Goal: Task Accomplishment & Management: Manage account settings

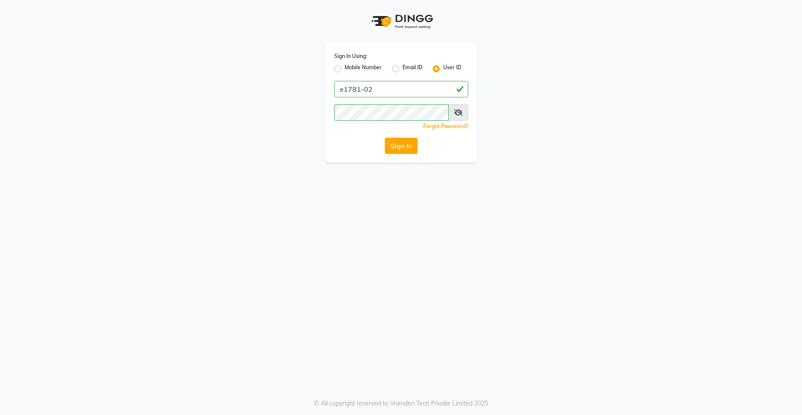
click at [395, 148] on button "Sign In" at bounding box center [401, 145] width 33 height 16
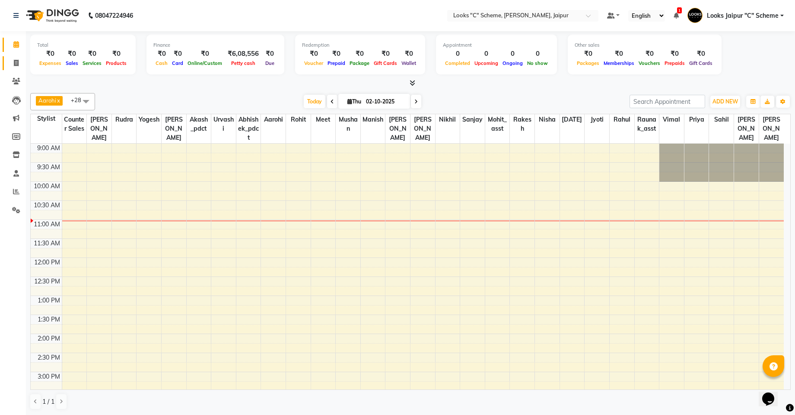
click at [11, 57] on link "Invoice" at bounding box center [13, 63] width 21 height 14
select select "4315"
select select "service"
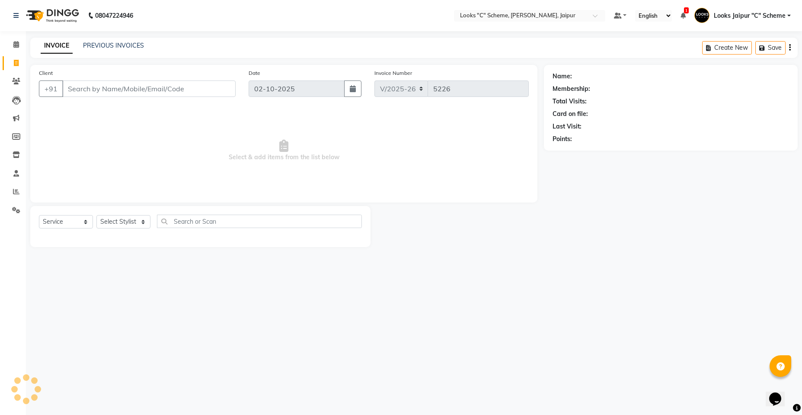
click at [92, 90] on input "Client" at bounding box center [148, 88] width 173 height 16
type input "d"
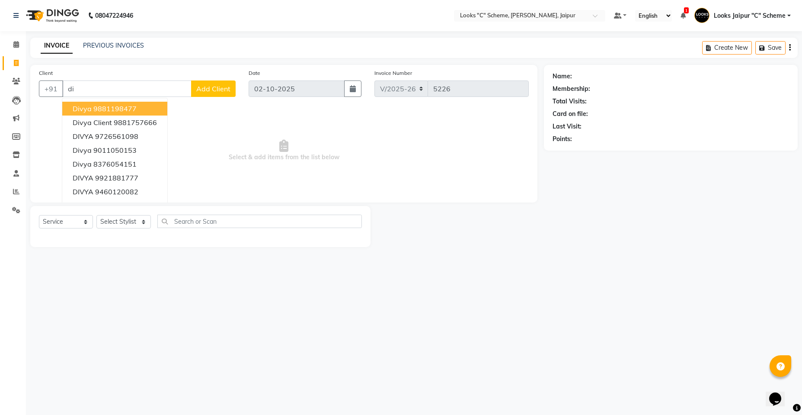
type input "d"
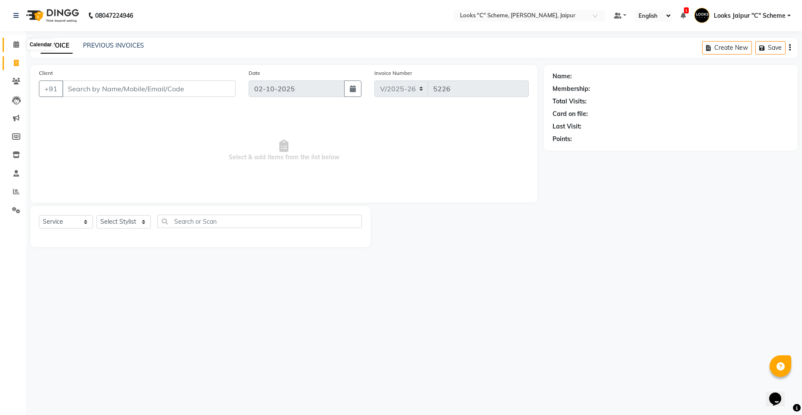
click at [10, 45] on span at bounding box center [16, 45] width 15 height 10
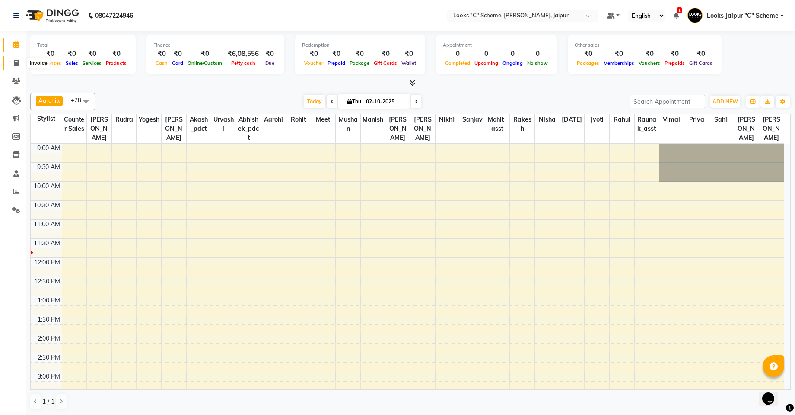
click at [14, 64] on icon at bounding box center [16, 63] width 5 height 6
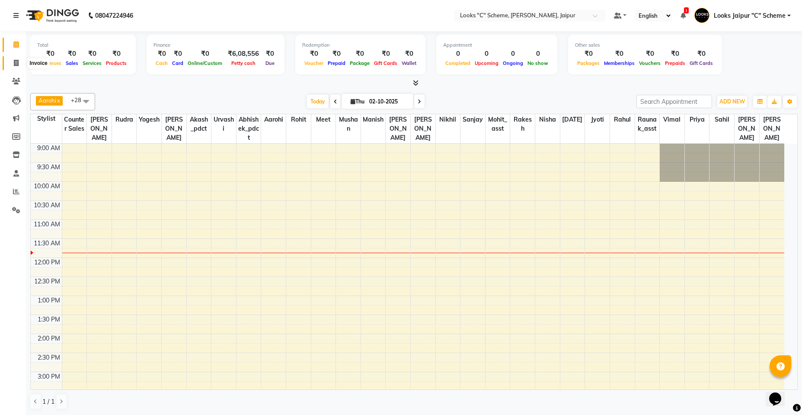
select select "4315"
select select "service"
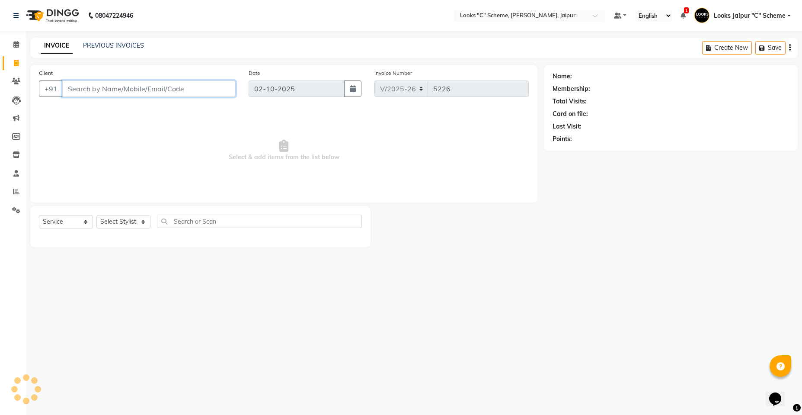
click at [81, 83] on input "Client" at bounding box center [148, 88] width 173 height 16
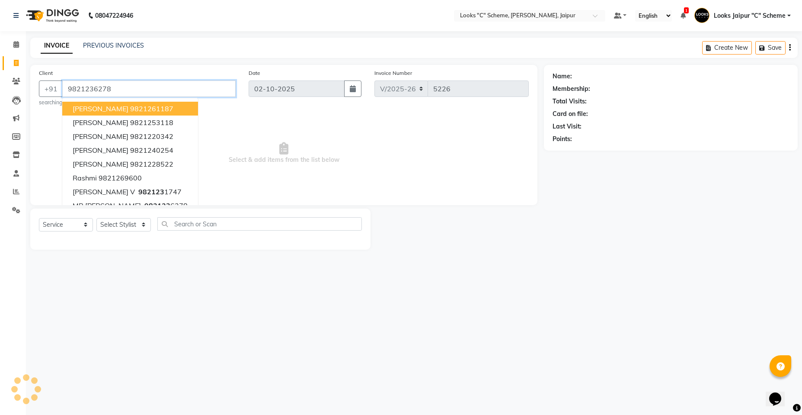
type input "9821236278"
select select "1: Object"
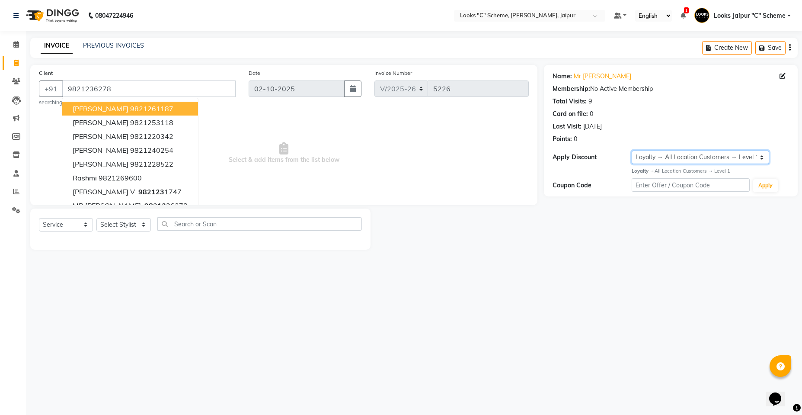
click at [701, 162] on select "Select Loyalty → All Location Customers → Level 1" at bounding box center [701, 156] width 138 height 13
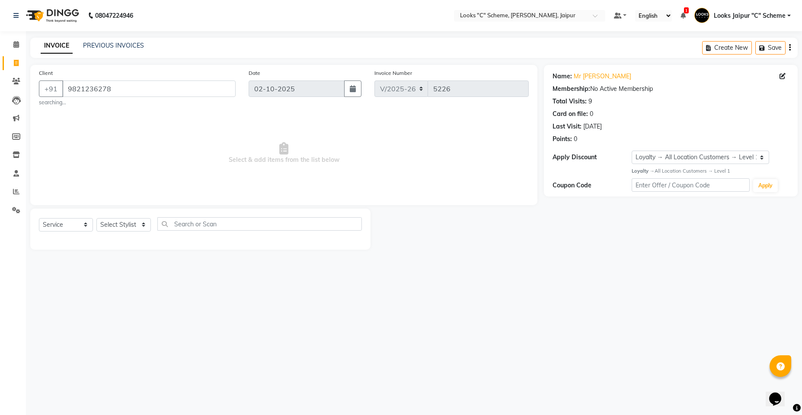
click at [447, 170] on span "Select & add items from the list below" at bounding box center [284, 153] width 490 height 86
drag, startPoint x: 65, startPoint y: 89, endPoint x: 124, endPoint y: 87, distance: 59.3
click at [124, 87] on input "9821236278" at bounding box center [148, 88] width 173 height 16
click at [494, 125] on span "Select & add items from the list below" at bounding box center [284, 153] width 490 height 86
click at [671, 160] on select "Select Loyalty → All Location Customers → Level 1" at bounding box center [701, 156] width 138 height 13
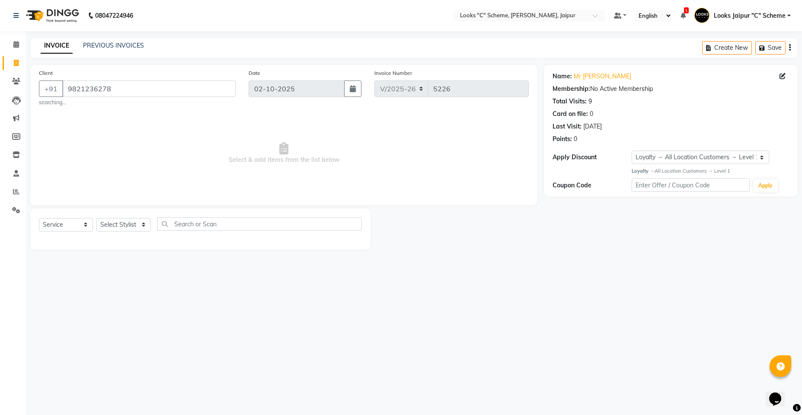
click at [622, 242] on div "Name: Mr R.d Membership: No Active Membership Total Visits: 9 Card on file: 0 L…" at bounding box center [674, 157] width 260 height 185
click at [661, 156] on select "Select Loyalty → All Location Customers → Level 1" at bounding box center [701, 156] width 138 height 13
click at [605, 238] on div "Name: Mr R.d Membership: No Active Membership Total Visits: 9 Card on file: 0 L…" at bounding box center [674, 157] width 260 height 185
click at [396, 163] on span "Select & add items from the list below" at bounding box center [284, 153] width 490 height 86
click at [128, 131] on span "Select & add items from the list below" at bounding box center [284, 153] width 490 height 86
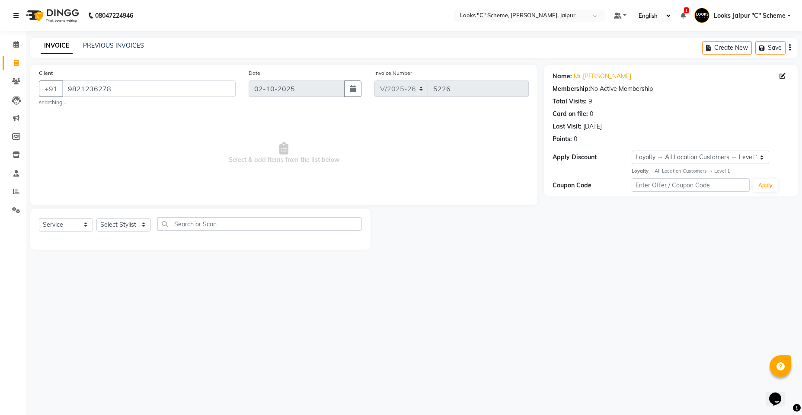
click at [130, 130] on span "Select & add items from the list below" at bounding box center [284, 153] width 490 height 86
click at [132, 130] on span "Select & add items from the list below" at bounding box center [284, 153] width 490 height 86
click at [704, 153] on select "Select Loyalty → All Location Customers → Level 1" at bounding box center [701, 156] width 138 height 13
click at [474, 156] on span "Select & add items from the list below" at bounding box center [284, 153] width 490 height 86
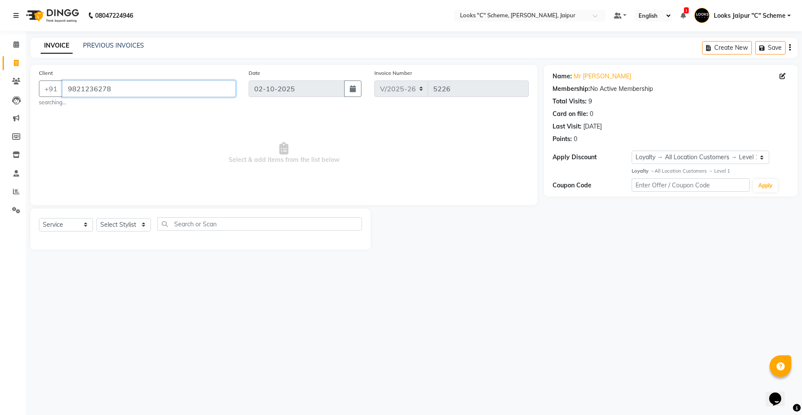
click at [162, 83] on input "9821236278" at bounding box center [148, 88] width 173 height 16
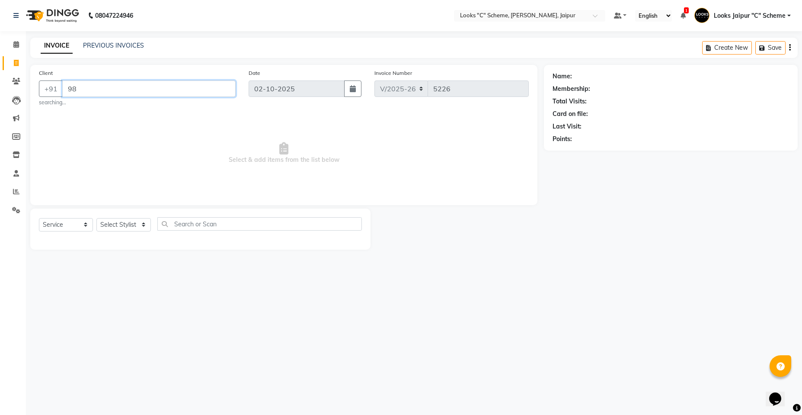
type input "9"
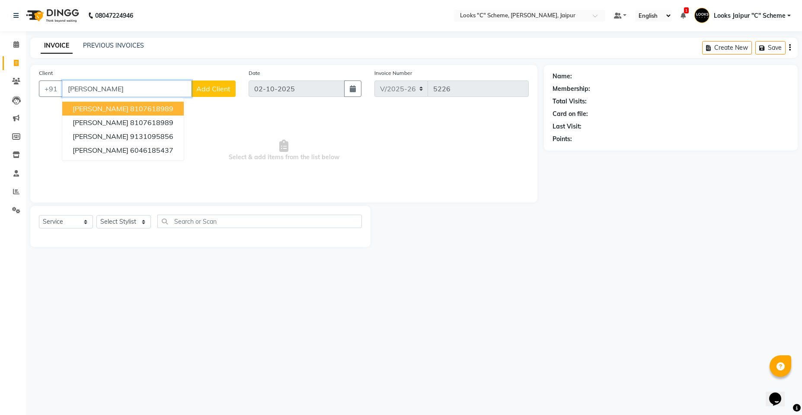
click at [149, 112] on ngb-highlight "8107618989" at bounding box center [151, 108] width 43 height 9
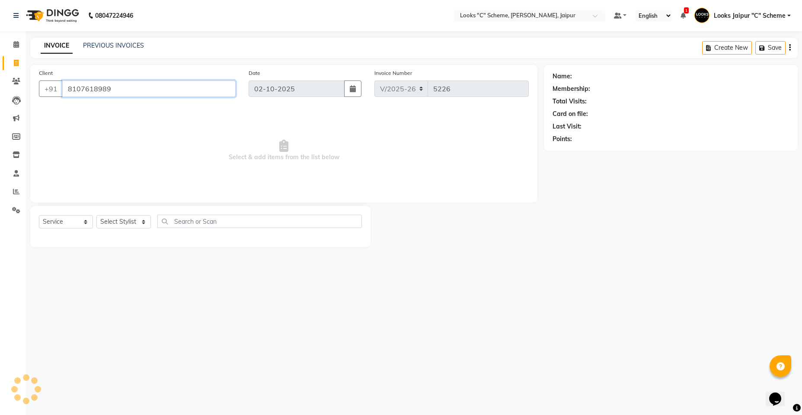
type input "8107618989"
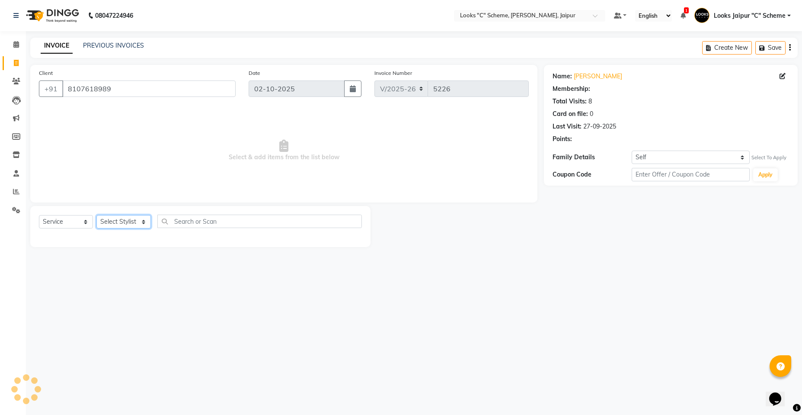
select select "1: Object"
click at [127, 222] on select "Select Stylist Aarohi Aayushi Abhishek_pdct Akash_pdct Anjana Ashu Kayat Counte…" at bounding box center [123, 221] width 54 height 13
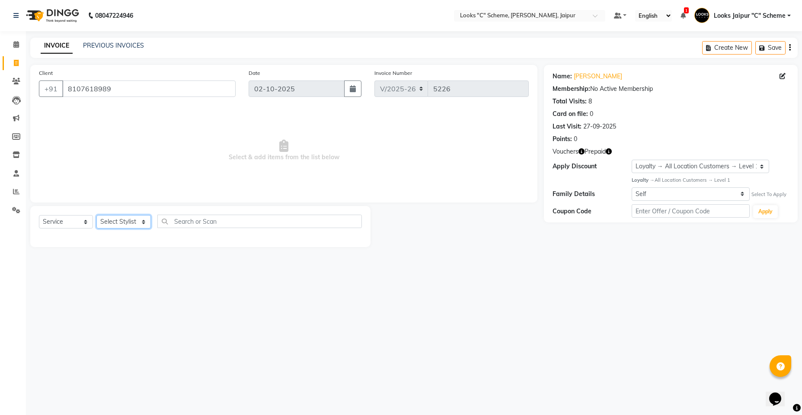
click at [113, 218] on select "Select Stylist Aarohi Aayushi Abhishek_pdct Akash_pdct Anjana Ashu Kayat Counte…" at bounding box center [123, 221] width 54 height 13
select select "23719"
click at [96, 215] on select "Select Stylist Aarohi Aayushi Abhishek_pdct Akash_pdct Anjana Ashu Kayat Counte…" at bounding box center [123, 221] width 54 height 13
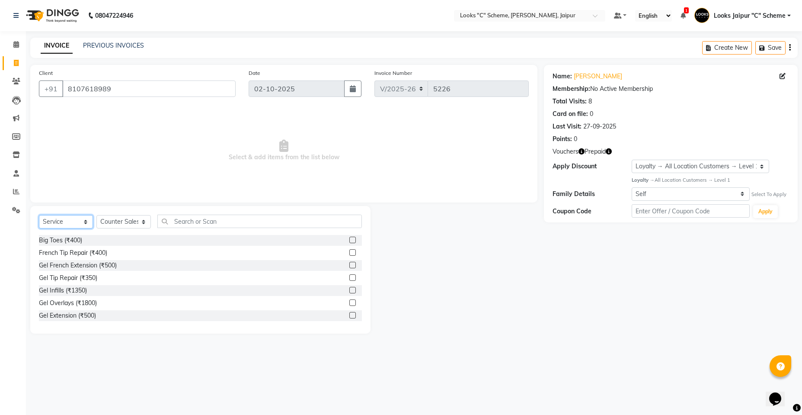
click at [69, 219] on select "Select Service Product Membership Package Voucher Prepaid Gift Card" at bounding box center [66, 221] width 54 height 13
select select "product"
click at [39, 215] on select "Select Service Product Membership Package Voucher Prepaid Gift Card" at bounding box center [66, 221] width 54 height 13
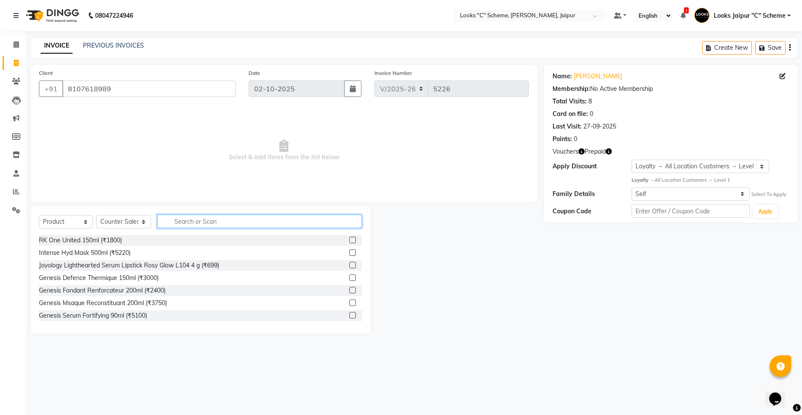
click at [195, 217] on input "text" at bounding box center [259, 220] width 204 height 13
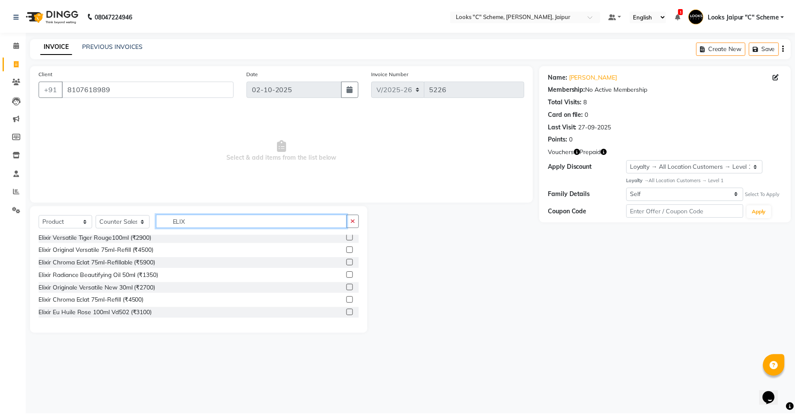
scroll to position [86, 0]
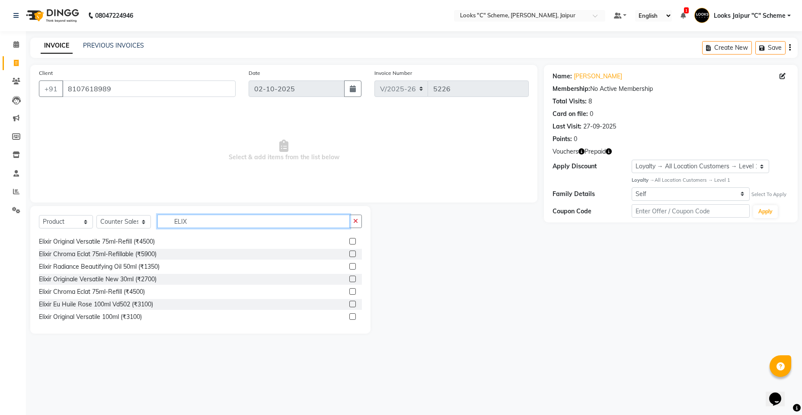
type input "ELIX"
click at [349, 254] on label at bounding box center [352, 253] width 6 height 6
click at [349, 254] on input "checkbox" at bounding box center [352, 254] width 6 height 6
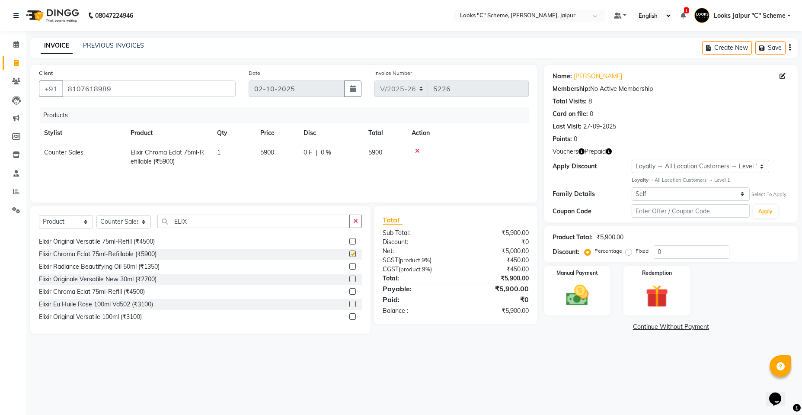
checkbox input "false"
click at [461, 348] on div "08047224946 Select Location × Looks "C" Scheme, Jaipur, Jaipur Default Panel My…" at bounding box center [401, 207] width 802 height 415
click at [585, 298] on img at bounding box center [577, 294] width 38 height 27
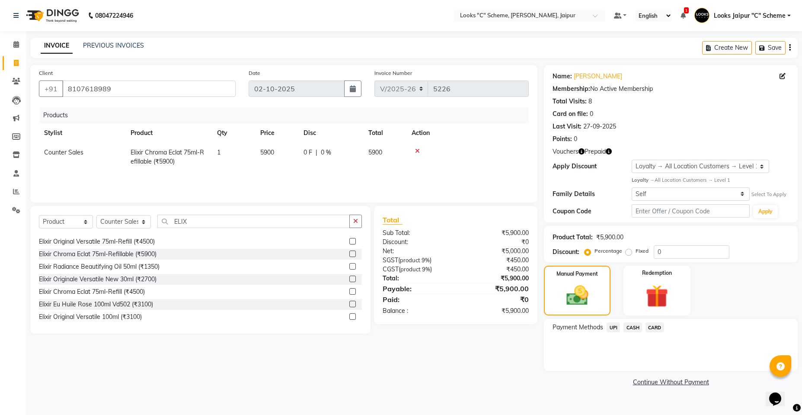
click at [632, 327] on span "CASH" at bounding box center [632, 327] width 19 height 10
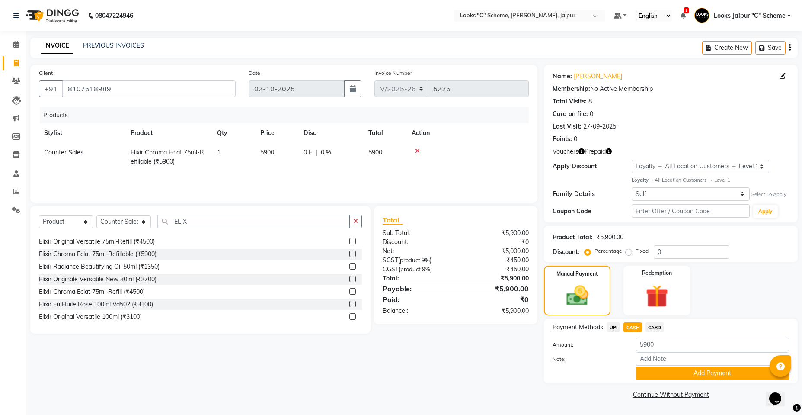
click at [690, 372] on button "Add Payment" at bounding box center [712, 372] width 153 height 13
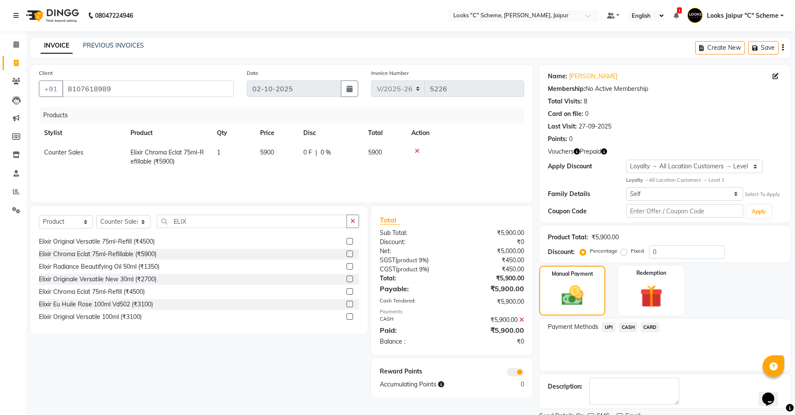
scroll to position [35, 0]
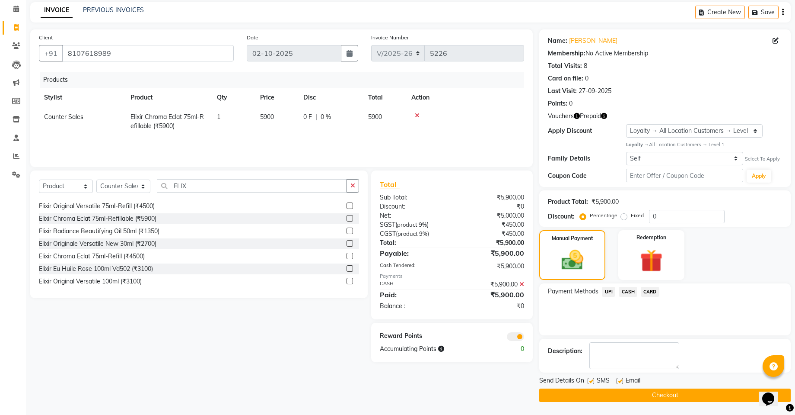
click at [674, 396] on button "Checkout" at bounding box center [666, 394] width 252 height 13
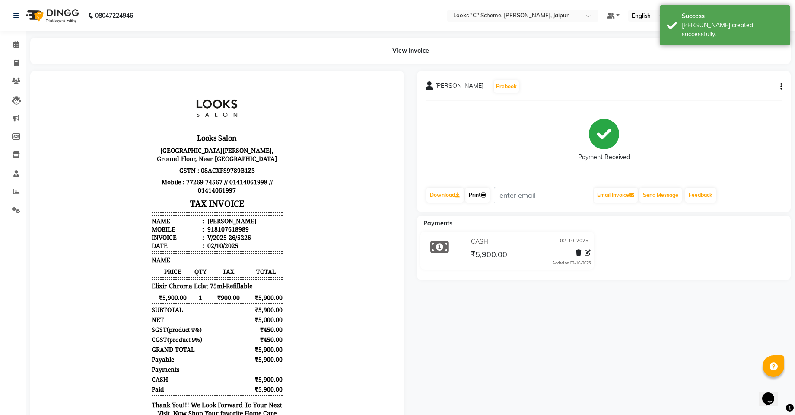
click at [479, 195] on link "Print" at bounding box center [478, 195] width 24 height 15
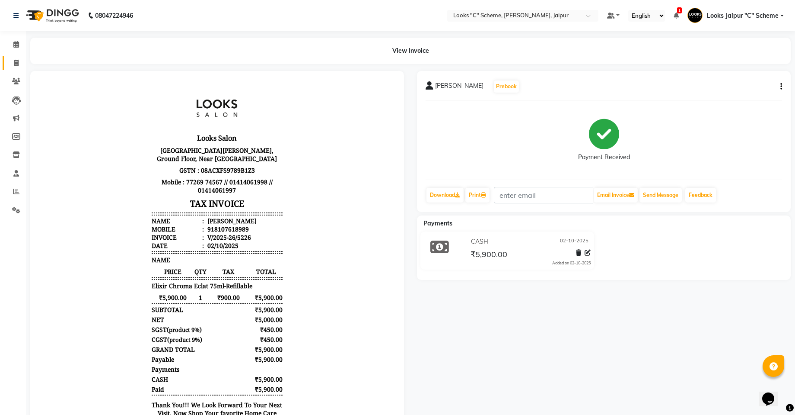
click at [4, 58] on link "Invoice" at bounding box center [13, 63] width 21 height 14
select select "4315"
select select "service"
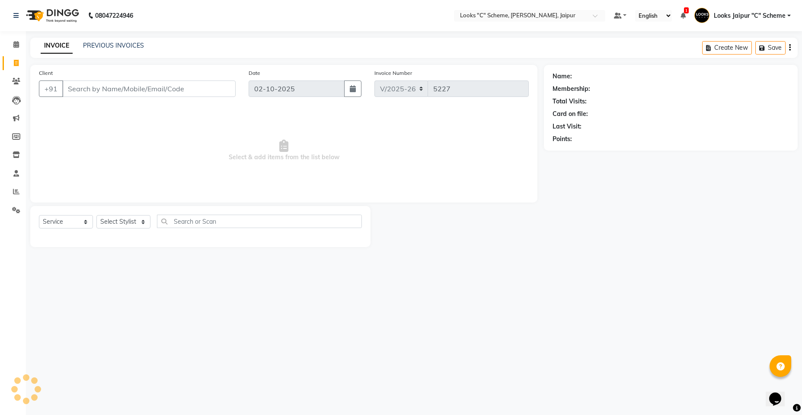
click at [93, 80] on div "Client +91" at bounding box center [137, 85] width 210 height 35
click at [117, 92] on input "Client" at bounding box center [148, 88] width 173 height 16
type input "8696100003"
select select "1: Object"
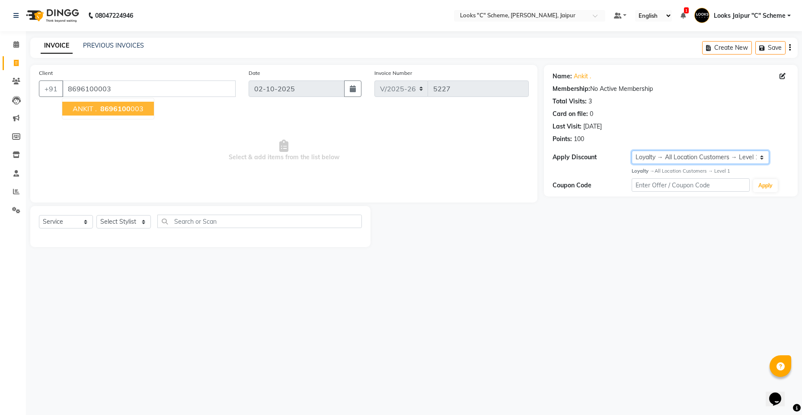
click at [660, 163] on select "Select Loyalty → All Location Customers → Level 1" at bounding box center [701, 156] width 138 height 13
click at [367, 188] on span "Select & add items from the list below" at bounding box center [284, 150] width 490 height 86
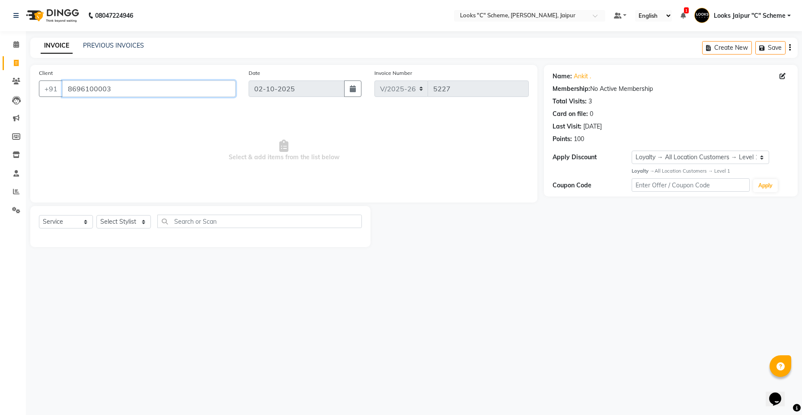
drag, startPoint x: 65, startPoint y: 93, endPoint x: 125, endPoint y: 91, distance: 60.1
click at [125, 91] on input "8696100003" at bounding box center [148, 88] width 173 height 16
click at [23, 47] on span at bounding box center [16, 45] width 15 height 10
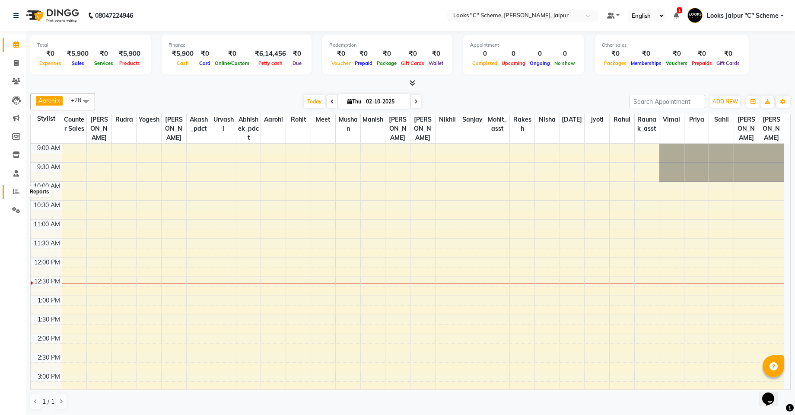
click at [17, 190] on icon at bounding box center [16, 191] width 6 height 6
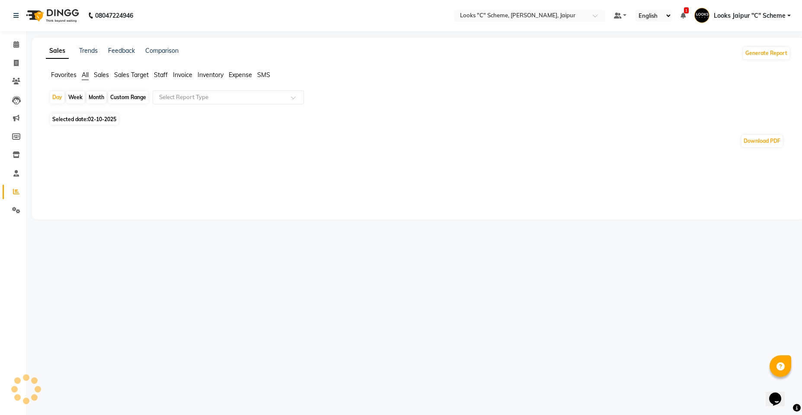
click at [162, 69] on div "Sales Trends Feedback Comparison Generate Report Favorites All Sales Sales Targ…" at bounding box center [418, 129] width 772 height 182
click at [165, 77] on span "Staff" at bounding box center [161, 75] width 14 height 8
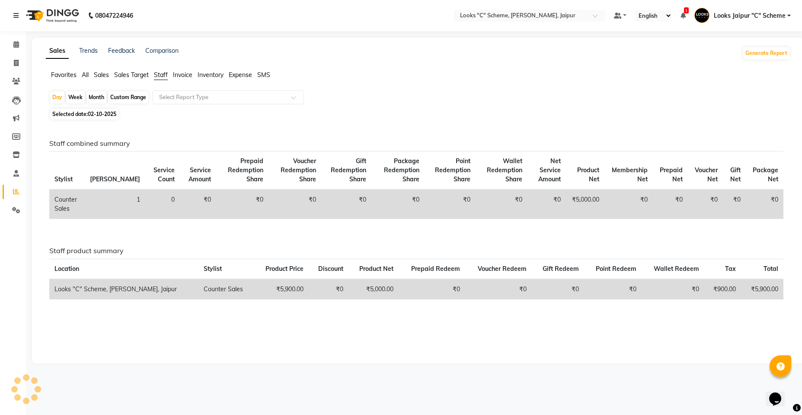
click at [102, 112] on span "02-10-2025" at bounding box center [102, 114] width 29 height 6
select select "10"
select select "2025"
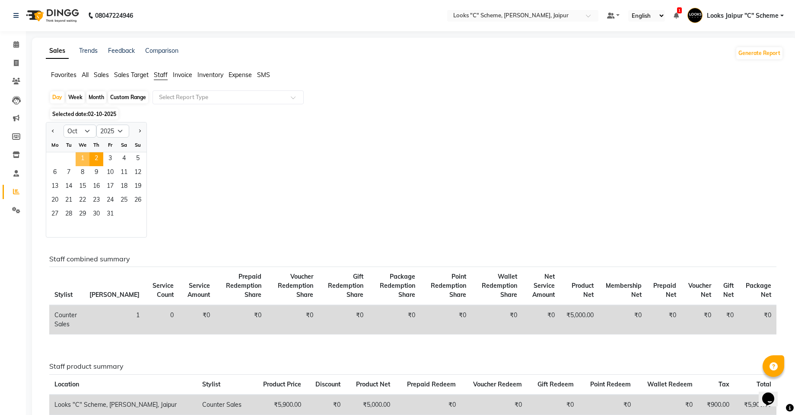
click at [81, 157] on span "1" at bounding box center [83, 159] width 14 height 14
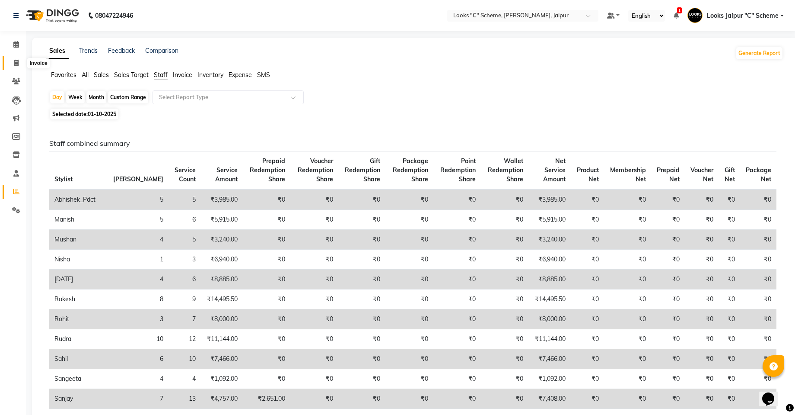
click at [17, 60] on icon at bounding box center [16, 63] width 5 height 6
select select "service"
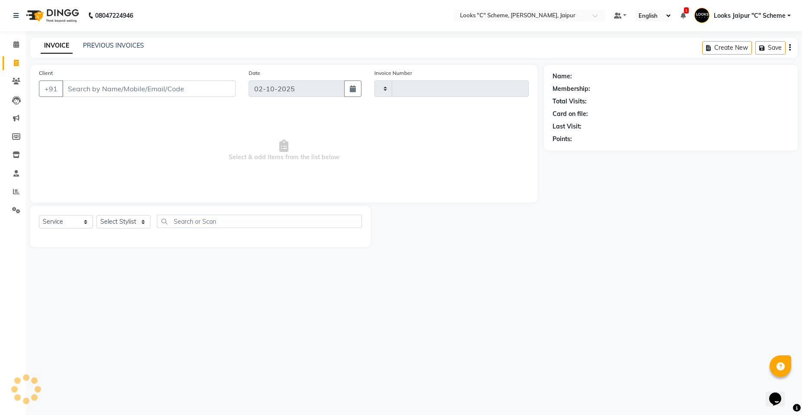
type input "5227"
select select "4315"
click at [109, 87] on input "Client" at bounding box center [148, 88] width 173 height 16
type input "9"
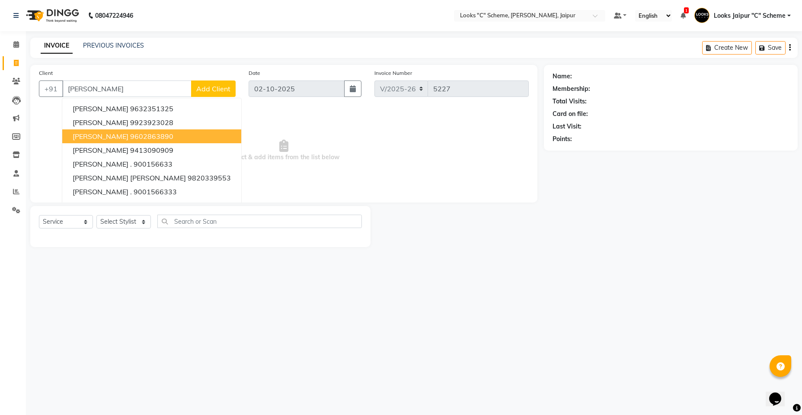
click at [130, 137] on ngb-highlight "9602863890" at bounding box center [151, 136] width 43 height 9
type input "9602863890"
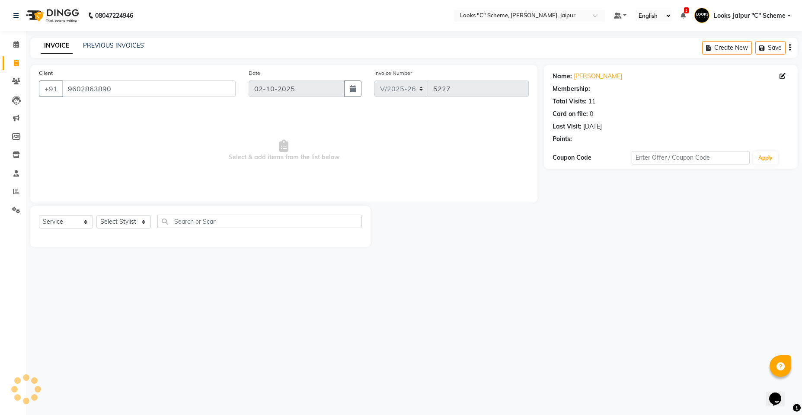
select select "1: Object"
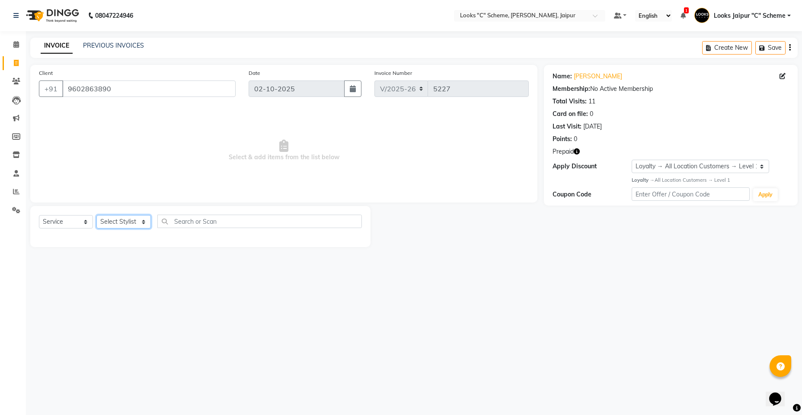
click at [138, 223] on select "Select Stylist [PERSON_NAME] Akash_pdct [PERSON_NAME] [PERSON_NAME] Counter Sal…" at bounding box center [123, 221] width 54 height 13
click at [96, 215] on select "Select Stylist [PERSON_NAME] Akash_pdct [PERSON_NAME] [PERSON_NAME] Counter Sal…" at bounding box center [123, 221] width 54 height 13
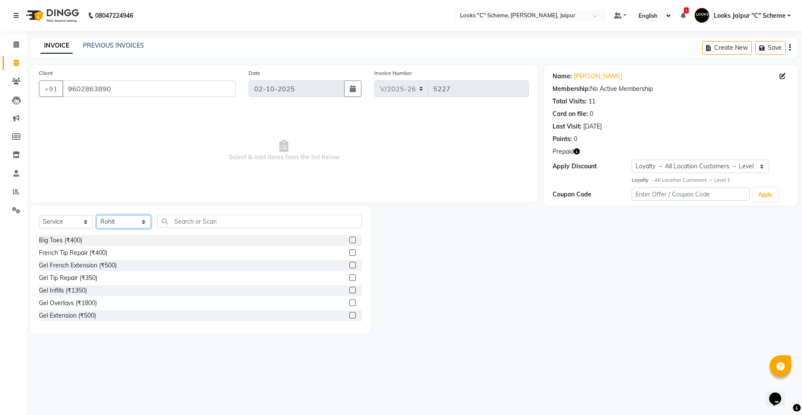
click at [124, 222] on select "Select Stylist [PERSON_NAME] Akash_pdct [PERSON_NAME] [PERSON_NAME] Counter Sal…" at bounding box center [123, 221] width 54 height 13
select select "84480"
click at [96, 215] on select "Select Stylist [PERSON_NAME] Akash_pdct [PERSON_NAME] [PERSON_NAME] Counter Sal…" at bounding box center [123, 221] width 54 height 13
click at [198, 227] on input "text" at bounding box center [259, 220] width 204 height 13
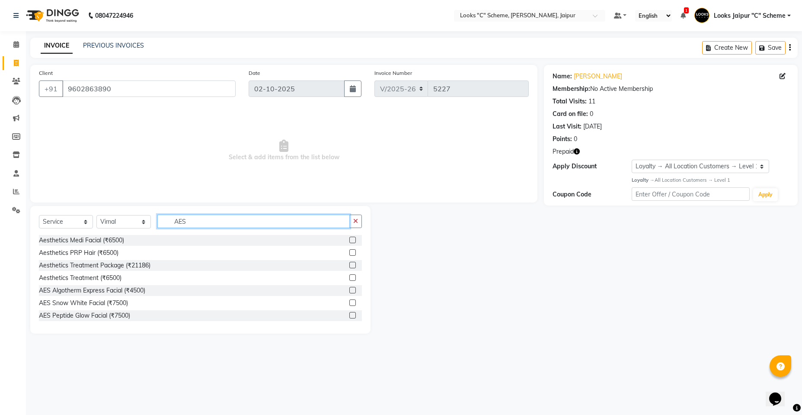
type input "AES"
click at [349, 240] on label at bounding box center [352, 239] width 6 height 6
click at [349, 240] on input "checkbox" at bounding box center [352, 240] width 6 height 6
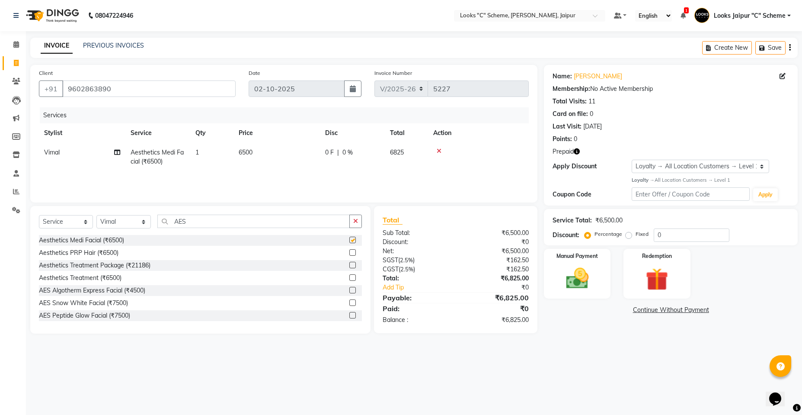
checkbox input "false"
click at [276, 150] on td "6500" at bounding box center [276, 157] width 86 height 29
select select "84480"
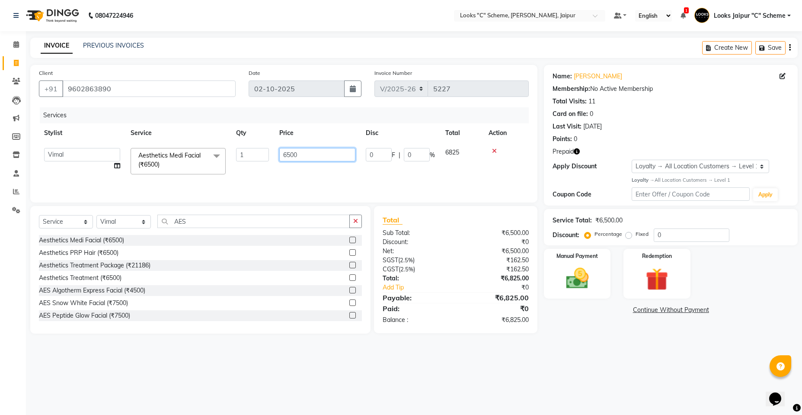
click at [290, 153] on input "6500" at bounding box center [317, 154] width 76 height 13
type input "6000"
click at [309, 170] on td "6000" at bounding box center [317, 161] width 86 height 37
select select "84480"
click at [106, 220] on select "Select Stylist [PERSON_NAME] Akash_pdct [PERSON_NAME] [PERSON_NAME] Counter Sal…" at bounding box center [123, 221] width 54 height 13
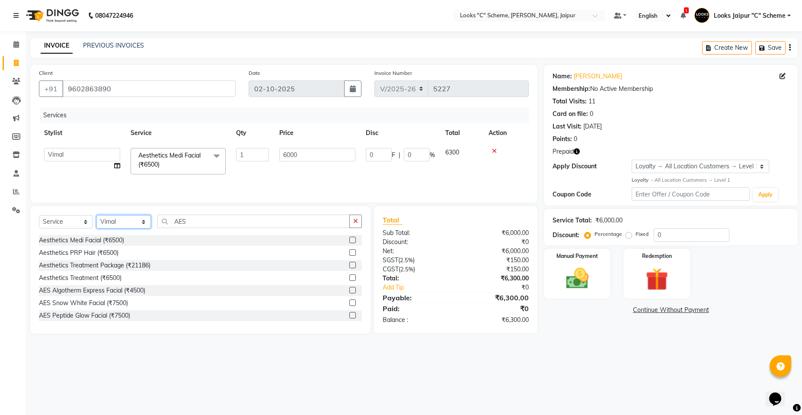
select select "23769"
click at [96, 215] on select "Select Stylist [PERSON_NAME] Akash_pdct [PERSON_NAME] [PERSON_NAME] Counter Sal…" at bounding box center [123, 221] width 54 height 13
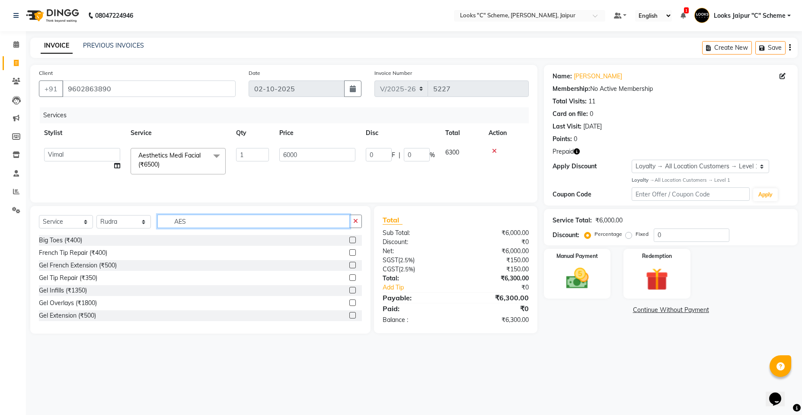
click at [204, 217] on input "AES" at bounding box center [253, 220] width 192 height 13
type input "A"
type input "BEAR"
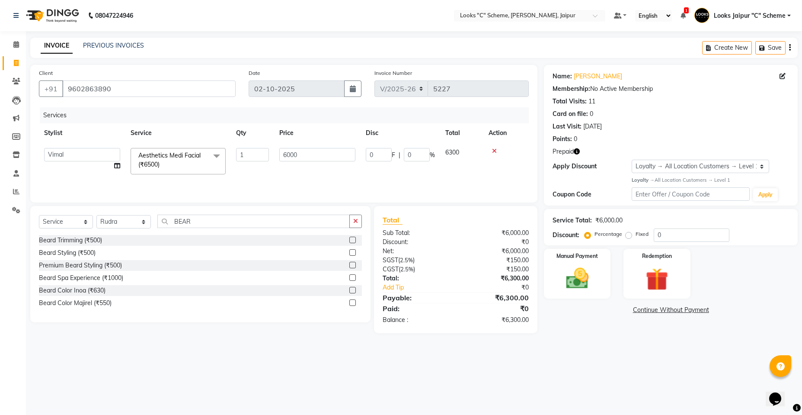
click at [353, 239] on label at bounding box center [352, 239] width 6 height 6
click at [353, 239] on input "checkbox" at bounding box center [352, 240] width 6 height 6
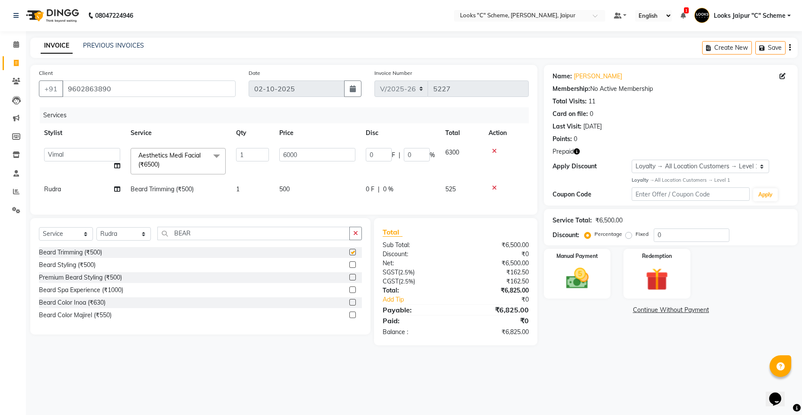
checkbox input "false"
click at [310, 192] on td "500" at bounding box center [317, 188] width 86 height 19
select select "23769"
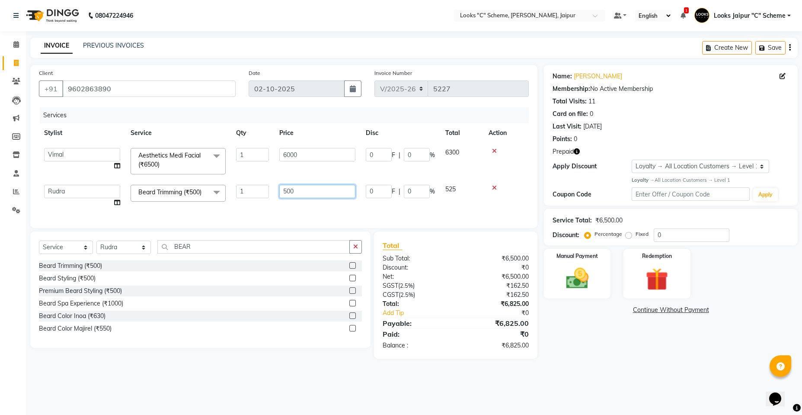
click at [286, 189] on input "500" at bounding box center [317, 191] width 76 height 13
type input "300"
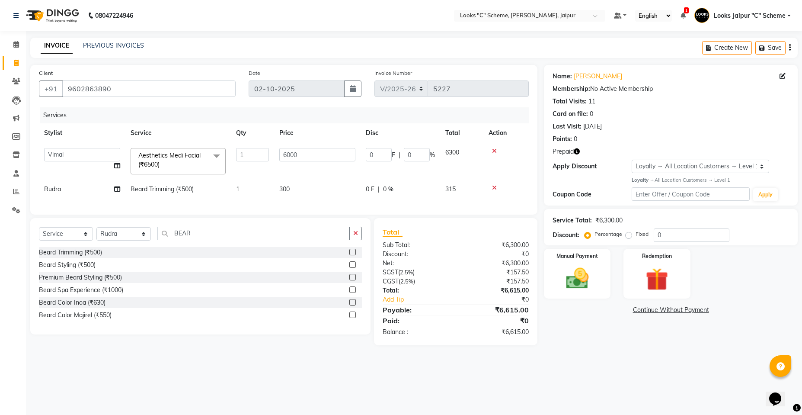
click at [367, 206] on div "Services Stylist Service Qty Price Disc Total Action Aarohi Aayushi Abhishek_pd…" at bounding box center [284, 156] width 490 height 99
click at [670, 273] on img at bounding box center [657, 279] width 38 height 29
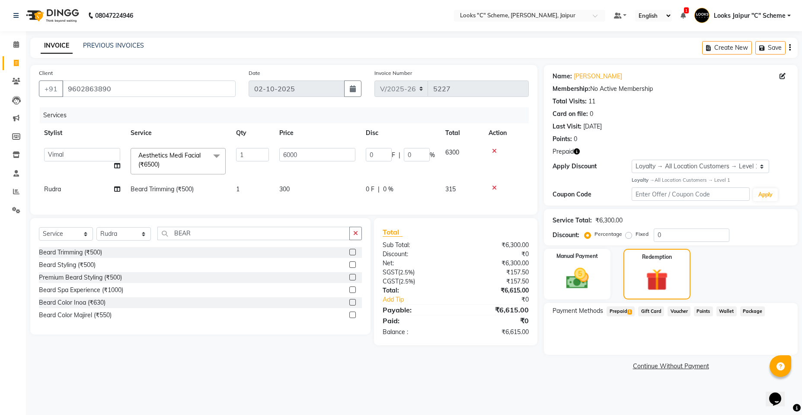
click at [617, 309] on span "Prepaid 1" at bounding box center [621, 311] width 28 height 10
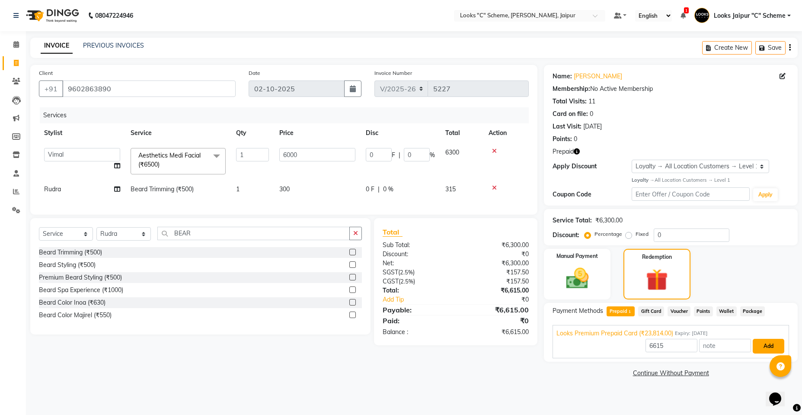
click at [770, 348] on button "Add" at bounding box center [769, 345] width 32 height 15
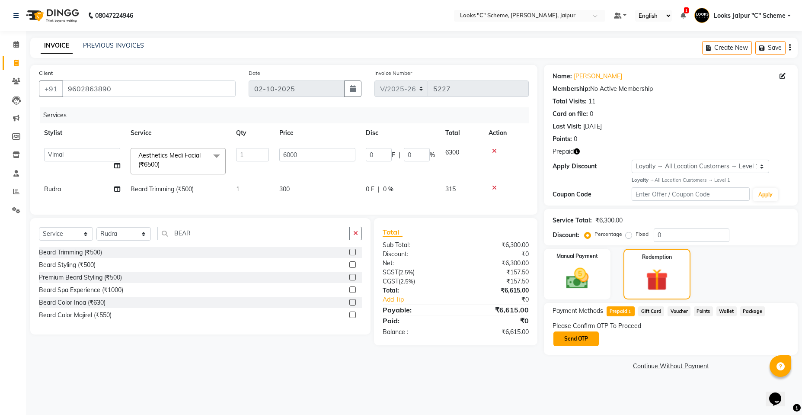
click at [556, 341] on button "Send OTP" at bounding box center [575, 338] width 45 height 15
click at [777, 47] on button "Save" at bounding box center [770, 47] width 30 height 13
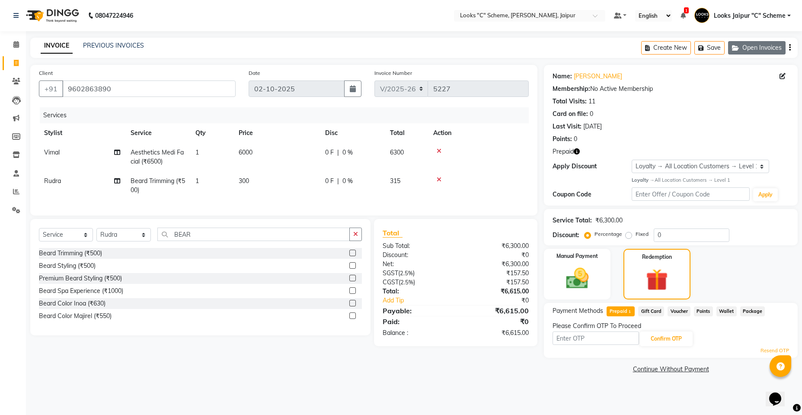
click at [744, 50] on button "Open Invoices" at bounding box center [756, 47] width 57 height 13
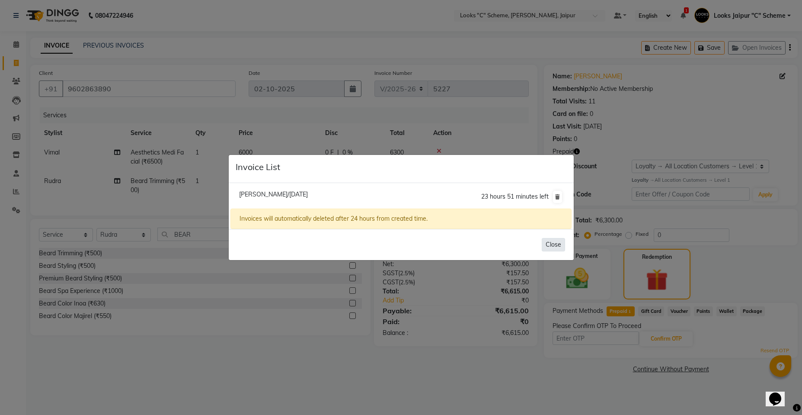
click at [549, 245] on button "Close" at bounding box center [553, 244] width 23 height 13
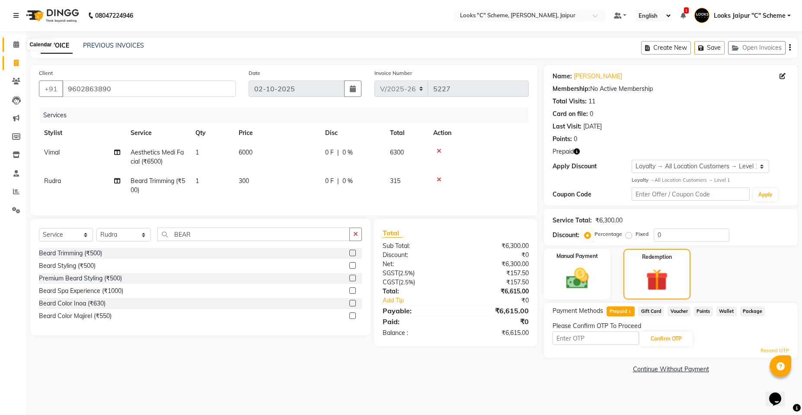
click at [19, 47] on icon at bounding box center [16, 44] width 6 height 6
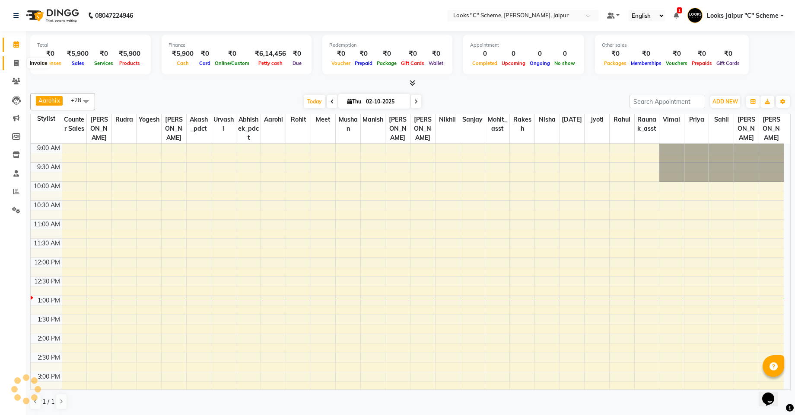
click at [17, 65] on icon at bounding box center [16, 63] width 5 height 6
select select "service"
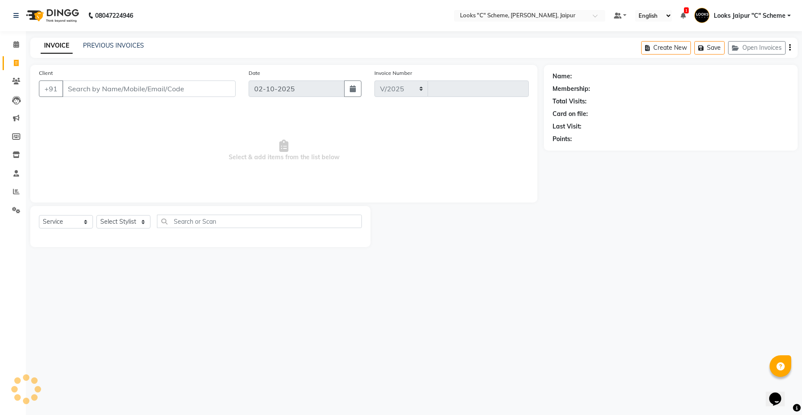
select select "4315"
type input "5227"
click at [16, 192] on icon at bounding box center [16, 191] width 6 height 6
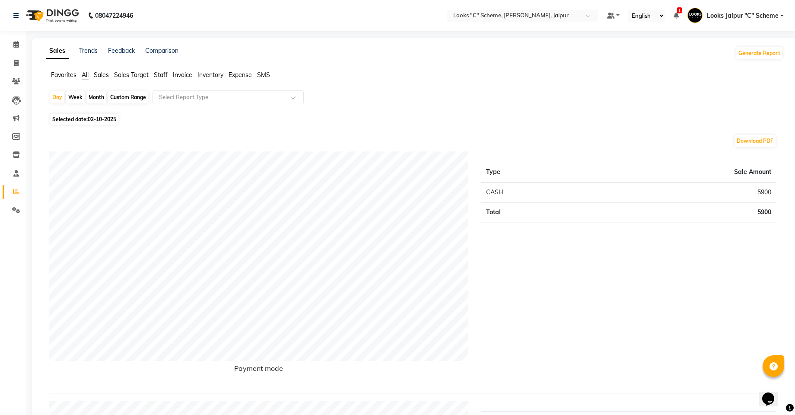
click at [164, 73] on span "Staff" at bounding box center [161, 75] width 14 height 8
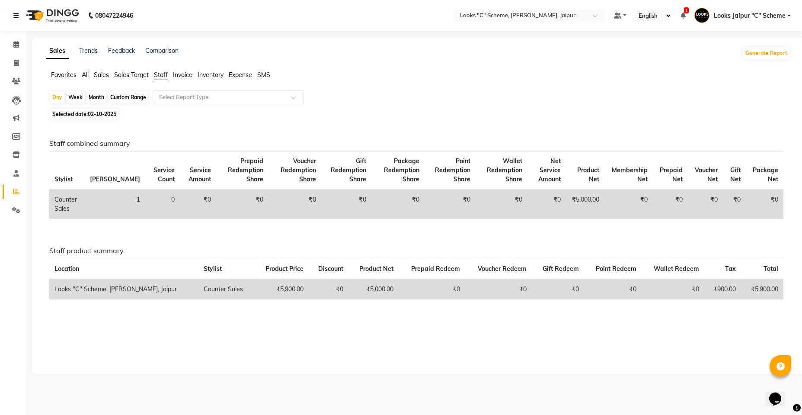
click at [95, 115] on span "02-10-2025" at bounding box center [102, 114] width 29 height 6
select select "10"
select select "2025"
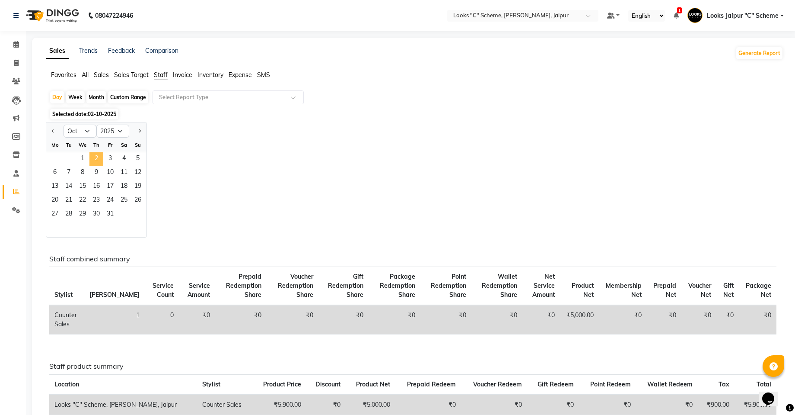
click at [90, 163] on span "2" at bounding box center [96, 159] width 14 height 14
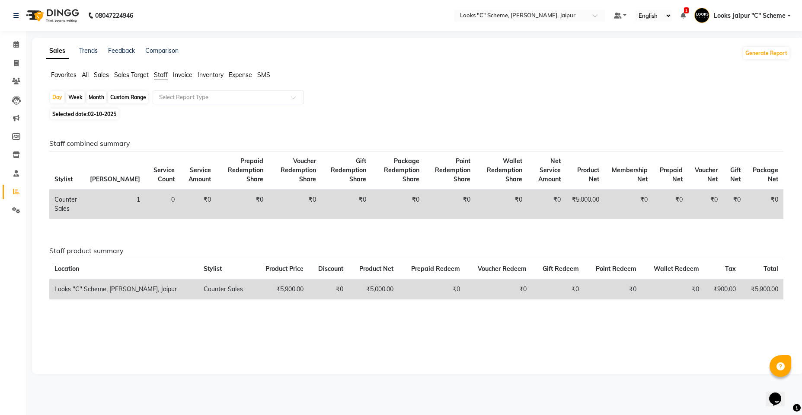
click at [97, 109] on span "Selected date: 02-10-2025" at bounding box center [84, 114] width 68 height 11
select select "10"
select select "2025"
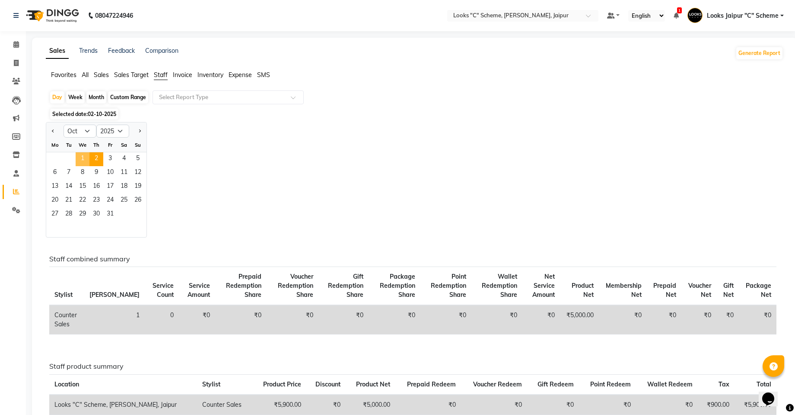
click at [80, 155] on span "1" at bounding box center [83, 159] width 14 height 14
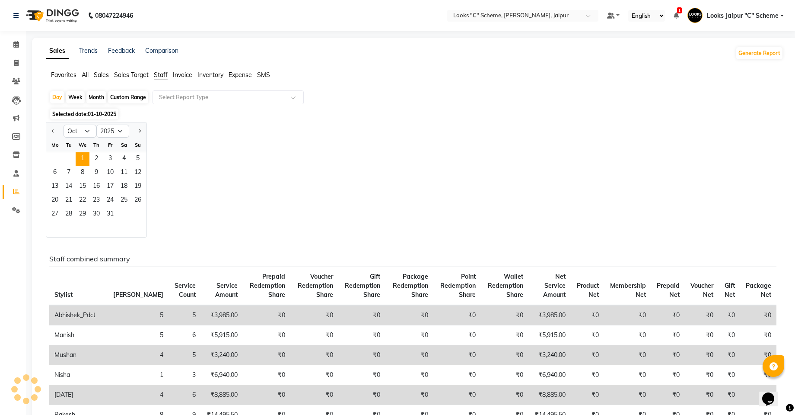
click at [292, 162] on div "Jan Feb Mar Apr May Jun Jul Aug Sep Oct Nov Dec 2015 2016 2017 2018 2019 2020 2…" at bounding box center [415, 179] width 738 height 115
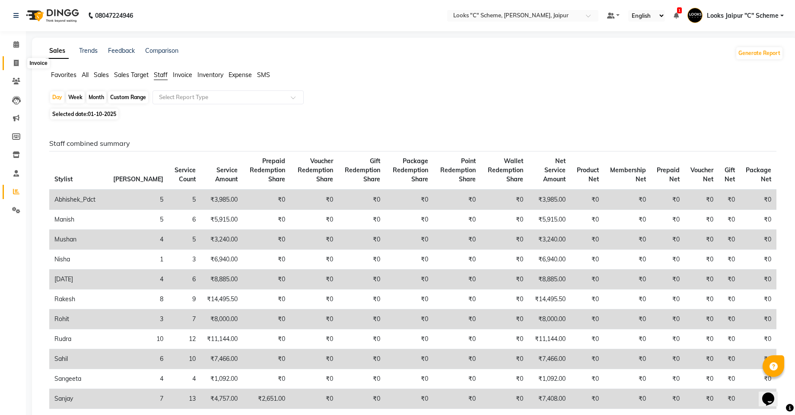
click at [15, 65] on icon at bounding box center [16, 63] width 5 height 6
select select "service"
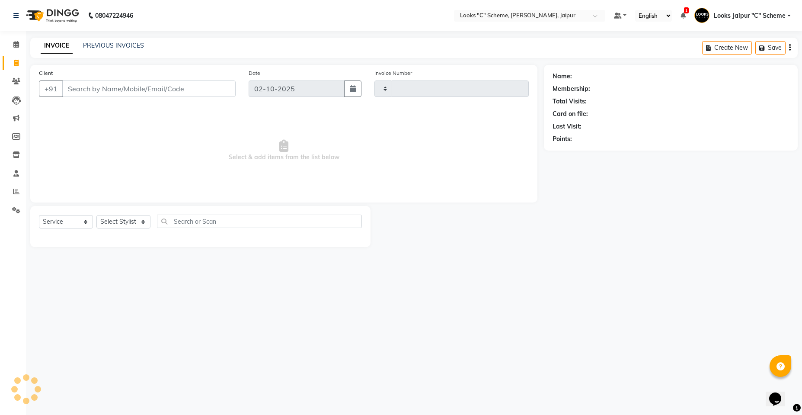
type input "5227"
select select "4315"
click at [83, 92] on input "Client" at bounding box center [148, 88] width 173 height 16
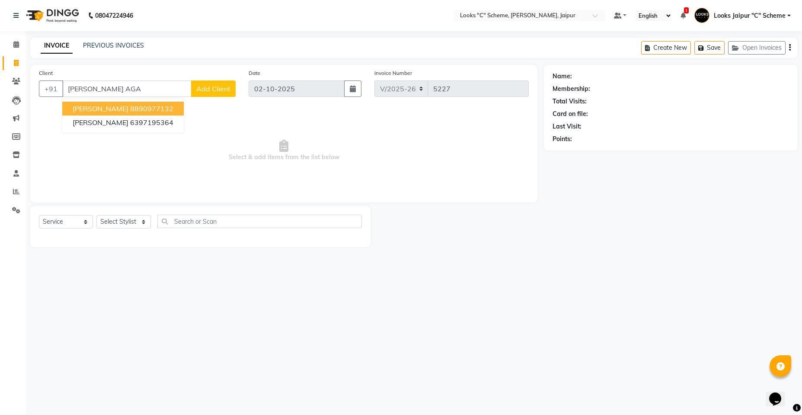
click at [135, 111] on ngb-highlight "8890977132" at bounding box center [151, 108] width 43 height 9
type input "8890977132"
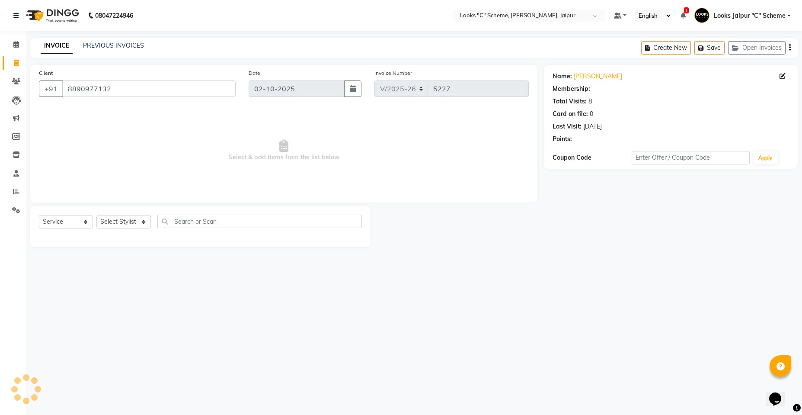
select select "1: Object"
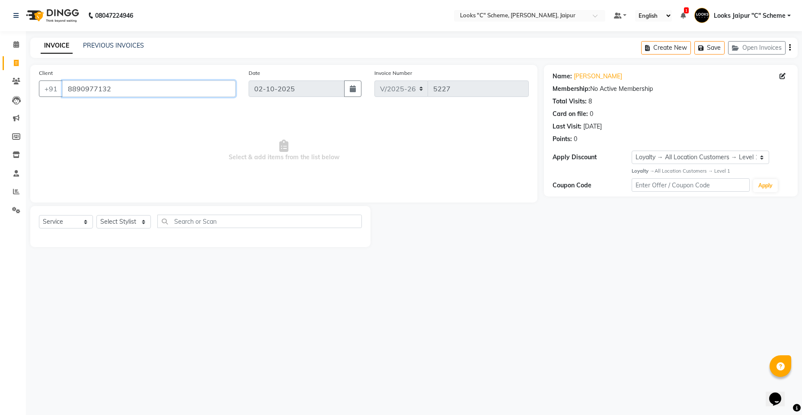
drag, startPoint x: 72, startPoint y: 86, endPoint x: 127, endPoint y: 86, distance: 54.9
click at [127, 86] on input "8890977132" at bounding box center [148, 88] width 173 height 16
click at [182, 94] on input "8890977132" at bounding box center [148, 88] width 173 height 16
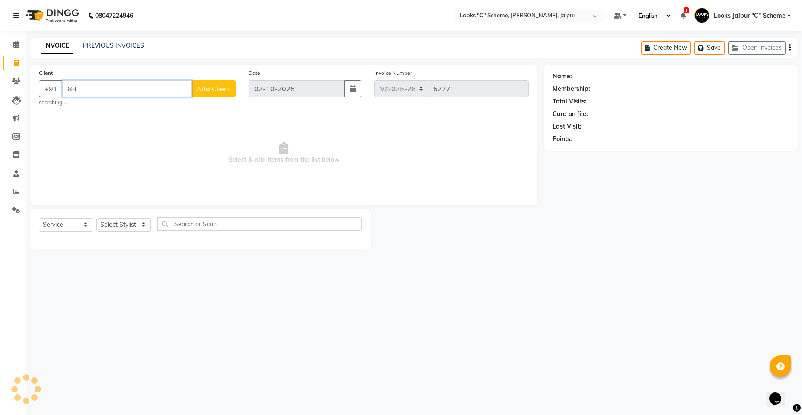
type input "8"
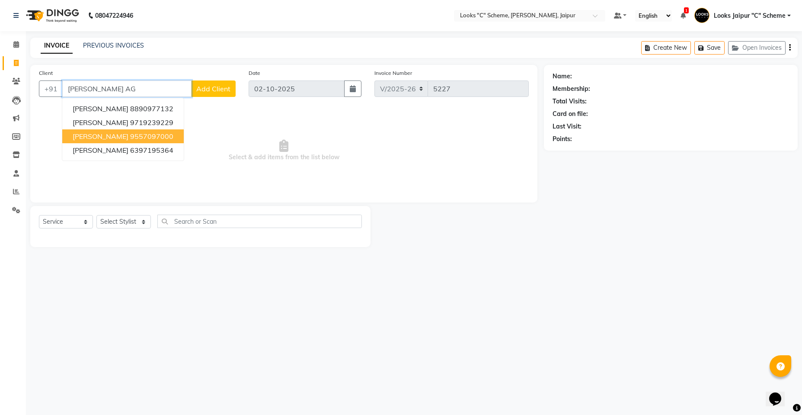
click at [161, 135] on ngb-highlight "9557097000" at bounding box center [151, 136] width 43 height 9
type input "9557097000"
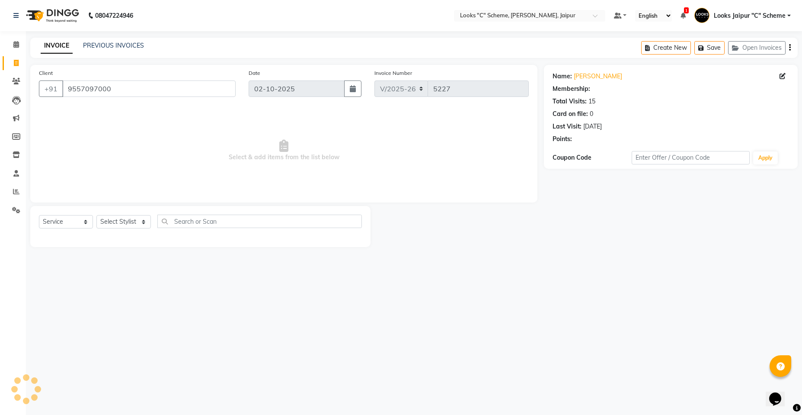
select select "1: Object"
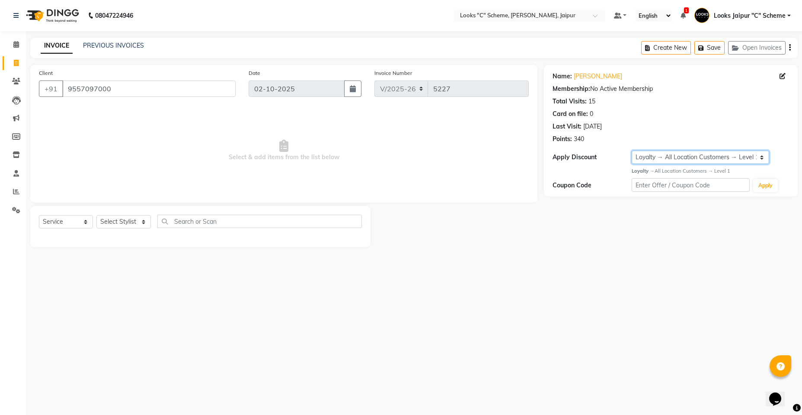
click at [730, 158] on select "Select Loyalty → All Location Customers → Level 1" at bounding box center [701, 156] width 138 height 13
click at [127, 89] on input "9557097000" at bounding box center [148, 88] width 173 height 16
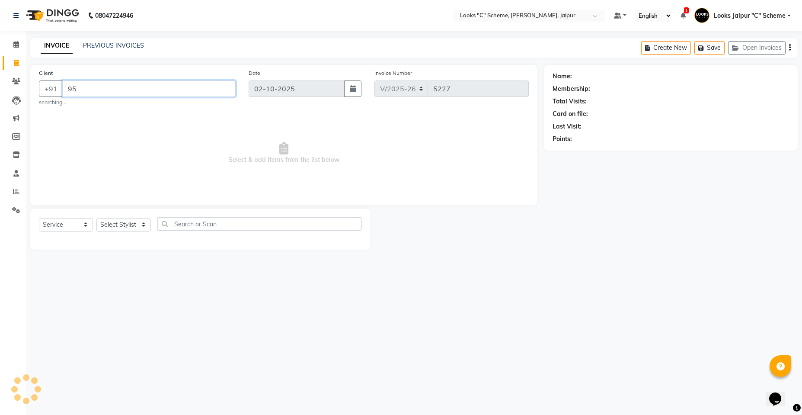
type input "9"
click at [119, 225] on select "Select Stylist [PERSON_NAME] Akash_pdct [PERSON_NAME] [PERSON_NAME] Counter Sal…" at bounding box center [123, 224] width 54 height 13
select select "67984"
click at [96, 218] on select "Select Stylist [PERSON_NAME] Akash_pdct [PERSON_NAME] [PERSON_NAME] Counter Sal…" at bounding box center [123, 224] width 54 height 13
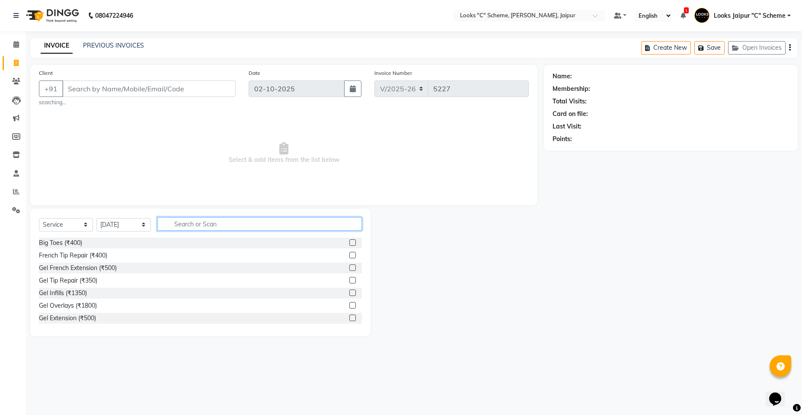
click at [247, 222] on input "text" at bounding box center [259, 223] width 204 height 13
type input "PEDI"
click at [349, 255] on label at bounding box center [352, 255] width 6 height 6
click at [349, 255] on input "checkbox" at bounding box center [352, 255] width 6 height 6
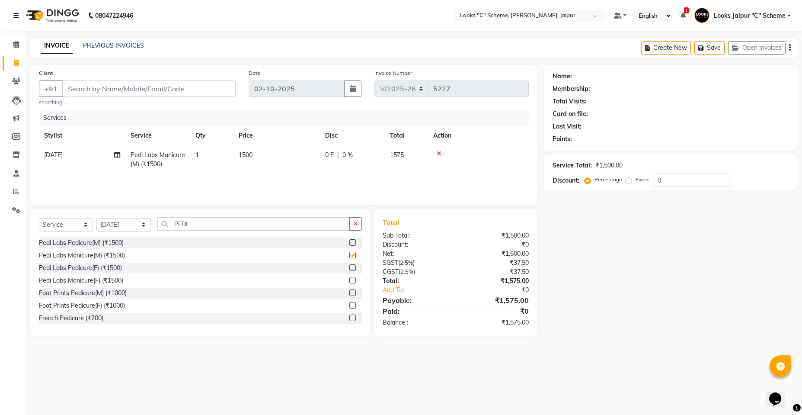
click at [273, 152] on td "1500" at bounding box center [276, 159] width 86 height 29
checkbox input "false"
select select "67984"
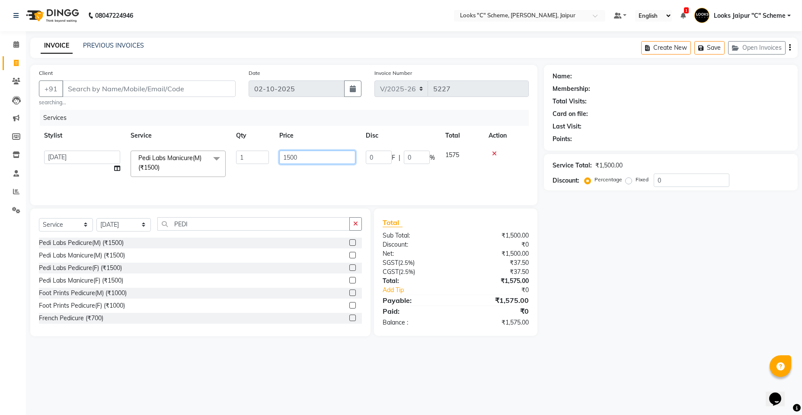
click at [285, 156] on input "1500" at bounding box center [317, 156] width 76 height 13
type input "2500"
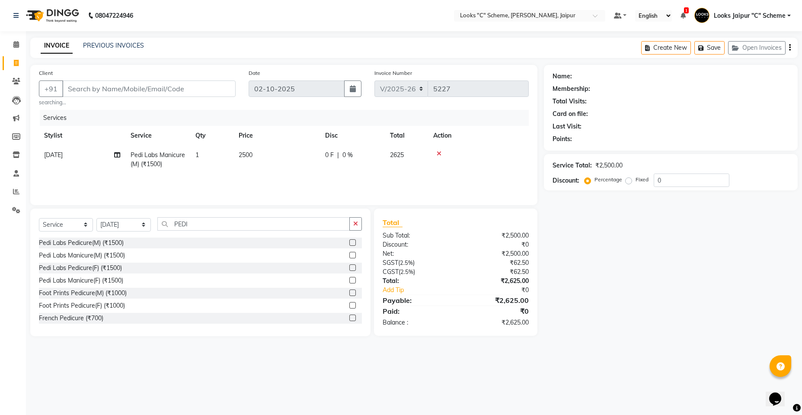
click at [313, 185] on div "Services Stylist Service Qty Price Disc Total Action Raja Pedi Labs Manicure(M)…" at bounding box center [284, 153] width 490 height 86
click at [111, 221] on select "Select Stylist [PERSON_NAME] Akash_pdct [PERSON_NAME] [PERSON_NAME] Counter Sal…" at bounding box center [123, 224] width 54 height 13
select select "23769"
click at [96, 218] on select "Select Stylist [PERSON_NAME] Akash_pdct [PERSON_NAME] [PERSON_NAME] Counter Sal…" at bounding box center [123, 224] width 54 height 13
click at [213, 224] on input "PEDI" at bounding box center [253, 223] width 192 height 13
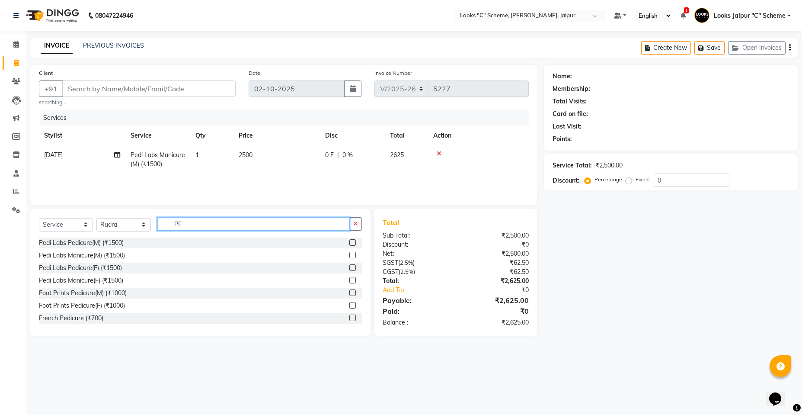
type input "P"
type input "BEAR"
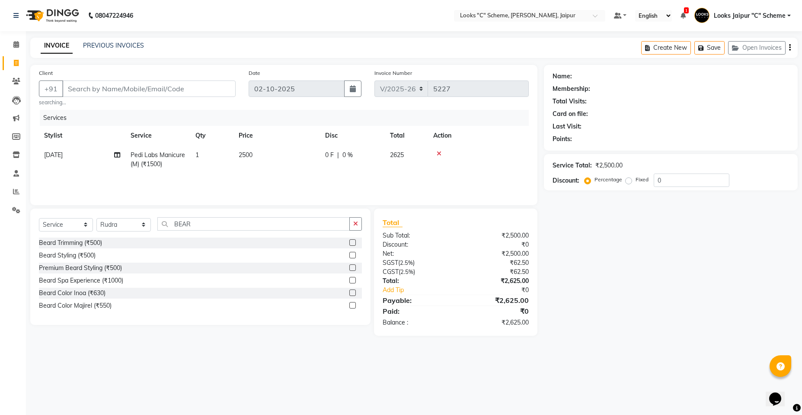
click at [352, 242] on label at bounding box center [352, 242] width 6 height 6
click at [352, 242] on input "checkbox" at bounding box center [352, 243] width 6 height 6
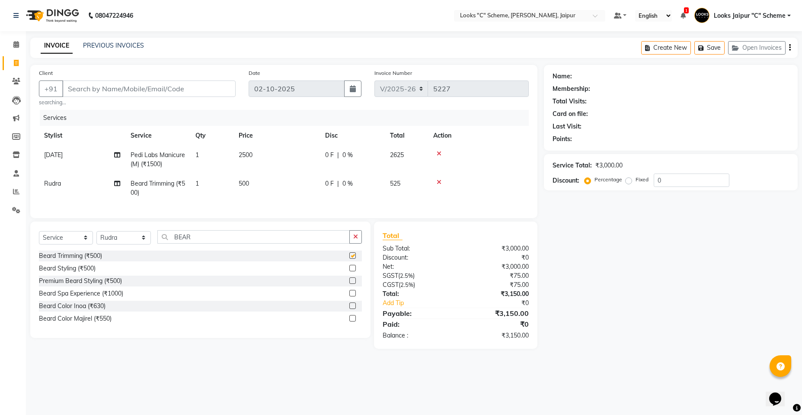
checkbox input "false"
click at [248, 175] on td "500" at bounding box center [276, 188] width 86 height 29
select select "23769"
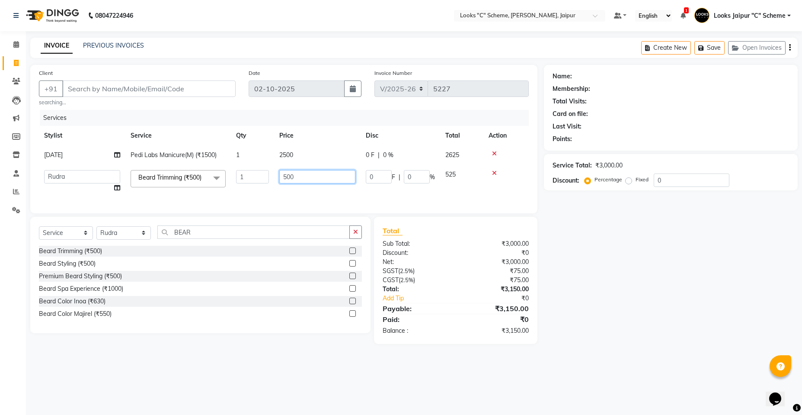
click at [289, 180] on input "500" at bounding box center [317, 176] width 76 height 13
type input "300"
click at [291, 196] on td "300" at bounding box center [317, 181] width 86 height 33
select select "23769"
click at [619, 380] on div "08047224946 Select Location × Looks "C" Scheme, Jaipur, Jaipur Default Panel My…" at bounding box center [401, 207] width 802 height 415
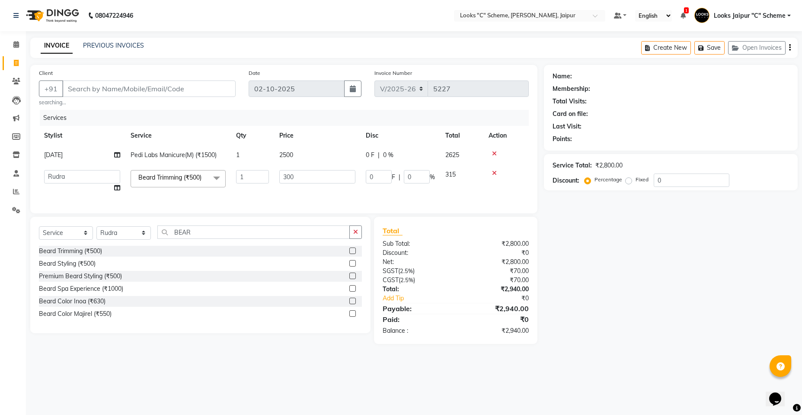
click at [291, 185] on td "300" at bounding box center [317, 181] width 86 height 33
click at [736, 357] on main "INVOICE PREVIOUS INVOICES Create New Save Open Invoices Client +91 searching...…" at bounding box center [414, 197] width 776 height 319
click at [142, 93] on input "Client" at bounding box center [148, 88] width 173 height 16
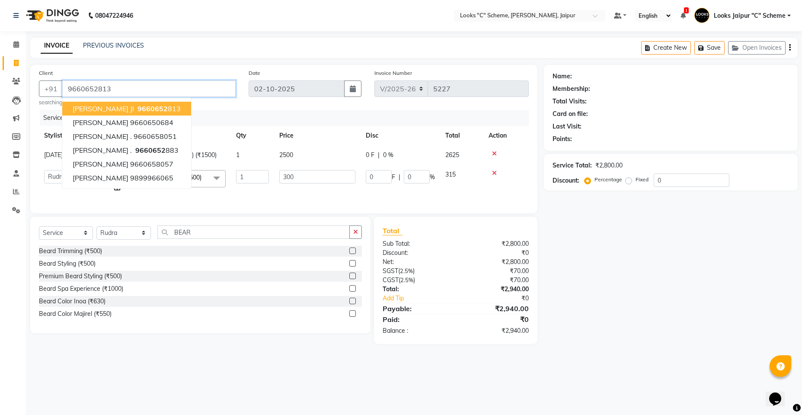
type input "9660652813"
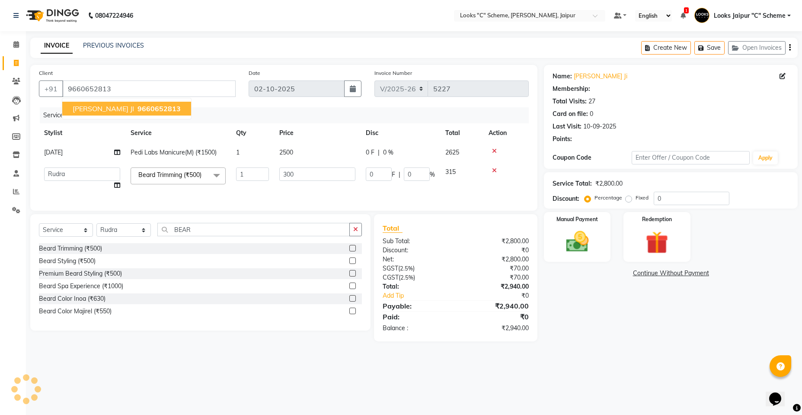
select select "1: Object"
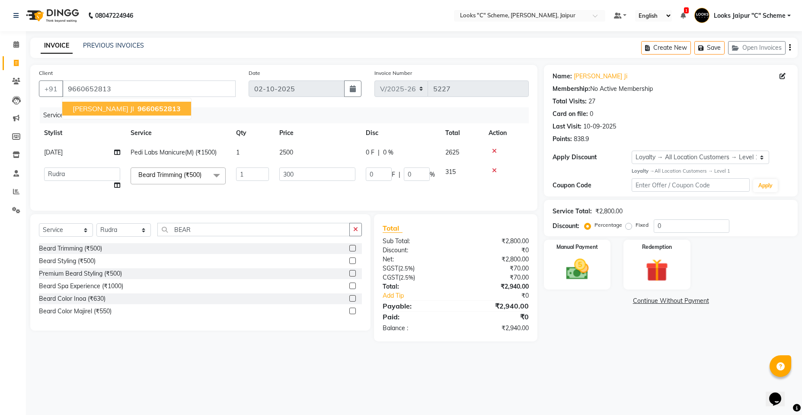
click at [145, 108] on button "ARPIT JI 9660652813" at bounding box center [126, 109] width 129 height 14
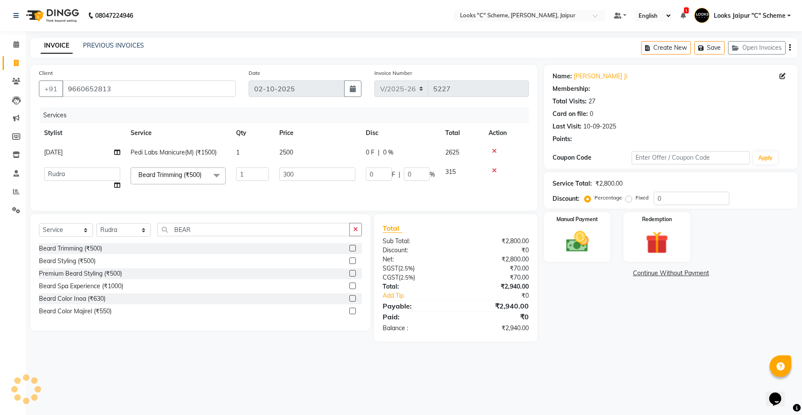
select select "1: Object"
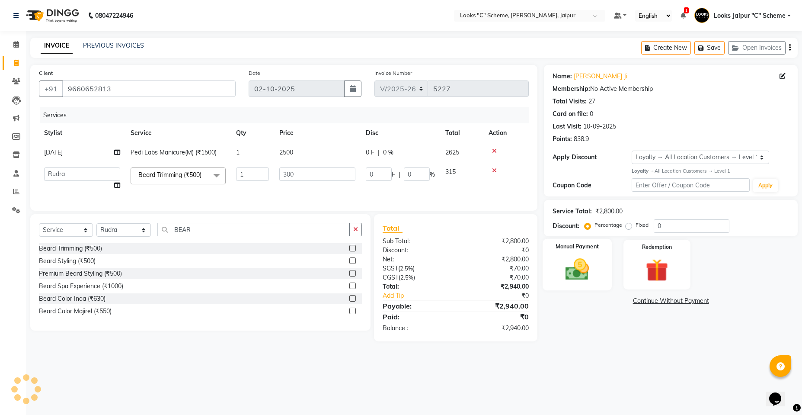
click at [569, 260] on img at bounding box center [577, 268] width 38 height 27
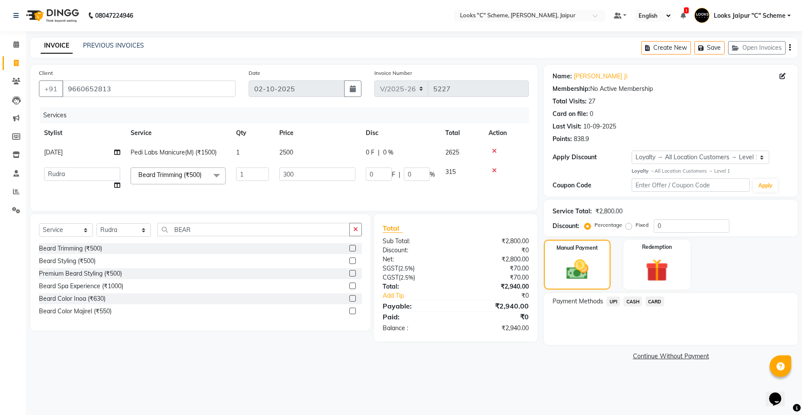
click at [615, 300] on span "UPI" at bounding box center [613, 301] width 13 height 10
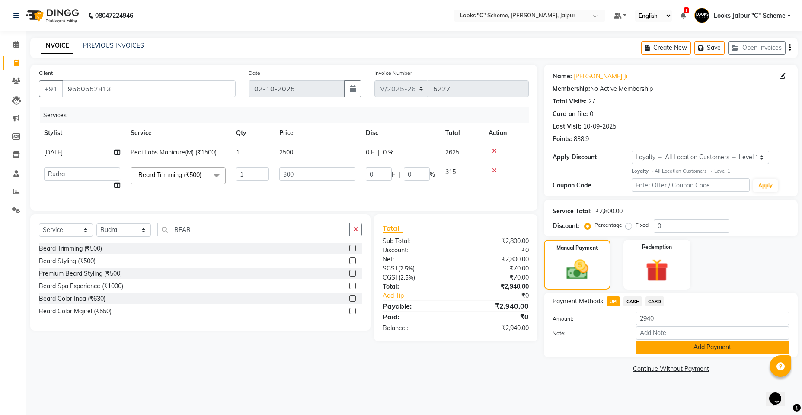
click at [751, 352] on button "Add Payment" at bounding box center [712, 346] width 153 height 13
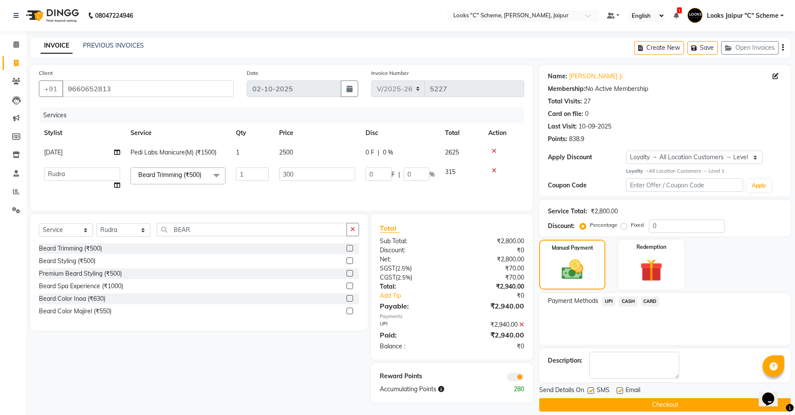
click at [692, 403] on button "Checkout" at bounding box center [666, 404] width 252 height 13
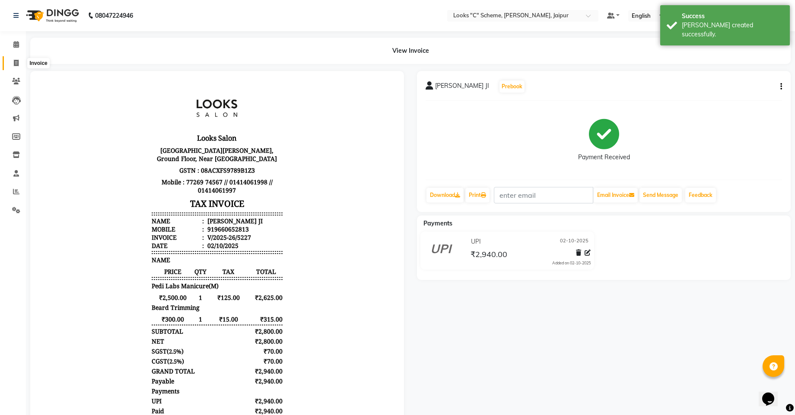
click at [14, 60] on icon at bounding box center [16, 63] width 5 height 6
select select "service"
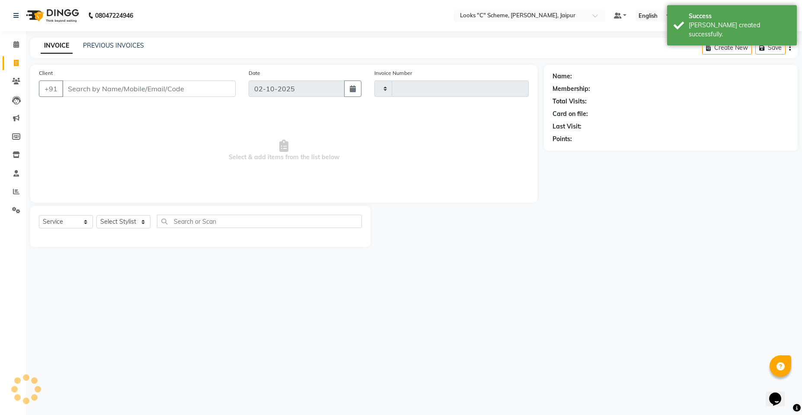
type input "5228"
select select "4315"
click at [161, 89] on input "Client" at bounding box center [148, 88] width 173 height 16
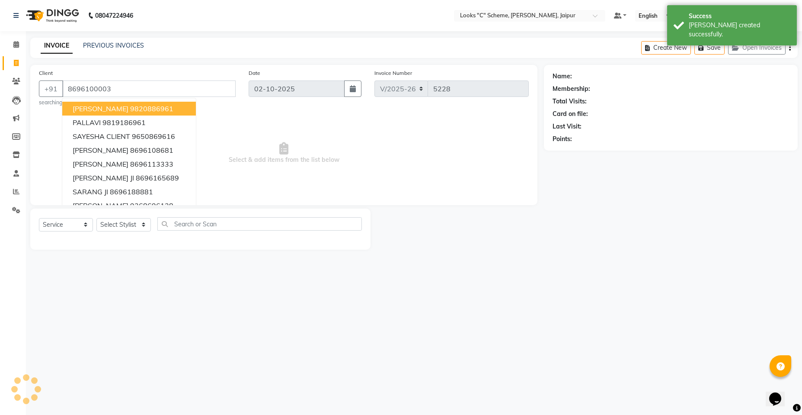
type input "8696100003"
select select "1: Object"
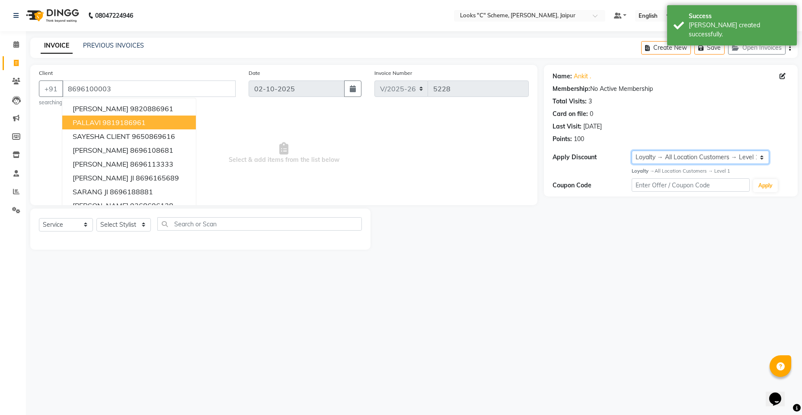
click at [687, 154] on select "Select Loyalty → All Location Customers → Level 1" at bounding box center [701, 156] width 138 height 13
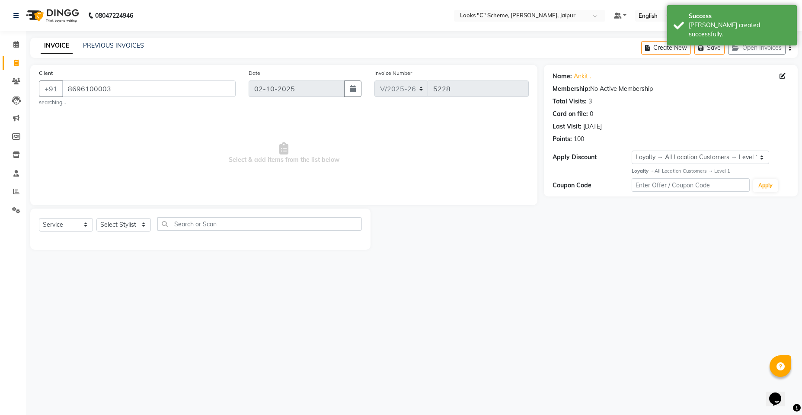
click at [353, 244] on div "Select Service Product Membership Package Voucher Prepaid Gift Card Select Styl…" at bounding box center [200, 228] width 340 height 41
click at [129, 219] on select "Select Stylist [PERSON_NAME] Akash_pdct [PERSON_NAME] [PERSON_NAME] Counter Sal…" at bounding box center [123, 224] width 54 height 13
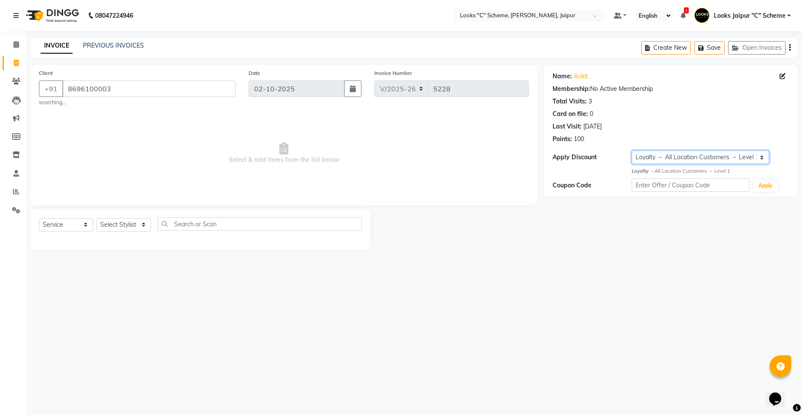
drag, startPoint x: 684, startPoint y: 158, endPoint x: 595, endPoint y: 136, distance: 91.2
click at [684, 158] on select "Select Loyalty → All Location Customers → Level 1" at bounding box center [701, 156] width 138 height 13
drag, startPoint x: 67, startPoint y: 89, endPoint x: 190, endPoint y: 100, distance: 122.9
click at [190, 100] on div "Client +91 8696100003 searching..." at bounding box center [137, 87] width 210 height 38
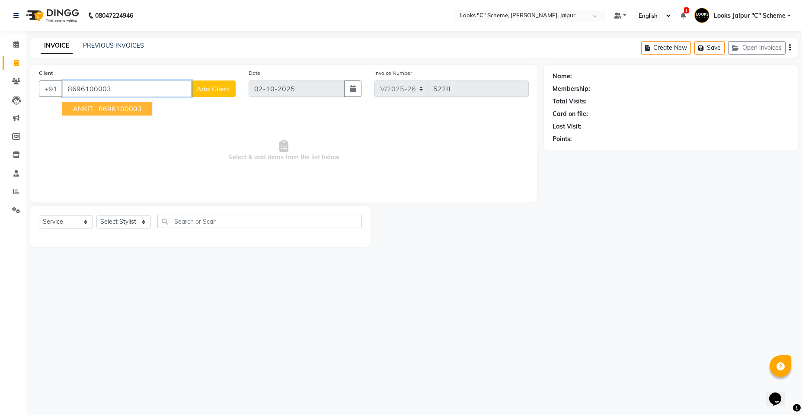
type input "8696100003"
click at [138, 39] on div "INVOICE PREVIOUS INVOICES Create New Save Open Invoices" at bounding box center [413, 48] width 767 height 20
click at [134, 45] on link "PREVIOUS INVOICES" at bounding box center [113, 46] width 61 height 8
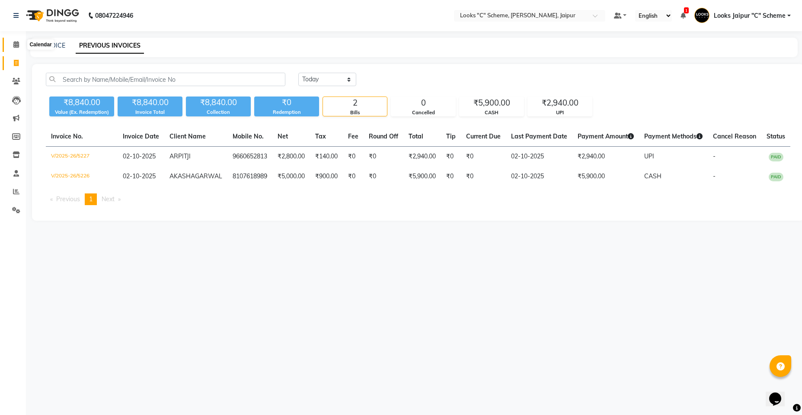
click at [16, 45] on icon at bounding box center [16, 44] width 6 height 6
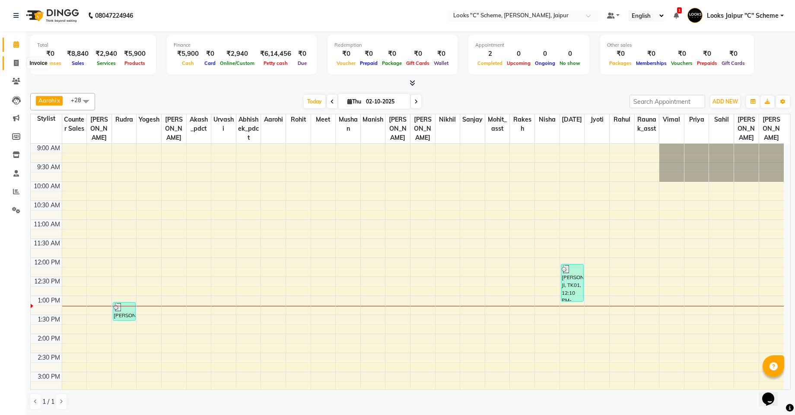
click at [16, 61] on icon at bounding box center [16, 63] width 5 height 6
select select "service"
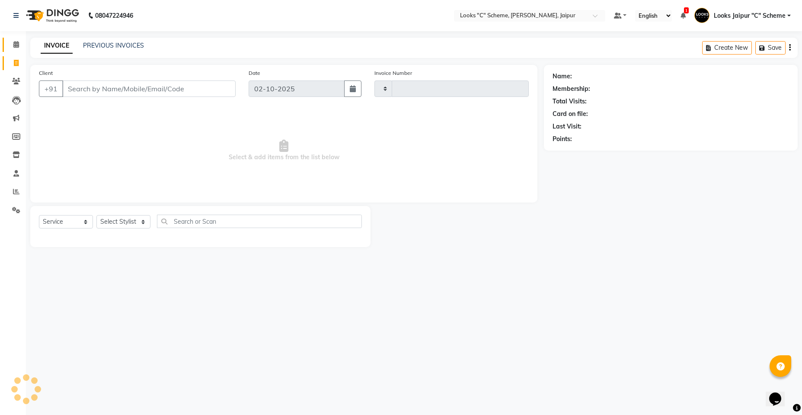
type input "5228"
select select "4315"
click at [172, 90] on input "Client" at bounding box center [148, 88] width 173 height 16
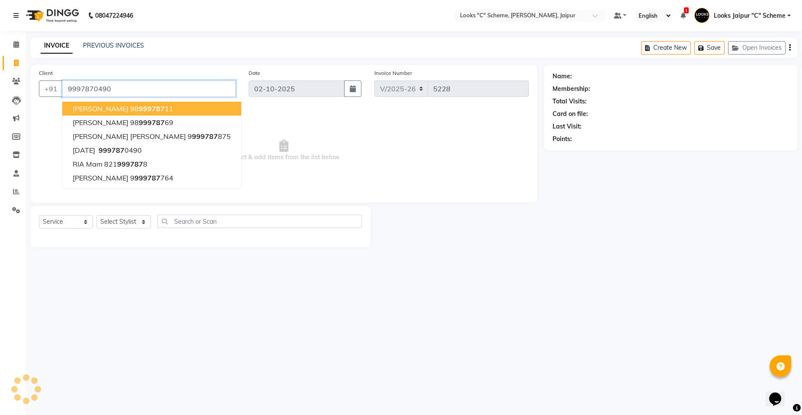
type input "9997870490"
select select "1: Object"
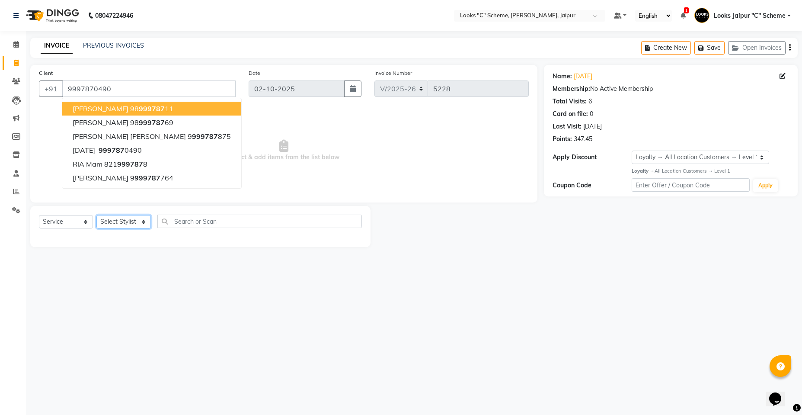
click at [132, 222] on select "Select Stylist [PERSON_NAME] Akash_pdct [PERSON_NAME] [PERSON_NAME] Counter Sal…" at bounding box center [123, 221] width 54 height 13
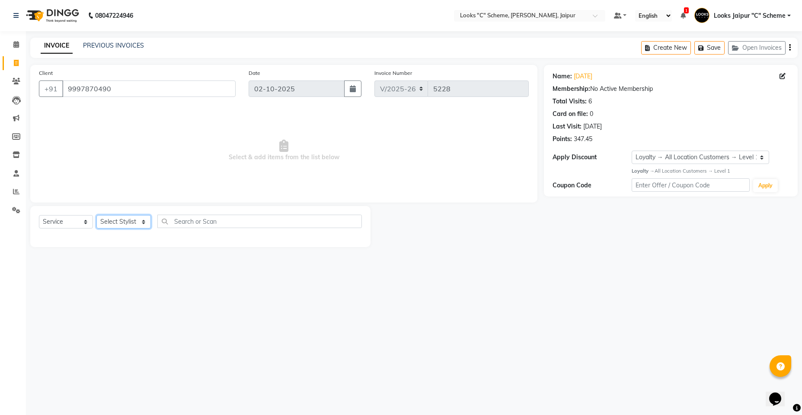
select select "23769"
click at [96, 215] on select "Select Stylist [PERSON_NAME] Akash_pdct [PERSON_NAME] [PERSON_NAME] Counter Sal…" at bounding box center [123, 221] width 54 height 13
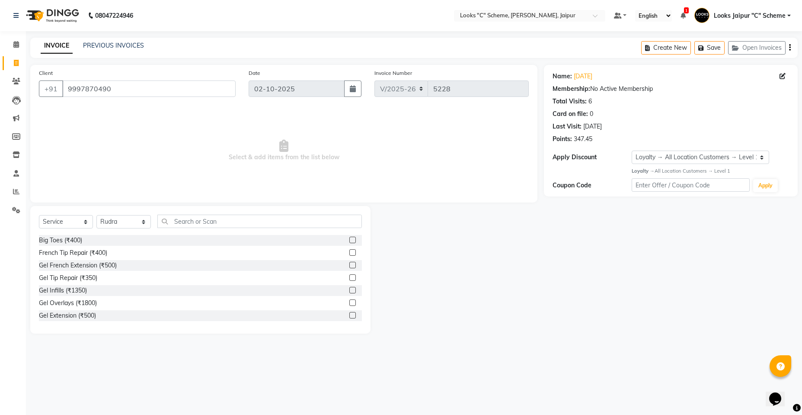
click at [185, 242] on div "Big Toes (₹400)" at bounding box center [200, 240] width 323 height 11
click at [202, 220] on input "text" at bounding box center [259, 220] width 204 height 13
type input "CUT"
click at [349, 252] on label at bounding box center [352, 252] width 6 height 6
click at [349, 252] on input "checkbox" at bounding box center [352, 253] width 6 height 6
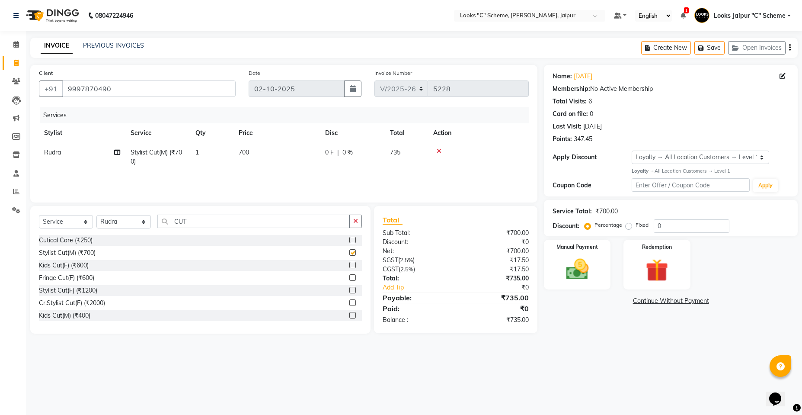
click at [267, 214] on div "Select Service Product Membership Package Voucher Prepaid Gift Card Select Styl…" at bounding box center [200, 270] width 340 height 128
checkbox input "false"
click at [267, 219] on input "CUT" at bounding box center [253, 220] width 192 height 13
type input "C"
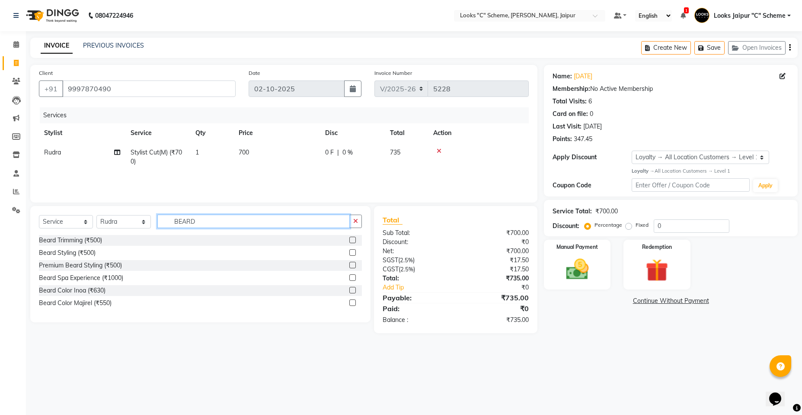
type input "BEARD"
click at [351, 239] on label at bounding box center [352, 239] width 6 height 6
click at [351, 239] on input "checkbox" at bounding box center [352, 240] width 6 height 6
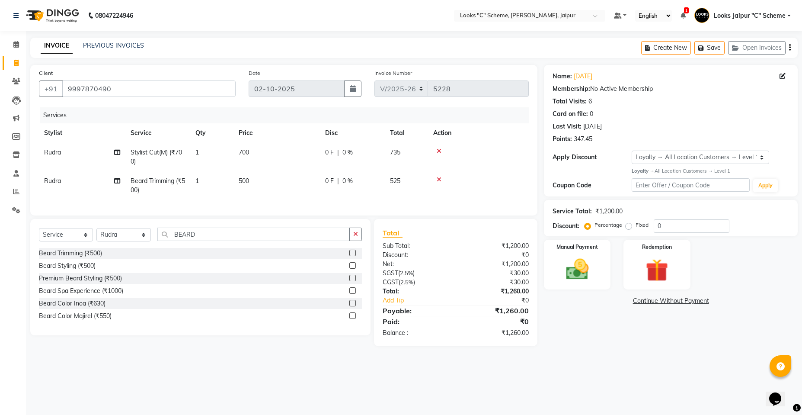
checkbox input "false"
click at [294, 186] on td "500" at bounding box center [276, 185] width 86 height 29
select select "23769"
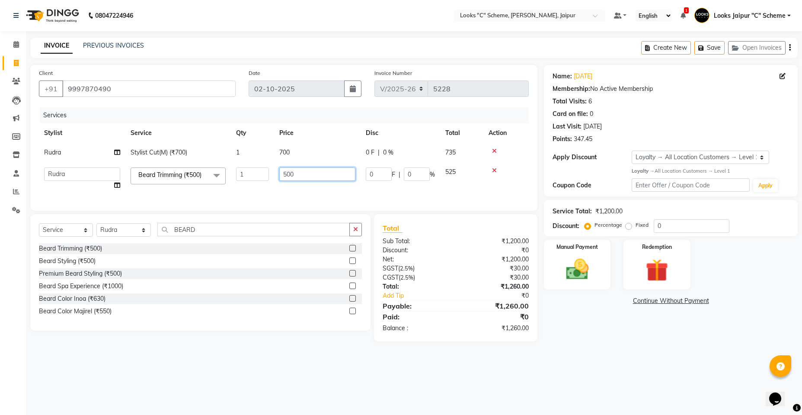
click at [302, 179] on input "500" at bounding box center [317, 173] width 76 height 13
click at [287, 174] on input "500" at bounding box center [317, 173] width 76 height 13
type input "300"
click at [371, 189] on td "0 F | 0 %" at bounding box center [401, 178] width 80 height 33
select select "23769"
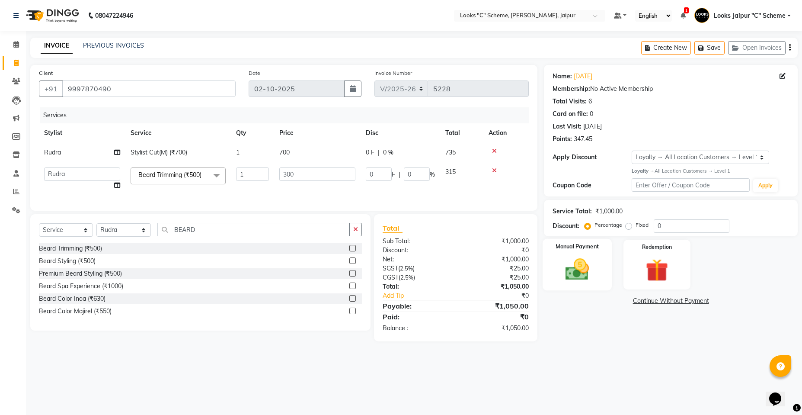
click at [581, 260] on img at bounding box center [577, 268] width 38 height 27
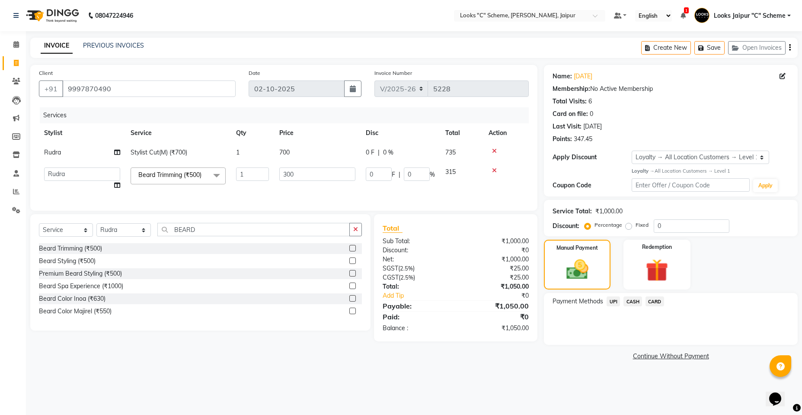
click at [616, 300] on span "UPI" at bounding box center [613, 301] width 13 height 10
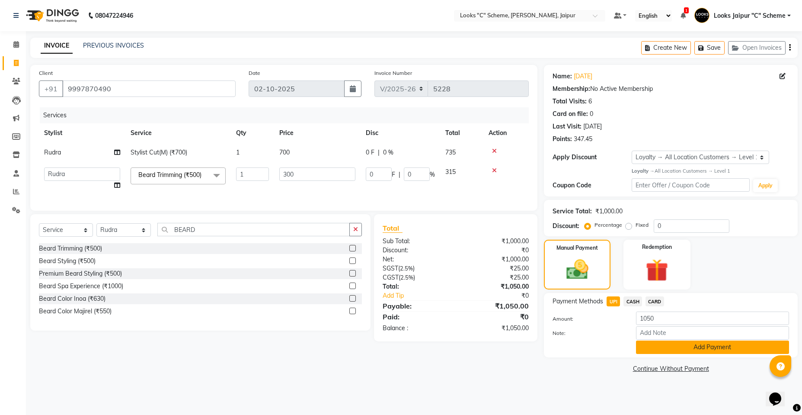
click at [667, 347] on button "Add Payment" at bounding box center [712, 346] width 153 height 13
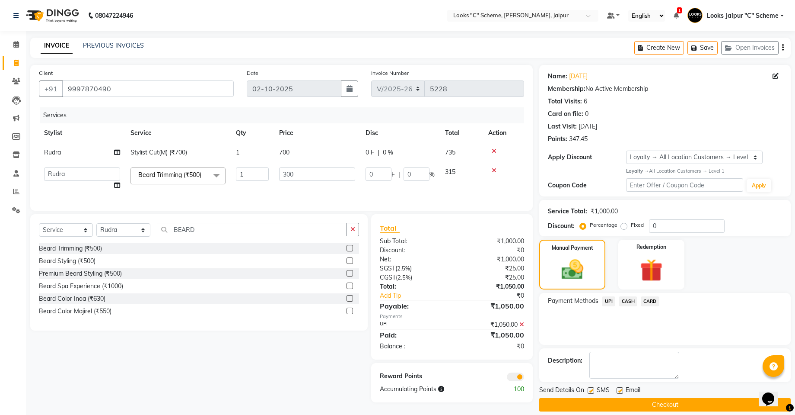
click at [669, 411] on main "INVOICE PREVIOUS INVOICES Create New Save Open Invoices Client +91 9997870490 D…" at bounding box center [411, 231] width 770 height 386
click at [671, 405] on button "Checkout" at bounding box center [666, 404] width 252 height 13
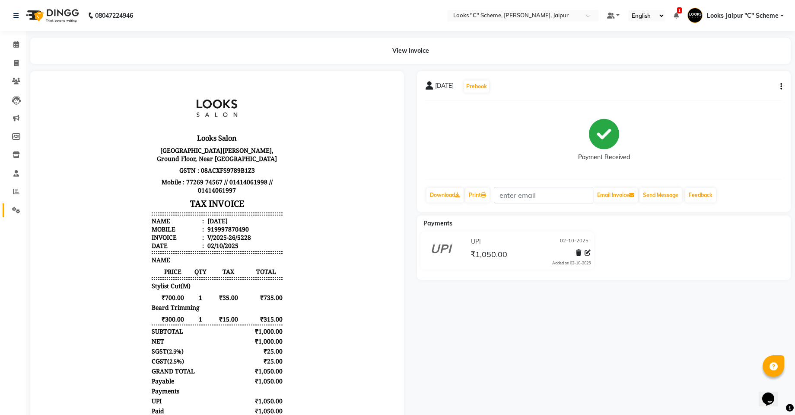
click at [13, 215] on link "Settings" at bounding box center [13, 210] width 21 height 14
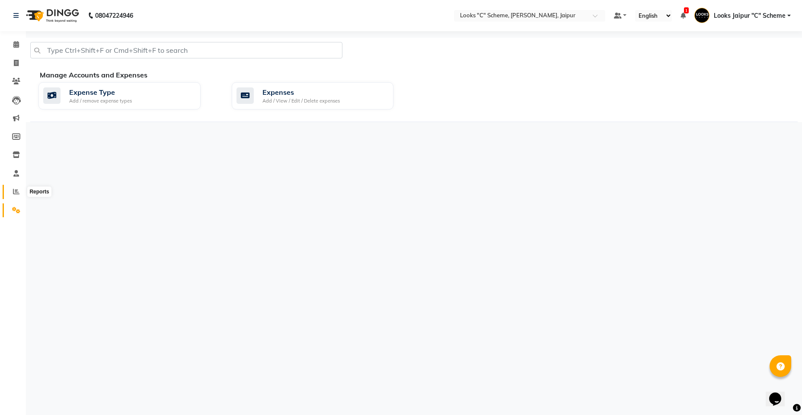
click at [9, 195] on span at bounding box center [16, 192] width 15 height 10
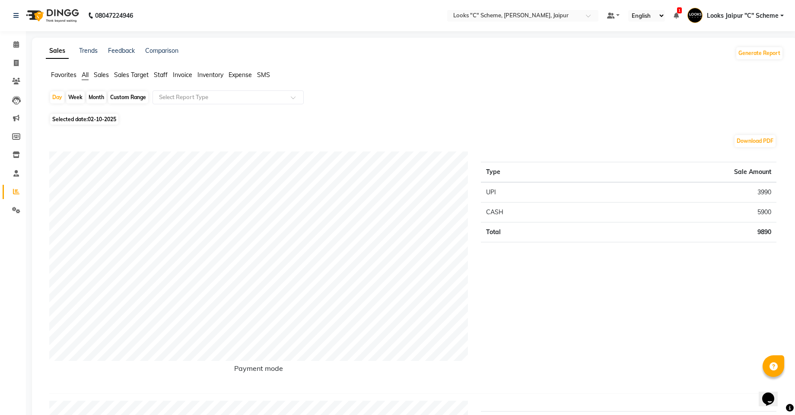
click at [158, 77] on span "Staff" at bounding box center [161, 75] width 14 height 8
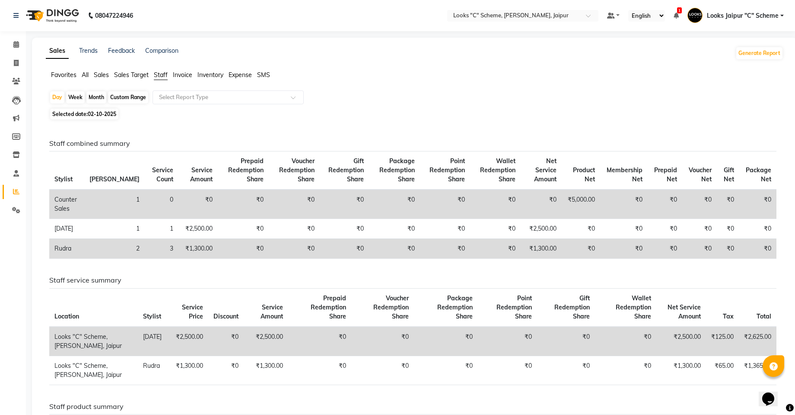
click at [107, 116] on span "02-10-2025" at bounding box center [102, 114] width 29 height 6
select select "10"
select select "2025"
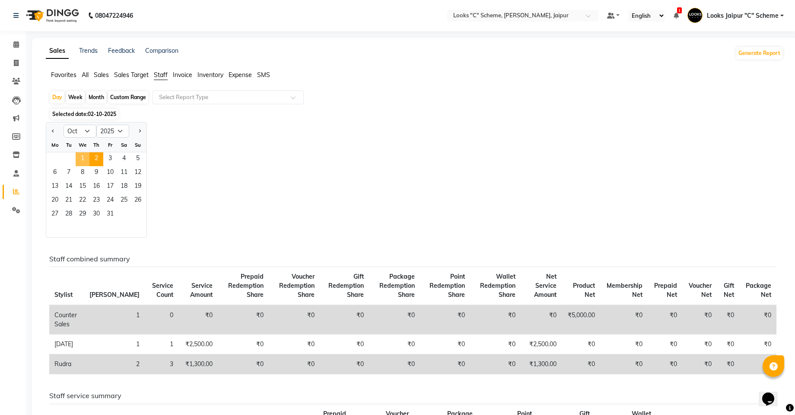
click at [86, 159] on span "1" at bounding box center [83, 159] width 14 height 14
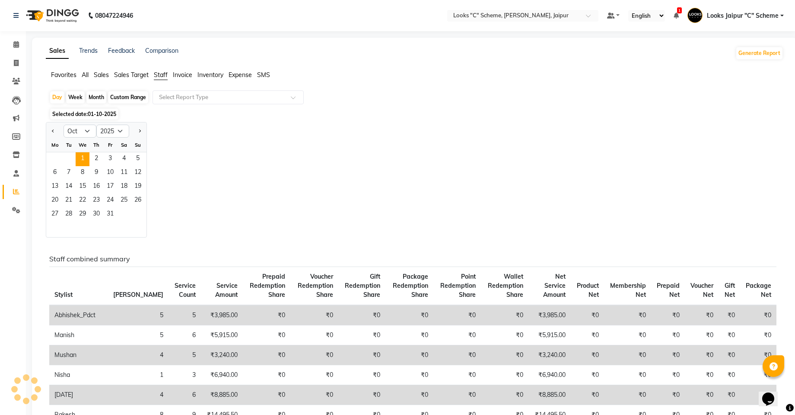
click at [274, 143] on div "Jan Feb Mar Apr May Jun Jul Aug Sep Oct Nov Dec 2015 2016 2017 2018 2019 2020 2…" at bounding box center [415, 179] width 738 height 115
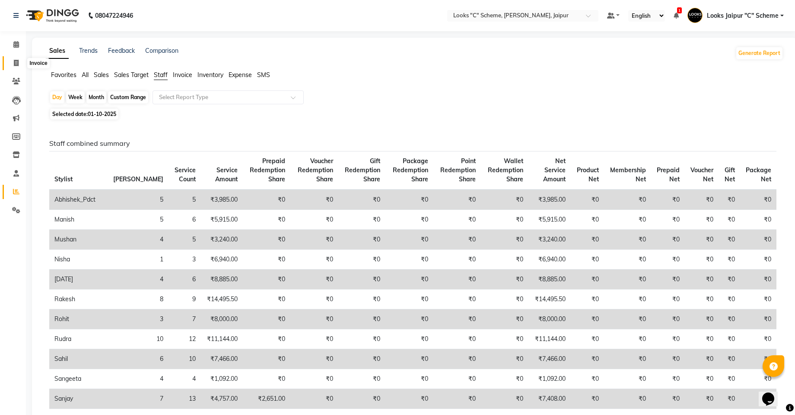
drag, startPoint x: 10, startPoint y: 63, endPoint x: 21, endPoint y: 70, distance: 12.5
click at [10, 64] on span at bounding box center [16, 63] width 15 height 10
select select "service"
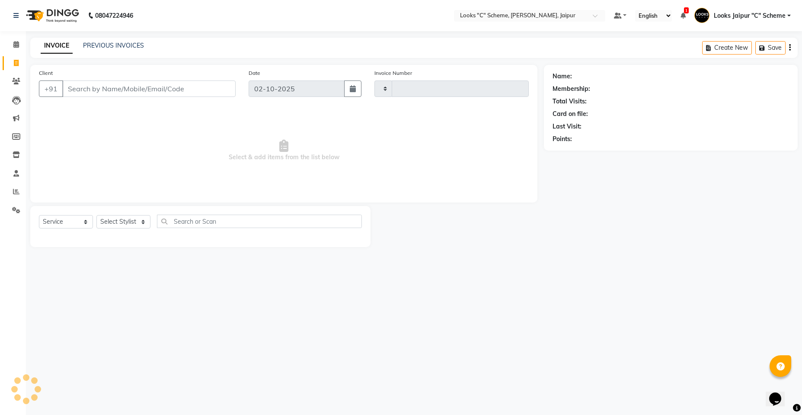
type input "5229"
select select "4315"
click at [107, 91] on input "Client" at bounding box center [148, 88] width 173 height 16
click at [13, 45] on span at bounding box center [16, 45] width 15 height 10
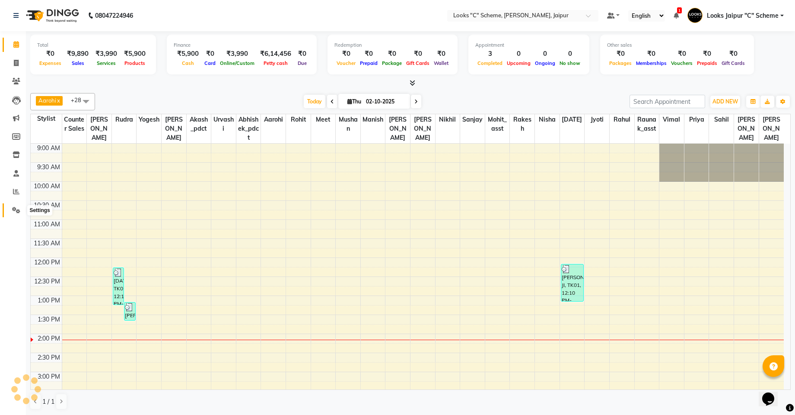
click at [14, 204] on link "Settings" at bounding box center [13, 210] width 21 height 14
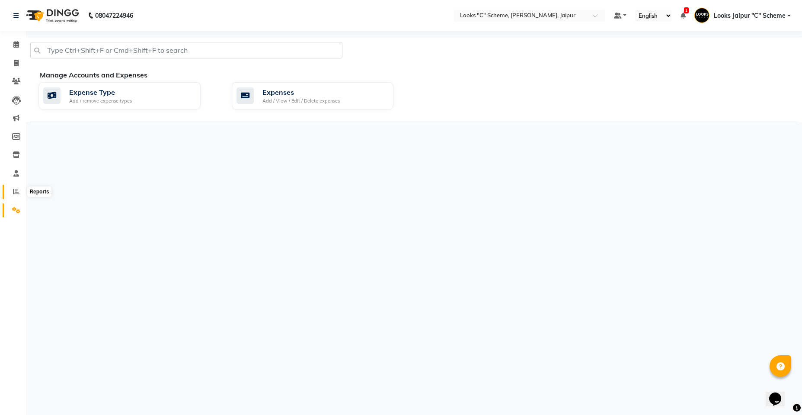
click at [16, 192] on icon at bounding box center [16, 191] width 6 height 6
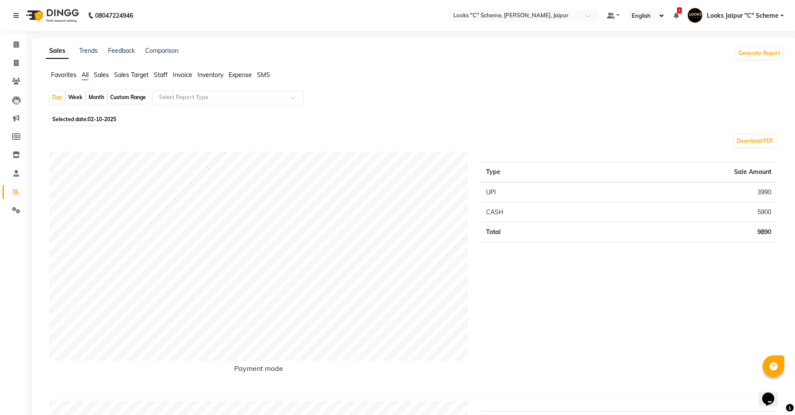
click at [108, 118] on span "02-10-2025" at bounding box center [102, 119] width 29 height 6
select select "10"
select select "2025"
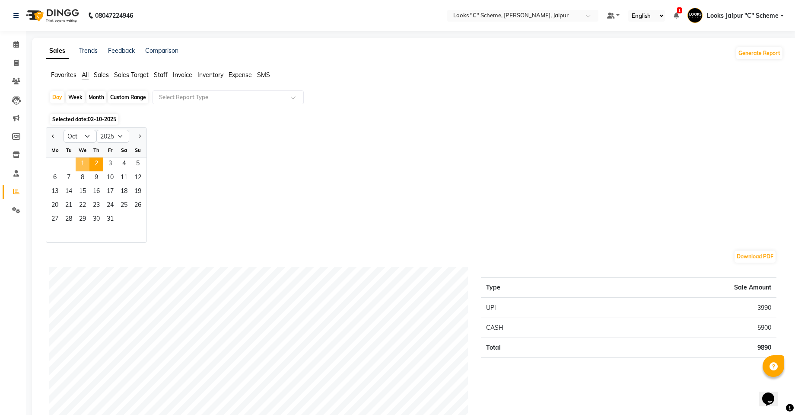
click at [81, 167] on span "1" at bounding box center [83, 164] width 14 height 14
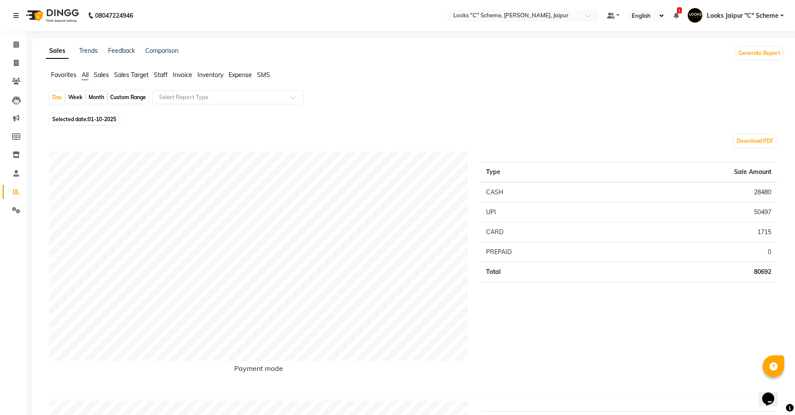
click at [166, 74] on span "Staff" at bounding box center [161, 75] width 14 height 8
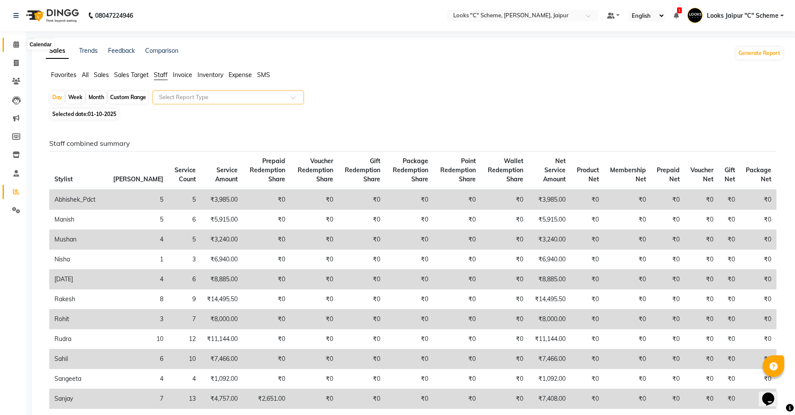
click at [18, 41] on span at bounding box center [16, 45] width 15 height 10
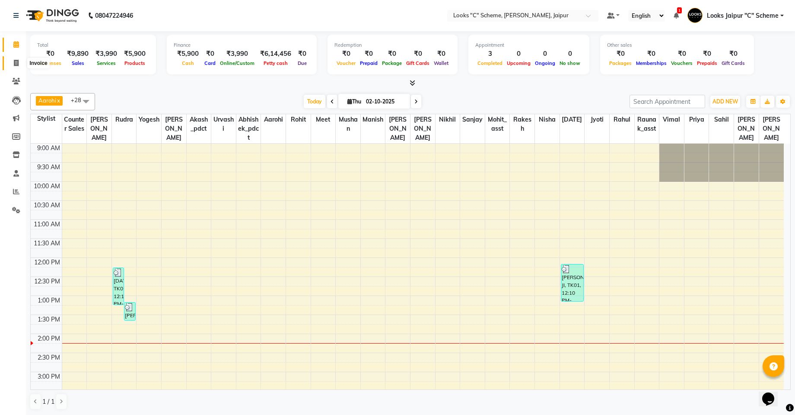
click at [13, 64] on span at bounding box center [16, 63] width 15 height 10
select select "service"
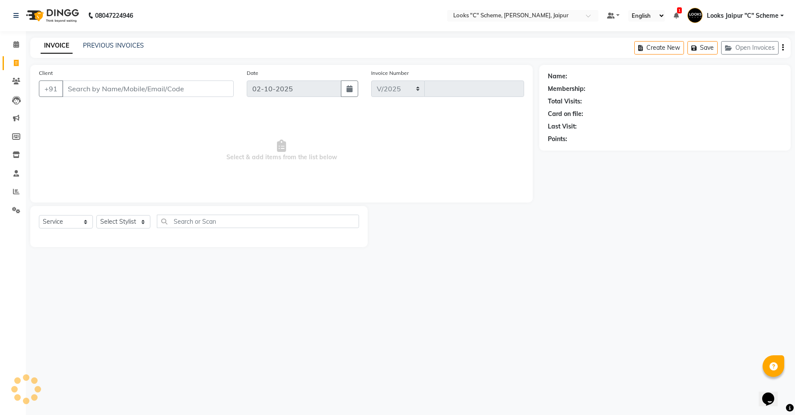
select select "4315"
type input "5229"
click at [115, 219] on select "Select Stylist" at bounding box center [123, 221] width 54 height 13
click at [127, 226] on select "Select Stylist" at bounding box center [123, 221] width 54 height 13
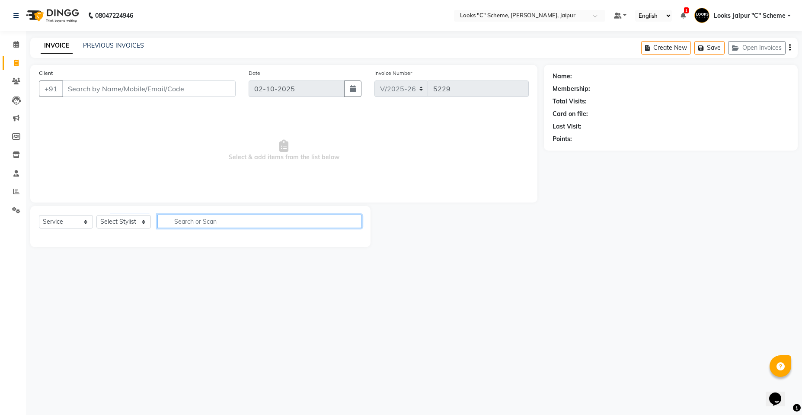
click at [200, 223] on input "text" at bounding box center [259, 220] width 204 height 13
type input "WAS"
click at [122, 215] on select "Select Stylist [PERSON_NAME] Akash_pdct [PERSON_NAME] [PERSON_NAME] Counter Sal…" at bounding box center [123, 221] width 54 height 13
select select "23769"
click at [96, 215] on select "Select Stylist [PERSON_NAME] Akash_pdct [PERSON_NAME] [PERSON_NAME] Counter Sal…" at bounding box center [123, 221] width 54 height 13
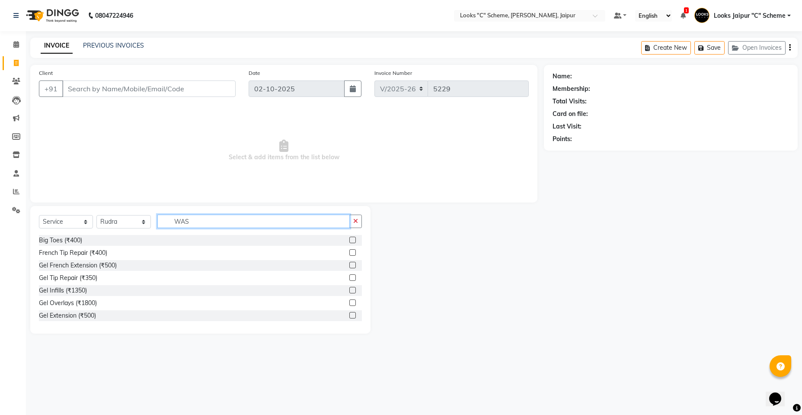
click at [201, 220] on input "WAS" at bounding box center [253, 220] width 192 height 13
type input "WASH"
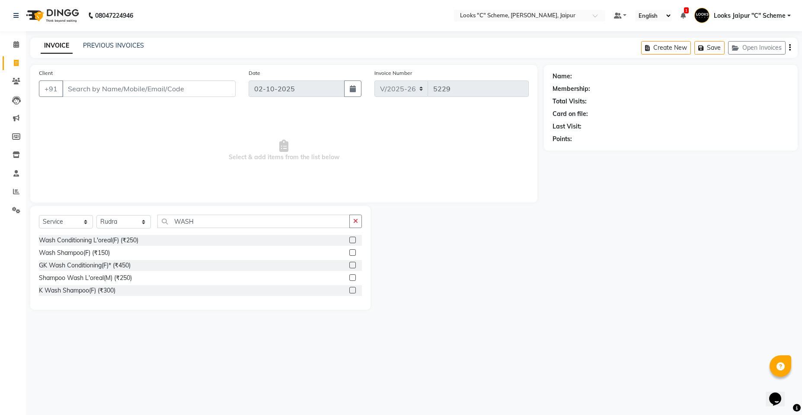
click at [354, 252] on label at bounding box center [352, 252] width 6 height 6
click at [354, 252] on input "checkbox" at bounding box center [352, 253] width 6 height 6
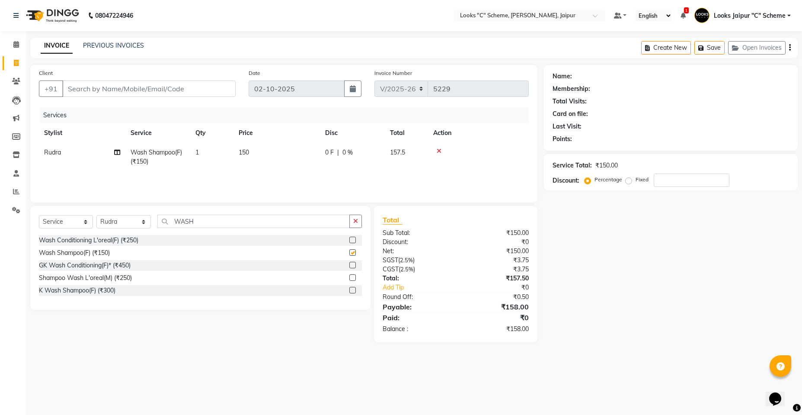
checkbox input "false"
click at [143, 97] on div "Client +91" at bounding box center [137, 85] width 210 height 35
drag, startPoint x: 152, startPoint y: 71, endPoint x: 141, endPoint y: 92, distance: 23.6
click at [150, 76] on div "Client +91" at bounding box center [137, 85] width 210 height 35
click at [141, 92] on input "Client" at bounding box center [148, 88] width 173 height 16
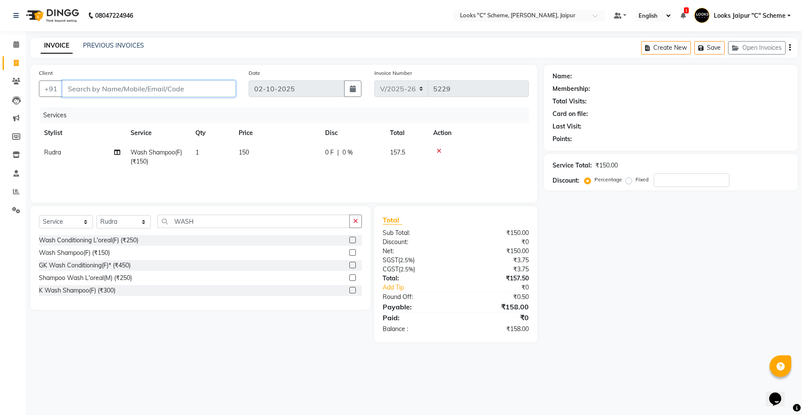
type input "9"
type input "0"
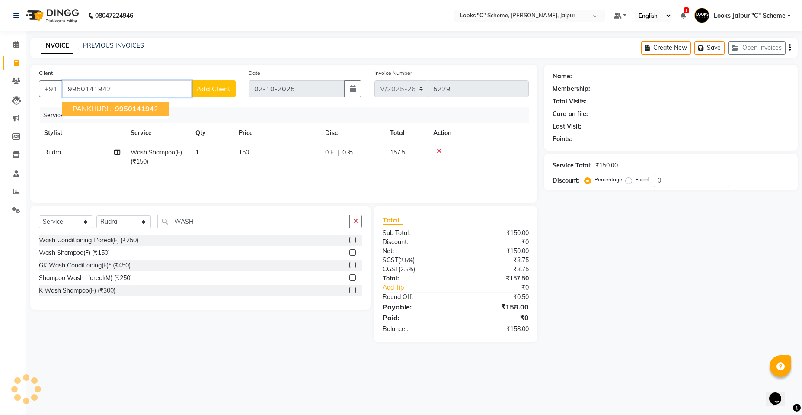
type input "9950141942"
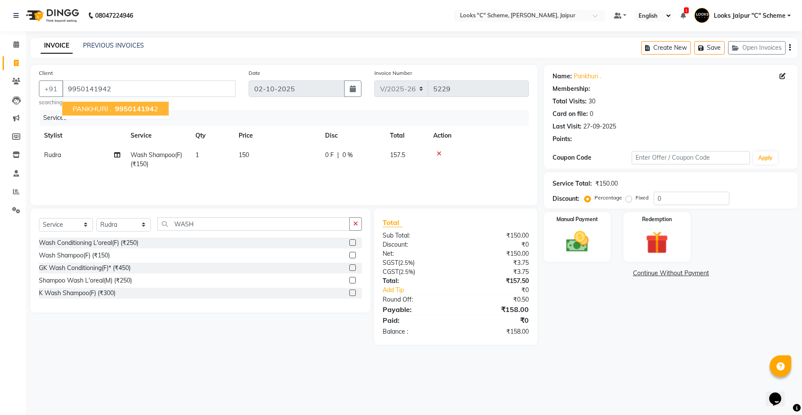
select select "1: Object"
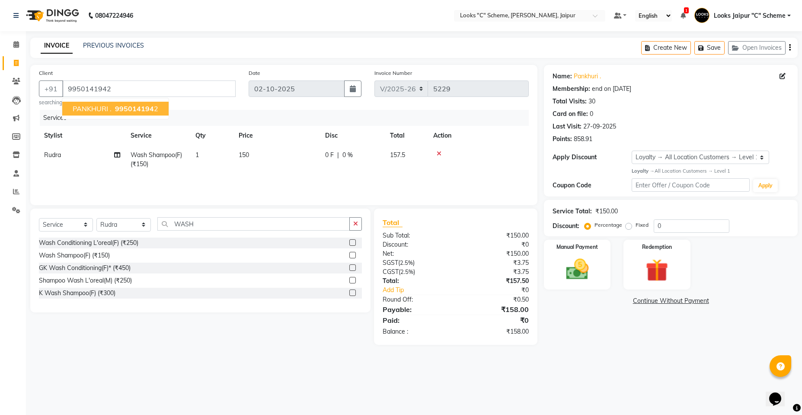
click at [108, 107] on span "PANKHURI ." at bounding box center [92, 108] width 39 height 9
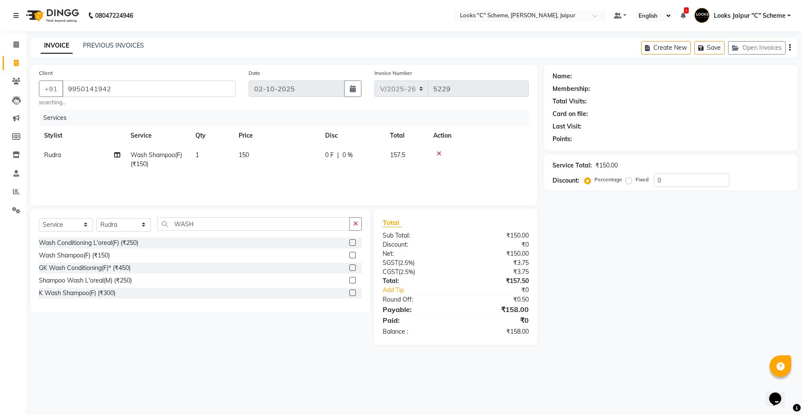
select select "1: Object"
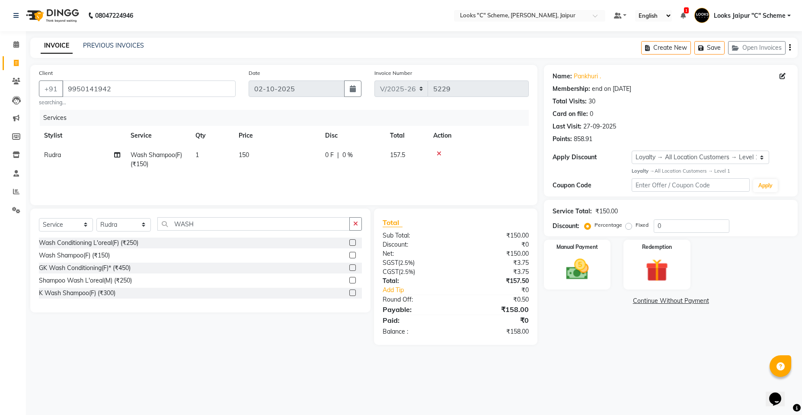
click at [268, 146] on td "150" at bounding box center [276, 159] width 86 height 29
select select "23769"
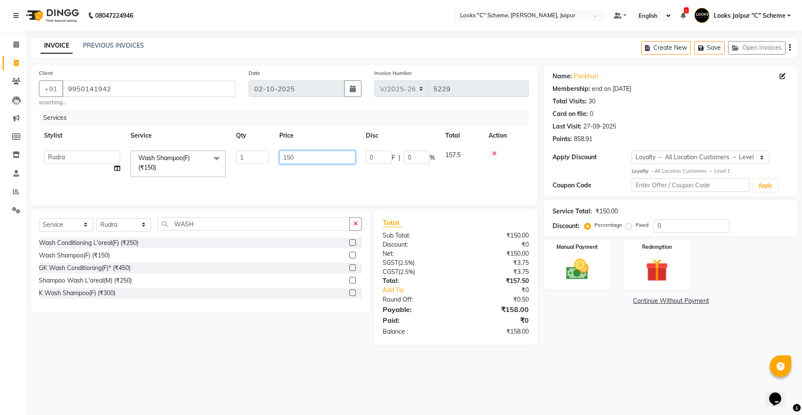
click at [302, 154] on input "150" at bounding box center [317, 156] width 76 height 13
type input "1"
type input "700"
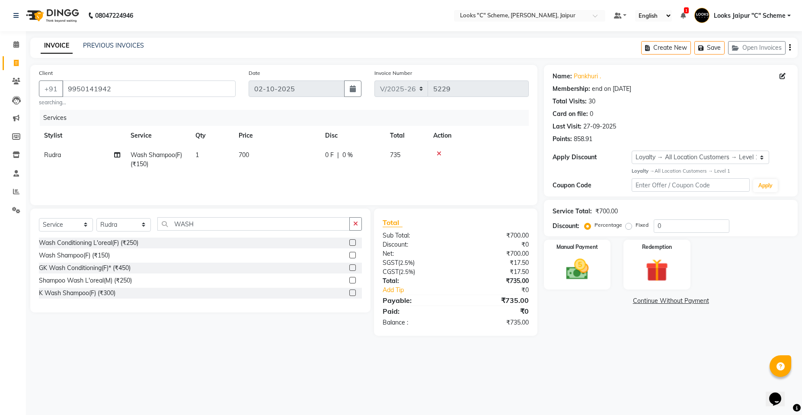
click at [316, 176] on div "Services Stylist Service Qty Price Disc Total Action Rudra Wash Shampoo(F) (₹15…" at bounding box center [284, 153] width 490 height 86
click at [674, 153] on select "Select Membership → LSPL Membership@20% Loyalty → All Location Customers → Leve…" at bounding box center [701, 156] width 138 height 13
click at [632, 150] on select "Select Membership → LSPL Membership@20% Loyalty → All Location Customers → Leve…" at bounding box center [701, 156] width 138 height 13
click at [678, 158] on select "Select Membership → LSPL Membership@20% Loyalty → All Location Customers → Leve…" at bounding box center [701, 156] width 138 height 13
select select "2: Object"
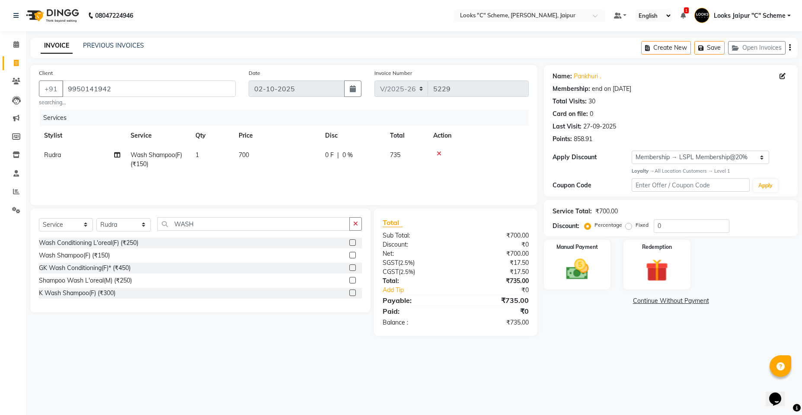
click at [632, 150] on select "Select Membership → LSPL Membership@20% Loyalty → All Location Customers → Leve…" at bounding box center [701, 156] width 138 height 13
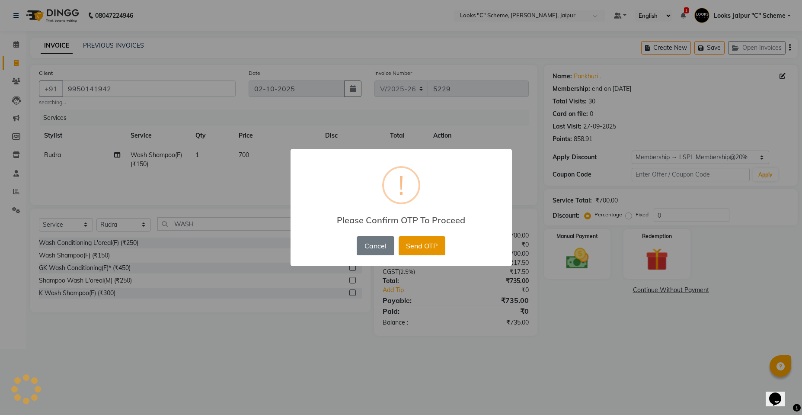
click at [425, 251] on button "Send OTP" at bounding box center [422, 245] width 47 height 19
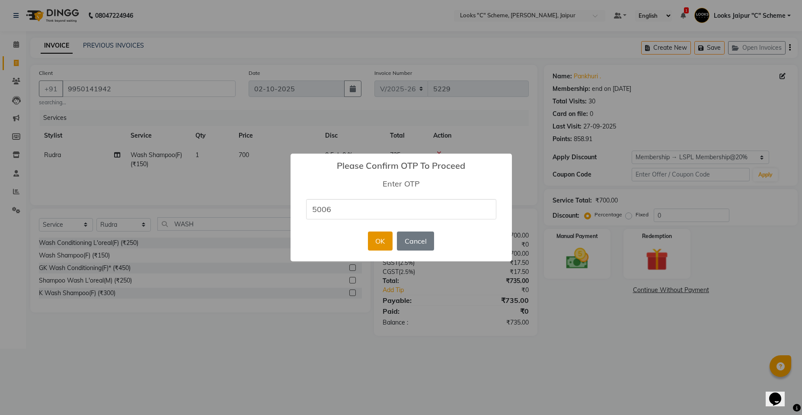
type input "5006"
click at [376, 245] on button "OK" at bounding box center [380, 240] width 25 height 19
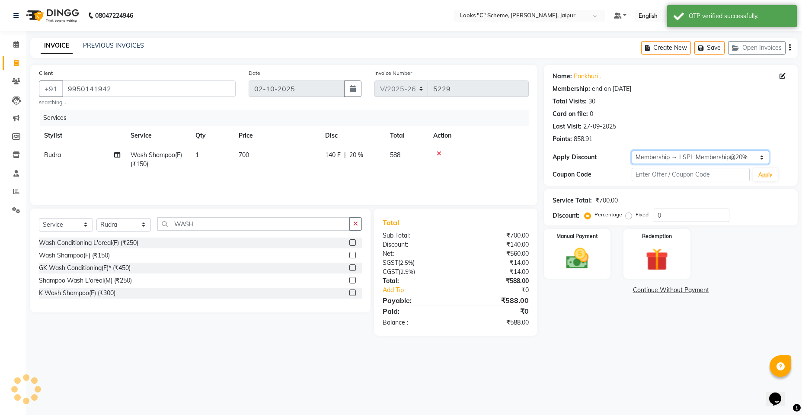
type input "20"
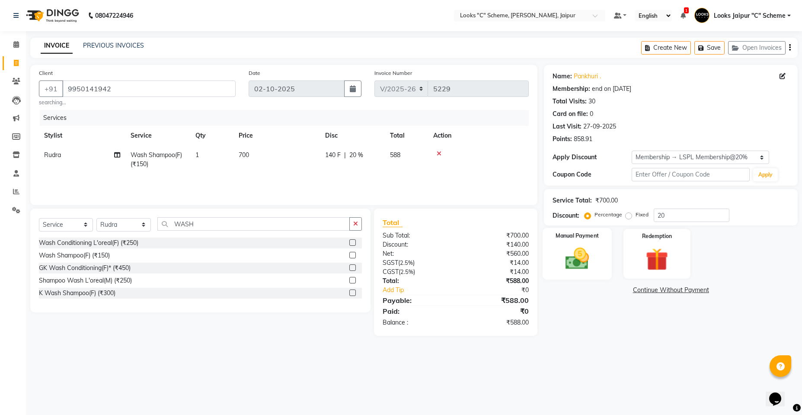
click at [585, 250] on img at bounding box center [577, 258] width 38 height 27
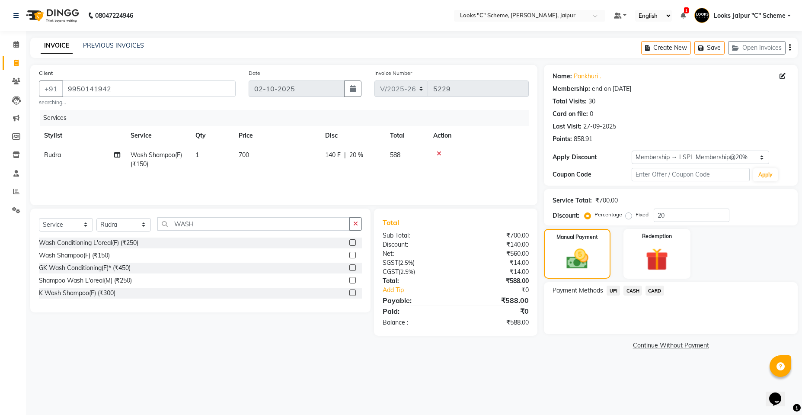
click at [637, 288] on span "CASH" at bounding box center [632, 290] width 19 height 10
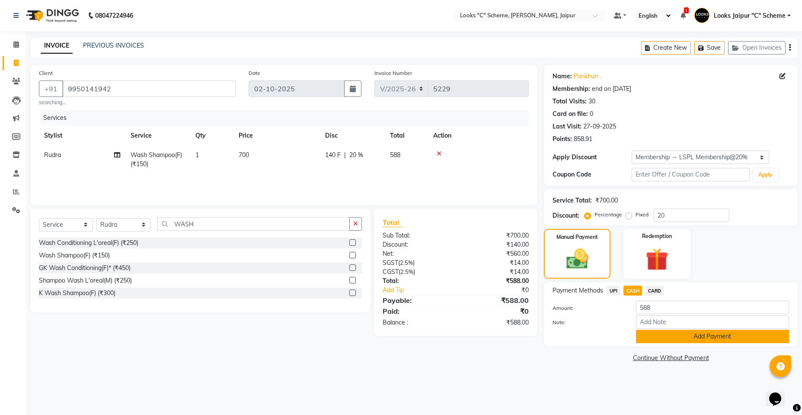
click at [700, 335] on button "Add Payment" at bounding box center [712, 335] width 153 height 13
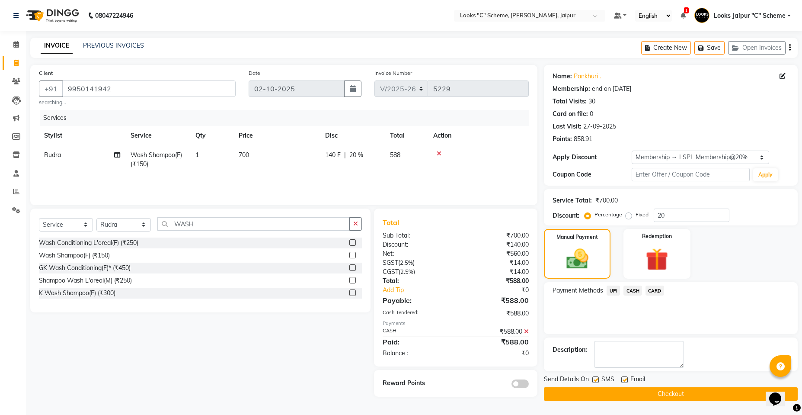
click at [662, 395] on button "Checkout" at bounding box center [671, 393] width 254 height 13
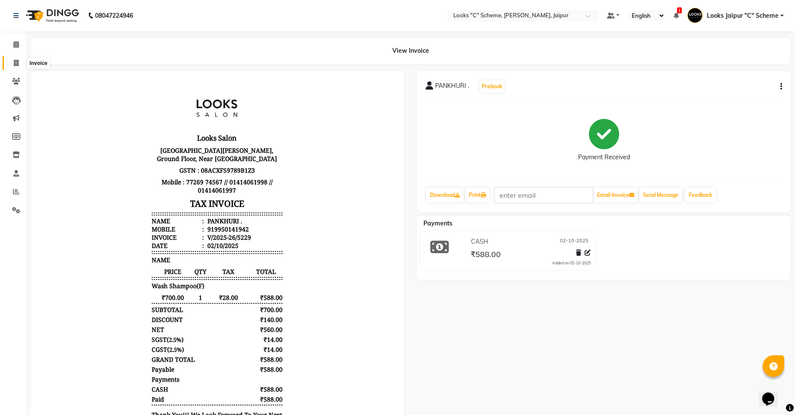
click at [18, 63] on icon at bounding box center [16, 63] width 5 height 6
select select "4315"
select select "service"
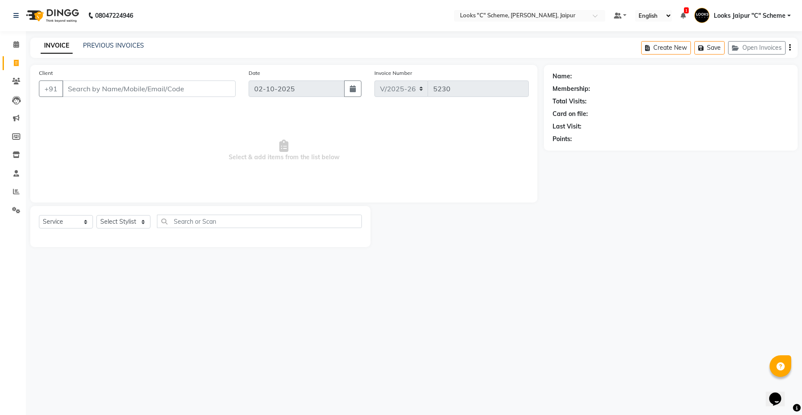
click at [131, 88] on input "Client" at bounding box center [148, 88] width 173 height 16
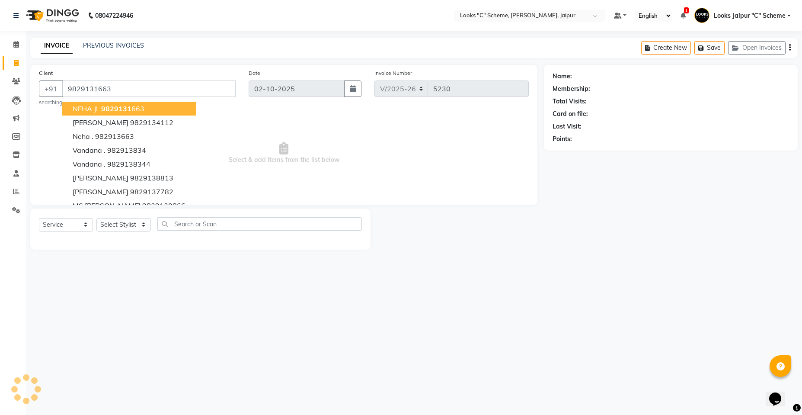
type input "9829131663"
select select "1: Object"
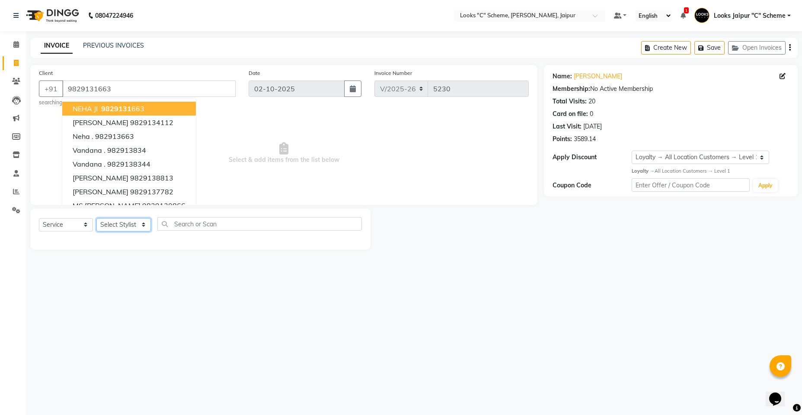
click at [114, 221] on select "Select Stylist [PERSON_NAME] Akash_pdct [PERSON_NAME] [PERSON_NAME] Counter Sal…" at bounding box center [123, 224] width 54 height 13
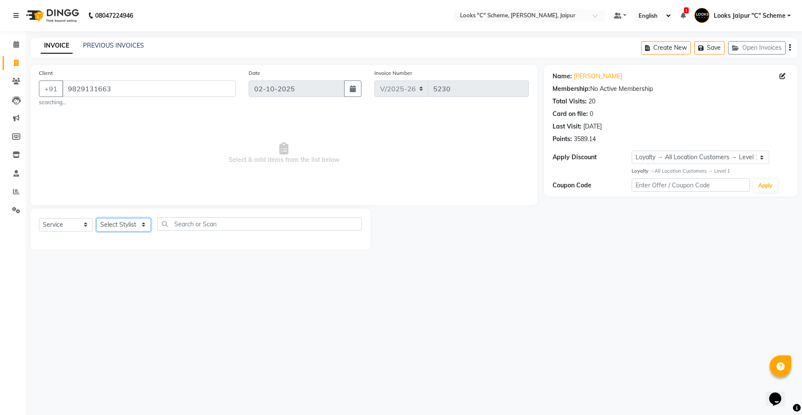
select select "61093"
click at [96, 218] on select "Select Stylist [PERSON_NAME] Akash_pdct [PERSON_NAME] [PERSON_NAME] Counter Sal…" at bounding box center [123, 224] width 54 height 13
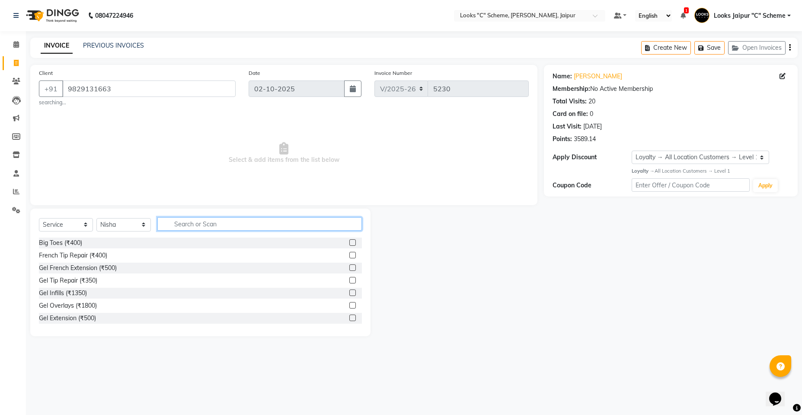
click at [225, 222] on input "text" at bounding box center [259, 223] width 204 height 13
type input "EYE"
click at [349, 266] on label at bounding box center [352, 267] width 6 height 6
click at [349, 266] on input "checkbox" at bounding box center [352, 268] width 6 height 6
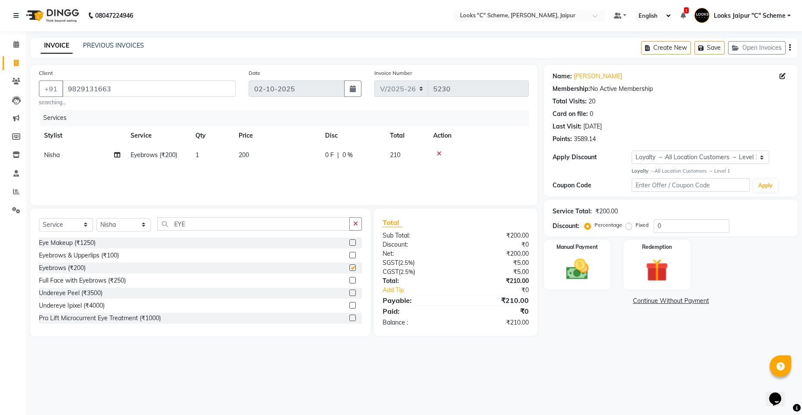
checkbox input "false"
click at [223, 224] on input "EYE" at bounding box center [253, 223] width 192 height 13
type input "E"
type input "UNDER"
click at [349, 258] on label at bounding box center [352, 255] width 6 height 6
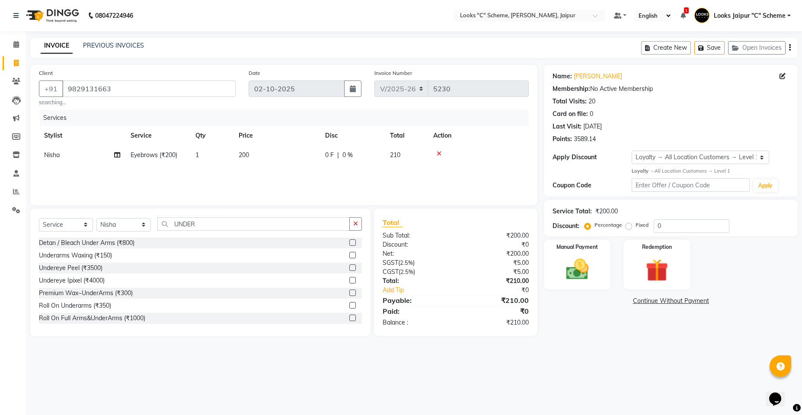
click at [349, 258] on input "checkbox" at bounding box center [352, 255] width 6 height 6
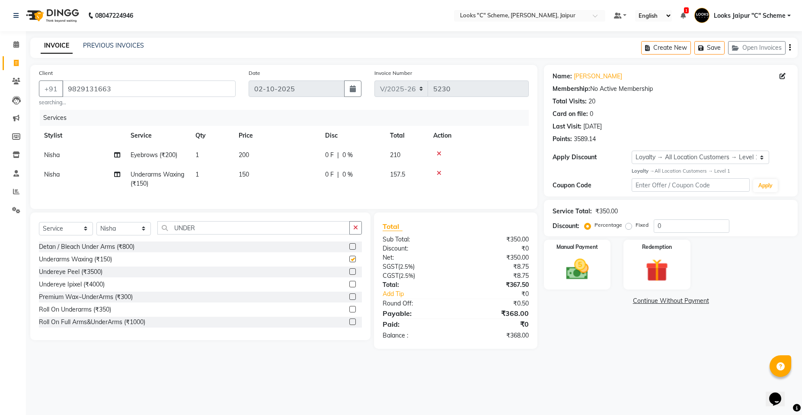
checkbox input "false"
click at [256, 146] on td "200" at bounding box center [276, 154] width 86 height 19
select select "61093"
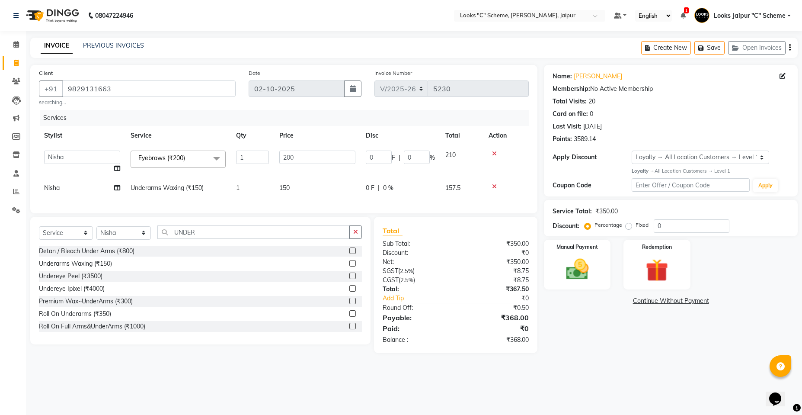
drag, startPoint x: 297, startPoint y: 147, endPoint x: 300, endPoint y: 151, distance: 4.9
click at [297, 148] on td "200" at bounding box center [317, 161] width 86 height 33
click at [303, 154] on input "200" at bounding box center [317, 156] width 76 height 13
type input "2"
type input "200"
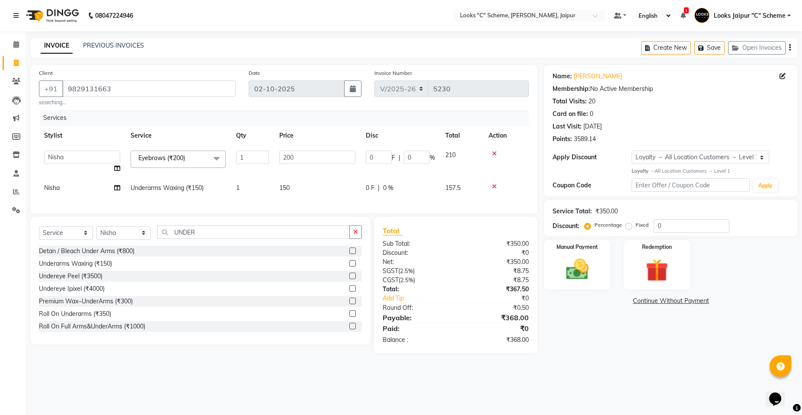
drag, startPoint x: 279, startPoint y: 196, endPoint x: 305, endPoint y: 188, distance: 26.8
click at [281, 196] on div "Services Stylist Service Qty Price Disc Total Action Aarohi Aayushi Abhishek_pd…" at bounding box center [284, 157] width 490 height 95
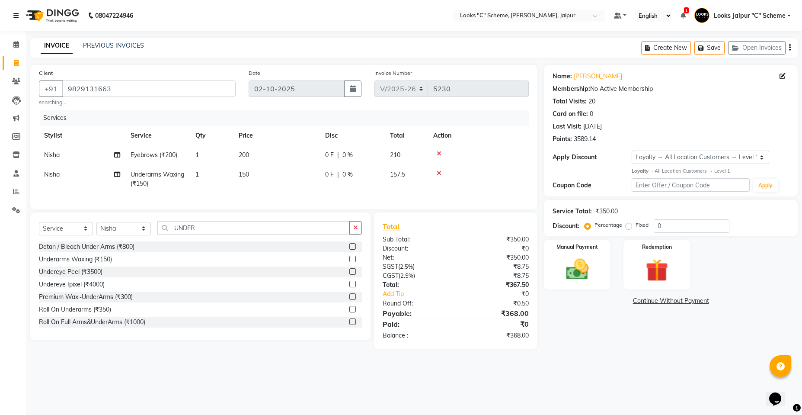
click at [321, 183] on td "0 F | 0 %" at bounding box center [352, 179] width 65 height 29
select select "61093"
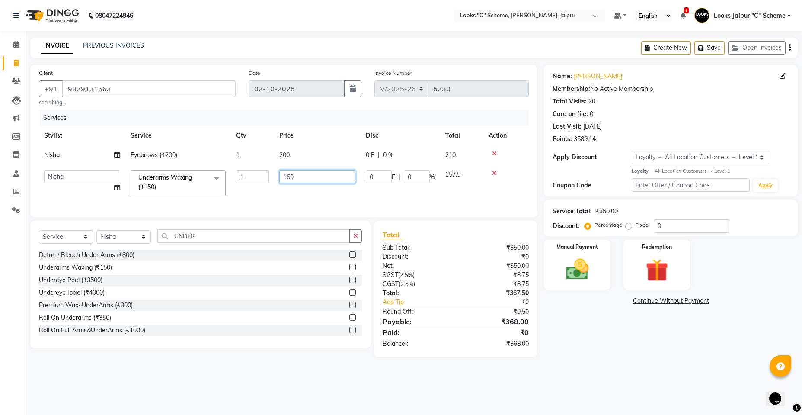
click at [307, 176] on input "150" at bounding box center [317, 176] width 76 height 13
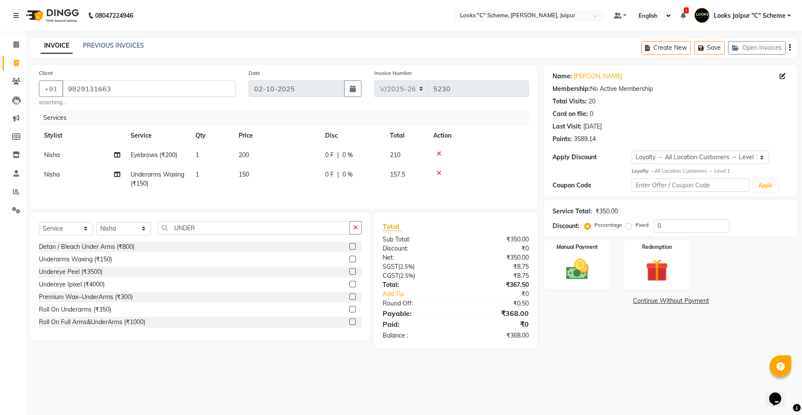
click at [308, 152] on td "200" at bounding box center [276, 154] width 86 height 19
select select "61093"
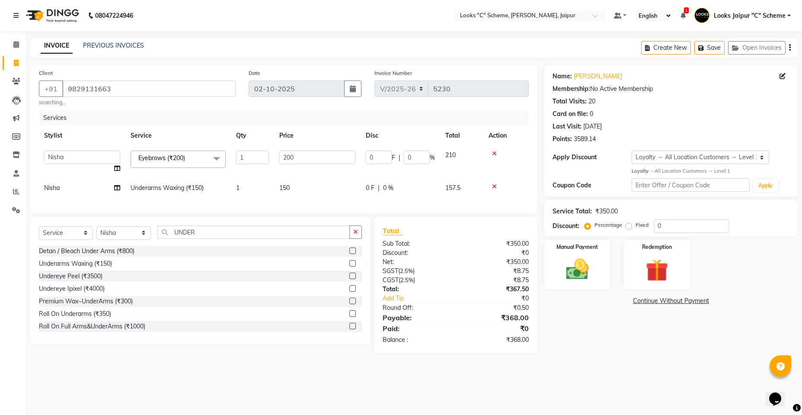
click at [308, 151] on input "200" at bounding box center [317, 156] width 76 height 13
type input "2"
type input "70"
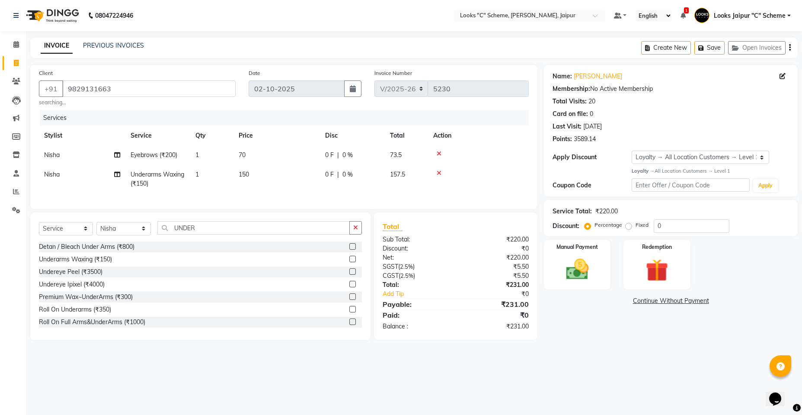
click at [301, 193] on td "150" at bounding box center [276, 179] width 86 height 29
select select "61093"
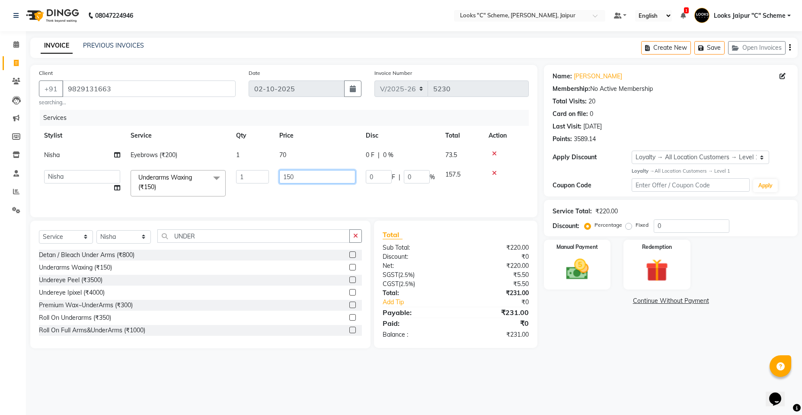
click at [303, 182] on input "150" at bounding box center [317, 176] width 76 height 13
type input "1"
type input "200"
click at [329, 188] on tr "Aarohi Aayushi Abhishek_pdct Akash_pdct Anjana Ashu Kayat Counter Sales Jyoti L…" at bounding box center [284, 183] width 490 height 37
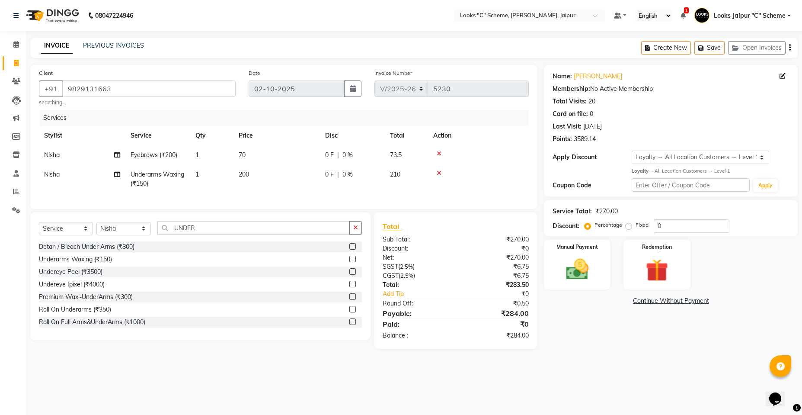
click at [297, 172] on td "200" at bounding box center [276, 179] width 86 height 29
select select "61093"
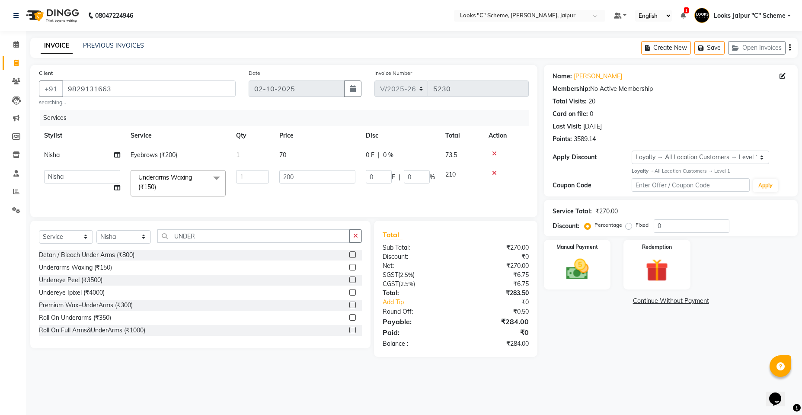
click at [314, 156] on td "70" at bounding box center [317, 154] width 86 height 19
select select "61093"
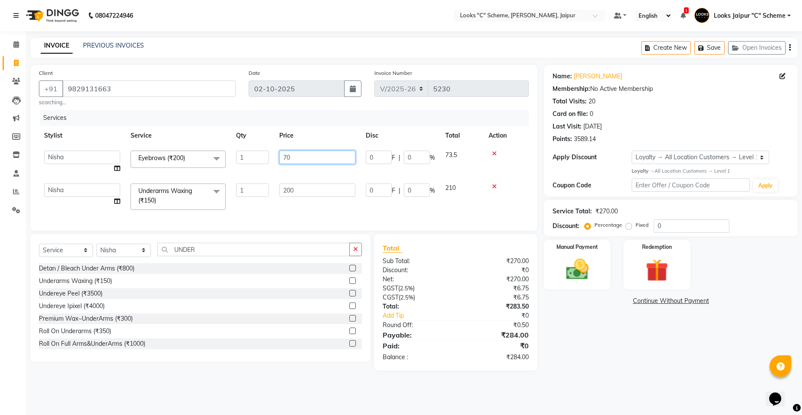
click at [314, 156] on input "70" at bounding box center [317, 156] width 76 height 13
type input "69.5"
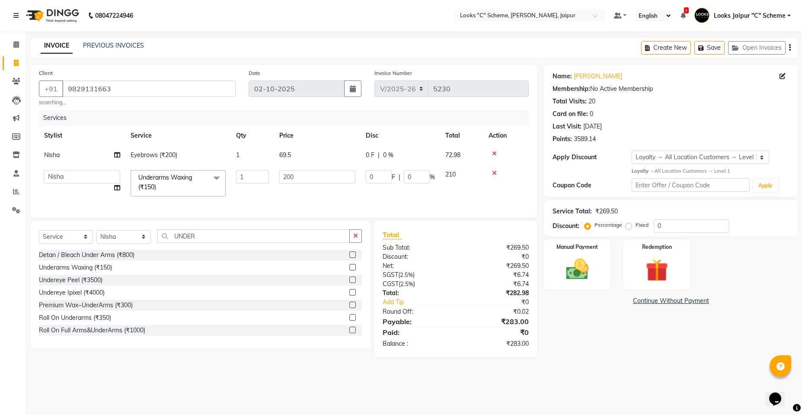
click at [364, 201] on td "0 F | 0 %" at bounding box center [401, 183] width 80 height 37
click at [575, 277] on img at bounding box center [577, 268] width 38 height 27
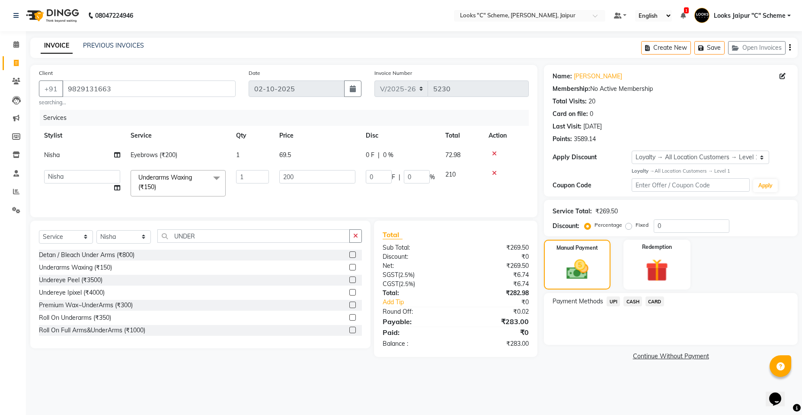
click at [617, 298] on span "UPI" at bounding box center [613, 301] width 13 height 10
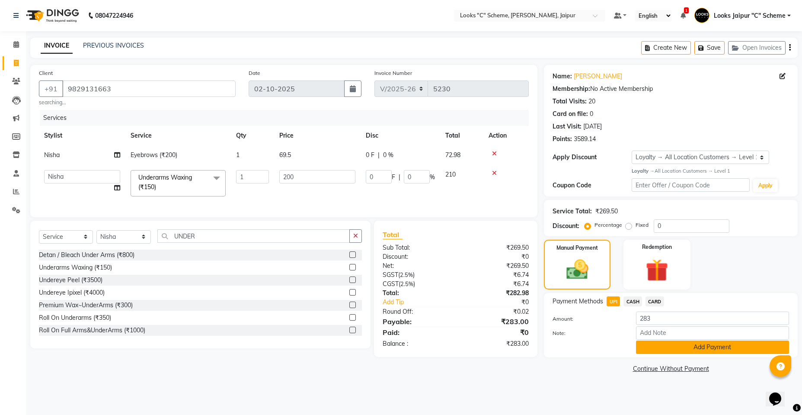
click at [678, 343] on button "Add Payment" at bounding box center [712, 346] width 153 height 13
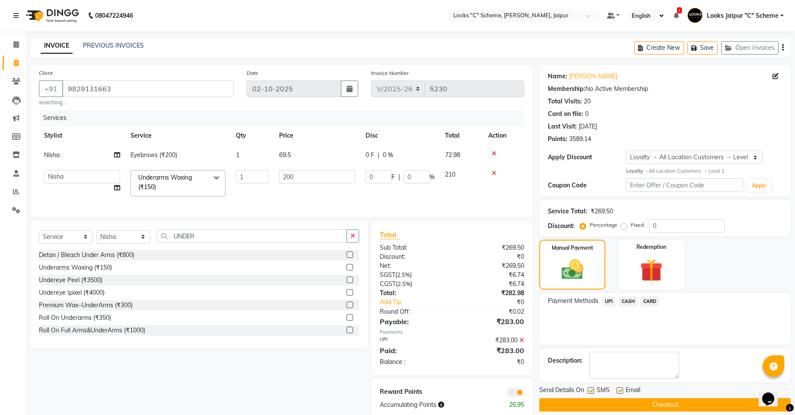
click at [680, 403] on button "Checkout" at bounding box center [666, 404] width 252 height 13
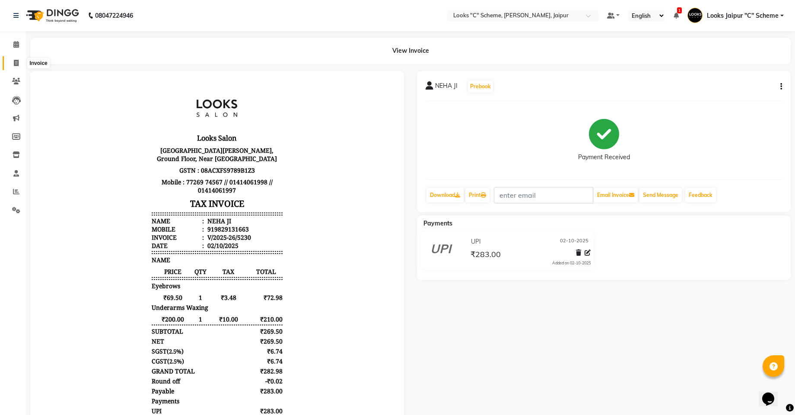
click at [11, 63] on span at bounding box center [16, 63] width 15 height 10
select select "4315"
select select "service"
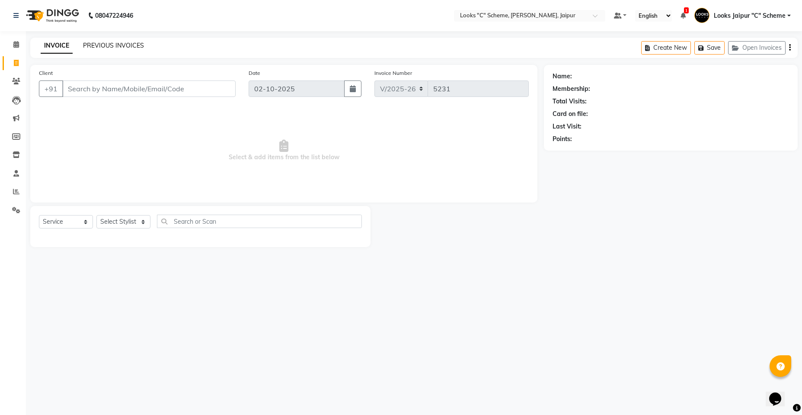
click at [112, 42] on link "PREVIOUS INVOICES" at bounding box center [113, 46] width 61 height 8
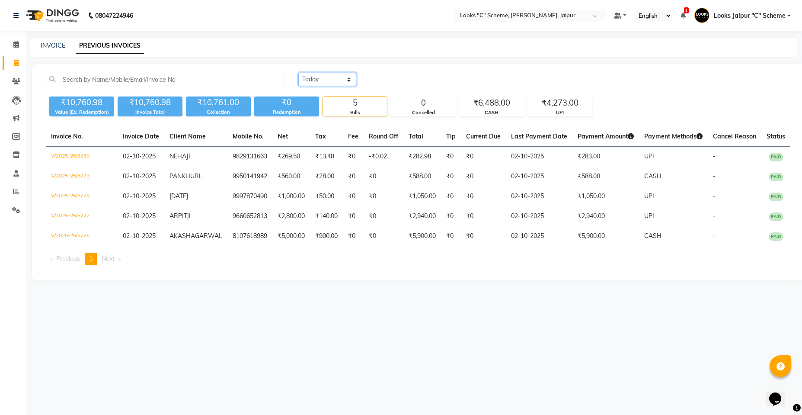
click at [307, 77] on select "Today Yesterday Custom Range" at bounding box center [327, 79] width 58 height 13
select select "yesterday"
click at [298, 73] on select "Today Yesterday Custom Range" at bounding box center [327, 79] width 58 height 13
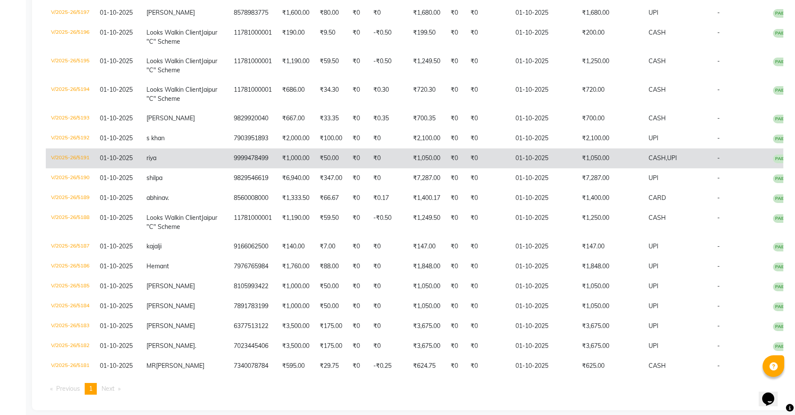
scroll to position [908, 0]
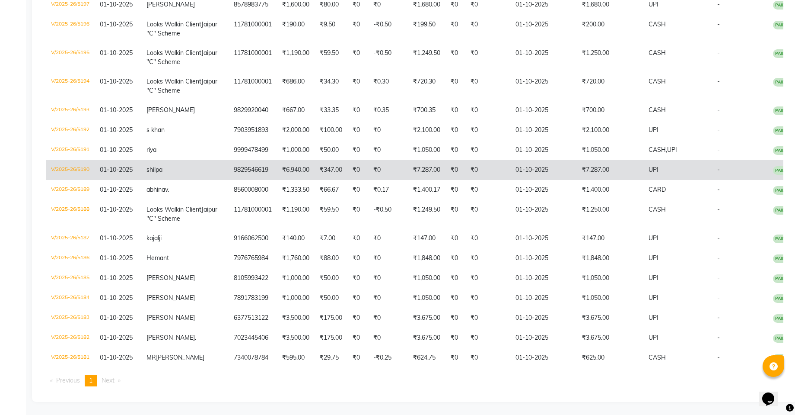
click at [229, 180] on td "9829546619" at bounding box center [253, 170] width 48 height 20
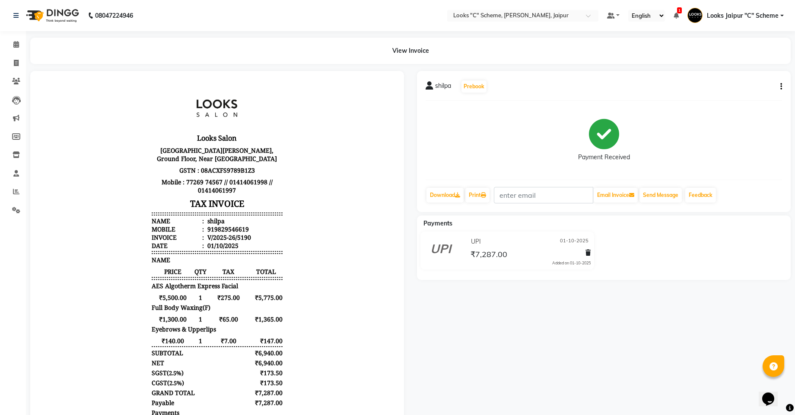
click at [780, 86] on button "button" at bounding box center [779, 86] width 5 height 9
click at [743, 93] on div "Edit Item Staff" at bounding box center [738, 91] width 59 height 11
select select
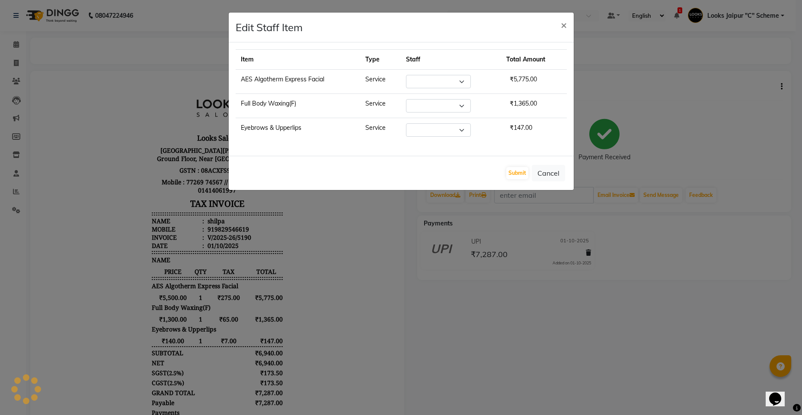
select select "61093"
click at [553, 170] on button "Cancel" at bounding box center [548, 173] width 33 height 16
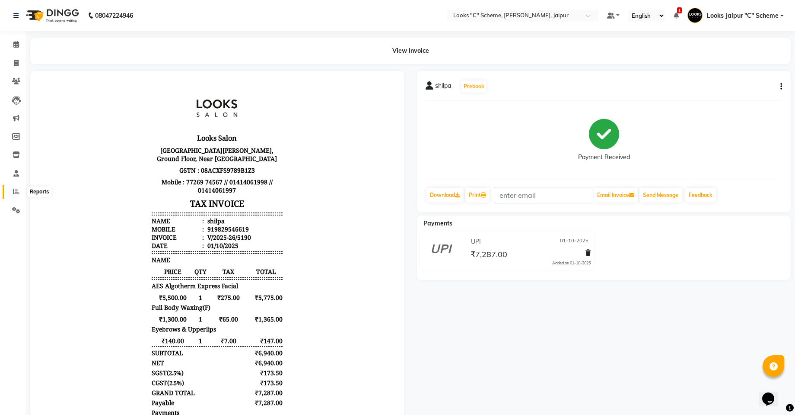
click at [16, 194] on icon at bounding box center [16, 191] width 6 height 6
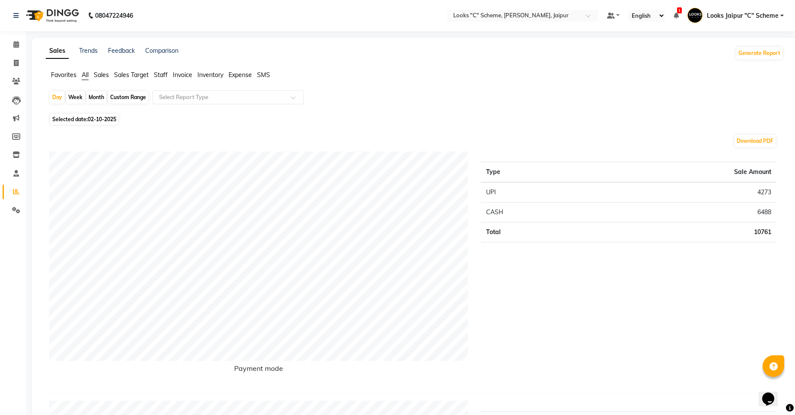
click at [160, 72] on span "Staff" at bounding box center [161, 75] width 14 height 8
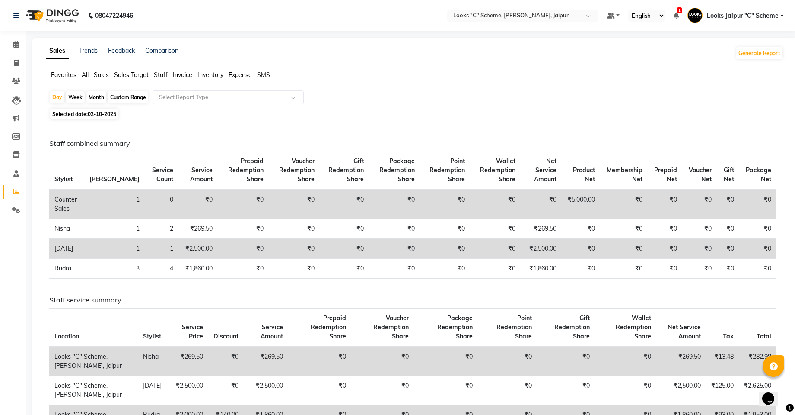
click at [110, 119] on span "Selected date: 02-10-2025" at bounding box center [84, 114] width 68 height 11
select select "10"
select select "2025"
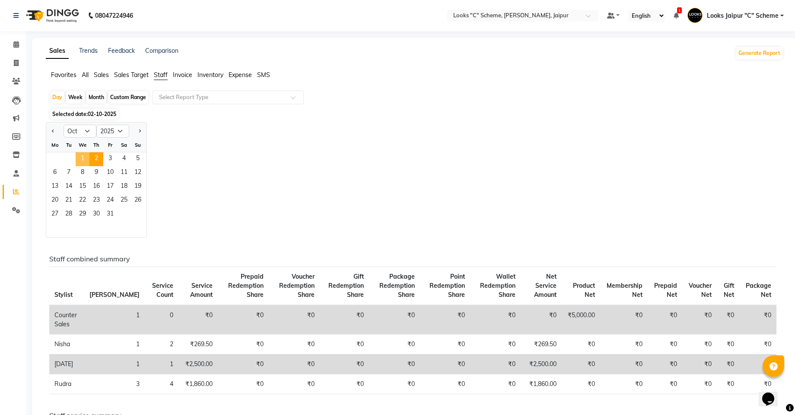
click at [81, 156] on span "1" at bounding box center [83, 159] width 14 height 14
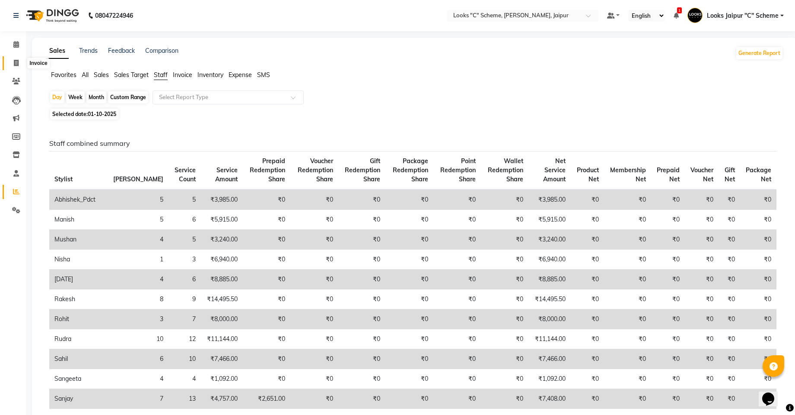
click at [14, 66] on icon at bounding box center [16, 63] width 5 height 6
select select "service"
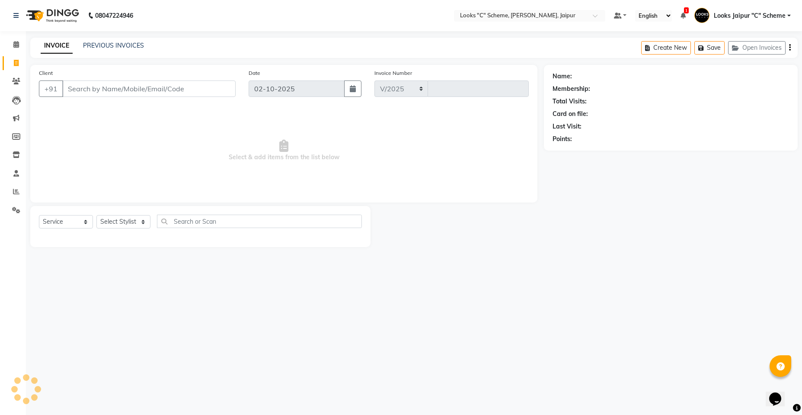
select select "4315"
type input "5231"
click at [102, 84] on input "Client" at bounding box center [148, 88] width 173 height 16
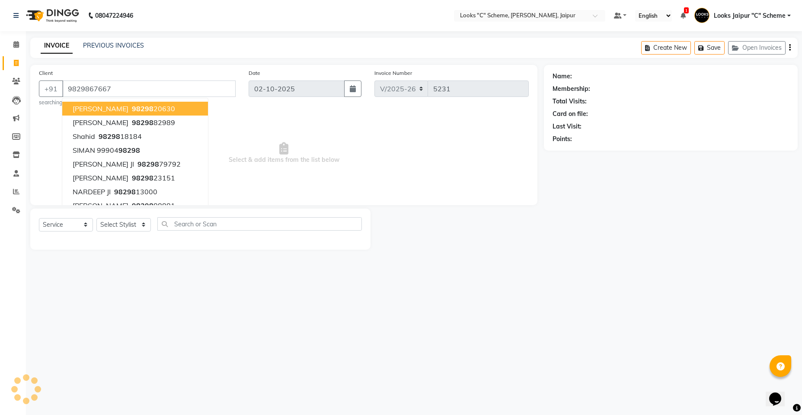
type input "9829867667"
select select "1: Object"
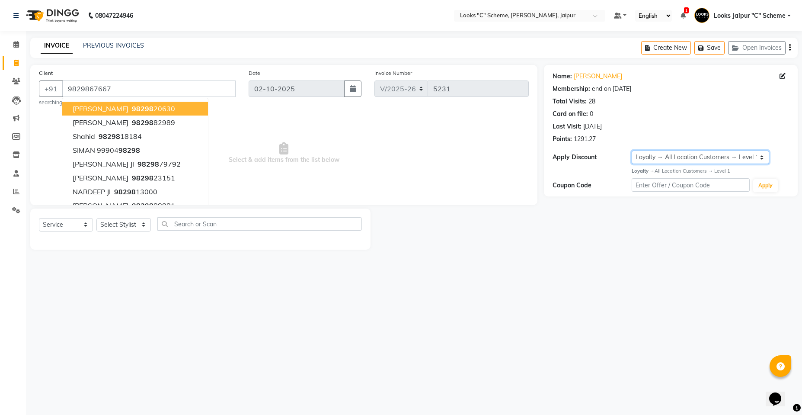
click at [669, 155] on select "Select Membership → LSPL Membership@20% Loyalty → All Location Customers → Leve…" at bounding box center [701, 156] width 138 height 13
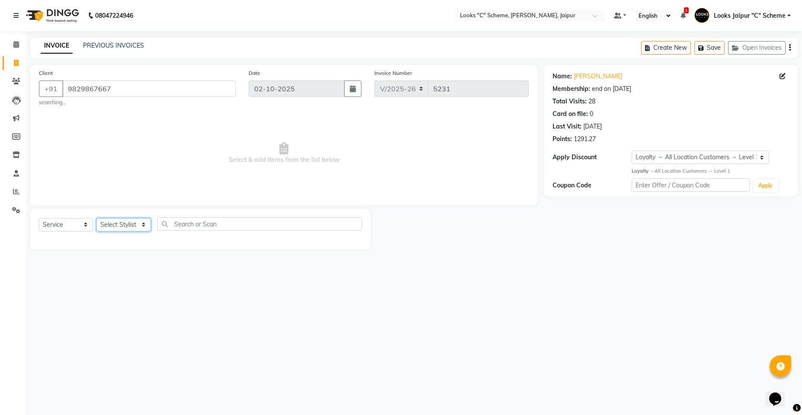
click at [121, 219] on select "Select Stylist [PERSON_NAME] Akash_pdct [PERSON_NAME] [PERSON_NAME] Counter Sal…" at bounding box center [123, 224] width 54 height 13
select select "61092"
click at [96, 218] on select "Select Stylist [PERSON_NAME] Akash_pdct [PERSON_NAME] [PERSON_NAME] Counter Sal…" at bounding box center [123, 224] width 54 height 13
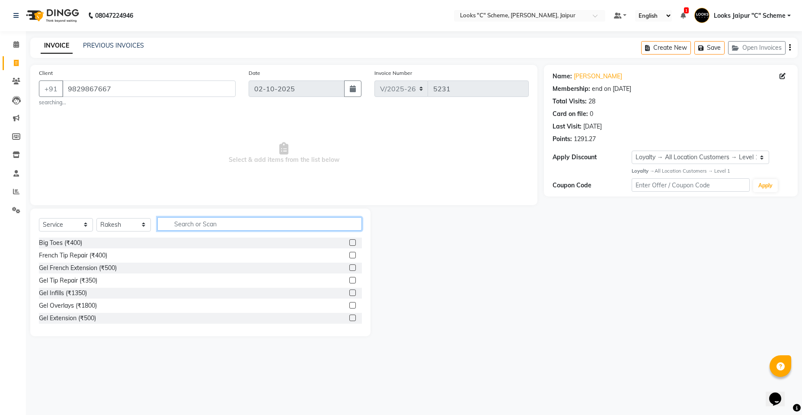
click at [197, 223] on input "text" at bounding box center [259, 223] width 204 height 13
type input "RITU"
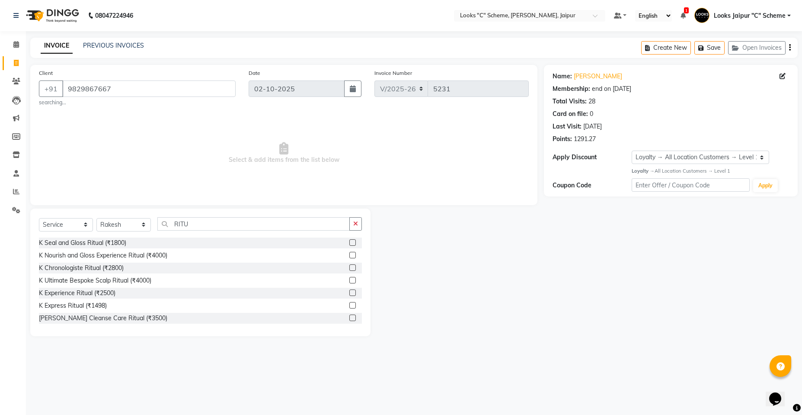
click at [349, 257] on label at bounding box center [352, 255] width 6 height 6
click at [349, 257] on input "checkbox" at bounding box center [352, 255] width 6 height 6
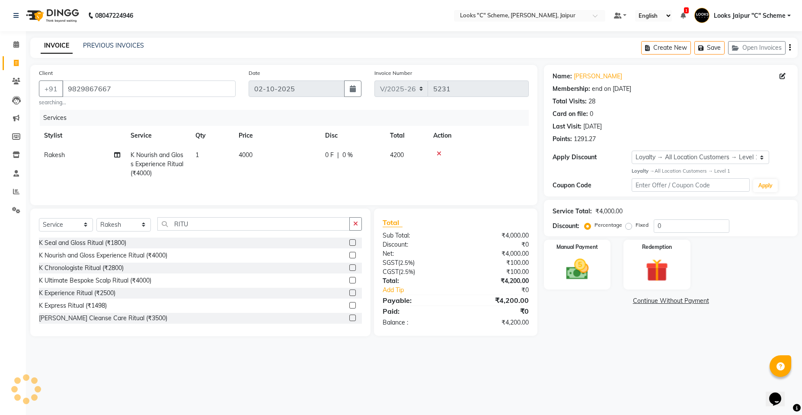
checkbox input "false"
click at [285, 151] on td "4000" at bounding box center [276, 164] width 86 height 38
select select "61092"
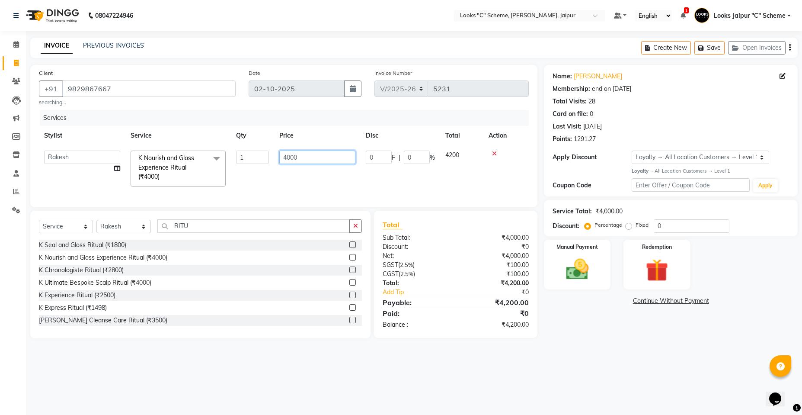
drag, startPoint x: 285, startPoint y: 151, endPoint x: 326, endPoint y: 156, distance: 41.3
click at [326, 156] on input "4000" at bounding box center [317, 156] width 76 height 13
type input "4"
type input "5500"
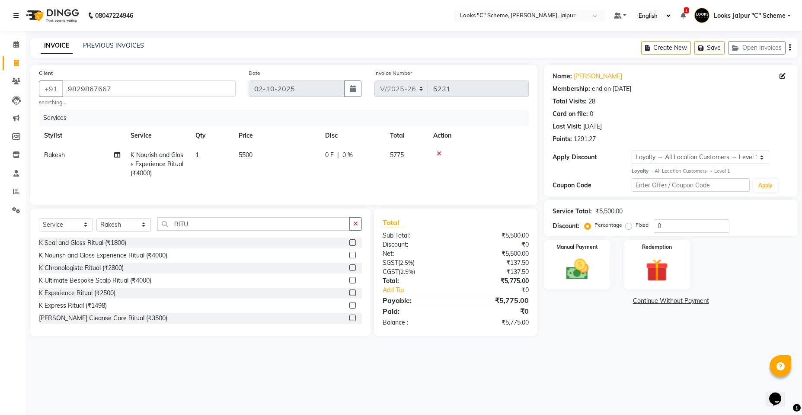
click at [306, 189] on div "Services Stylist Service Qty Price Disc Total Action Rakesh K Nourish and Gloss…" at bounding box center [284, 153] width 490 height 86
click at [211, 223] on input "RITU" at bounding box center [253, 223] width 192 height 13
type input "R"
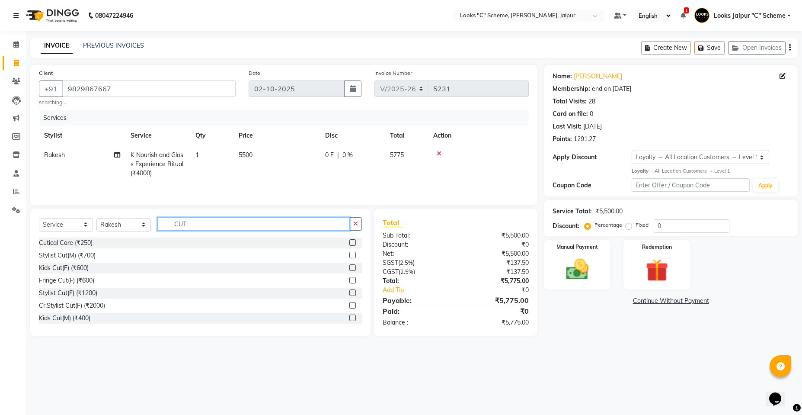
type input "CUT"
click at [349, 290] on label at bounding box center [352, 292] width 6 height 6
click at [349, 290] on input "checkbox" at bounding box center [352, 293] width 6 height 6
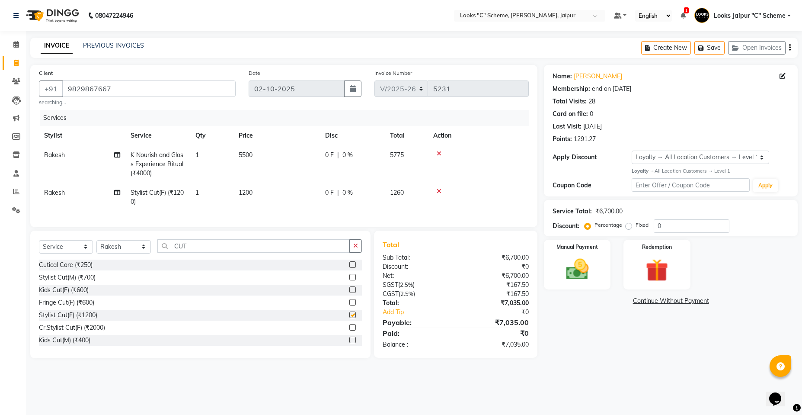
checkbox input "false"
click at [279, 195] on td "1200" at bounding box center [276, 197] width 86 height 29
select select "61092"
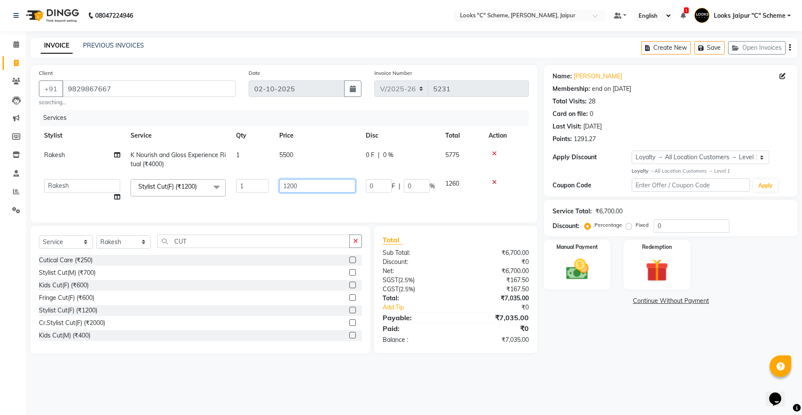
click at [289, 188] on input "1200" at bounding box center [317, 185] width 76 height 13
click at [291, 186] on input "1200" at bounding box center [317, 185] width 76 height 13
type input "1500"
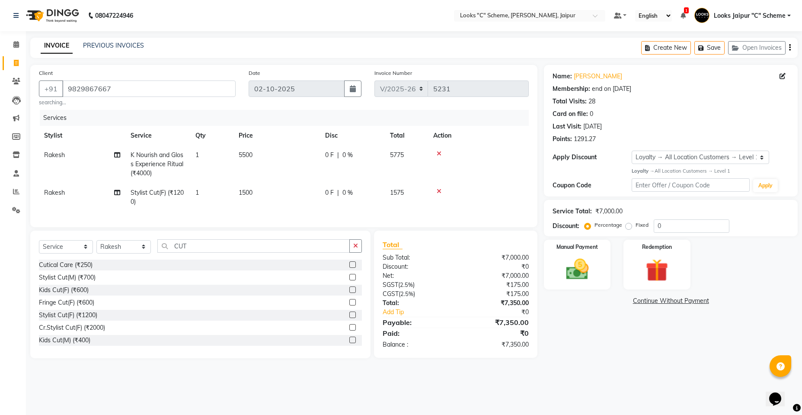
click at [301, 204] on td "1500" at bounding box center [276, 197] width 86 height 29
select select "61092"
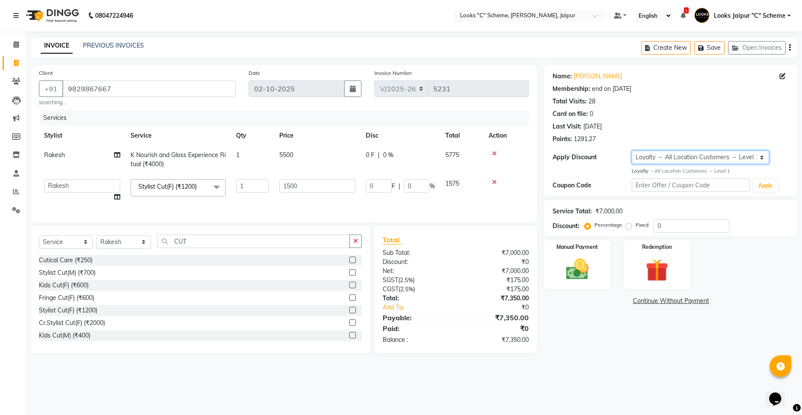
click at [677, 159] on select "Select Membership → LSPL Membership@20% Loyalty → All Location Customers → Leve…" at bounding box center [701, 156] width 138 height 13
select select "2: Object"
click at [632, 150] on select "Select Membership → LSPL Membership@20% Loyalty → All Location Customers → Leve…" at bounding box center [701, 156] width 138 height 13
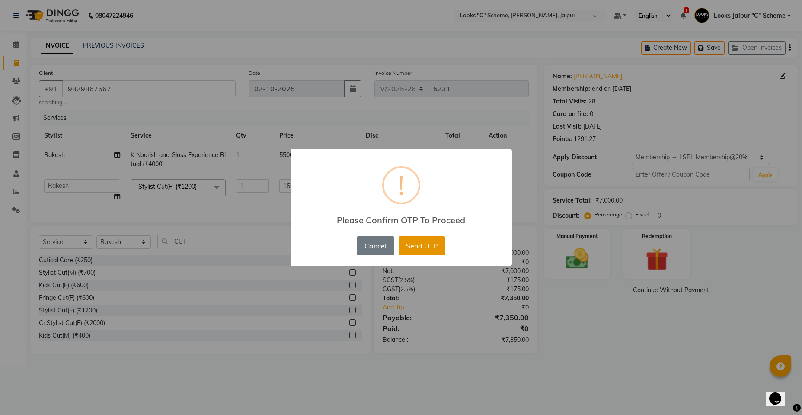
click at [428, 250] on button "Send OTP" at bounding box center [422, 245] width 47 height 19
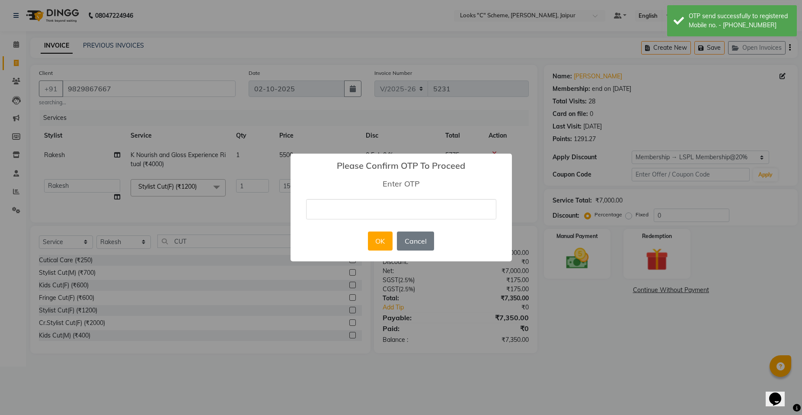
click at [401, 213] on input "text" at bounding box center [401, 209] width 190 height 20
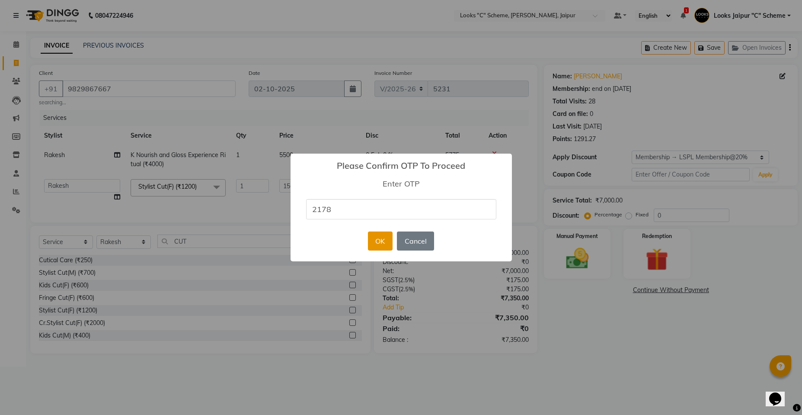
type input "2178"
click at [372, 241] on button "OK" at bounding box center [380, 240] width 25 height 19
type input "300"
type input "20"
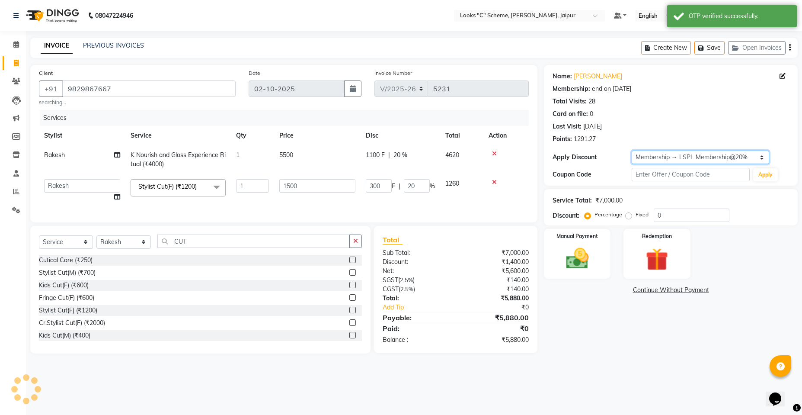
type input "20"
click at [591, 247] on img at bounding box center [577, 258] width 38 height 27
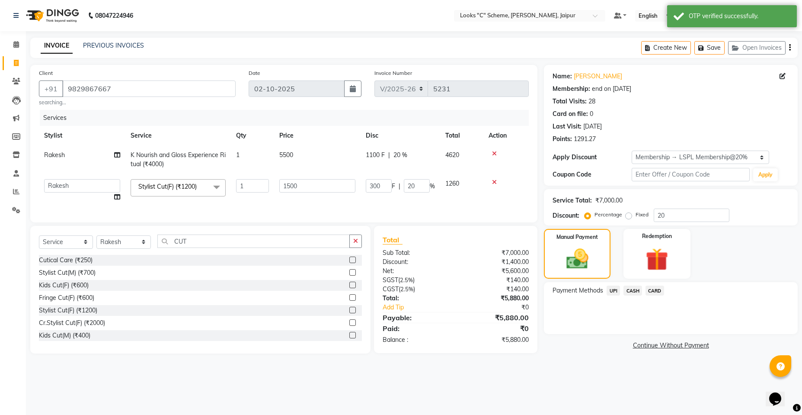
click at [613, 291] on span "UPI" at bounding box center [613, 290] width 13 height 10
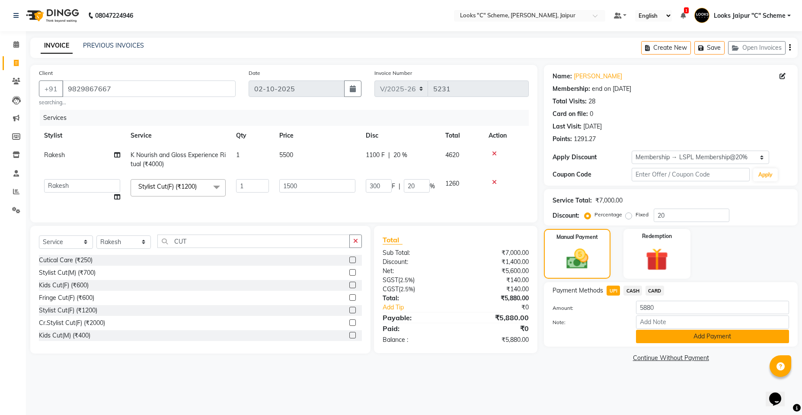
click at [685, 334] on button "Add Payment" at bounding box center [712, 335] width 153 height 13
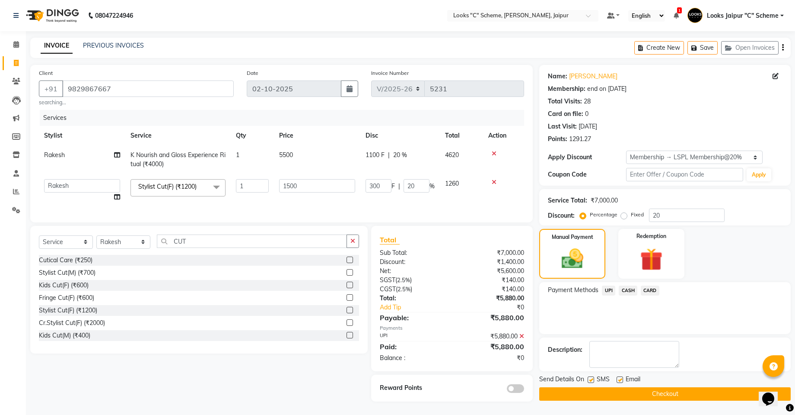
click at [676, 395] on button "Checkout" at bounding box center [666, 393] width 252 height 13
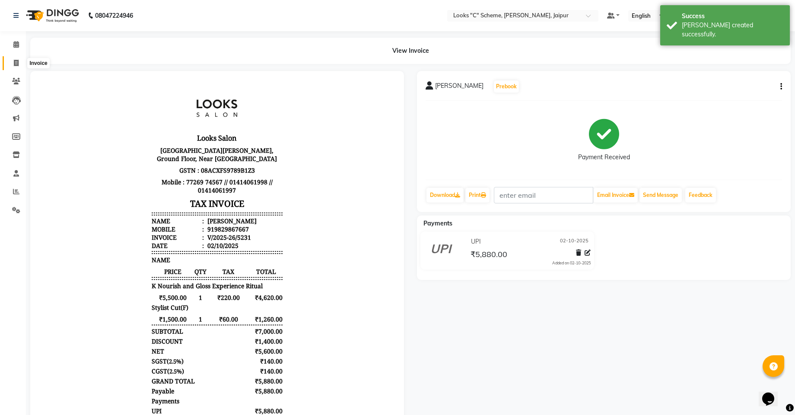
click at [14, 60] on icon at bounding box center [16, 63] width 5 height 6
select select "service"
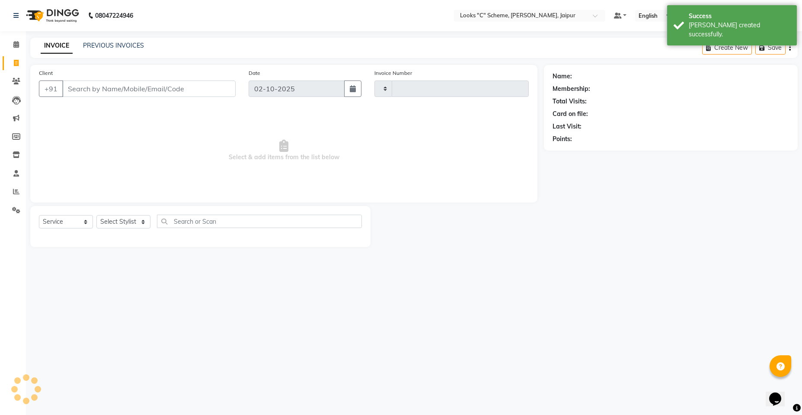
type input "5232"
select select "4315"
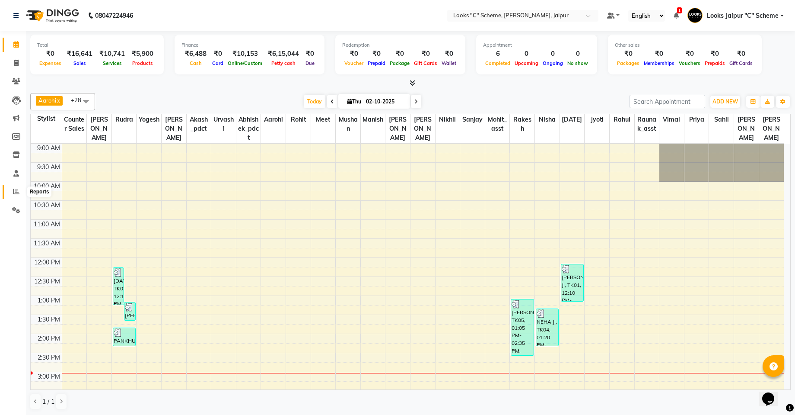
drag, startPoint x: 13, startPoint y: 191, endPoint x: 0, endPoint y: 123, distance: 69.1
click at [13, 191] on span at bounding box center [16, 192] width 15 height 10
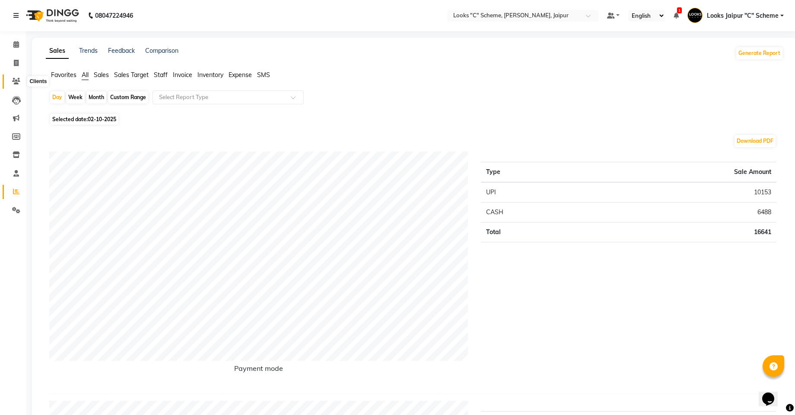
click at [19, 78] on icon at bounding box center [16, 81] width 8 height 6
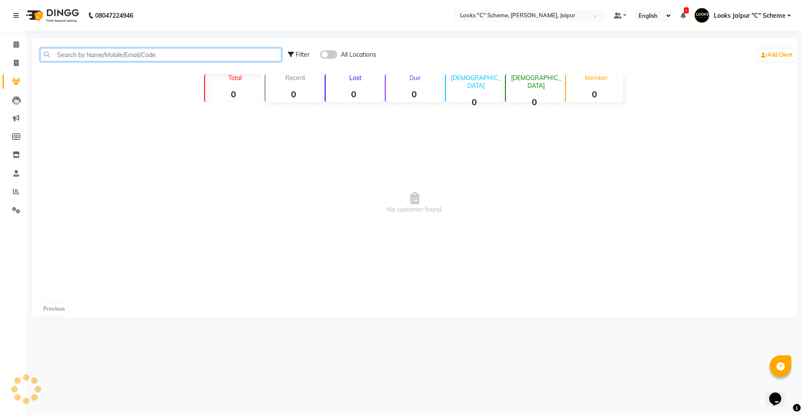
click at [80, 53] on input "text" at bounding box center [160, 54] width 241 height 13
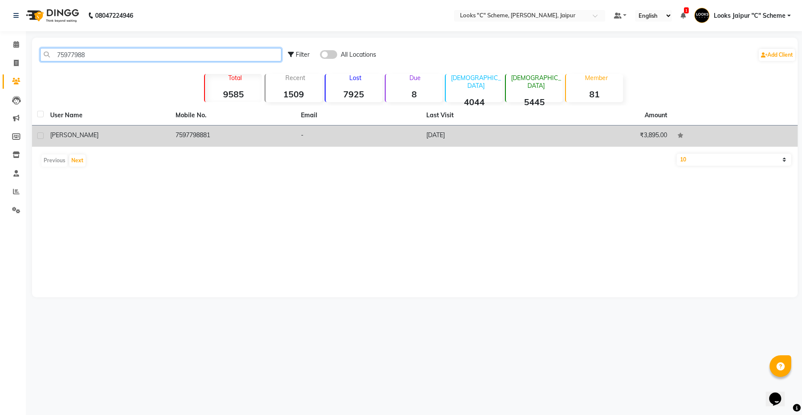
type input "75977988"
click at [292, 132] on td "7597798881" at bounding box center [232, 135] width 125 height 21
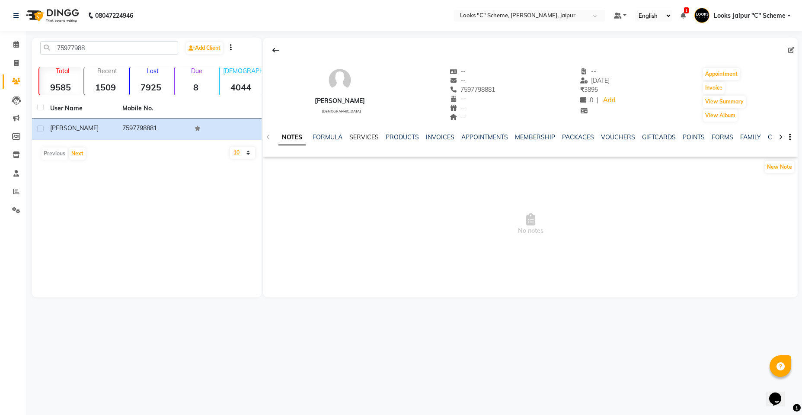
drag, startPoint x: 360, startPoint y: 129, endPoint x: 359, endPoint y: 136, distance: 6.5
click at [360, 129] on div "NOTES FORMULA SERVICES PRODUCTS INVOICES APPOINTMENTS MEMBERSHIP PACKAGES VOUCH…" at bounding box center [530, 137] width 534 height 30
click at [359, 137] on link "SERVICES" at bounding box center [363, 137] width 29 height 8
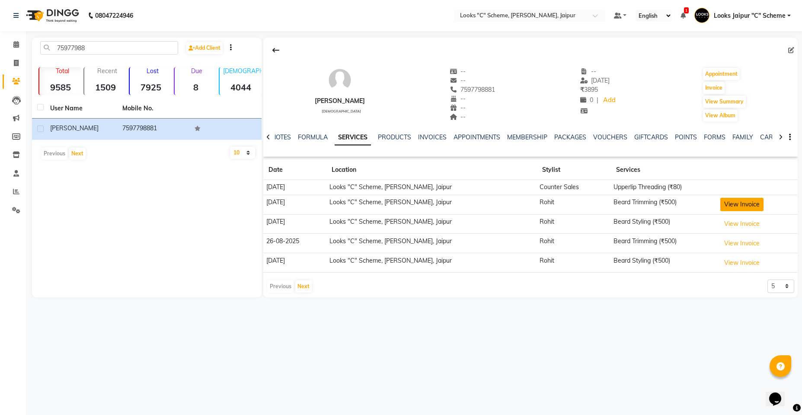
click at [730, 207] on button "View Invoice" at bounding box center [741, 204] width 43 height 13
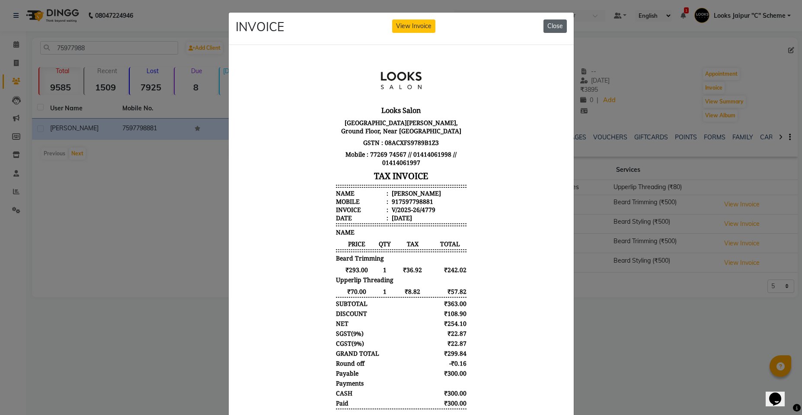
click at [549, 27] on button "Close" at bounding box center [554, 25] width 23 height 13
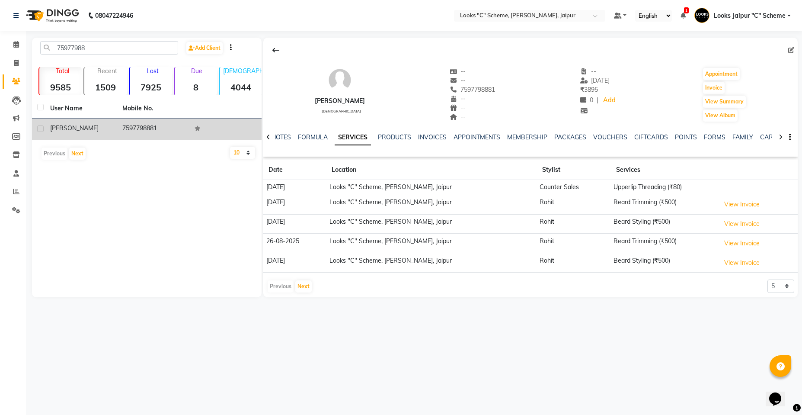
drag, startPoint x: 122, startPoint y: 122, endPoint x: 181, endPoint y: 129, distance: 59.3
click at [181, 129] on td "7597798881" at bounding box center [153, 128] width 72 height 21
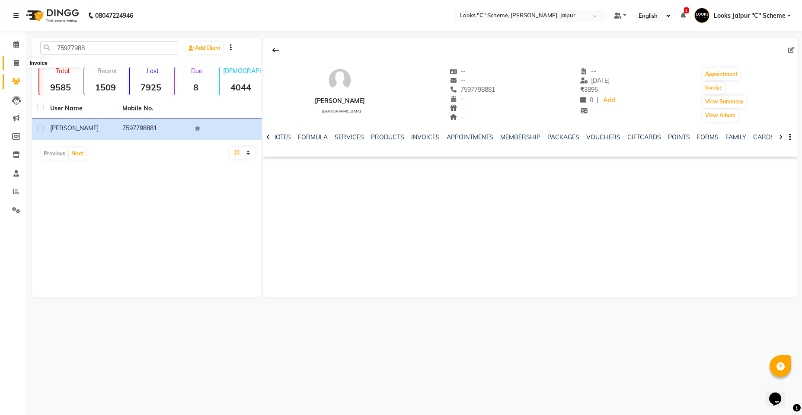
click at [17, 62] on icon at bounding box center [16, 63] width 5 height 6
select select "4315"
select select "service"
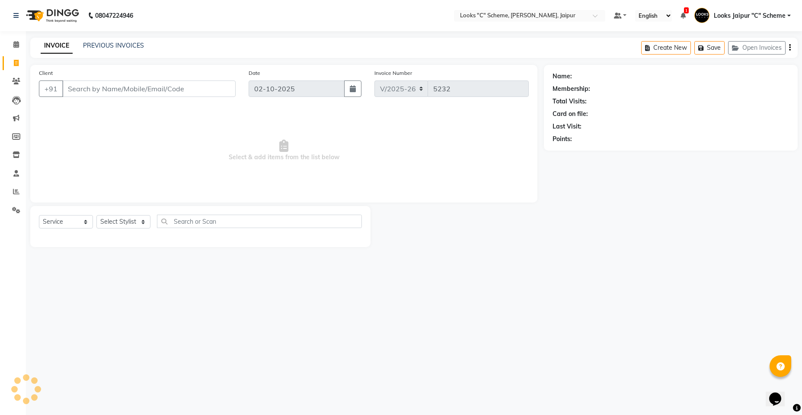
click at [157, 86] on input "Client" at bounding box center [148, 88] width 173 height 16
type input "7597798881"
click at [125, 224] on select "Select Stylist" at bounding box center [123, 221] width 54 height 13
select select "1: Object"
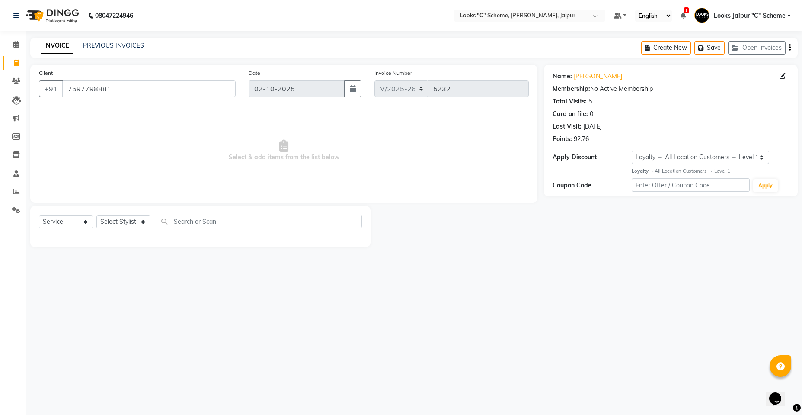
click at [275, 300] on div "08047224946 Select Location × Looks "C" Scheme, Jaipur, Jaipur Default Panel My…" at bounding box center [401, 207] width 802 height 415
click at [114, 220] on select "Select Stylist [PERSON_NAME] Akash_pdct [PERSON_NAME] [PERSON_NAME] Counter Sal…" at bounding box center [123, 221] width 54 height 13
select select "57109"
click at [96, 215] on select "Select Stylist [PERSON_NAME] Akash_pdct [PERSON_NAME] [PERSON_NAME] Counter Sal…" at bounding box center [123, 221] width 54 height 13
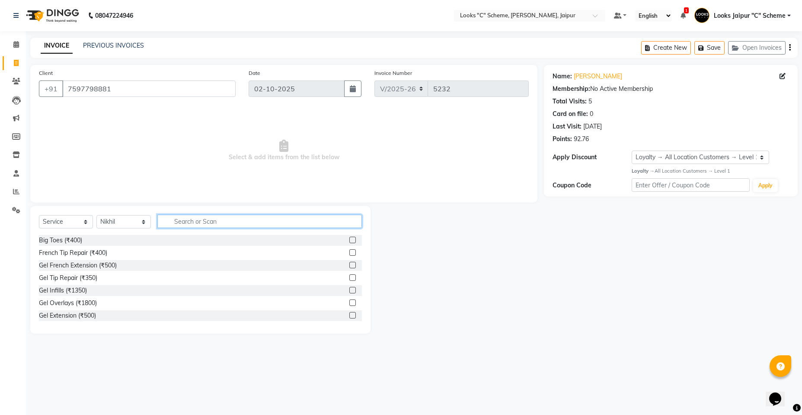
click at [186, 217] on input "text" at bounding box center [259, 220] width 204 height 13
type input "cut"
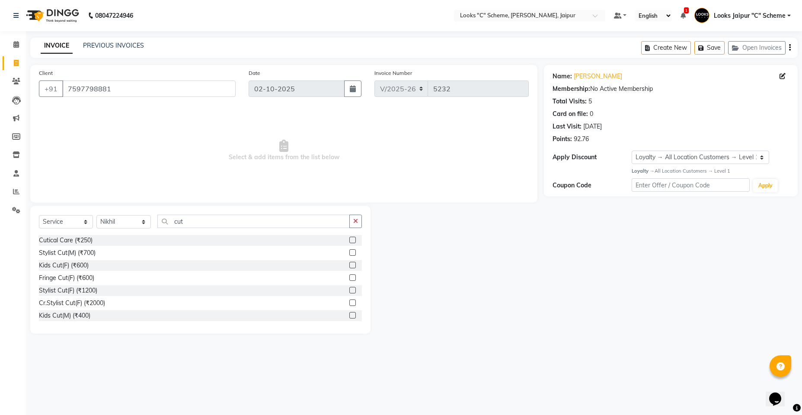
click at [349, 254] on label at bounding box center [352, 252] width 6 height 6
click at [349, 254] on input "checkbox" at bounding box center [352, 253] width 6 height 6
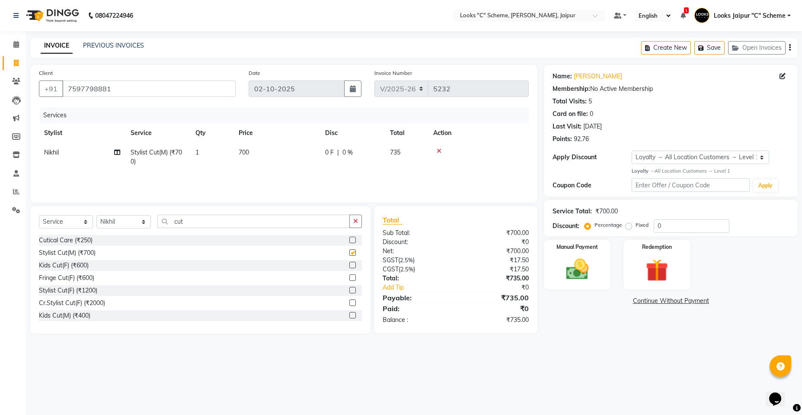
checkbox input "false"
click at [115, 220] on select "Select Stylist [PERSON_NAME] Akash_pdct [PERSON_NAME] [PERSON_NAME] Counter Sal…" at bounding box center [123, 221] width 54 height 13
select select "84482"
click at [96, 215] on select "Select Stylist [PERSON_NAME] Akash_pdct [PERSON_NAME] [PERSON_NAME] Counter Sal…" at bounding box center [123, 221] width 54 height 13
click at [223, 220] on input "cut" at bounding box center [253, 220] width 192 height 13
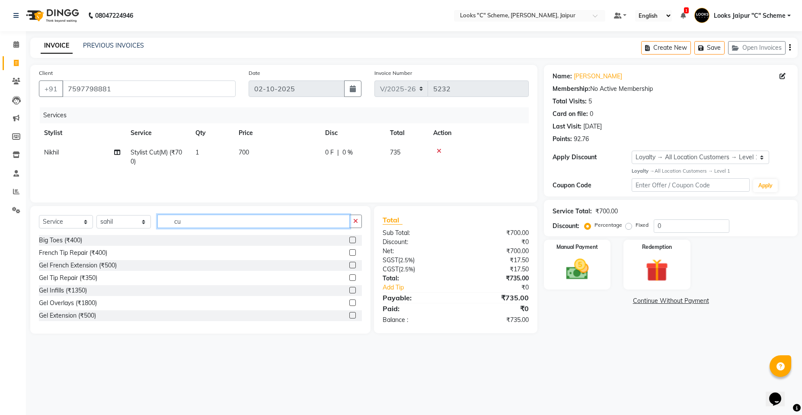
type input "c"
type input "beard"
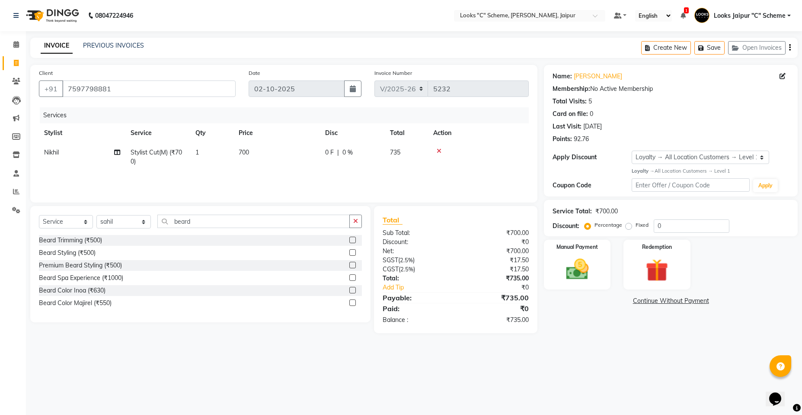
click at [352, 239] on label at bounding box center [352, 239] width 6 height 6
click at [352, 239] on input "checkbox" at bounding box center [352, 240] width 6 height 6
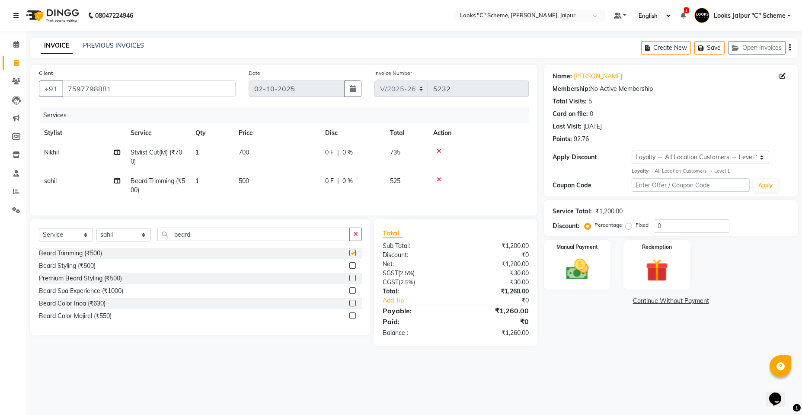
checkbox input "false"
click at [242, 153] on span "700" at bounding box center [244, 152] width 10 height 8
select select "57109"
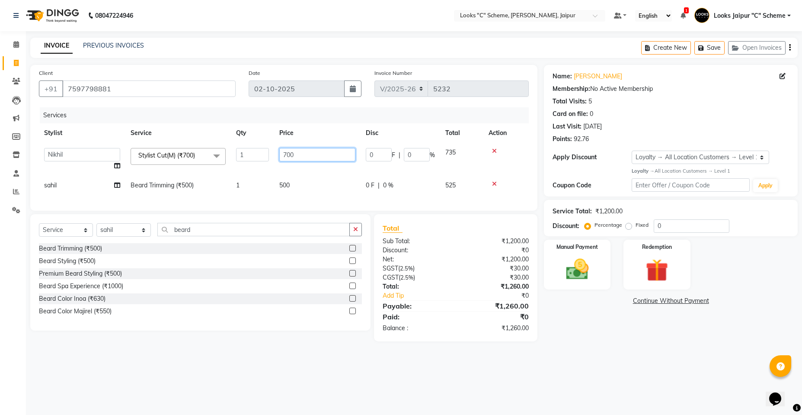
drag, startPoint x: 289, startPoint y: 152, endPoint x: 347, endPoint y: 160, distance: 58.4
click at [335, 160] on input "700" at bounding box center [317, 154] width 76 height 13
type input "7"
type input "1200"
click at [340, 160] on input "1200" at bounding box center [317, 154] width 76 height 13
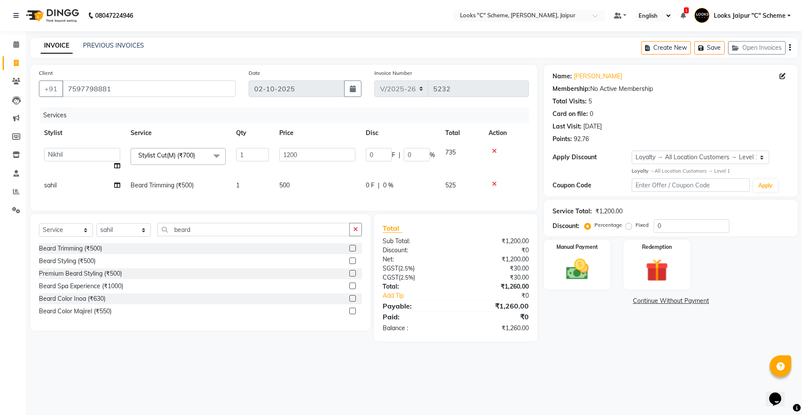
click at [295, 184] on td "500" at bounding box center [317, 185] width 86 height 19
select select "84482"
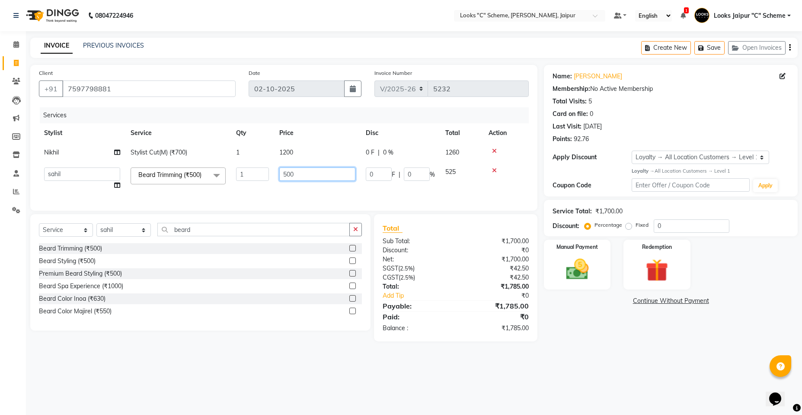
drag, startPoint x: 285, startPoint y: 173, endPoint x: 301, endPoint y: 173, distance: 16.0
click at [287, 173] on input "500" at bounding box center [317, 173] width 76 height 13
type input "300"
click at [327, 188] on tr "Aarohi Aayushi Abhishek_pdct Akash_pdct Anjana Ashu Kayat Counter Sales Jyoti L…" at bounding box center [284, 178] width 490 height 33
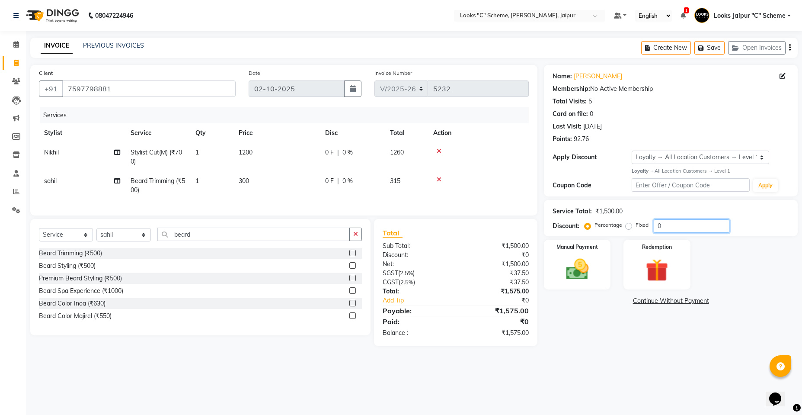
click at [700, 224] on input "0" at bounding box center [692, 225] width 76 height 13
type input "30"
click at [288, 174] on td "300" at bounding box center [276, 185] width 86 height 29
select select "84482"
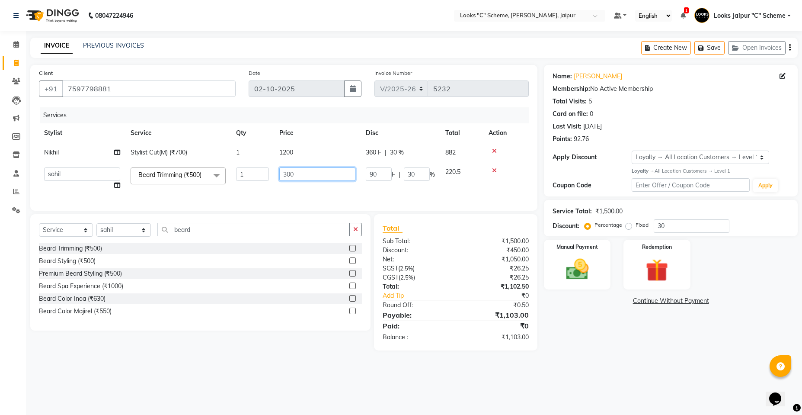
click at [311, 180] on input "300" at bounding box center [317, 173] width 76 height 13
type input "297"
click at [329, 192] on tr "Aarohi Aayushi Abhishek_pdct Akash_pdct Anjana Ashu Kayat Counter Sales Jyoti L…" at bounding box center [284, 178] width 490 height 33
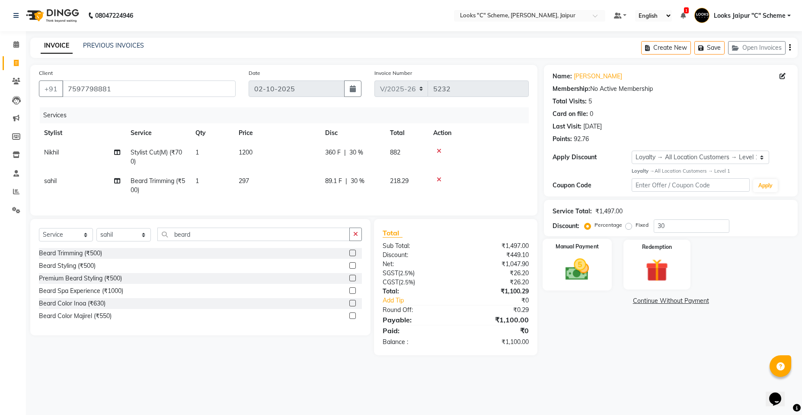
click at [572, 246] on label "Manual Payment" at bounding box center [577, 246] width 43 height 8
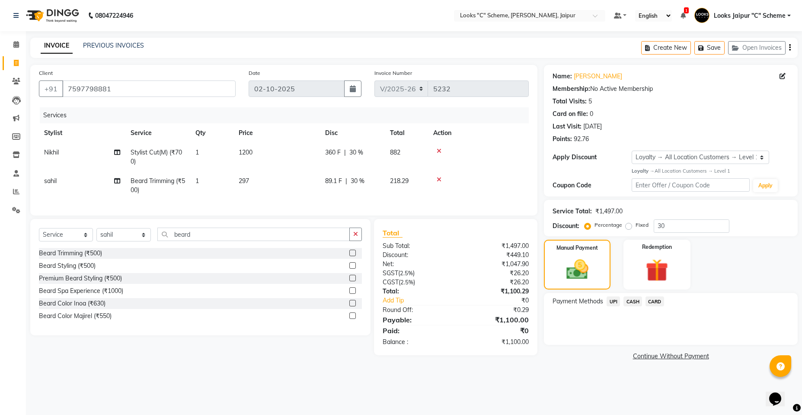
drag, startPoint x: 639, startPoint y: 300, endPoint x: 639, endPoint y: 304, distance: 4.3
click at [639, 304] on span "CASH" at bounding box center [632, 301] width 19 height 10
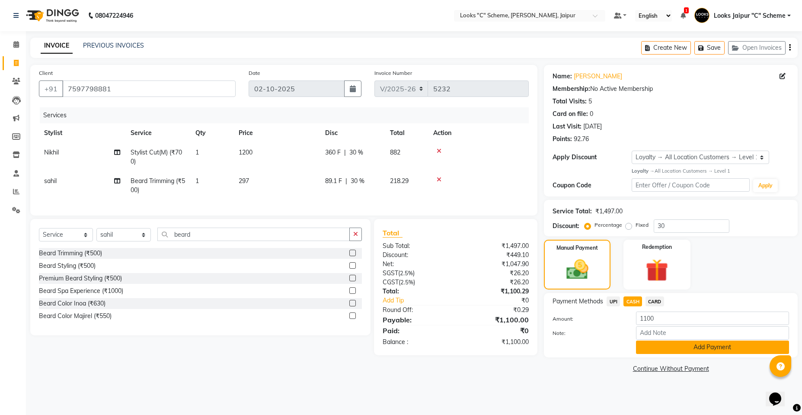
click at [672, 349] on button "Add Payment" at bounding box center [712, 346] width 153 height 13
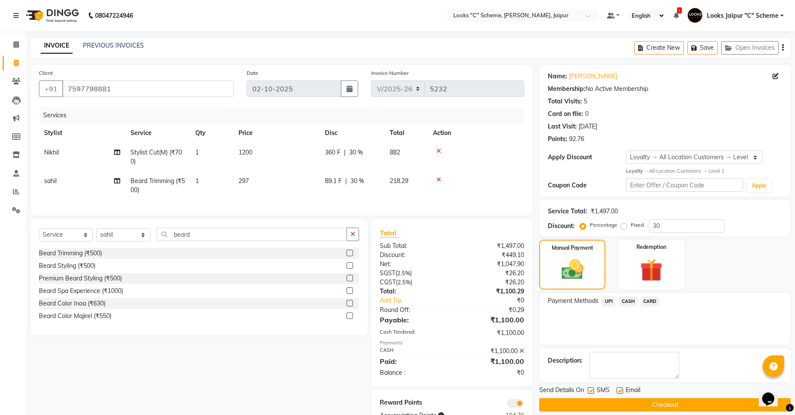
scroll to position [33, 0]
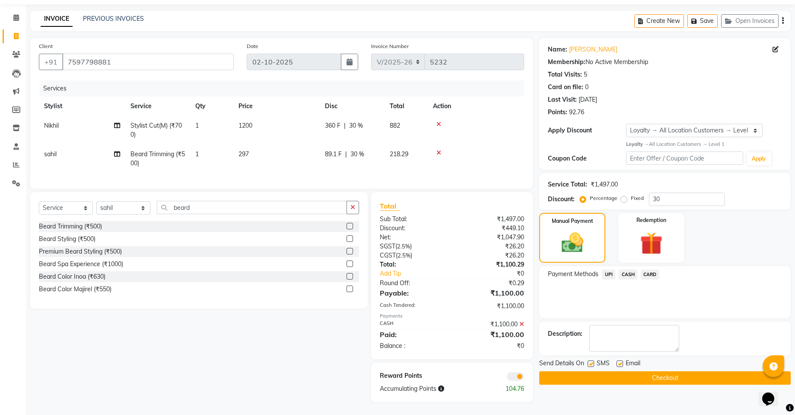
click at [676, 371] on button "Checkout" at bounding box center [666, 377] width 252 height 13
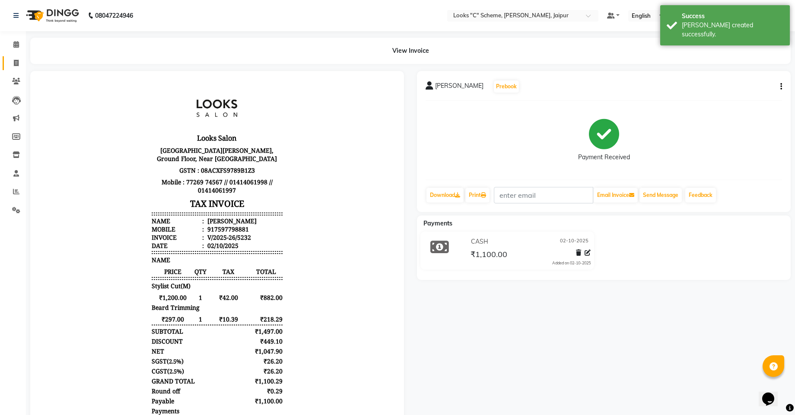
click at [11, 57] on link "Invoice" at bounding box center [13, 63] width 21 height 14
select select "service"
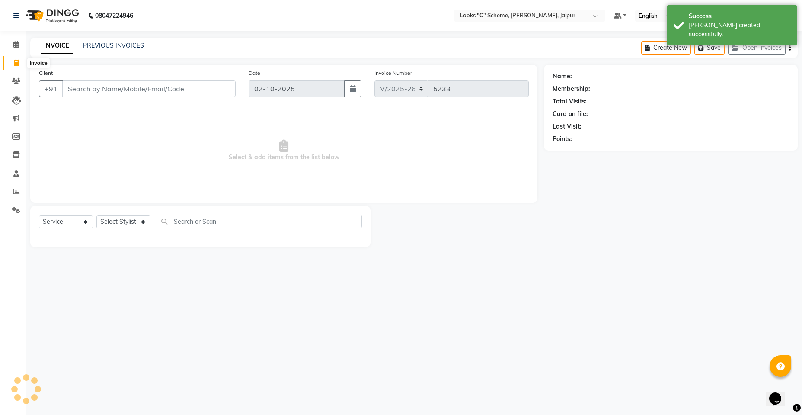
click at [13, 63] on span at bounding box center [16, 63] width 15 height 10
select select "service"
type input "5233"
select select "4315"
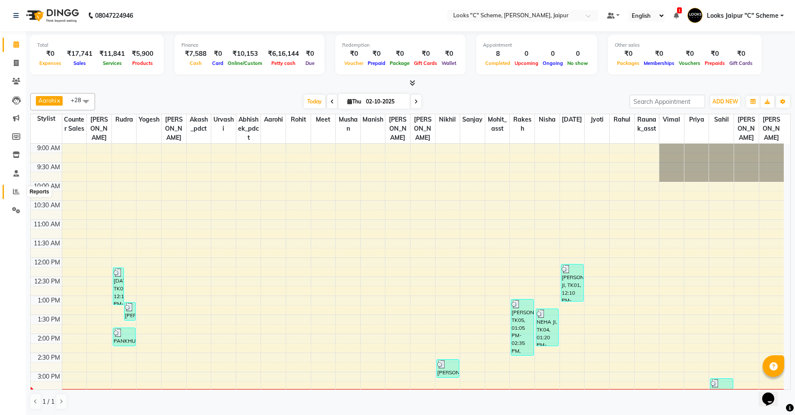
click at [17, 191] on icon at bounding box center [16, 191] width 6 height 6
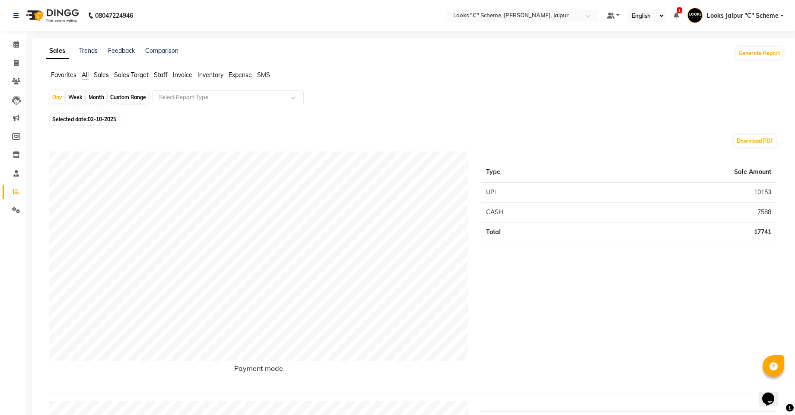
click at [160, 74] on span "Staff" at bounding box center [161, 75] width 14 height 8
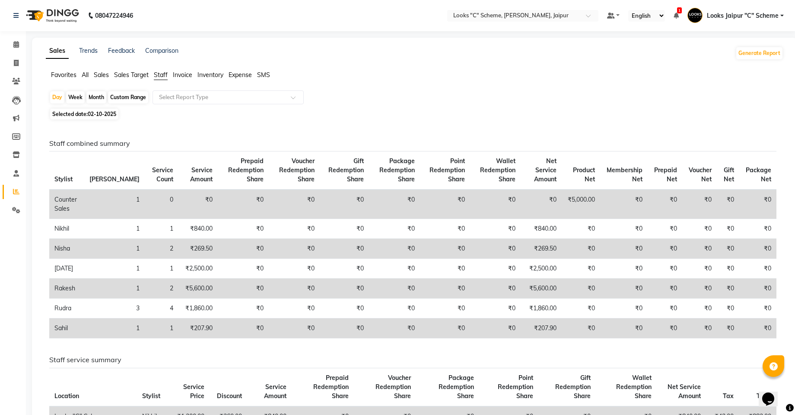
drag, startPoint x: 95, startPoint y: 112, endPoint x: 96, endPoint y: 118, distance: 7.1
click at [95, 113] on span "02-10-2025" at bounding box center [102, 114] width 29 height 6
select select "10"
select select "2025"
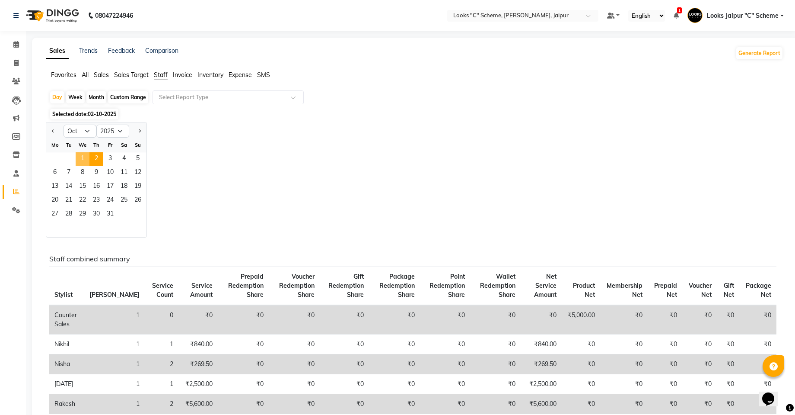
click at [80, 153] on span "1" at bounding box center [83, 159] width 14 height 14
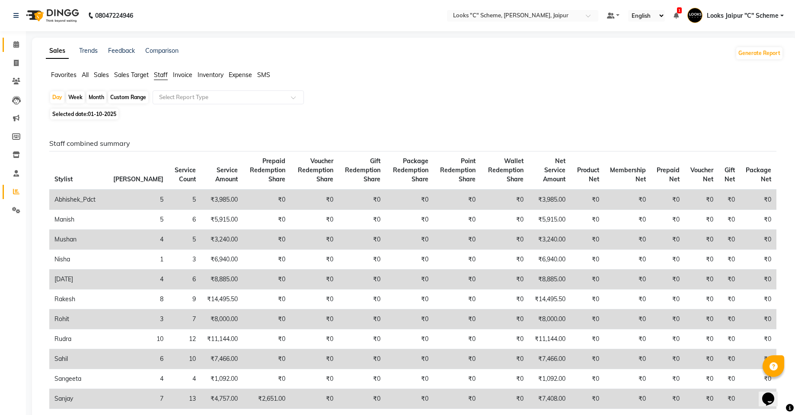
click at [19, 38] on link "Calendar" at bounding box center [13, 45] width 21 height 14
click at [16, 42] on icon at bounding box center [16, 44] width 6 height 6
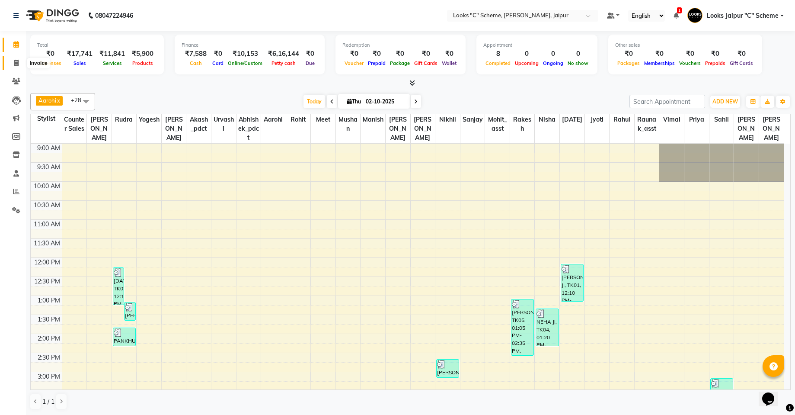
click at [12, 61] on span at bounding box center [16, 63] width 15 height 10
select select "service"
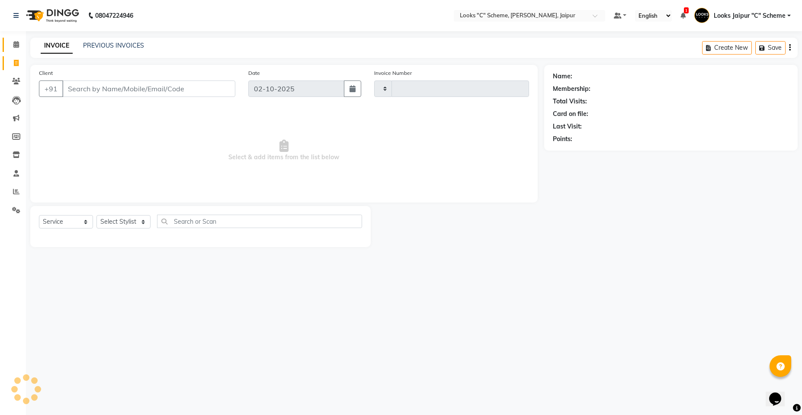
type input "5233"
select select "4315"
click at [16, 42] on icon at bounding box center [16, 44] width 6 height 6
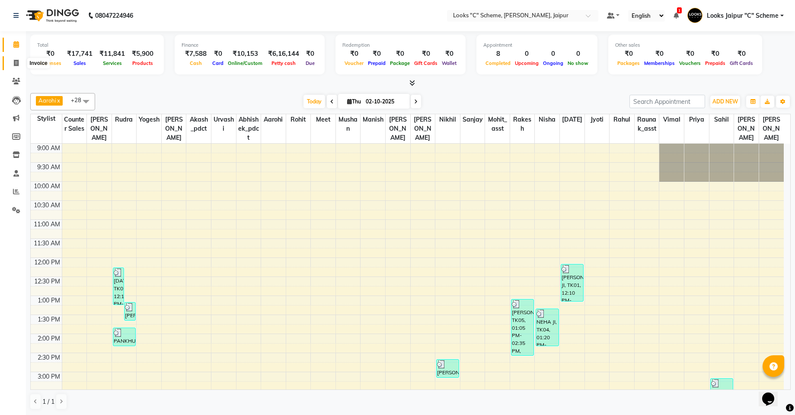
click at [16, 60] on icon at bounding box center [16, 63] width 5 height 6
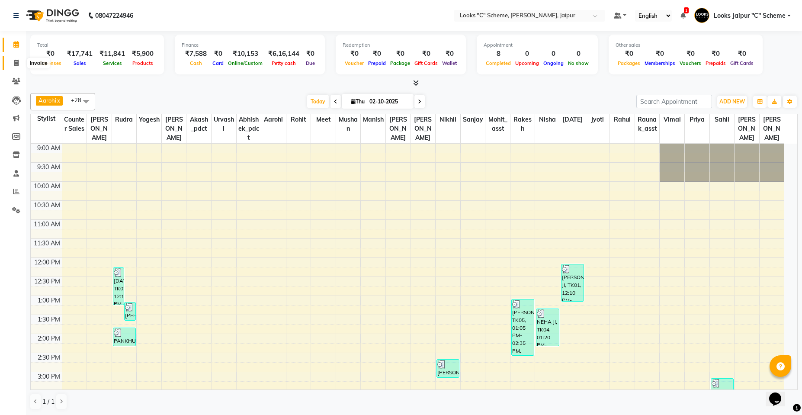
select select "service"
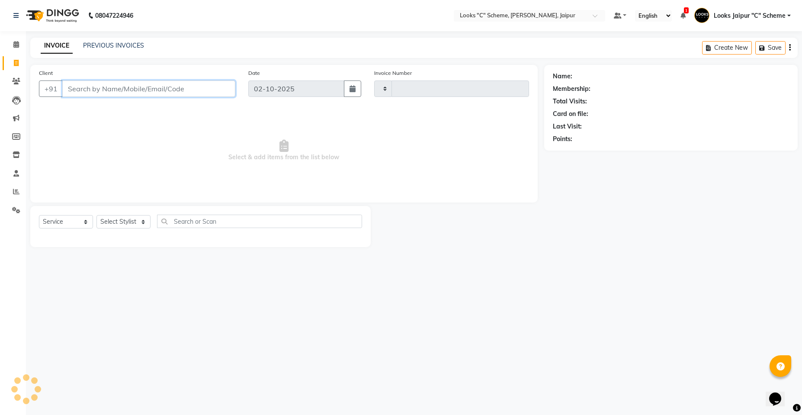
click at [160, 86] on input "Client" at bounding box center [148, 88] width 173 height 16
type input "7685"
type input "5233"
select select "4315"
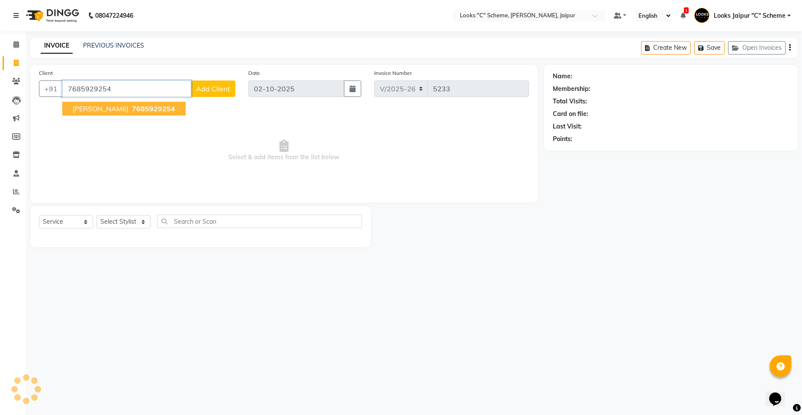
type input "7685929254"
select select "1: Object"
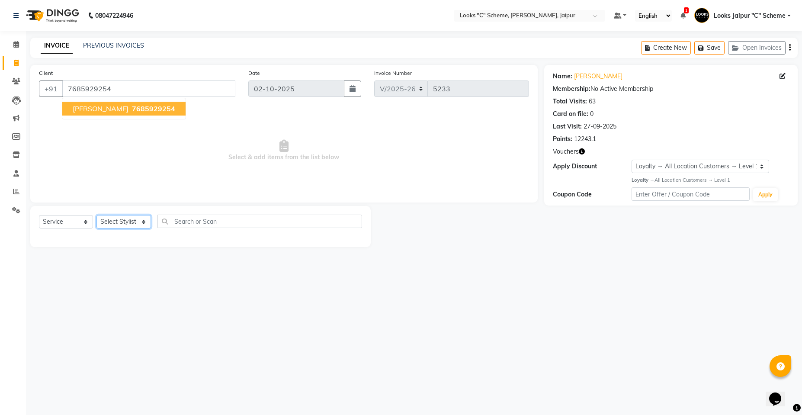
click at [125, 218] on select "Select Stylist Aarohi Aayushi Abhishek_pdct Akash_pdct Anjana Ashu Kayat Counte…" at bounding box center [123, 221] width 54 height 13
select select "23769"
click at [96, 215] on select "Select Stylist Aarohi Aayushi Abhishek_pdct Akash_pdct Anjana Ashu Kayat Counte…" at bounding box center [123, 221] width 54 height 13
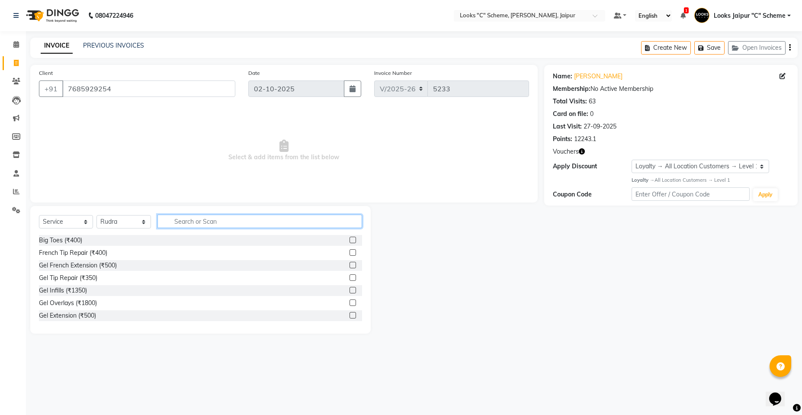
click at [207, 218] on input "text" at bounding box center [259, 220] width 204 height 13
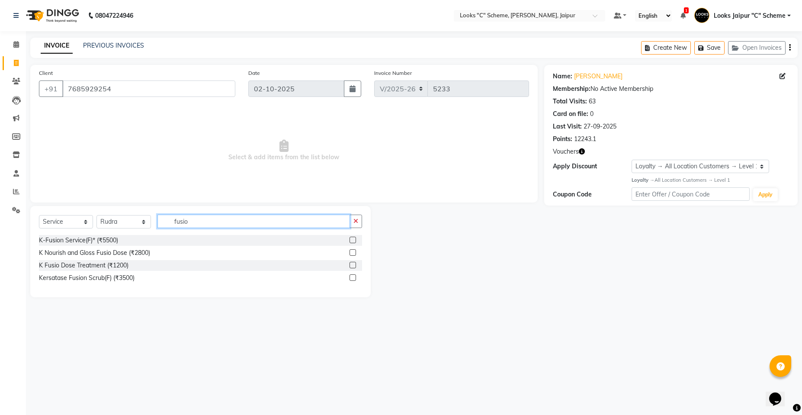
type input "fusio"
click at [352, 277] on label at bounding box center [352, 277] width 6 height 6
click at [352, 277] on input "checkbox" at bounding box center [352, 278] width 6 height 6
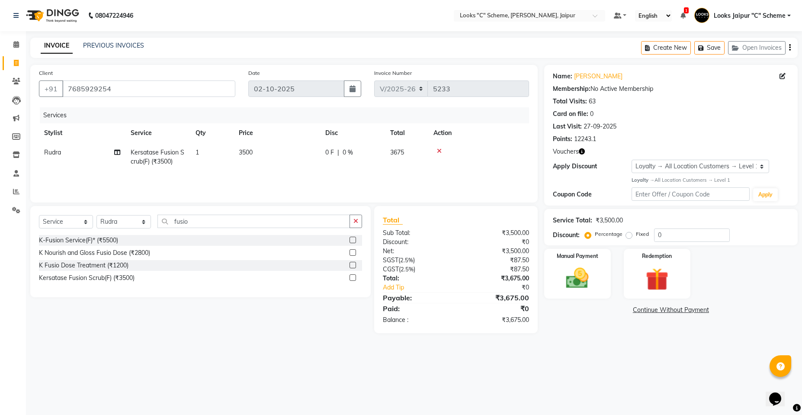
checkbox input "false"
click at [283, 155] on td "3500" at bounding box center [276, 157] width 86 height 29
select select "23769"
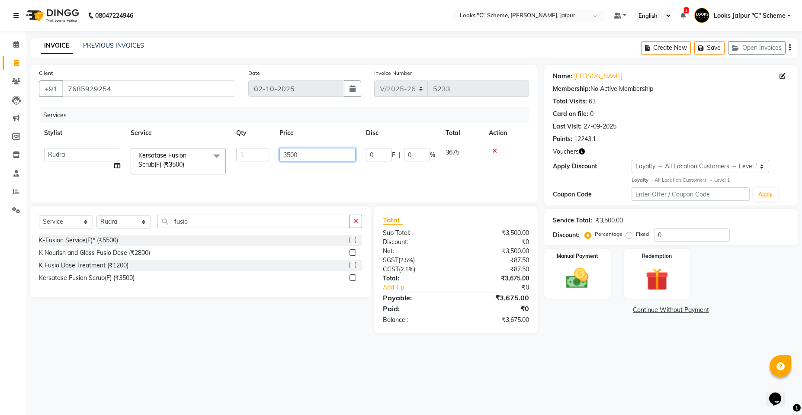
click at [286, 152] on input "3500" at bounding box center [317, 154] width 76 height 13
type input "2500"
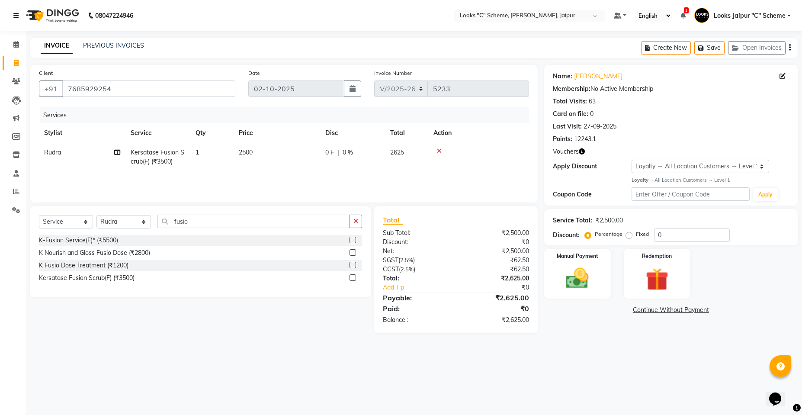
click at [344, 170] on tr "Rudra Kersatase Fusion Scrub(F) (₹3500) 1 2500 0 F | 0 % 2625" at bounding box center [284, 157] width 490 height 29
click at [706, 238] on input "0" at bounding box center [692, 234] width 76 height 13
type input "15"
click at [561, 265] on img at bounding box center [577, 278] width 38 height 27
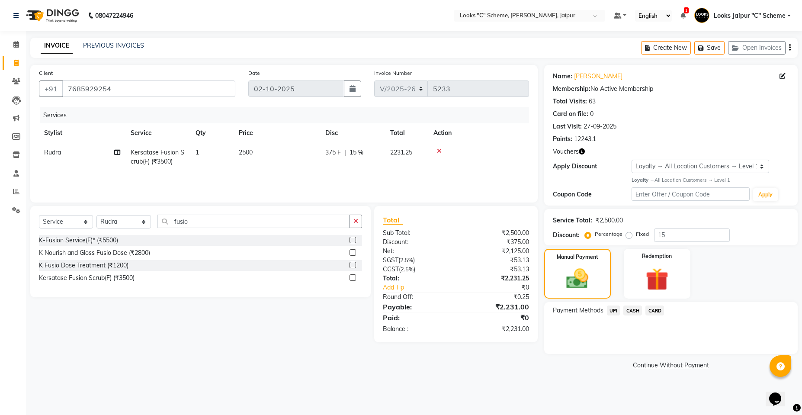
click at [648, 311] on span "CARD" at bounding box center [654, 310] width 19 height 10
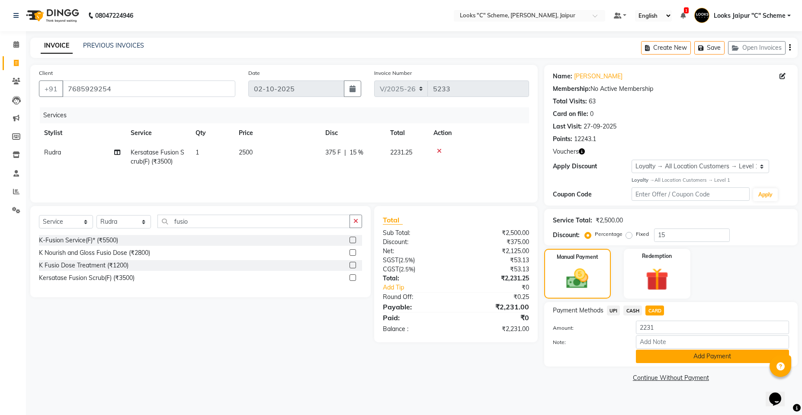
click at [707, 354] on button "Add Payment" at bounding box center [711, 355] width 153 height 13
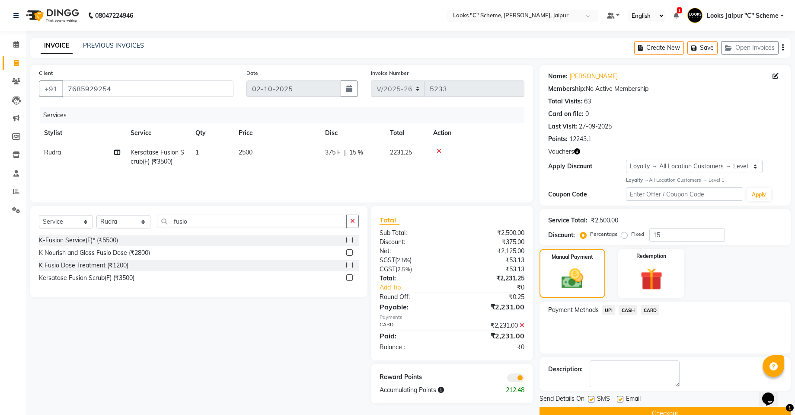
scroll to position [18, 0]
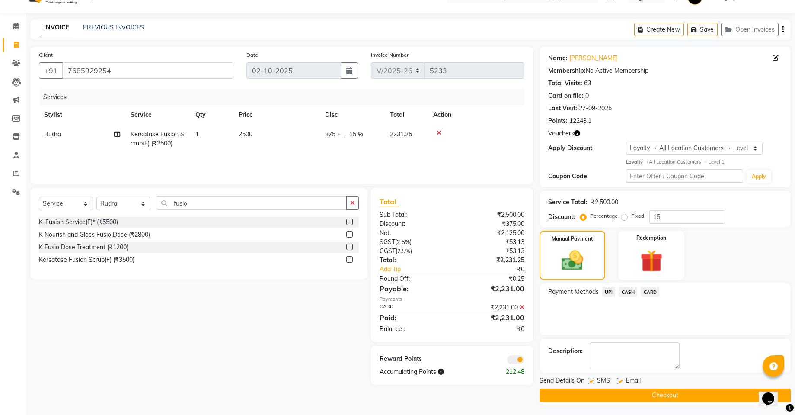
drag, startPoint x: 706, startPoint y: 396, endPoint x: 543, endPoint y: 396, distance: 162.5
click at [706, 396] on button "Checkout" at bounding box center [665, 394] width 251 height 13
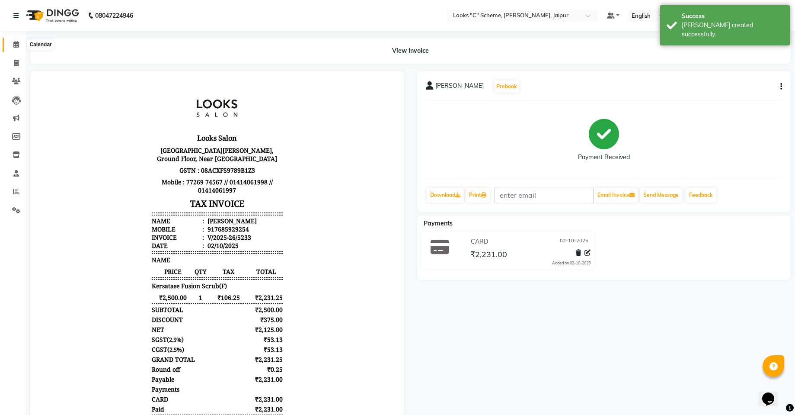
click at [14, 43] on icon at bounding box center [16, 44] width 6 height 6
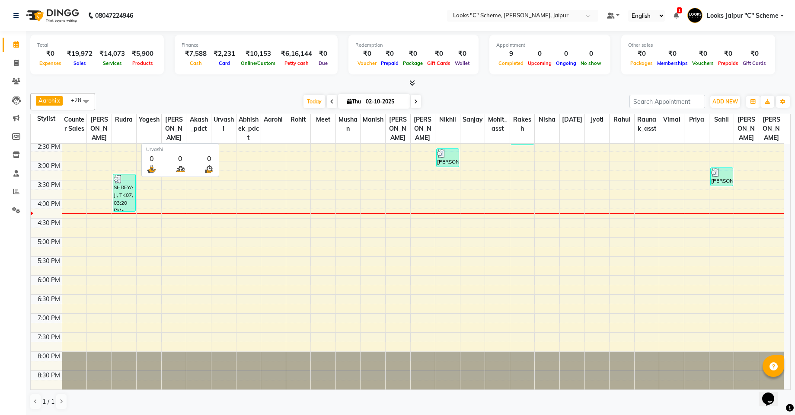
scroll to position [0, 0]
click at [18, 67] on span at bounding box center [16, 63] width 15 height 10
select select "service"
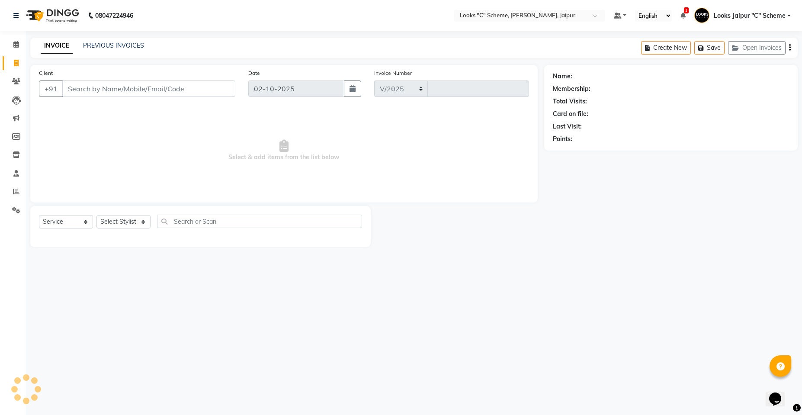
select select "4315"
type input "5234"
click at [131, 89] on input "Client" at bounding box center [148, 88] width 173 height 16
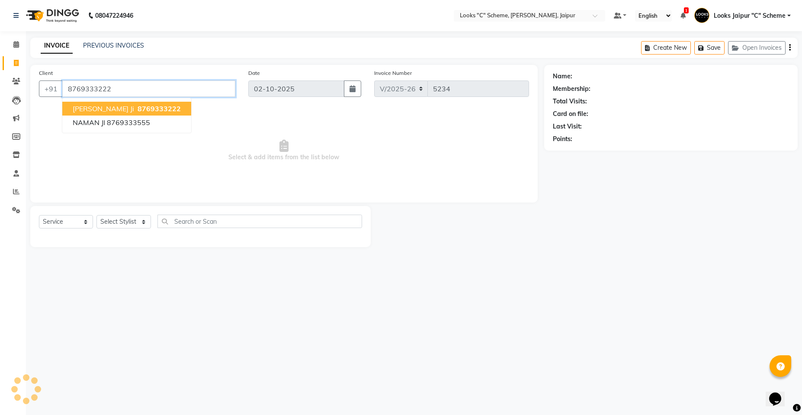
type input "8769333222"
select select "1: Object"
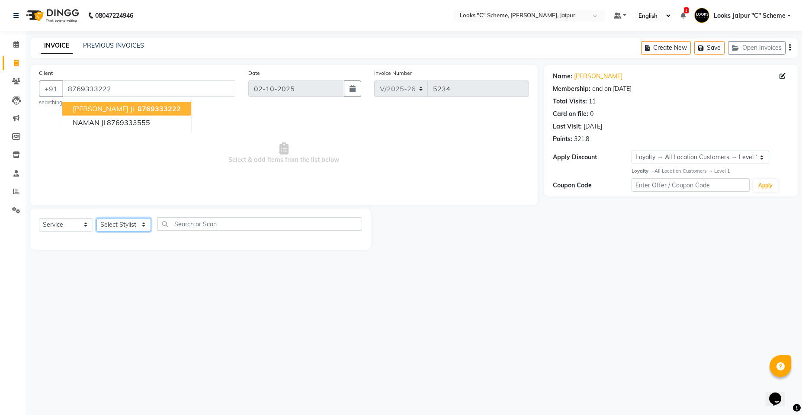
click at [113, 227] on select "Select Stylist [PERSON_NAME] Akash_pdct [PERSON_NAME] [PERSON_NAME] Counter Sal…" at bounding box center [123, 224] width 54 height 13
select select "84482"
click at [96, 218] on select "Select Stylist [PERSON_NAME] Akash_pdct [PERSON_NAME] [PERSON_NAME] Counter Sal…" at bounding box center [123, 224] width 54 height 13
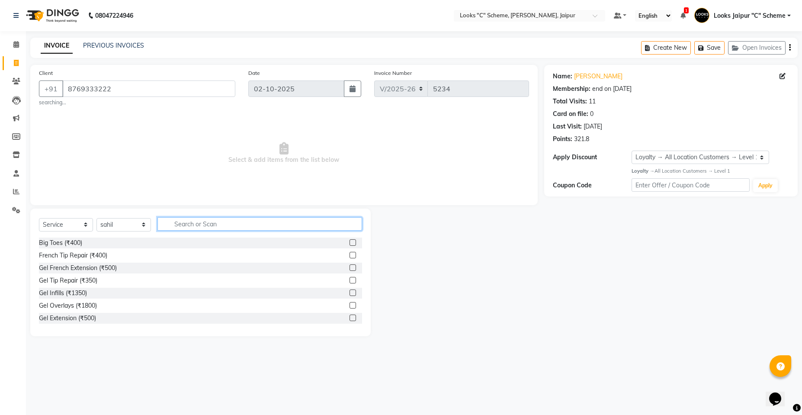
click at [202, 222] on input "text" at bounding box center [259, 223] width 204 height 13
type input "cut"
click at [349, 256] on label at bounding box center [352, 255] width 6 height 6
click at [349, 256] on input "checkbox" at bounding box center [352, 255] width 6 height 6
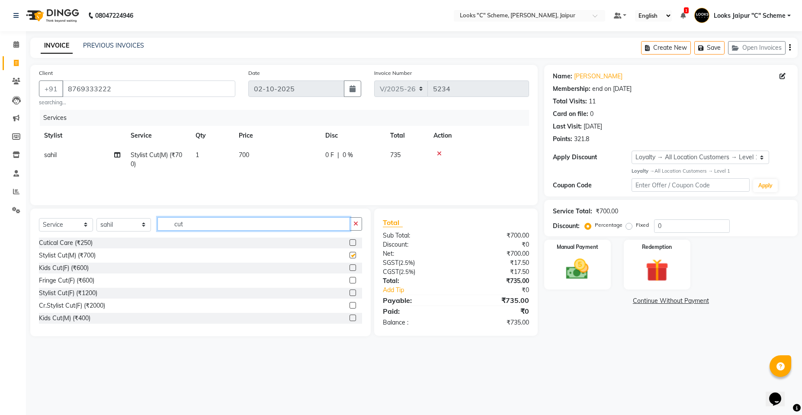
click at [251, 227] on input "cut" at bounding box center [253, 223] width 192 height 13
checkbox input "false"
type input "c"
type input "beard"
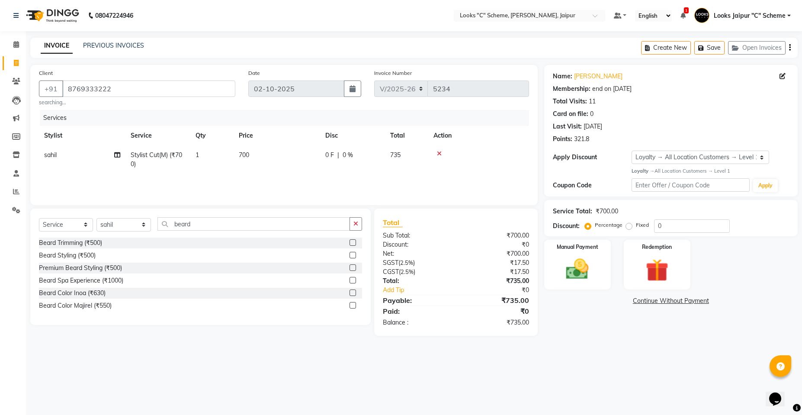
click at [356, 244] on div at bounding box center [355, 242] width 13 height 11
click at [351, 241] on label at bounding box center [352, 242] width 6 height 6
click at [351, 241] on input "checkbox" at bounding box center [352, 243] width 6 height 6
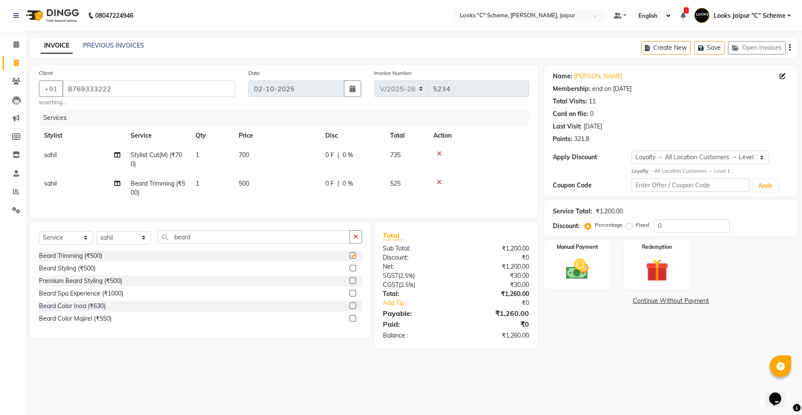
checkbox input "false"
click at [274, 185] on td "500" at bounding box center [276, 188] width 86 height 29
select select "84482"
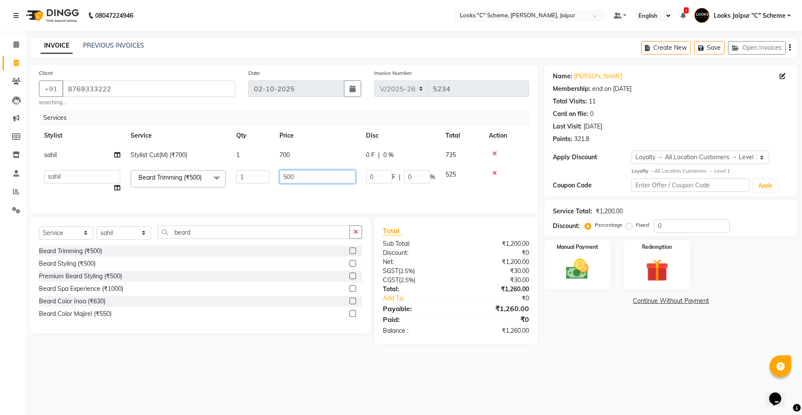
click at [290, 176] on input "500" at bounding box center [317, 176] width 76 height 13
click at [289, 176] on input "500" at bounding box center [317, 176] width 76 height 13
click at [286, 173] on input "500" at bounding box center [317, 176] width 76 height 13
type input "300"
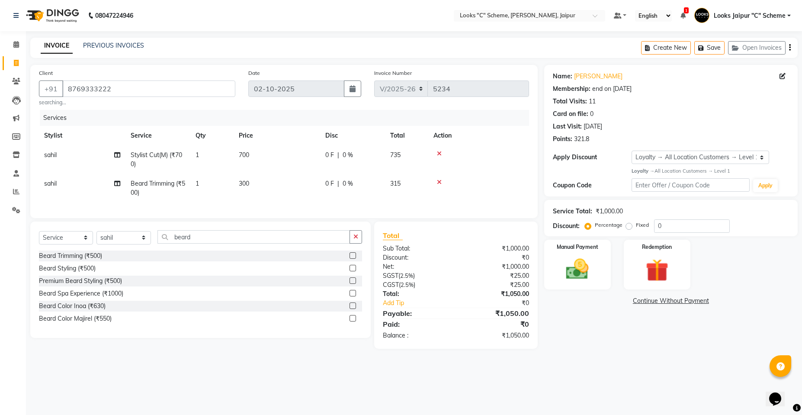
click at [325, 190] on tr "sahil Beard Trimming (₹500) 1 300 0 F | 0 % 315" at bounding box center [284, 188] width 490 height 29
click at [593, 264] on img at bounding box center [577, 268] width 38 height 27
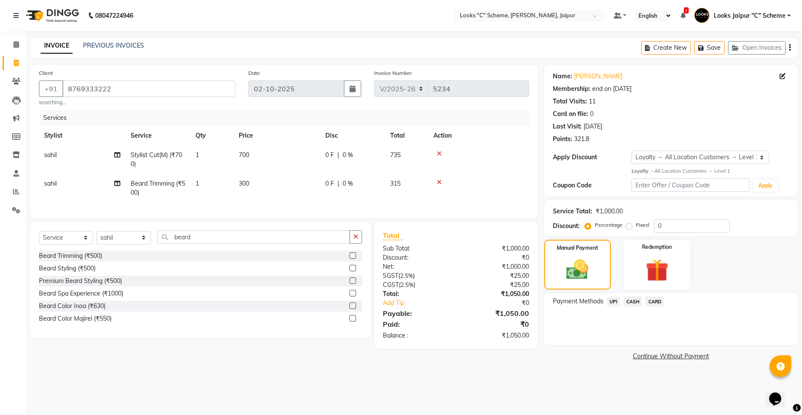
click at [637, 303] on span "CASH" at bounding box center [632, 301] width 19 height 10
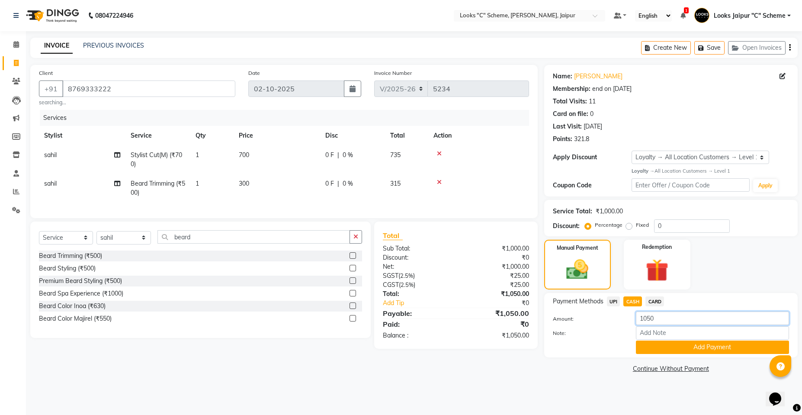
click at [655, 317] on input "1050" at bounding box center [711, 317] width 153 height 13
click at [651, 317] on input "1050" at bounding box center [711, 317] width 153 height 13
type input "1000"
click at [365, 119] on div "Client +91 8769333222 searching... Date 02-10-2025 Invoice Number V/2025 V/2025…" at bounding box center [414, 220] width 780 height 310
click at [677, 348] on button "Add Payment" at bounding box center [711, 346] width 153 height 13
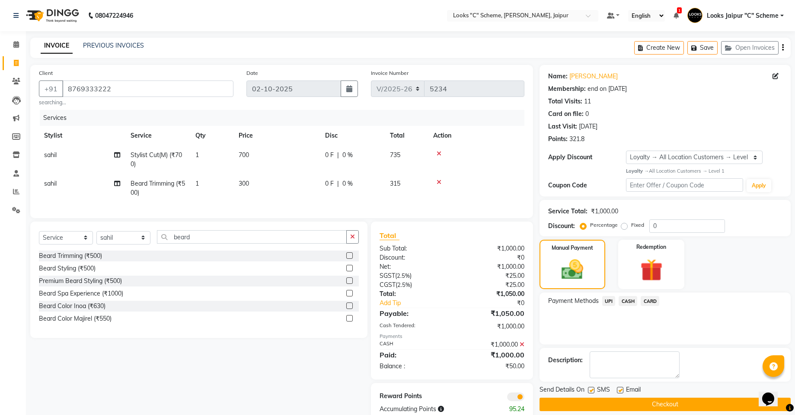
scroll to position [27, 0]
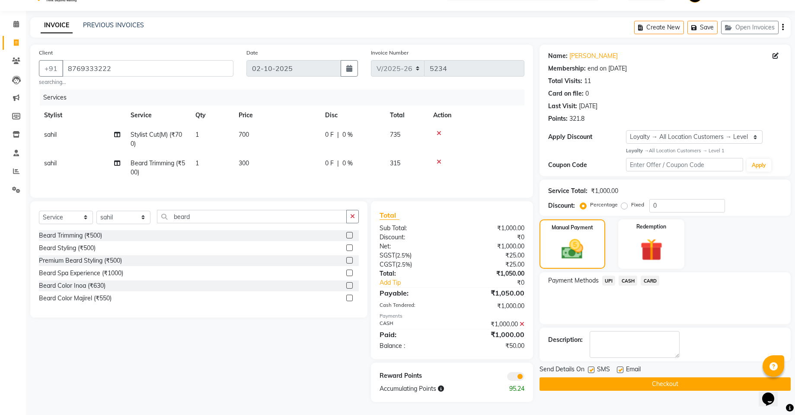
click at [607, 275] on span "UPI" at bounding box center [608, 280] width 13 height 10
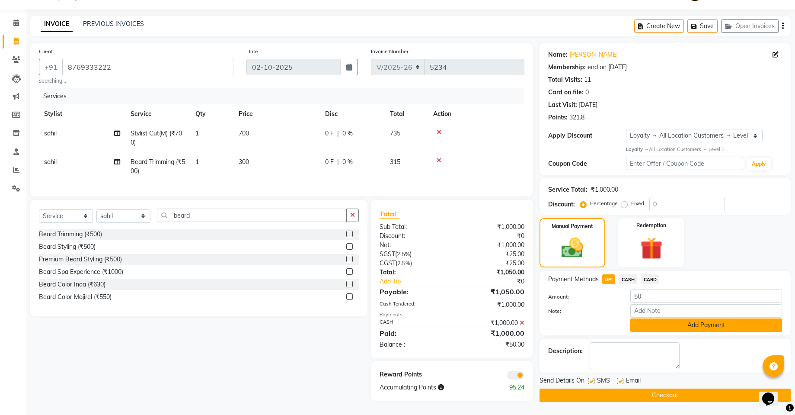
click at [676, 319] on button "Add Payment" at bounding box center [706, 324] width 152 height 13
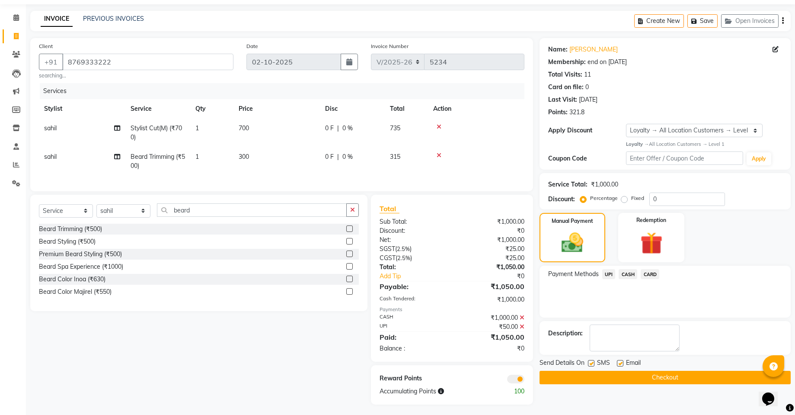
click at [616, 374] on button "Checkout" at bounding box center [665, 376] width 251 height 13
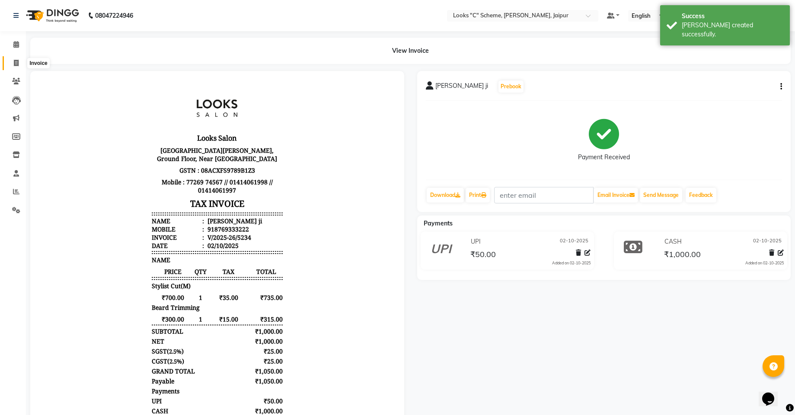
click at [16, 63] on icon at bounding box center [16, 63] width 5 height 6
select select "service"
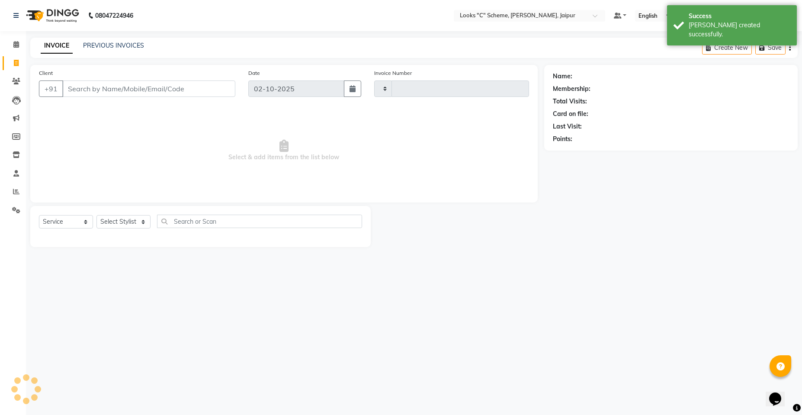
type input "5235"
select select "4315"
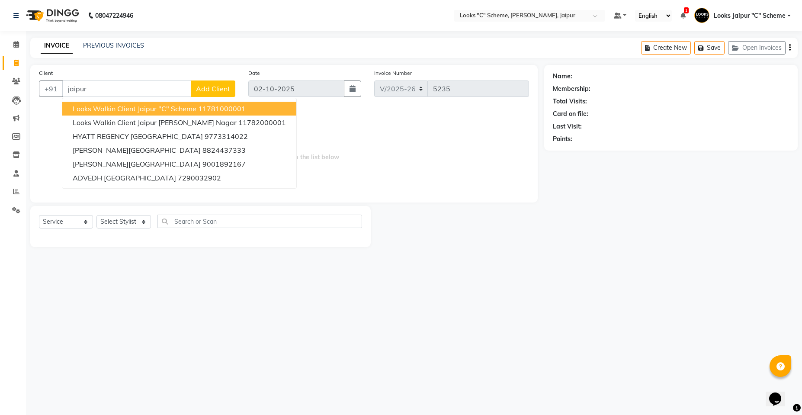
click at [96, 110] on span "Looks Walkin Client Jaipur "C" Scheme" at bounding box center [135, 108] width 124 height 9
type input "11781000001"
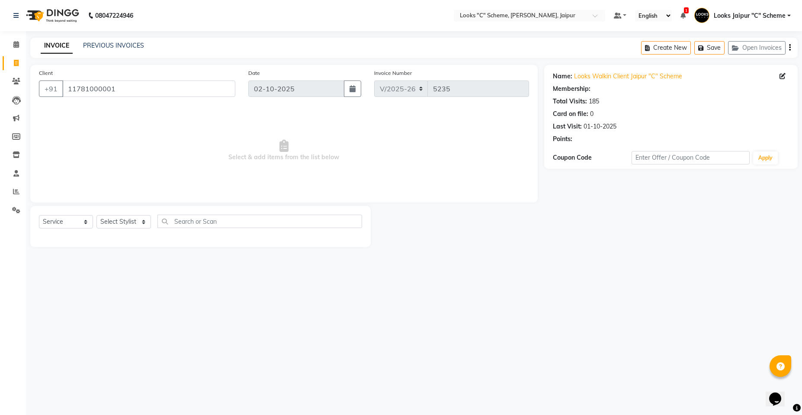
select select "1: Object"
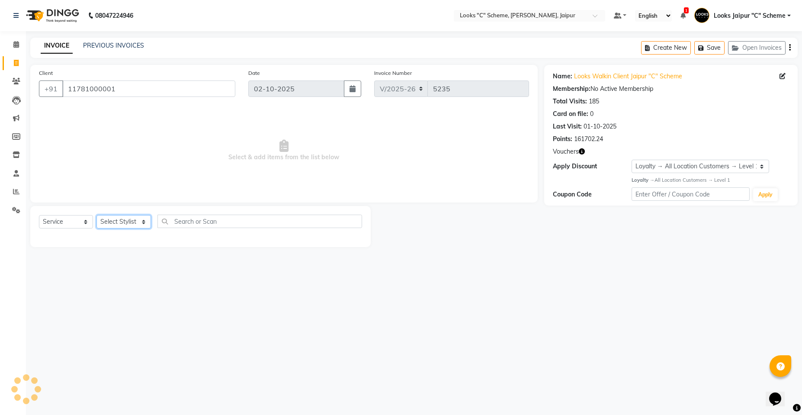
click at [119, 221] on select "Select Stylist [PERSON_NAME] Akash_pdct [PERSON_NAME] [PERSON_NAME] Counter Sal…" at bounding box center [123, 221] width 54 height 13
select select "39465"
click at [96, 215] on select "Select Stylist [PERSON_NAME] Akash_pdct [PERSON_NAME] [PERSON_NAME] Counter Sal…" at bounding box center [123, 221] width 54 height 13
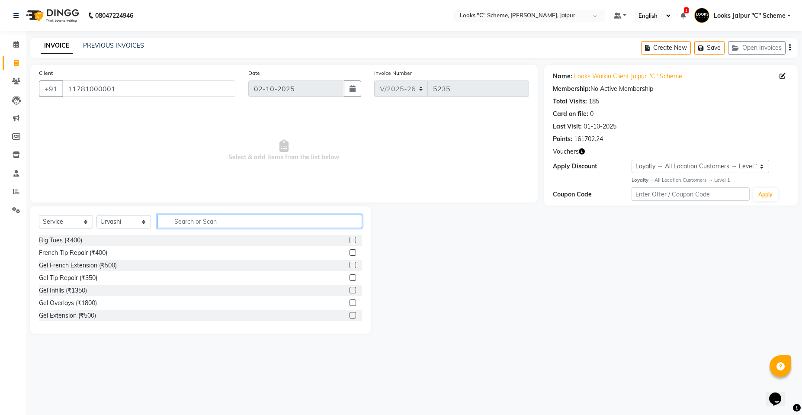
click at [184, 218] on input "text" at bounding box center [259, 220] width 204 height 13
type input "eye"
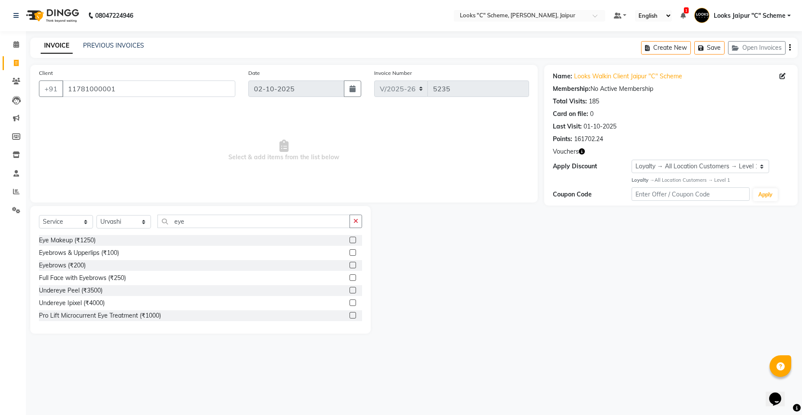
click at [349, 252] on label at bounding box center [352, 252] width 6 height 6
click at [349, 252] on input "checkbox" at bounding box center [352, 253] width 6 height 6
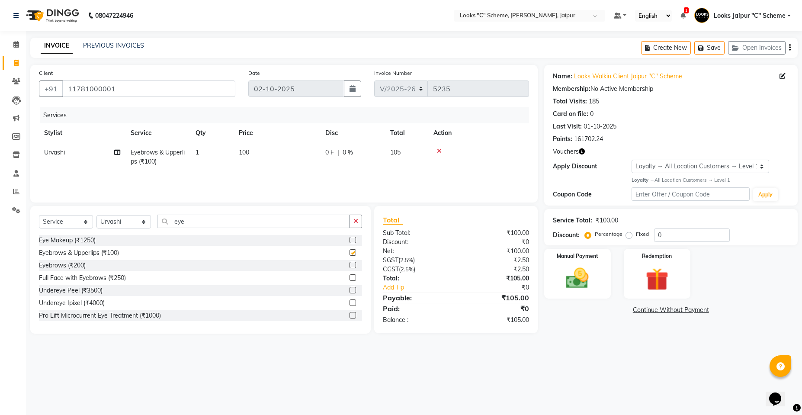
checkbox input "false"
click at [349, 266] on label at bounding box center [352, 265] width 6 height 6
click at [349, 266] on input "checkbox" at bounding box center [352, 265] width 6 height 6
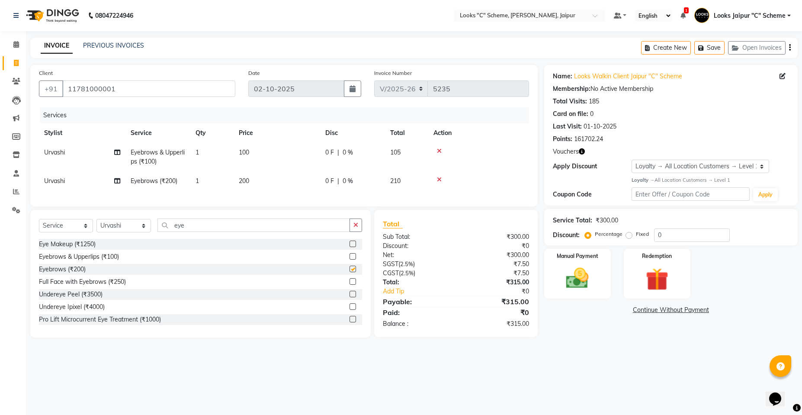
checkbox input "false"
click at [80, 150] on td "Urvashi" at bounding box center [82, 157] width 86 height 29
select select "39465"
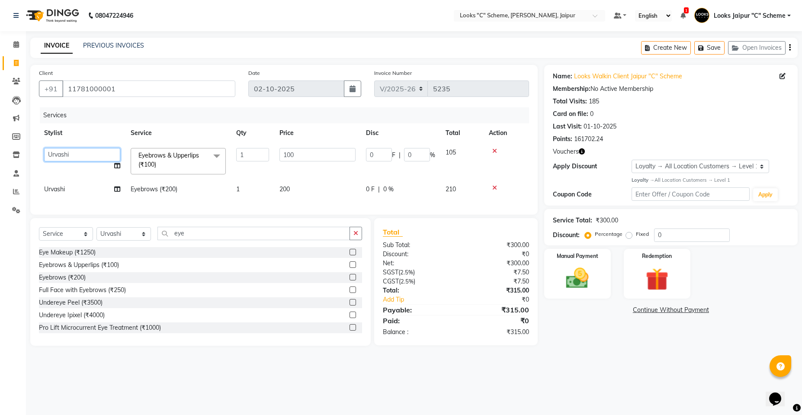
click at [96, 152] on select "[PERSON_NAME] Akash_pdct [PERSON_NAME] [PERSON_NAME] Counter Sales Jyoti Looks …" at bounding box center [82, 154] width 76 height 13
select select "61093"
click at [319, 152] on input "100" at bounding box center [317, 154] width 76 height 13
type input "1"
type input "7"
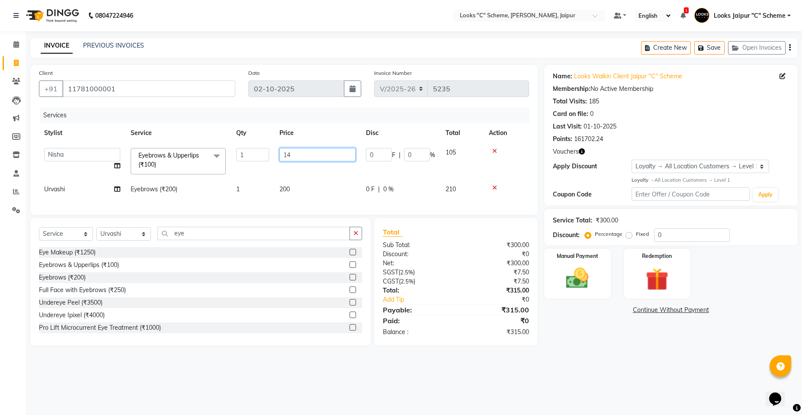
type input "140"
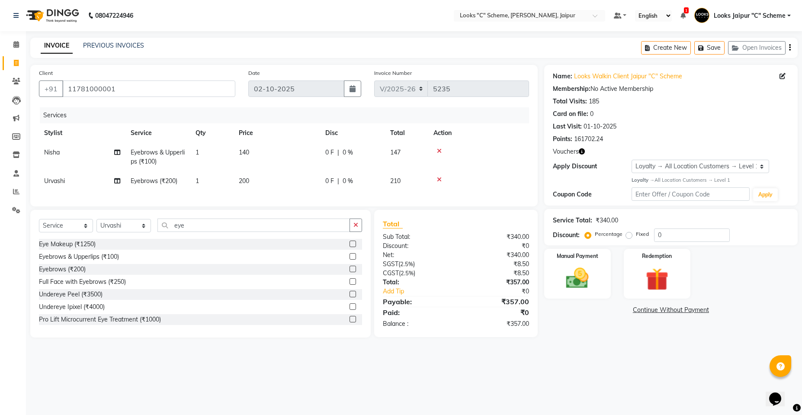
click at [303, 182] on td "200" at bounding box center [276, 180] width 86 height 19
select select "39465"
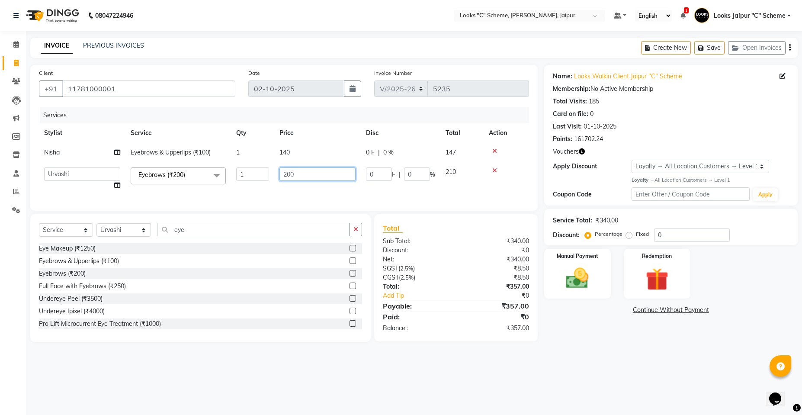
drag, startPoint x: 323, startPoint y: 179, endPoint x: 322, endPoint y: 174, distance: 5.3
click at [323, 177] on input "200" at bounding box center [317, 173] width 76 height 13
type input "2"
type input "70"
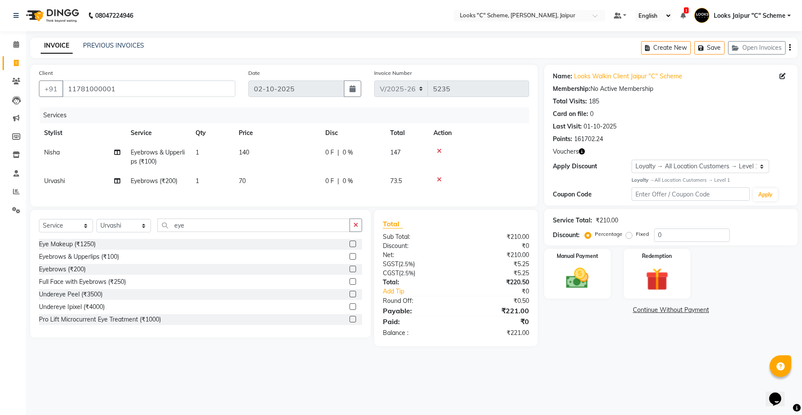
click at [342, 184] on tr "Urvashi Eyebrows (₹200) 1 70 0 F | 0 % 73.5" at bounding box center [284, 180] width 490 height 19
drag, startPoint x: 285, startPoint y: 182, endPoint x: 291, endPoint y: 181, distance: 6.2
click at [285, 182] on td "70" at bounding box center [276, 180] width 86 height 19
select select "39465"
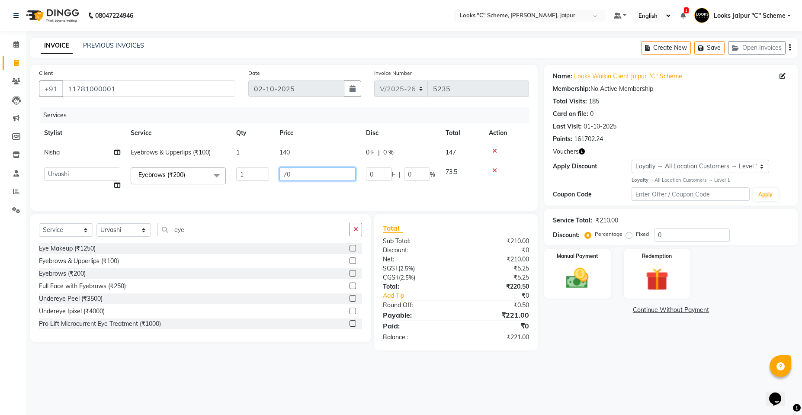
click at [312, 177] on input "70" at bounding box center [317, 173] width 76 height 13
type input "69.5"
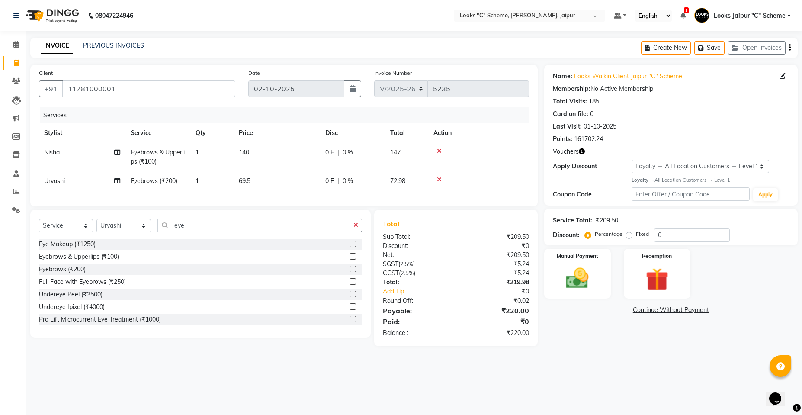
click at [310, 195] on div "Services Stylist Service Qty Price Disc Total Action Nisha Eyebrows & Upperlips…" at bounding box center [284, 152] width 490 height 90
drag, startPoint x: 310, startPoint y: 195, endPoint x: 198, endPoint y: 89, distance: 153.5
click at [308, 185] on div "Services Stylist Service Qty Price Disc Total Action Nisha Eyebrows & Upperlips…" at bounding box center [284, 152] width 490 height 90
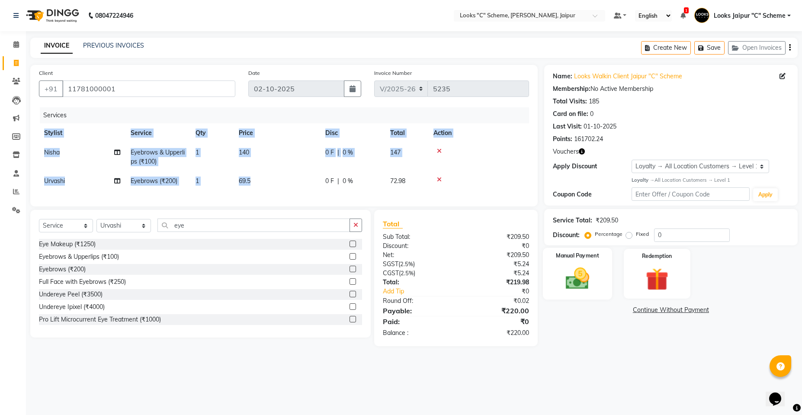
click at [588, 286] on img at bounding box center [577, 278] width 38 height 27
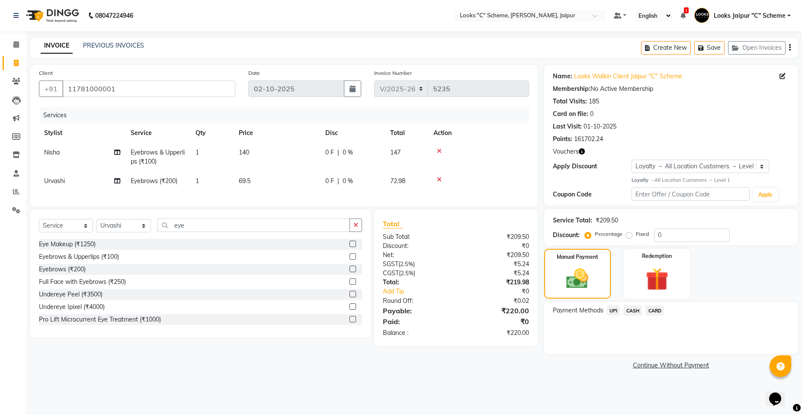
click at [613, 315] on span "UPI" at bounding box center [613, 310] width 13 height 10
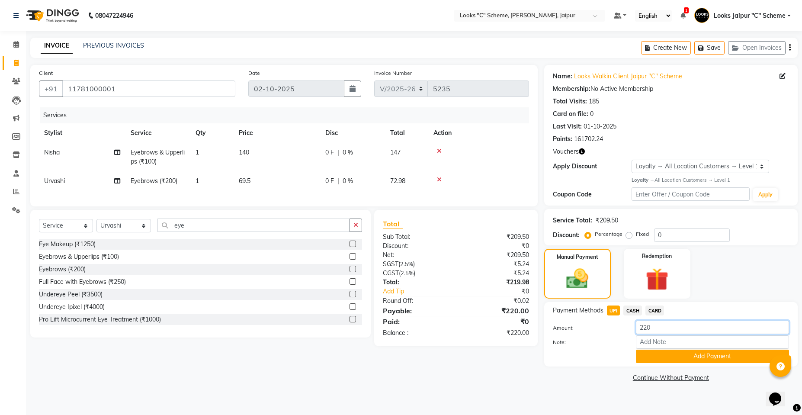
click at [670, 325] on input "220" at bounding box center [711, 326] width 153 height 13
type input "2"
type input "73"
click at [680, 351] on button "Add Payment" at bounding box center [711, 355] width 153 height 13
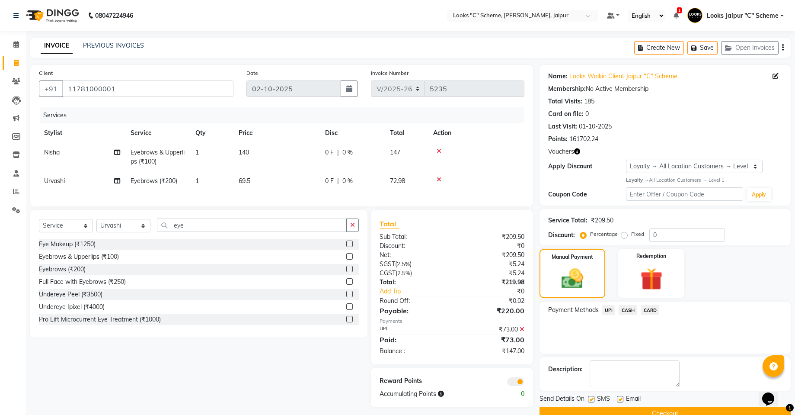
click at [624, 312] on span "CASH" at bounding box center [628, 310] width 19 height 10
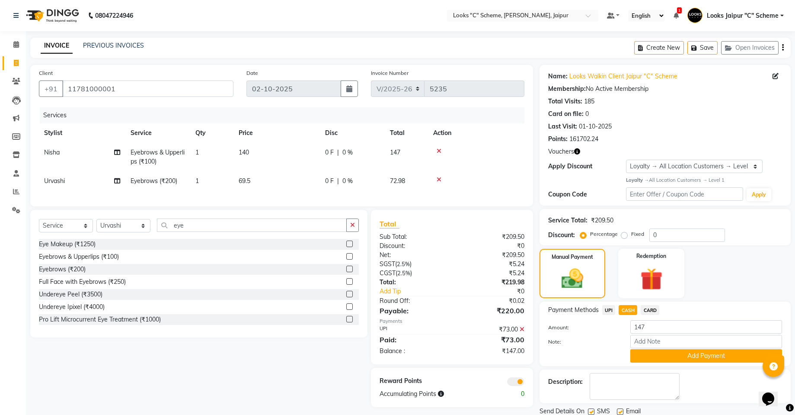
click at [266, 146] on td "140" at bounding box center [276, 157] width 86 height 29
select select "61093"
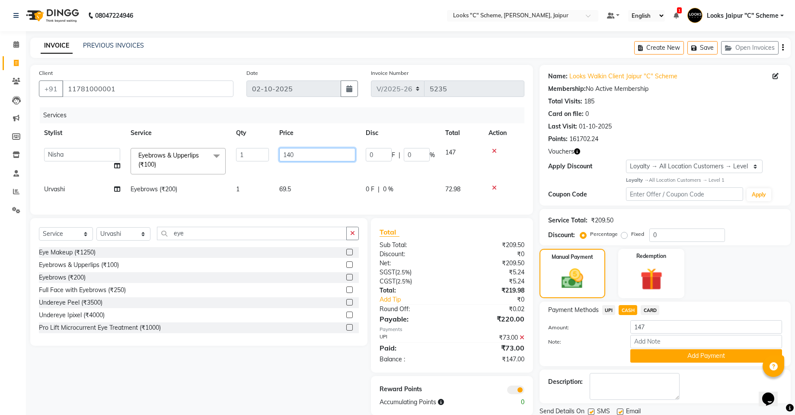
click at [307, 154] on input "140" at bounding box center [317, 154] width 76 height 13
type input "131"
click at [305, 178] on tbody "Aarohi Aayushi Abhishek_pdct Akash_pdct Anjana Ashu Kayat Counter Sales Jyoti L…" at bounding box center [281, 171] width 485 height 56
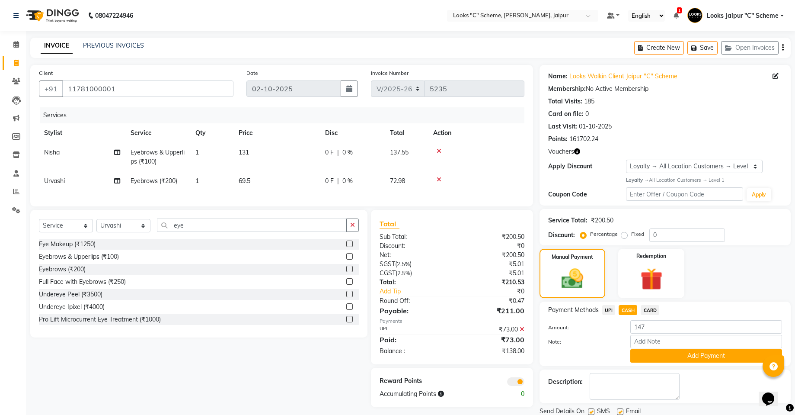
click at [648, 305] on span "CARD" at bounding box center [650, 310] width 19 height 10
type input "138"
click at [602, 304] on div "Payment Methods UPI CASH CARD Amount: 138 Note: Add Payment" at bounding box center [665, 333] width 251 height 64
click at [611, 310] on span "UPI" at bounding box center [608, 310] width 13 height 10
click at [282, 153] on td "131" at bounding box center [276, 157] width 86 height 29
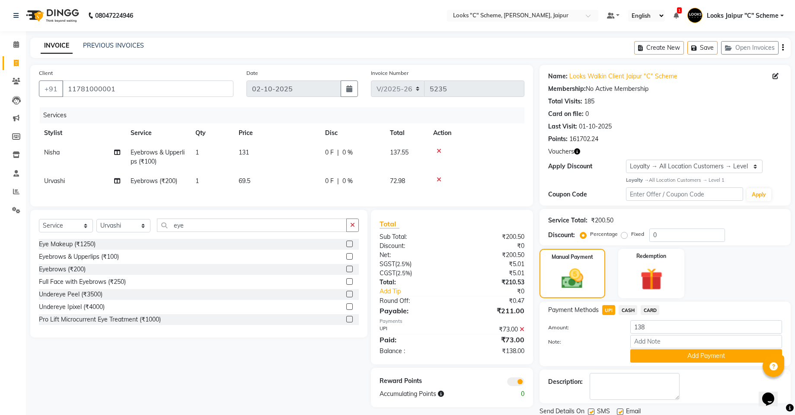
select select "61093"
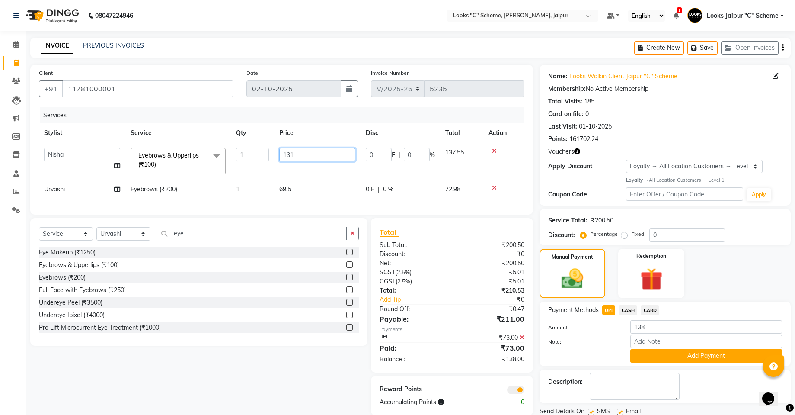
click at [327, 152] on input "131" at bounding box center [317, 154] width 76 height 13
type input "133"
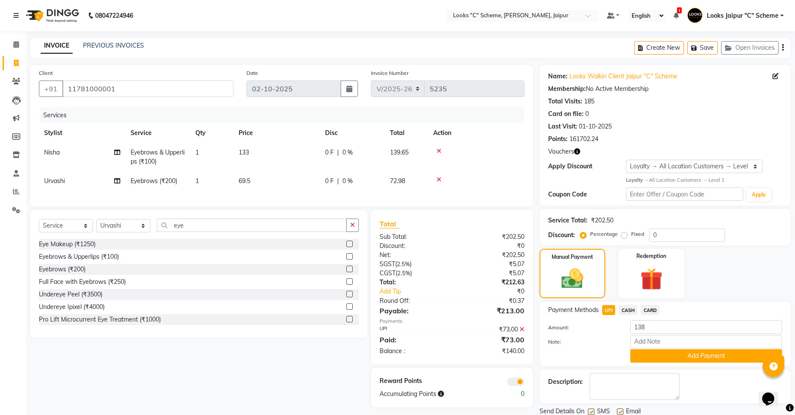
click at [334, 172] on tbody "Nisha Eyebrows & Upperlips (₹100) 1 133 0 F | 0 % 139.65 Urvashi Eyebrows (₹200…" at bounding box center [281, 167] width 485 height 48
click at [634, 309] on span "CASH" at bounding box center [628, 310] width 19 height 10
type input "140"
click at [695, 359] on button "Add Payment" at bounding box center [706, 355] width 152 height 13
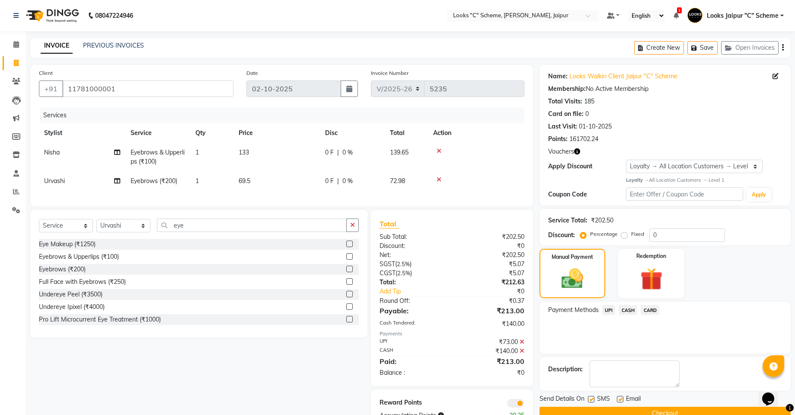
scroll to position [33, 0]
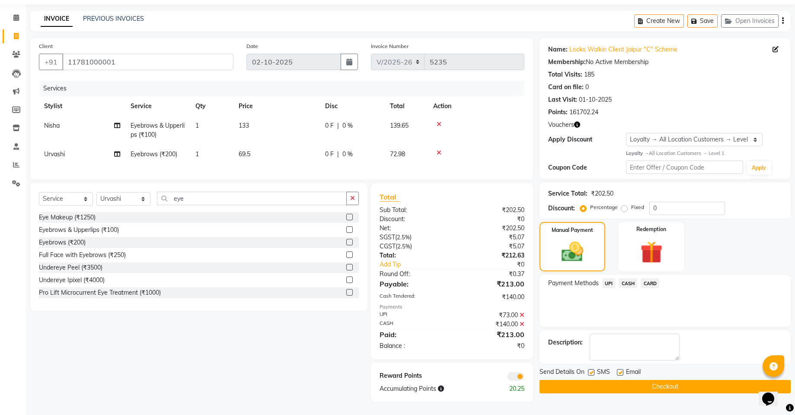
click at [608, 380] on button "Checkout" at bounding box center [665, 386] width 251 height 13
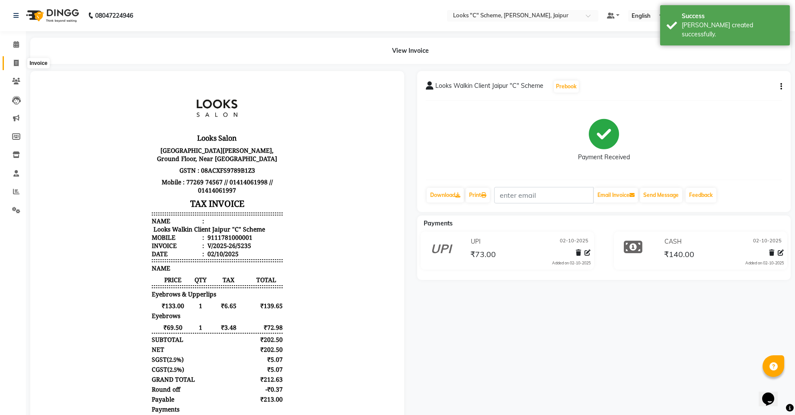
click at [18, 63] on icon at bounding box center [16, 63] width 5 height 6
select select "service"
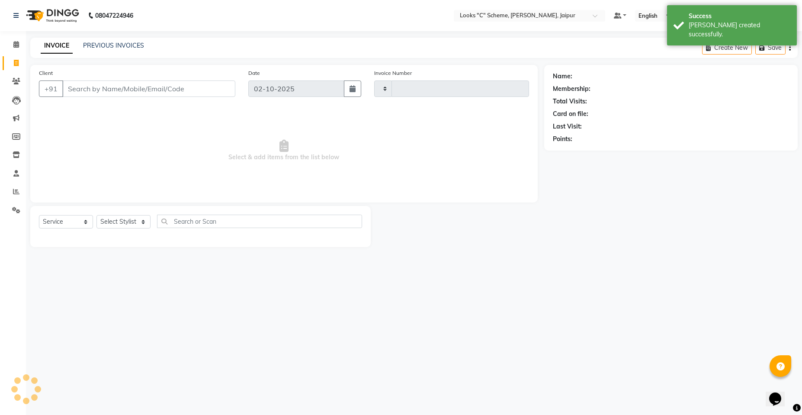
type input "5236"
select select "4315"
click at [153, 93] on input "Client" at bounding box center [148, 88] width 173 height 16
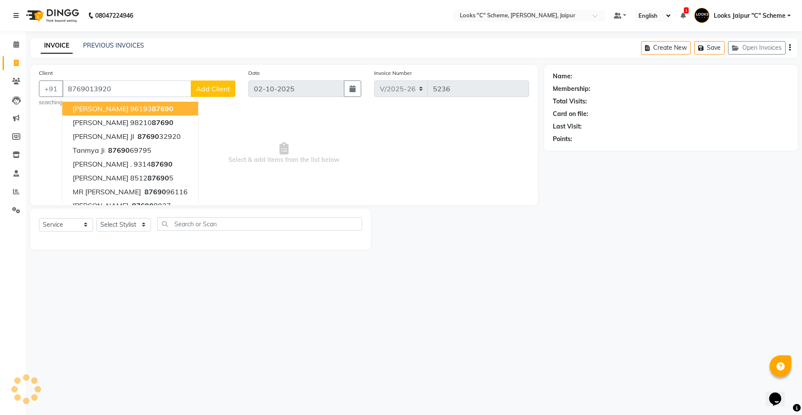
type input "8769013920"
click at [145, 91] on input "8769013920" at bounding box center [148, 88] width 173 height 16
select select "1: Object"
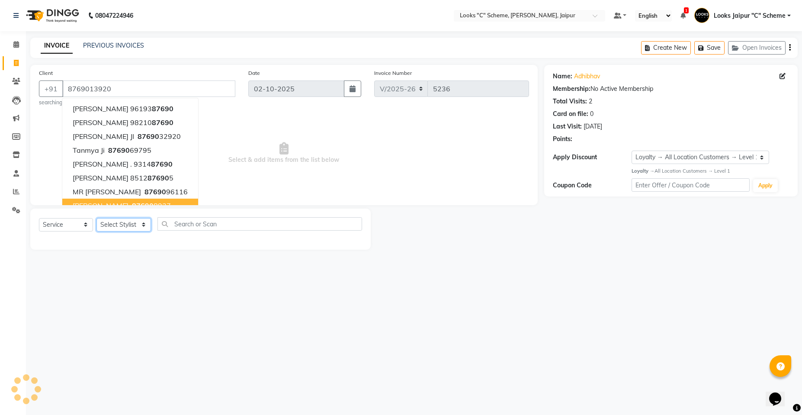
click at [122, 226] on select "Select Stylist [PERSON_NAME] Akash_pdct [PERSON_NAME] [PERSON_NAME] Counter Sal…" at bounding box center [123, 224] width 54 height 13
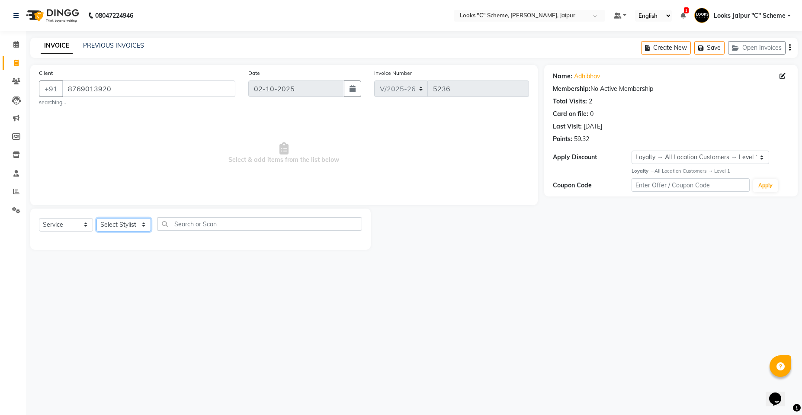
select select "84482"
click at [96, 218] on select "Select Stylist [PERSON_NAME] Akash_pdct [PERSON_NAME] [PERSON_NAME] Counter Sal…" at bounding box center [123, 224] width 54 height 13
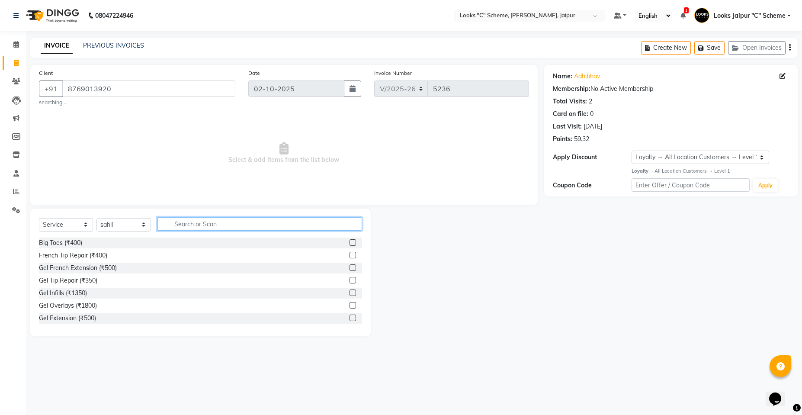
click at [226, 228] on input "text" at bounding box center [259, 223] width 204 height 13
type input "cut"
click at [349, 256] on label at bounding box center [352, 255] width 6 height 6
click at [349, 256] on input "checkbox" at bounding box center [352, 255] width 6 height 6
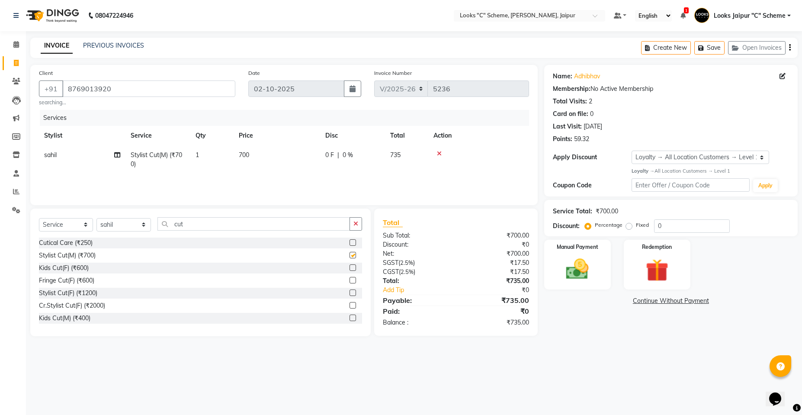
checkbox input "false"
click at [266, 146] on td "700" at bounding box center [276, 159] width 86 height 29
select select "84482"
click at [289, 157] on input "700" at bounding box center [317, 156] width 76 height 13
type input "720"
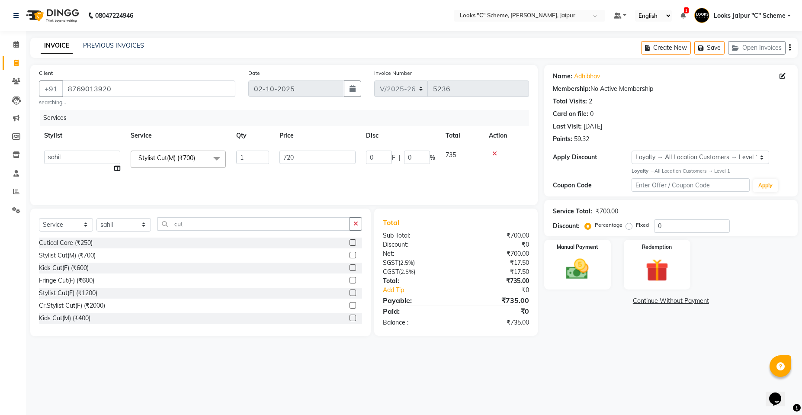
click at [302, 171] on td "720" at bounding box center [317, 161] width 86 height 33
select select "84482"
click at [298, 149] on td "720" at bounding box center [317, 161] width 86 height 33
type input "716"
click at [323, 160] on input "716" at bounding box center [317, 156] width 76 height 13
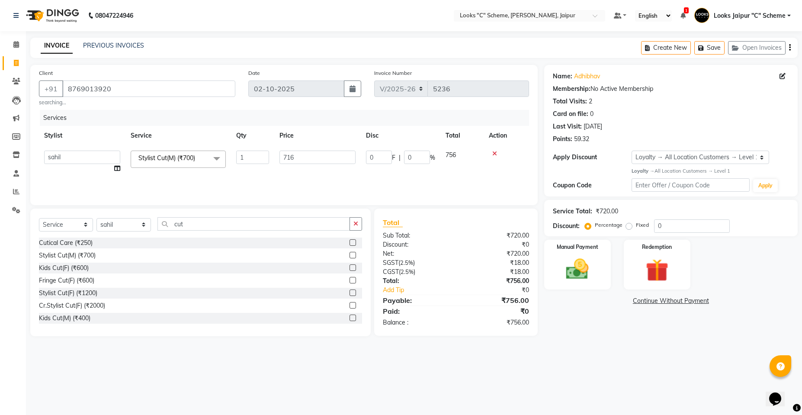
click at [327, 169] on tr "Aarohi Aayushi Abhishek_pdct Akash_pdct Anjana Ashu Kayat Counter Sales Jyoti L…" at bounding box center [284, 161] width 490 height 33
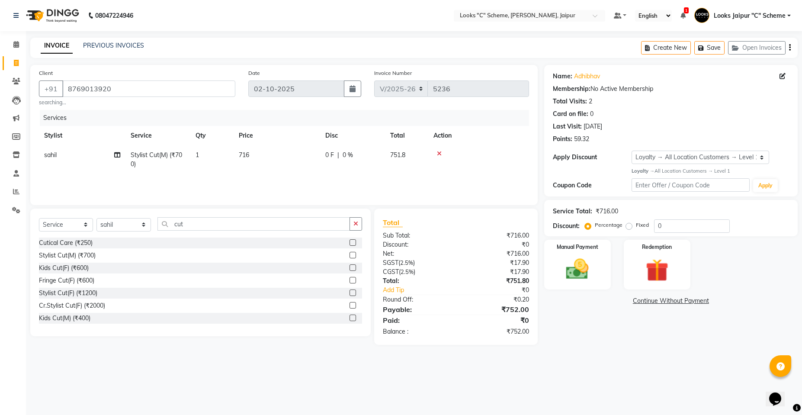
click at [316, 155] on td "716" at bounding box center [276, 159] width 86 height 29
select select "84482"
click at [316, 155] on input "716" at bounding box center [317, 156] width 76 height 13
type input "714"
click at [315, 176] on div "Services Stylist Service Qty Price Disc Total Action Aarohi Aayushi Abhishek_pd…" at bounding box center [284, 153] width 490 height 86
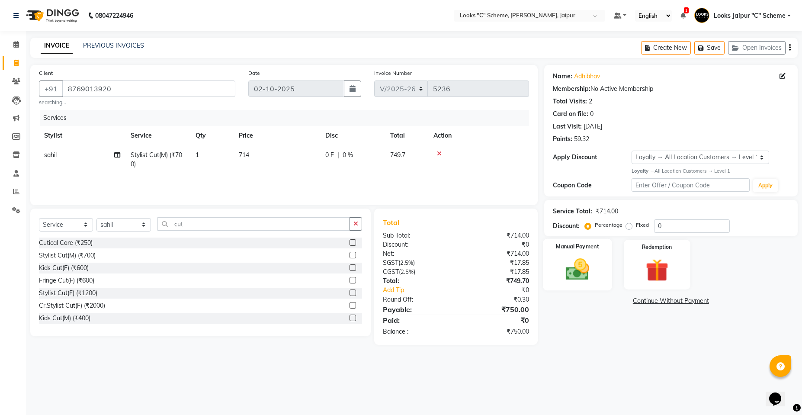
click at [592, 264] on img at bounding box center [577, 268] width 38 height 27
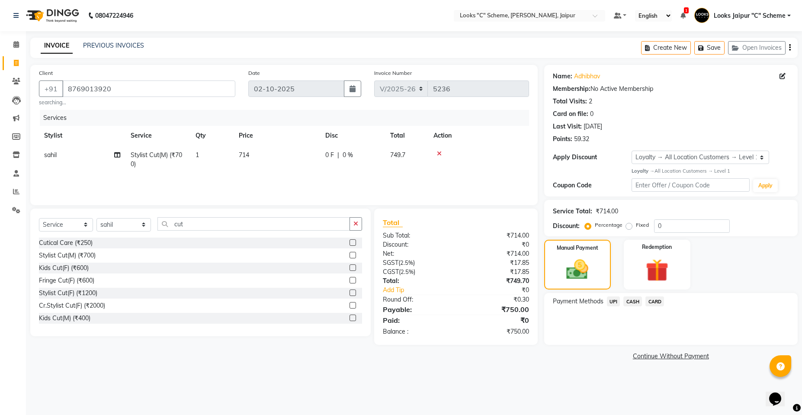
click at [629, 300] on span "CASH" at bounding box center [632, 301] width 19 height 10
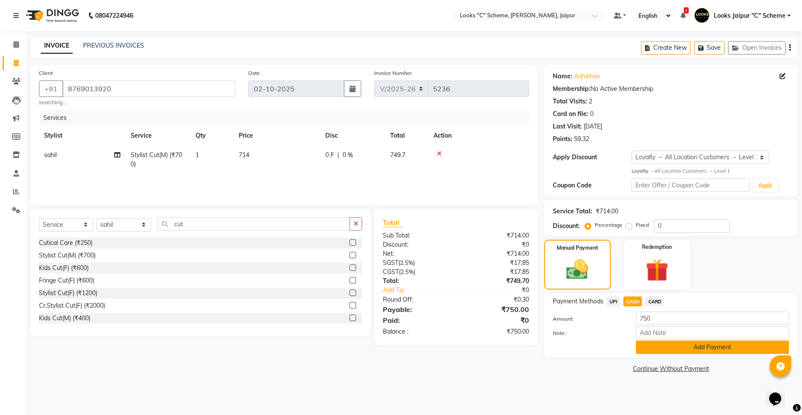
click at [689, 345] on button "Add Payment" at bounding box center [711, 346] width 153 height 13
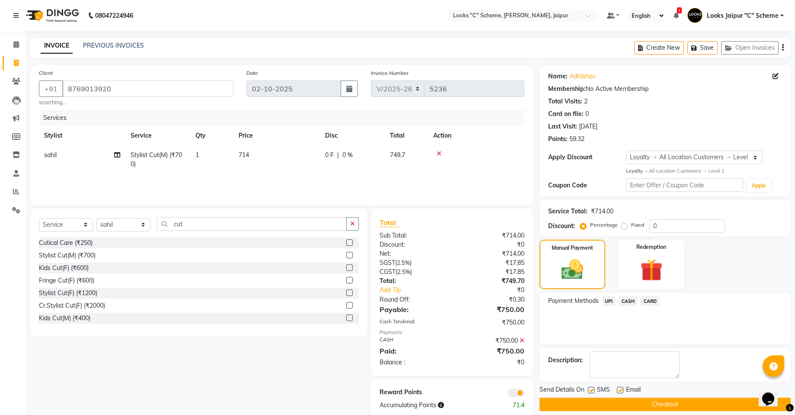
click at [671, 407] on button "Checkout" at bounding box center [665, 403] width 251 height 13
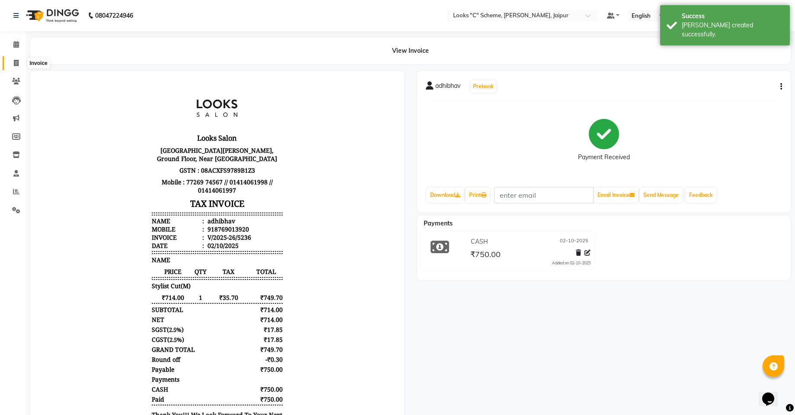
click at [18, 62] on icon at bounding box center [16, 63] width 5 height 6
select select "service"
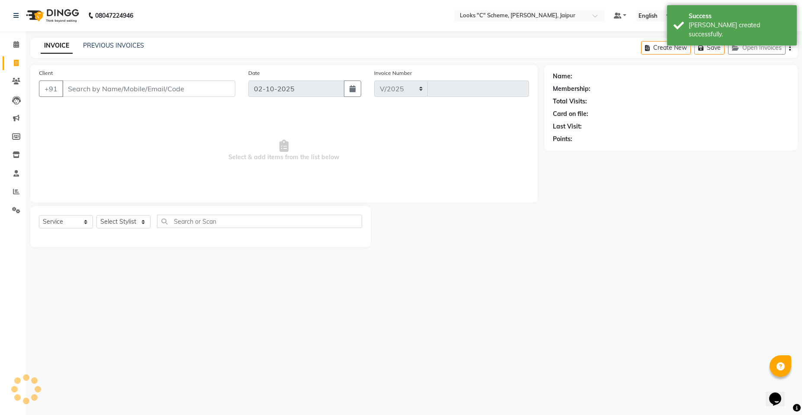
select select "4315"
type input "5237"
click at [82, 88] on input "Client" at bounding box center [148, 88] width 173 height 16
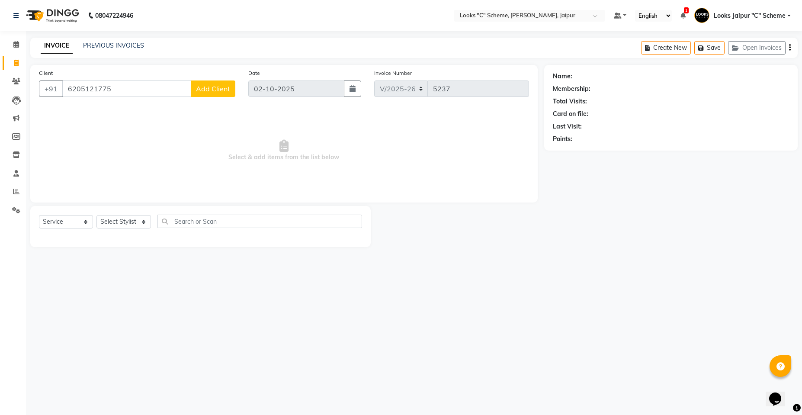
type input "6205121775"
click at [218, 84] on span "Add Client" at bounding box center [213, 88] width 34 height 9
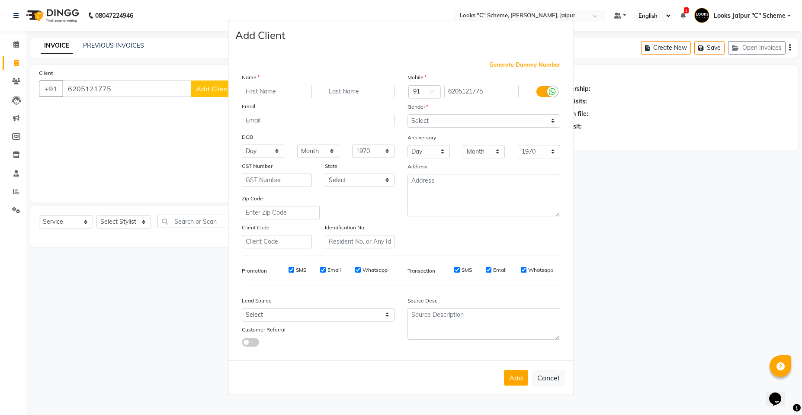
click at [281, 98] on input "text" at bounding box center [277, 91] width 70 height 13
click at [278, 98] on input "text" at bounding box center [277, 91] width 70 height 13
click at [279, 97] on input "[PERSON_NAME]" at bounding box center [277, 91] width 70 height 13
type input "[PERSON_NAME]"
click at [351, 97] on input "text" at bounding box center [360, 91] width 70 height 13
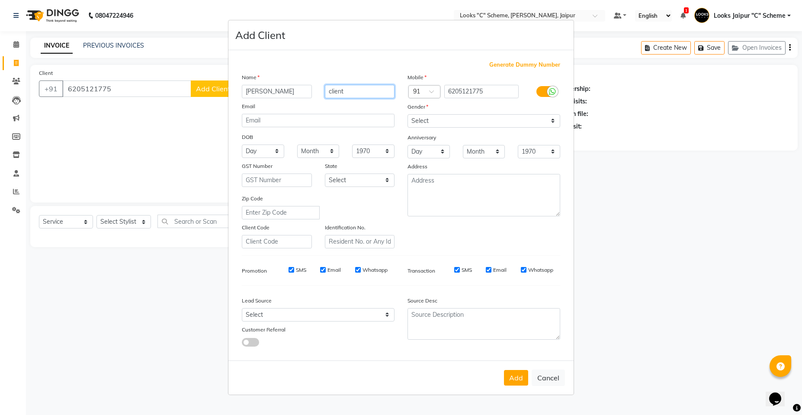
type input "client"
click at [522, 124] on select "Select [DEMOGRAPHIC_DATA] [DEMOGRAPHIC_DATA] Other Prefer Not To Say" at bounding box center [483, 120] width 153 height 13
select select "[DEMOGRAPHIC_DATA]"
click at [407, 114] on select "Select [DEMOGRAPHIC_DATA] [DEMOGRAPHIC_DATA] Other Prefer Not To Say" at bounding box center [483, 120] width 153 height 13
click at [517, 373] on button "Add" at bounding box center [516, 378] width 24 height 16
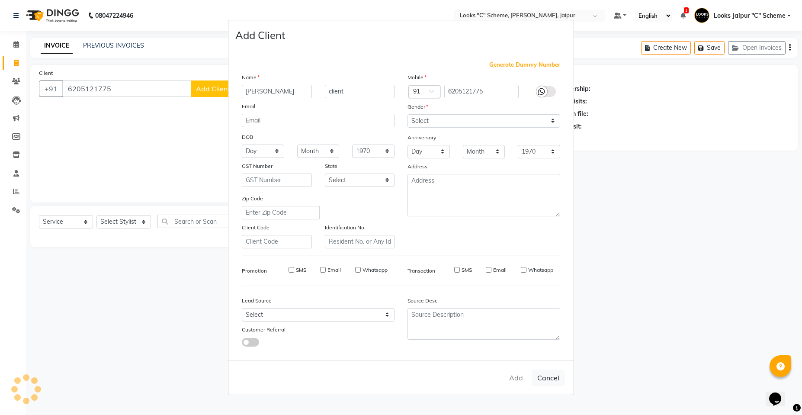
select select
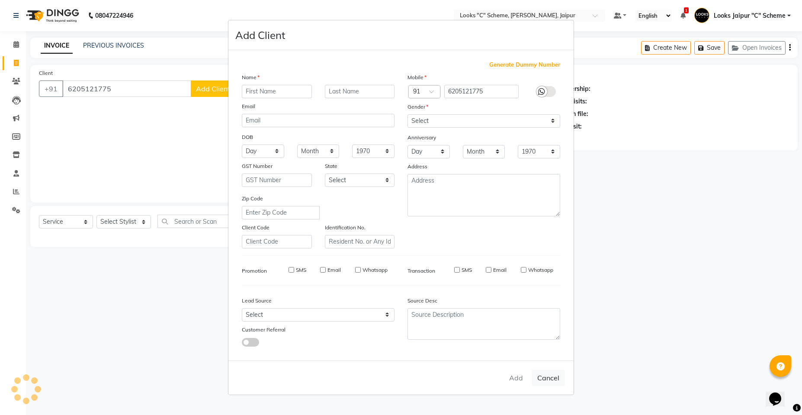
select select
checkbox input "false"
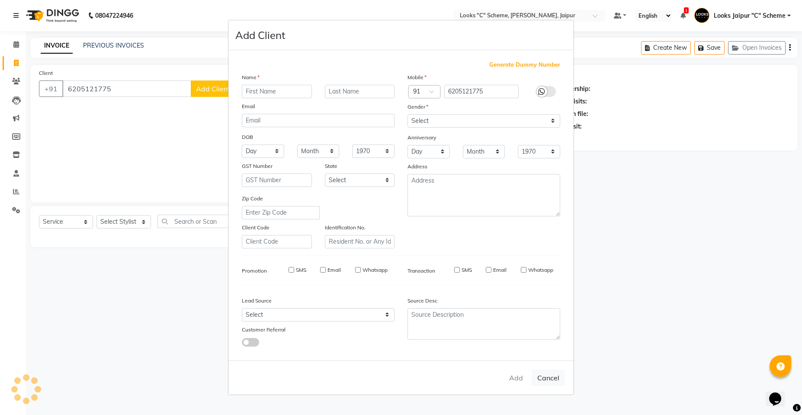
checkbox input "false"
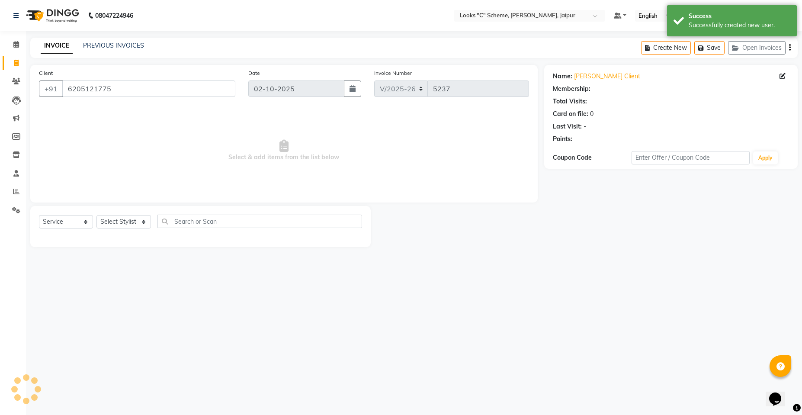
select select "1: Object"
click at [102, 216] on select "Select Stylist [PERSON_NAME] Akash_pdct [PERSON_NAME] [PERSON_NAME] Counter Sal…" at bounding box center [123, 221] width 54 height 13
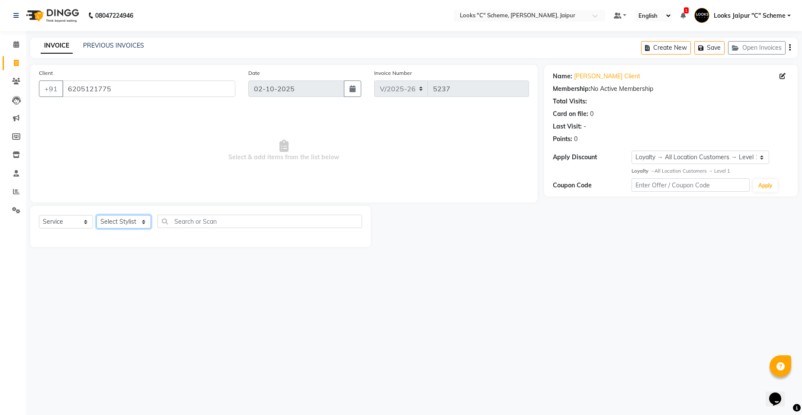
select select "61093"
click at [96, 215] on select "Select Stylist [PERSON_NAME] Akash_pdct [PERSON_NAME] [PERSON_NAME] Counter Sal…" at bounding box center [123, 221] width 54 height 13
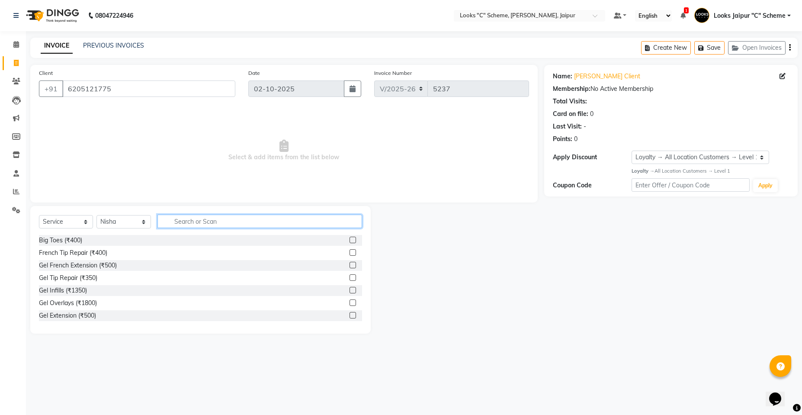
click at [230, 221] on input "text" at bounding box center [259, 220] width 204 height 13
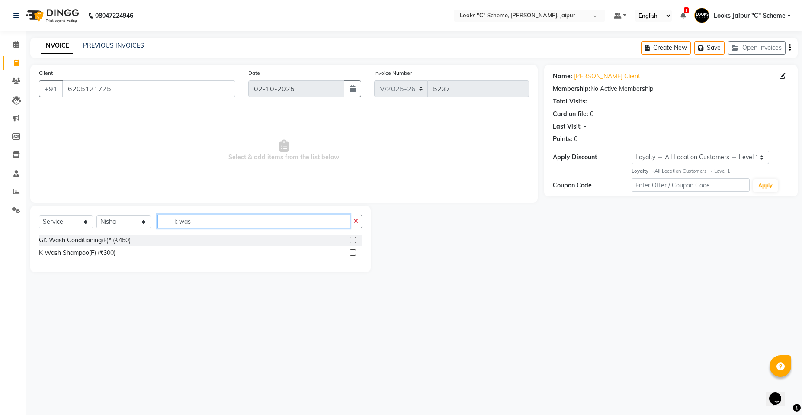
type input "k was"
click at [351, 254] on label at bounding box center [352, 252] width 6 height 6
click at [351, 254] on input "checkbox" at bounding box center [352, 253] width 6 height 6
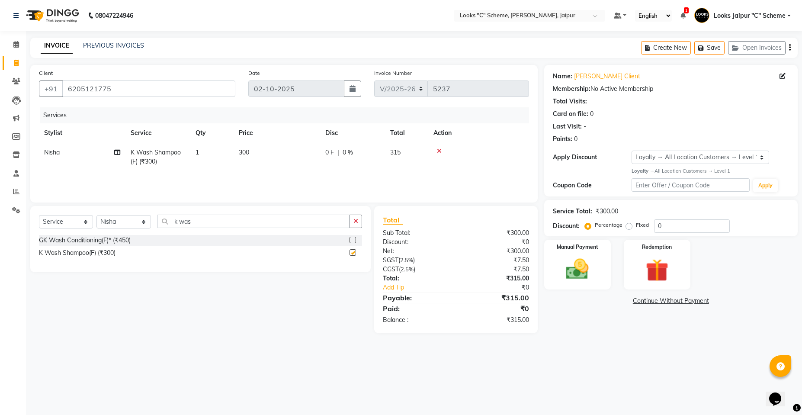
checkbox input "false"
click at [282, 147] on td "300" at bounding box center [276, 157] width 86 height 29
select select "61093"
click at [309, 133] on th "Price" at bounding box center [317, 132] width 86 height 19
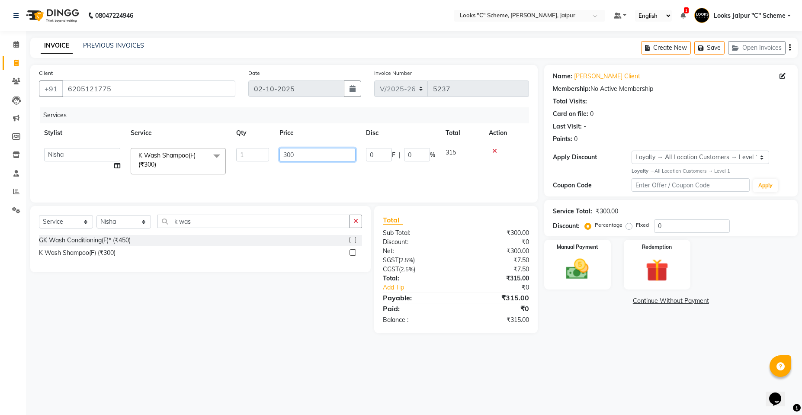
click at [318, 159] on input "300" at bounding box center [317, 154] width 76 height 13
type input "3"
type input "1000"
click at [346, 173] on div "Services Stylist Service Qty Price Disc Total Action Aarohi Aayushi Abhishek_pd…" at bounding box center [284, 150] width 490 height 86
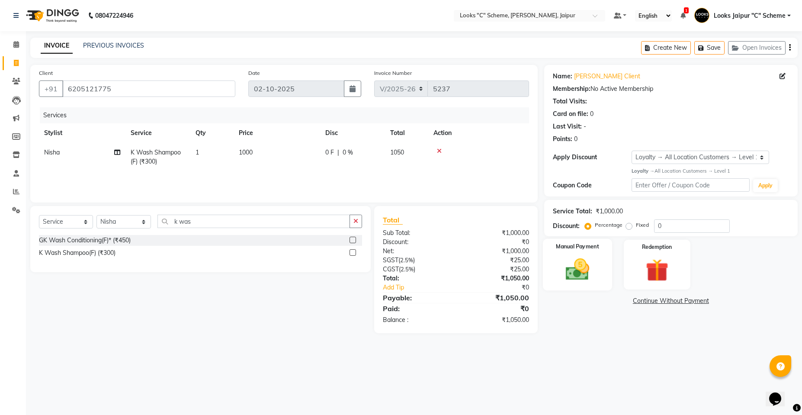
click at [581, 255] on div "Manual Payment" at bounding box center [577, 264] width 69 height 52
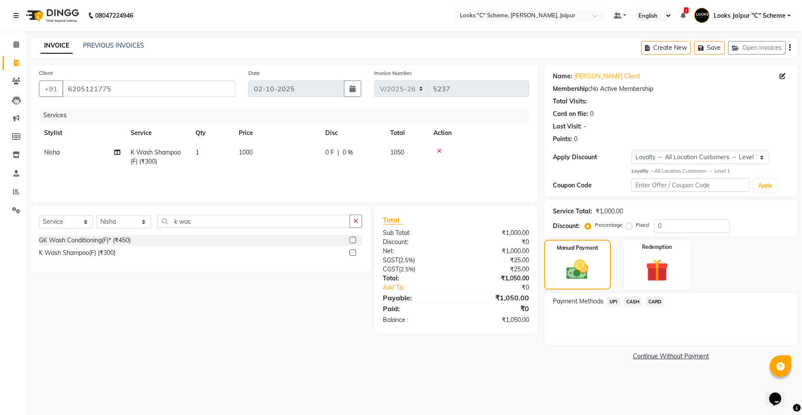
click at [616, 300] on span "UPI" at bounding box center [613, 301] width 13 height 10
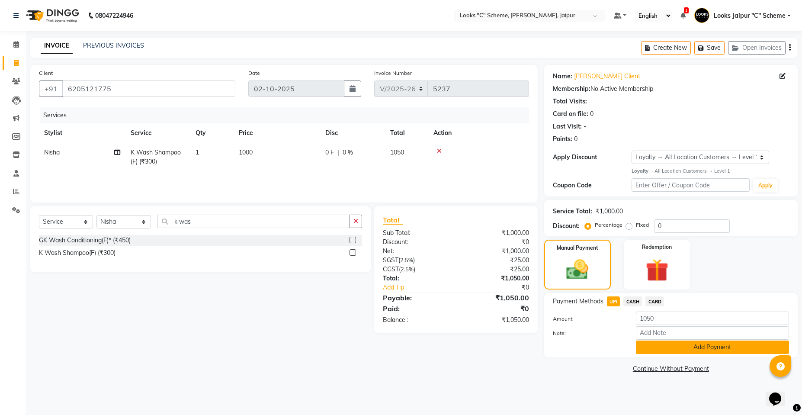
click at [690, 348] on button "Add Payment" at bounding box center [711, 346] width 153 height 13
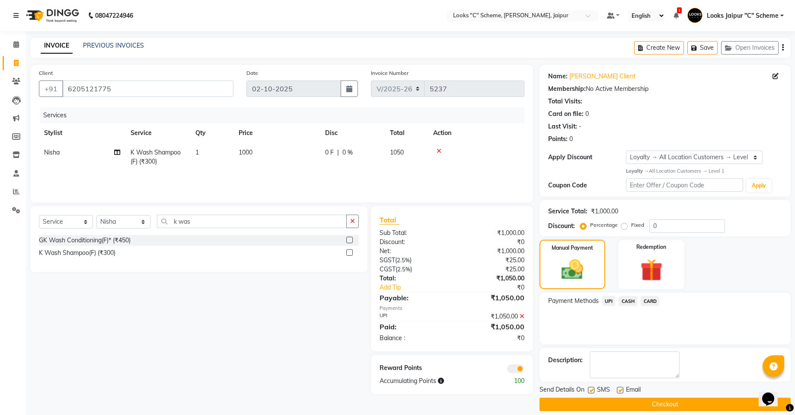
click at [685, 402] on button "Checkout" at bounding box center [665, 403] width 251 height 13
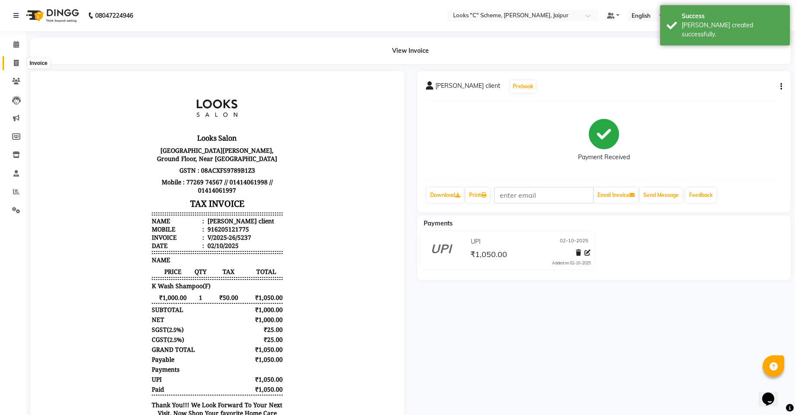
click at [14, 60] on icon at bounding box center [16, 63] width 5 height 6
select select "4315"
select select "service"
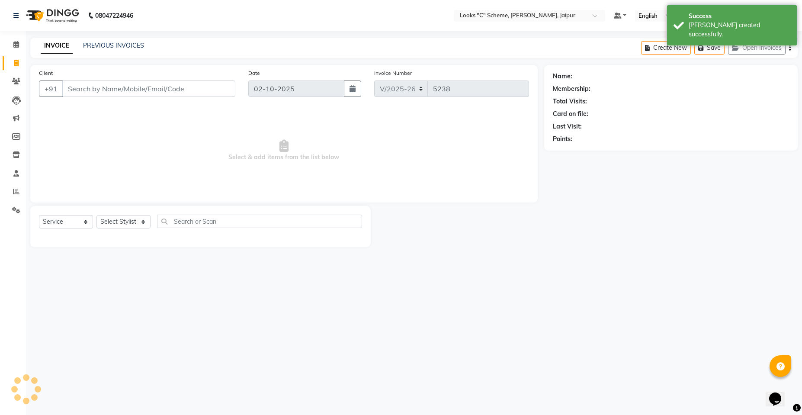
click at [112, 94] on input "Client" at bounding box center [148, 88] width 173 height 16
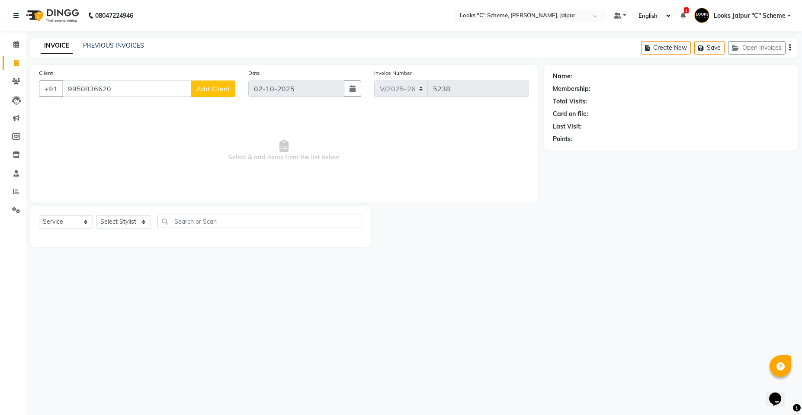
type input "9950836620"
click at [201, 92] on span "Add Client" at bounding box center [213, 88] width 34 height 9
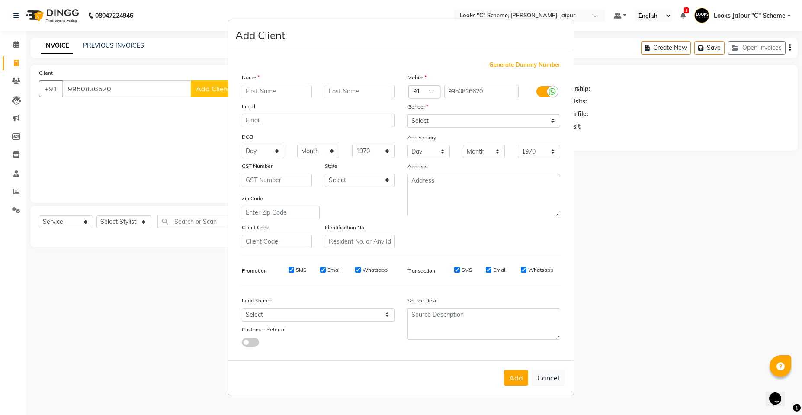
click at [264, 90] on input "text" at bounding box center [277, 91] width 70 height 13
type input "Aryaman"
click at [331, 92] on input "text" at bounding box center [360, 91] width 70 height 13
type input "client"
click at [442, 124] on select "Select [DEMOGRAPHIC_DATA] [DEMOGRAPHIC_DATA] Other Prefer Not To Say" at bounding box center [483, 120] width 153 height 13
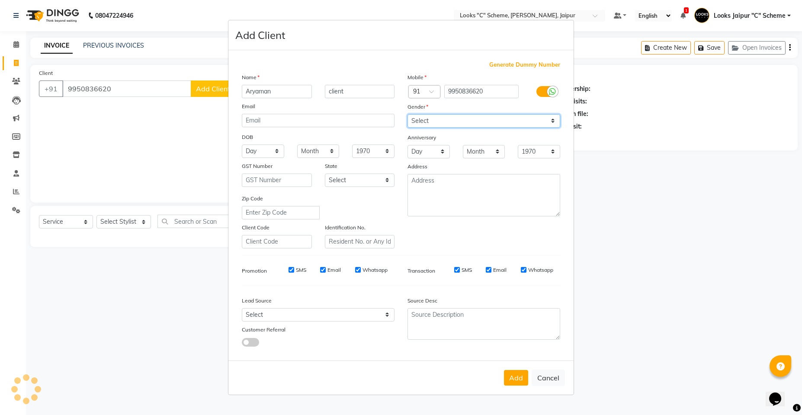
select select "male"
click at [407, 114] on select "Select [DEMOGRAPHIC_DATA] [DEMOGRAPHIC_DATA] Other Prefer Not To Say" at bounding box center [483, 120] width 153 height 13
click at [516, 376] on button "Add" at bounding box center [516, 378] width 24 height 16
select select
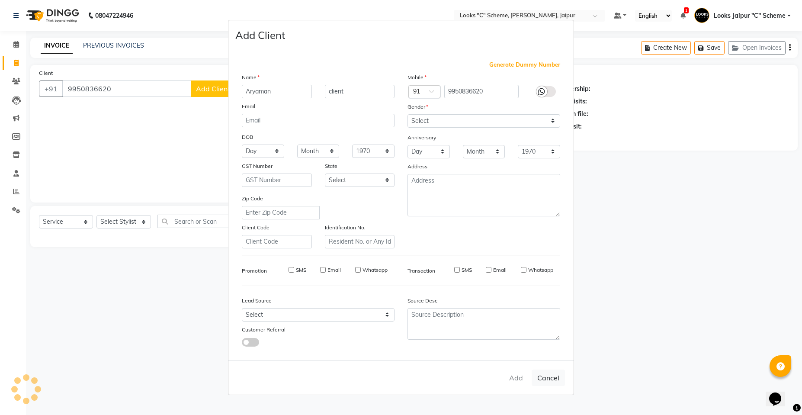
select select
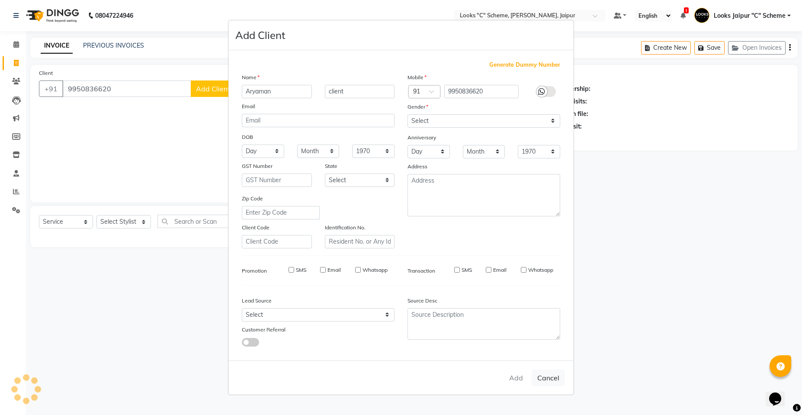
checkbox input "false"
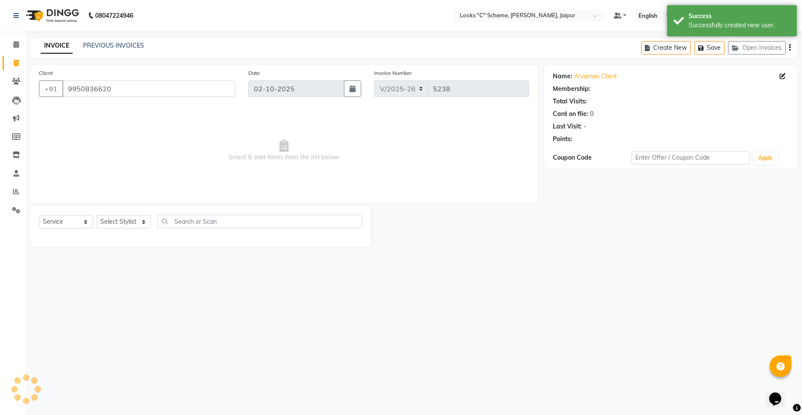
select select "1: Object"
click at [132, 217] on select "Select Stylist [PERSON_NAME] Akash_pdct [PERSON_NAME] [PERSON_NAME] Counter Sal…" at bounding box center [123, 221] width 54 height 13
click at [96, 215] on select "Select Stylist [PERSON_NAME] Akash_pdct [PERSON_NAME] [PERSON_NAME] Counter Sal…" at bounding box center [123, 221] width 54 height 13
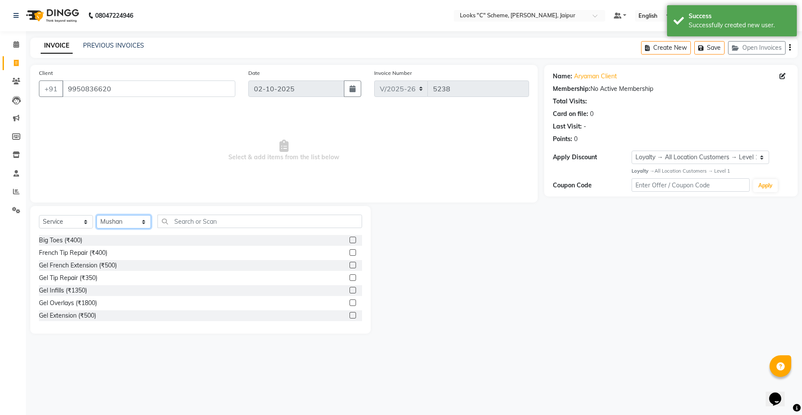
click at [117, 217] on select "Select Stylist [PERSON_NAME] Akash_pdct [PERSON_NAME] [PERSON_NAME] Counter Sal…" at bounding box center [123, 221] width 54 height 13
select select "57109"
click at [96, 215] on select "Select Stylist [PERSON_NAME] Akash_pdct [PERSON_NAME] [PERSON_NAME] Counter Sal…" at bounding box center [123, 221] width 54 height 13
click at [185, 224] on input "text" at bounding box center [259, 220] width 204 height 13
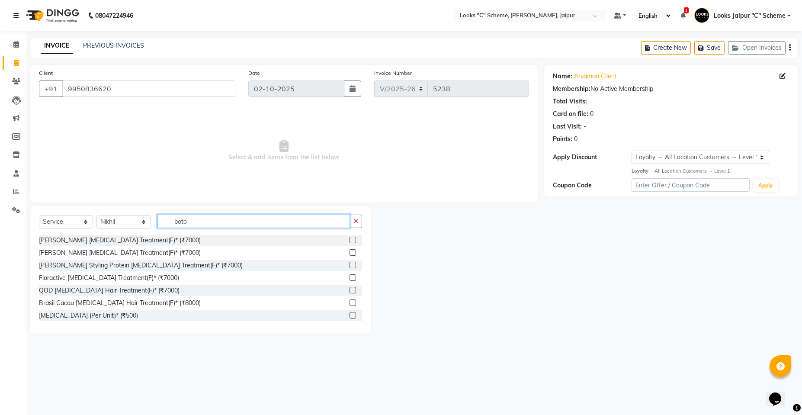
type input "boto"
click at [349, 302] on label at bounding box center [352, 302] width 6 height 6
click at [349, 302] on input "checkbox" at bounding box center [352, 303] width 6 height 6
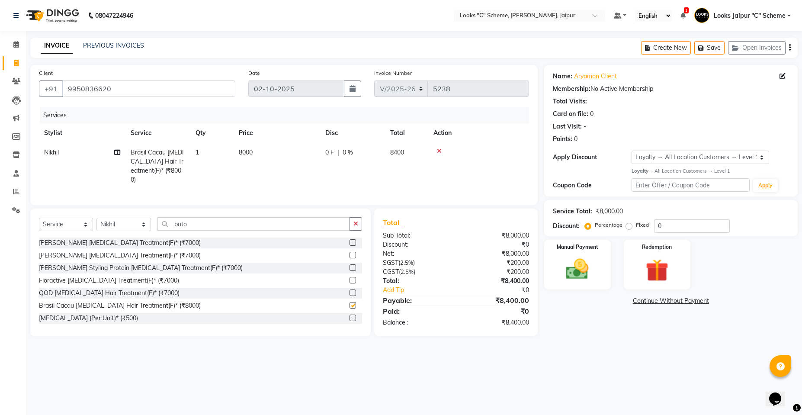
checkbox input "false"
click at [201, 221] on input "boto" at bounding box center [253, 223] width 192 height 13
type input "b"
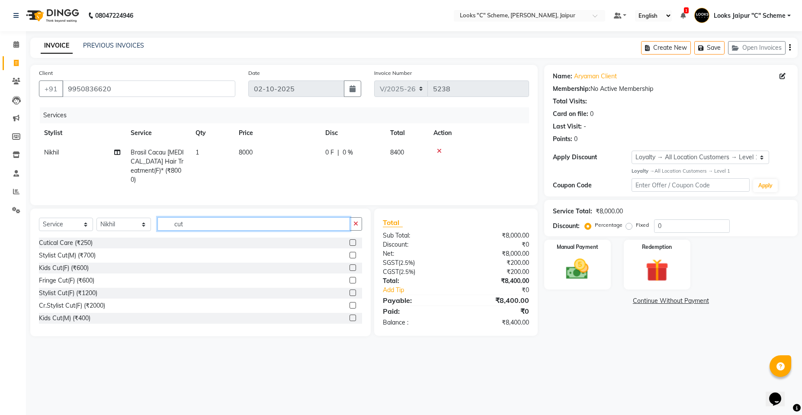
type input "cut"
click at [349, 252] on label at bounding box center [352, 255] width 6 height 6
click at [349, 252] on input "checkbox" at bounding box center [352, 255] width 6 height 6
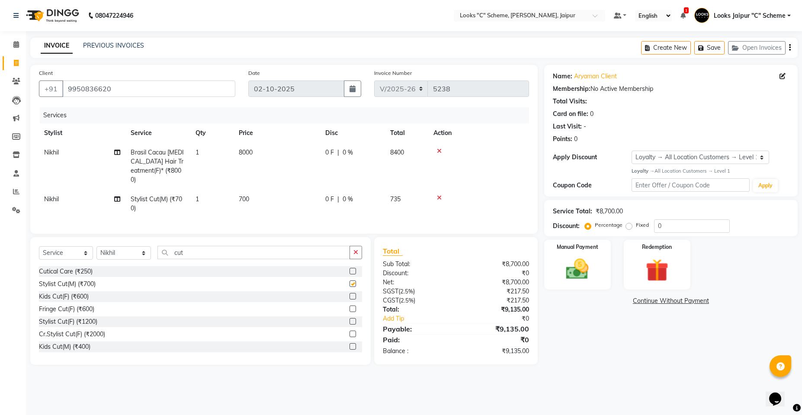
checkbox input "false"
click at [264, 246] on input "cut" at bounding box center [253, 252] width 192 height 13
type input "c"
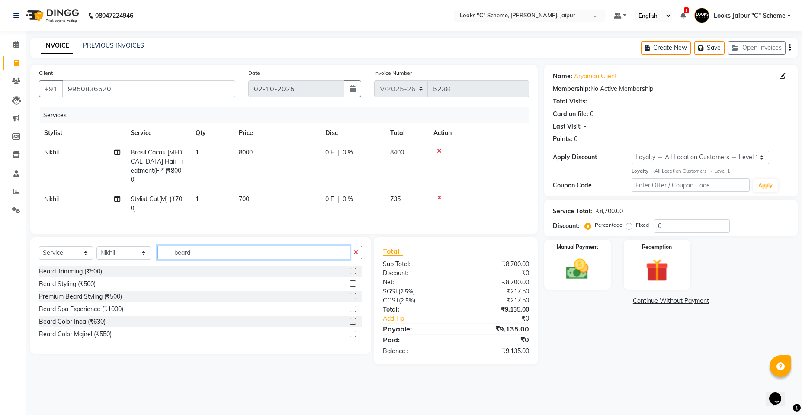
type input "beard"
click at [351, 270] on label at bounding box center [352, 271] width 6 height 6
click at [351, 270] on input "checkbox" at bounding box center [352, 271] width 6 height 6
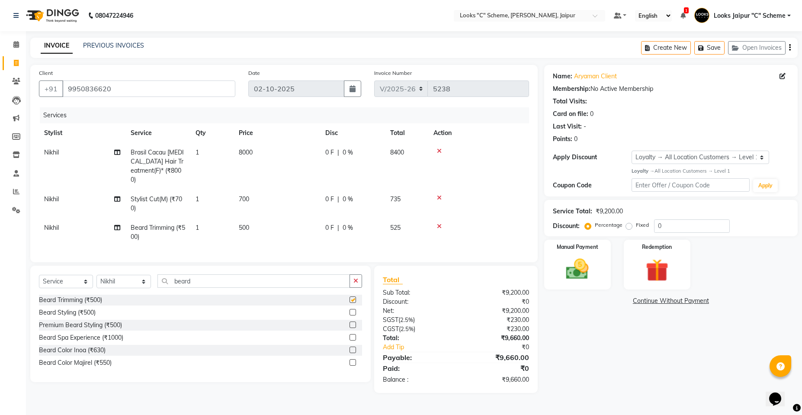
checkbox input "false"
click at [261, 154] on td "8000" at bounding box center [276, 166] width 86 height 47
select select "57109"
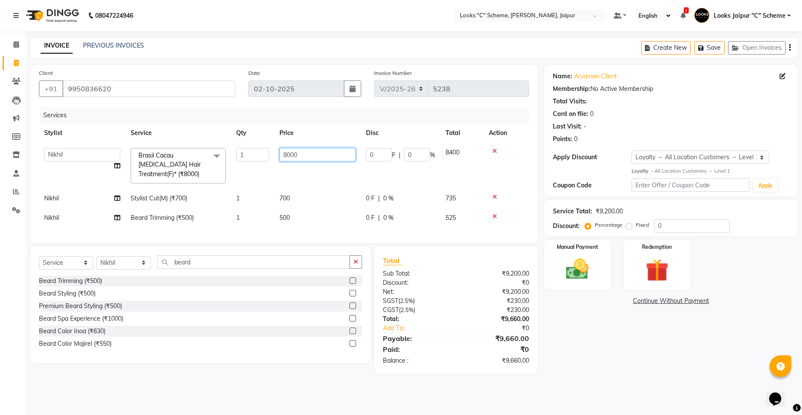
click at [323, 154] on input "8000" at bounding box center [317, 154] width 76 height 13
type input "8"
type input "3000"
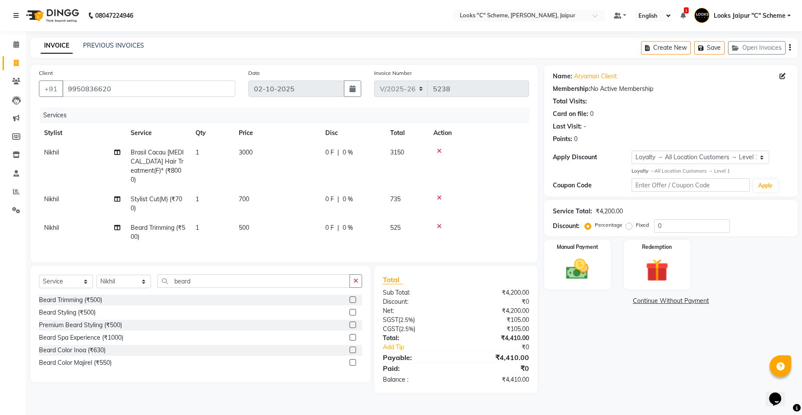
click at [323, 189] on tr "Nikhil Stylist Cut(M) (₹700) 1 700 0 F | 0 % 735" at bounding box center [284, 203] width 490 height 29
click at [252, 150] on span "3000" at bounding box center [246, 152] width 14 height 8
select select "57109"
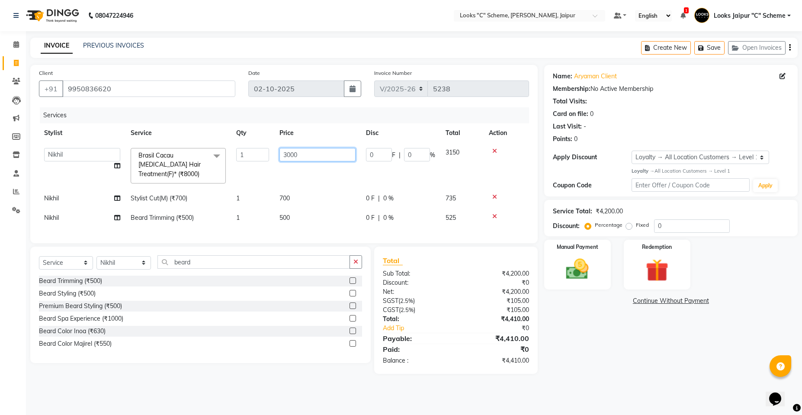
click at [288, 151] on input "3000" at bounding box center [317, 154] width 76 height 13
click at [291, 153] on input "3000" at bounding box center [317, 154] width 76 height 13
type input "3200"
click at [295, 188] on td "700" at bounding box center [317, 197] width 86 height 19
select select "57109"
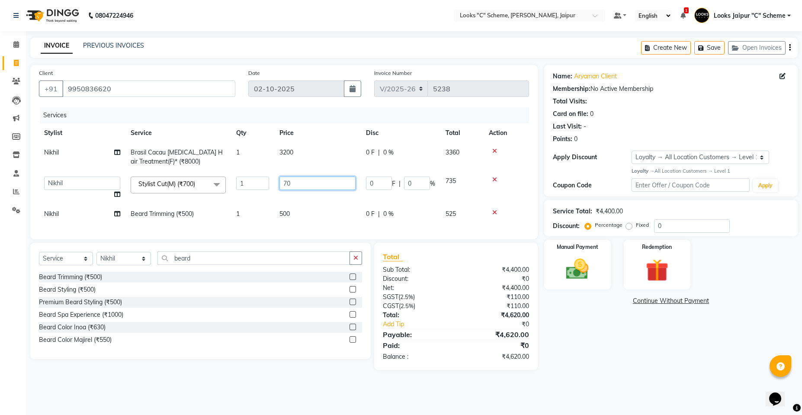
click at [314, 184] on input "70" at bounding box center [317, 182] width 76 height 13
type input "7"
type input "1200"
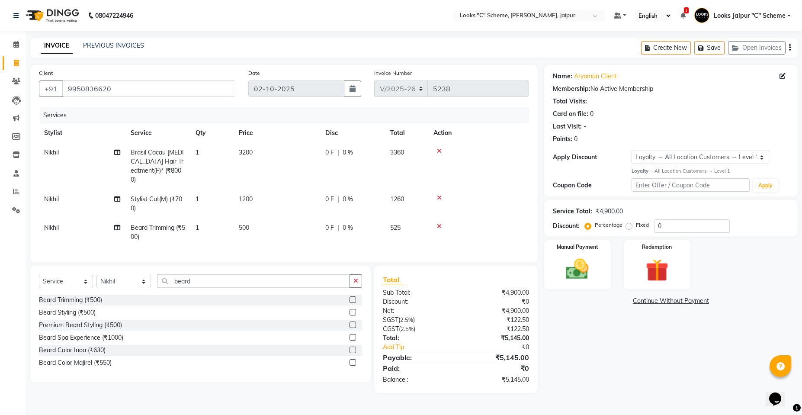
click at [294, 205] on tbody "Nikhil Brasil Cacau Botox Hair Treatment(F)* (₹8000) 1 3200 0 F | 0 % 3360 Nikh…" at bounding box center [284, 195] width 490 height 104
click at [300, 229] on td "500" at bounding box center [276, 232] width 86 height 29
select select "57109"
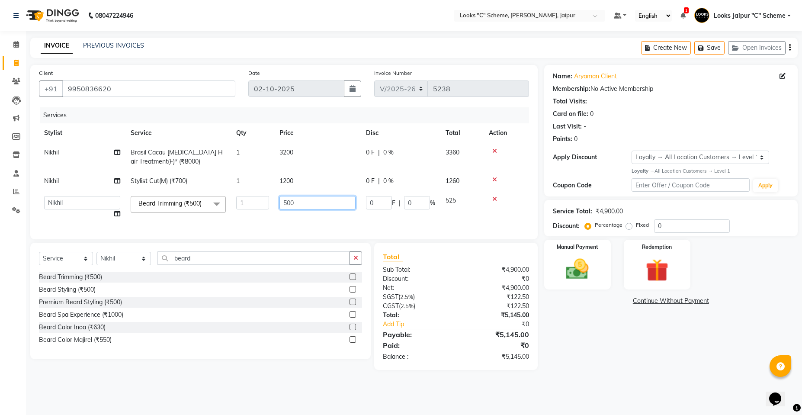
click at [316, 205] on input "500" at bounding box center [317, 202] width 76 height 13
type input "476"
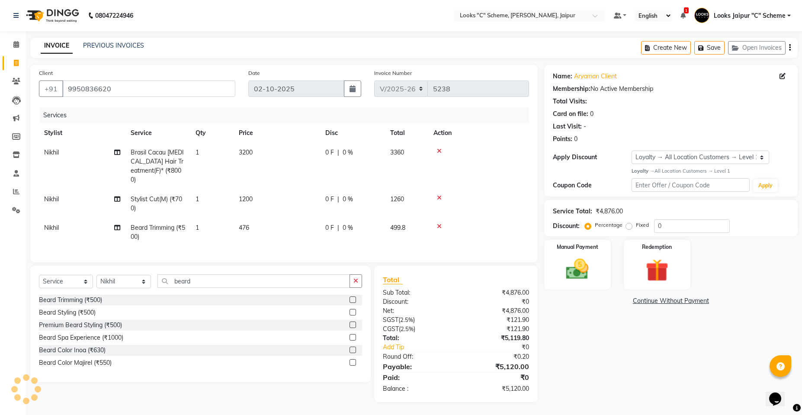
click at [316, 218] on td "476" at bounding box center [276, 232] width 86 height 29
select select "57109"
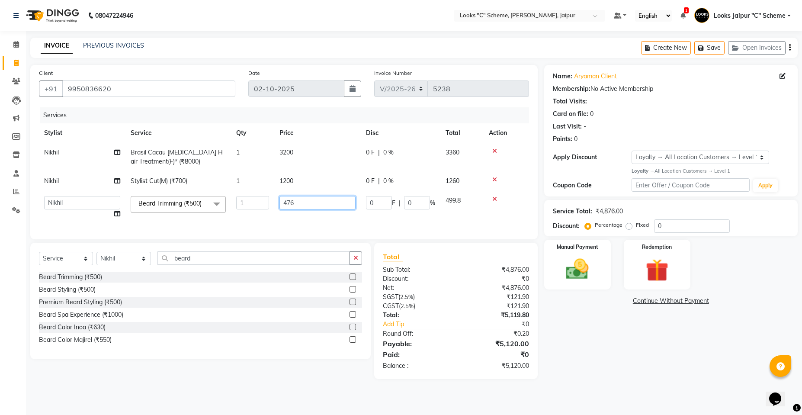
click at [316, 206] on input "476" at bounding box center [317, 202] width 76 height 13
type input "467"
click at [315, 219] on td "467" at bounding box center [317, 207] width 86 height 33
select select "57109"
click at [317, 205] on input "467" at bounding box center [317, 202] width 76 height 13
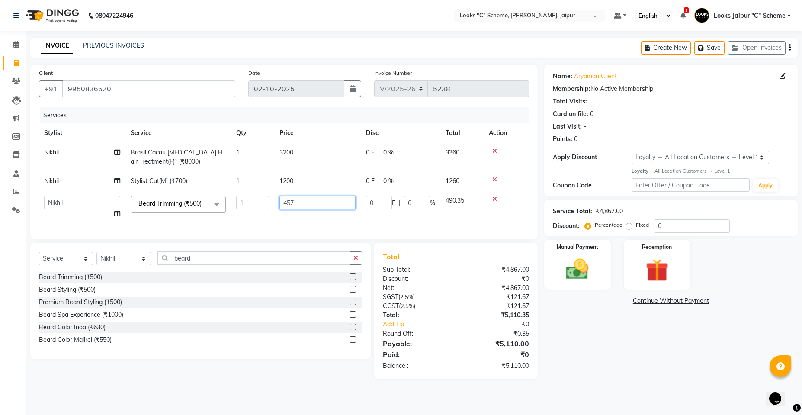
type input "456"
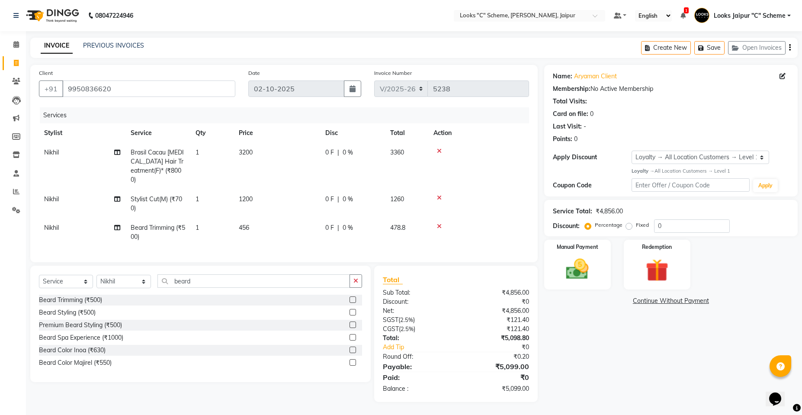
click at [319, 220] on td "456" at bounding box center [276, 232] width 86 height 29
select select "57109"
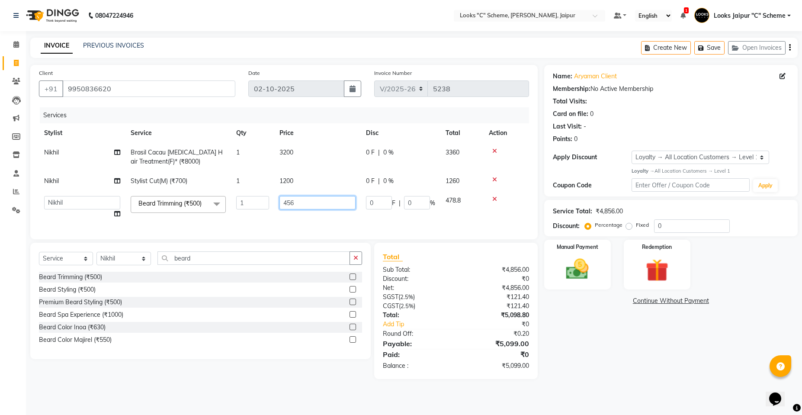
click at [314, 202] on input "456" at bounding box center [317, 202] width 76 height 13
type input "457"
click at [313, 215] on td "457" at bounding box center [317, 207] width 86 height 33
select select "57109"
click at [570, 262] on img at bounding box center [577, 268] width 38 height 27
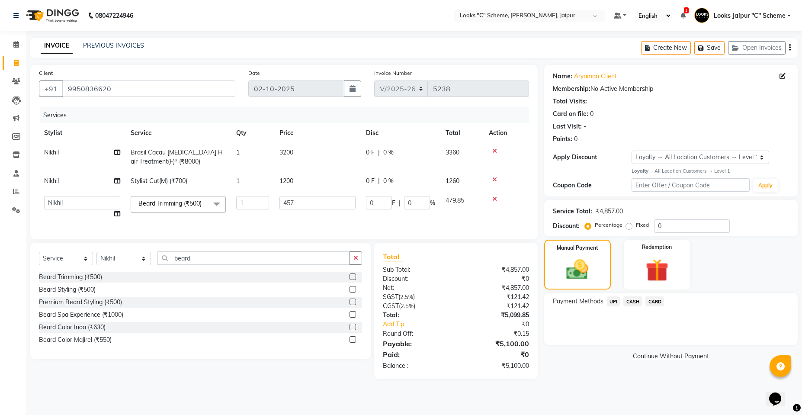
click at [611, 301] on span "UPI" at bounding box center [613, 301] width 13 height 10
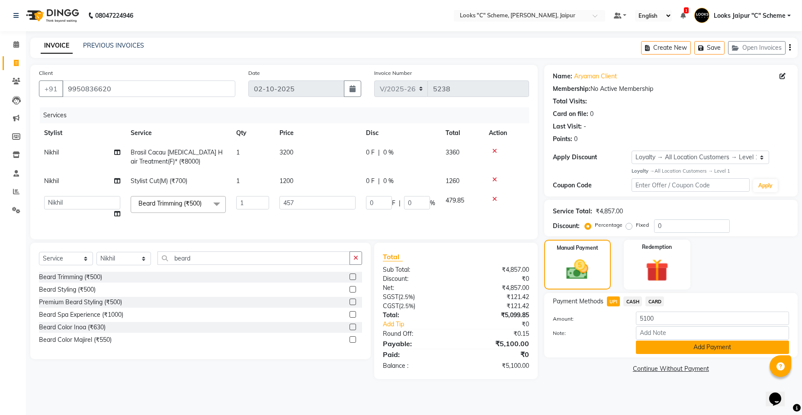
click at [680, 349] on button "Add Payment" at bounding box center [711, 346] width 153 height 13
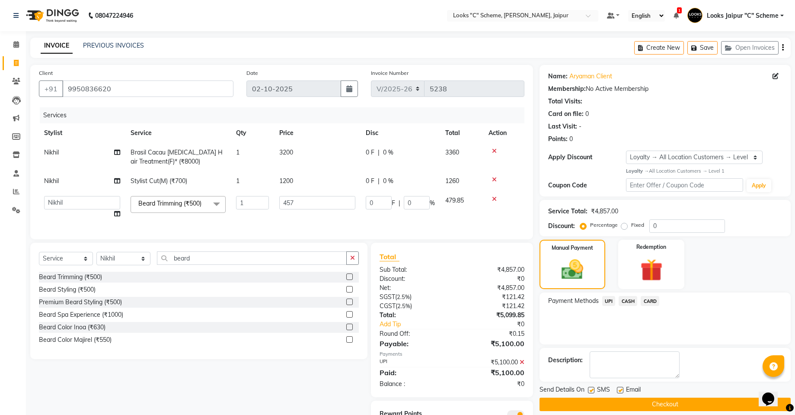
click at [692, 400] on button "Checkout" at bounding box center [665, 403] width 251 height 13
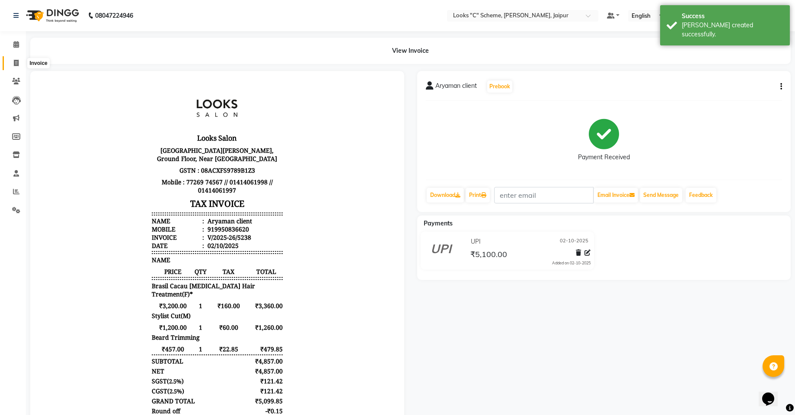
click at [13, 63] on span at bounding box center [16, 63] width 15 height 10
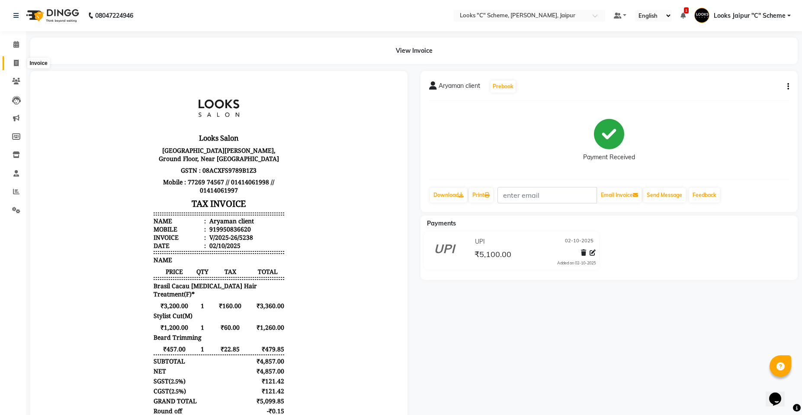
select select "service"
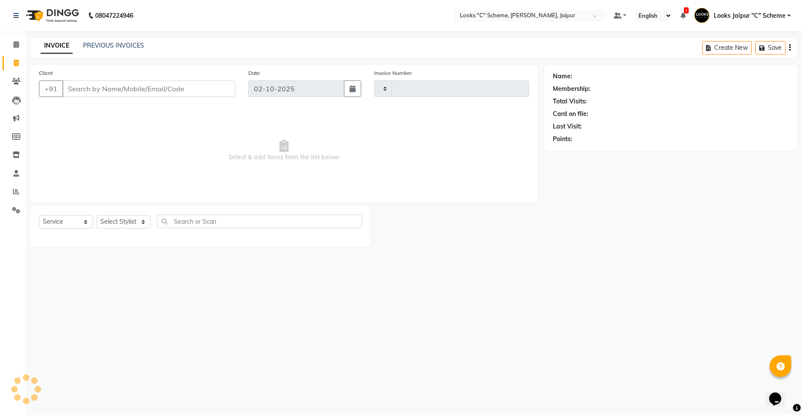
click at [77, 83] on input "Client" at bounding box center [148, 88] width 173 height 16
type input "5239"
select select "4315"
click at [87, 96] on input "Client" at bounding box center [148, 88] width 173 height 16
type input "8233619909"
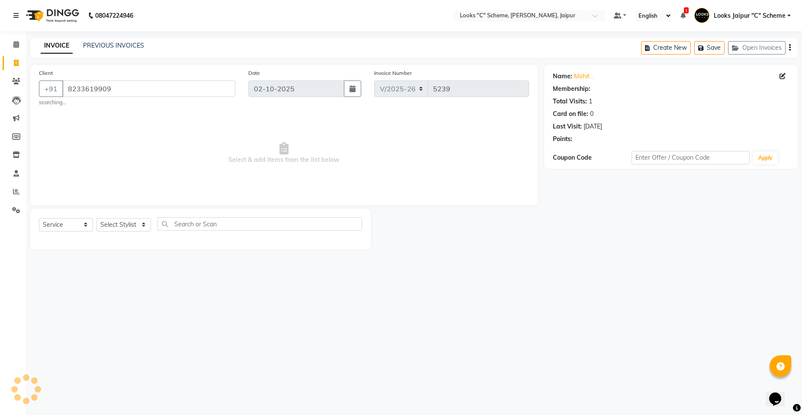
select select "1: Object"
click at [129, 220] on select "Select Stylist [PERSON_NAME] Akash_pdct [PERSON_NAME] [PERSON_NAME] Counter Sal…" at bounding box center [123, 224] width 54 height 13
select select "84480"
click at [96, 218] on select "Select Stylist [PERSON_NAME] Akash_pdct [PERSON_NAME] [PERSON_NAME] Counter Sal…" at bounding box center [123, 224] width 54 height 13
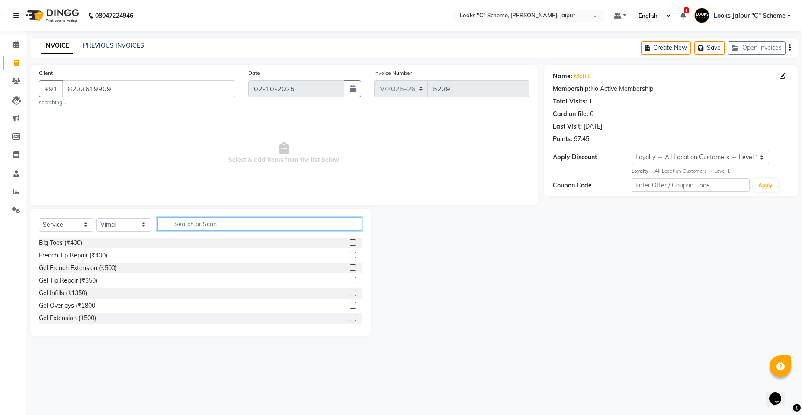
click at [199, 227] on input "text" at bounding box center [259, 223] width 204 height 13
type input "faci"
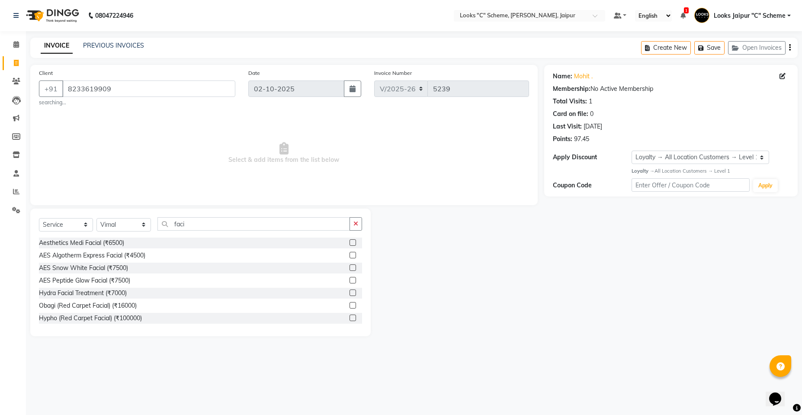
click at [349, 242] on label at bounding box center [352, 242] width 6 height 6
click at [349, 242] on input "checkbox" at bounding box center [352, 243] width 6 height 6
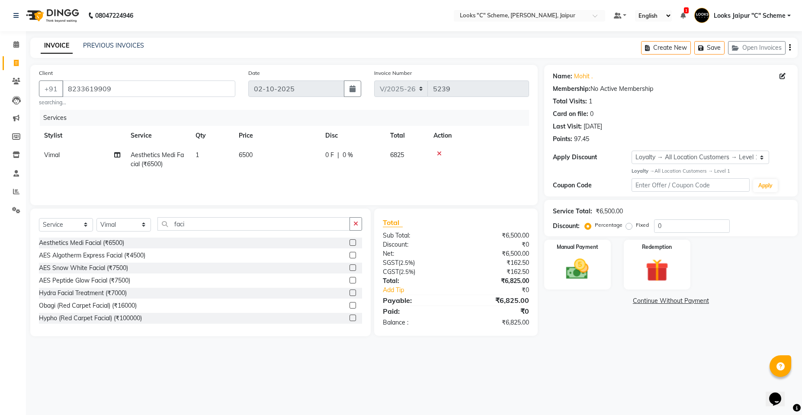
click at [349, 242] on label at bounding box center [352, 242] width 6 height 6
click at [349, 242] on input "checkbox" at bounding box center [352, 243] width 6 height 6
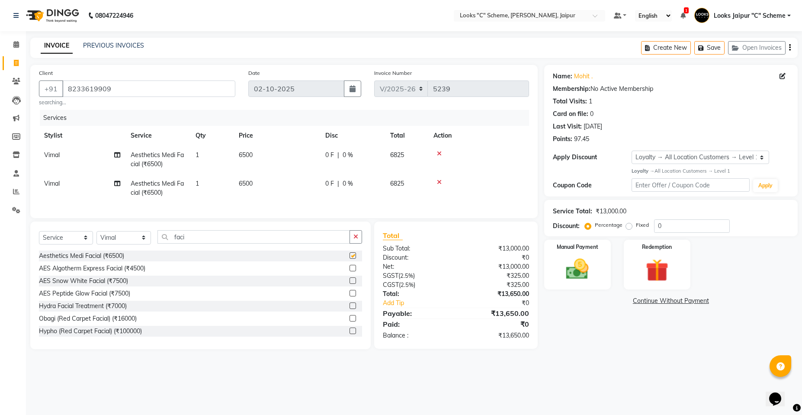
checkbox input "false"
drag, startPoint x: 231, startPoint y: 243, endPoint x: 246, endPoint y: 244, distance: 15.6
click at [230, 243] on input "faci" at bounding box center [253, 236] width 192 height 13
type input "f"
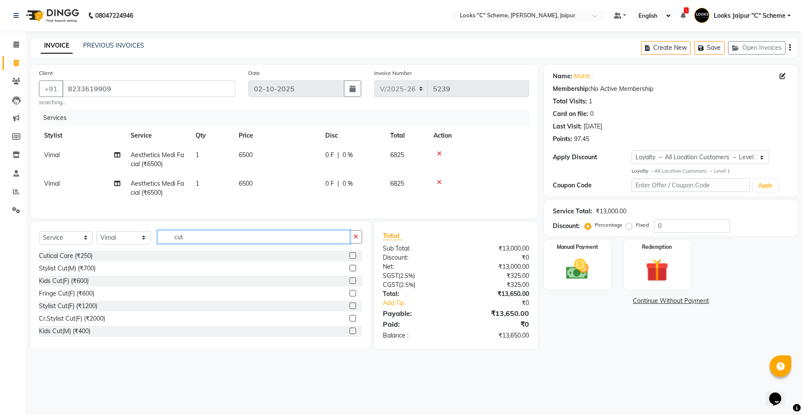
type input "cut"
click at [349, 271] on label at bounding box center [352, 268] width 6 height 6
click at [349, 271] on input "checkbox" at bounding box center [352, 268] width 6 height 6
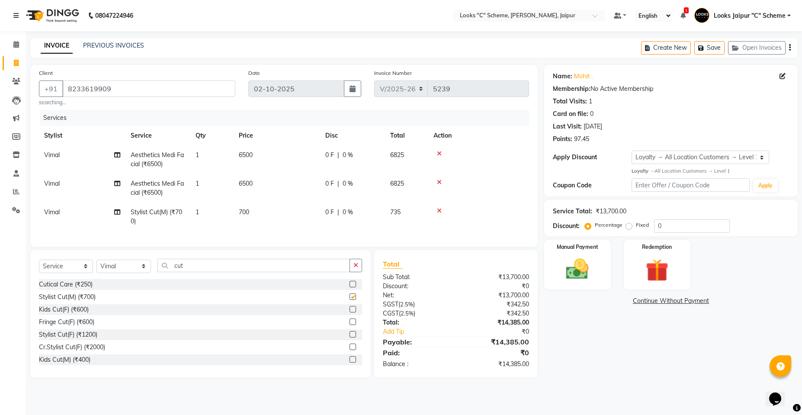
checkbox input "false"
drag, startPoint x: 211, startPoint y: 282, endPoint x: 210, endPoint y: 278, distance: 4.4
click at [211, 279] on div "Select Service Product Membership Package Voucher Prepaid Gift Card Select Styl…" at bounding box center [200, 269] width 323 height 20
click at [209, 272] on input "cut" at bounding box center [253, 265] width 192 height 13
type input "c"
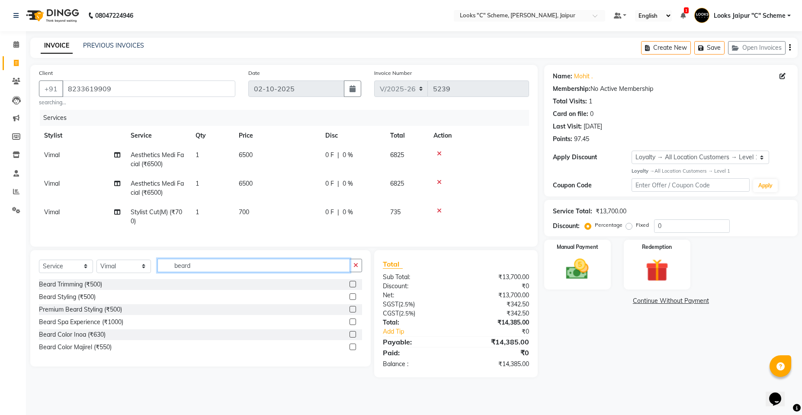
type input "beard"
click at [351, 287] on label at bounding box center [352, 284] width 6 height 6
click at [351, 287] on input "checkbox" at bounding box center [352, 284] width 6 height 6
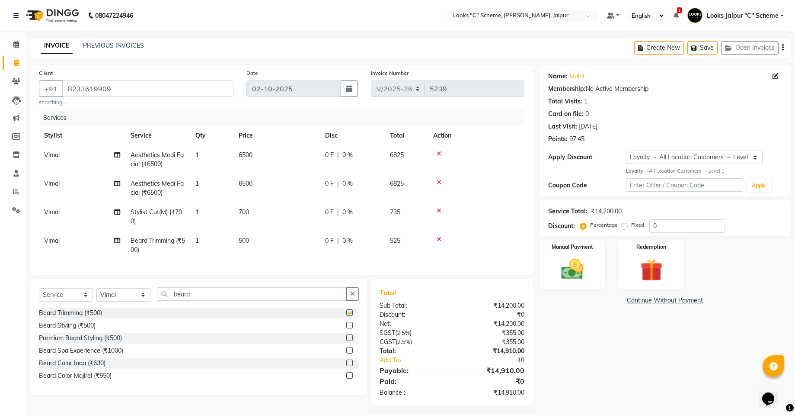
checkbox input "false"
click at [289, 158] on td "6500" at bounding box center [276, 159] width 86 height 29
select select "84480"
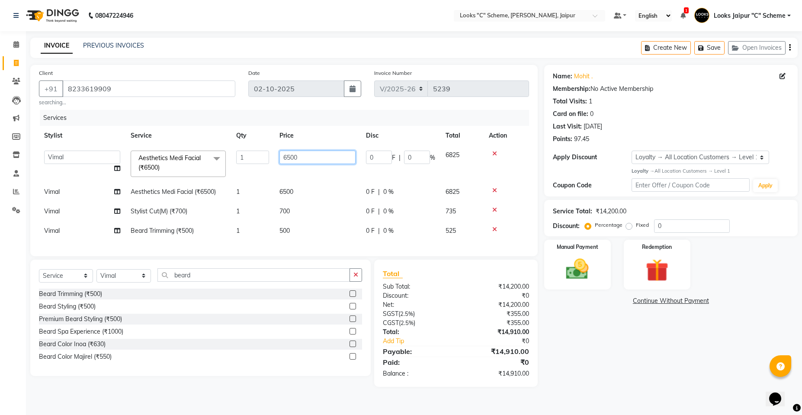
click at [301, 151] on input "6500" at bounding box center [317, 156] width 76 height 13
type input "6"
type input "2250"
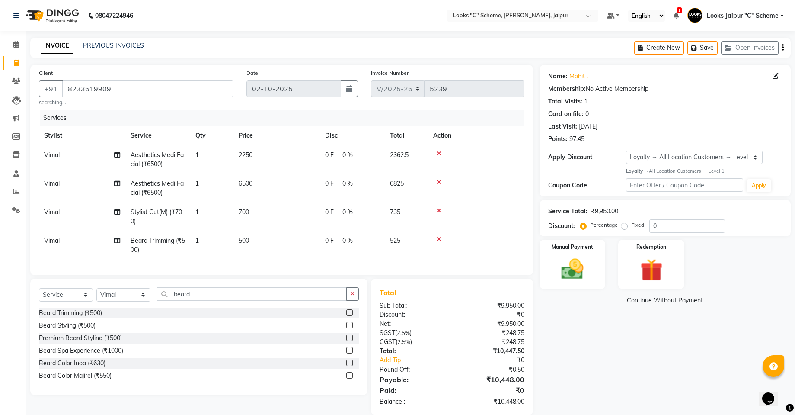
click at [331, 198] on tr "Vimal Aesthetics Medi Facial (₹6500) 1 6500 0 F | 0 % 6825" at bounding box center [281, 188] width 485 height 29
click at [311, 186] on td "6500" at bounding box center [276, 188] width 86 height 29
select select "84480"
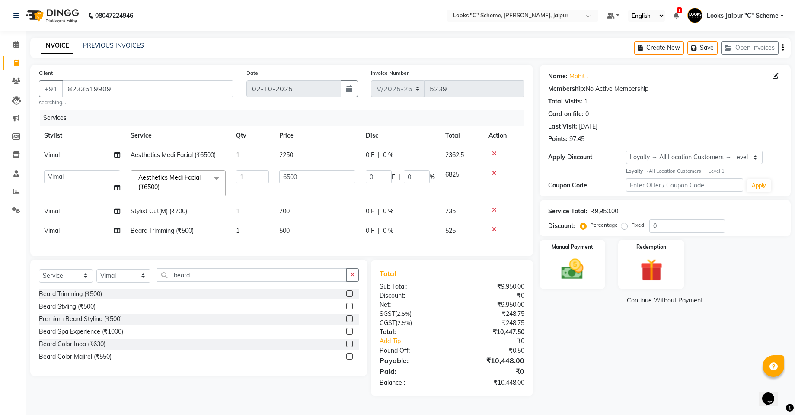
click at [311, 185] on td "6500" at bounding box center [317, 183] width 86 height 37
click at [316, 172] on input "6500" at bounding box center [317, 176] width 76 height 13
click at [315, 174] on input "6500" at bounding box center [317, 176] width 76 height 13
type input "6"
type input "2250"
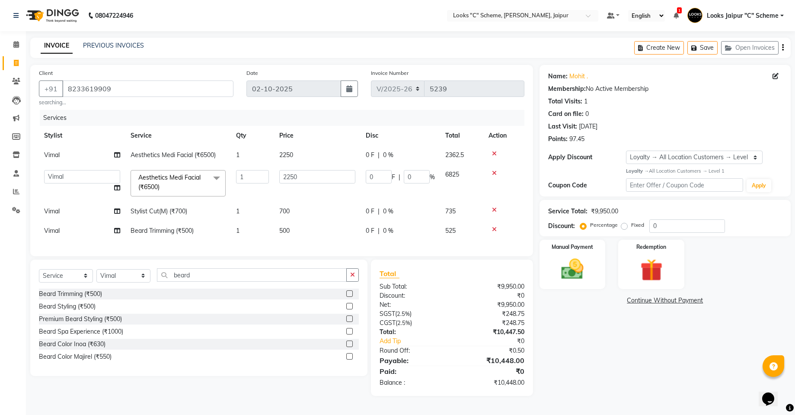
click at [300, 215] on td "700" at bounding box center [317, 210] width 86 height 19
select select "84480"
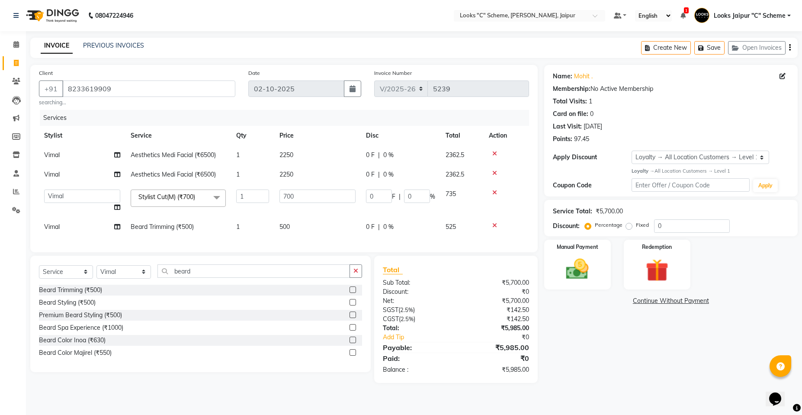
click at [305, 224] on td "500" at bounding box center [317, 226] width 86 height 19
select select "84480"
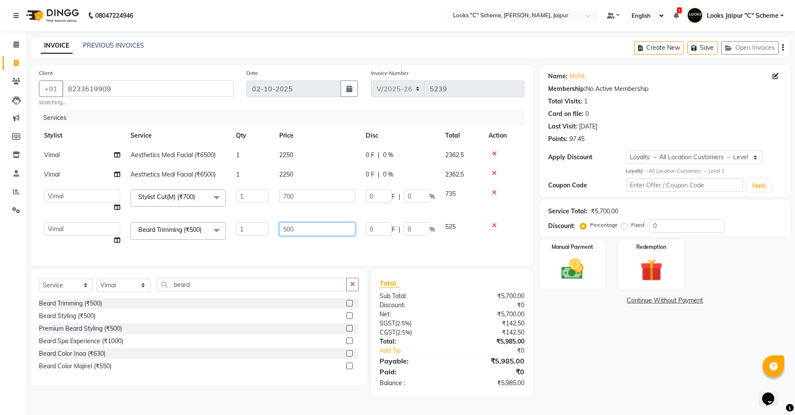
click at [286, 223] on input "500" at bounding box center [317, 228] width 76 height 13
type input "300"
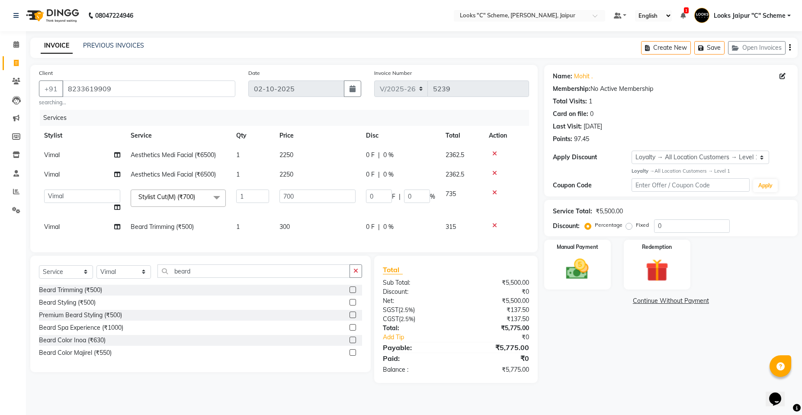
click at [373, 243] on div "Services Stylist Service Qty Price Disc Total Action Vimal Aesthetics Medi Faci…" at bounding box center [284, 177] width 490 height 134
click at [61, 174] on td "Vimal" at bounding box center [82, 174] width 86 height 19
select select "84480"
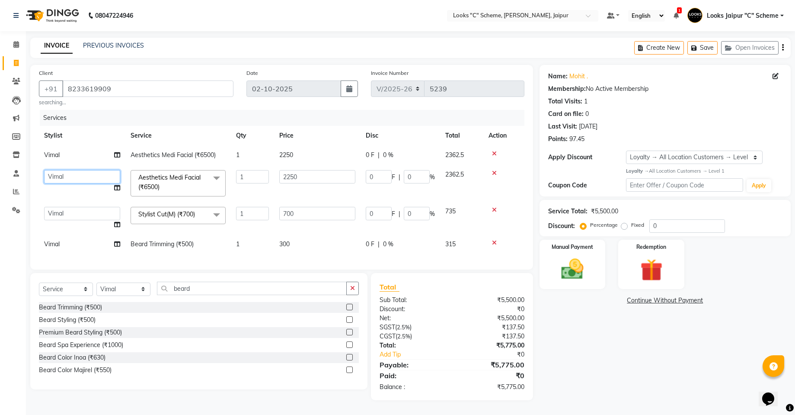
drag, startPoint x: 61, startPoint y: 174, endPoint x: 96, endPoint y: 172, distance: 35.5
click at [96, 171] on select "[PERSON_NAME] Akash_pdct [PERSON_NAME] [PERSON_NAME] Counter Sales Jyoti Looks …" at bounding box center [82, 176] width 76 height 13
select select "59430"
click at [558, 266] on img at bounding box center [572, 268] width 38 height 27
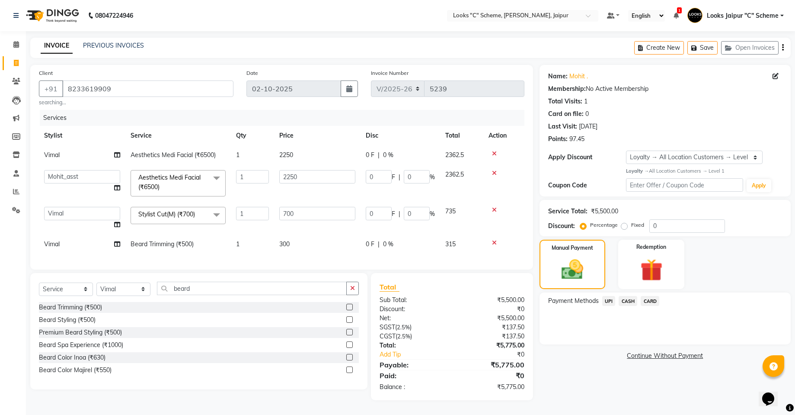
click at [614, 301] on span "UPI" at bounding box center [608, 301] width 13 height 10
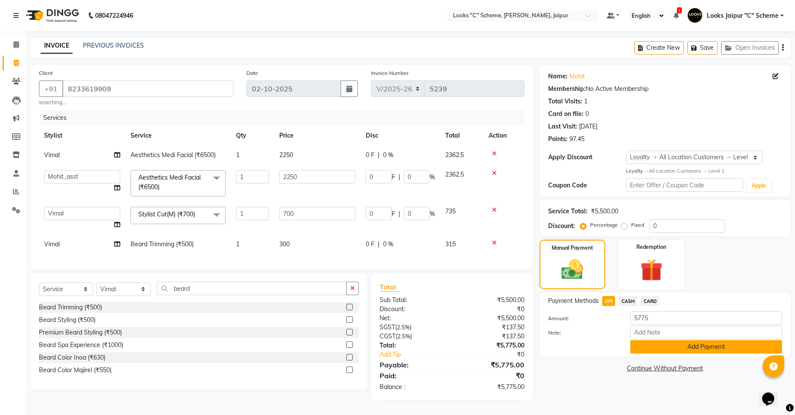
click at [651, 340] on button "Add Payment" at bounding box center [706, 346] width 152 height 13
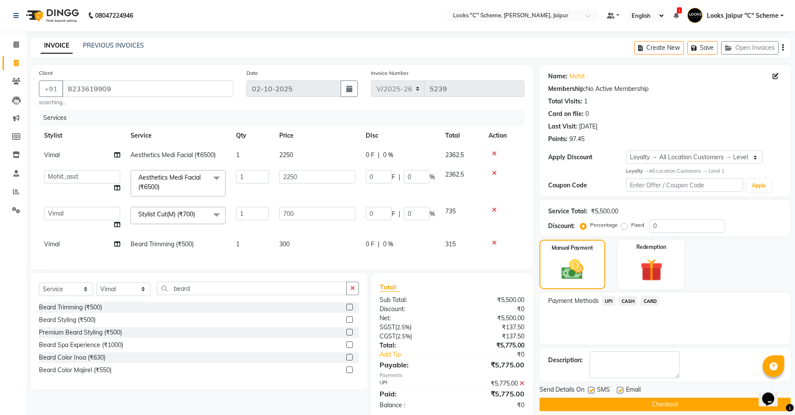
scroll to position [66, 0]
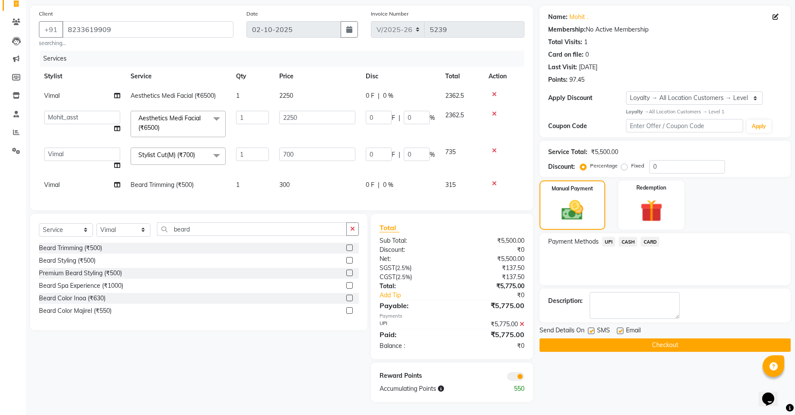
click at [644, 339] on button "Checkout" at bounding box center [665, 344] width 251 height 13
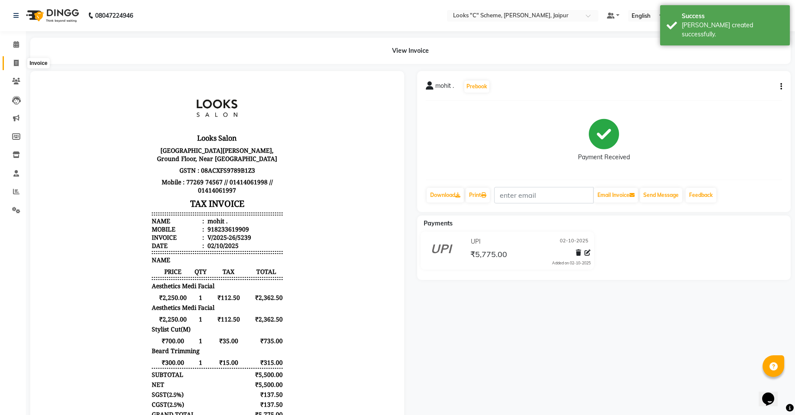
click at [18, 60] on icon at bounding box center [16, 63] width 5 height 6
select select "service"
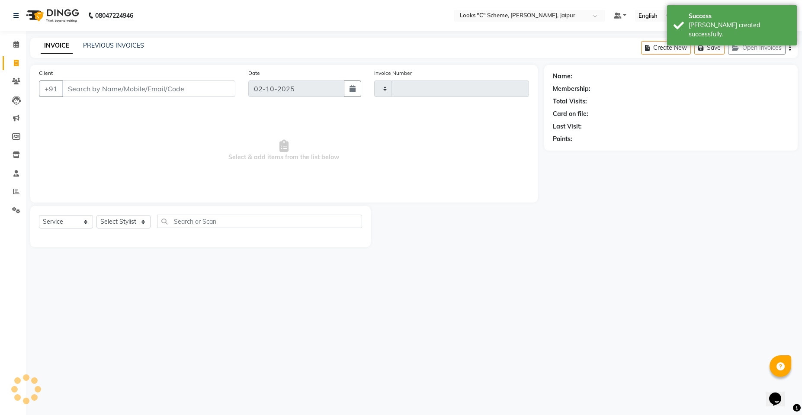
type input "5240"
select select "4315"
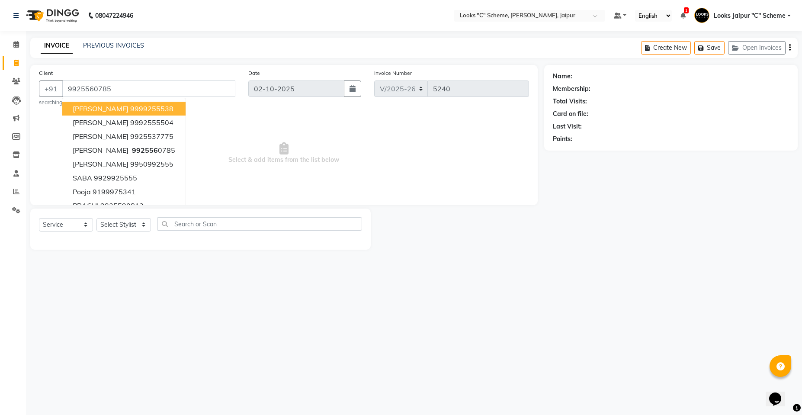
type input "9925560785"
select select "1: Object"
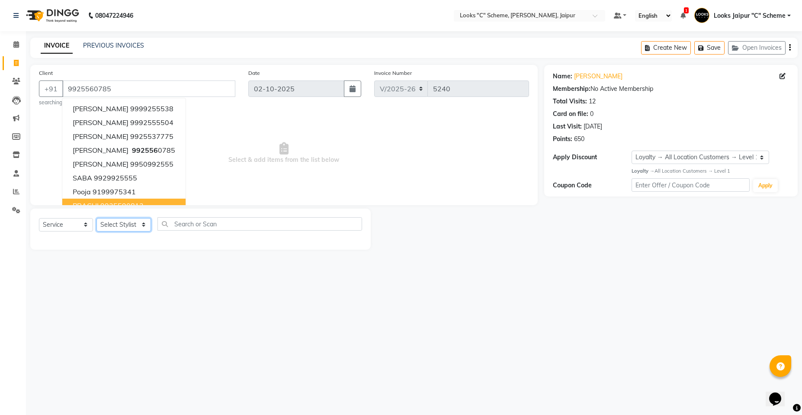
click at [115, 228] on select "Select Stylist [PERSON_NAME] Akash_pdct [PERSON_NAME] [PERSON_NAME] Counter Sal…" at bounding box center [123, 224] width 54 height 13
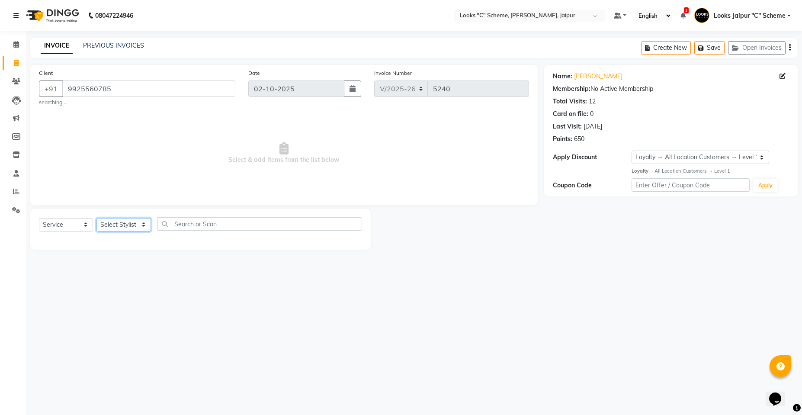
select select "23769"
click at [96, 218] on select "Select Stylist [PERSON_NAME] Akash_pdct [PERSON_NAME] [PERSON_NAME] Counter Sal…" at bounding box center [123, 224] width 54 height 13
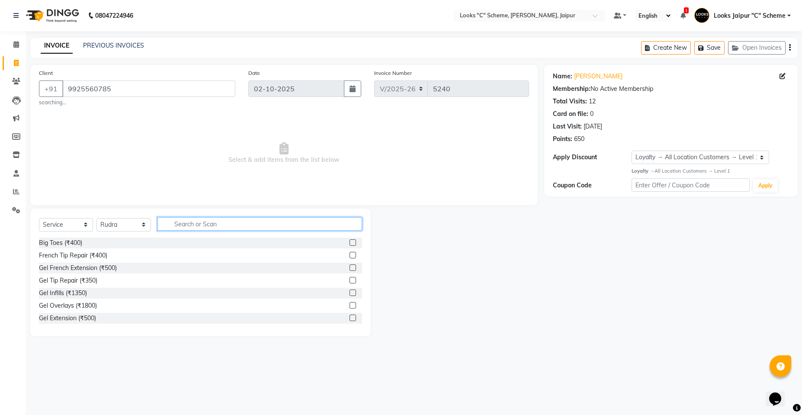
click at [246, 230] on input "text" at bounding box center [259, 223] width 204 height 13
type input "touch"
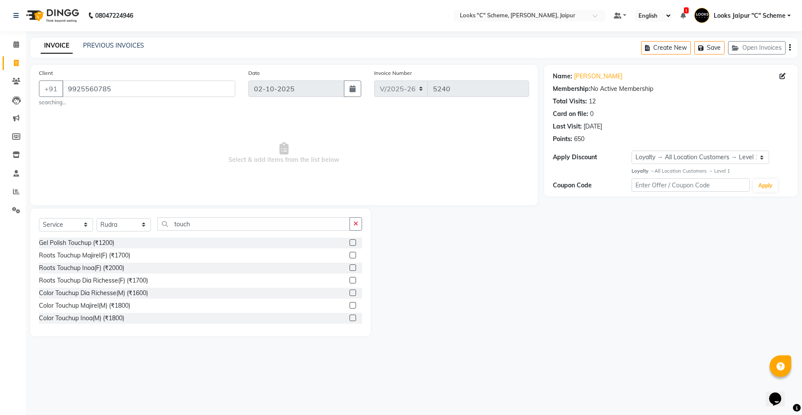
click at [349, 255] on label at bounding box center [352, 255] width 6 height 6
click at [349, 255] on input "checkbox" at bounding box center [352, 255] width 6 height 6
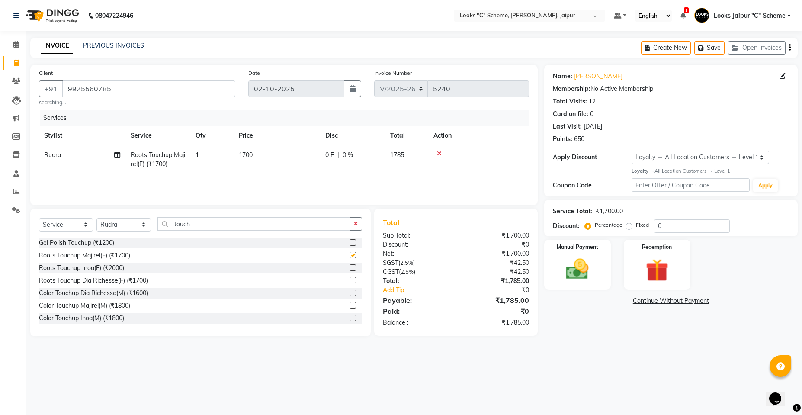
checkbox input "false"
click at [242, 152] on span "1700" at bounding box center [246, 155] width 14 height 8
select select "23769"
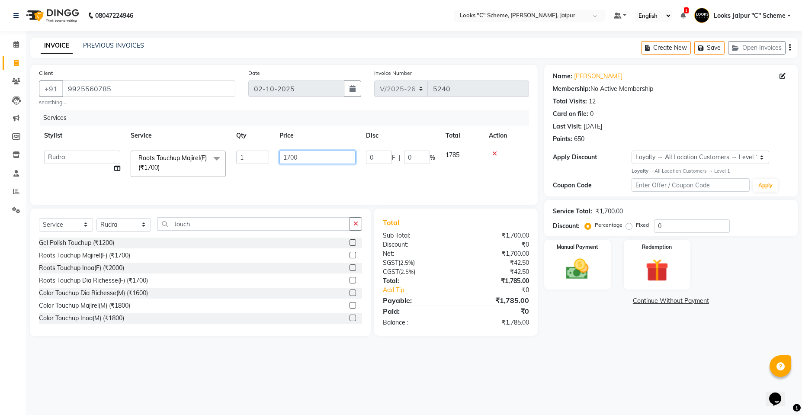
click at [293, 156] on input "1700" at bounding box center [317, 156] width 76 height 13
click at [291, 156] on input "1700" at bounding box center [317, 156] width 76 height 13
type input "1500"
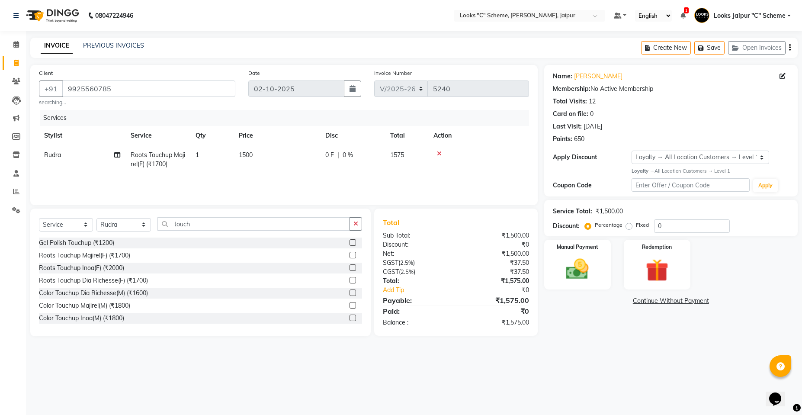
click at [340, 176] on div "Services Stylist Service Qty Price Disc Total Action Rudra Roots Touchup Majire…" at bounding box center [284, 153] width 490 height 86
click at [113, 218] on select "Select Stylist [PERSON_NAME] Akash_pdct [PERSON_NAME] [PERSON_NAME] Counter Sal…" at bounding box center [123, 224] width 54 height 13
select select "67985"
click at [96, 218] on select "Select Stylist [PERSON_NAME] Akash_pdct [PERSON_NAME] [PERSON_NAME] Counter Sal…" at bounding box center [123, 224] width 54 height 13
click at [224, 220] on input "touch" at bounding box center [253, 223] width 192 height 13
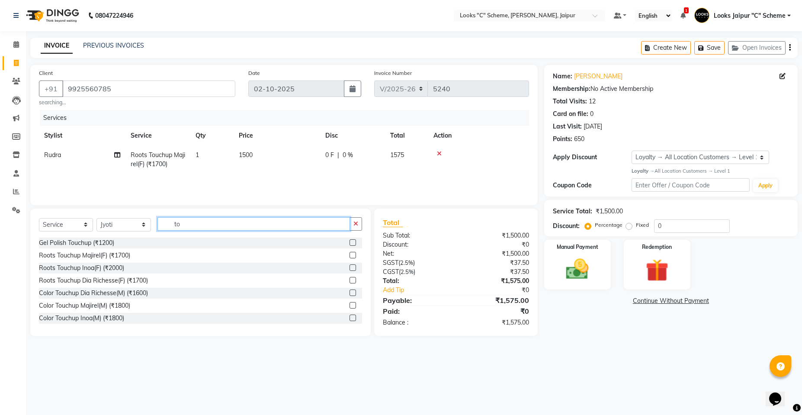
type input "t"
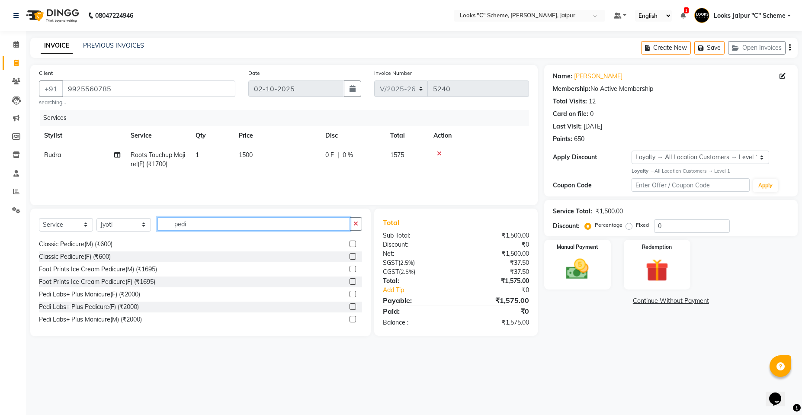
scroll to position [43, 0]
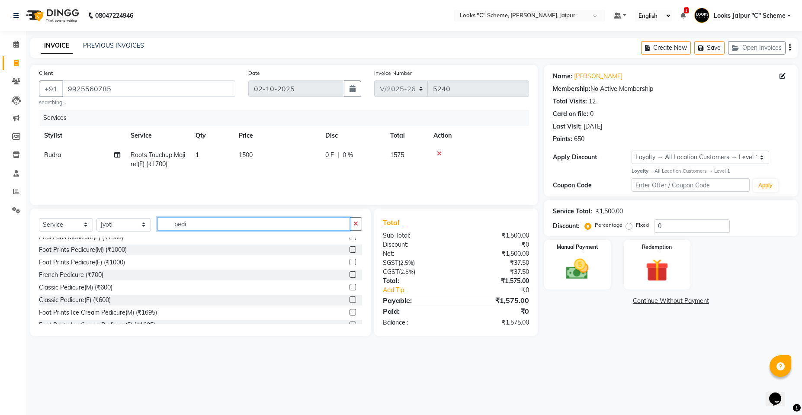
type input "pedi"
click at [349, 299] on label at bounding box center [352, 299] width 6 height 6
click at [349, 299] on input "checkbox" at bounding box center [352, 300] width 6 height 6
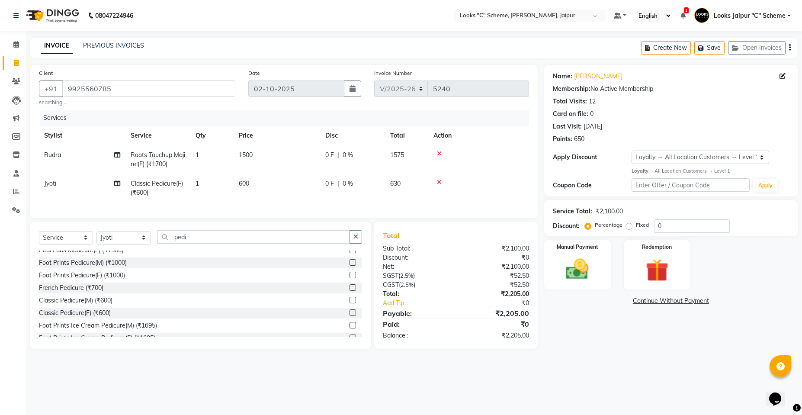
click at [349, 316] on label at bounding box center [352, 312] width 6 height 6
click at [349, 316] on input "checkbox" at bounding box center [352, 313] width 6 height 6
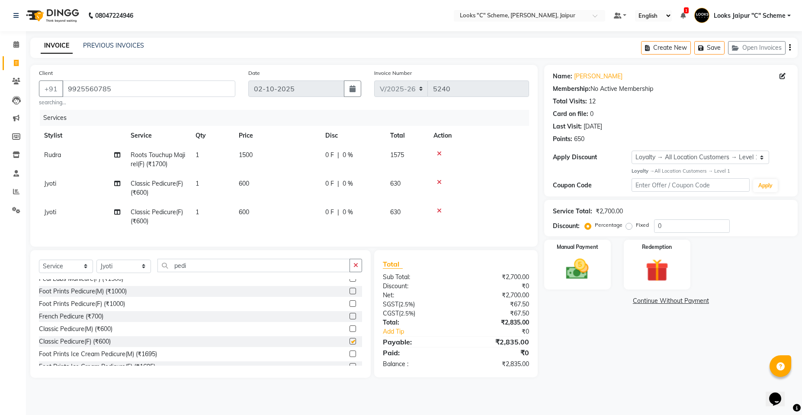
checkbox input "false"
click at [65, 203] on td "Jyoti" at bounding box center [82, 216] width 86 height 29
select select "67985"
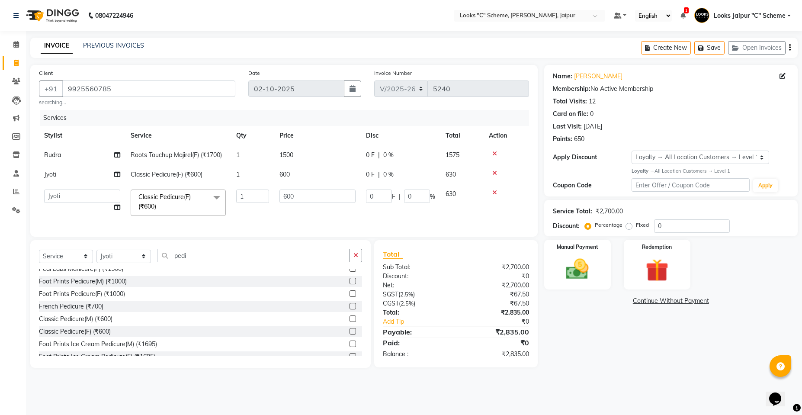
click at [111, 204] on td "[PERSON_NAME] Akash_pdct [PERSON_NAME] [PERSON_NAME] Counter Sales Jyoti Looks …" at bounding box center [82, 202] width 86 height 37
click at [109, 197] on select "[PERSON_NAME] Akash_pdct [PERSON_NAME] [PERSON_NAME] Counter Sales Jyoti Looks …" at bounding box center [82, 195] width 76 height 13
select select "67984"
click at [126, 261] on select "Select Stylist [PERSON_NAME] Akash_pdct [PERSON_NAME] [PERSON_NAME] Counter Sal…" at bounding box center [123, 255] width 54 height 13
select select "67984"
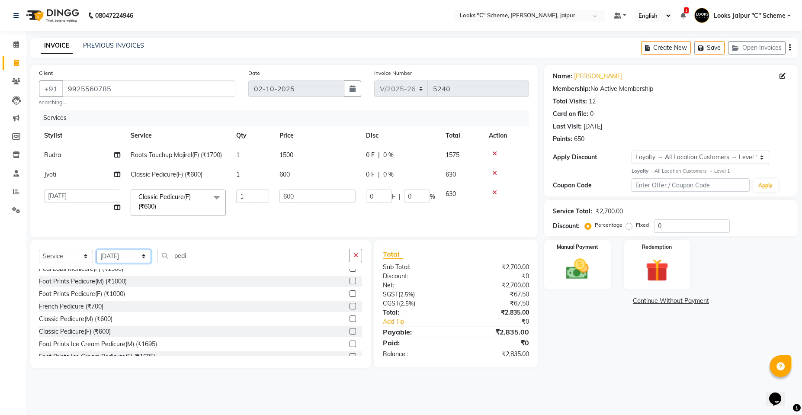
click at [96, 255] on select "Select Stylist [PERSON_NAME] Akash_pdct [PERSON_NAME] [PERSON_NAME] Counter Sal…" at bounding box center [123, 255] width 54 height 13
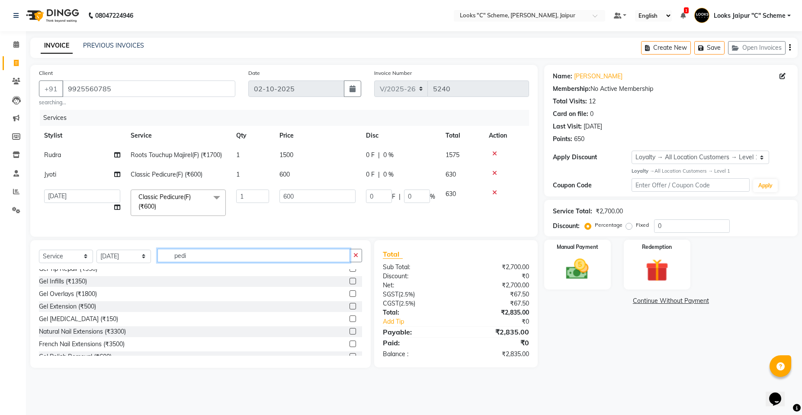
drag, startPoint x: 211, startPoint y: 258, endPoint x: 220, endPoint y: 259, distance: 9.6
click at [216, 258] on input "pedi" at bounding box center [253, 255] width 192 height 13
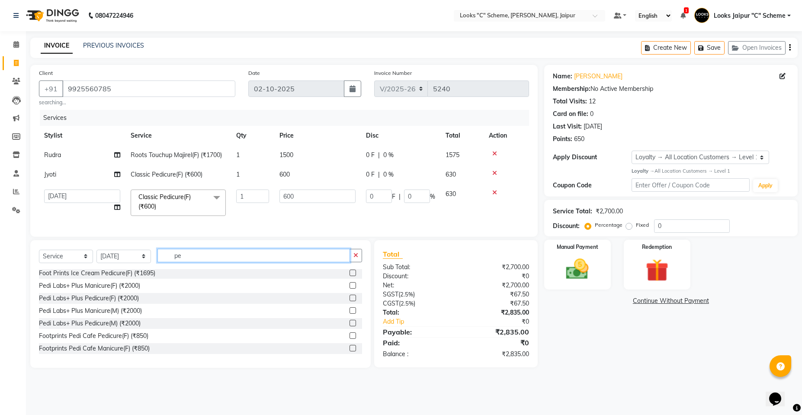
type input "p"
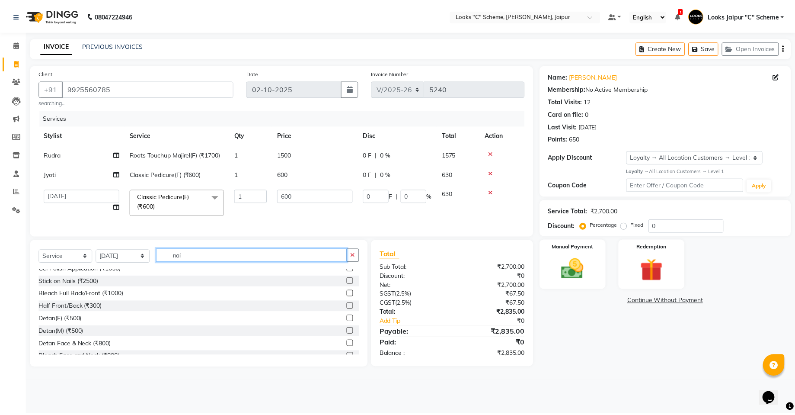
scroll to position [89, 0]
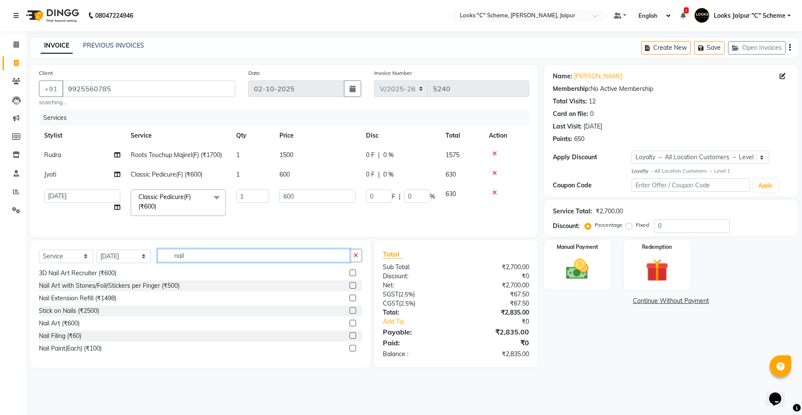
type input "nail"
click at [349, 351] on label at bounding box center [352, 348] width 6 height 6
click at [349, 351] on input "checkbox" at bounding box center [352, 348] width 6 height 6
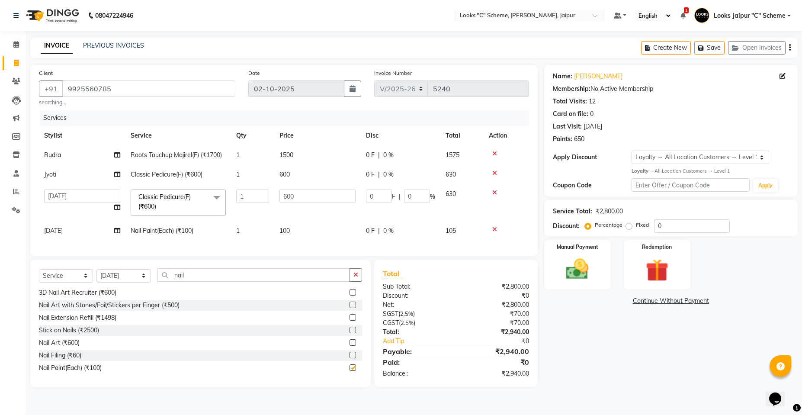
checkbox input "false"
click at [294, 219] on td "600" at bounding box center [317, 202] width 86 height 37
click at [319, 178] on td "600" at bounding box center [317, 174] width 86 height 19
select select "67985"
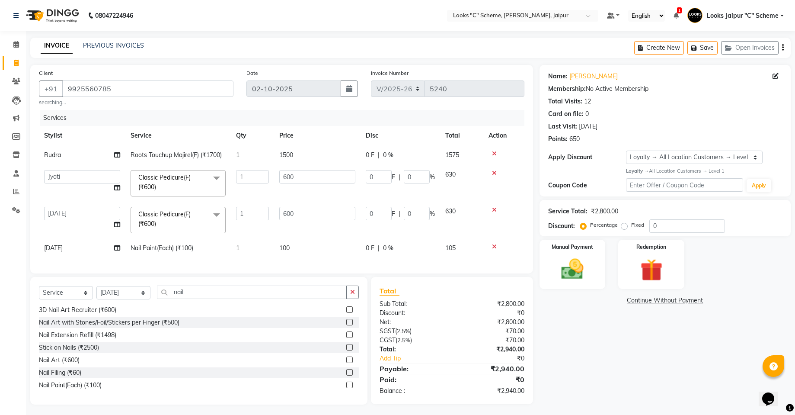
click at [333, 169] on td "600" at bounding box center [317, 183] width 86 height 37
click at [335, 171] on td "600" at bounding box center [317, 183] width 86 height 37
type input "6"
type input "1000"
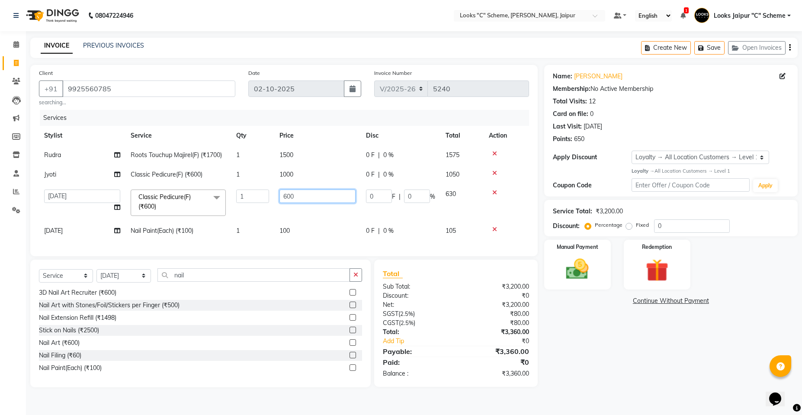
click at [316, 209] on td "600" at bounding box center [317, 202] width 86 height 37
type input "6"
type input "1000"
click at [313, 232] on td "100" at bounding box center [317, 230] width 86 height 19
select select "67984"
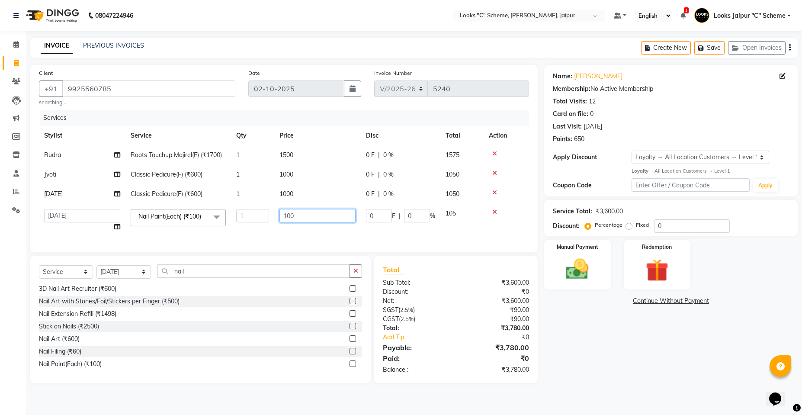
click at [326, 217] on input "100" at bounding box center [317, 215] width 76 height 13
type input "1"
type input "250"
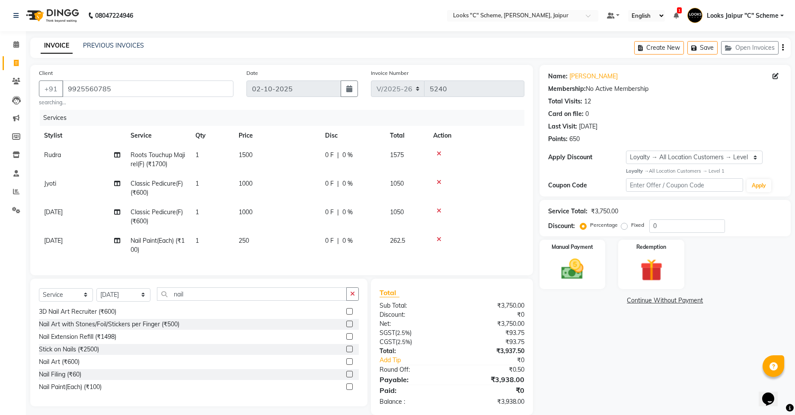
click at [327, 250] on div "Client +91 9925560785 searching... Date 02-10-2025 Invoice Number V/2025 V/2025…" at bounding box center [281, 170] width 503 height 210
click at [575, 275] on img at bounding box center [572, 268] width 38 height 27
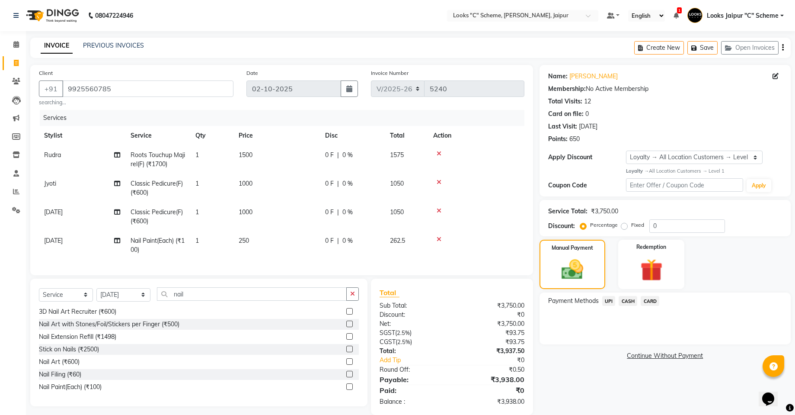
click at [631, 300] on span "CASH" at bounding box center [628, 301] width 19 height 10
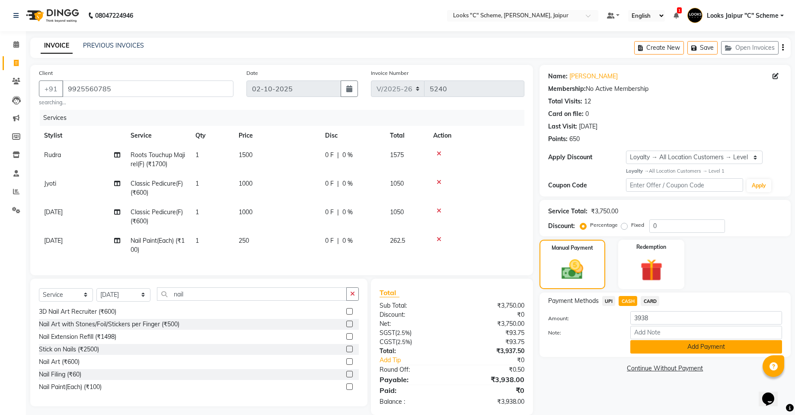
click at [656, 349] on button "Add Payment" at bounding box center [706, 346] width 152 height 13
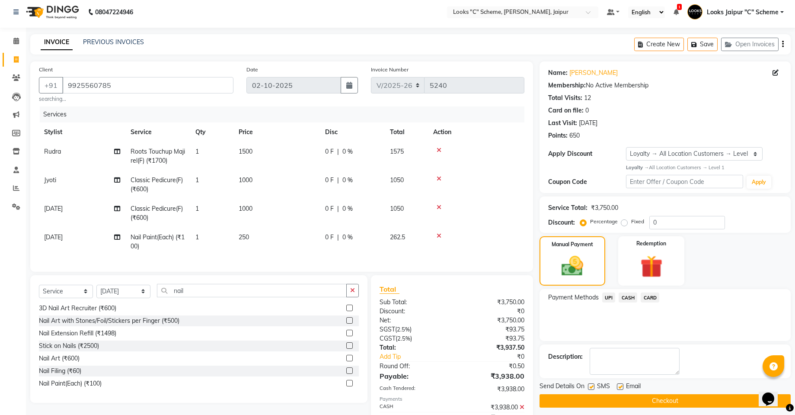
scroll to position [0, 0]
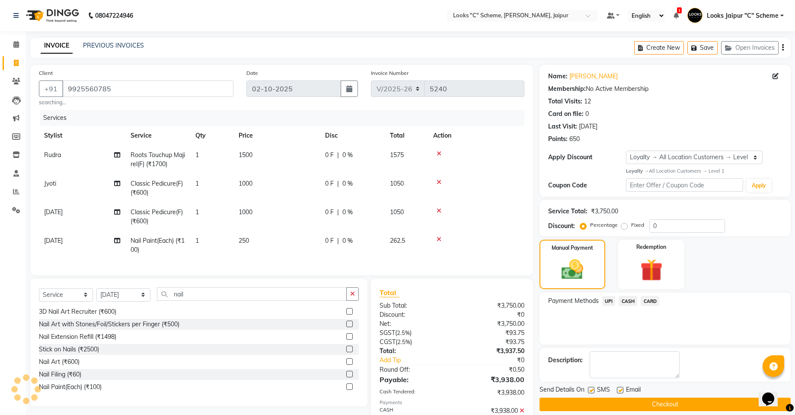
click at [664, 406] on button "Checkout" at bounding box center [665, 403] width 251 height 13
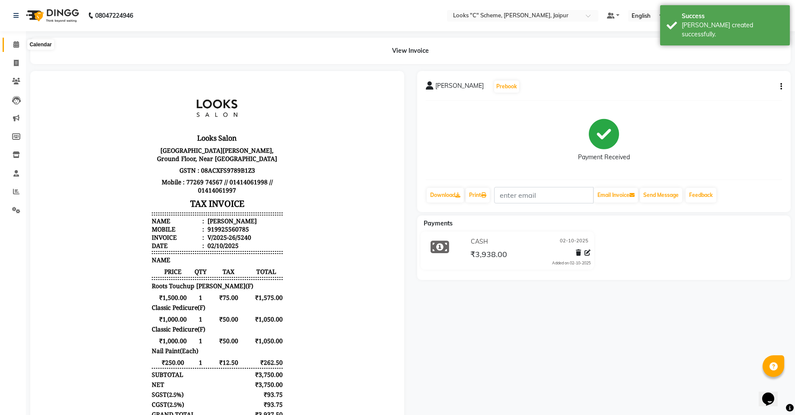
click at [20, 44] on span at bounding box center [16, 45] width 15 height 10
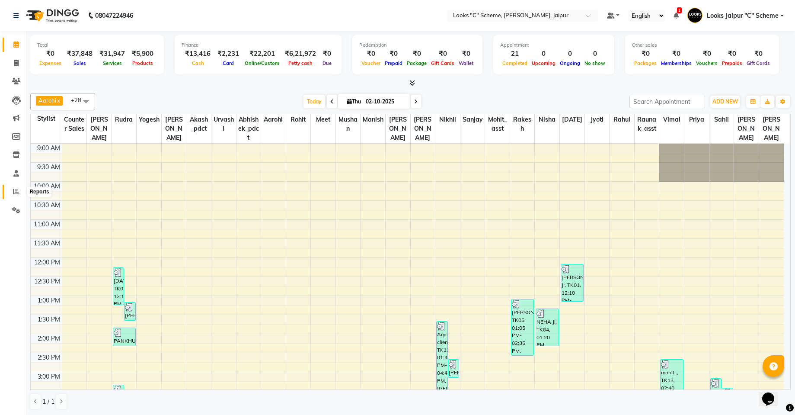
click at [15, 192] on icon at bounding box center [16, 191] width 6 height 6
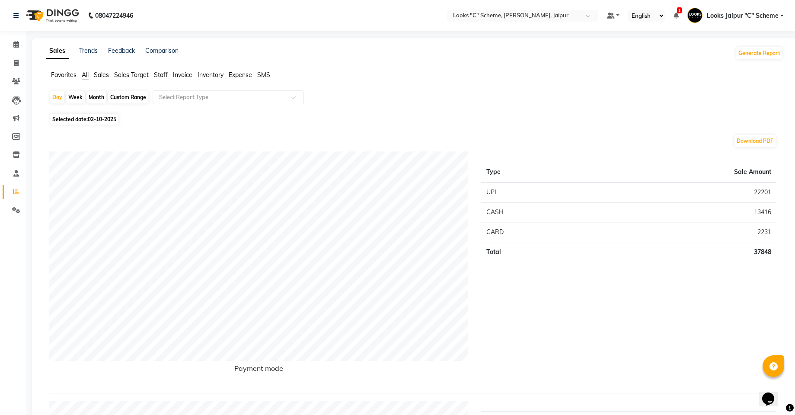
click at [162, 72] on span "Staff" at bounding box center [161, 75] width 14 height 8
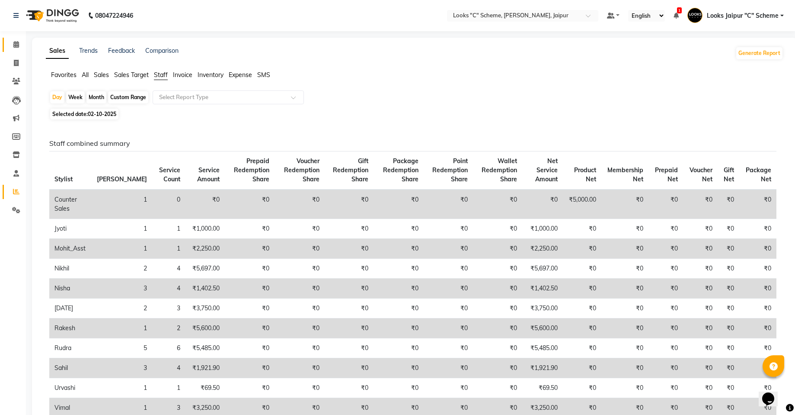
click at [14, 39] on link "Calendar" at bounding box center [13, 45] width 21 height 14
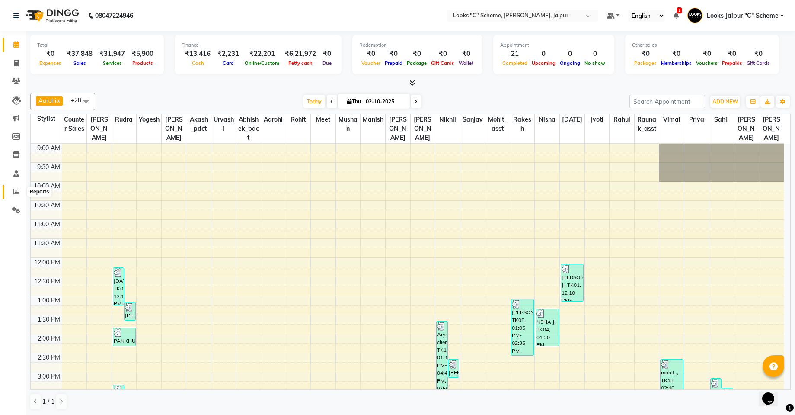
click at [18, 194] on icon at bounding box center [16, 191] width 6 height 6
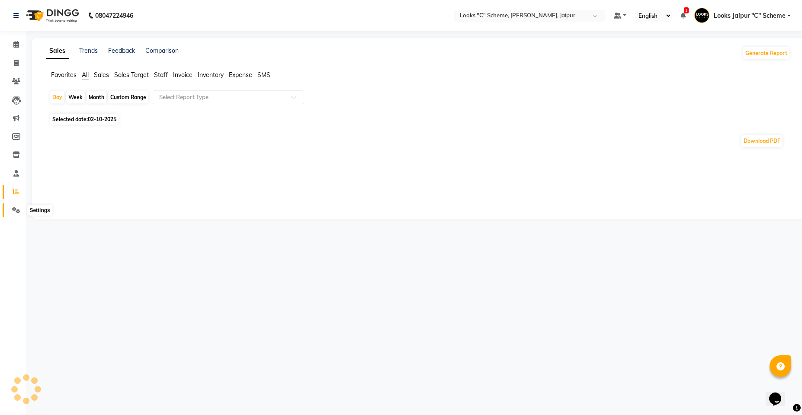
click at [18, 214] on span at bounding box center [16, 210] width 15 height 10
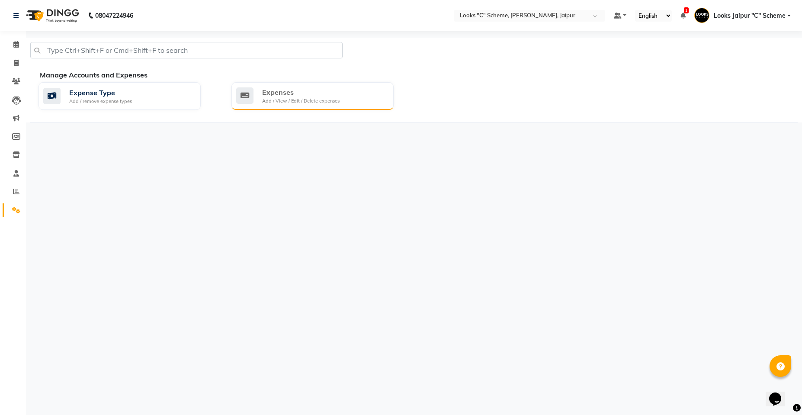
click at [309, 91] on div "Expenses" at bounding box center [300, 92] width 77 height 10
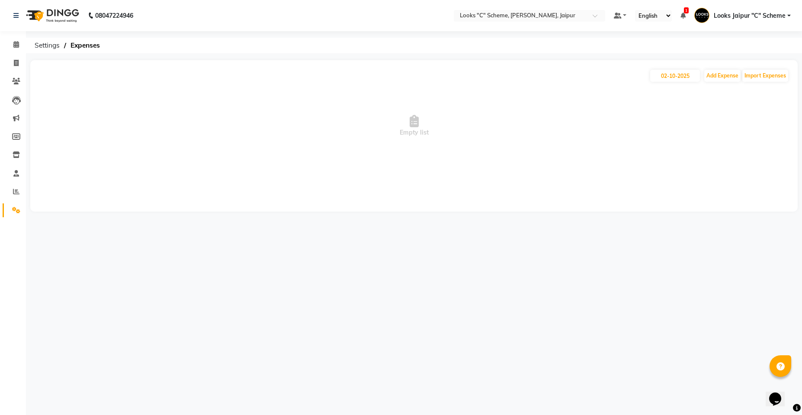
click at [728, 69] on div "02-10-2025 Add Expense Import Expenses" at bounding box center [414, 76] width 750 height 14
click at [725, 77] on button "Add Expense" at bounding box center [722, 76] width 36 height 12
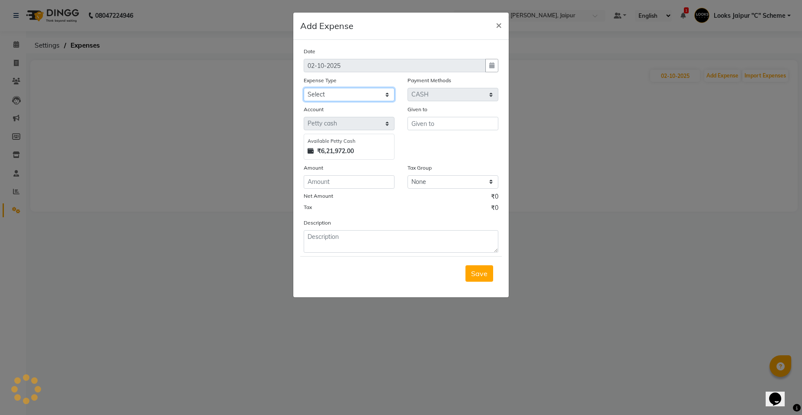
click at [332, 100] on select "Select Accommodation Aesthetics Bank Deposit BLINKIT Cash Handover Client Refun…" at bounding box center [348, 94] width 91 height 13
click at [494, 24] on button "×" at bounding box center [499, 25] width 20 height 24
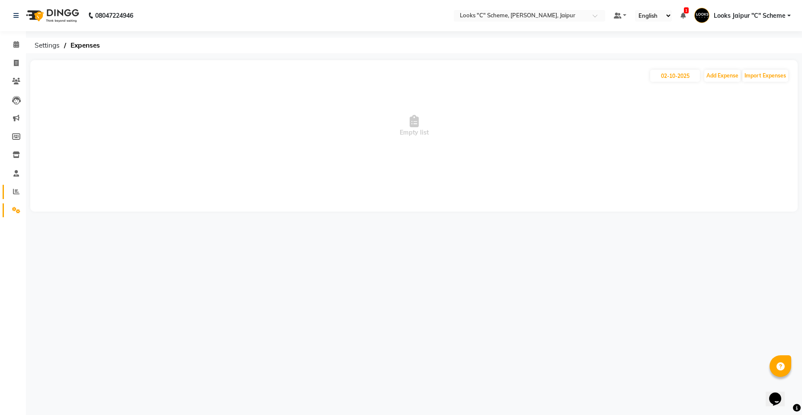
click at [9, 186] on link "Reports" at bounding box center [13, 192] width 21 height 14
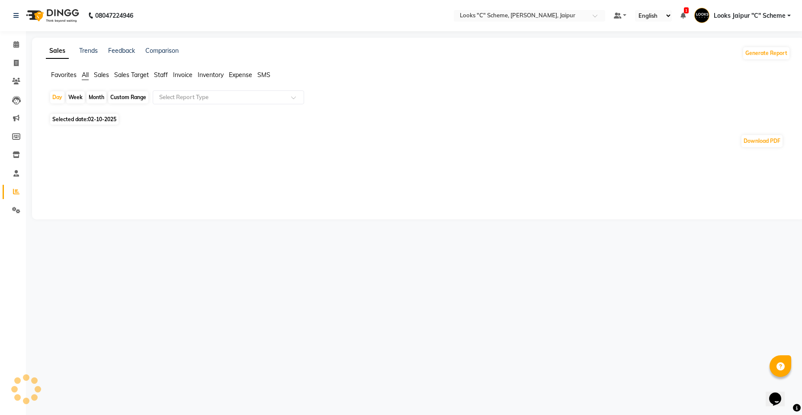
click at [161, 74] on span "Staff" at bounding box center [161, 75] width 14 height 8
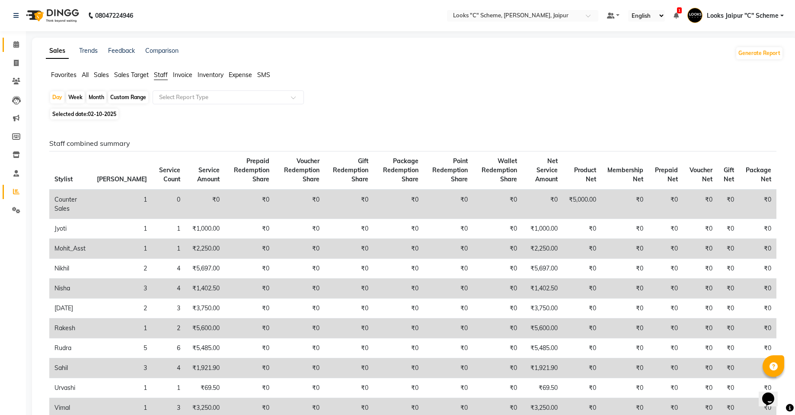
click at [14, 52] on li "Calendar" at bounding box center [13, 44] width 26 height 19
click at [18, 61] on icon at bounding box center [16, 63] width 5 height 6
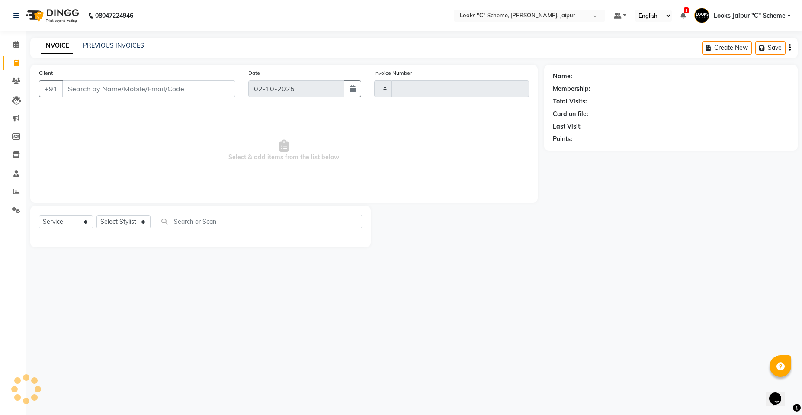
click at [139, 89] on input "Client" at bounding box center [148, 88] width 173 height 16
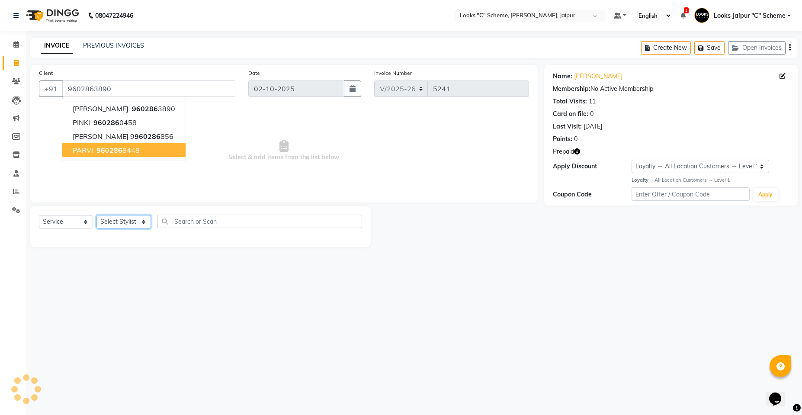
click at [142, 227] on select "Select Stylist [PERSON_NAME] Akash_pdct [PERSON_NAME] [PERSON_NAME] Counter Sal…" at bounding box center [123, 221] width 54 height 13
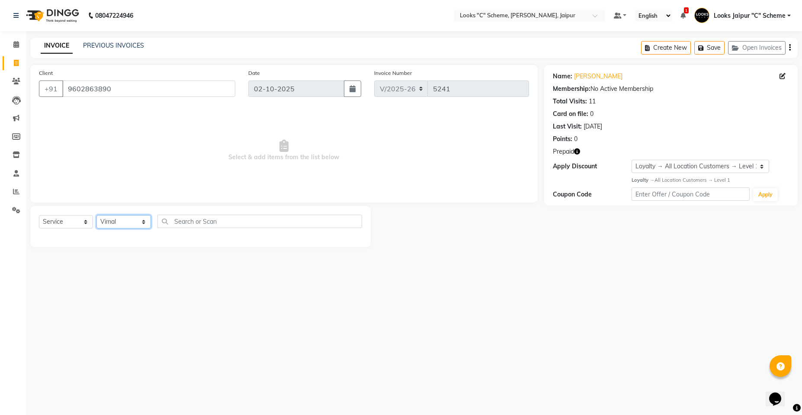
click at [96, 215] on select "Select Stylist [PERSON_NAME] Akash_pdct [PERSON_NAME] [PERSON_NAME] Counter Sal…" at bounding box center [123, 221] width 54 height 13
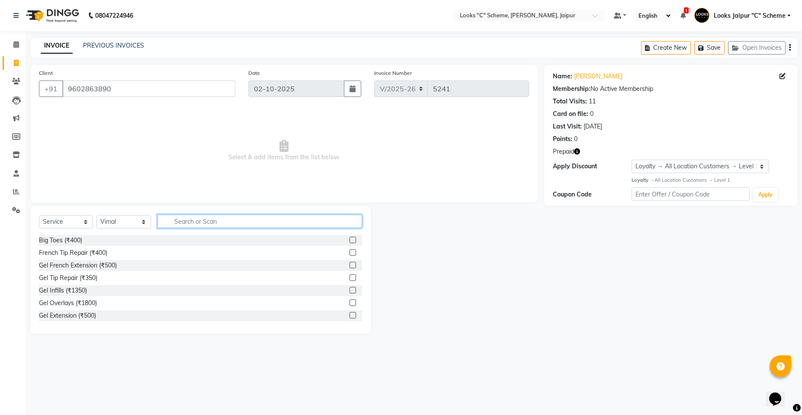
click at [209, 223] on input "text" at bounding box center [259, 220] width 204 height 13
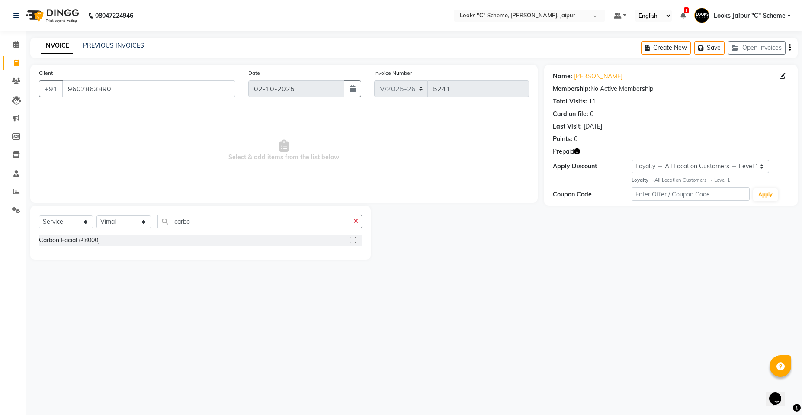
click at [350, 236] on div at bounding box center [355, 240] width 13 height 11
click at [352, 237] on label at bounding box center [352, 239] width 6 height 6
click at [352, 237] on input "checkbox" at bounding box center [352, 240] width 6 height 6
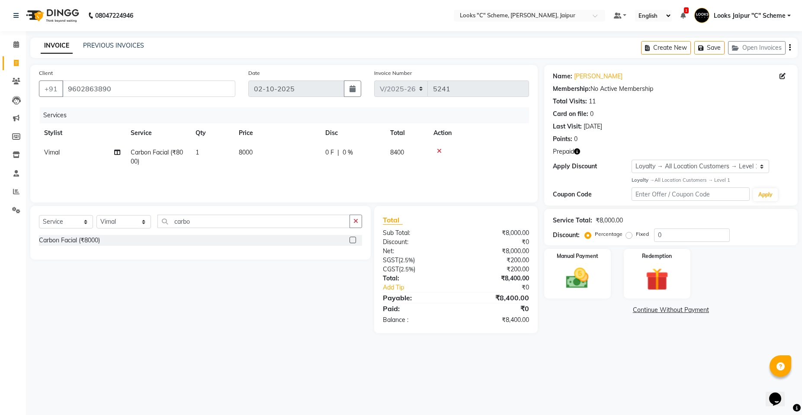
click at [271, 144] on td "8000" at bounding box center [276, 157] width 86 height 29
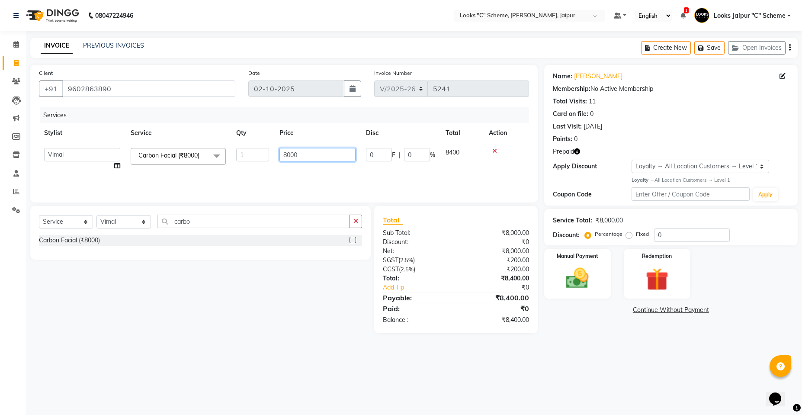
drag, startPoint x: 302, startPoint y: 149, endPoint x: 315, endPoint y: 159, distance: 16.1
click at [303, 150] on input "8000" at bounding box center [317, 154] width 76 height 13
click at [294, 179] on div "Services Stylist Service Qty Price Disc Total Action Aarohi Aayushi Abhishek_pd…" at bounding box center [284, 150] width 490 height 86
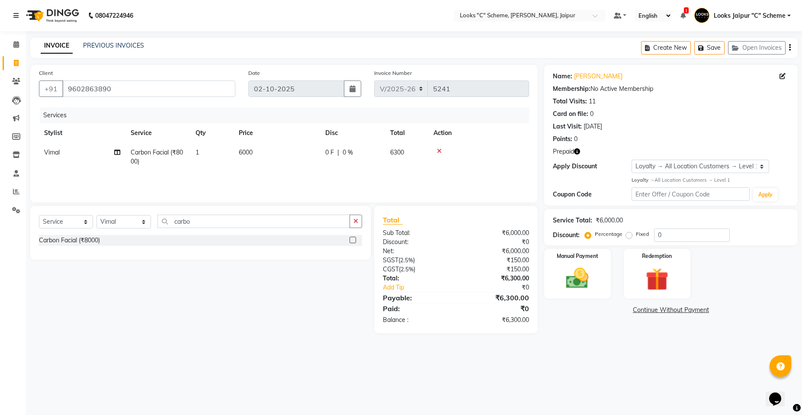
click at [124, 212] on div "Select Service Product Membership Package Voucher Prepaid Gift Card Select Styl…" at bounding box center [200, 233] width 340 height 54
click at [122, 222] on select "Select Stylist [PERSON_NAME] Akash_pdct [PERSON_NAME] [PERSON_NAME] Counter Sal…" at bounding box center [123, 221] width 54 height 13
click at [96, 215] on select "Select Stylist [PERSON_NAME] Akash_pdct [PERSON_NAME] [PERSON_NAME] Counter Sal…" at bounding box center [123, 221] width 54 height 13
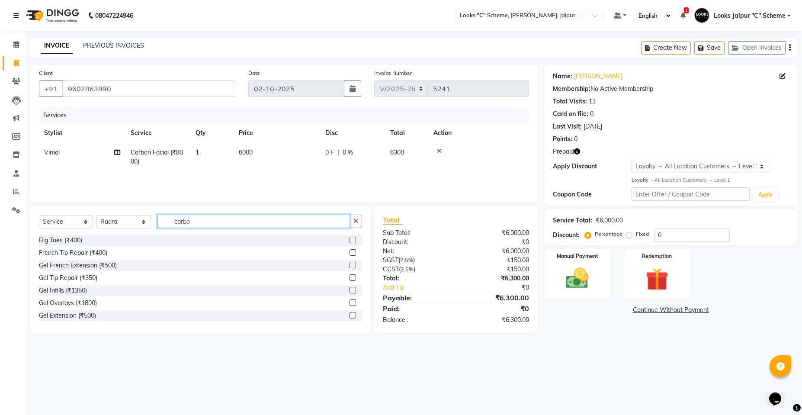
click at [209, 221] on input "carbo" at bounding box center [253, 220] width 192 height 13
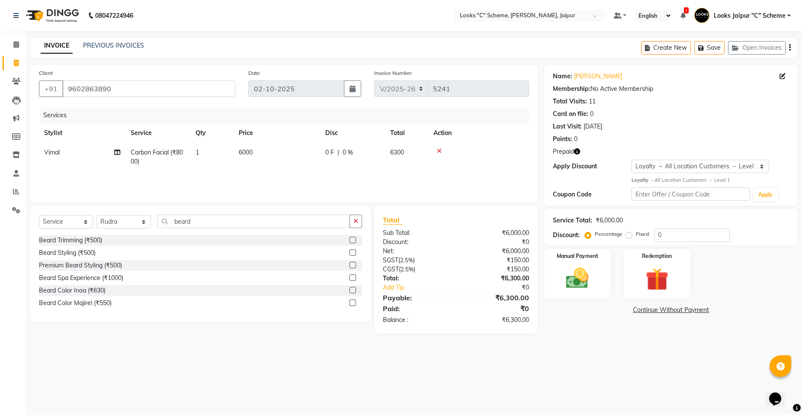
click at [355, 238] on label at bounding box center [352, 239] width 6 height 6
click at [355, 238] on input "checkbox" at bounding box center [352, 240] width 6 height 6
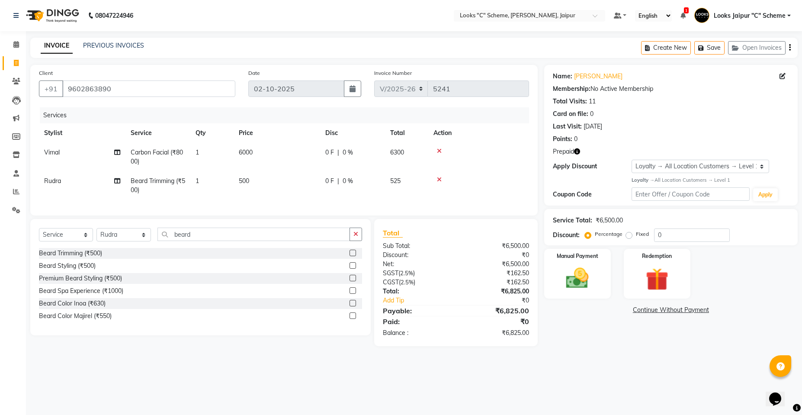
drag, startPoint x: 268, startPoint y: 168, endPoint x: 302, endPoint y: 182, distance: 36.8
click at [269, 167] on td "6000" at bounding box center [276, 157] width 86 height 29
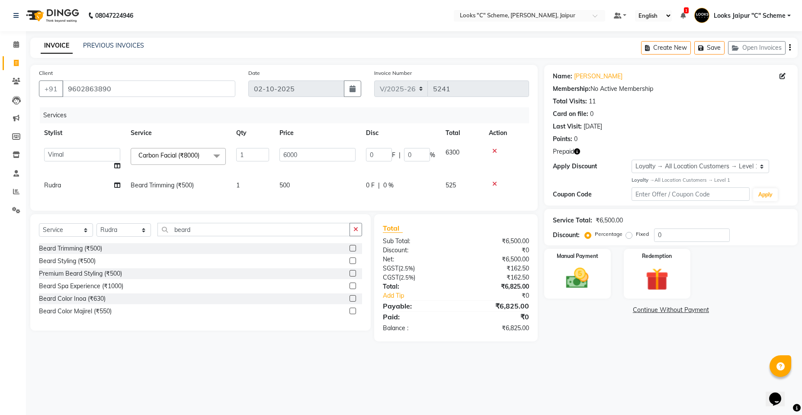
click at [308, 183] on td "500" at bounding box center [317, 185] width 86 height 19
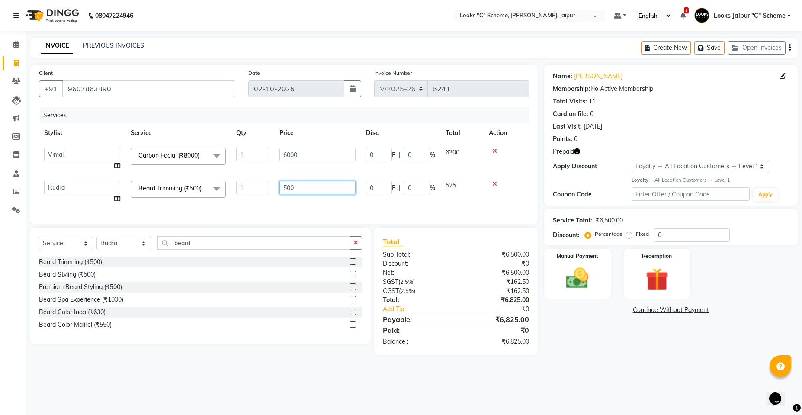
click at [322, 182] on input "500" at bounding box center [317, 187] width 76 height 13
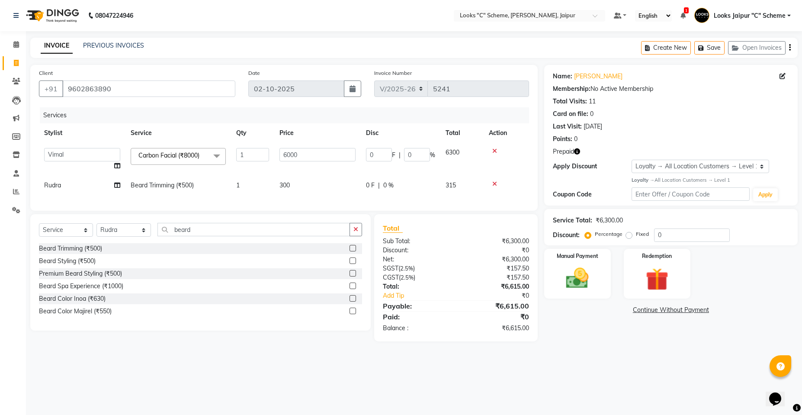
click at [316, 201] on div "Services Stylist Service Qty Price Disc Total Action Aarohi Aayushi Abhishek_pd…" at bounding box center [284, 154] width 490 height 95
click at [587, 297] on div "Manual Payment" at bounding box center [577, 273] width 69 height 52
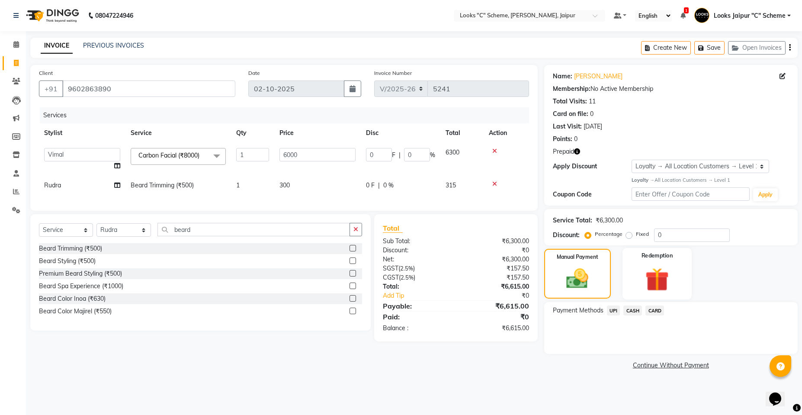
click at [676, 278] on div "Redemption" at bounding box center [656, 273] width 69 height 52
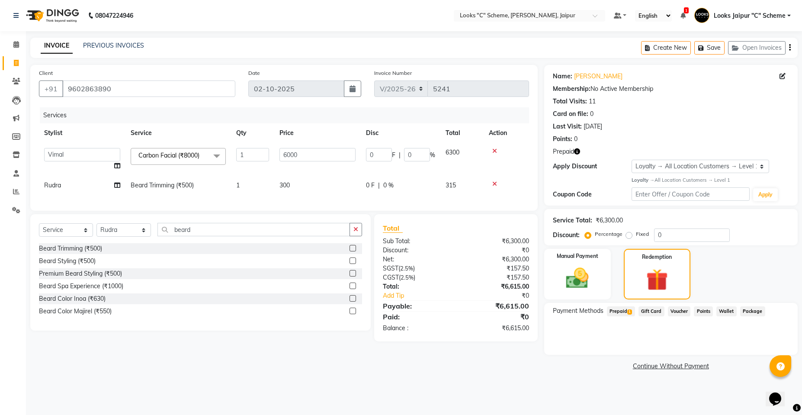
click at [610, 310] on span "Prepaid 1" at bounding box center [621, 311] width 28 height 10
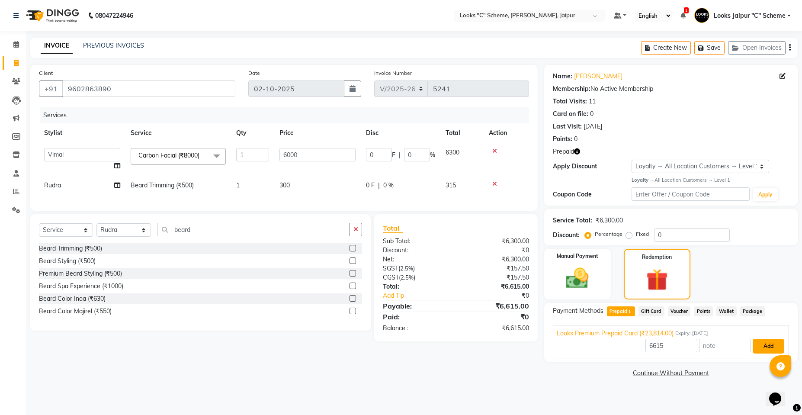
click at [780, 347] on button "Add" at bounding box center [768, 345] width 32 height 15
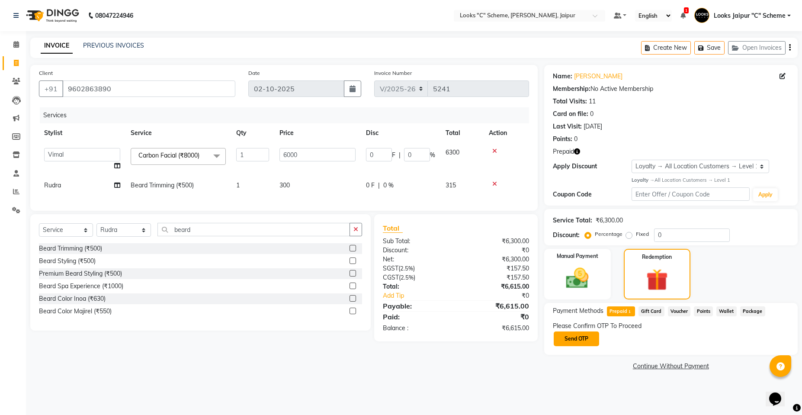
click at [590, 341] on button "Send OTP" at bounding box center [575, 338] width 45 height 15
click at [590, 341] on input "text" at bounding box center [595, 337] width 86 height 13
click at [667, 345] on button "Confirm OTP" at bounding box center [666, 338] width 53 height 15
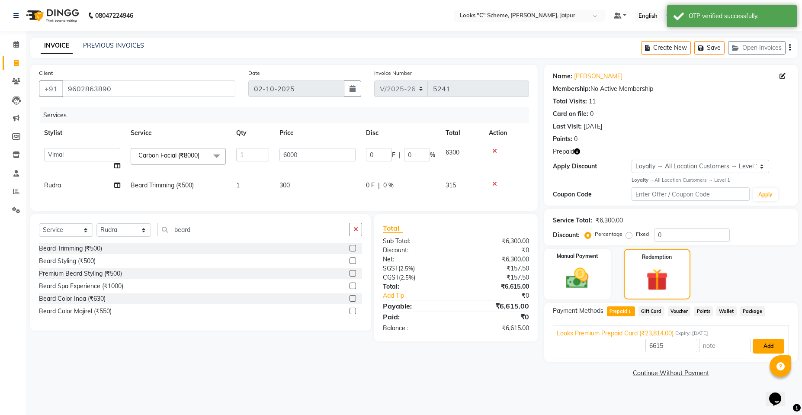
click at [773, 345] on button "Add" at bounding box center [768, 345] width 32 height 15
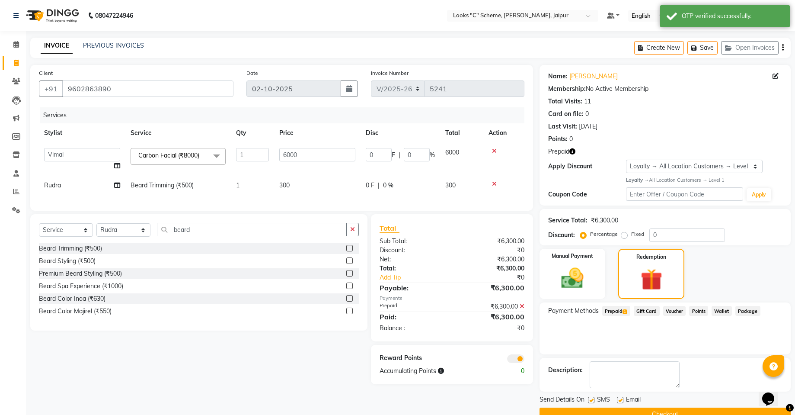
scroll to position [19, 0]
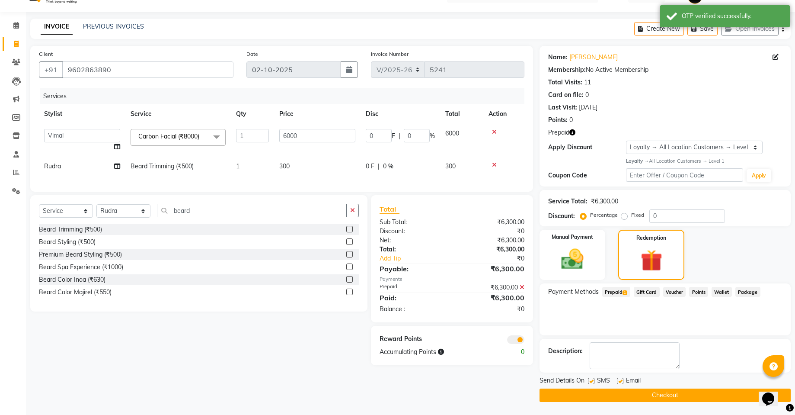
click at [668, 393] on button "Checkout" at bounding box center [665, 394] width 251 height 13
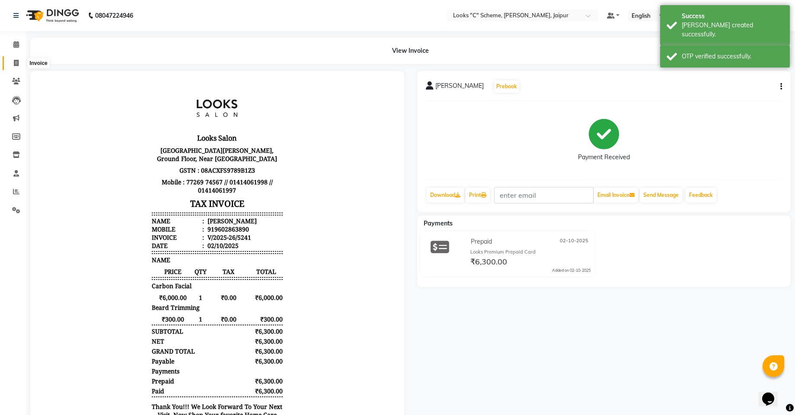
click at [19, 62] on span at bounding box center [16, 63] width 15 height 10
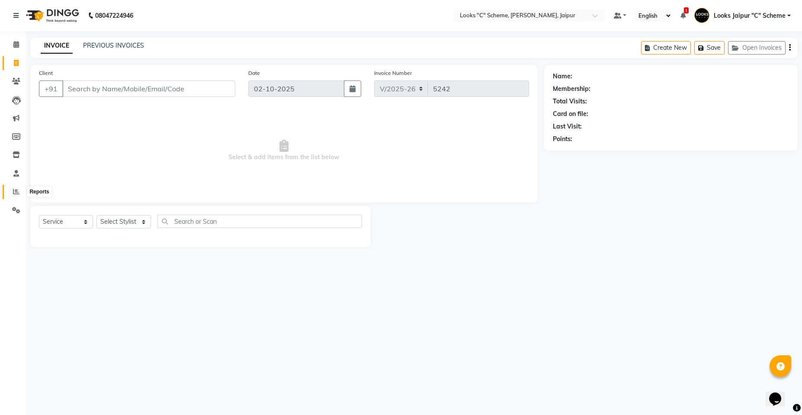
click at [17, 188] on icon at bounding box center [16, 191] width 6 height 6
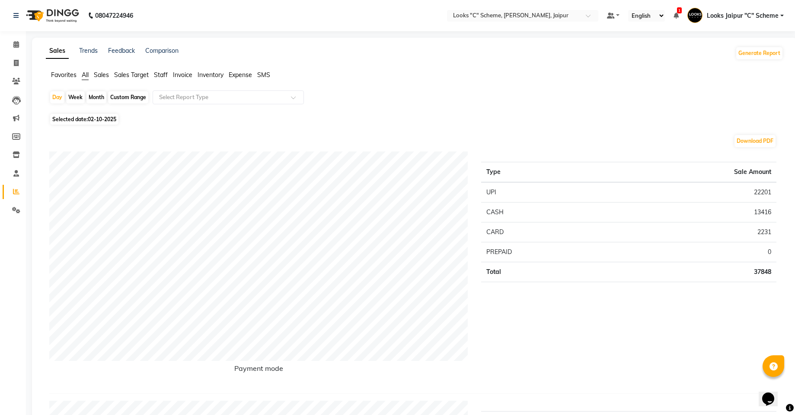
click at [152, 72] on ul "Favorites All Sales Sales Target Staff Invoice Inventory Expense SMS" at bounding box center [415, 75] width 738 height 10
click at [164, 74] on span "Staff" at bounding box center [161, 75] width 14 height 8
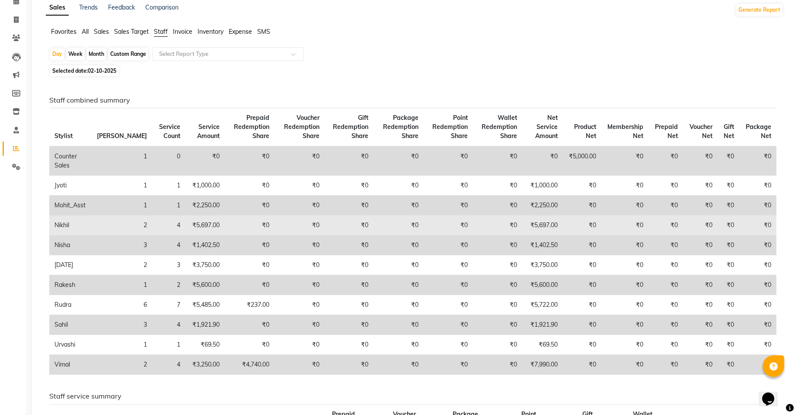
scroll to position [86, 0]
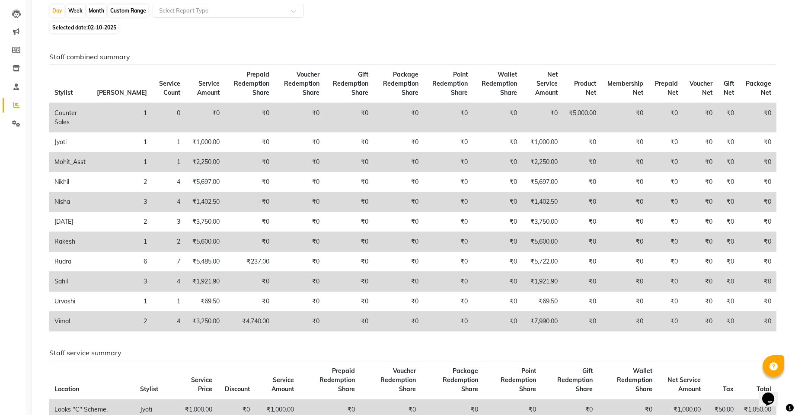
click at [87, 25] on span "Selected date: 02-10-2025" at bounding box center [84, 27] width 68 height 11
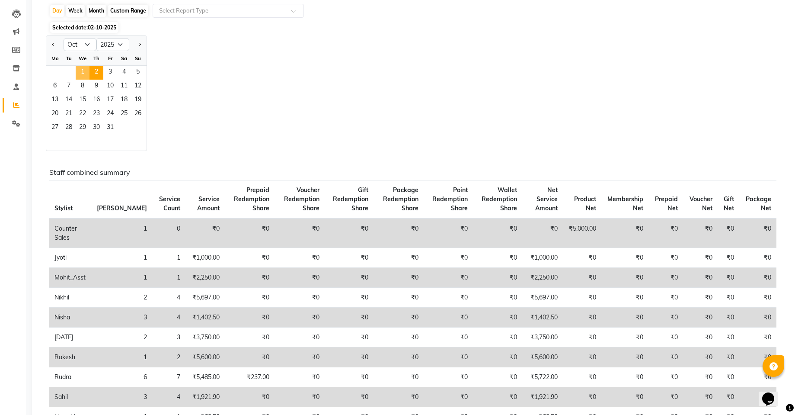
click at [82, 76] on span "1" at bounding box center [83, 73] width 14 height 14
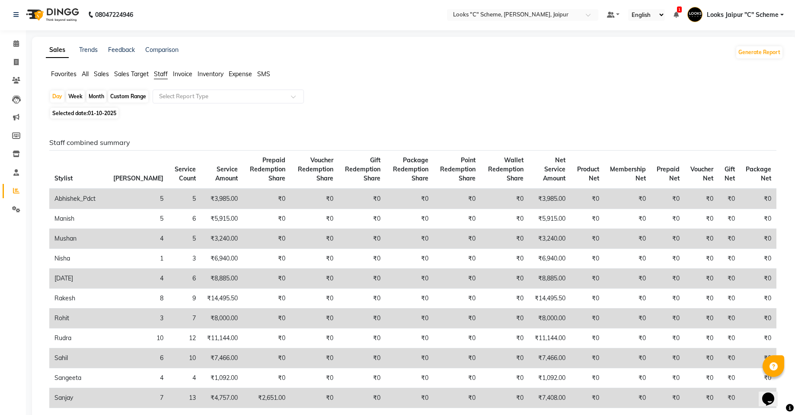
scroll to position [0, 0]
click at [18, 42] on icon at bounding box center [16, 44] width 6 height 6
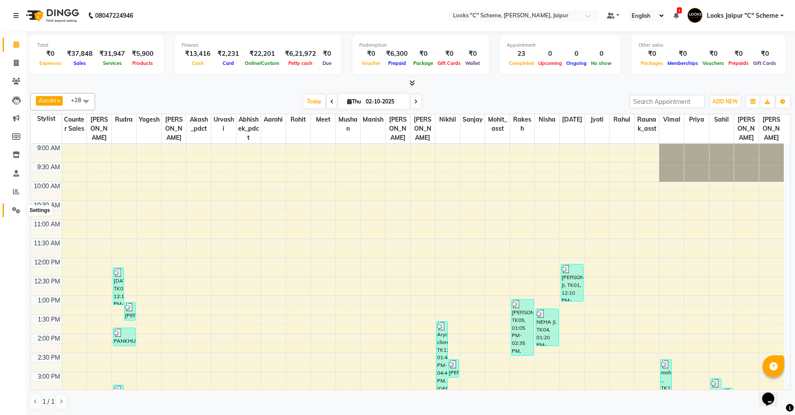
click at [16, 204] on link "Settings" at bounding box center [13, 210] width 21 height 14
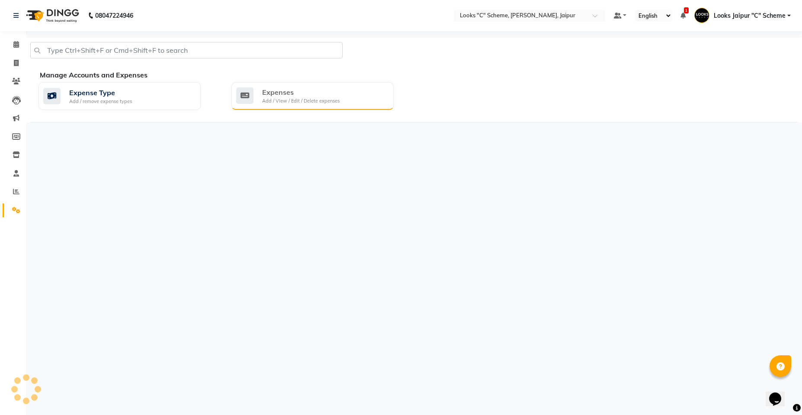
click at [313, 99] on div "Add / View / Edit / Delete expenses" at bounding box center [300, 100] width 77 height 7
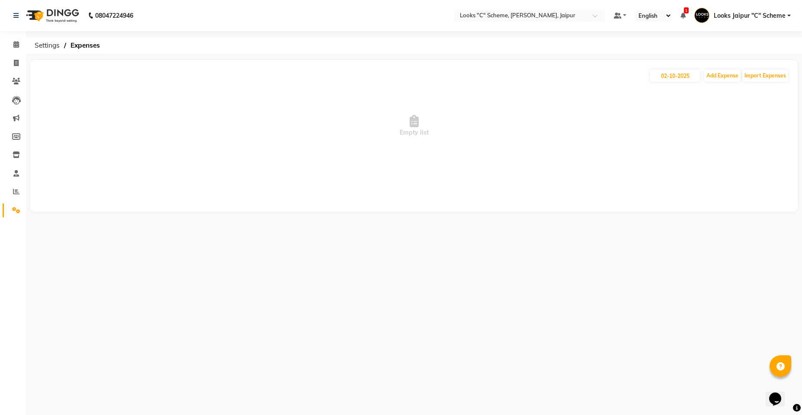
click at [716, 67] on div "02-10-2025 Add Expense Import Expenses Empty list" at bounding box center [413, 135] width 767 height 151
click at [721, 72] on button "Add Expense" at bounding box center [722, 76] width 36 height 12
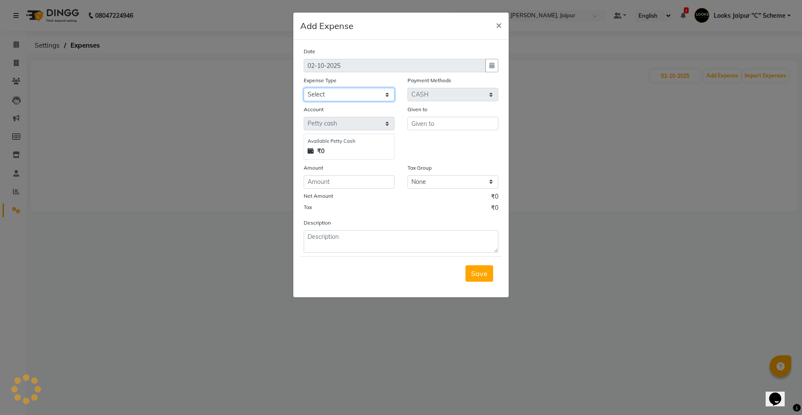
drag, startPoint x: 336, startPoint y: 94, endPoint x: 337, endPoint y: 101, distance: 6.9
click at [336, 94] on select "Select Accommodation Aesthetics Bank Deposit BLINKIT Cash Handover Client Refun…" at bounding box center [348, 94] width 91 height 13
click at [303, 88] on select "Select Accommodation Aesthetics Bank Deposit BLINKIT Cash Handover Client Refun…" at bounding box center [348, 94] width 91 height 13
click at [462, 123] on input "text" at bounding box center [452, 123] width 91 height 13
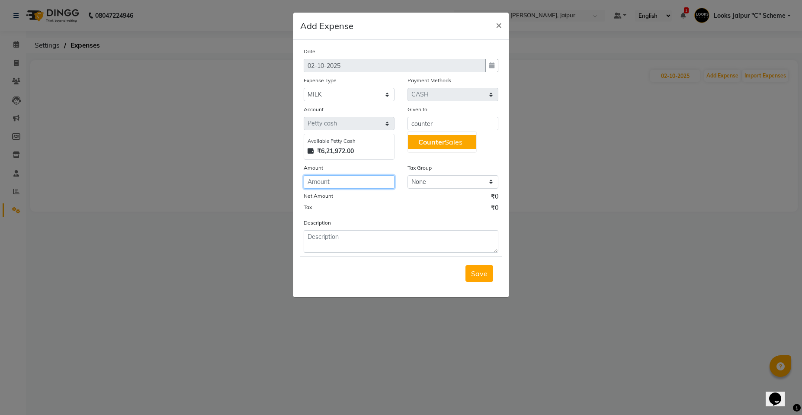
click at [372, 187] on input "number" at bounding box center [348, 181] width 91 height 13
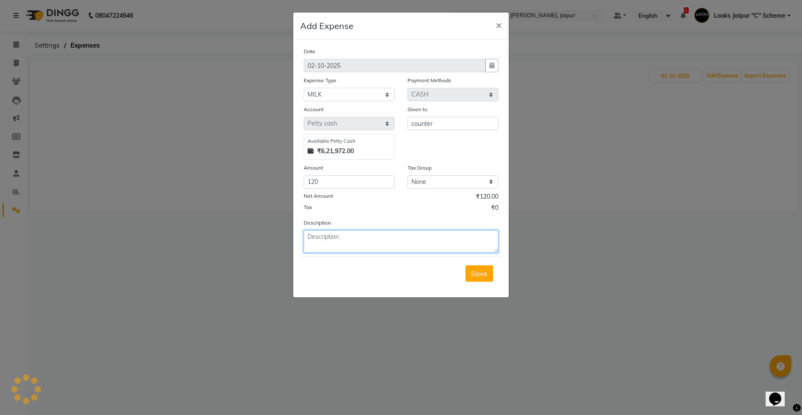
click at [342, 236] on textarea at bounding box center [400, 241] width 195 height 22
click at [479, 272] on span "Save" at bounding box center [479, 273] width 16 height 9
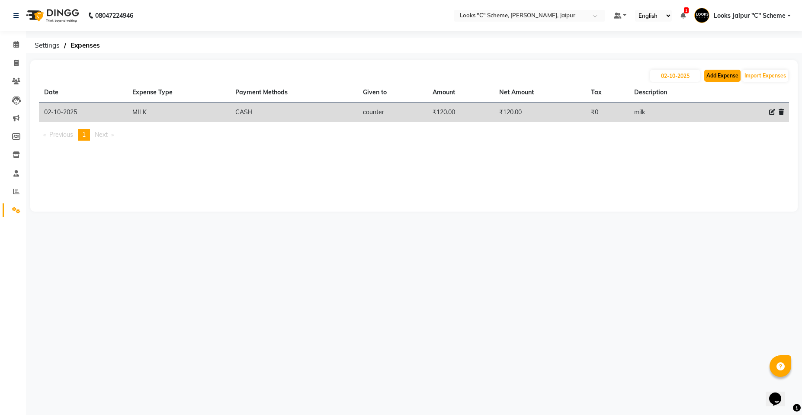
click at [719, 75] on button "Add Expense" at bounding box center [722, 76] width 36 height 12
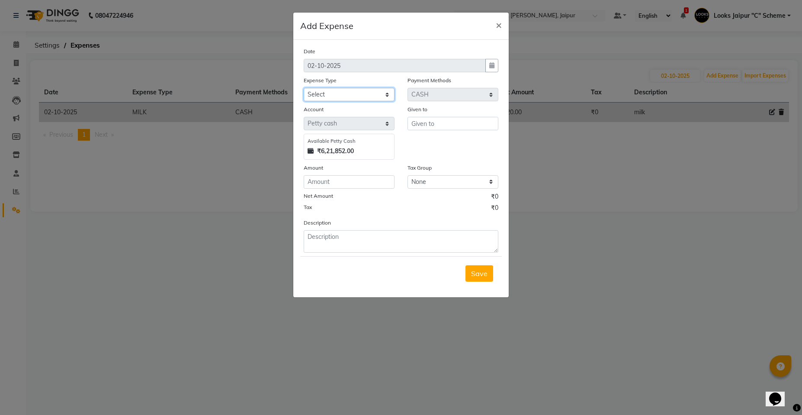
click at [346, 93] on select "Select Accommodation Aesthetics Bank Deposit BLINKIT Cash Handover Client Refun…" at bounding box center [348, 94] width 91 height 13
click at [303, 88] on select "Select Accommodation Aesthetics Bank Deposit BLINKIT Cash Handover Client Refun…" at bounding box center [348, 94] width 91 height 13
click at [441, 123] on input "text" at bounding box center [452, 123] width 91 height 13
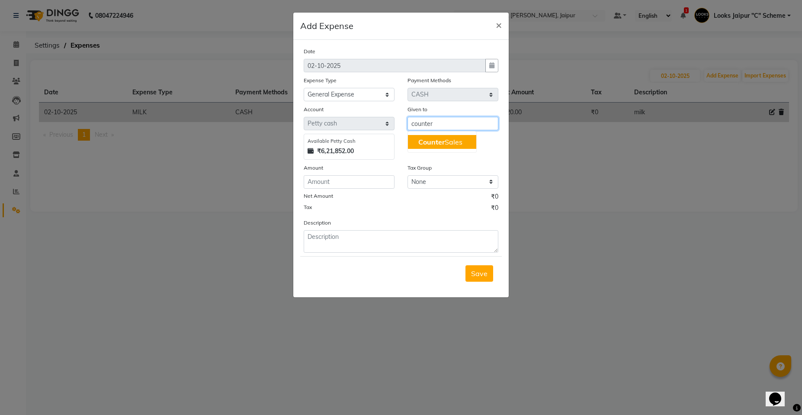
click at [440, 147] on button "Counter Sales" at bounding box center [442, 142] width 68 height 14
click at [382, 179] on input "number" at bounding box center [348, 181] width 91 height 13
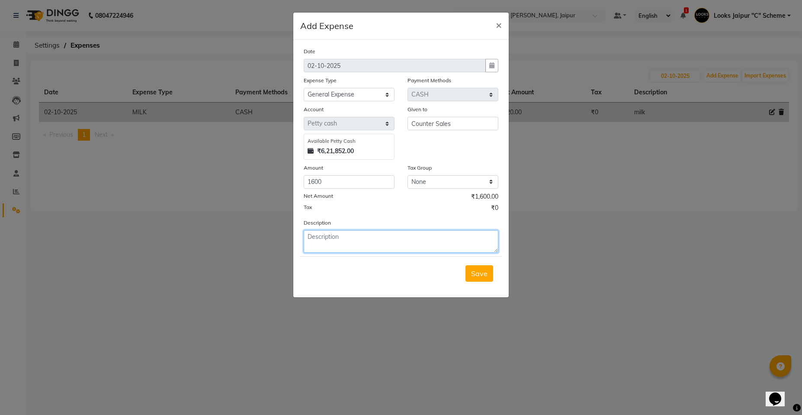
click at [367, 231] on textarea at bounding box center [400, 241] width 195 height 22
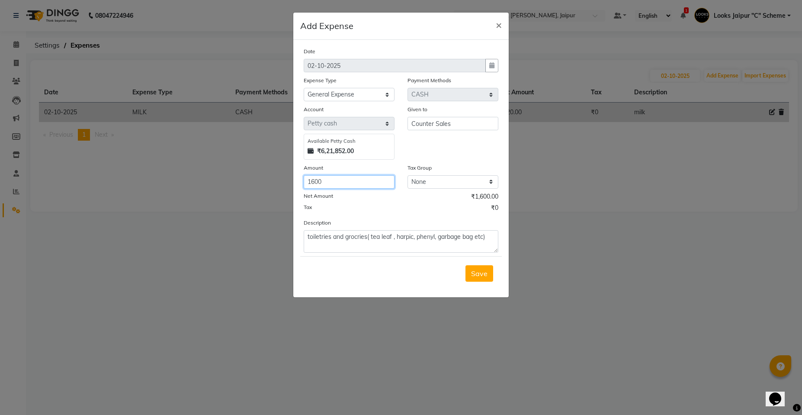
click at [315, 181] on input "1600" at bounding box center [348, 181] width 91 height 13
click at [481, 271] on span "Save" at bounding box center [479, 273] width 16 height 9
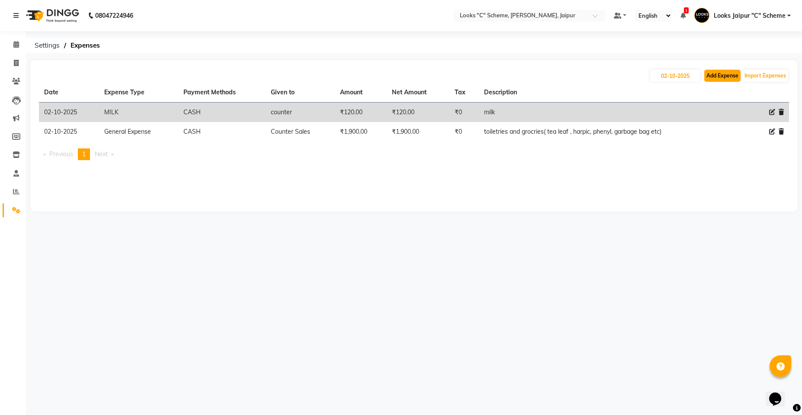
click at [715, 74] on button "Add Expense" at bounding box center [722, 76] width 36 height 12
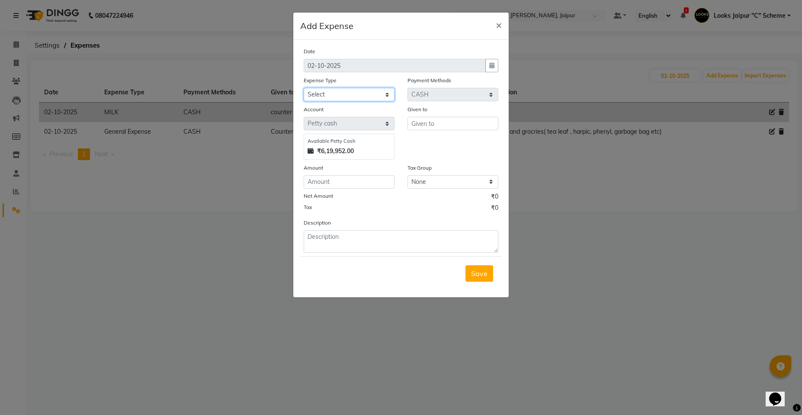
click at [333, 99] on select "Select Accommodation Aesthetics Bank Deposit BLINKIT Cash Handover Client Refun…" at bounding box center [348, 94] width 91 height 13
click at [303, 88] on select "Select Accommodation Aesthetics Bank Deposit BLINKIT Cash Handover Client Refun…" at bounding box center [348, 94] width 91 height 13
click at [449, 124] on input "text" at bounding box center [452, 123] width 91 height 13
click at [421, 135] on button "Counter Sales" at bounding box center [442, 142] width 68 height 14
click at [367, 179] on input "number" at bounding box center [348, 181] width 91 height 13
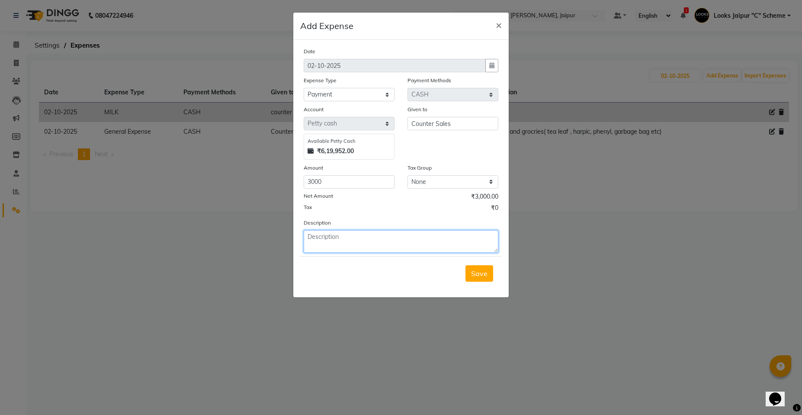
click at [351, 248] on textarea at bounding box center [400, 241] width 195 height 22
click at [475, 274] on span "Save" at bounding box center [479, 273] width 16 height 9
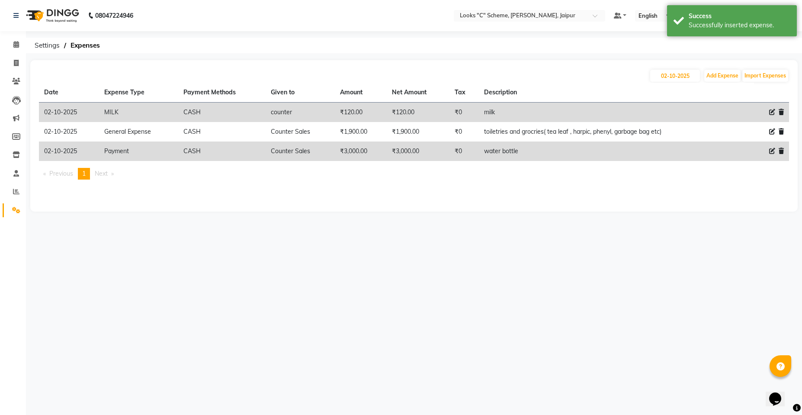
click at [484, 270] on div "08047224946 Select Location × Looks "C" Scheme, Jaipur, Jaipur Default Panel My…" at bounding box center [401, 207] width 802 height 415
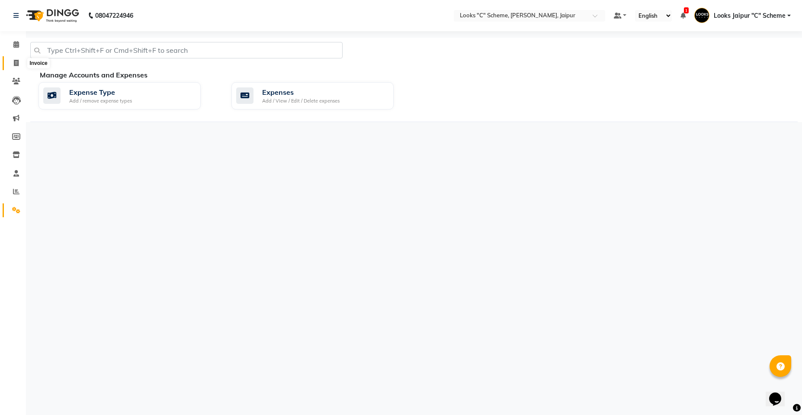
click at [19, 59] on span at bounding box center [16, 63] width 15 height 10
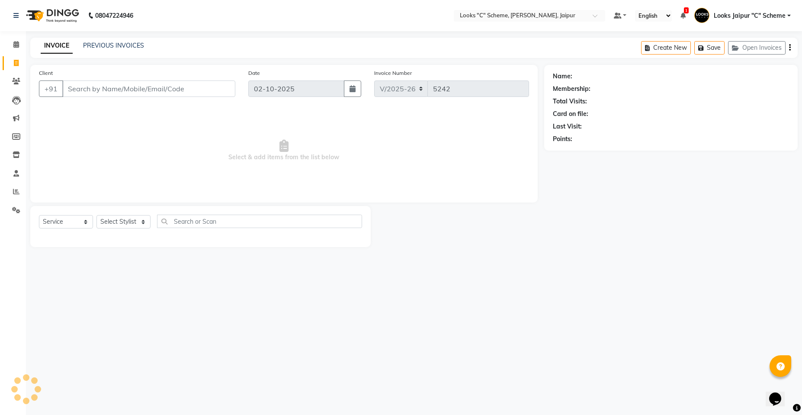
click at [107, 93] on input "Client" at bounding box center [148, 88] width 173 height 16
click at [220, 90] on span "Add Client" at bounding box center [213, 88] width 34 height 9
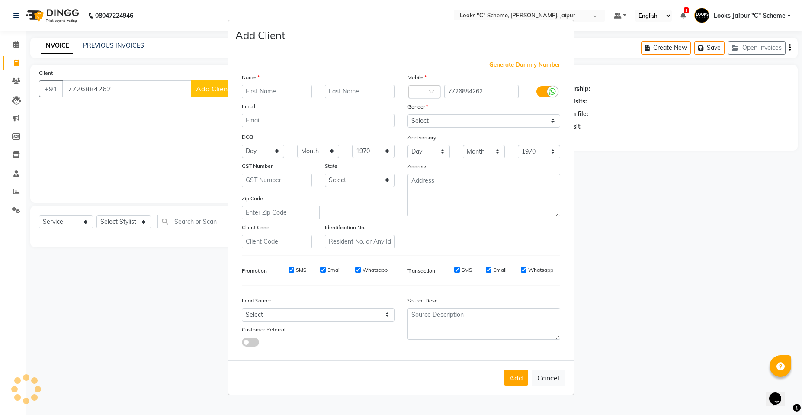
click at [271, 94] on input "text" at bounding box center [277, 91] width 70 height 13
click at [376, 93] on input "text" at bounding box center [360, 91] width 70 height 13
click at [504, 137] on div "Anniversary" at bounding box center [484, 138] width 166 height 14
click at [504, 133] on div "Anniversary" at bounding box center [484, 138] width 166 height 14
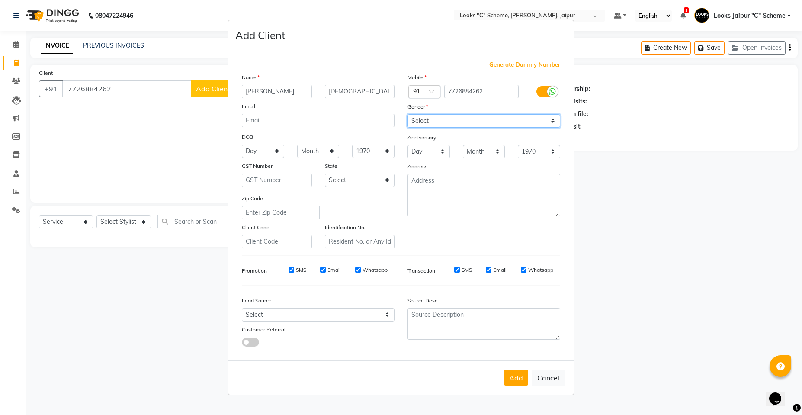
click at [504, 126] on select "Select [DEMOGRAPHIC_DATA] [DEMOGRAPHIC_DATA] Other Prefer Not To Say" at bounding box center [483, 120] width 153 height 13
click at [407, 114] on select "Select [DEMOGRAPHIC_DATA] [DEMOGRAPHIC_DATA] Other Prefer Not To Say" at bounding box center [483, 120] width 153 height 13
click at [516, 383] on button "Add" at bounding box center [516, 378] width 24 height 16
click at [107, 225] on ngb-modal-window "Add Client Generate Dummy Number Name Rinku jain Email DOB Day 01 02 03 04 05 0…" at bounding box center [401, 207] width 802 height 415
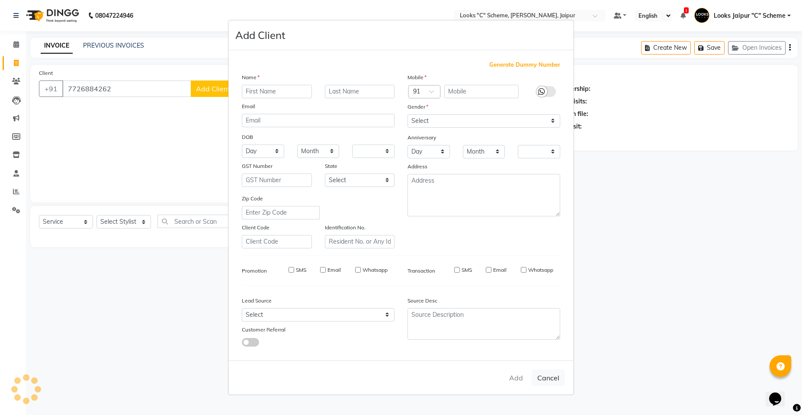
click at [108, 221] on ngb-modal-window "Add Client Generate Dummy Number Name Email DOB Day 01 02 03 04 05 06 07 08 09 …" at bounding box center [401, 207] width 802 height 415
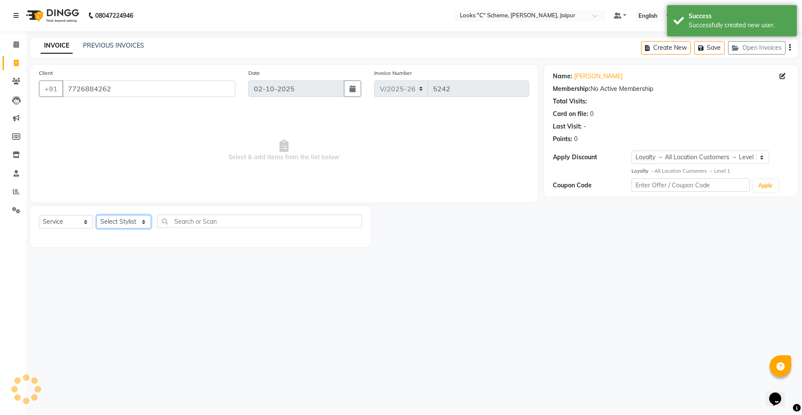
click at [109, 220] on select "Select Stylist [PERSON_NAME] Akash_pdct [PERSON_NAME] [PERSON_NAME] Counter Sal…" at bounding box center [123, 221] width 54 height 13
click at [96, 215] on select "Select Stylist [PERSON_NAME] Akash_pdct [PERSON_NAME] [PERSON_NAME] Counter Sal…" at bounding box center [123, 221] width 54 height 13
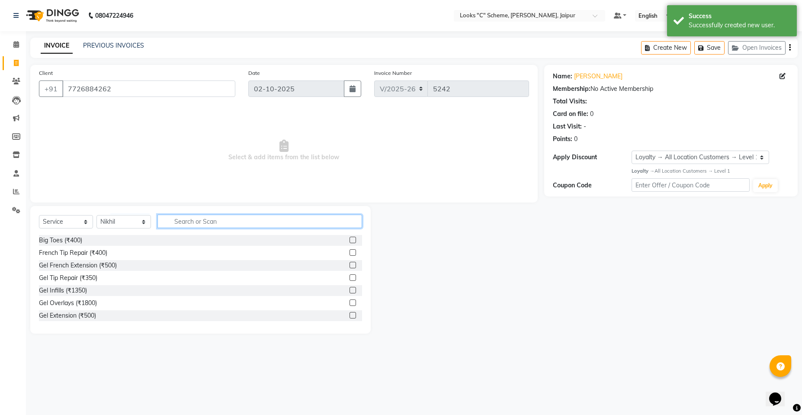
click at [198, 220] on input "text" at bounding box center [259, 220] width 204 height 13
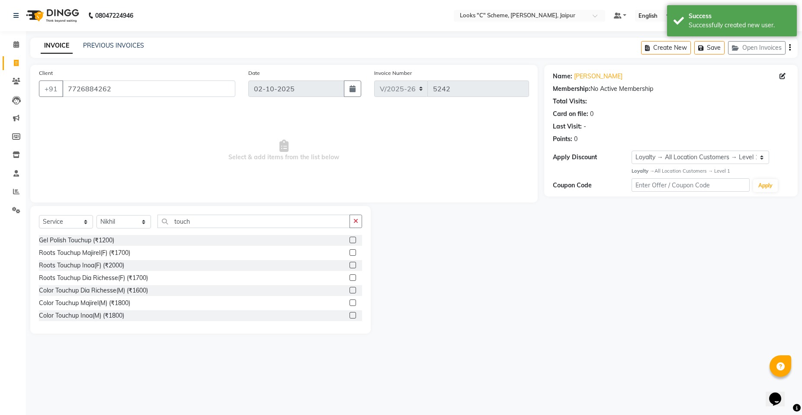
click at [349, 251] on label at bounding box center [352, 252] width 6 height 6
click at [349, 251] on input "checkbox" at bounding box center [352, 253] width 6 height 6
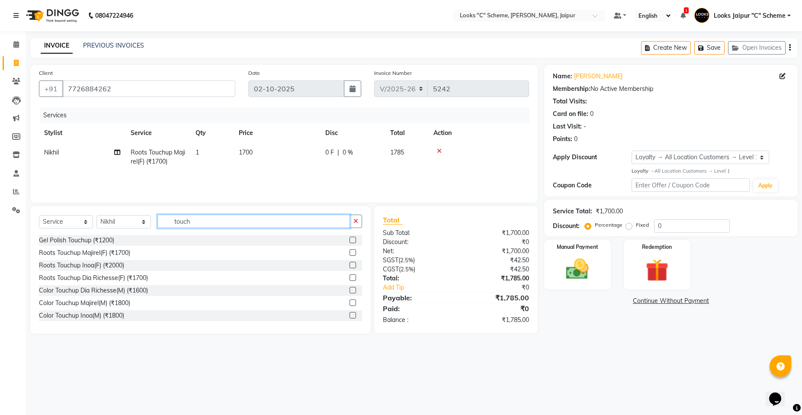
click at [238, 224] on input "touch" at bounding box center [253, 220] width 192 height 13
drag, startPoint x: 102, startPoint y: 227, endPoint x: 105, endPoint y: 222, distance: 5.0
click at [102, 227] on select "Select Stylist [PERSON_NAME] Akash_pdct [PERSON_NAME] [PERSON_NAME] Counter Sal…" at bounding box center [123, 221] width 54 height 13
click at [96, 215] on select "Select Stylist [PERSON_NAME] Akash_pdct [PERSON_NAME] [PERSON_NAME] Counter Sal…" at bounding box center [123, 221] width 54 height 13
click at [201, 222] on input "touch" at bounding box center [253, 220] width 192 height 13
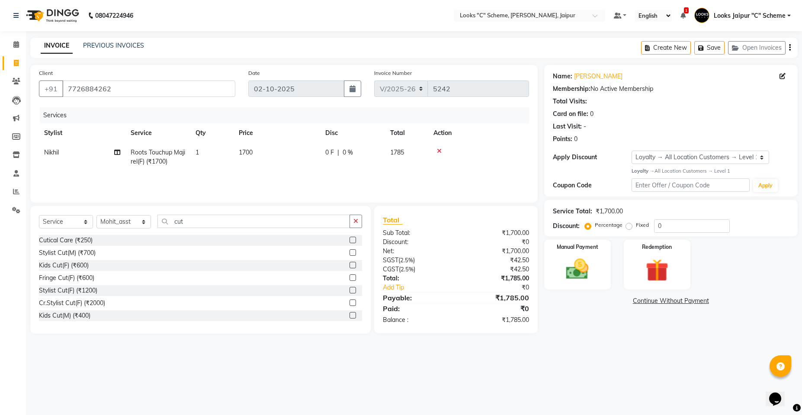
click at [349, 289] on label at bounding box center [352, 290] width 6 height 6
click at [349, 289] on input "checkbox" at bounding box center [352, 290] width 6 height 6
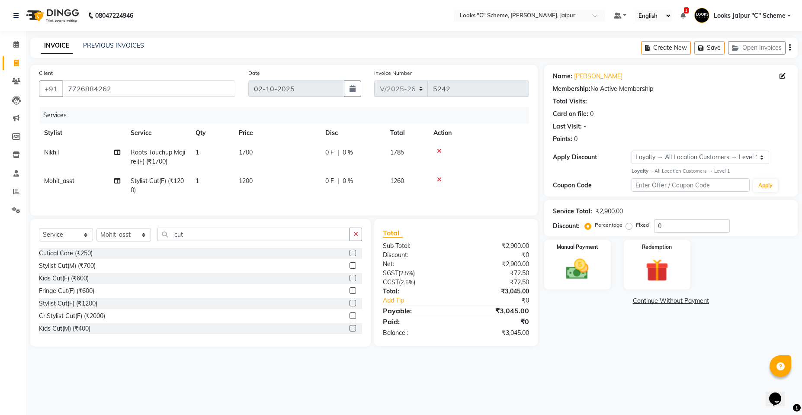
click at [250, 152] on span "1700" at bounding box center [246, 152] width 14 height 8
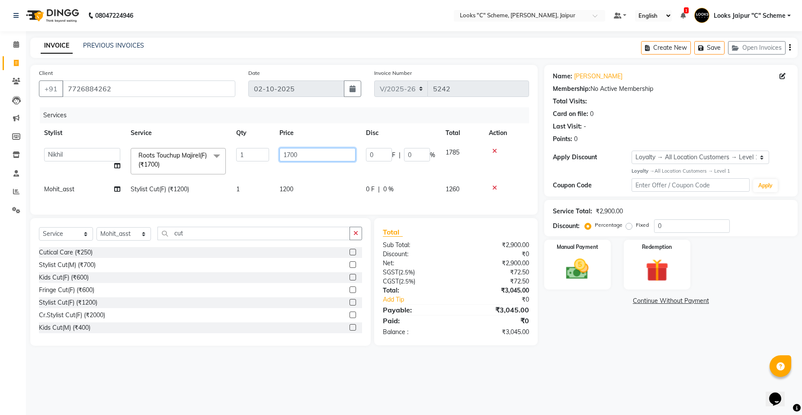
click at [289, 150] on input "1700" at bounding box center [317, 154] width 76 height 13
click at [285, 189] on td "1200" at bounding box center [317, 188] width 86 height 19
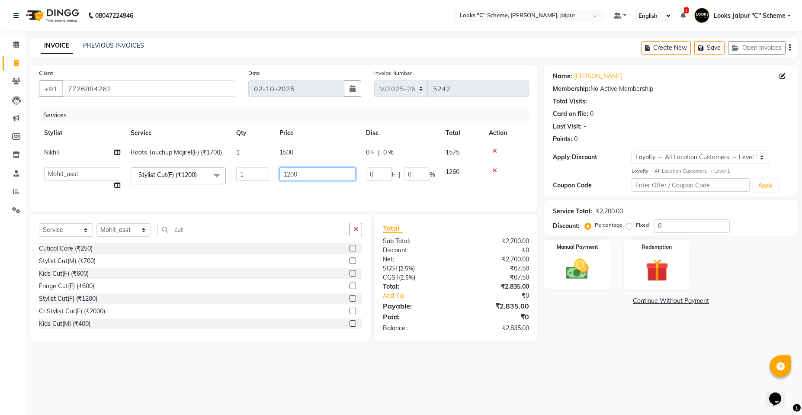
click at [291, 172] on input "1200" at bounding box center [317, 173] width 76 height 13
click at [321, 185] on tr "Aarohi Aayushi Abhishek_pdct Akash_pdct Anjana Ashu Kayat Counter Sales Jyoti L…" at bounding box center [284, 178] width 490 height 33
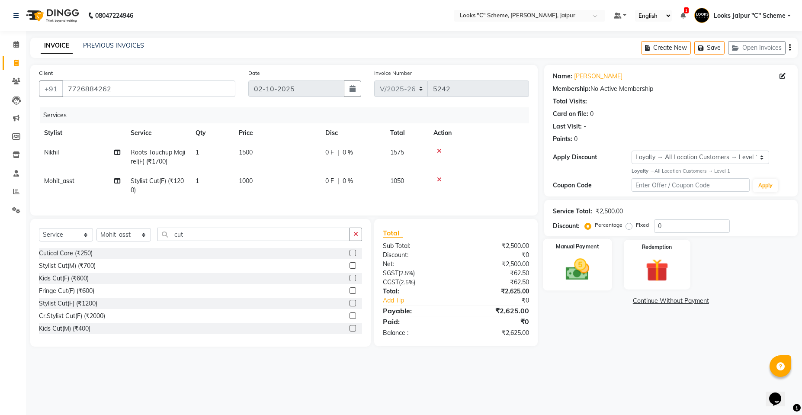
click at [588, 257] on img at bounding box center [577, 268] width 38 height 27
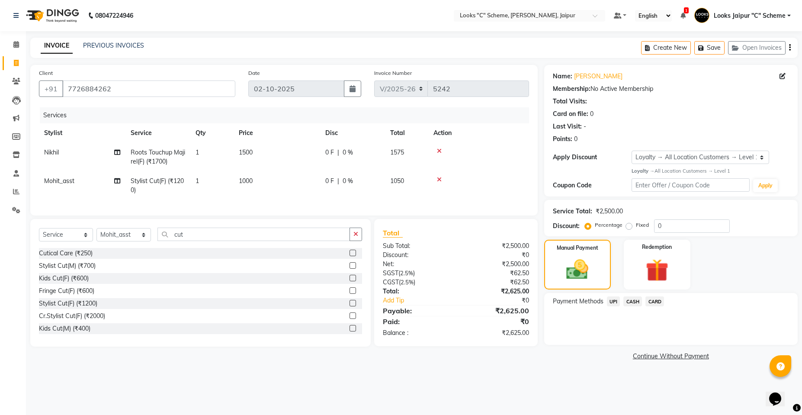
click at [634, 301] on span "CASH" at bounding box center [632, 301] width 19 height 10
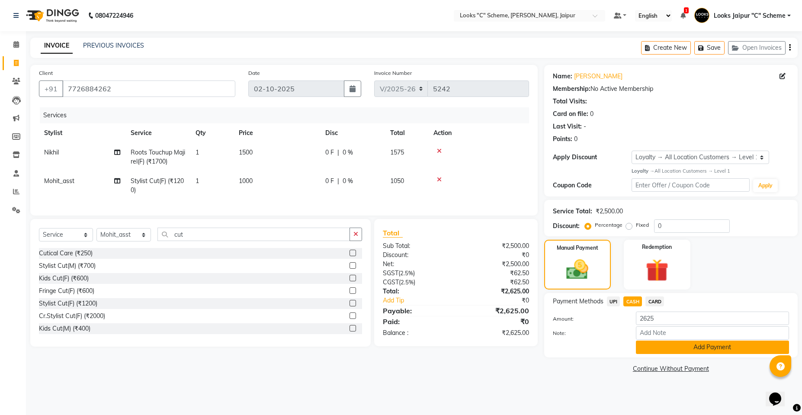
click at [677, 348] on button "Add Payment" at bounding box center [711, 346] width 153 height 13
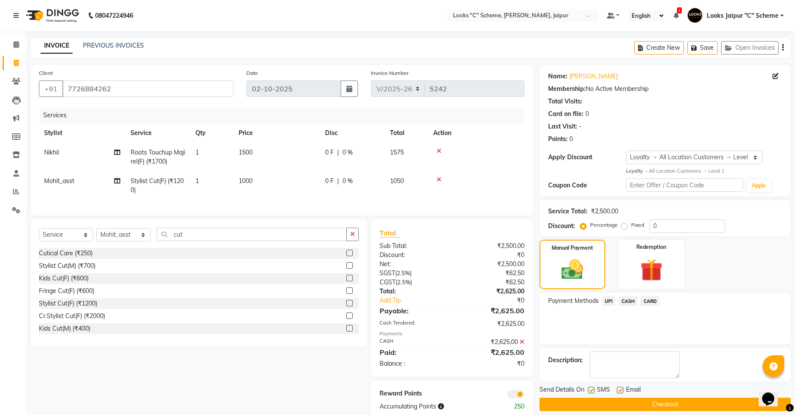
click at [659, 400] on button "Checkout" at bounding box center [665, 403] width 251 height 13
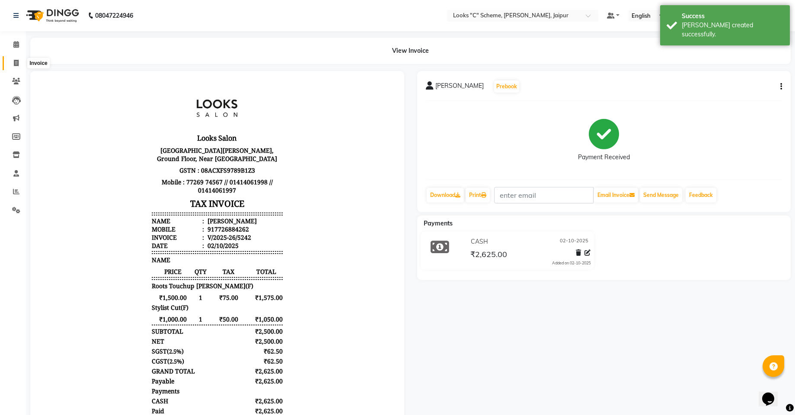
click at [11, 62] on span at bounding box center [16, 63] width 15 height 10
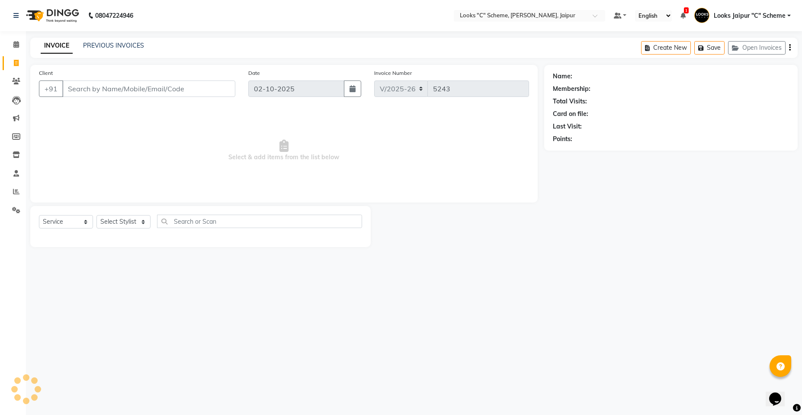
click at [128, 50] on div "PREVIOUS INVOICES" at bounding box center [113, 45] width 61 height 9
click at [126, 48] on link "PREVIOUS INVOICES" at bounding box center [113, 46] width 61 height 8
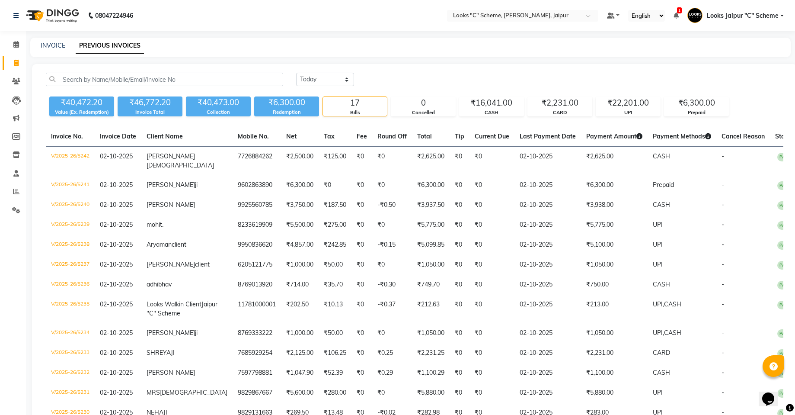
click at [57, 40] on div "INVOICE PREVIOUS INVOICES" at bounding box center [410, 47] width 760 height 19
click at [59, 45] on link "INVOICE" at bounding box center [53, 46] width 25 height 8
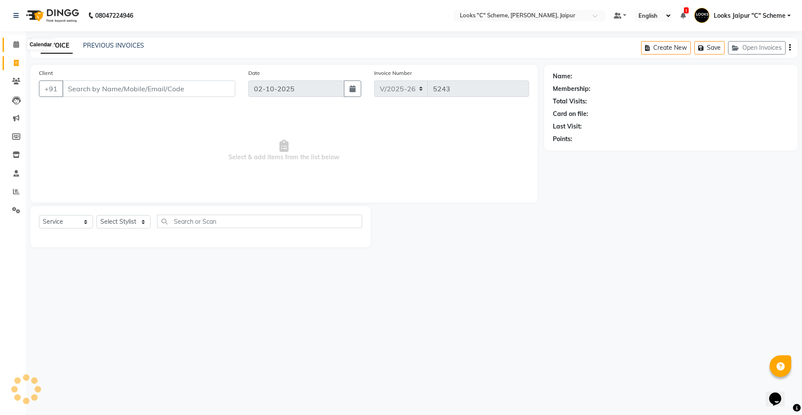
click at [16, 49] on span at bounding box center [16, 45] width 15 height 10
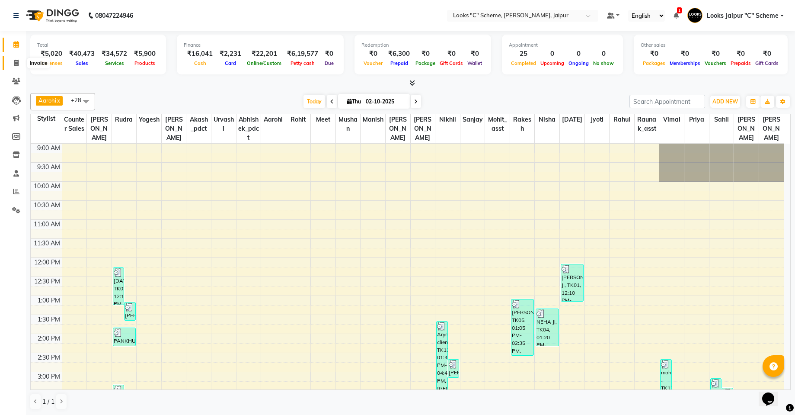
click at [10, 66] on span at bounding box center [16, 63] width 15 height 10
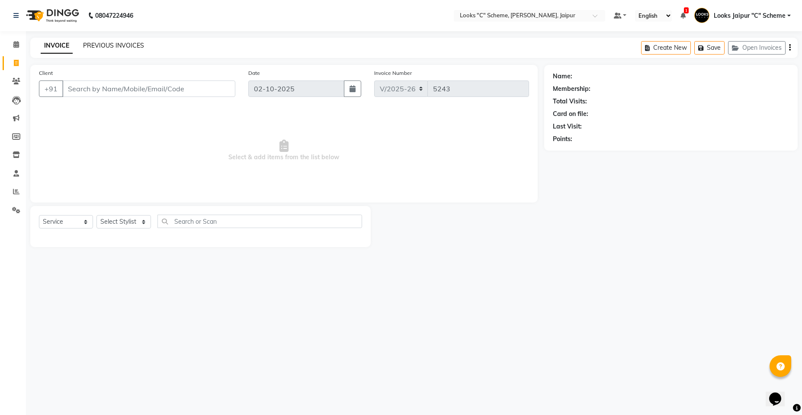
click at [120, 49] on link "PREVIOUS INVOICES" at bounding box center [113, 46] width 61 height 8
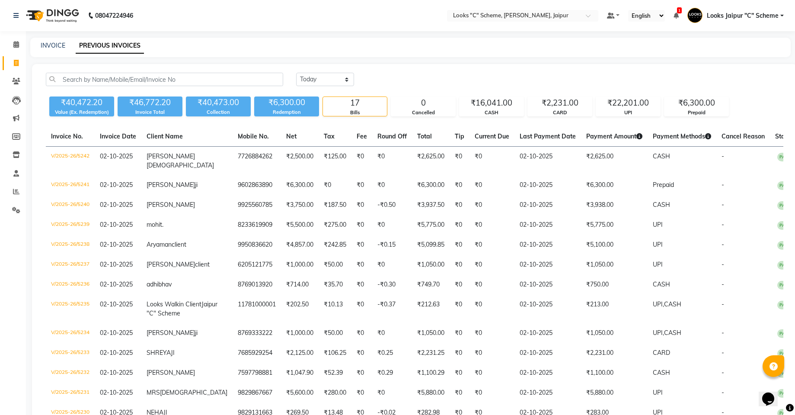
click at [33, 68] on div "Today Yesterday Custom Range ₹40,472.20 Value (Ex. Redemption) ₹46,772.20 Invoi…" at bounding box center [414, 300] width 765 height 472
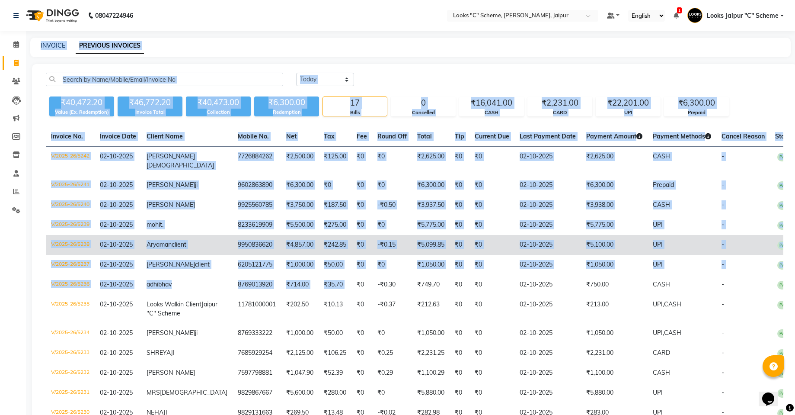
drag, startPoint x: 0, startPoint y: 207, endPoint x: 311, endPoint y: 249, distance: 314.1
click at [339, 284] on app-home "08047224946 Select Location × Looks "C" Scheme, Jaipur, Jaipur Default Panel My…" at bounding box center [397, 274] width 795 height 549
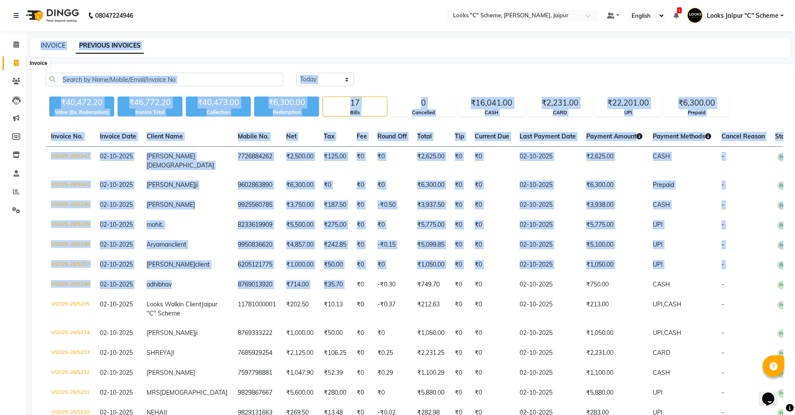
click at [15, 62] on icon at bounding box center [16, 63] width 5 height 6
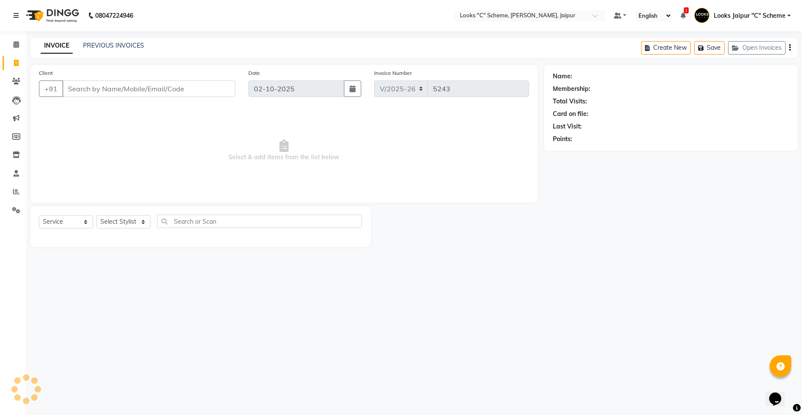
click at [150, 93] on input "Client" at bounding box center [148, 88] width 173 height 16
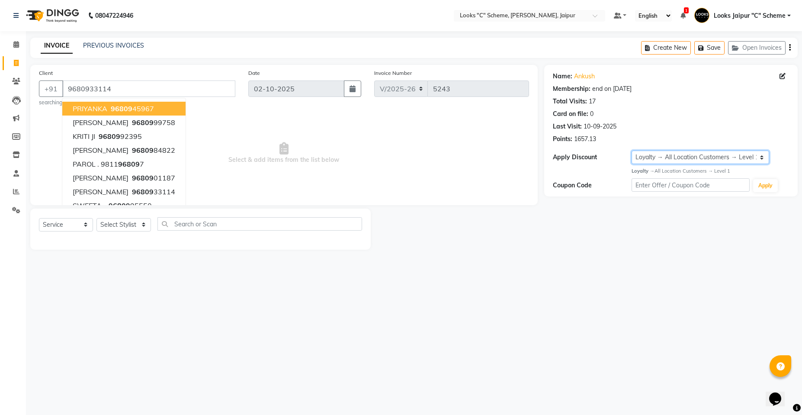
click at [736, 159] on select "Select Membership → LSPL Membership@20% Loyalty → All Location Customers → Leve…" at bounding box center [700, 156] width 138 height 13
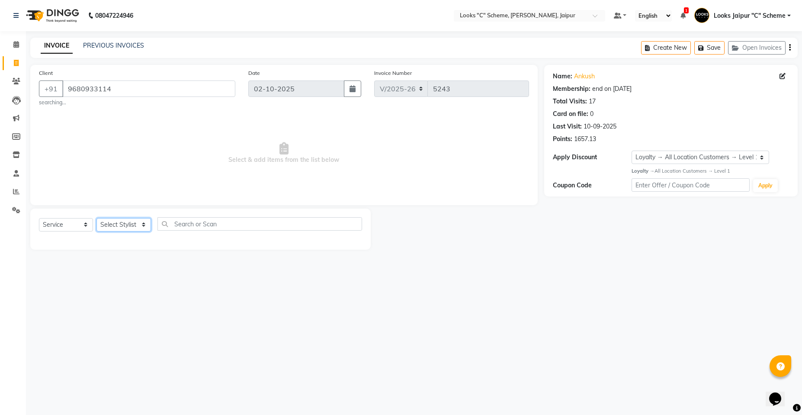
click at [113, 225] on select "Select Stylist [PERSON_NAME] Akash_pdct [PERSON_NAME] [PERSON_NAME] Counter Sal…" at bounding box center [123, 224] width 54 height 13
click at [96, 218] on select "Select Stylist [PERSON_NAME] Akash_pdct [PERSON_NAME] [PERSON_NAME] Counter Sal…" at bounding box center [123, 224] width 54 height 13
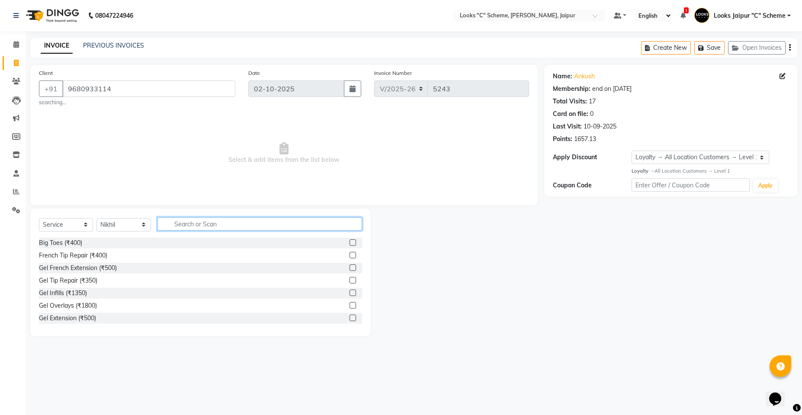
click at [195, 224] on input "text" at bounding box center [259, 223] width 204 height 13
click at [349, 255] on label at bounding box center [352, 255] width 6 height 6
click at [349, 255] on input "checkbox" at bounding box center [352, 255] width 6 height 6
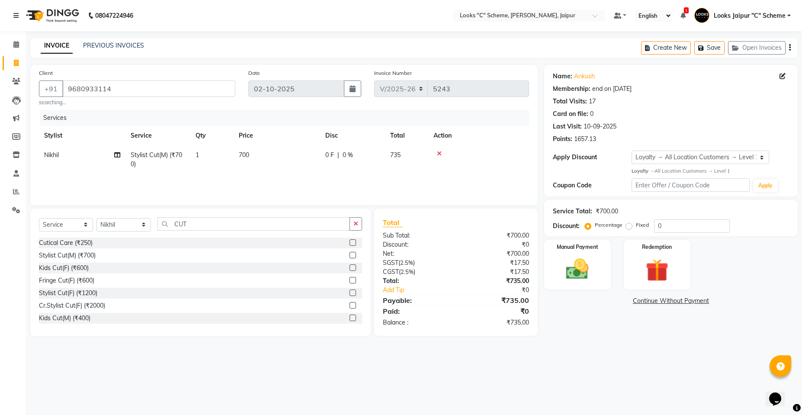
click at [268, 153] on td "700" at bounding box center [276, 159] width 86 height 29
click at [339, 153] on input "700" at bounding box center [317, 156] width 76 height 13
click at [337, 173] on tr "Aarohi Aayushi Abhishek_pdct Akash_pdct Anjana Ashu Kayat Counter Sales Jyoti L…" at bounding box center [284, 161] width 490 height 33
click at [674, 160] on select "Select Membership → LSPL Membership@20% Loyalty → All Location Customers → Leve…" at bounding box center [700, 156] width 138 height 13
click at [631, 150] on select "Select Membership → LSPL Membership@20% Loyalty → All Location Customers → Leve…" at bounding box center [700, 156] width 138 height 13
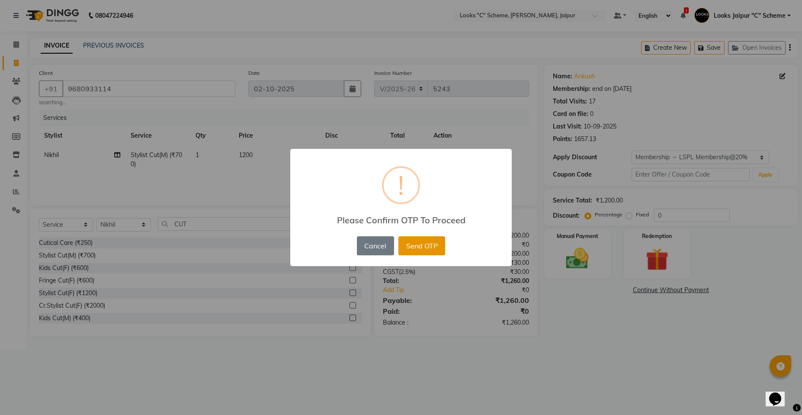
click at [429, 248] on button "Send OTP" at bounding box center [421, 245] width 47 height 19
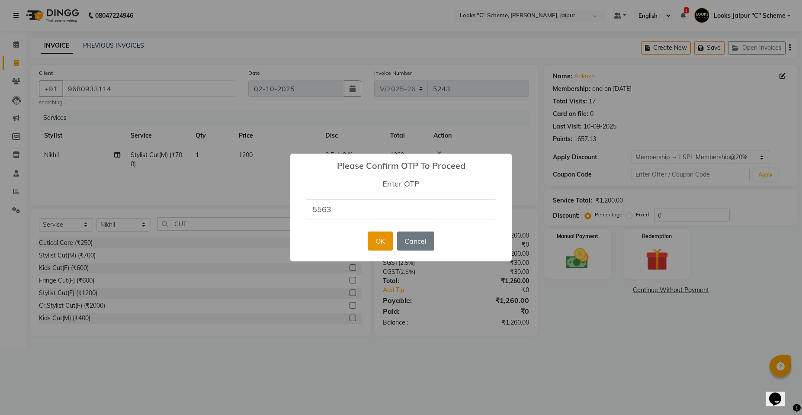
click at [380, 241] on button "OK" at bounding box center [379, 240] width 25 height 19
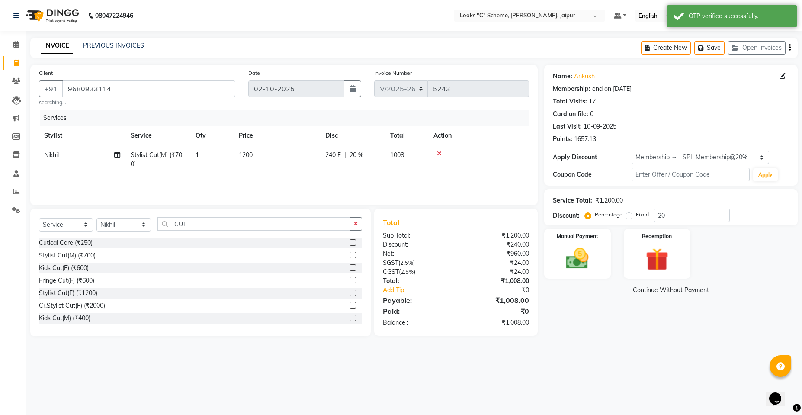
click at [277, 149] on td "1200" at bounding box center [276, 159] width 86 height 29
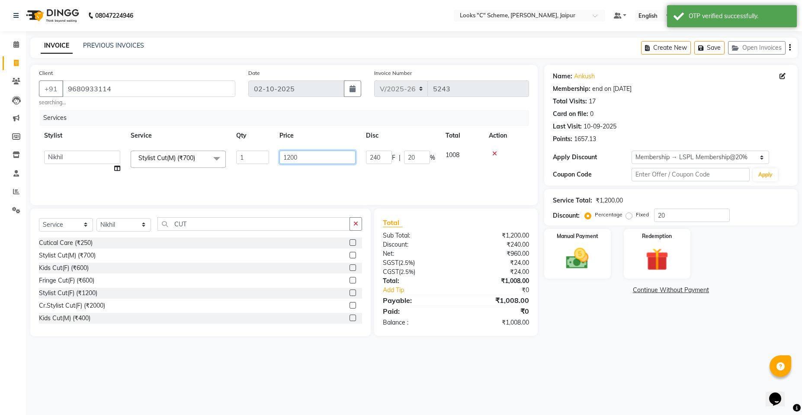
click at [303, 157] on input "1200" at bounding box center [317, 156] width 76 height 13
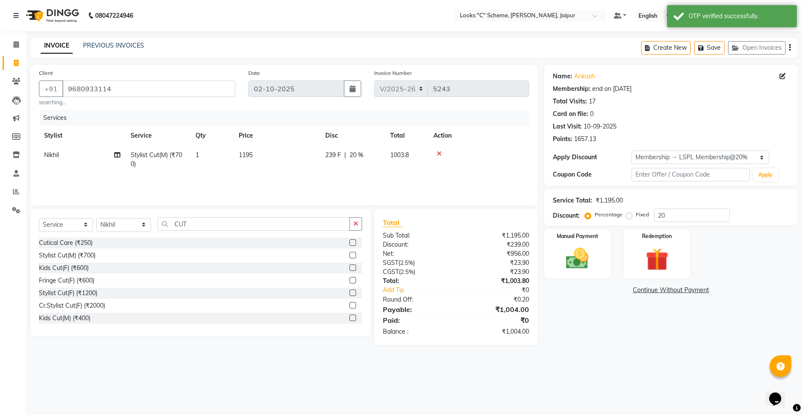
click at [301, 179] on div "Services Stylist Service Qty Price Disc Total Action Nikhil Stylist Cut(M) (₹70…" at bounding box center [284, 153] width 490 height 86
click at [305, 149] on td "1195" at bounding box center [276, 159] width 86 height 29
drag, startPoint x: 305, startPoint y: 149, endPoint x: 308, endPoint y: 153, distance: 5.3
click at [307, 150] on td "1195" at bounding box center [317, 161] width 86 height 33
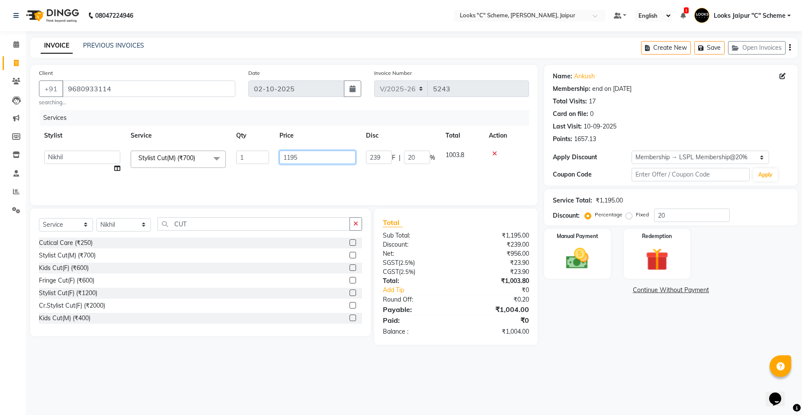
click at [310, 162] on input "1195" at bounding box center [317, 156] width 76 height 13
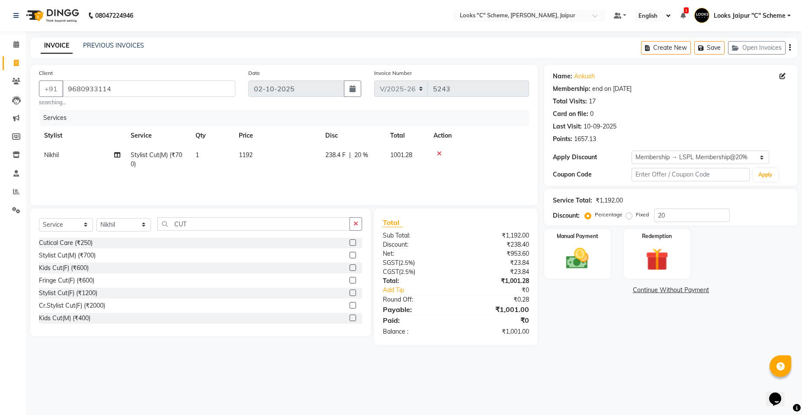
click at [308, 169] on td "1192" at bounding box center [276, 159] width 86 height 29
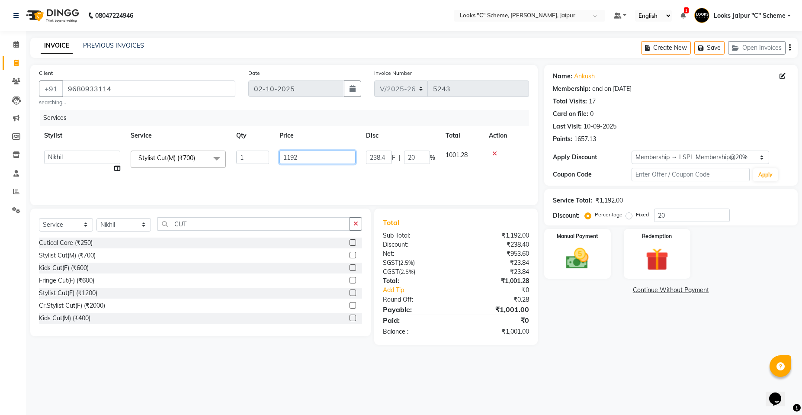
click at [310, 154] on input "1192" at bounding box center [317, 156] width 76 height 13
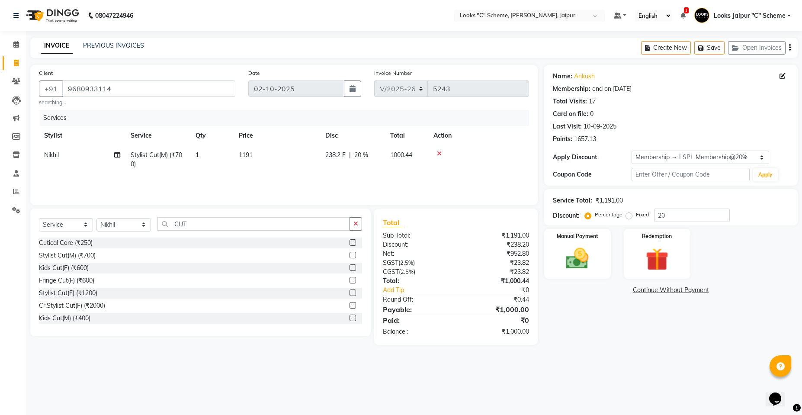
click at [318, 188] on div "Services Stylist Service Qty Price Disc Total Action Nikhil Stylist Cut(M) (₹70…" at bounding box center [284, 153] width 490 height 86
click at [572, 236] on label "Manual Payment" at bounding box center [577, 235] width 43 height 8
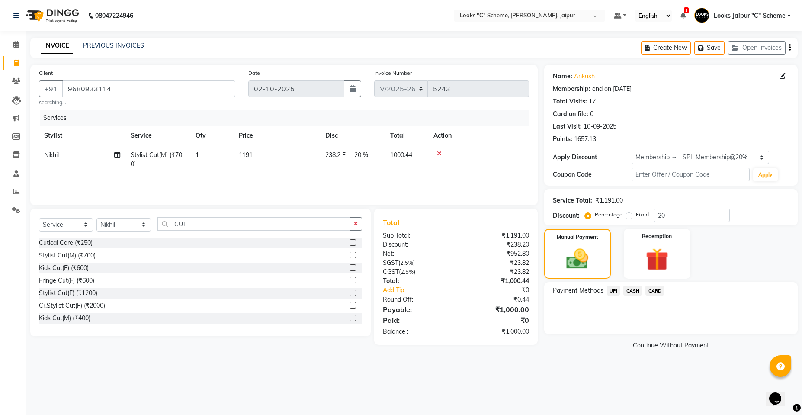
click at [629, 293] on span "CASH" at bounding box center [632, 290] width 19 height 10
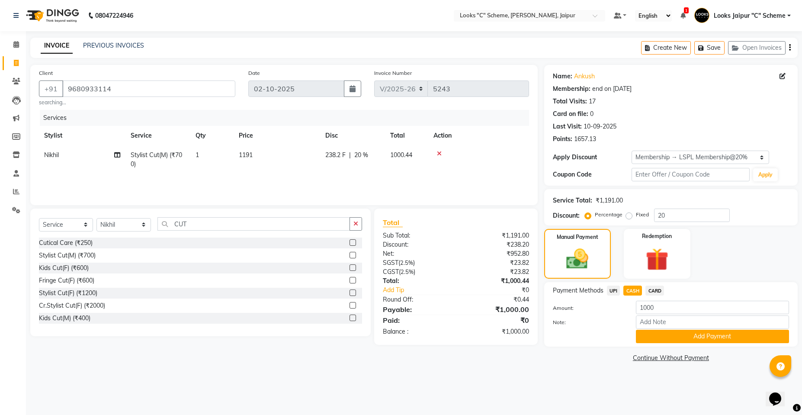
click at [658, 329] on div "Note:" at bounding box center [670, 322] width 249 height 15
click at [663, 342] on button "Add Payment" at bounding box center [711, 335] width 153 height 13
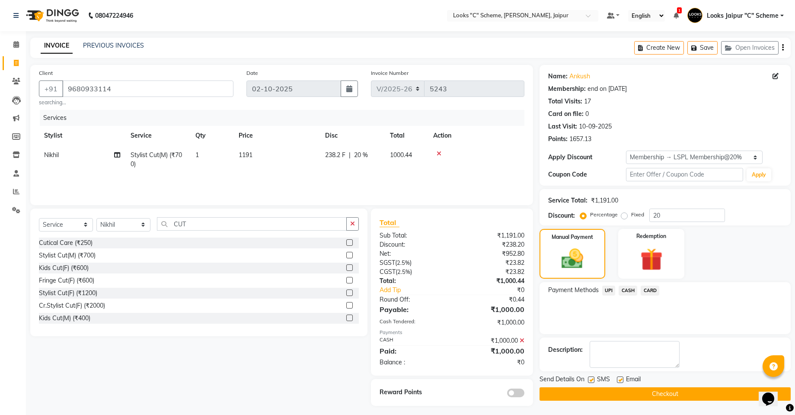
click at [670, 392] on button "Checkout" at bounding box center [665, 393] width 251 height 13
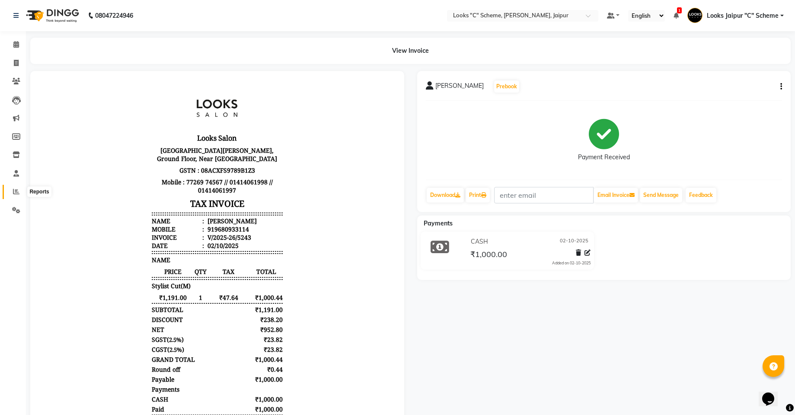
click at [20, 192] on span at bounding box center [16, 192] width 15 height 10
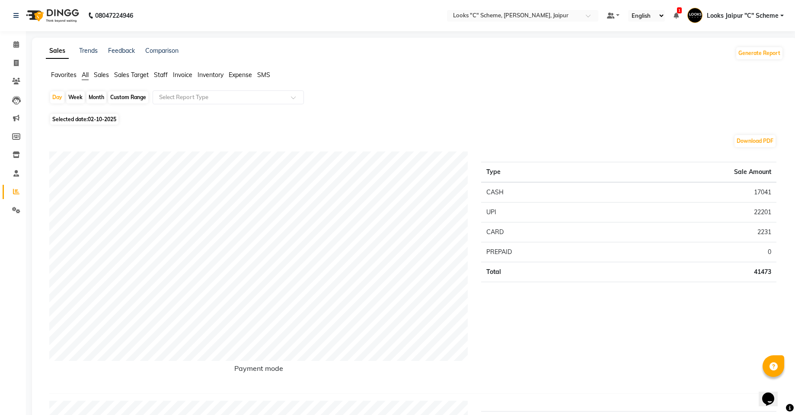
click at [158, 75] on span "Staff" at bounding box center [161, 75] width 14 height 8
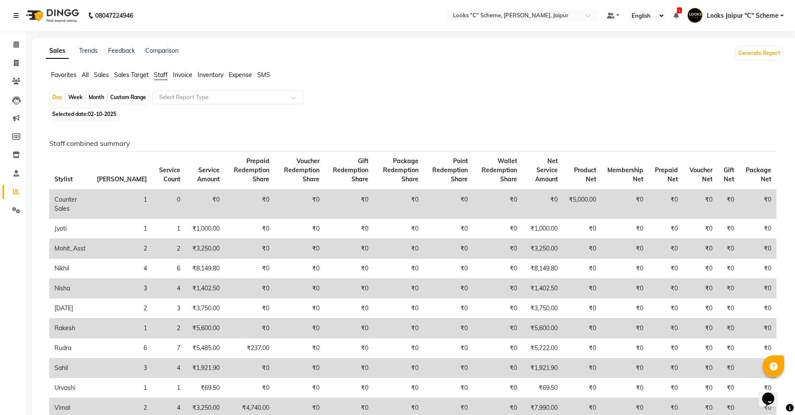
click at [89, 115] on span "02-10-2025" at bounding box center [102, 114] width 29 height 6
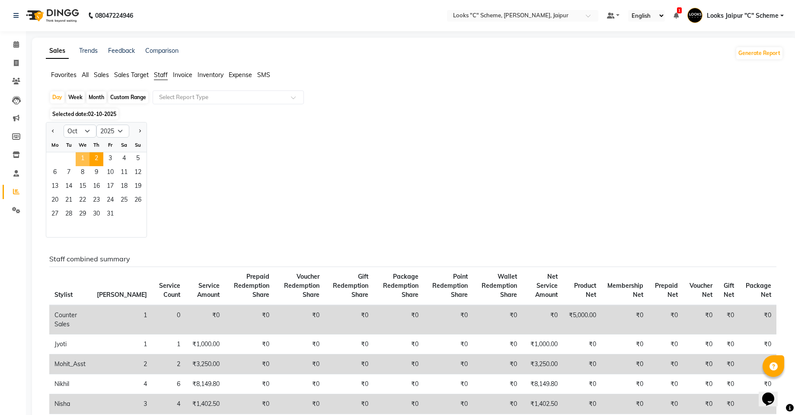
click at [85, 160] on span "1" at bounding box center [83, 159] width 14 height 14
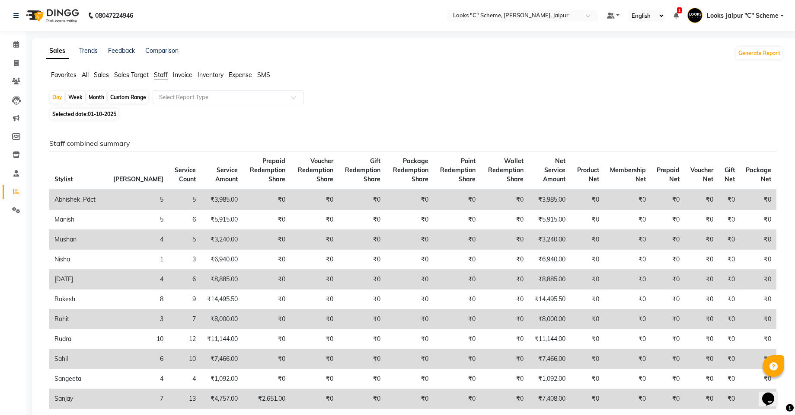
click at [94, 152] on th "Stylist" at bounding box center [78, 170] width 59 height 38
click at [106, 116] on span "01-10-2025" at bounding box center [102, 114] width 29 height 6
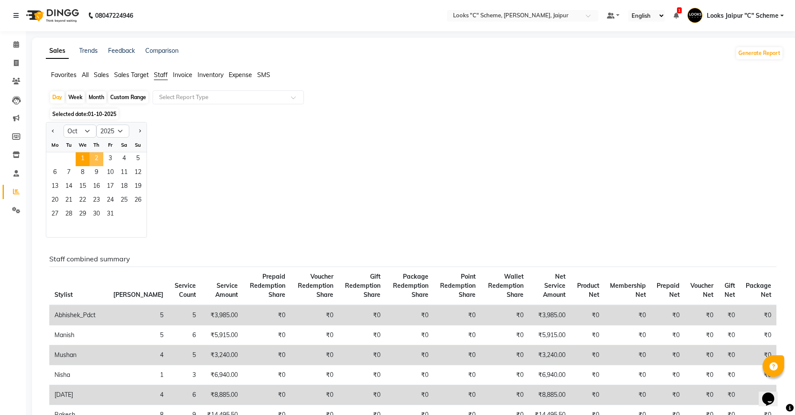
click at [98, 156] on span "2" at bounding box center [96, 159] width 14 height 14
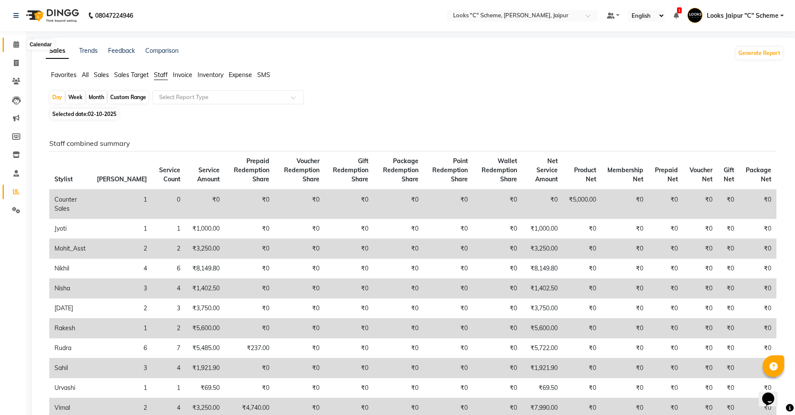
click at [13, 42] on icon at bounding box center [16, 44] width 6 height 6
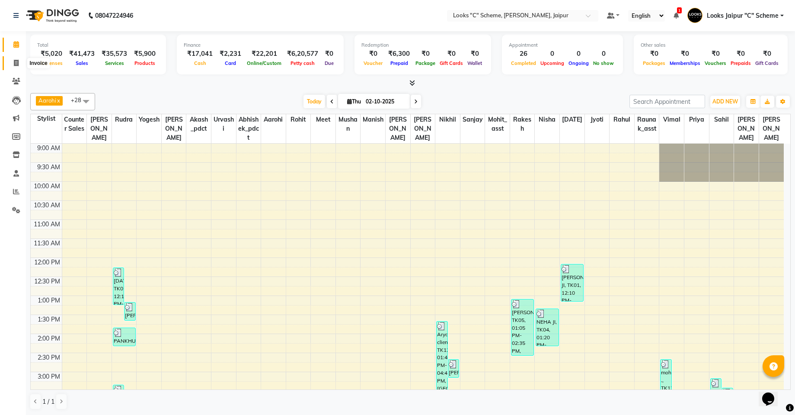
click at [13, 61] on span at bounding box center [16, 63] width 15 height 10
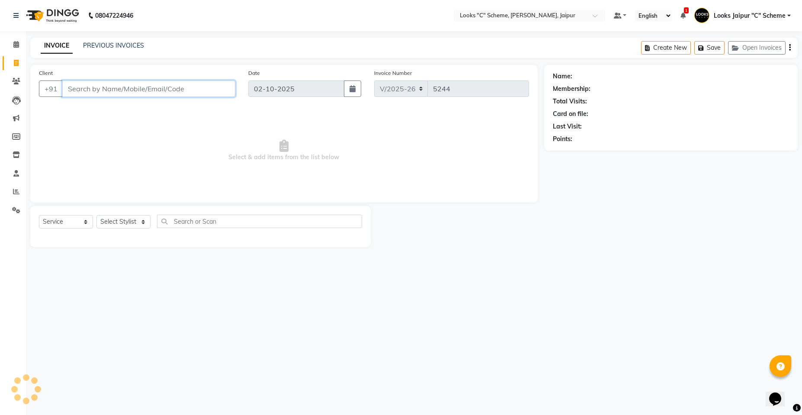
click at [135, 82] on input "Client" at bounding box center [148, 88] width 173 height 16
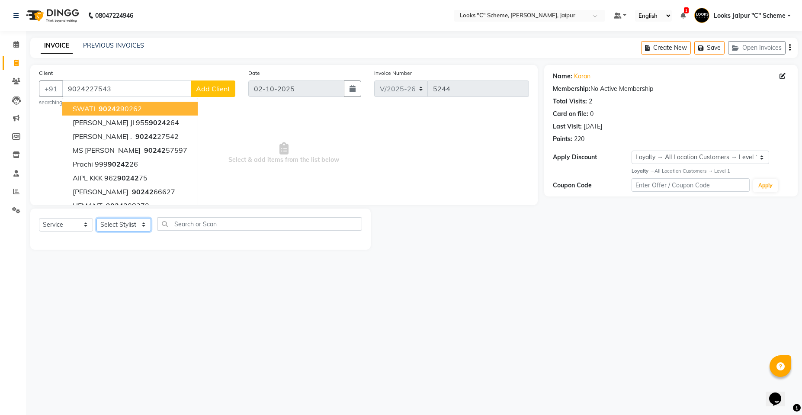
click at [128, 227] on select "Select Stylist [PERSON_NAME] Akash_pdct [PERSON_NAME] [PERSON_NAME] Counter Sal…" at bounding box center [123, 224] width 54 height 13
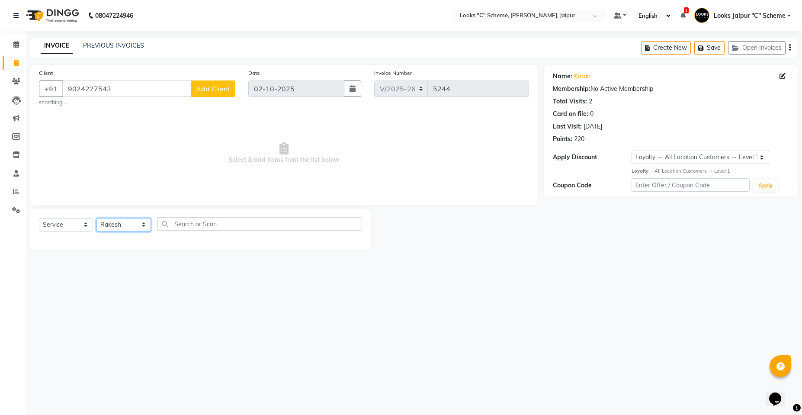
click at [96, 218] on select "Select Stylist [PERSON_NAME] Akash_pdct [PERSON_NAME] [PERSON_NAME] Counter Sal…" at bounding box center [123, 224] width 54 height 13
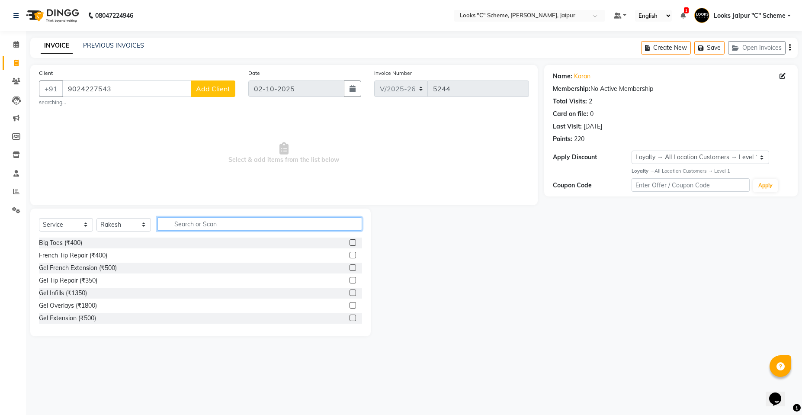
click at [172, 223] on input "text" at bounding box center [259, 223] width 204 height 13
click at [349, 253] on label at bounding box center [352, 255] width 6 height 6
click at [349, 253] on input "checkbox" at bounding box center [352, 255] width 6 height 6
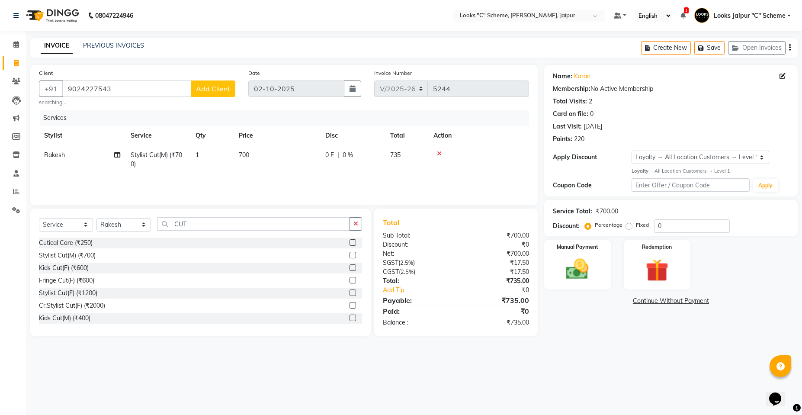
click at [273, 151] on td "700" at bounding box center [276, 159] width 86 height 29
click at [329, 159] on input "700" at bounding box center [317, 156] width 76 height 13
click at [313, 184] on div "Services Stylist Service Qty Price Disc Total Action Aarohi Aayushi Abhishek_pd…" at bounding box center [284, 153] width 490 height 86
click at [581, 263] on img at bounding box center [577, 268] width 38 height 27
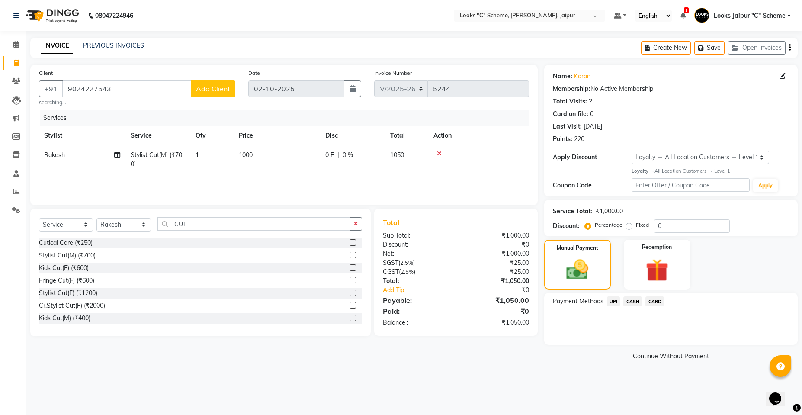
click at [651, 300] on span "CARD" at bounding box center [654, 301] width 19 height 10
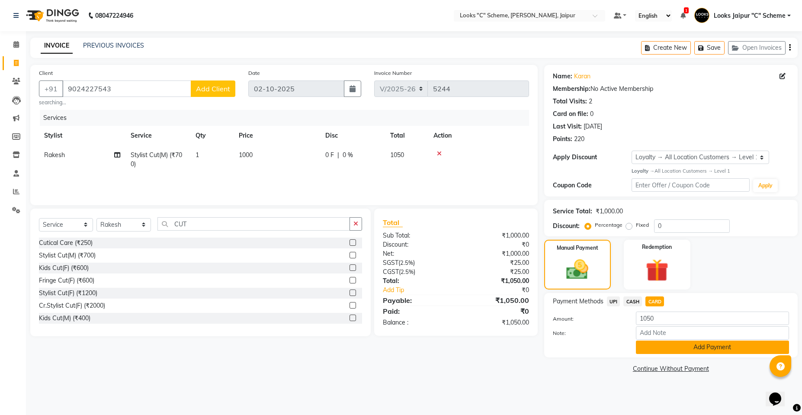
click at [674, 345] on button "Add Payment" at bounding box center [711, 346] width 153 height 13
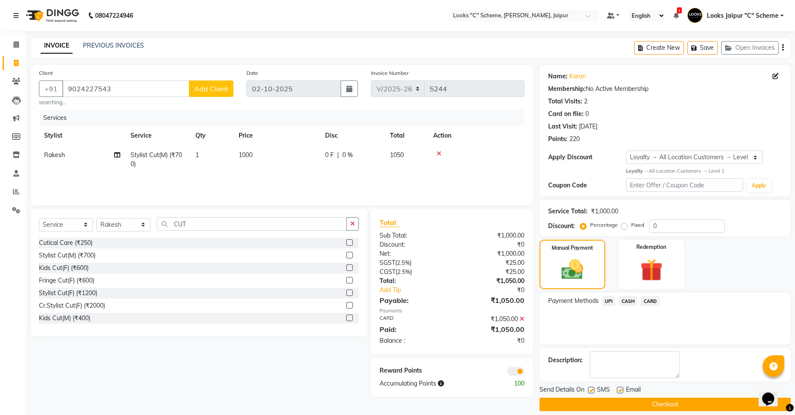
click at [681, 405] on button "Checkout" at bounding box center [665, 403] width 251 height 13
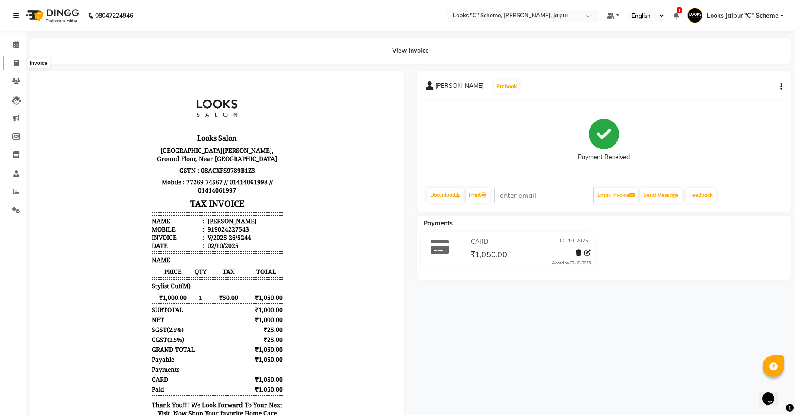
click at [14, 61] on icon at bounding box center [16, 63] width 5 height 6
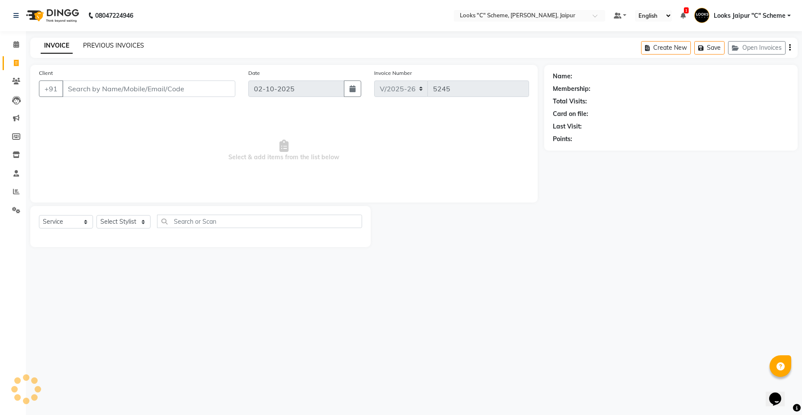
click at [102, 49] on div "PREVIOUS INVOICES" at bounding box center [113, 45] width 61 height 9
click at [108, 44] on link "PREVIOUS INVOICES" at bounding box center [113, 46] width 61 height 8
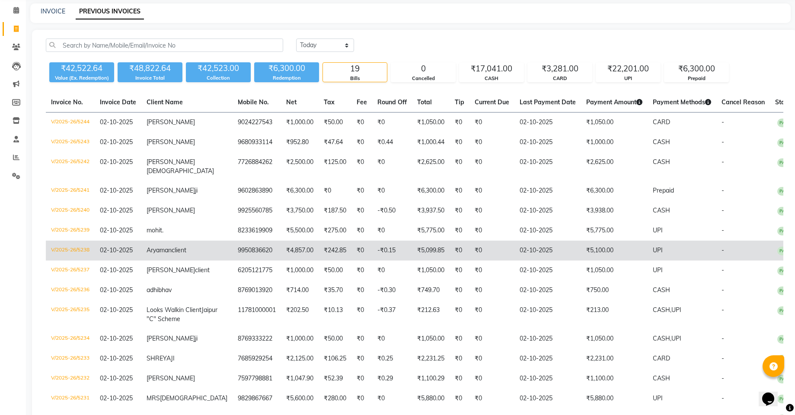
scroll to position [43, 0]
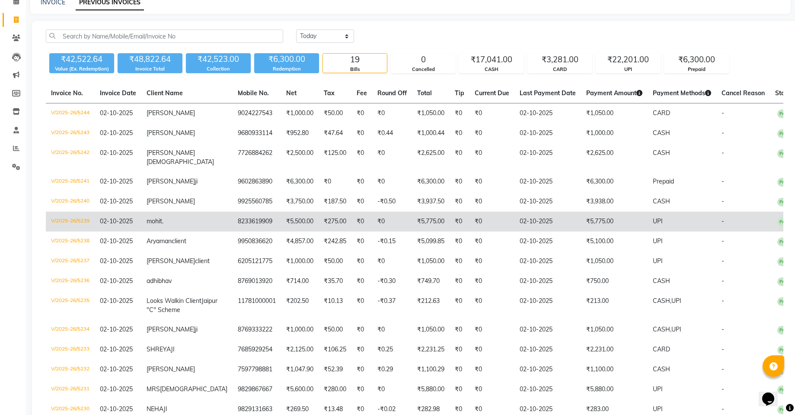
click at [190, 211] on td "mohit ." at bounding box center [186, 221] width 91 height 20
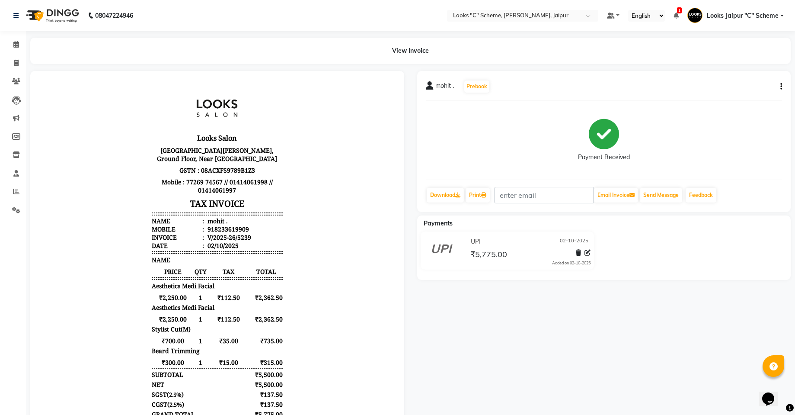
click at [780, 87] on button "button" at bounding box center [779, 86] width 5 height 9
click at [720, 91] on div "Edit Item Staff" at bounding box center [738, 91] width 59 height 11
select select
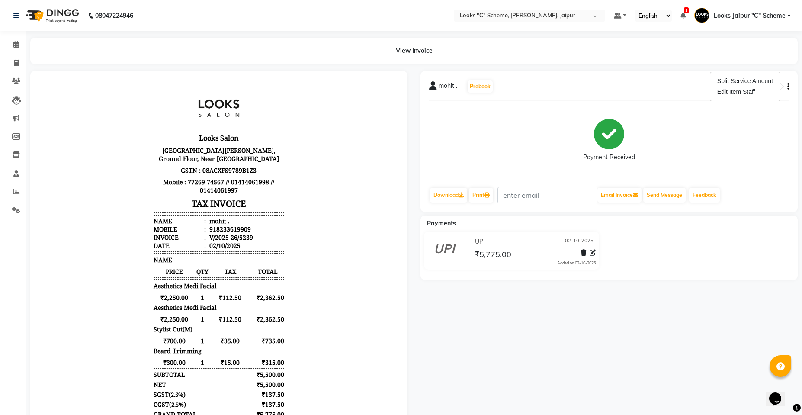
select select
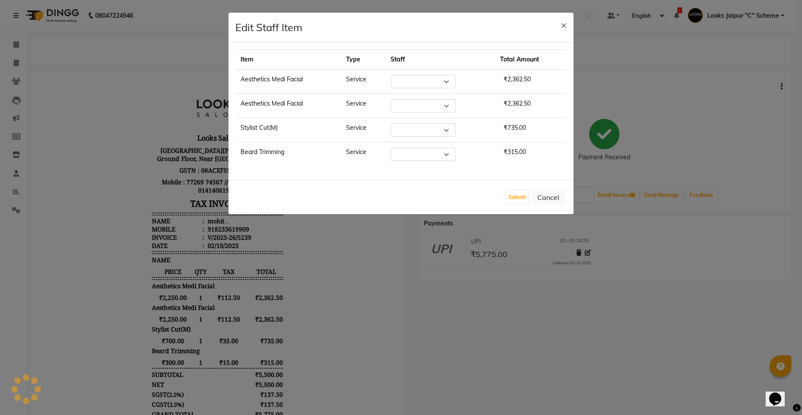
select select "84480"
select select "59430"
select select "84480"
click at [403, 105] on select "Select [PERSON_NAME] Akash_pdct [PERSON_NAME] [PERSON_NAME] Counter Sales Jyoti…" at bounding box center [417, 105] width 65 height 13
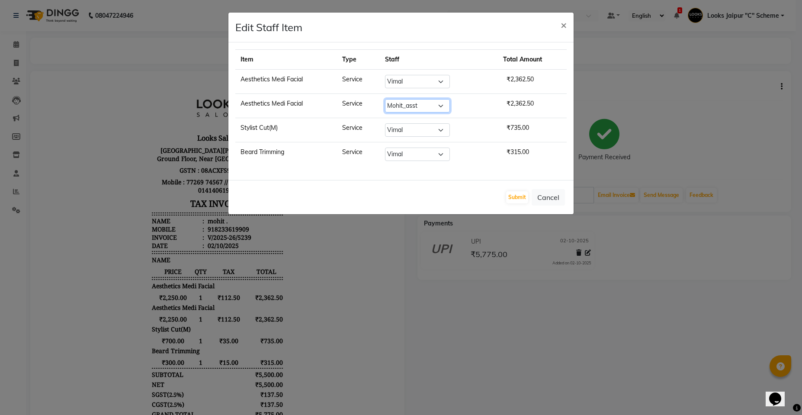
select select "84480"
click at [385, 99] on select "Select [PERSON_NAME] Akash_pdct [PERSON_NAME] [PERSON_NAME] Counter Sales Jyoti…" at bounding box center [417, 105] width 65 height 13
click at [527, 200] on button "Submit" at bounding box center [517, 197] width 22 height 12
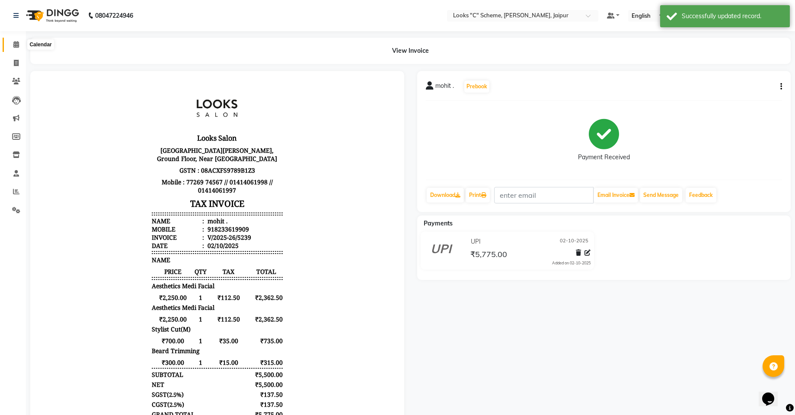
drag, startPoint x: 13, startPoint y: 43, endPoint x: 18, endPoint y: 49, distance: 7.7
click at [13, 44] on icon at bounding box center [16, 44] width 6 height 6
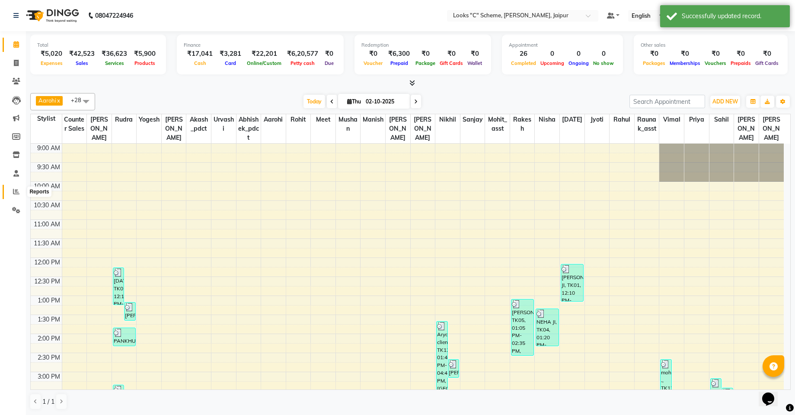
click at [14, 188] on icon at bounding box center [16, 191] width 6 height 6
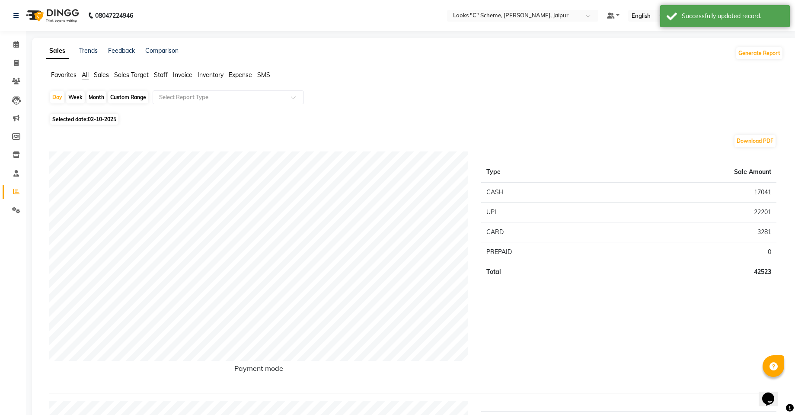
click at [168, 73] on span "Staff" at bounding box center [161, 75] width 14 height 8
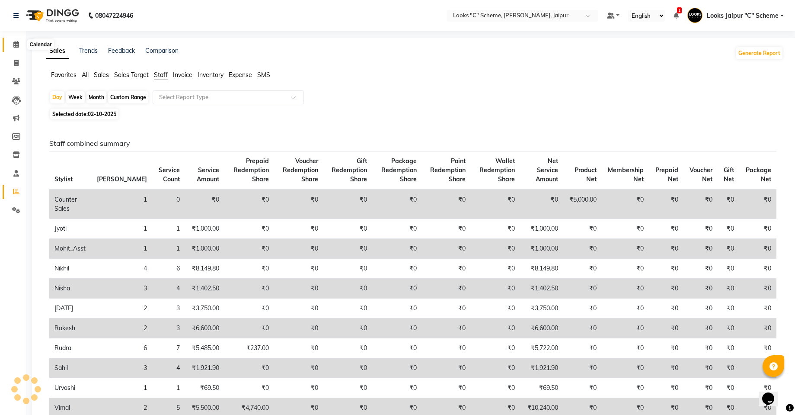
click at [19, 48] on span at bounding box center [16, 45] width 15 height 10
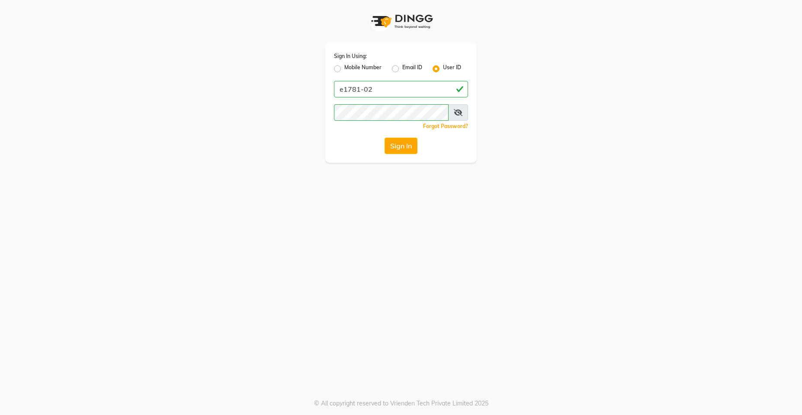
click at [395, 150] on button "Sign In" at bounding box center [400, 145] width 33 height 16
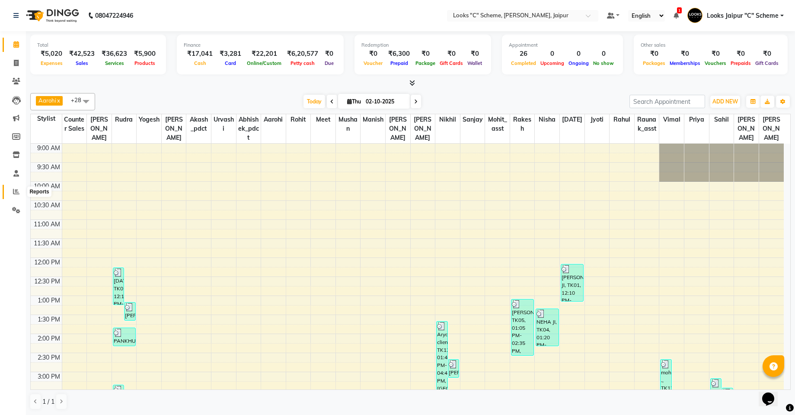
click at [10, 192] on span at bounding box center [16, 192] width 15 height 10
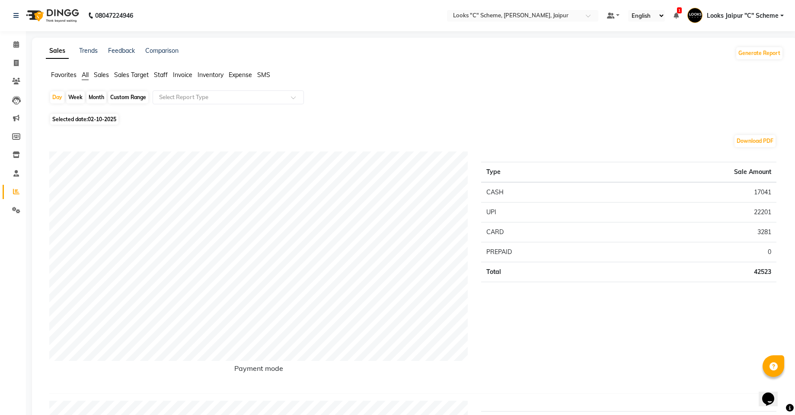
click at [163, 74] on span "Staff" at bounding box center [161, 75] width 14 height 8
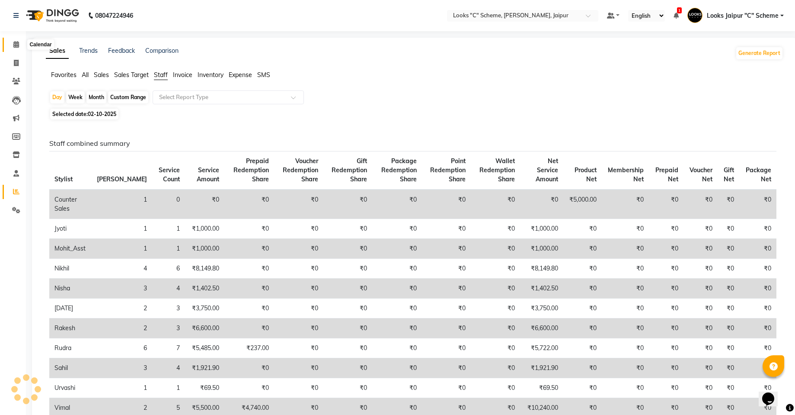
click at [15, 45] on icon at bounding box center [16, 44] width 6 height 6
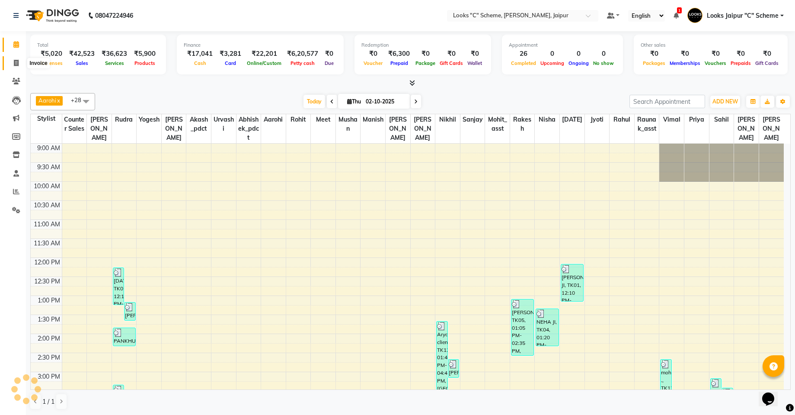
click at [13, 64] on span at bounding box center [16, 63] width 15 height 10
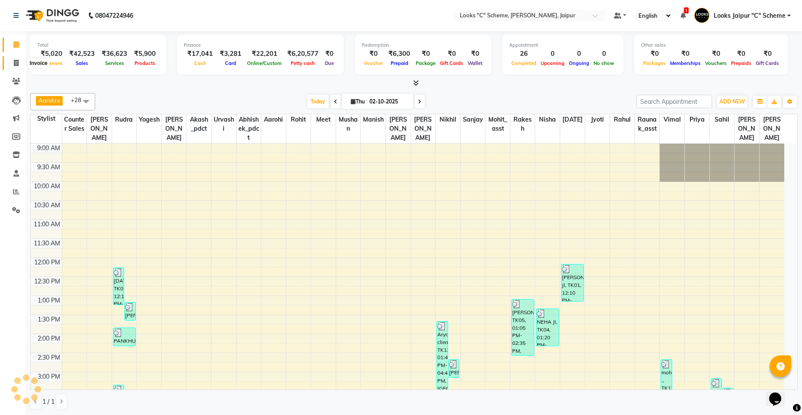
select select "service"
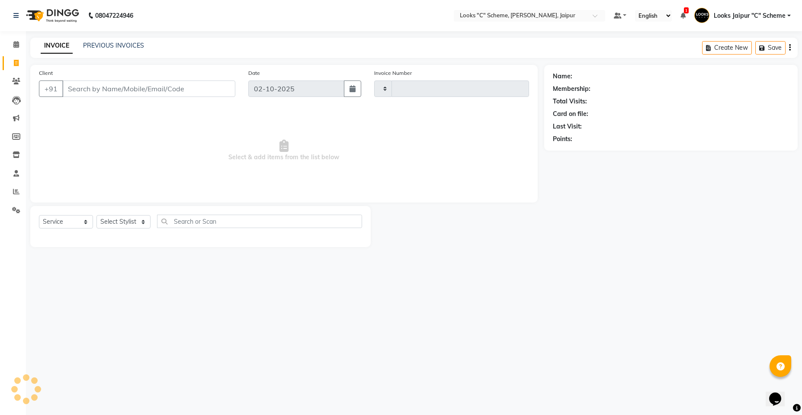
type input "5245"
select select "4315"
click at [13, 189] on span at bounding box center [16, 192] width 15 height 10
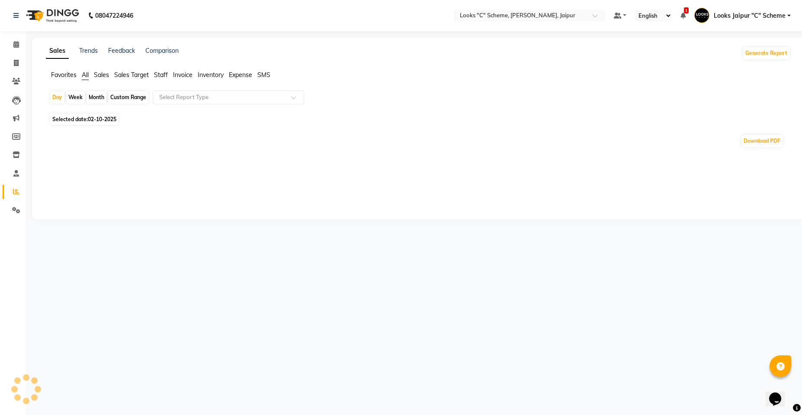
click at [169, 75] on ul "Favorites All Sales Sales Target Staff Invoice Inventory Expense SMS" at bounding box center [418, 75] width 744 height 10
click at [166, 75] on span "Staff" at bounding box center [161, 75] width 14 height 8
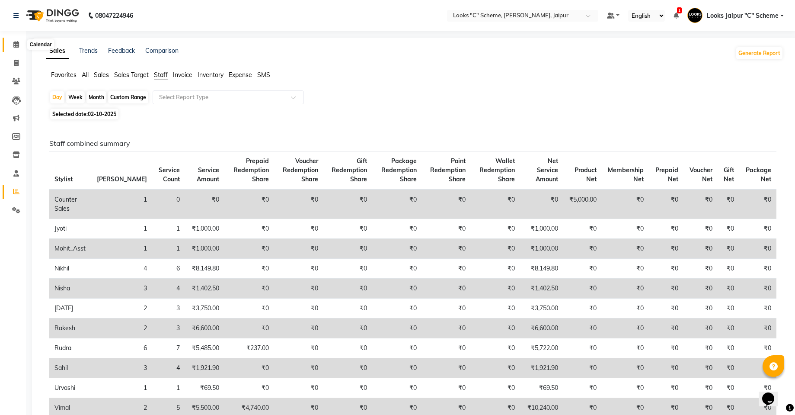
click at [13, 42] on icon at bounding box center [16, 44] width 6 height 6
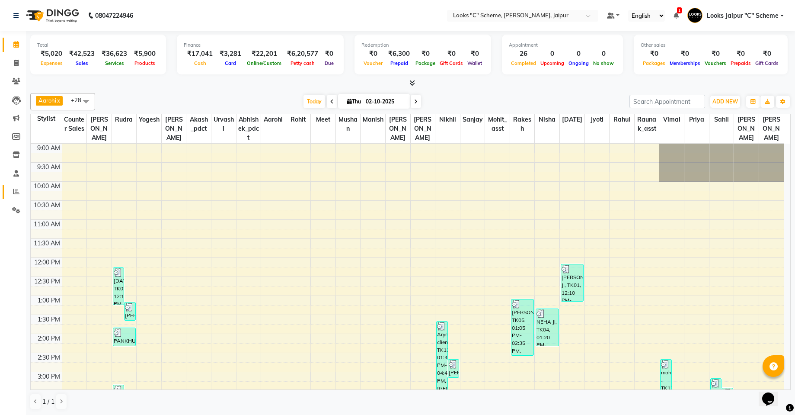
click at [13, 187] on link "Reports" at bounding box center [13, 192] width 21 height 14
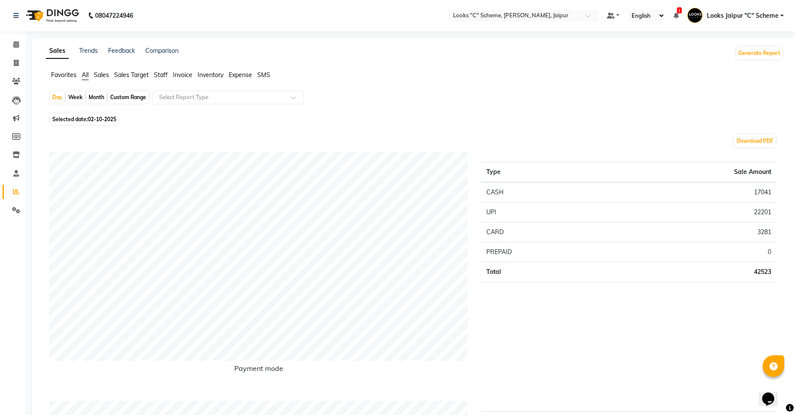
click at [163, 76] on span "Staff" at bounding box center [161, 75] width 14 height 8
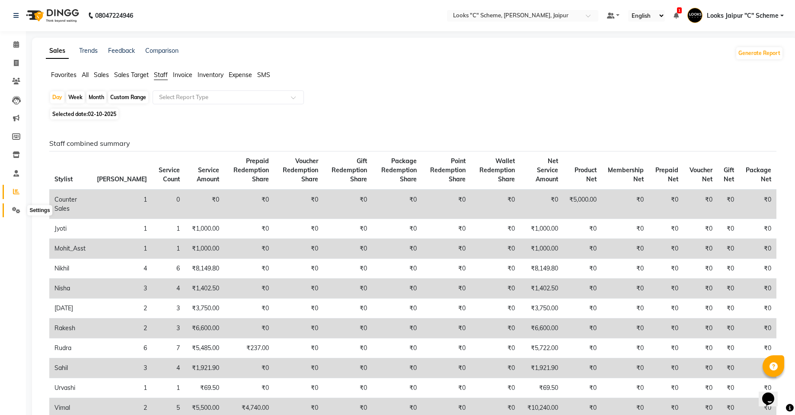
click at [16, 212] on icon at bounding box center [16, 210] width 8 height 6
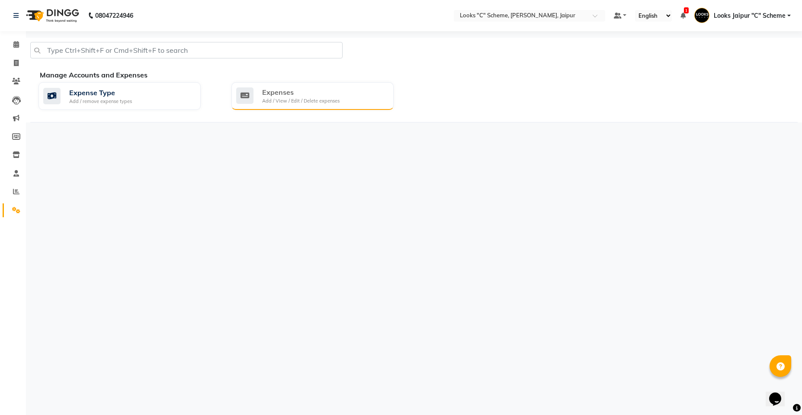
click at [281, 93] on div "Expenses" at bounding box center [300, 92] width 77 height 10
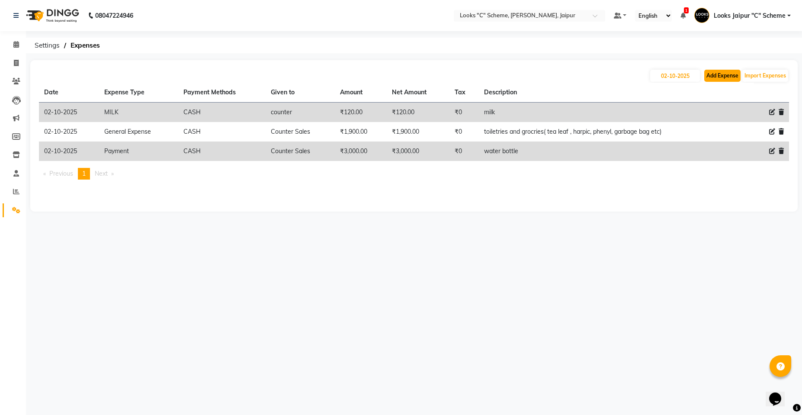
click at [715, 73] on button "Add Expense" at bounding box center [722, 76] width 36 height 12
select select "1"
select select "3120"
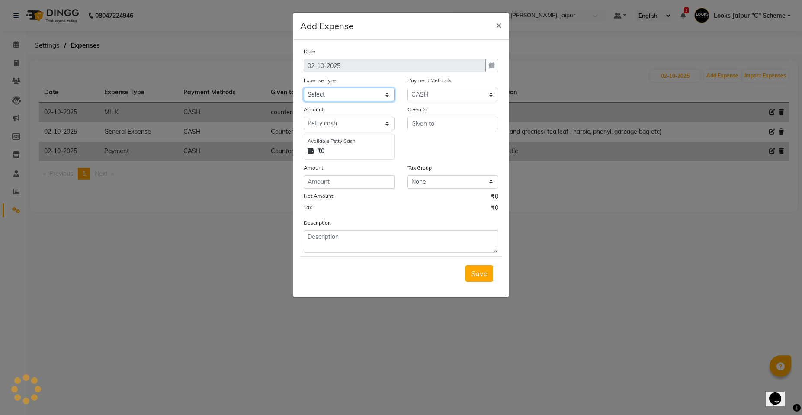
click at [363, 99] on select "Select Accommodation Aesthetics Bank Deposit BLINKIT Cash Handover Client Refun…" at bounding box center [348, 94] width 91 height 13
select select "19731"
click at [303, 88] on select "Select Accommodation Aesthetics Bank Deposit BLINKIT Cash Handover Client Refun…" at bounding box center [348, 94] width 91 height 13
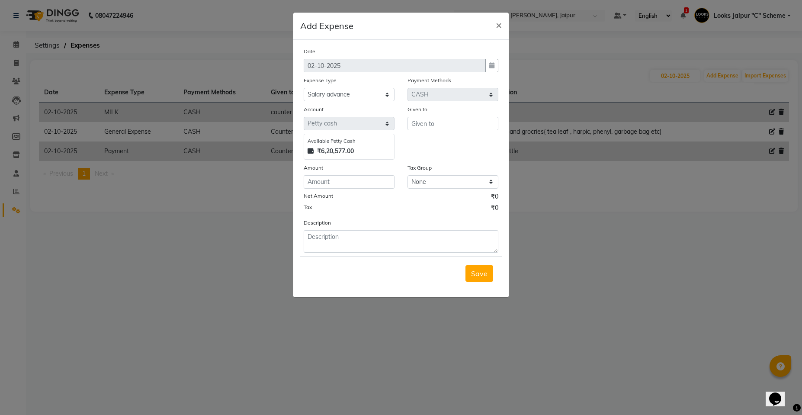
click at [441, 130] on div "Given to" at bounding box center [453, 132] width 104 height 55
click at [442, 128] on input "text" at bounding box center [452, 123] width 91 height 13
click at [434, 141] on span "Coun" at bounding box center [426, 141] width 17 height 9
type input "Counter Sales"
click at [357, 187] on input "number" at bounding box center [348, 181] width 91 height 13
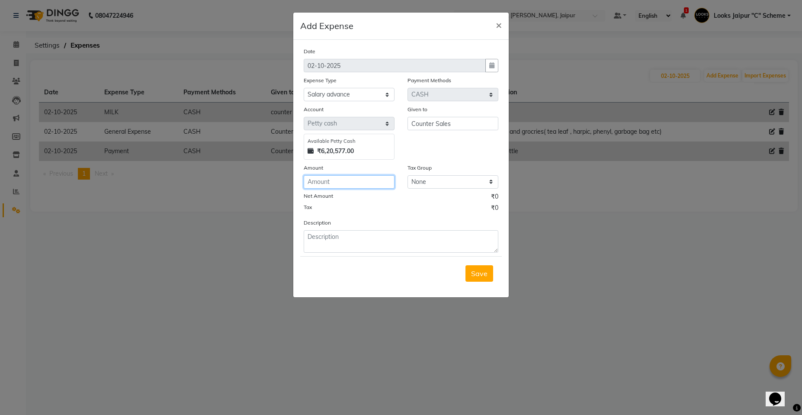
click at [377, 178] on input "number" at bounding box center [348, 181] width 91 height 13
type input "5000"
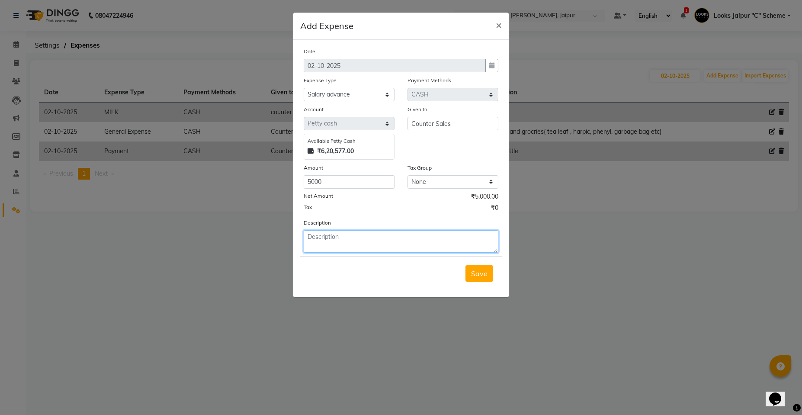
click at [350, 241] on textarea at bounding box center [400, 241] width 195 height 22
type textarea "SEPT MONTH ADV TO [PERSON_NAME]"
click at [473, 265] on button "Save" at bounding box center [479, 273] width 28 height 16
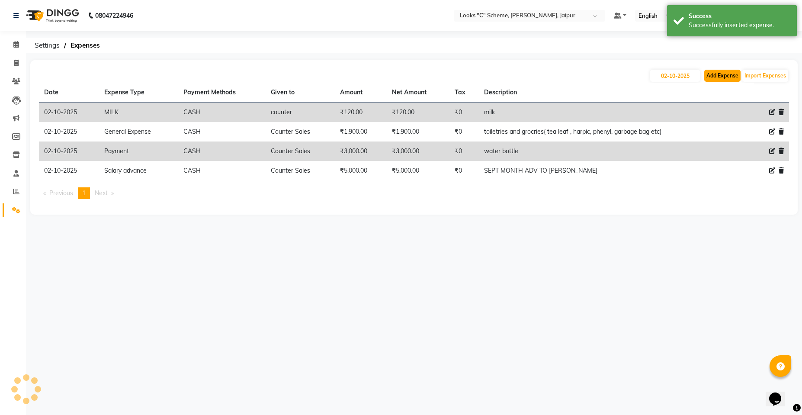
click at [729, 71] on button "Add Expense" at bounding box center [722, 76] width 36 height 12
select select "1"
select select "3120"
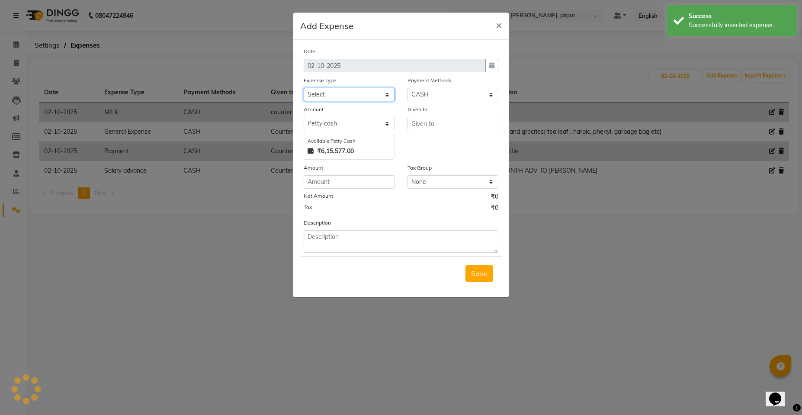
click at [335, 93] on select "Select Accommodation Aesthetics Bank Deposit BLINKIT Cash Handover Client Refun…" at bounding box center [348, 94] width 91 height 13
drag, startPoint x: 333, startPoint y: 89, endPoint x: 327, endPoint y: 94, distance: 8.3
click at [333, 89] on select "Select Accommodation Aesthetics Bank Deposit BLINKIT Cash Handover Client Refun…" at bounding box center [348, 94] width 91 height 13
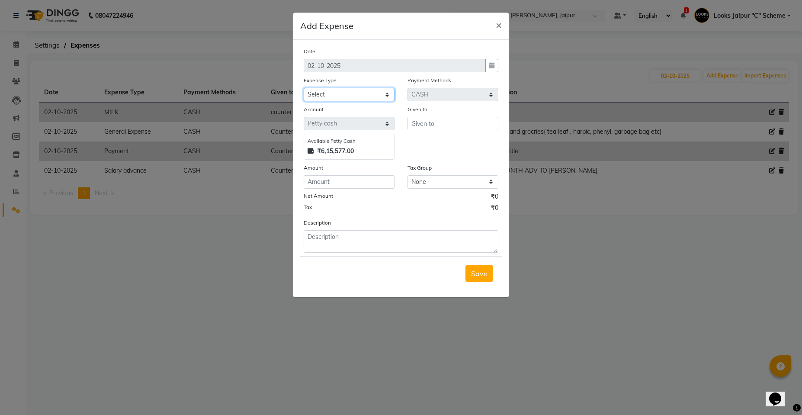
select select "24372"
click at [303, 88] on select "Select Accommodation Aesthetics Bank Deposit BLINKIT Cash Handover Client Refun…" at bounding box center [348, 94] width 91 height 13
click at [428, 125] on input "text" at bounding box center [452, 123] width 91 height 13
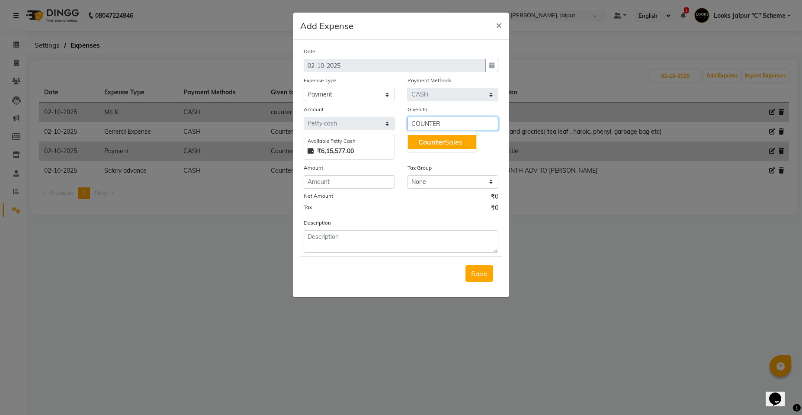
click at [435, 147] on button "Counter Sales" at bounding box center [442, 142] width 68 height 14
type input "Counter Sales"
click at [371, 184] on input "number" at bounding box center [348, 181] width 91 height 13
type input "4000"
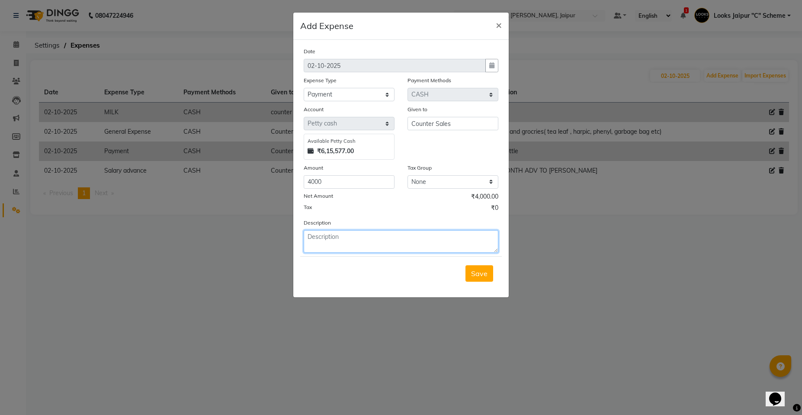
click at [326, 238] on textarea at bounding box center [400, 241] width 195 height 22
type textarea "MANGO CARE COFFEE POWDER"
click at [471, 271] on button "Save" at bounding box center [479, 273] width 28 height 16
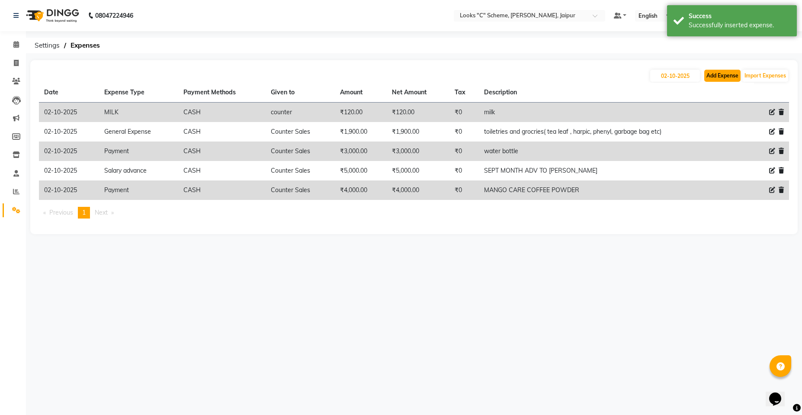
click at [734, 73] on button "Add Expense" at bounding box center [722, 76] width 36 height 12
select select "1"
select select "3120"
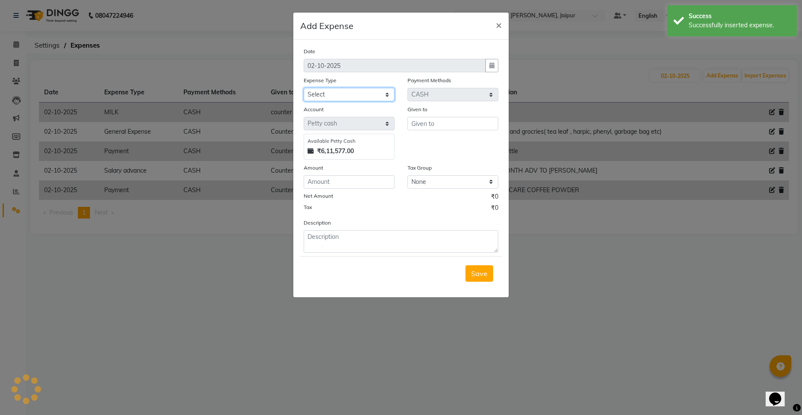
drag, startPoint x: 337, startPoint y: 93, endPoint x: 335, endPoint y: 98, distance: 4.9
click at [337, 93] on select "Select Accommodation Aesthetics Bank Deposit BLINKIT Cash Handover Client Refun…" at bounding box center [348, 94] width 91 height 13
click at [362, 98] on select "Select Accommodation Aesthetics Bank Deposit BLINKIT Cash Handover Client Refun…" at bounding box center [348, 94] width 91 height 13
click at [358, 99] on select "Select Accommodation Aesthetics Bank Deposit BLINKIT Cash Handover Client Refun…" at bounding box center [348, 94] width 91 height 13
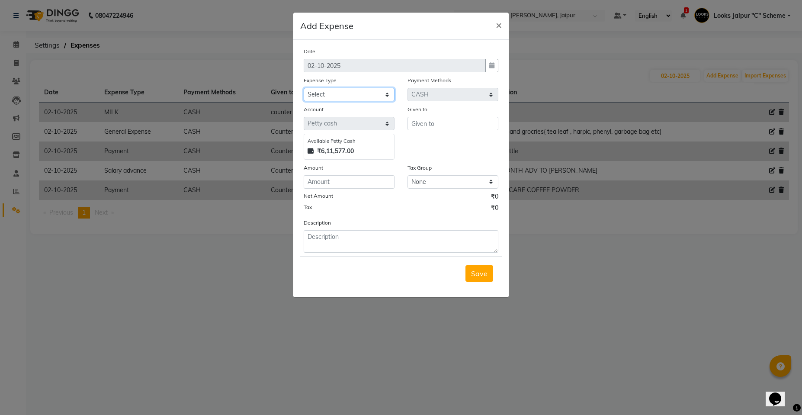
select select "24170"
click at [303, 88] on select "Select Accommodation Aesthetics Bank Deposit BLINKIT Cash Handover Client Refun…" at bounding box center [348, 94] width 91 height 13
click at [442, 115] on div "Given to" at bounding box center [452, 111] width 91 height 12
click at [443, 123] on input "text" at bounding box center [452, 123] width 91 height 13
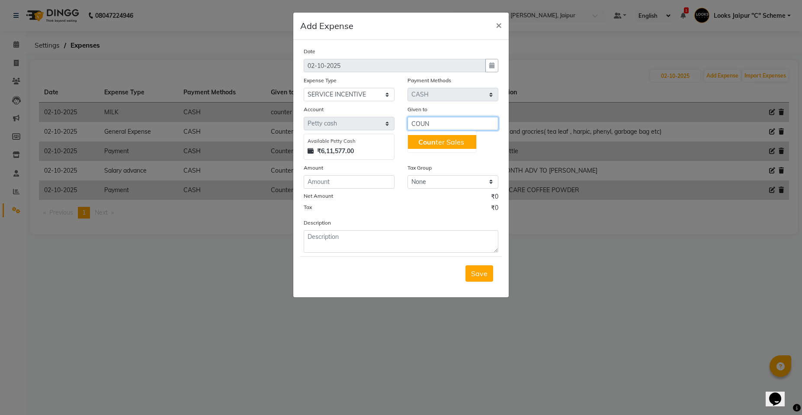
click at [461, 138] on ngb-highlight "Coun ter Sales" at bounding box center [441, 141] width 46 height 9
type input "Counter Sales"
click at [356, 186] on input "number" at bounding box center [348, 181] width 91 height 13
type input "5"
type input "644"
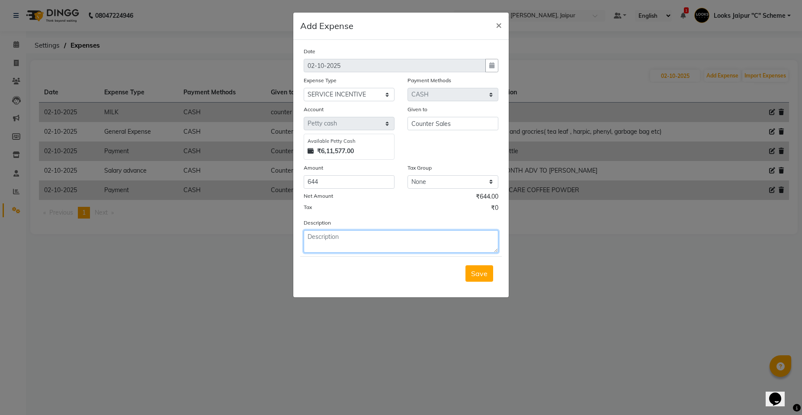
click at [324, 233] on textarea at bounding box center [400, 241] width 195 height 22
type textarea "[DATE] ND [DATE] INC TO [DATE]"
click at [488, 274] on button "Save" at bounding box center [479, 273] width 28 height 16
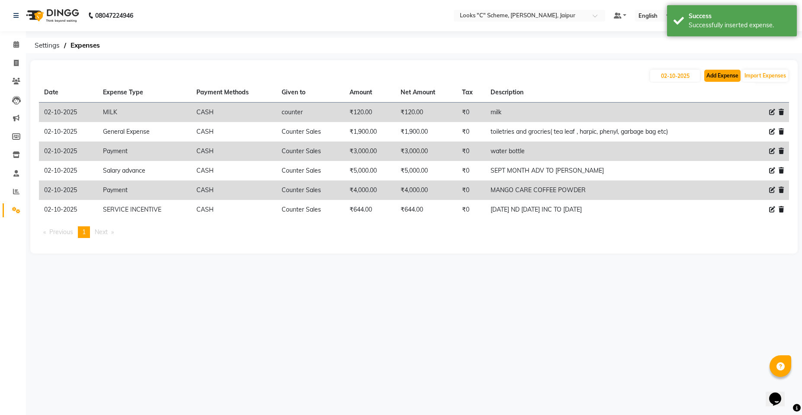
click at [719, 73] on button "Add Expense" at bounding box center [722, 76] width 36 height 12
select select "1"
select select "3120"
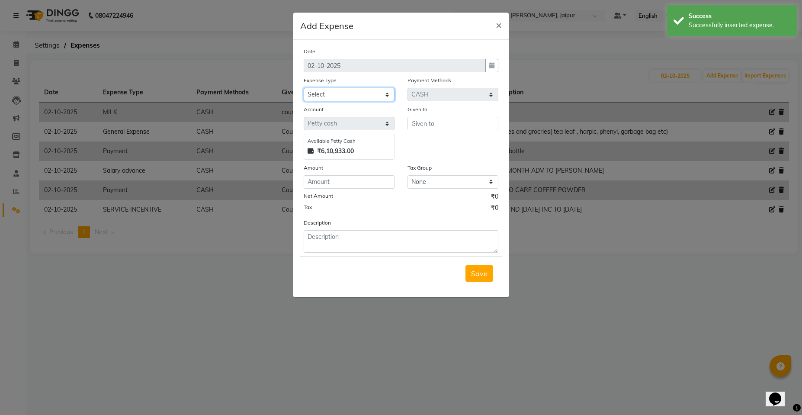
click at [370, 92] on select "Select Accommodation Aesthetics Bank Deposit BLINKIT Cash Handover Client Refun…" at bounding box center [348, 94] width 91 height 13
select select "24170"
click at [303, 88] on select "Select Accommodation Aesthetics Bank Deposit BLINKIT Cash Handover Client Refun…" at bounding box center [348, 94] width 91 height 13
click at [472, 123] on input "text" at bounding box center [452, 123] width 91 height 13
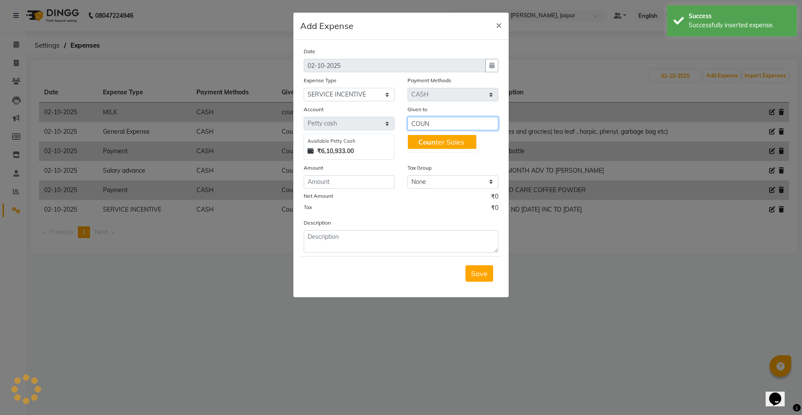
click at [464, 147] on button "Coun ter Sales" at bounding box center [442, 142] width 68 height 14
type input "Counter Sales"
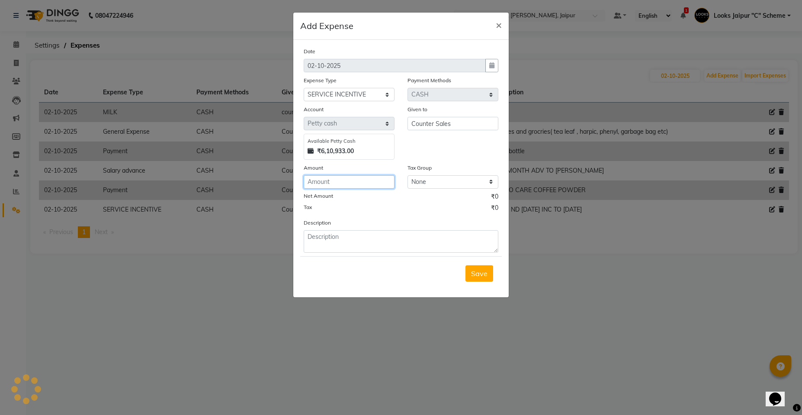
click at [347, 185] on input "number" at bounding box center [348, 181] width 91 height 13
type input "200"
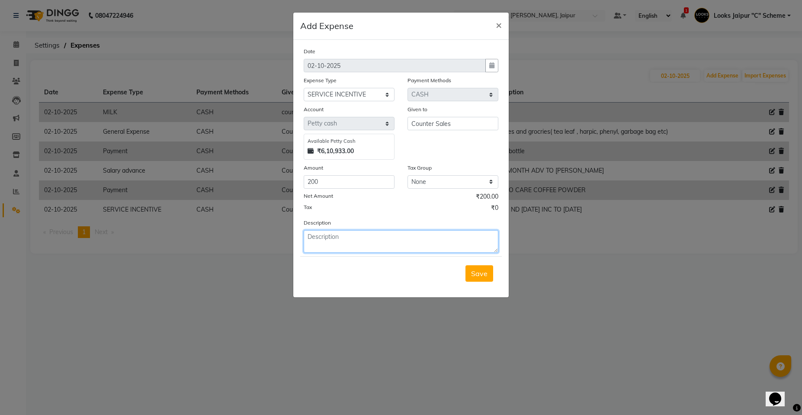
click at [325, 233] on textarea at bounding box center [400, 241] width 195 height 22
type textarea "[DATE] INC NISHA"
drag, startPoint x: 476, startPoint y: 268, endPoint x: 481, endPoint y: 272, distance: 6.7
click at [479, 271] on button "Save" at bounding box center [479, 273] width 28 height 16
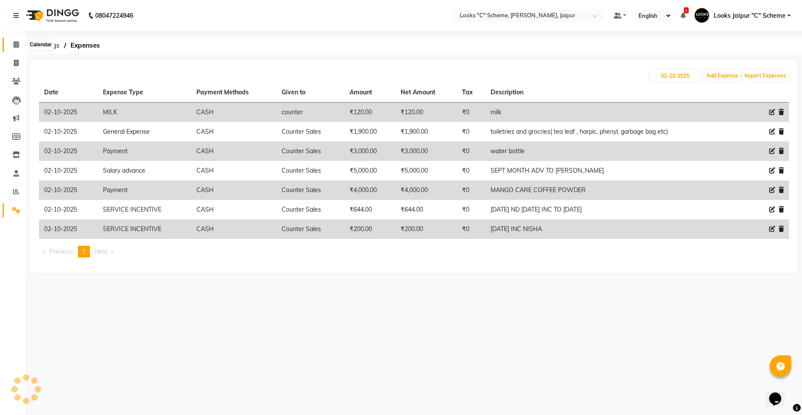
click at [22, 47] on span at bounding box center [16, 45] width 15 height 10
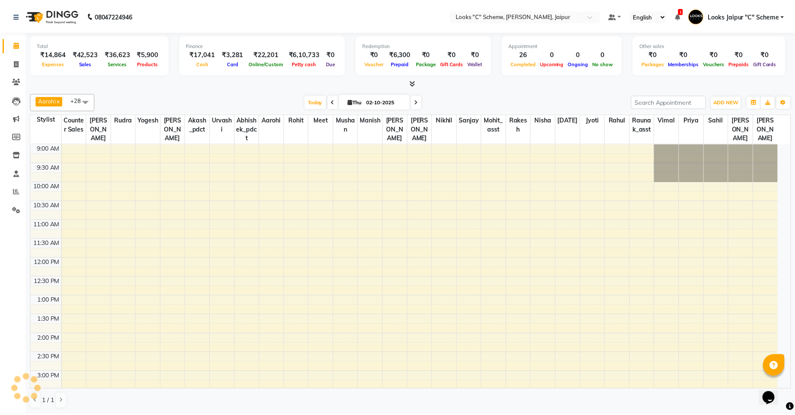
scroll to position [194, 0]
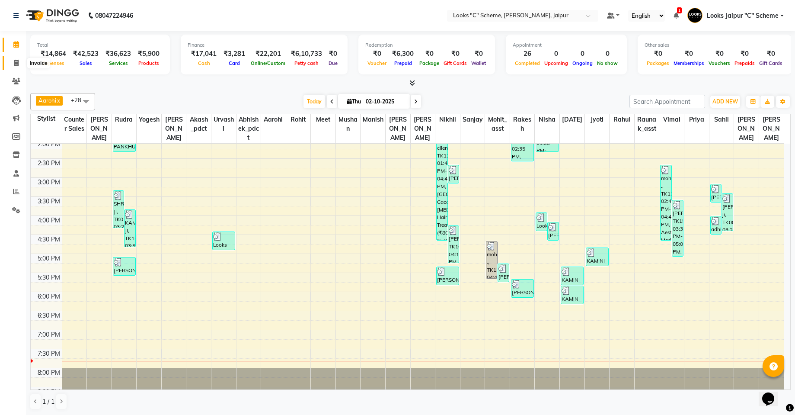
click at [14, 62] on icon at bounding box center [16, 63] width 5 height 6
select select "service"
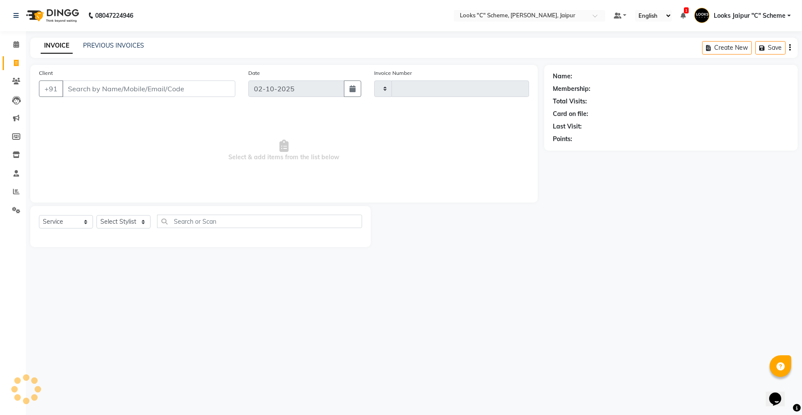
type input "5245"
select select "4315"
click at [122, 89] on input "Client" at bounding box center [148, 88] width 173 height 16
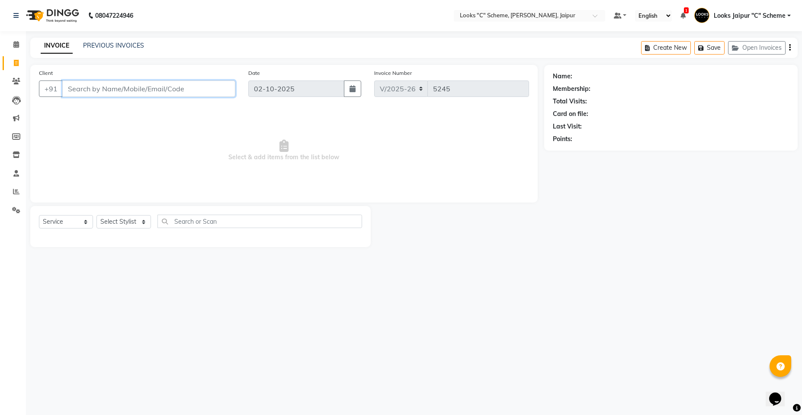
click at [132, 91] on input "Client" at bounding box center [148, 88] width 173 height 16
type input "9829095866"
click at [222, 86] on span "Add Client" at bounding box center [213, 88] width 34 height 9
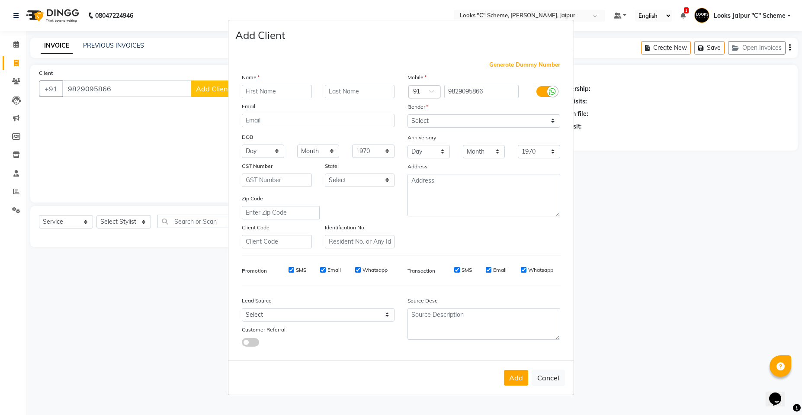
click at [270, 98] on div "Name Email DOB Day 01 02 03 04 05 06 07 08 09 10 11 12 13 14 15 16 17 18 19 20 …" at bounding box center [318, 161] width 166 height 176
click at [273, 89] on input "text" at bounding box center [277, 91] width 70 height 13
click at [275, 80] on div "Name" at bounding box center [318, 79] width 166 height 12
click at [285, 98] on input "text" at bounding box center [277, 91] width 70 height 13
type input "n"
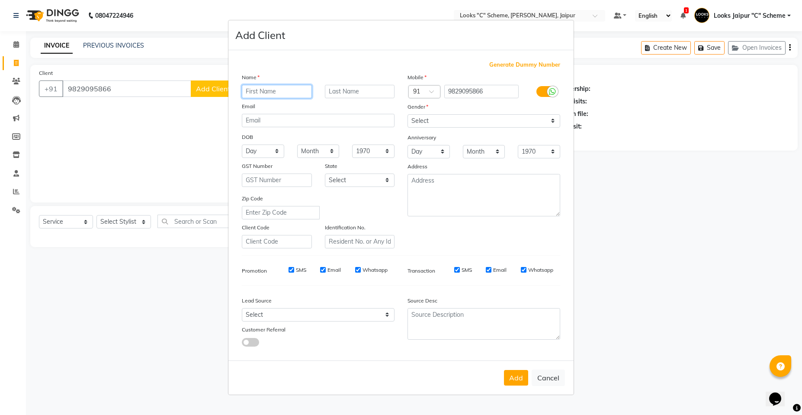
type input "n"
type input "NITI"
click at [374, 93] on input "text" at bounding box center [360, 91] width 70 height 13
type input "CLIENT"
click at [432, 122] on select "Select [DEMOGRAPHIC_DATA] [DEMOGRAPHIC_DATA] Other Prefer Not To Say" at bounding box center [483, 120] width 153 height 13
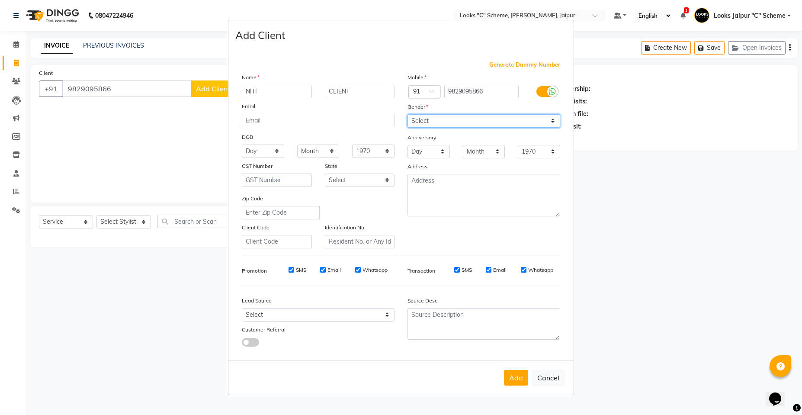
select select "[DEMOGRAPHIC_DATA]"
click at [407, 114] on select "Select [DEMOGRAPHIC_DATA] [DEMOGRAPHIC_DATA] Other Prefer Not To Say" at bounding box center [483, 120] width 153 height 13
click at [522, 380] on button "Add" at bounding box center [516, 378] width 24 height 16
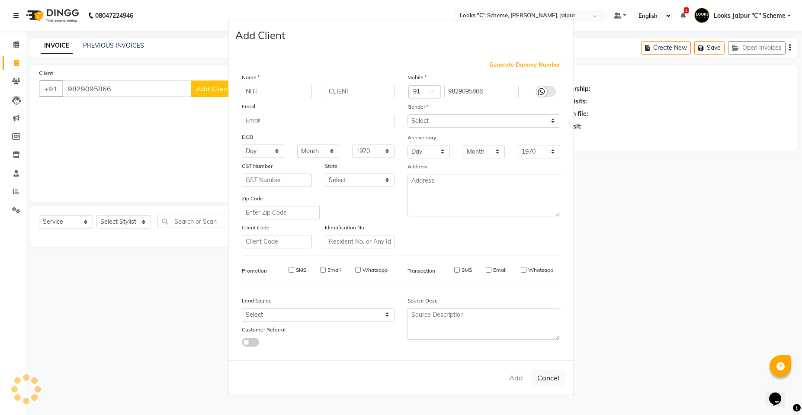
select select
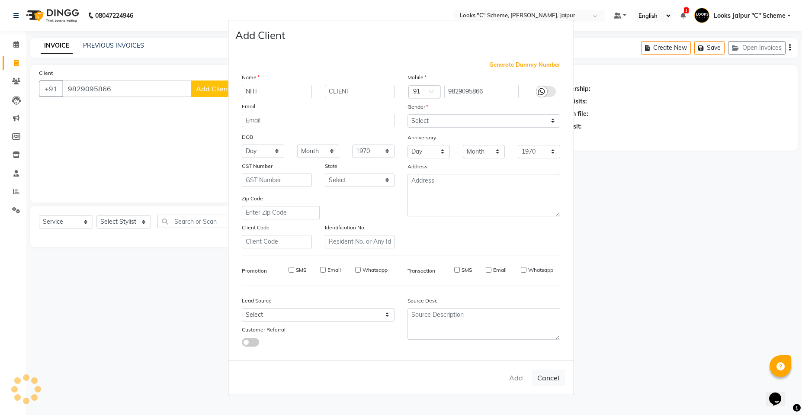
select select
checkbox input "false"
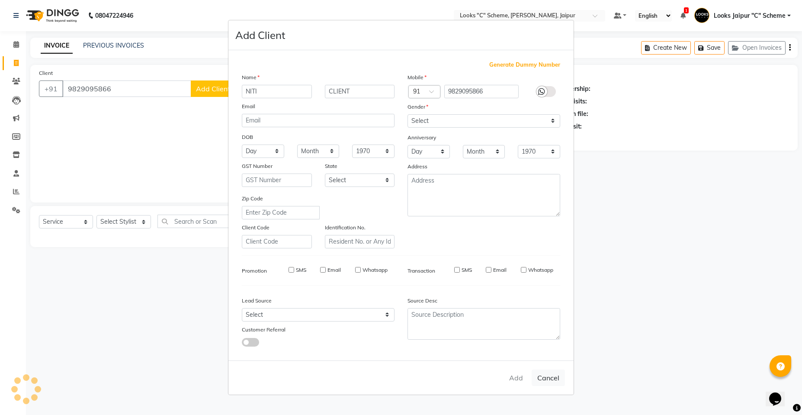
checkbox input "false"
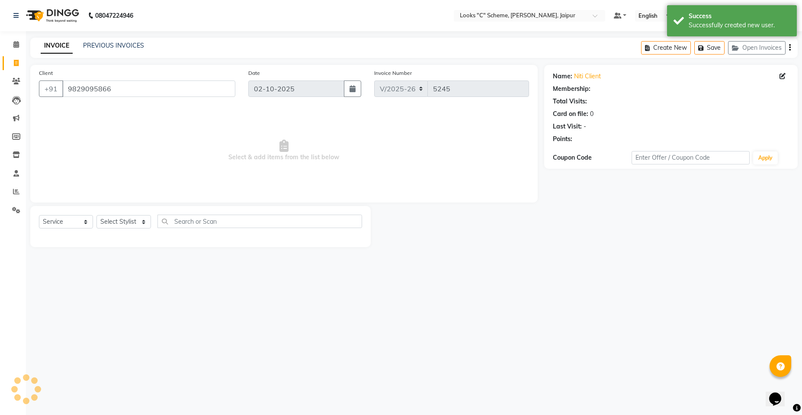
select select "1: Object"
click at [126, 221] on select "Select Stylist [PERSON_NAME] Akash_pdct [PERSON_NAME] [PERSON_NAME] Counter Sal…" at bounding box center [123, 221] width 54 height 13
click at [96, 215] on select "Select Stylist [PERSON_NAME] Akash_pdct [PERSON_NAME] [PERSON_NAME] Counter Sal…" at bounding box center [123, 221] width 54 height 13
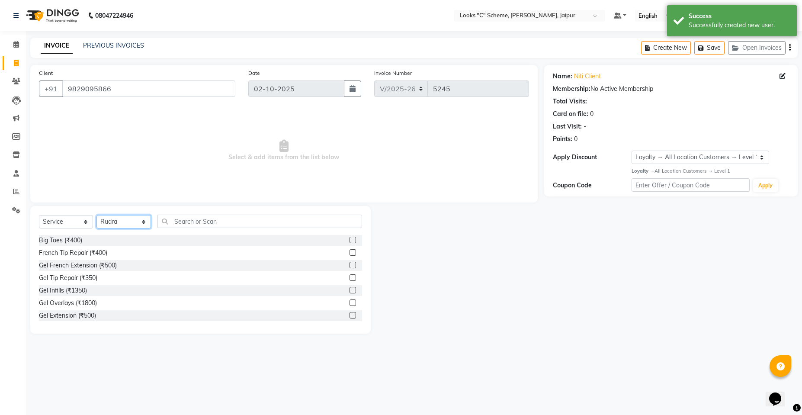
click at [130, 217] on select "Select Stylist [PERSON_NAME] Akash_pdct [PERSON_NAME] [PERSON_NAME] Counter Sal…" at bounding box center [123, 221] width 54 height 13
select select "84482"
click at [96, 215] on select "Select Stylist [PERSON_NAME] Akash_pdct [PERSON_NAME] [PERSON_NAME] Counter Sal…" at bounding box center [123, 221] width 54 height 13
click at [214, 224] on input "text" at bounding box center [259, 220] width 204 height 13
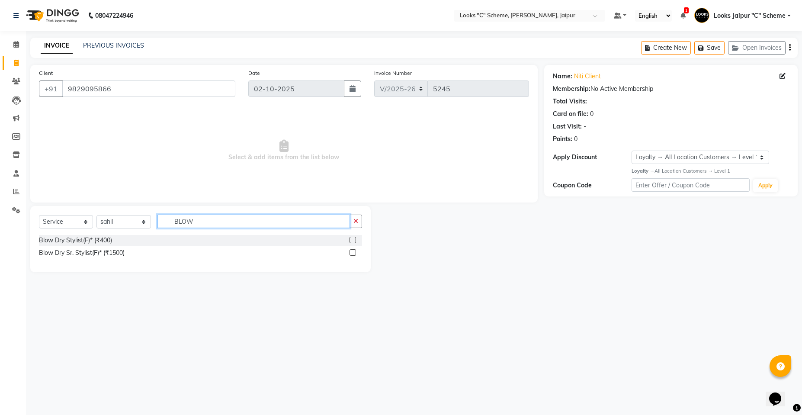
type input "BLOW"
click at [350, 239] on label at bounding box center [352, 239] width 6 height 6
click at [350, 239] on input "checkbox" at bounding box center [352, 240] width 6 height 6
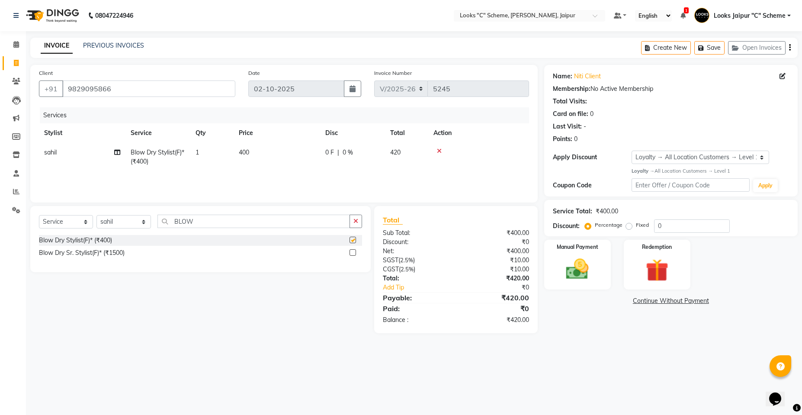
checkbox input "false"
click at [112, 227] on select "Select Stylist [PERSON_NAME] Akash_pdct [PERSON_NAME] [PERSON_NAME] Counter Sal…" at bounding box center [123, 221] width 54 height 13
select select "52180"
click at [96, 215] on select "Select Stylist [PERSON_NAME] Akash_pdct [PERSON_NAME] [PERSON_NAME] Counter Sal…" at bounding box center [123, 221] width 54 height 13
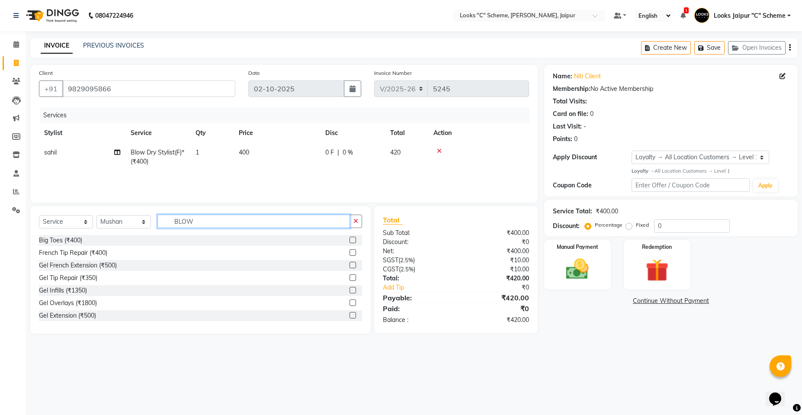
click at [230, 221] on input "BLOW" at bounding box center [253, 220] width 192 height 13
type input "B"
type input "WAS"
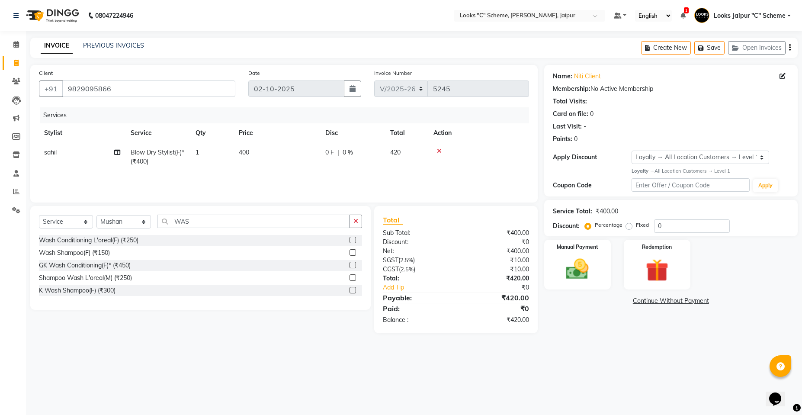
click at [356, 252] on div at bounding box center [355, 252] width 13 height 11
click at [355, 254] on label at bounding box center [352, 252] width 6 height 6
click at [355, 254] on input "checkbox" at bounding box center [352, 253] width 6 height 6
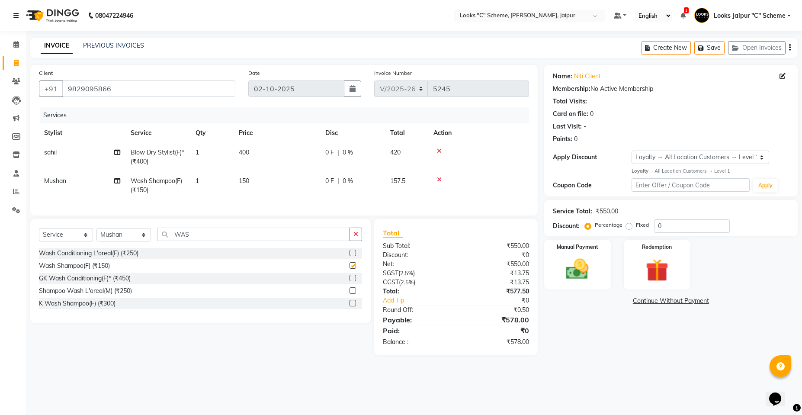
checkbox input "false"
click at [309, 154] on td "400" at bounding box center [276, 157] width 86 height 29
select select "84482"
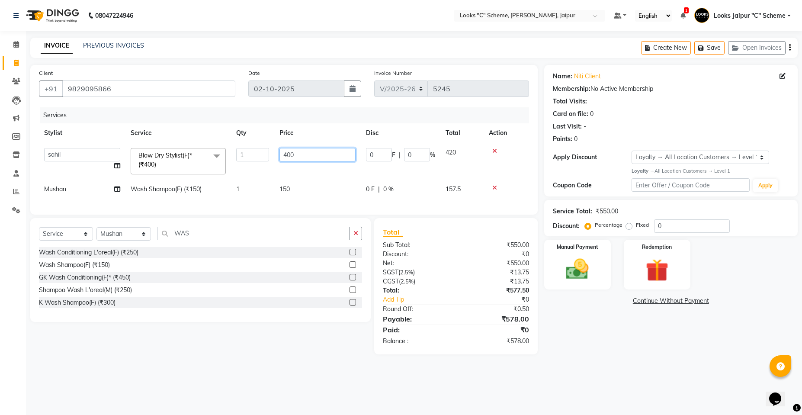
click at [310, 153] on input "400" at bounding box center [317, 154] width 76 height 13
type input "4"
type input "700"
click at [310, 184] on td "150" at bounding box center [317, 188] width 86 height 19
select select "52180"
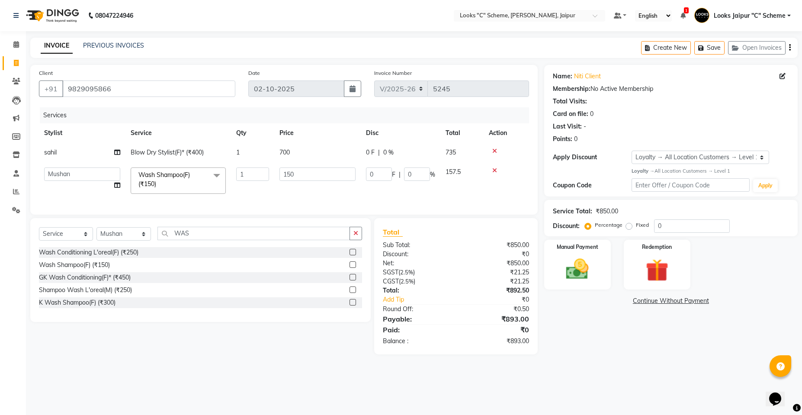
click at [311, 185] on td "150" at bounding box center [317, 180] width 86 height 37
click at [315, 175] on input "150" at bounding box center [317, 173] width 76 height 13
type input "1"
type input "500"
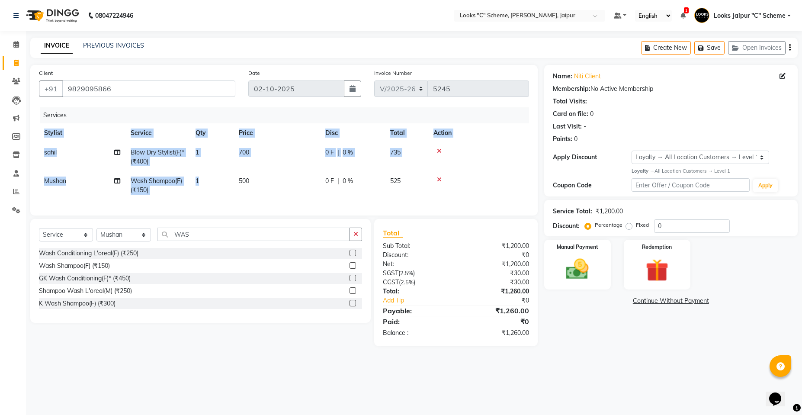
click at [313, 200] on div "Services Stylist Service Qty Price Disc Total Action [PERSON_NAME] Blow Dry Sty…" at bounding box center [284, 156] width 490 height 99
click at [289, 197] on td "500" at bounding box center [276, 185] width 86 height 29
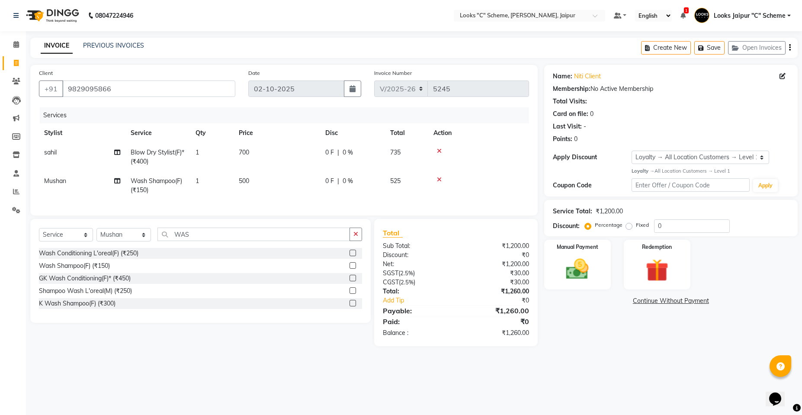
select select "52180"
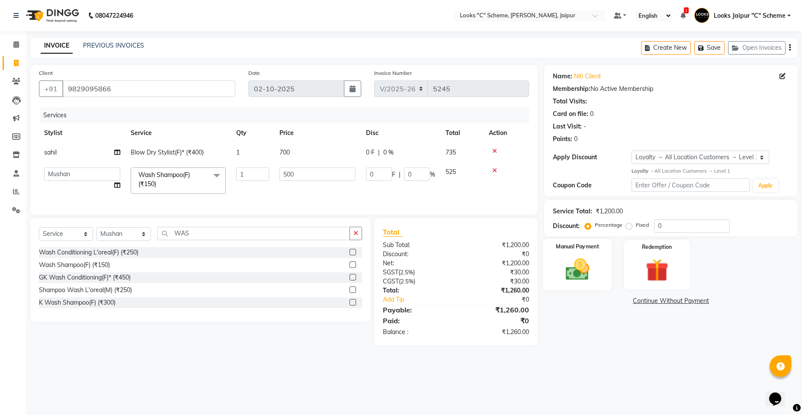
click at [575, 264] on img at bounding box center [577, 268] width 38 height 27
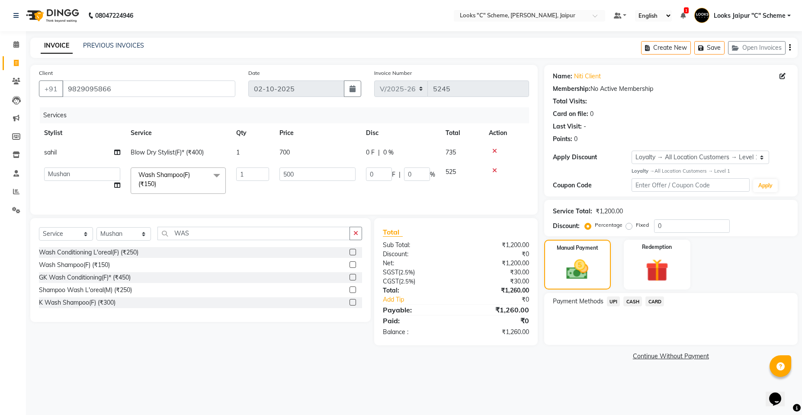
click at [635, 301] on span "CASH" at bounding box center [632, 301] width 19 height 10
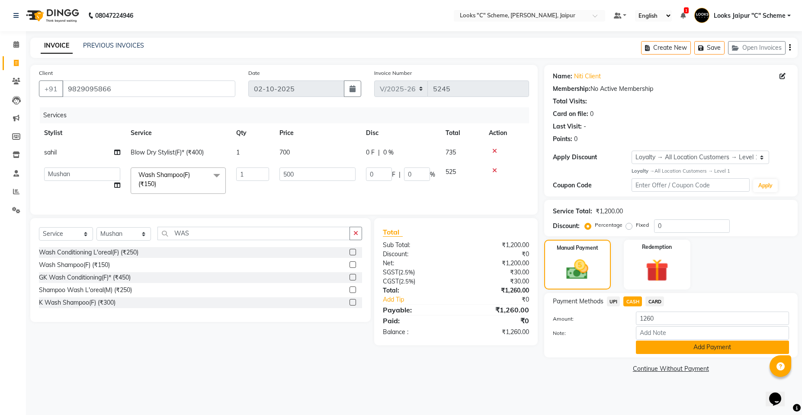
click at [673, 348] on button "Add Payment" at bounding box center [711, 346] width 153 height 13
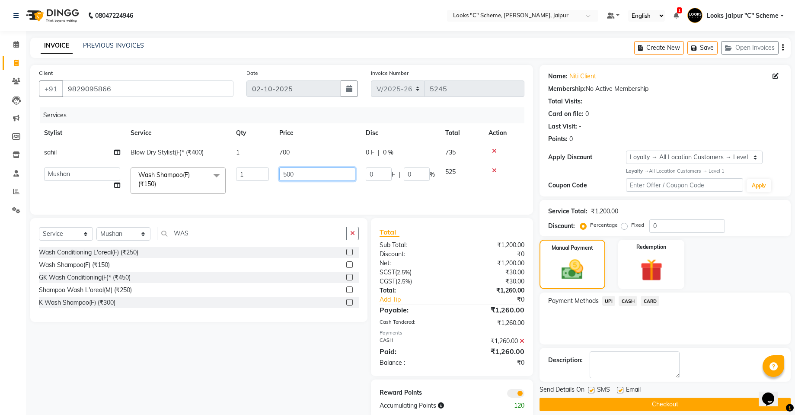
click at [312, 174] on input "500" at bounding box center [317, 173] width 76 height 13
type input "5"
type input "500"
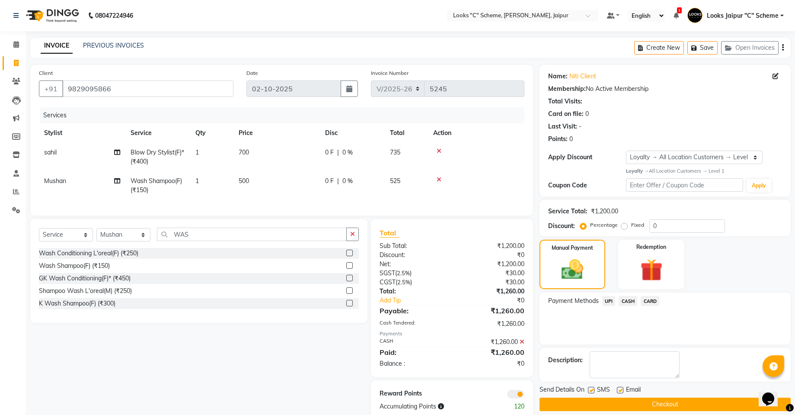
click at [309, 145] on td "700" at bounding box center [276, 157] width 86 height 29
select select "84482"
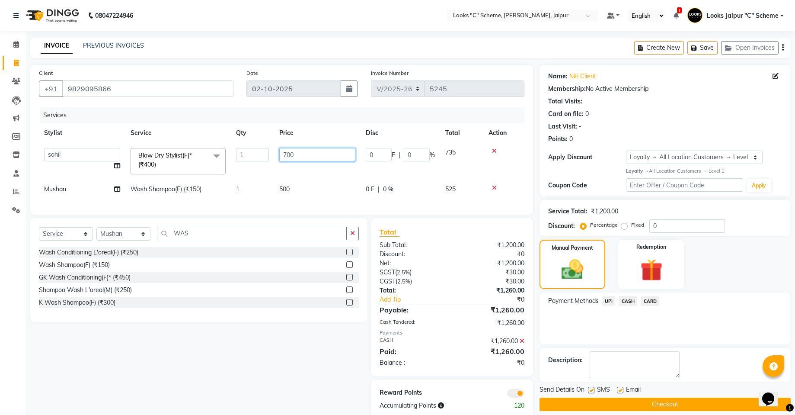
click at [327, 151] on input "700" at bounding box center [317, 154] width 76 height 13
type input "7"
type input "690"
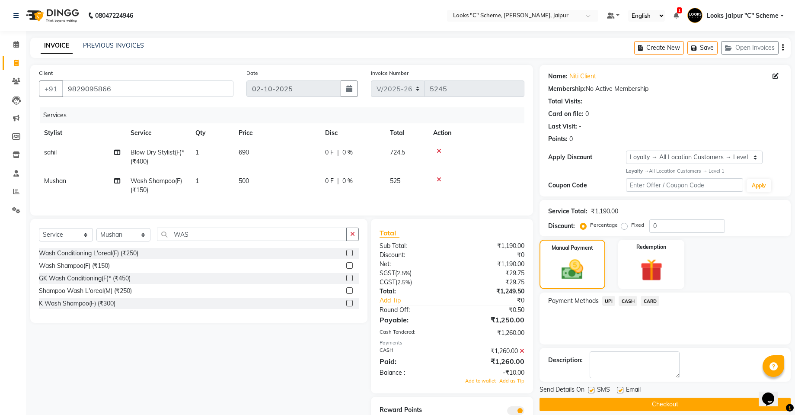
click at [315, 176] on tbody "[PERSON_NAME] Blow Dry Stylist(F)* (₹400) 1 690 0 F | 0 % 724.5 Mushan Wash Sha…" at bounding box center [281, 171] width 485 height 57
click at [522, 354] on icon at bounding box center [522, 351] width 5 height 6
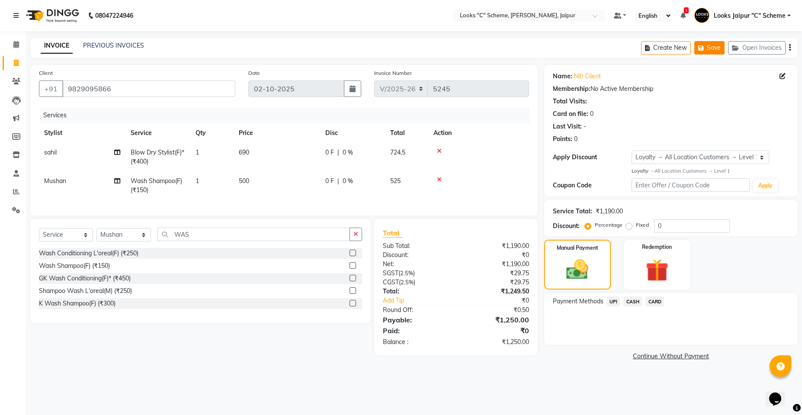
click at [707, 47] on button "Save" at bounding box center [709, 47] width 30 height 13
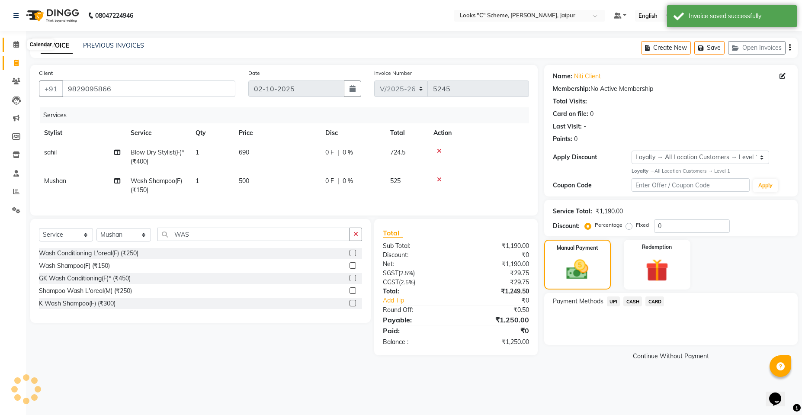
click at [15, 47] on icon at bounding box center [16, 44] width 6 height 6
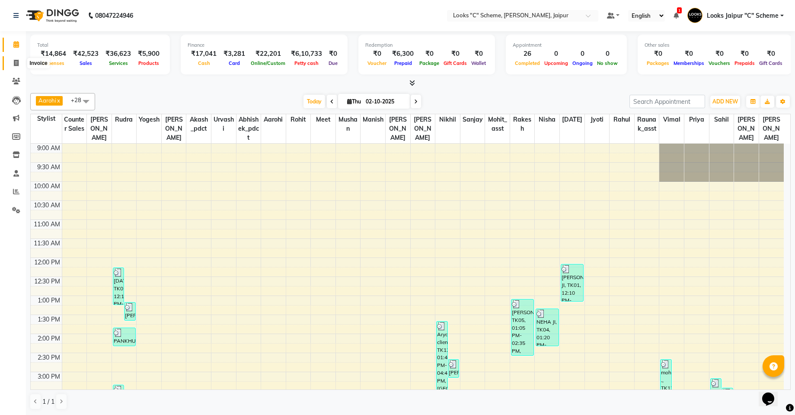
click at [15, 63] on icon at bounding box center [16, 63] width 5 height 6
select select "service"
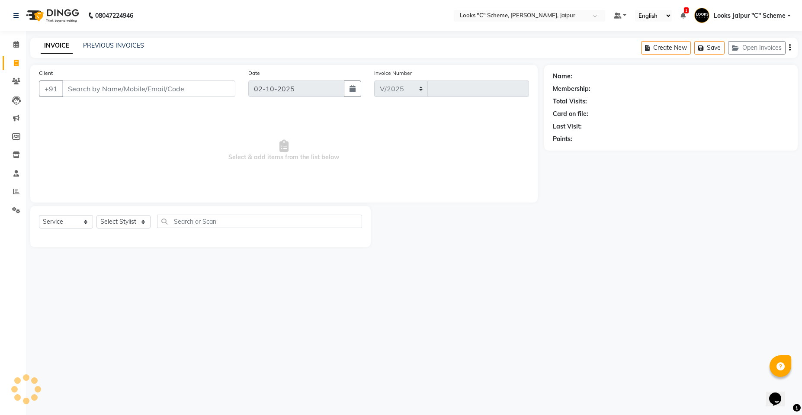
select select "4315"
type input "5245"
click at [156, 89] on input "Client" at bounding box center [148, 88] width 173 height 16
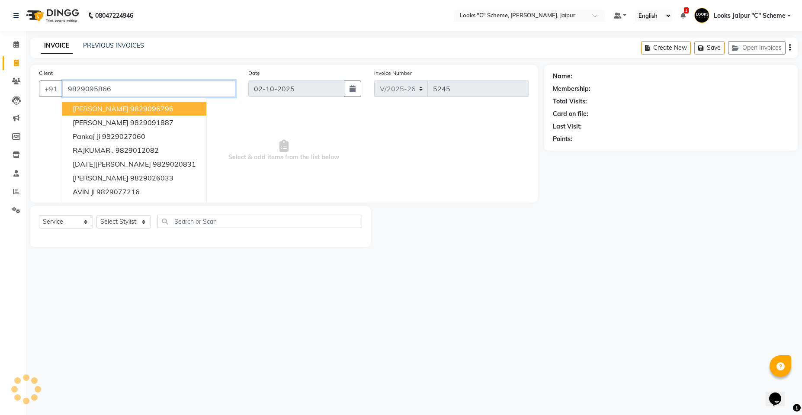
type input "9829095866"
select select "1: Object"
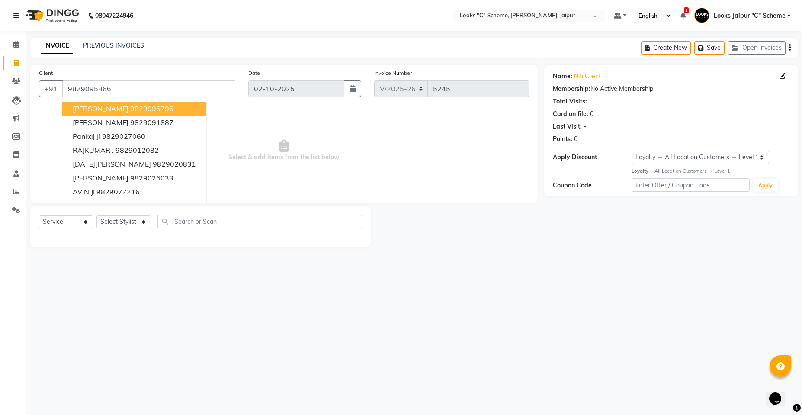
click at [195, 370] on div "08047224946 Select Location × Looks "C" Scheme, Jaipur, Jaipur Default Panel My…" at bounding box center [401, 207] width 802 height 415
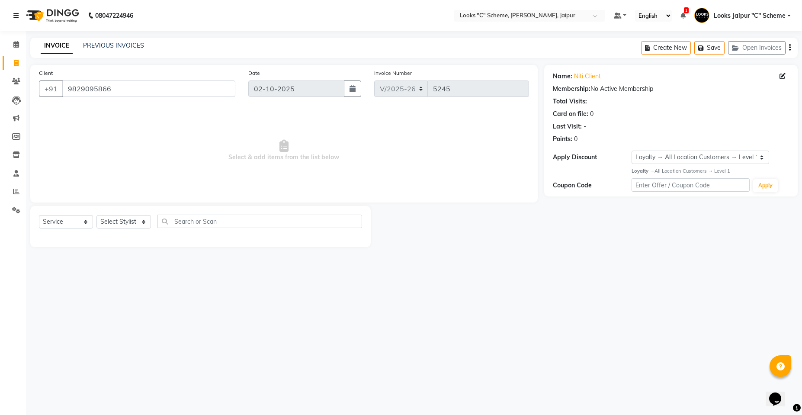
click at [114, 36] on div "08047224946 Select Location × Looks "C" Scheme, Jaipur, Jaipur Default Panel My…" at bounding box center [401, 207] width 802 height 415
click at [116, 44] on link "PREVIOUS INVOICES" at bounding box center [113, 46] width 61 height 8
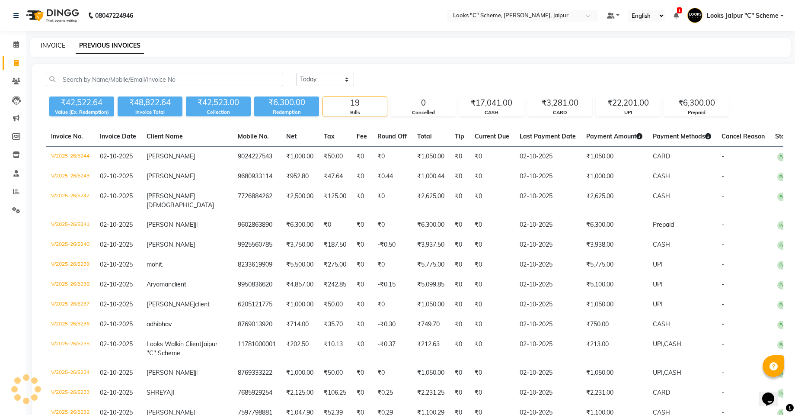
click at [54, 44] on link "INVOICE" at bounding box center [53, 46] width 25 height 8
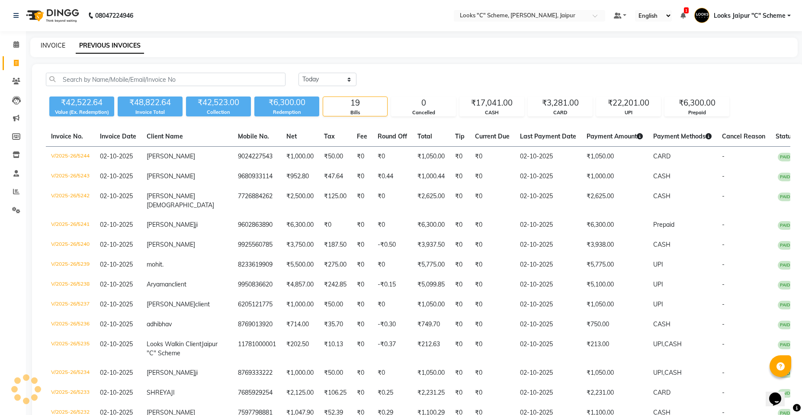
select select "service"
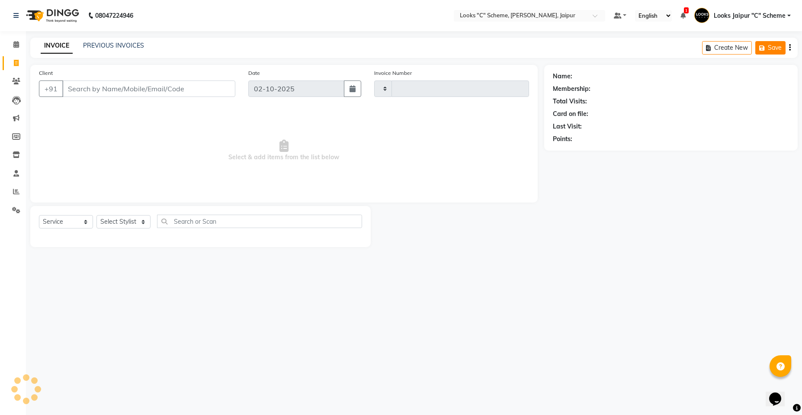
click at [763, 48] on icon "button" at bounding box center [763, 48] width 9 height 6
type input "5245"
select select "4315"
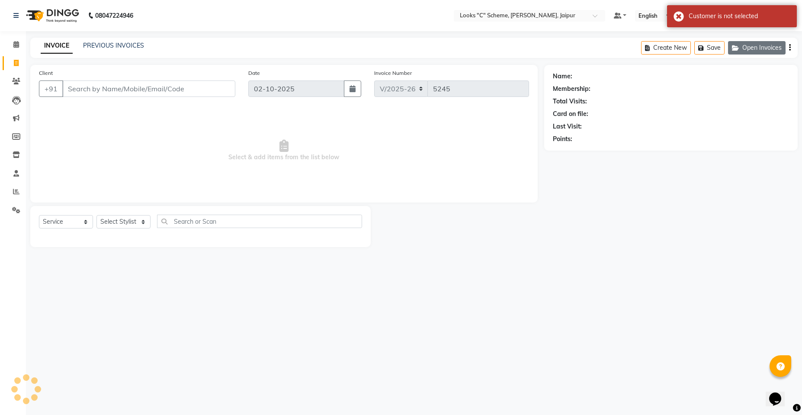
click at [764, 45] on button "Open Invoices" at bounding box center [756, 47] width 57 height 13
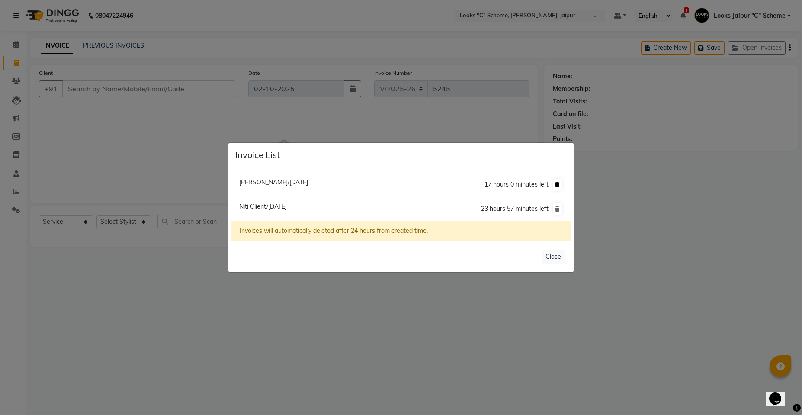
click at [557, 186] on icon at bounding box center [557, 184] width 5 height 5
click at [287, 207] on span "Niti Client/[DATE]" at bounding box center [263, 206] width 48 height 8
type input "9829095866"
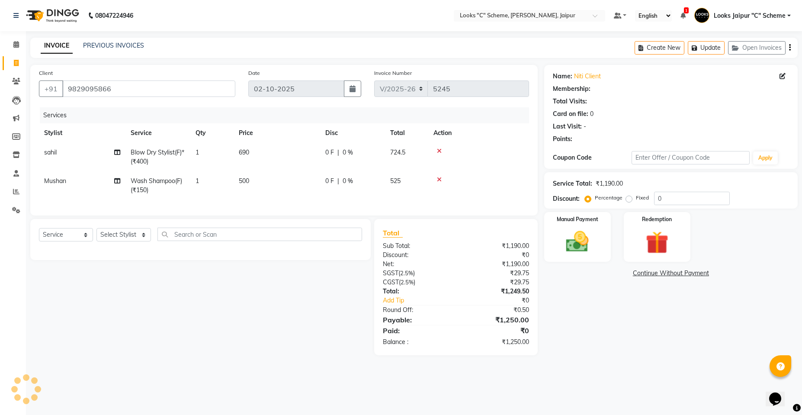
select select "1: Object"
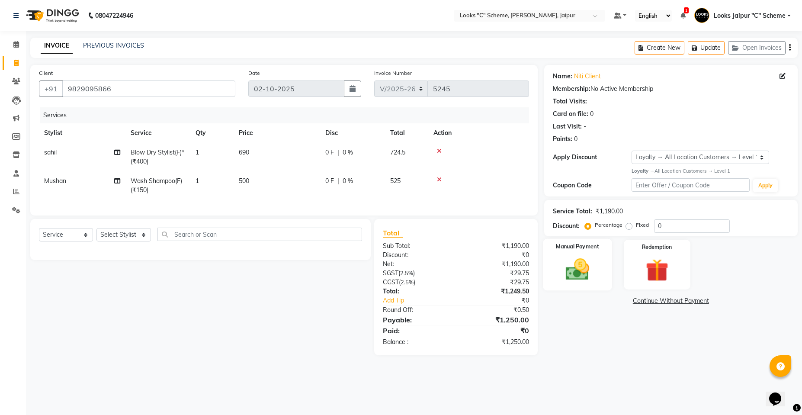
click at [591, 266] on img at bounding box center [577, 268] width 38 height 27
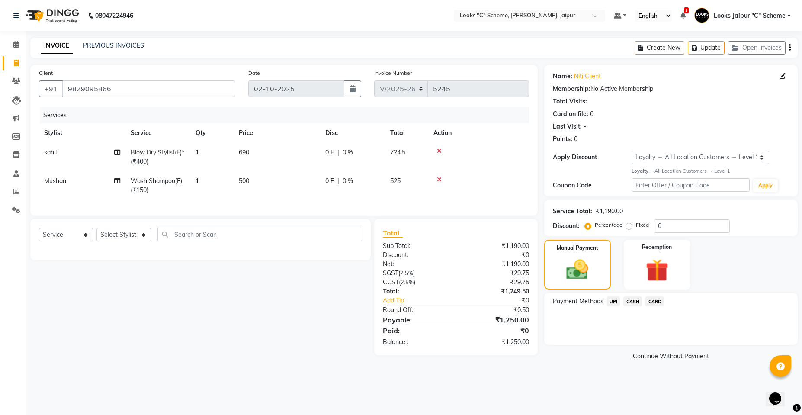
click at [635, 300] on span "CASH" at bounding box center [632, 301] width 19 height 10
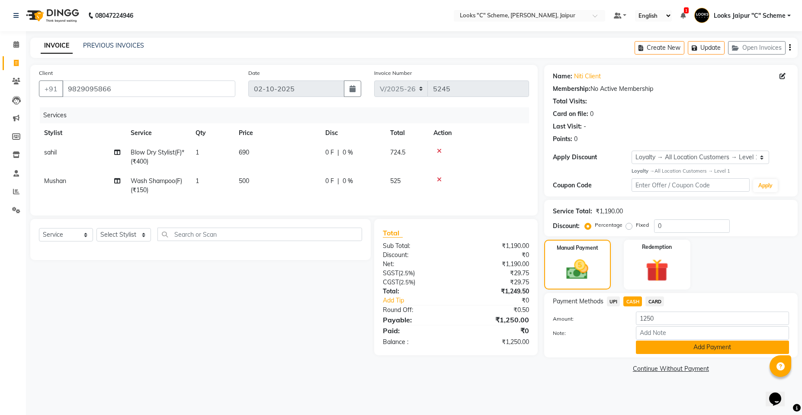
click at [701, 351] on button "Add Payment" at bounding box center [711, 346] width 153 height 13
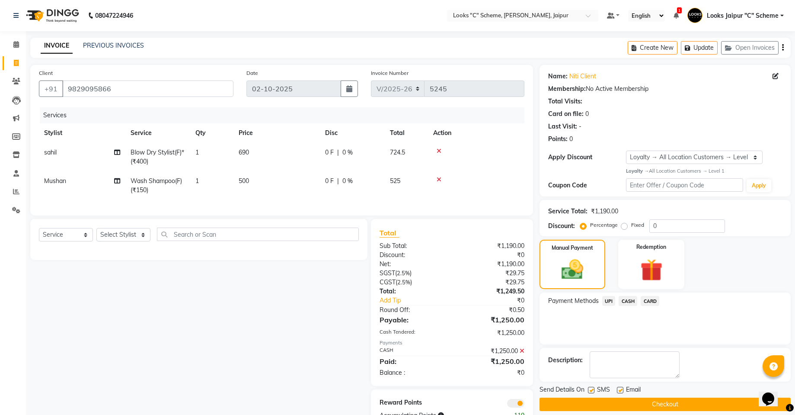
click at [648, 404] on button "Checkout" at bounding box center [665, 403] width 251 height 13
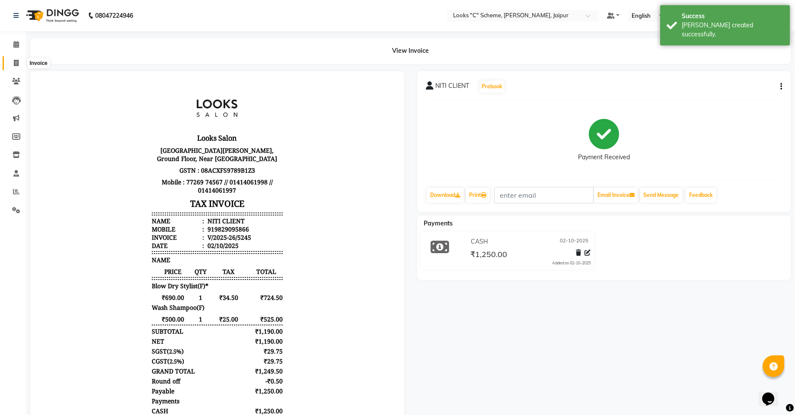
click at [20, 60] on span at bounding box center [16, 63] width 15 height 10
select select "4315"
select select "service"
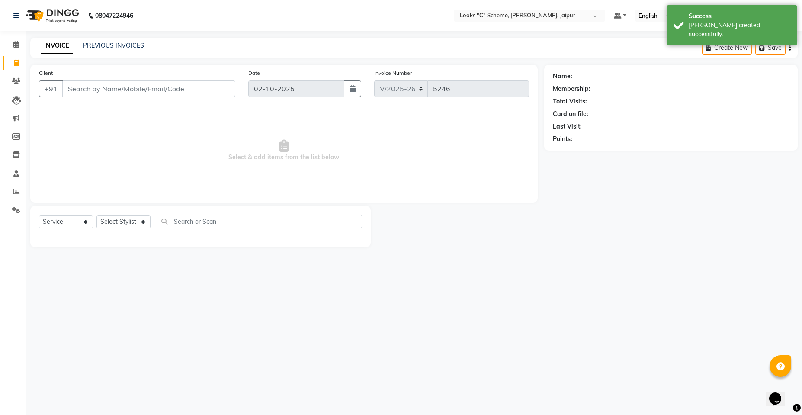
click at [112, 87] on input "Client" at bounding box center [148, 88] width 173 height 16
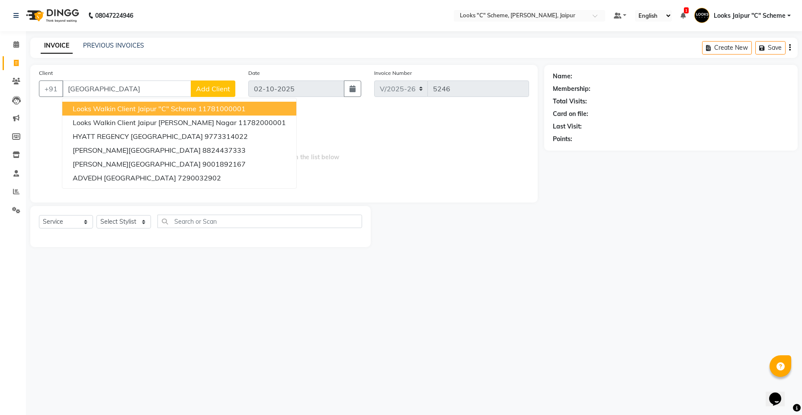
click at [125, 104] on button "Looks Walkin Client Jaipur "C" Scheme 11781000001" at bounding box center [179, 109] width 234 height 14
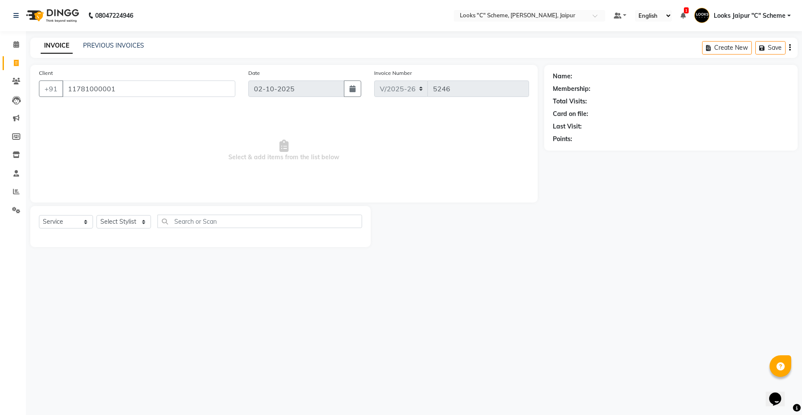
type input "11781000001"
select select "1: Object"
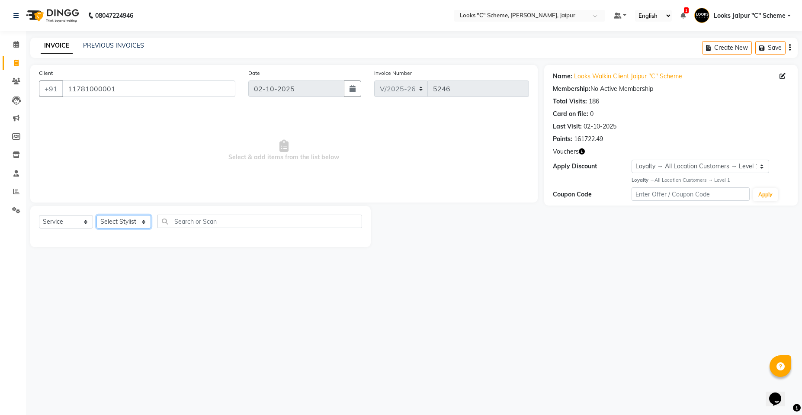
click at [129, 226] on select "Select Stylist [PERSON_NAME] Akash_pdct [PERSON_NAME] [PERSON_NAME] Counter Sal…" at bounding box center [123, 221] width 54 height 13
select select "23769"
click at [96, 215] on select "Select Stylist [PERSON_NAME] Akash_pdct [PERSON_NAME] [PERSON_NAME] Counter Sal…" at bounding box center [123, 221] width 54 height 13
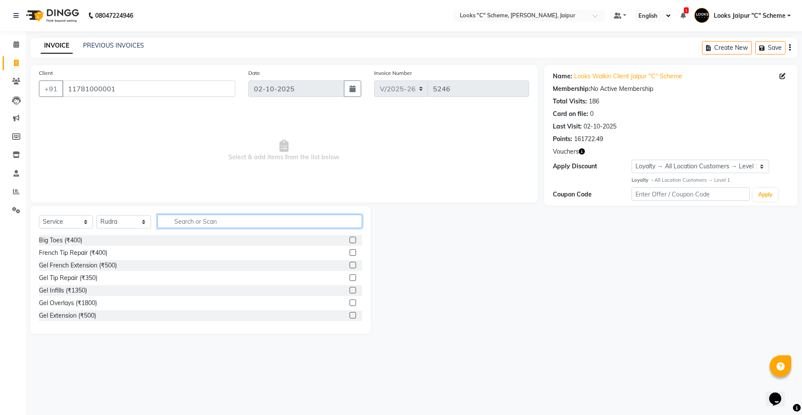
click at [209, 215] on input "text" at bounding box center [259, 220] width 204 height 13
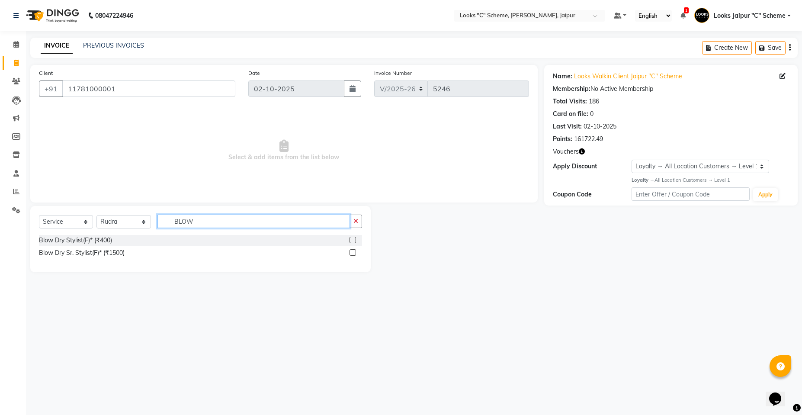
type input "BLOW"
click at [354, 239] on label at bounding box center [352, 239] width 6 height 6
click at [354, 239] on input "checkbox" at bounding box center [352, 240] width 6 height 6
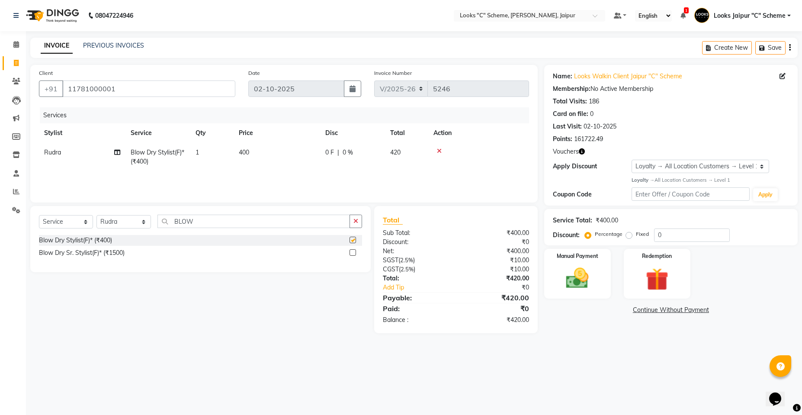
checkbox input "false"
click at [278, 153] on td "400" at bounding box center [276, 157] width 86 height 29
select select "23769"
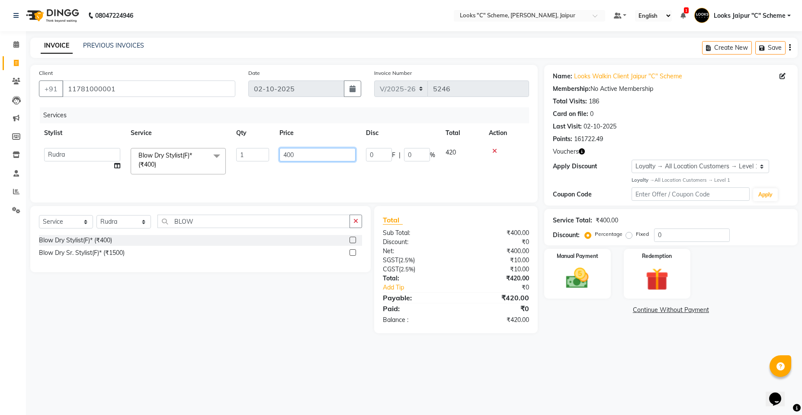
click at [297, 154] on input "400" at bounding box center [317, 154] width 76 height 13
type input "4"
type input "700"
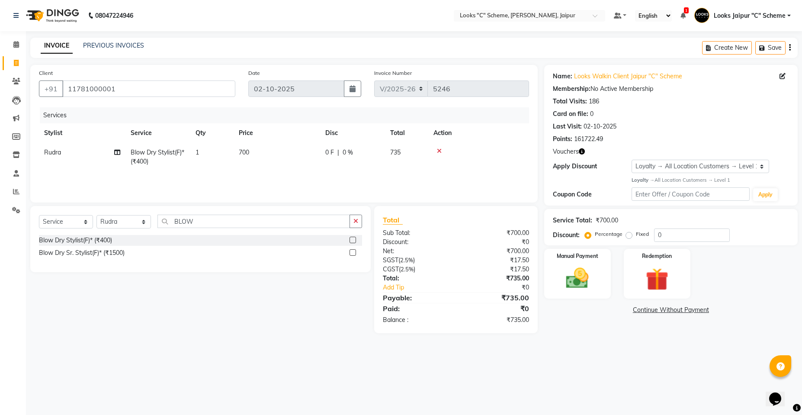
click at [299, 171] on div "Services Stylist Service Qty Price Disc Total Action Rudra Blow Dry Stylist(F)*…" at bounding box center [284, 150] width 490 height 86
click at [600, 270] on div "Manual Payment" at bounding box center [577, 273] width 69 height 52
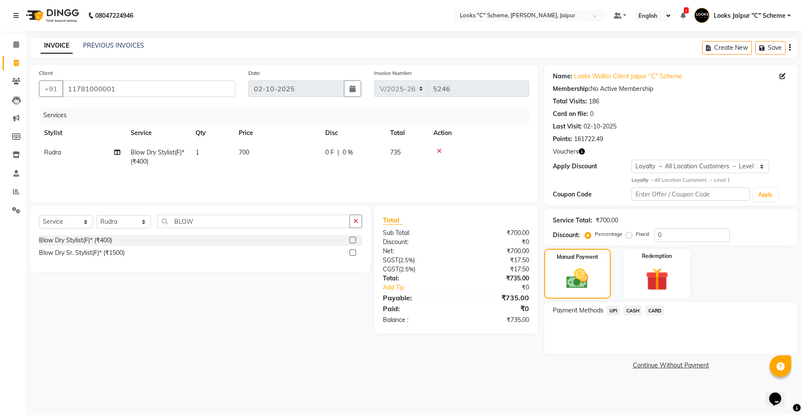
click at [620, 310] on div "CASH" at bounding box center [630, 311] width 22 height 12
click at [612, 311] on span "UPI" at bounding box center [613, 310] width 13 height 10
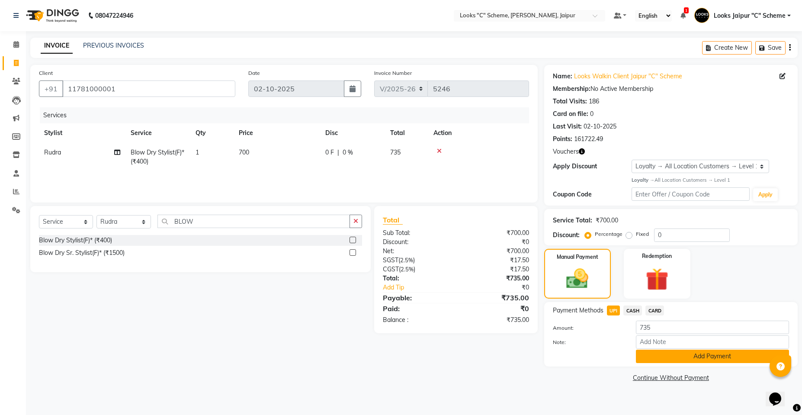
click at [687, 354] on button "Add Payment" at bounding box center [711, 355] width 153 height 13
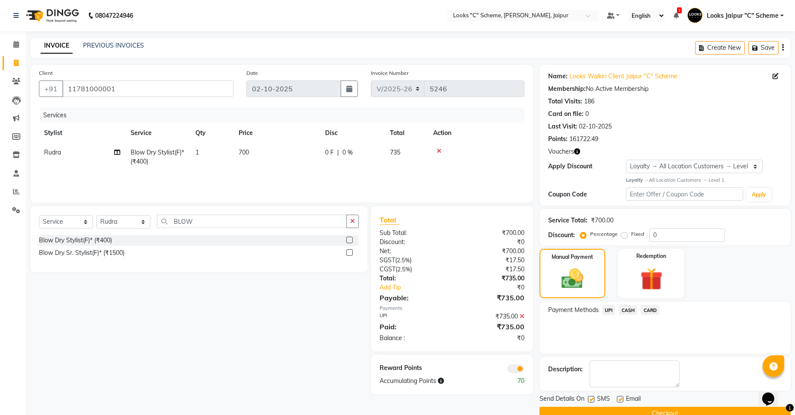
scroll to position [18, 0]
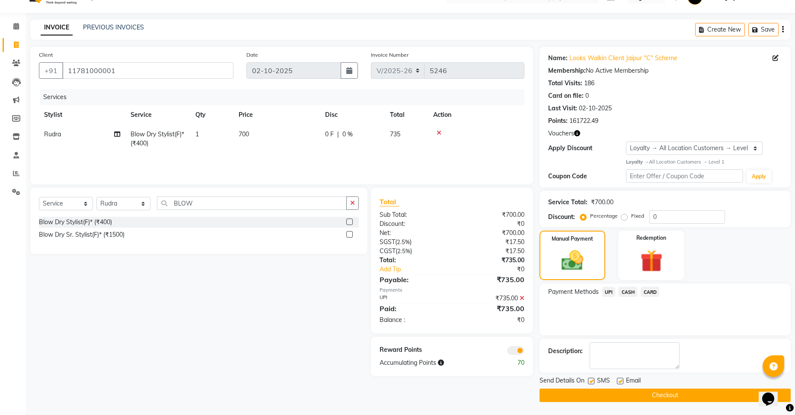
click at [645, 393] on button "Checkout" at bounding box center [665, 394] width 251 height 13
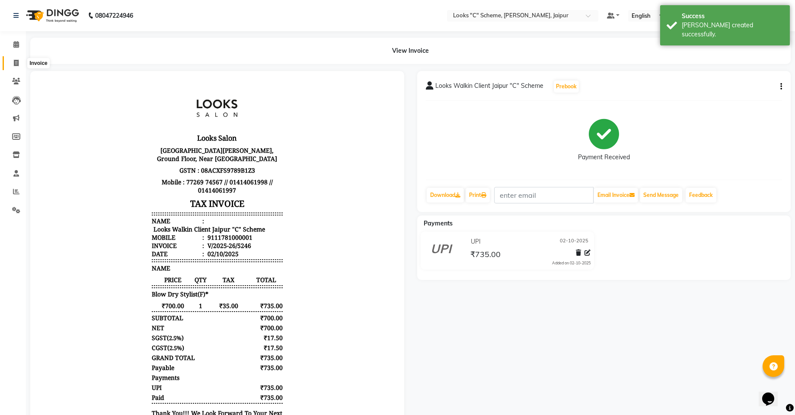
click at [10, 60] on span at bounding box center [16, 63] width 15 height 10
select select "service"
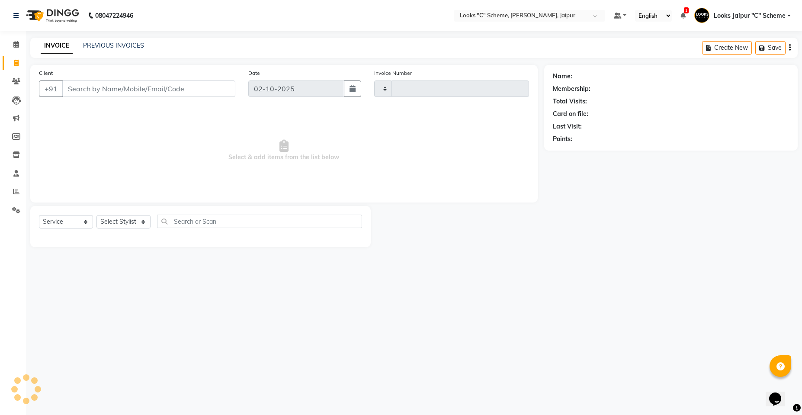
type input "5247"
select select "4315"
click at [16, 41] on icon at bounding box center [16, 44] width 6 height 6
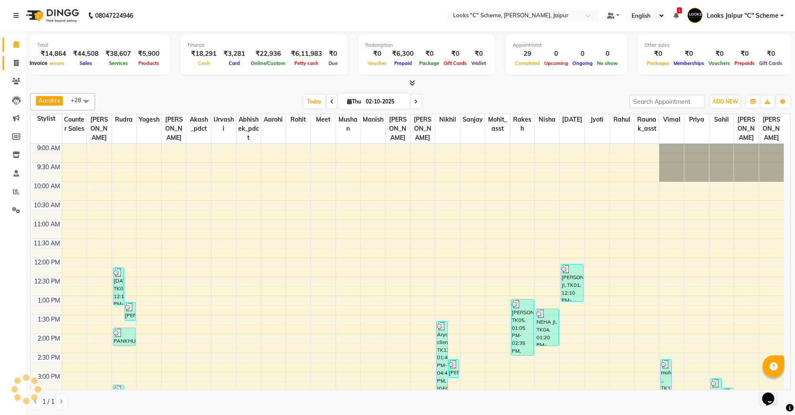
click at [16, 64] on icon at bounding box center [16, 63] width 5 height 6
select select "service"
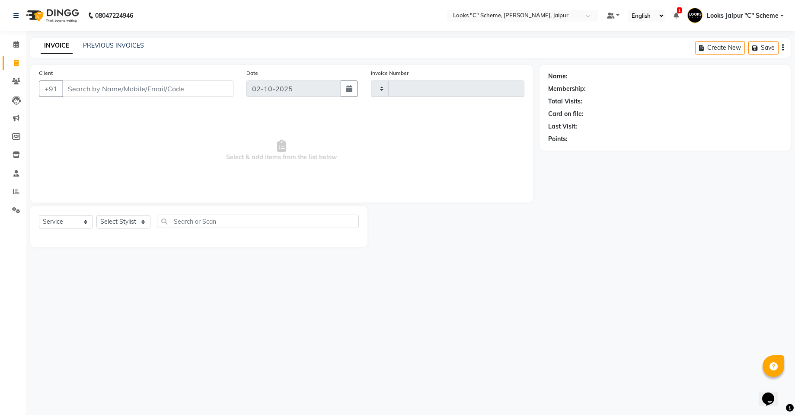
type input "5247"
select select "4315"
click at [148, 91] on input "Client" at bounding box center [148, 88] width 173 height 16
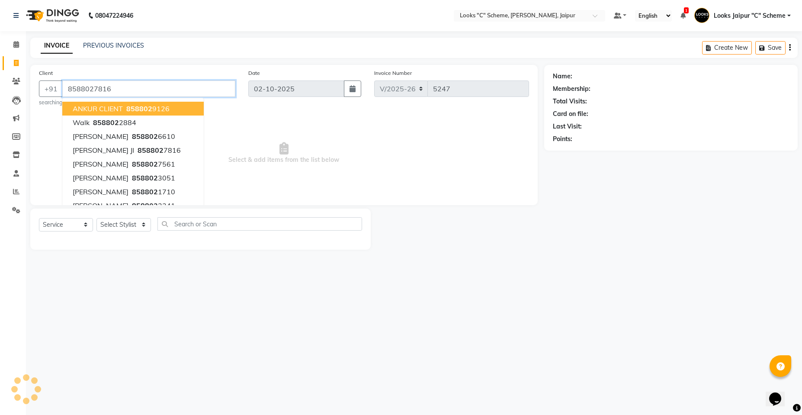
type input "8588027816"
select select "1: Object"
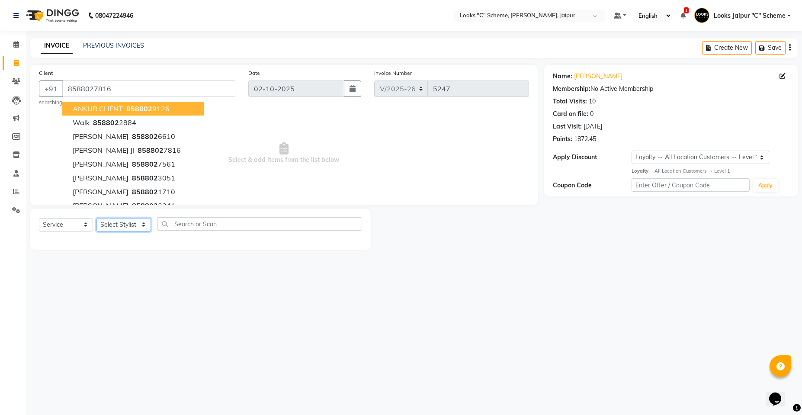
click at [120, 224] on select "Select Stylist [PERSON_NAME] Akash_pdct [PERSON_NAME] [PERSON_NAME] Counter Sal…" at bounding box center [123, 224] width 54 height 13
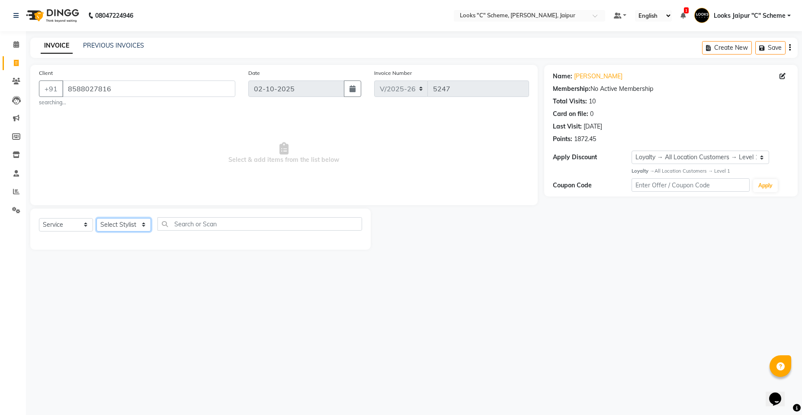
select select "57109"
click at [96, 218] on select "Select Stylist [PERSON_NAME] Akash_pdct [PERSON_NAME] [PERSON_NAME] Counter Sal…" at bounding box center [123, 224] width 54 height 13
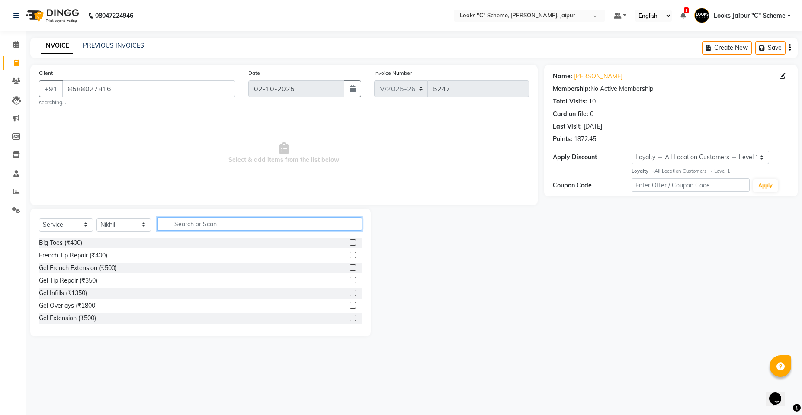
click at [196, 229] on input "text" at bounding box center [259, 223] width 204 height 13
type input "TOUCH"
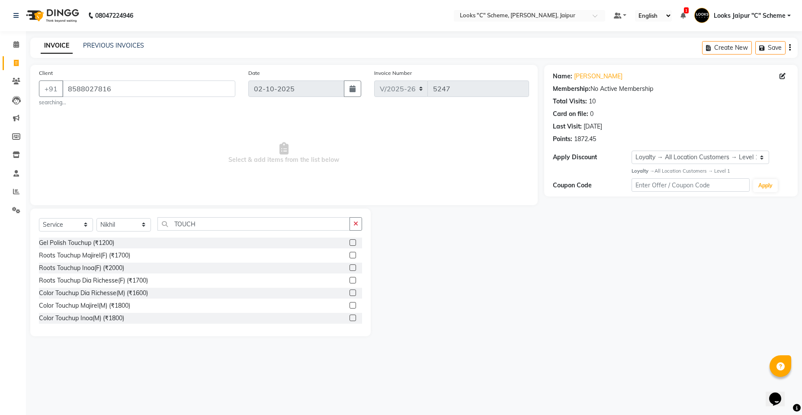
click at [349, 254] on label at bounding box center [352, 255] width 6 height 6
click at [349, 254] on input "checkbox" at bounding box center [352, 255] width 6 height 6
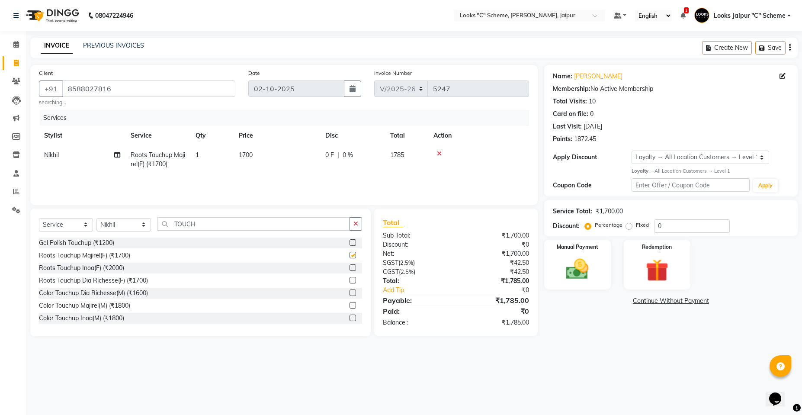
checkbox input "false"
click at [272, 164] on td "1700" at bounding box center [276, 159] width 86 height 29
select select "57109"
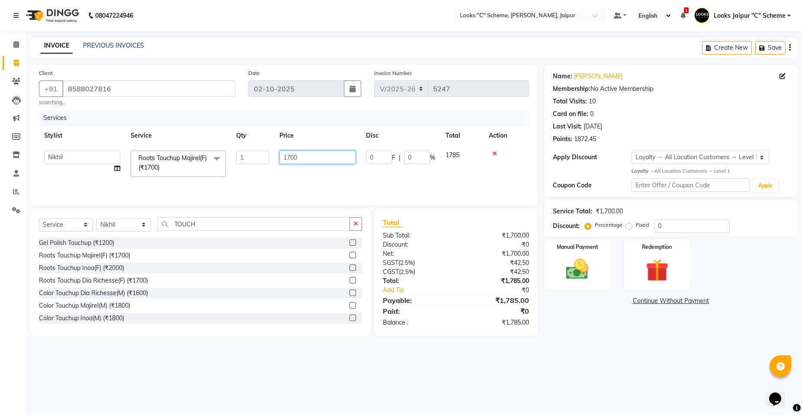
click at [288, 156] on input "1700" at bounding box center [317, 156] width 76 height 13
click at [289, 156] on input "1700" at bounding box center [317, 156] width 76 height 13
click at [293, 158] on input "1700" at bounding box center [317, 156] width 76 height 13
click at [293, 157] on input "1700" at bounding box center [317, 156] width 76 height 13
click at [323, 159] on input "1700" at bounding box center [317, 156] width 76 height 13
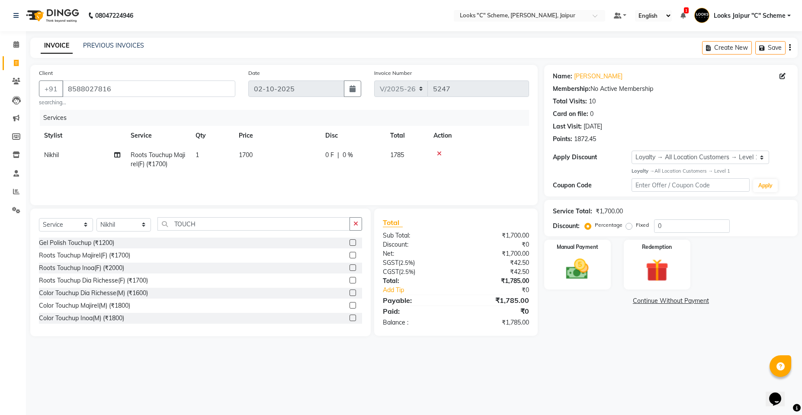
click at [318, 187] on div "Services Stylist Service Qty Price Disc Total Action Nikhil Roots Touchup Majir…" at bounding box center [284, 153] width 490 height 86
click at [266, 159] on td "1700" at bounding box center [276, 159] width 86 height 29
select select "57109"
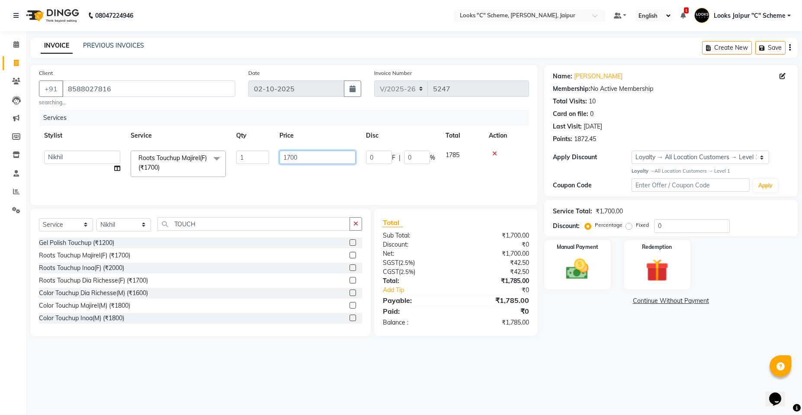
click at [293, 155] on input "1700" at bounding box center [317, 156] width 76 height 13
click at [290, 154] on input "1700" at bounding box center [317, 156] width 76 height 13
type input "1500"
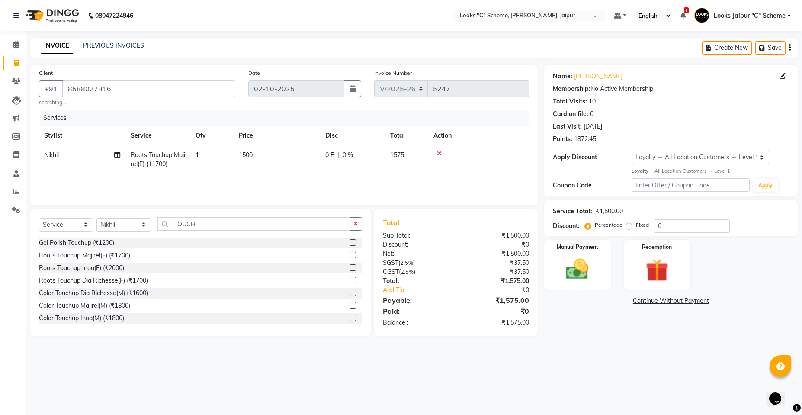
click at [360, 169] on tr "Nikhil Roots Touchup Majirel(F) (₹1700) 1 1500 0 F | 0 % 1575" at bounding box center [284, 159] width 490 height 29
click at [577, 265] on img at bounding box center [577, 268] width 38 height 27
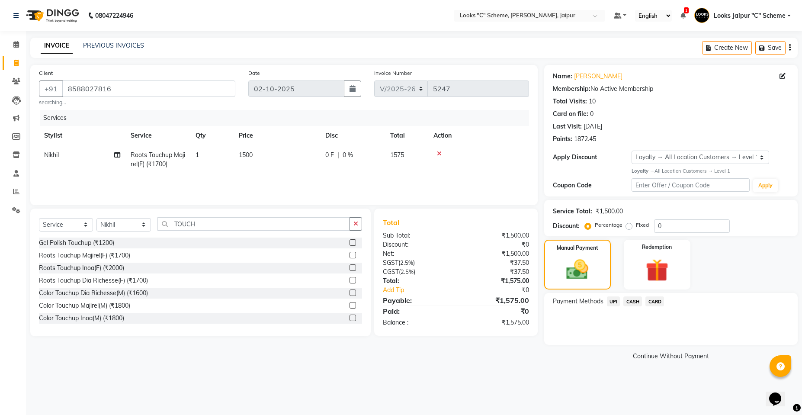
click at [610, 301] on span "UPI" at bounding box center [613, 301] width 13 height 10
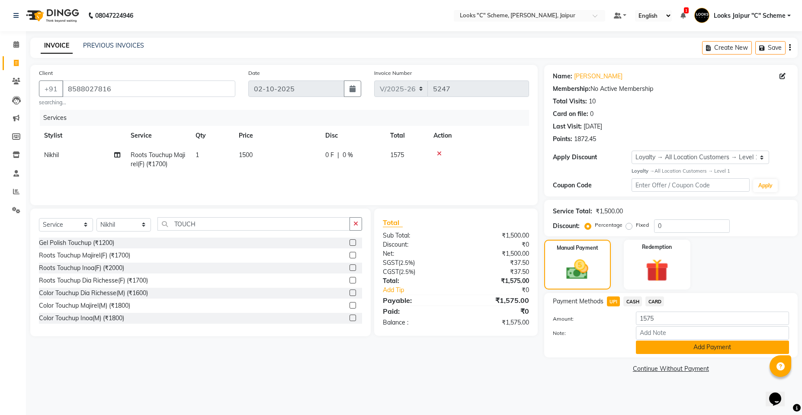
click at [682, 343] on button "Add Payment" at bounding box center [711, 346] width 153 height 13
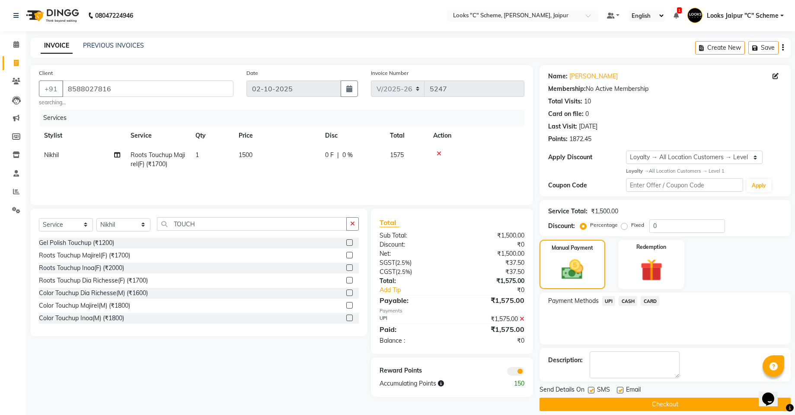
click at [689, 402] on button "Checkout" at bounding box center [665, 403] width 251 height 13
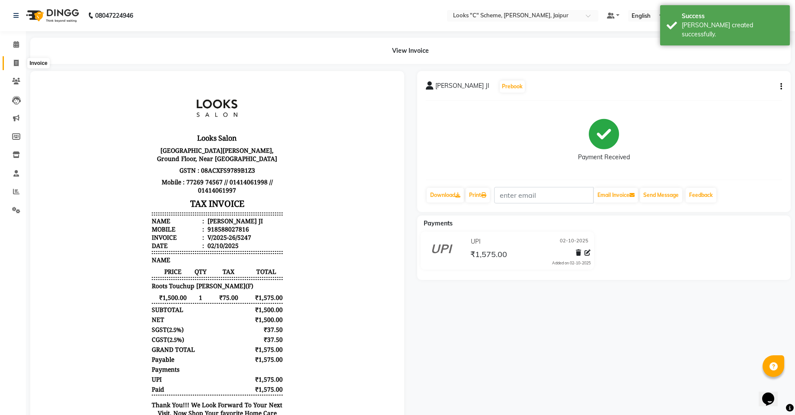
click at [19, 61] on span at bounding box center [16, 63] width 15 height 10
select select "service"
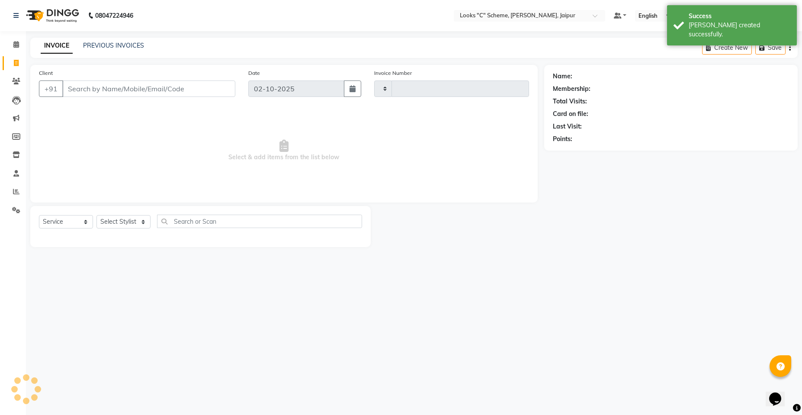
type input "5248"
select select "4315"
click at [170, 88] on input "Client" at bounding box center [148, 88] width 173 height 16
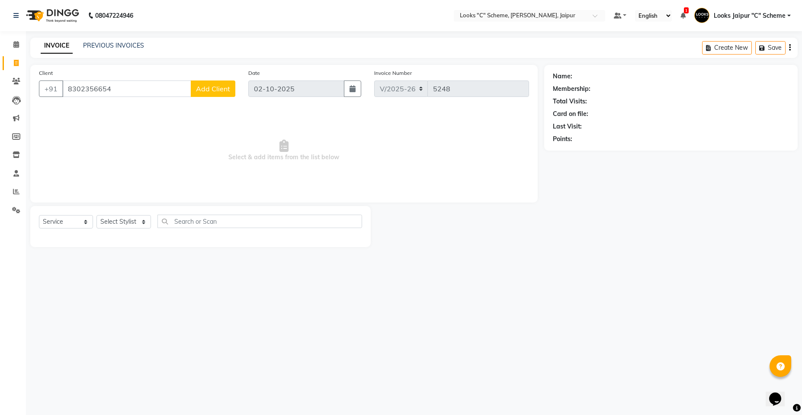
type input "8302356654"
click at [215, 89] on span "Add Client" at bounding box center [213, 88] width 34 height 9
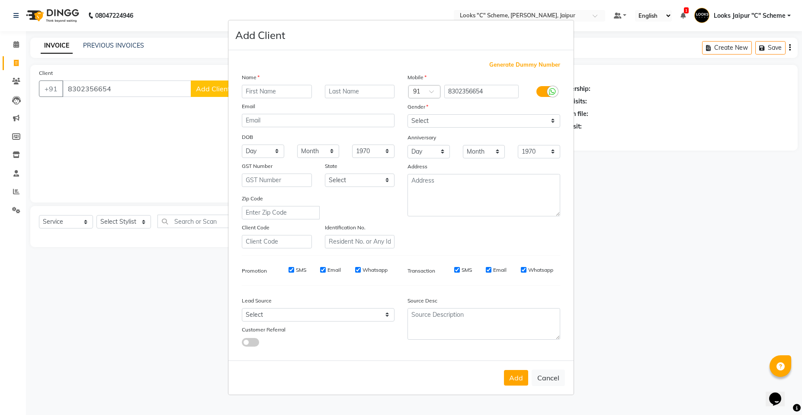
click at [297, 95] on input "text" at bounding box center [277, 91] width 70 height 13
type input "a"
type input "[PERSON_NAME]"
click at [342, 93] on input "text" at bounding box center [360, 91] width 70 height 13
type input "CLIENT"
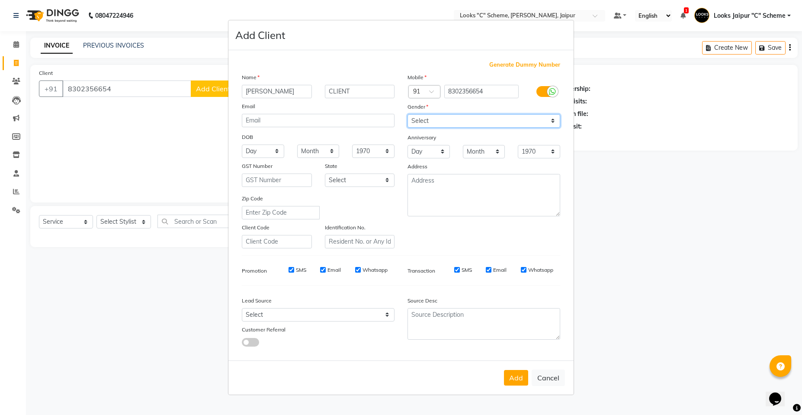
click at [487, 120] on select "Select [DEMOGRAPHIC_DATA] [DEMOGRAPHIC_DATA] Other Prefer Not To Say" at bounding box center [483, 120] width 153 height 13
select select "[DEMOGRAPHIC_DATA]"
click at [407, 114] on select "Select [DEMOGRAPHIC_DATA] [DEMOGRAPHIC_DATA] Other Prefer Not To Say" at bounding box center [483, 120] width 153 height 13
click at [518, 377] on button "Add" at bounding box center [516, 378] width 24 height 16
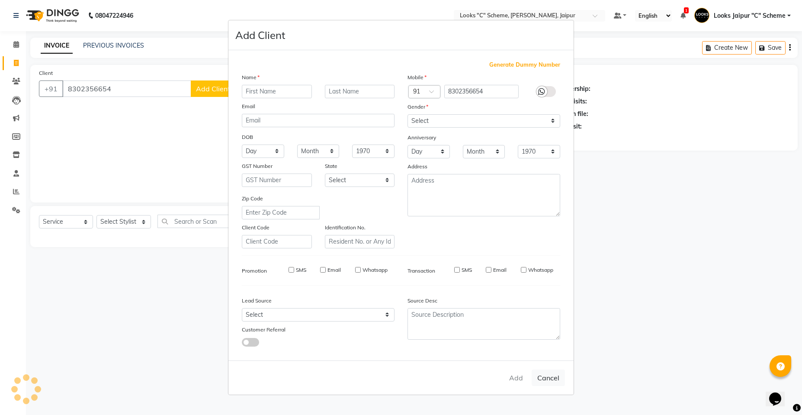
select select
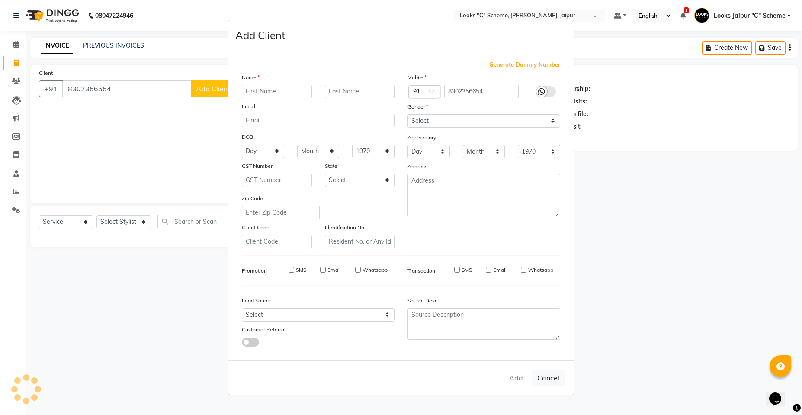
select select
checkbox input "false"
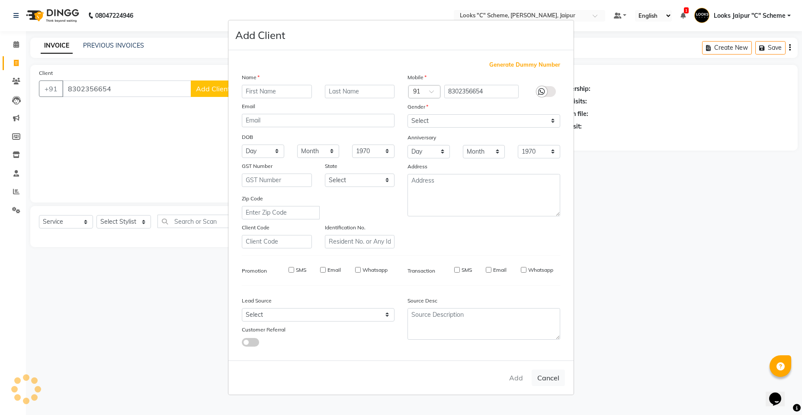
checkbox input "false"
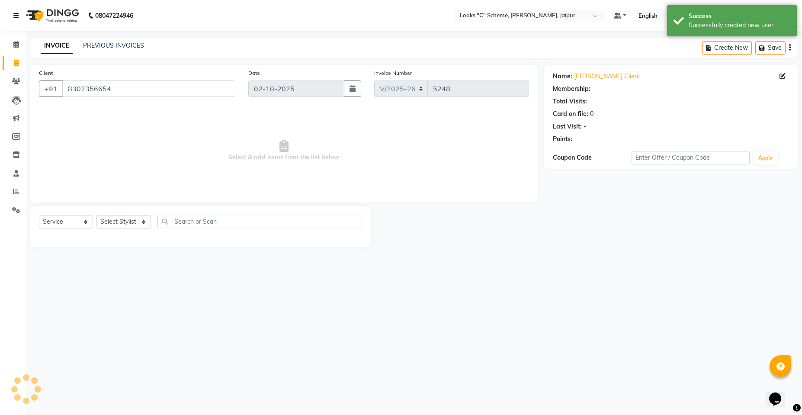
select select "1: Object"
click at [121, 227] on select "Select Stylist [PERSON_NAME] Akash_pdct [PERSON_NAME] [PERSON_NAME] Counter Sal…" at bounding box center [123, 221] width 54 height 13
select select "61093"
click at [96, 215] on select "Select Stylist [PERSON_NAME] Akash_pdct [PERSON_NAME] [PERSON_NAME] Counter Sal…" at bounding box center [123, 221] width 54 height 13
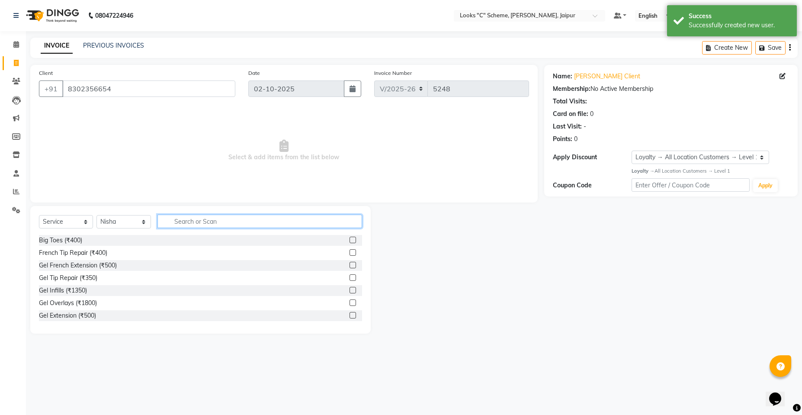
click at [206, 227] on input "text" at bounding box center [259, 220] width 204 height 13
click at [203, 225] on input "text" at bounding box center [259, 220] width 204 height 13
type input "EYE"
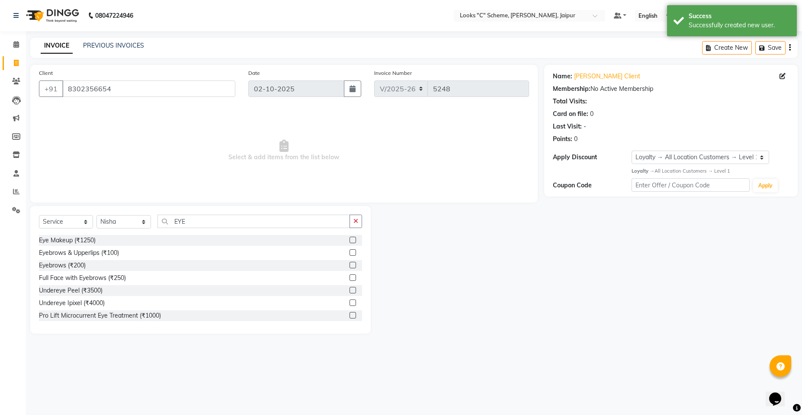
click at [349, 253] on label at bounding box center [352, 252] width 6 height 6
click at [349, 253] on input "checkbox" at bounding box center [352, 253] width 6 height 6
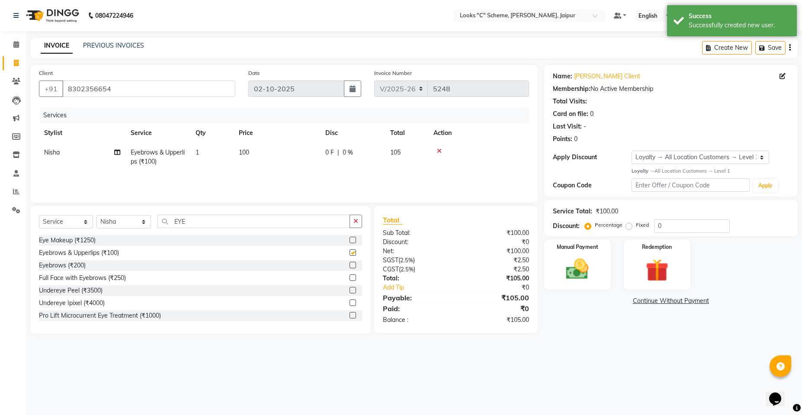
click at [271, 155] on td "100" at bounding box center [276, 157] width 86 height 29
checkbox input "false"
select select "61093"
click at [342, 155] on input "100" at bounding box center [317, 154] width 76 height 13
type input "1"
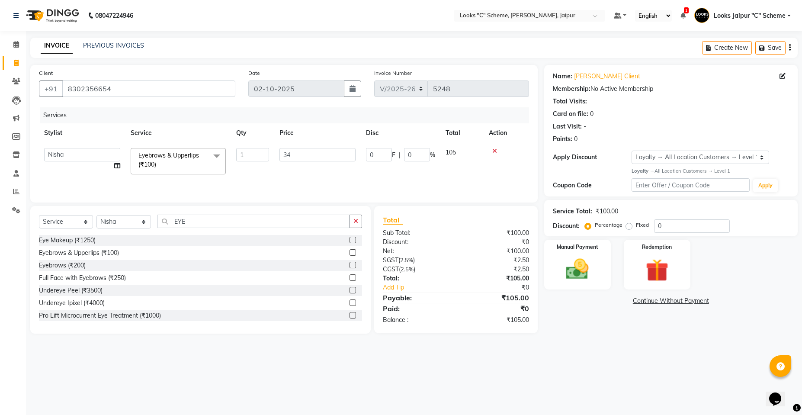
type input "345"
click at [314, 174] on div "Services Stylist Service Qty Price Disc Total Action Aarohi [PERSON_NAME] Abhis…" at bounding box center [284, 150] width 490 height 86
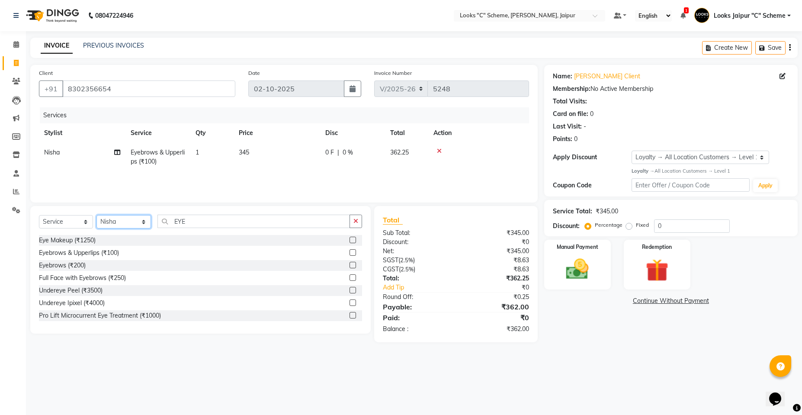
click at [141, 220] on select "Select Stylist [PERSON_NAME] Akash_pdct [PERSON_NAME] [PERSON_NAME] Counter Sal…" at bounding box center [123, 221] width 54 height 13
select select "84480"
click at [96, 215] on select "Select Stylist [PERSON_NAME] Akash_pdct [PERSON_NAME] [PERSON_NAME] Counter Sal…" at bounding box center [123, 221] width 54 height 13
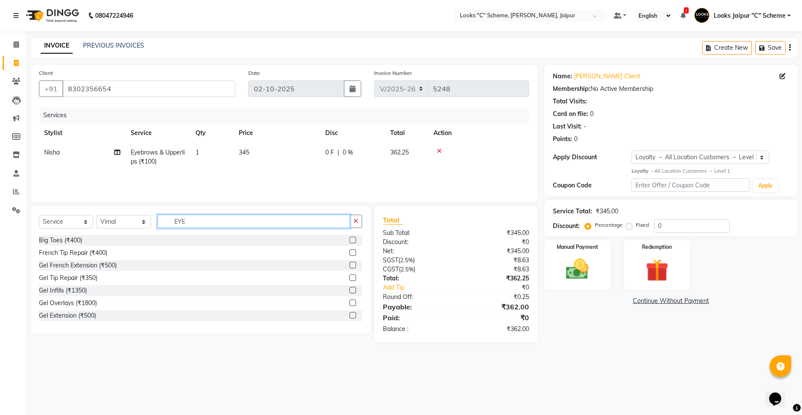
click at [208, 218] on input "EYE" at bounding box center [253, 220] width 192 height 13
type input "E"
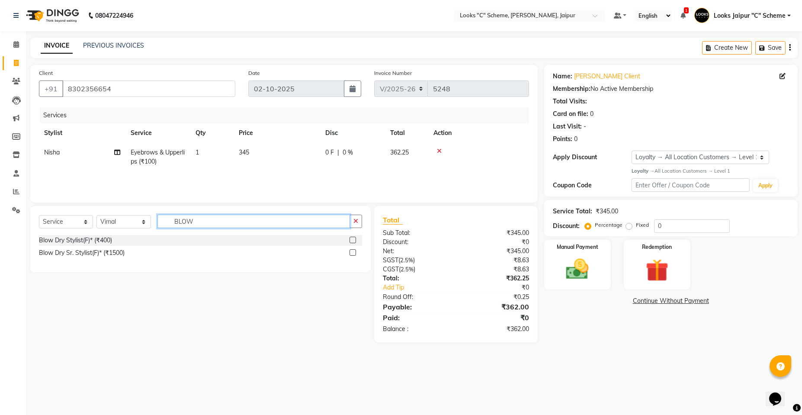
type input "BLOW"
click at [351, 236] on label at bounding box center [352, 239] width 6 height 6
click at [351, 237] on input "checkbox" at bounding box center [352, 240] width 6 height 6
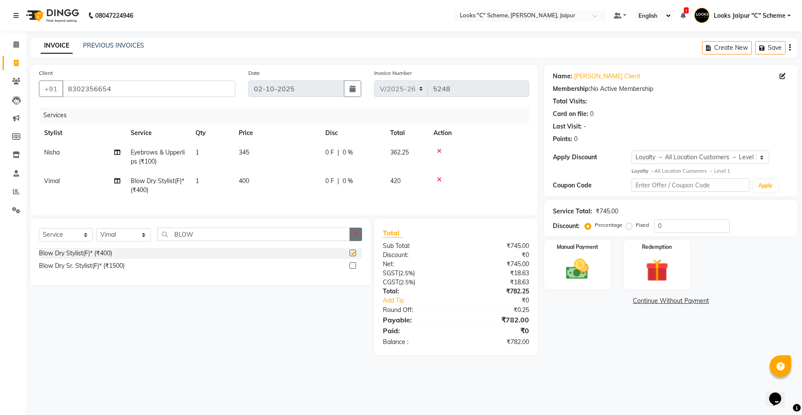
checkbox input "false"
click at [279, 184] on td "400" at bounding box center [276, 185] width 86 height 29
select select "84480"
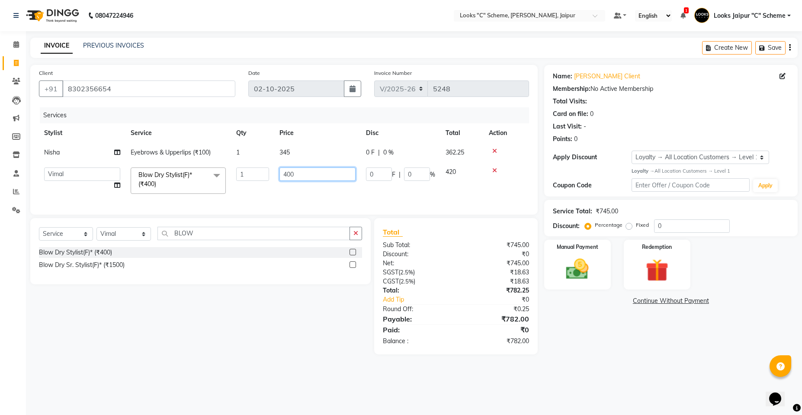
click at [319, 179] on input "400" at bounding box center [317, 173] width 76 height 13
type input "4"
type input "700"
click at [301, 198] on td "700" at bounding box center [317, 180] width 86 height 37
select select "84480"
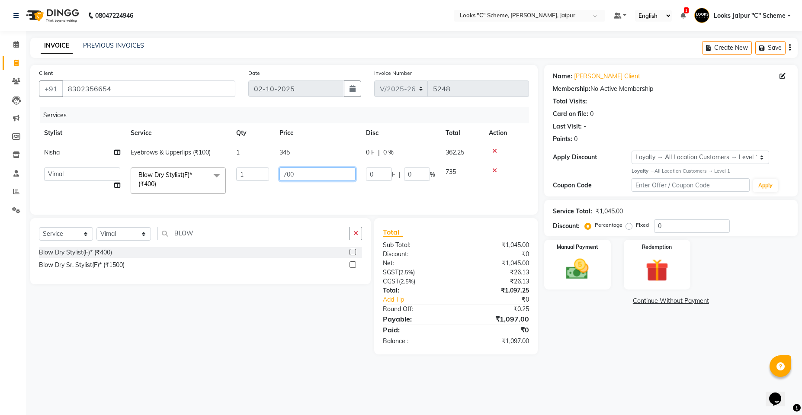
click at [313, 176] on input "700" at bounding box center [317, 173] width 76 height 13
type input "703"
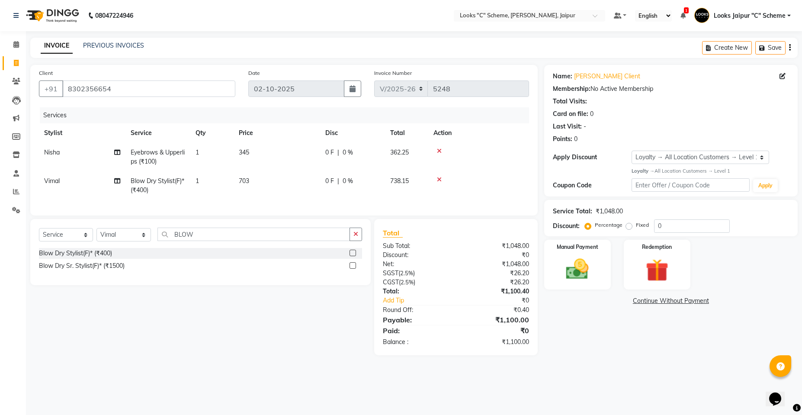
click at [325, 187] on tr "[PERSON_NAME] Blow Dry Stylist(F)* (₹400) 1 703 0 F | 0 % 738.15" at bounding box center [284, 185] width 490 height 29
click at [565, 264] on img at bounding box center [577, 268] width 38 height 27
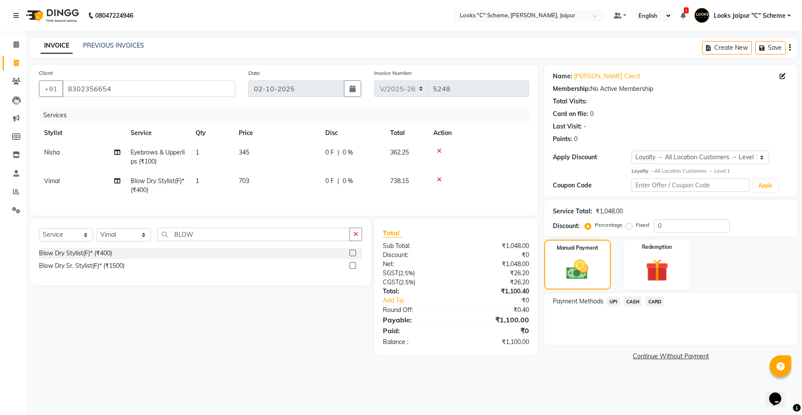
click at [616, 301] on span "UPI" at bounding box center [613, 301] width 13 height 10
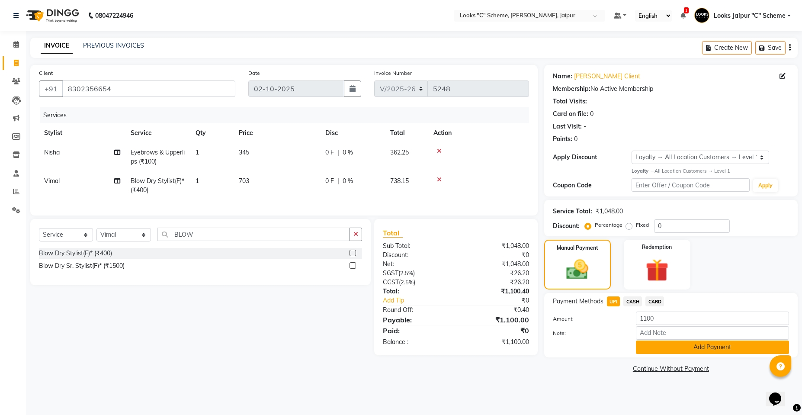
click at [683, 345] on button "Add Payment" at bounding box center [711, 346] width 153 height 13
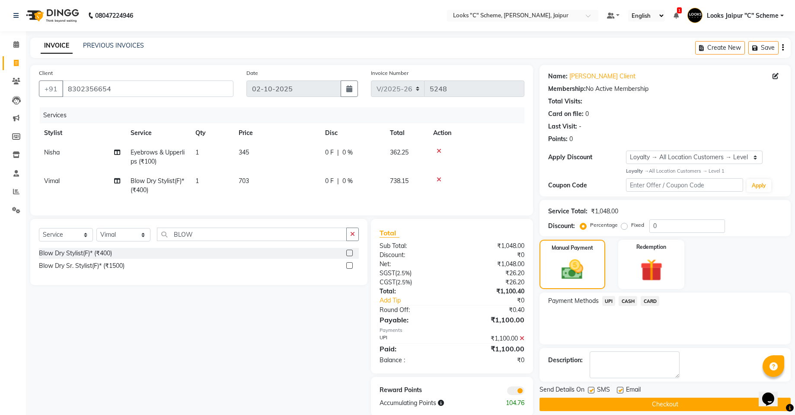
scroll to position [21, 0]
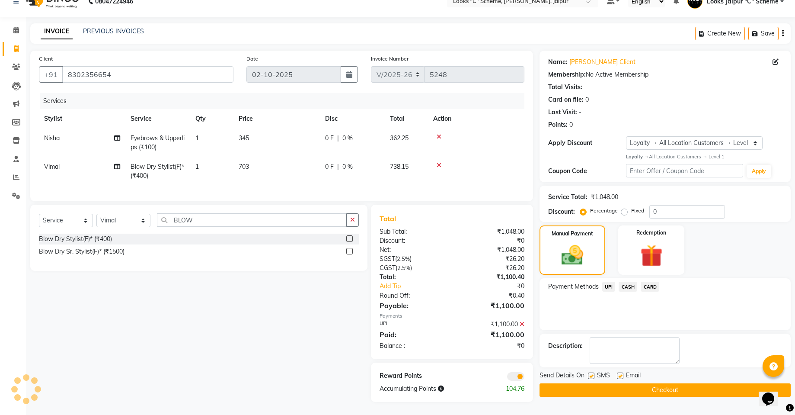
click at [601, 386] on button "Checkout" at bounding box center [665, 389] width 251 height 13
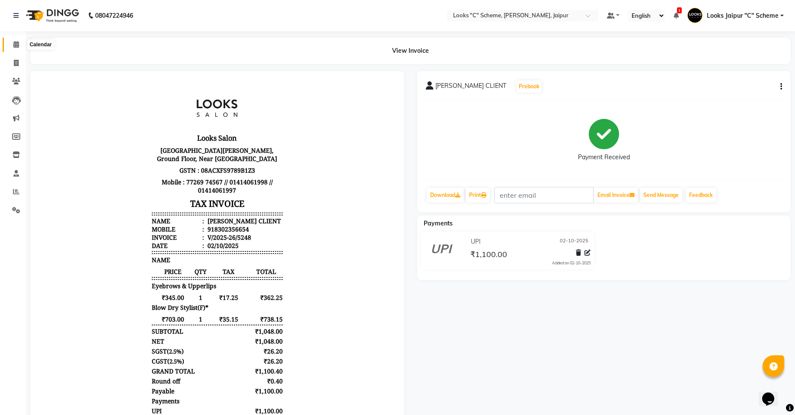
click at [10, 47] on span at bounding box center [16, 45] width 15 height 10
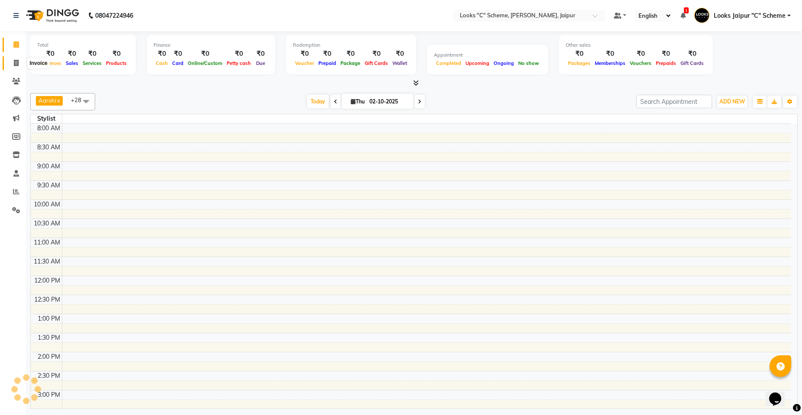
click at [14, 61] on icon at bounding box center [16, 63] width 5 height 6
select select "service"
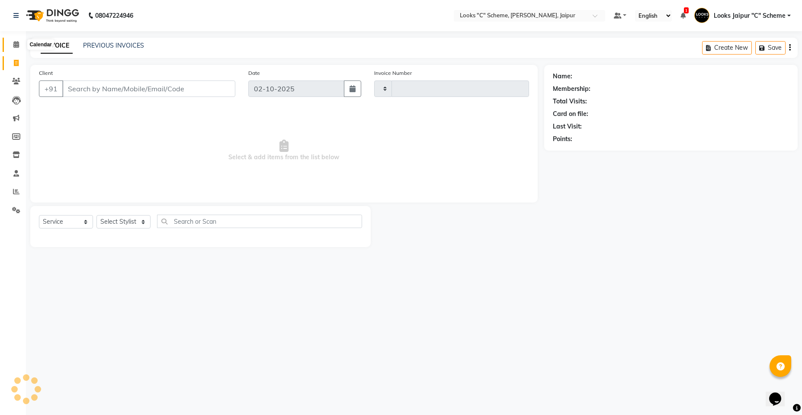
click at [14, 47] on icon at bounding box center [16, 44] width 6 height 6
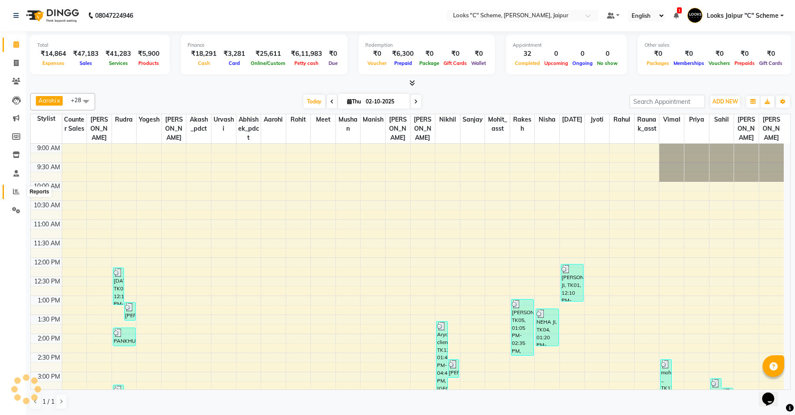
click at [18, 192] on icon at bounding box center [16, 191] width 6 height 6
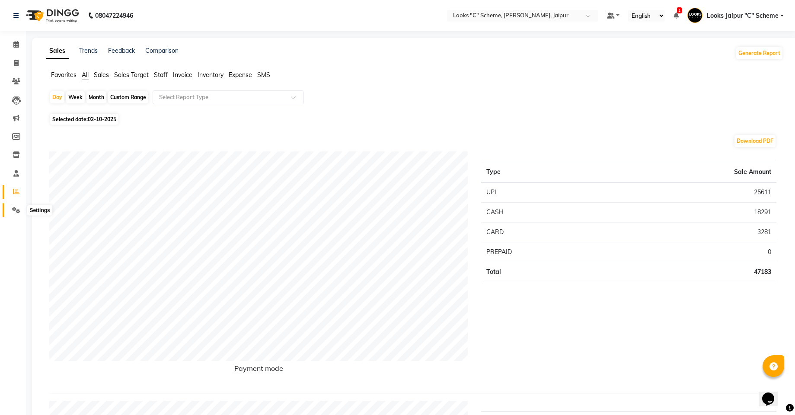
click at [14, 210] on icon at bounding box center [16, 210] width 8 height 6
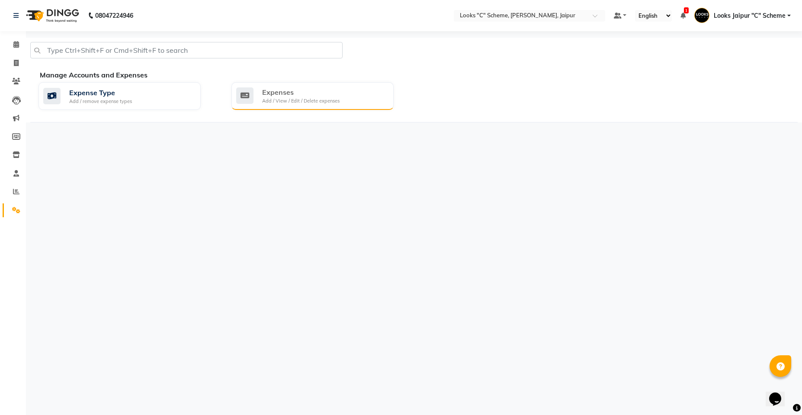
click at [284, 108] on div "Expenses Add / View / Edit / Delete expenses" at bounding box center [312, 96] width 162 height 28
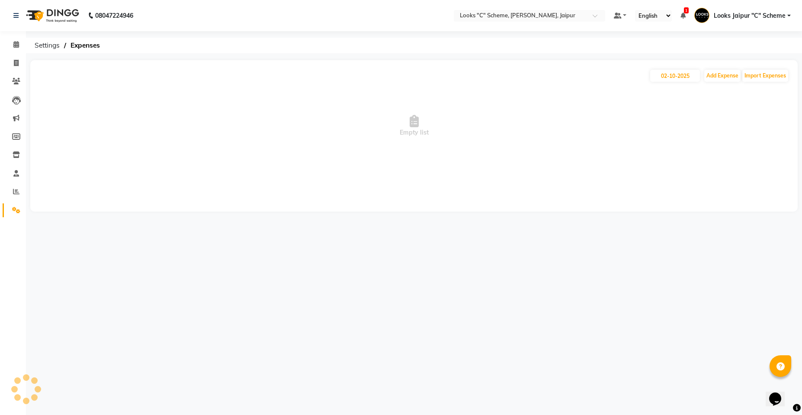
click at [304, 100] on span "Empty list" at bounding box center [414, 126] width 750 height 86
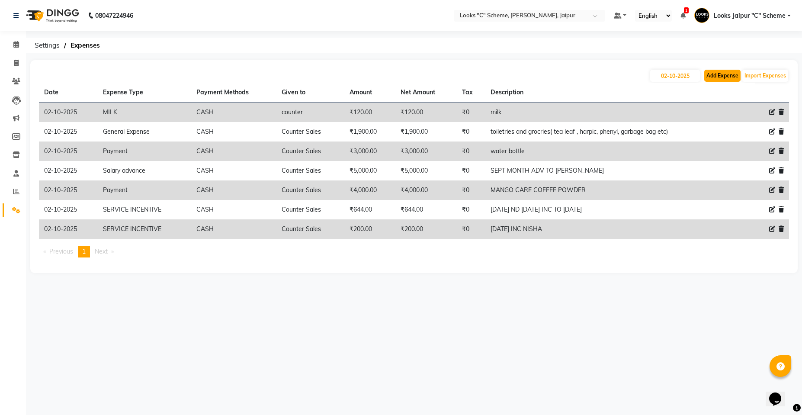
click at [720, 74] on button "Add Expense" at bounding box center [722, 76] width 36 height 12
select select "1"
select select "3120"
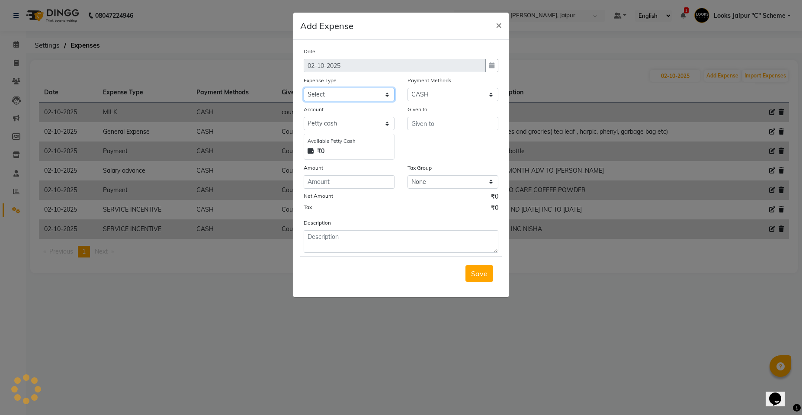
click at [329, 96] on select "Select Accommodation Aesthetics Bank Deposit BLINKIT Cash Handover Client Refun…" at bounding box center [348, 94] width 91 height 13
select select "24170"
click at [303, 88] on select "Select Accommodation Aesthetics Bank Deposit BLINKIT Cash Handover Client Refun…" at bounding box center [348, 94] width 91 height 13
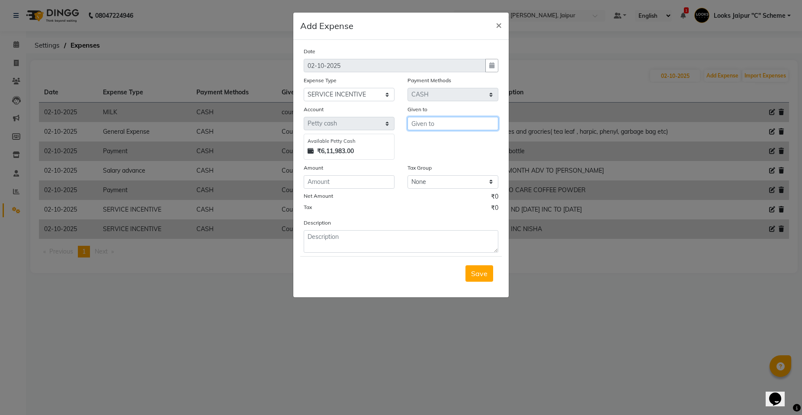
click at [465, 127] on input "text" at bounding box center [452, 123] width 91 height 13
click at [460, 137] on button "Coun ter Sales" at bounding box center [442, 142] width 68 height 14
type input "Counter Sales"
click at [361, 188] on input "number" at bounding box center [348, 181] width 91 height 13
type input "200"
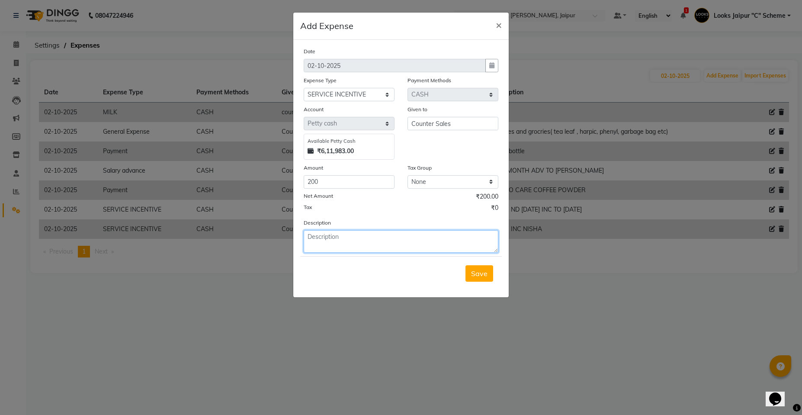
click at [369, 240] on textarea at bounding box center [400, 241] width 195 height 22
click at [354, 238] on textarea "[DATE] inc urvasi" at bounding box center [400, 241] width 195 height 22
type textarea "[DATE] inc urvashi"
click at [485, 271] on span "Save" at bounding box center [479, 273] width 16 height 9
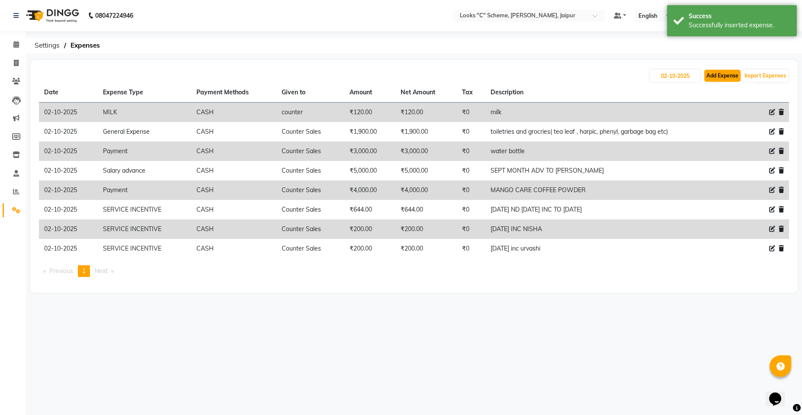
click at [731, 80] on button "Add Expense" at bounding box center [722, 76] width 36 height 12
select select "1"
select select "3120"
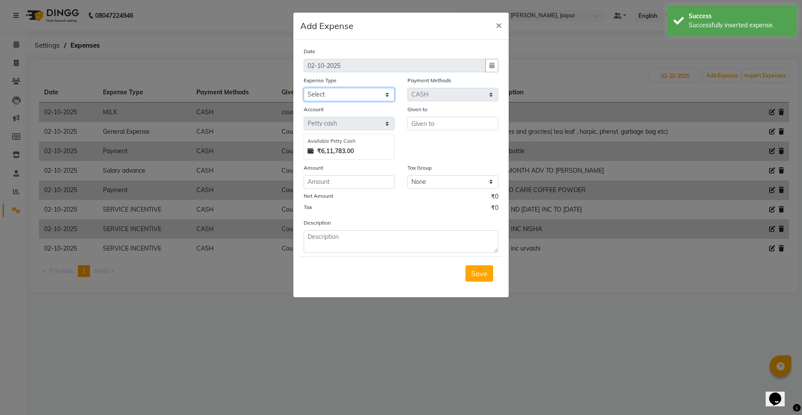
click at [349, 92] on select "Select Accommodation Aesthetics Bank Deposit BLINKIT Cash Handover Client Refun…" at bounding box center [348, 94] width 91 height 13
select select "24170"
click at [303, 88] on select "Select Accommodation Aesthetics Bank Deposit BLINKIT Cash Handover Client Refun…" at bounding box center [348, 94] width 91 height 13
click at [435, 121] on input "text" at bounding box center [452, 123] width 91 height 13
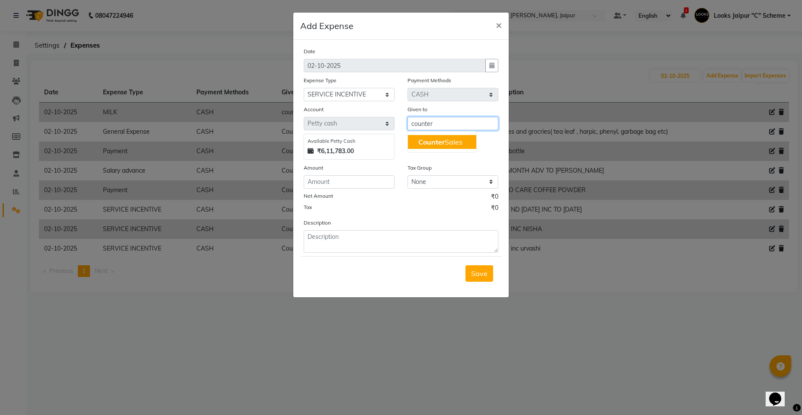
click at [436, 142] on span "Counter" at bounding box center [431, 141] width 26 height 9
type input "Counter Sales"
click at [333, 194] on div "Net Amount ₹0" at bounding box center [400, 197] width 195 height 11
click at [338, 182] on input "number" at bounding box center [348, 181] width 91 height 13
type input "400"
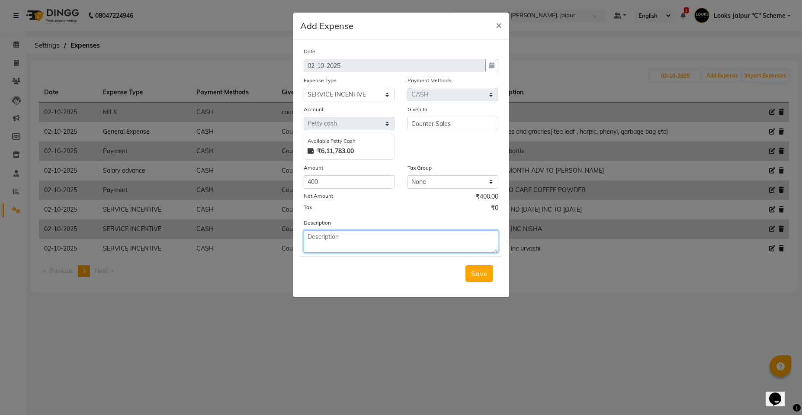
click at [335, 246] on textarea at bounding box center [400, 241] width 195 height 22
type textarea "[DATE] inc to [PERSON_NAME]"
click at [478, 275] on span "Save" at bounding box center [479, 273] width 16 height 9
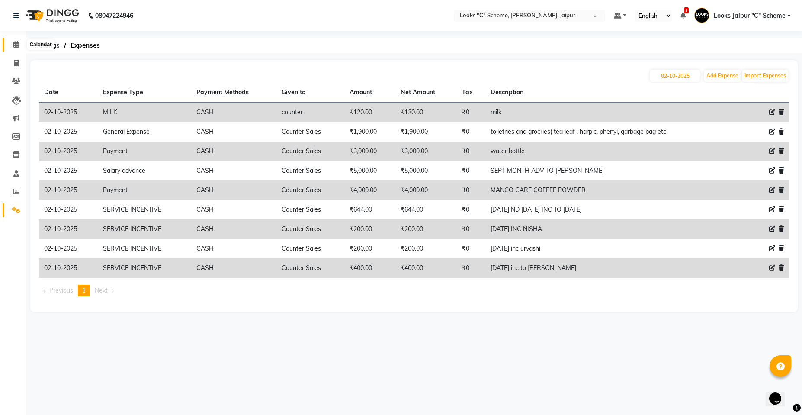
click at [18, 44] on icon at bounding box center [16, 44] width 6 height 6
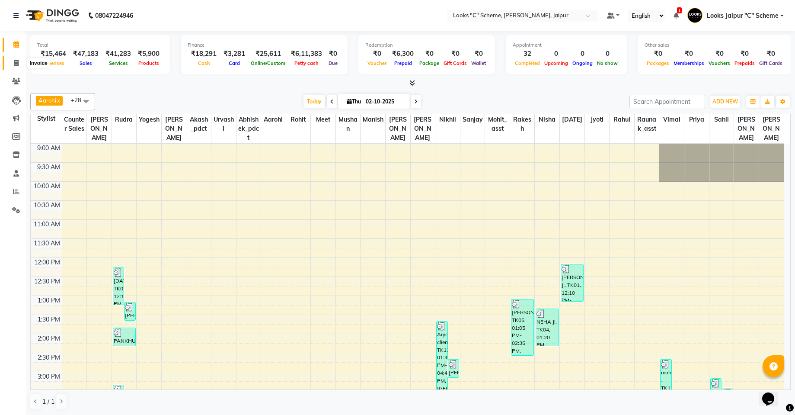
click at [11, 64] on span at bounding box center [16, 63] width 15 height 10
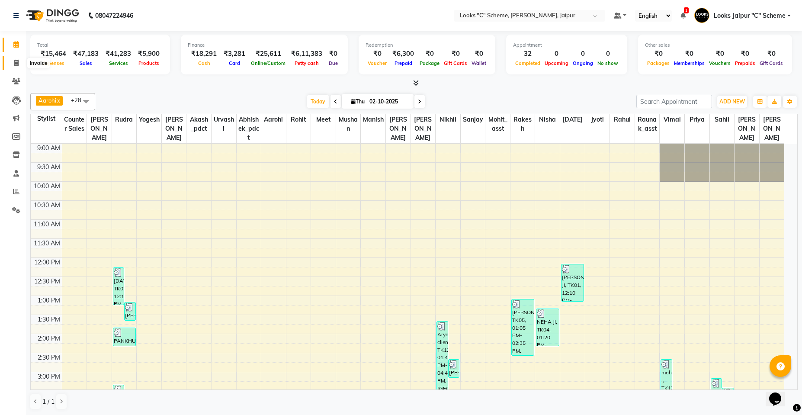
select select "4315"
select select "service"
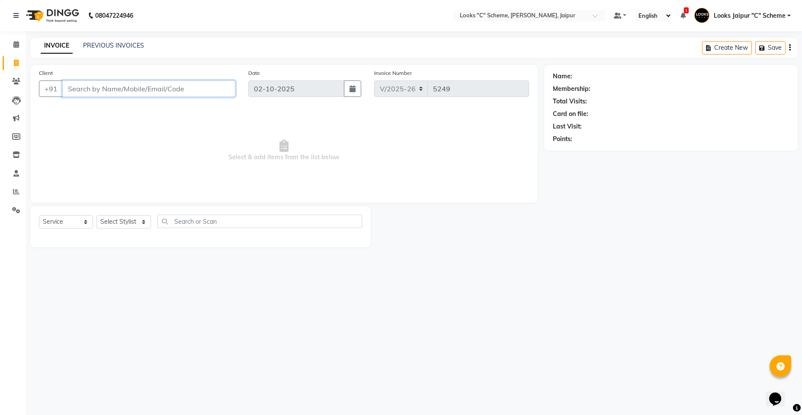
click at [100, 88] on input "Client" at bounding box center [148, 88] width 173 height 16
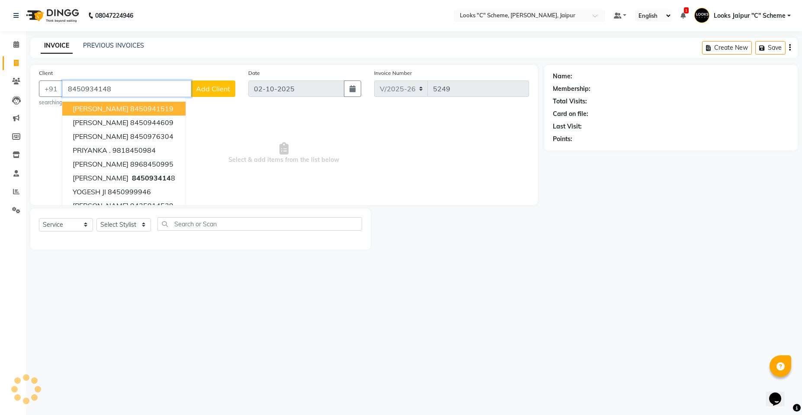
type input "8450934148"
click at [290, 149] on span "Select & add items from the list below" at bounding box center [284, 153] width 490 height 86
select select "1: Object"
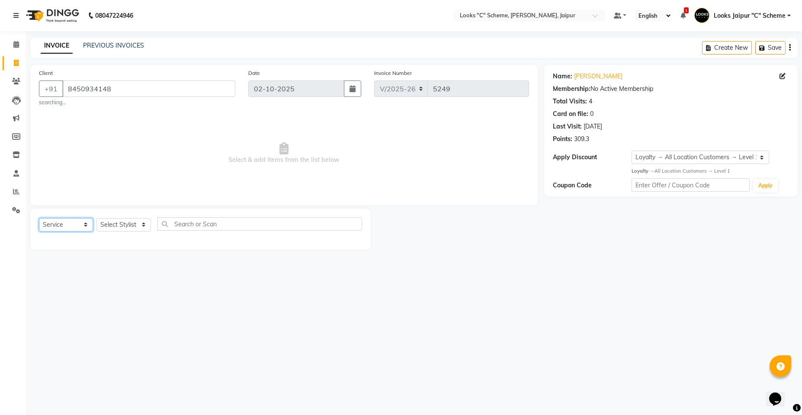
click at [63, 220] on select "Select Service Product Membership Package Voucher Prepaid Gift Card" at bounding box center [66, 224] width 54 height 13
select select "P"
click at [39, 218] on select "Select Service Product Membership Package Voucher Prepaid Gift Card" at bounding box center [66, 224] width 54 height 13
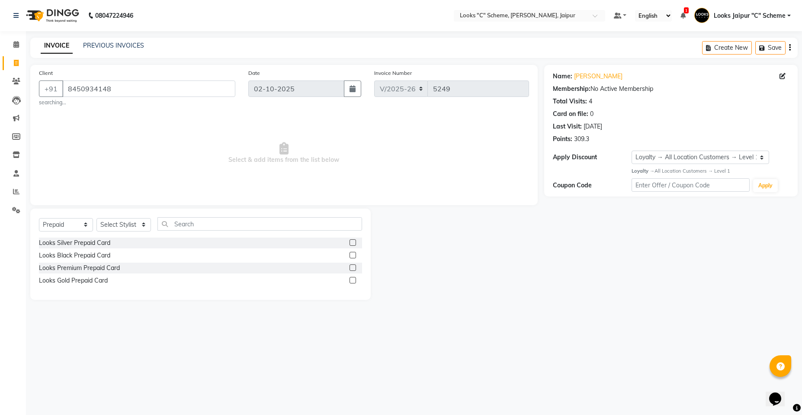
click at [353, 278] on label at bounding box center [352, 280] width 6 height 6
click at [353, 278] on input "checkbox" at bounding box center [352, 281] width 6 height 6
checkbox input "false"
drag, startPoint x: 114, startPoint y: 214, endPoint x: 120, endPoint y: 220, distance: 8.0
click at [116, 217] on div "Select Service Product Membership Package Voucher Prepaid Gift Card Select Styl…" at bounding box center [200, 253] width 340 height 91
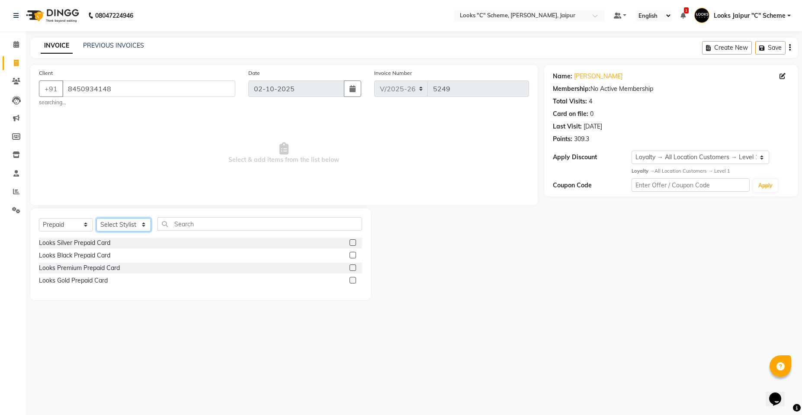
click at [122, 220] on select "Select Stylist [PERSON_NAME] Akash_pdct [PERSON_NAME] [PERSON_NAME] Counter Sal…" at bounding box center [123, 224] width 54 height 13
select select "30005"
click at [96, 218] on select "Select Stylist [PERSON_NAME] Akash_pdct [PERSON_NAME] [PERSON_NAME] Counter Sal…" at bounding box center [123, 224] width 54 height 13
click at [354, 280] on label at bounding box center [352, 280] width 6 height 6
click at [354, 280] on input "checkbox" at bounding box center [352, 281] width 6 height 6
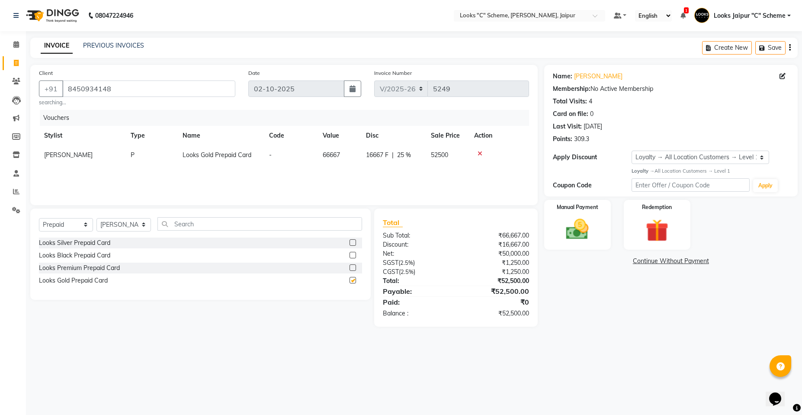
checkbox input "false"
click at [482, 153] on div at bounding box center [499, 153] width 50 height 6
click at [479, 153] on icon at bounding box center [479, 153] width 5 height 6
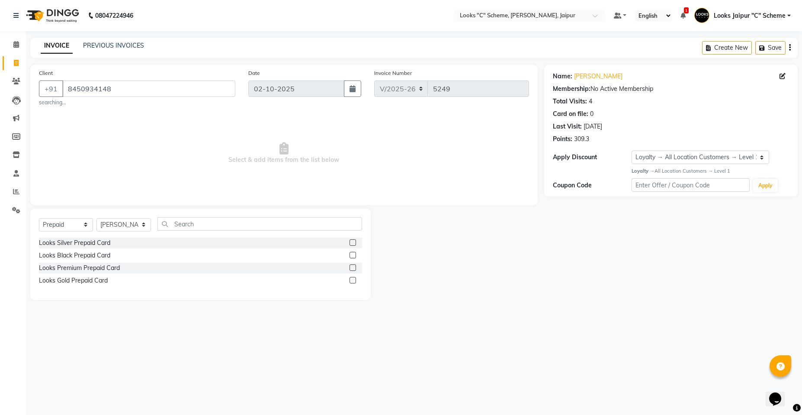
click at [352, 268] on label at bounding box center [352, 267] width 6 height 6
click at [352, 268] on input "checkbox" at bounding box center [352, 268] width 6 height 6
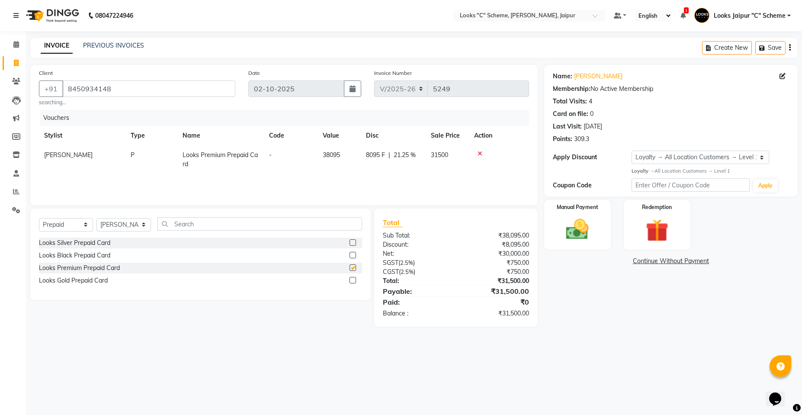
checkbox input "false"
click at [563, 219] on img at bounding box center [577, 229] width 38 height 27
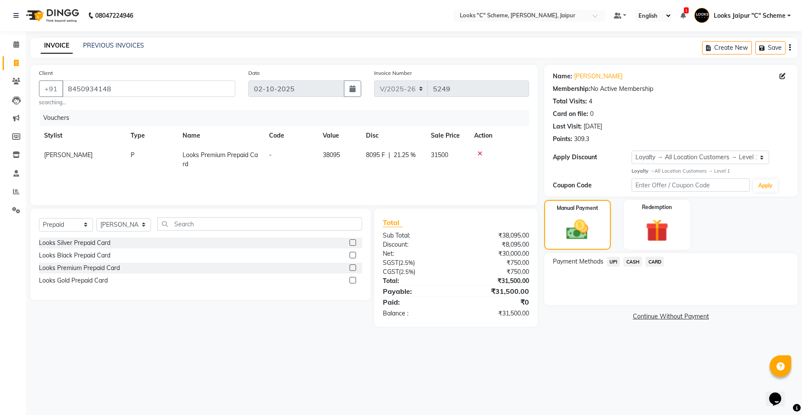
click at [658, 259] on span "CARD" at bounding box center [654, 261] width 19 height 10
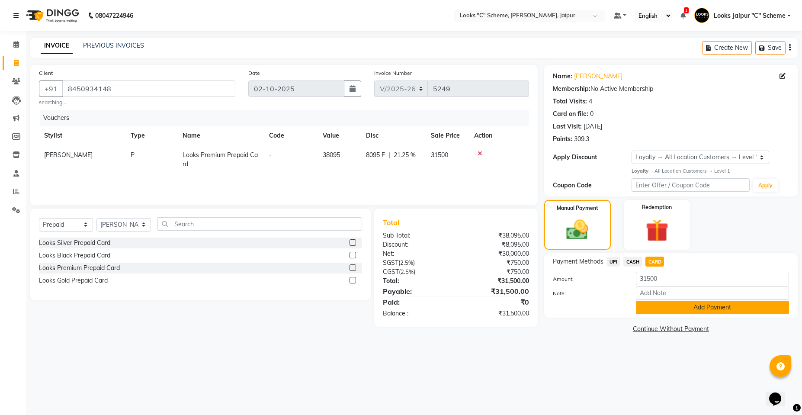
click at [690, 307] on button "Add Payment" at bounding box center [711, 306] width 153 height 13
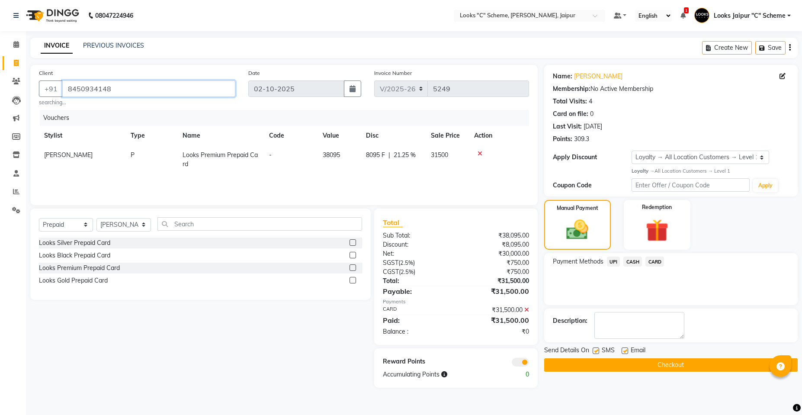
drag, startPoint x: 67, startPoint y: 90, endPoint x: 161, endPoint y: 93, distance: 94.7
click at [161, 93] on input "8450934148" at bounding box center [148, 88] width 173 height 16
click at [646, 368] on button "Checkout" at bounding box center [670, 364] width 253 height 13
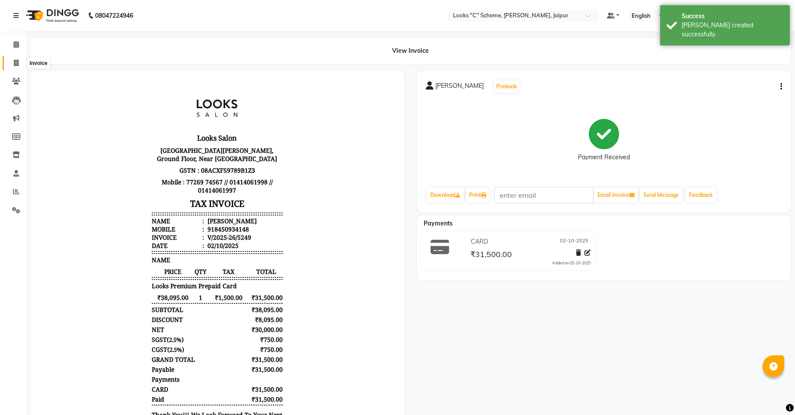
click at [15, 62] on icon at bounding box center [16, 63] width 5 height 6
select select "4315"
select select "service"
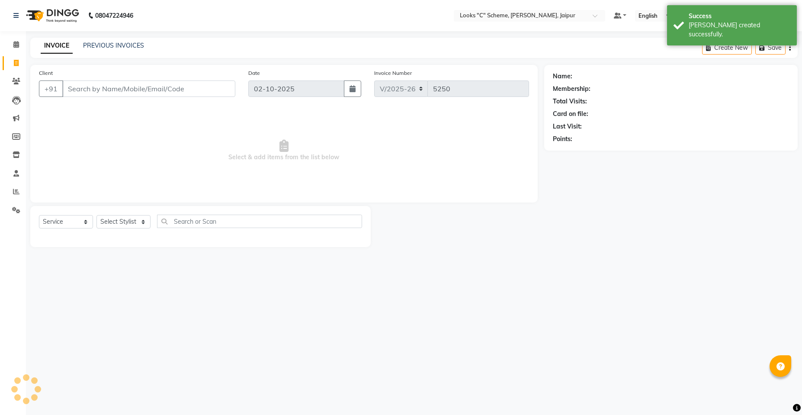
click at [101, 86] on input "Client" at bounding box center [148, 88] width 173 height 16
type input "8450934148"
select select "1: Object"
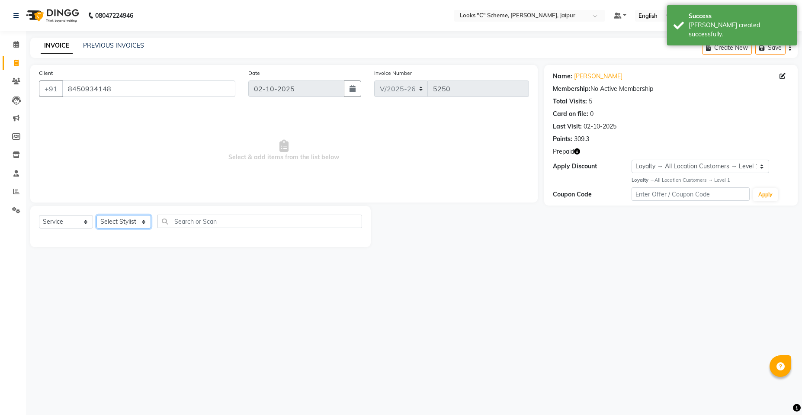
click at [110, 220] on select "Select Stylist [PERSON_NAME] Akash_pdct [PERSON_NAME] [PERSON_NAME] Counter Sal…" at bounding box center [123, 221] width 54 height 13
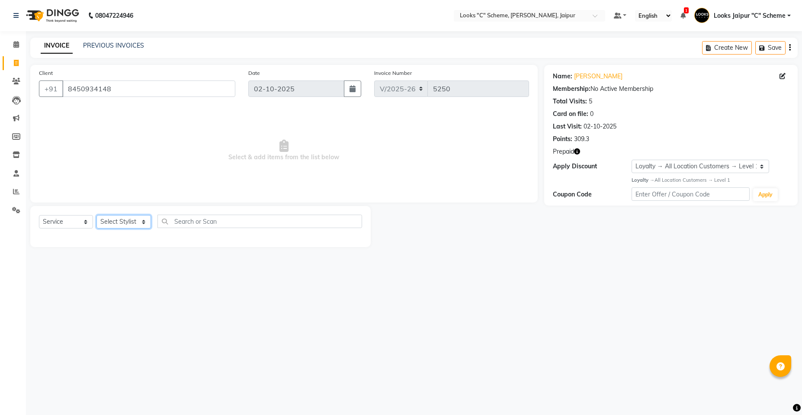
select select "39465"
click at [96, 215] on select "Select Stylist [PERSON_NAME] Akash_pdct [PERSON_NAME] [PERSON_NAME] Counter Sal…" at bounding box center [123, 221] width 54 height 13
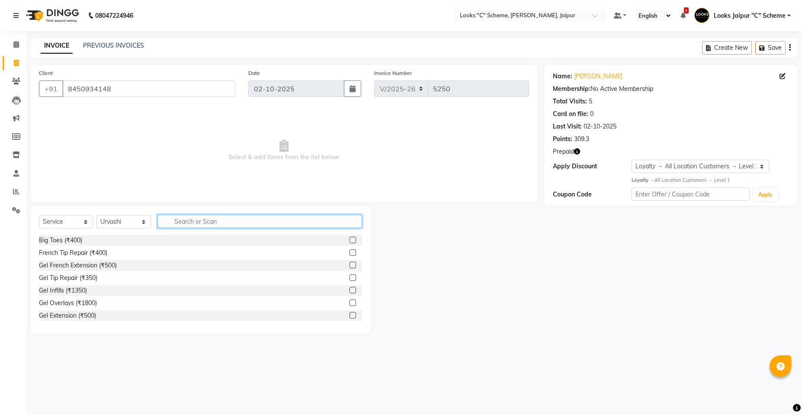
click at [202, 226] on input "text" at bounding box center [259, 220] width 204 height 13
type input "arms"
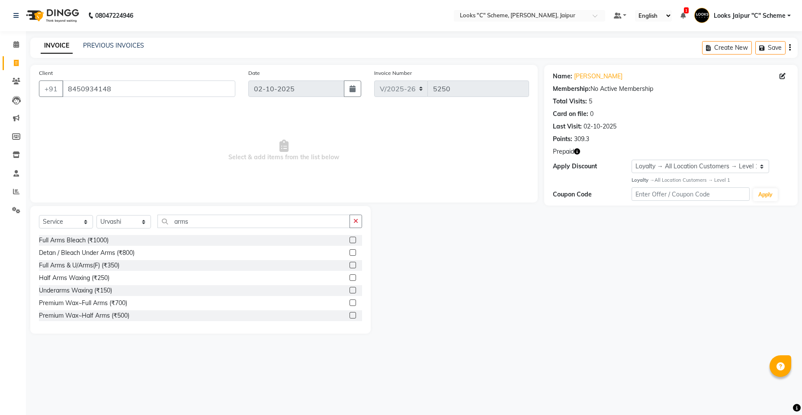
click at [349, 265] on label at bounding box center [352, 265] width 6 height 6
click at [349, 265] on input "checkbox" at bounding box center [352, 265] width 6 height 6
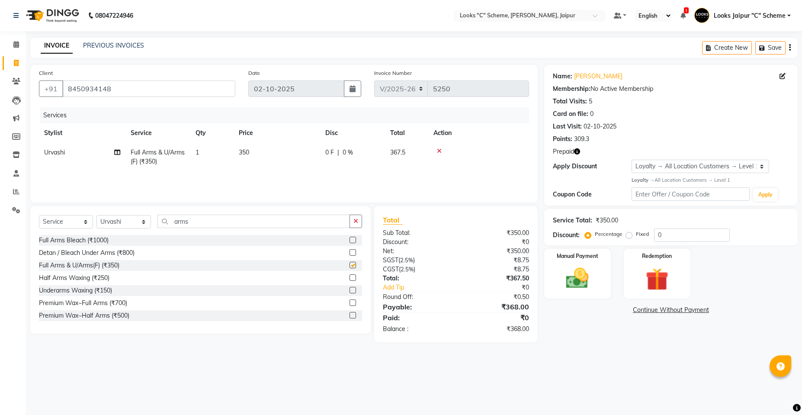
checkbox input "false"
click at [209, 217] on input "arms" at bounding box center [253, 220] width 192 height 13
type input "a"
type input "legs"
click at [349, 251] on label at bounding box center [352, 252] width 6 height 6
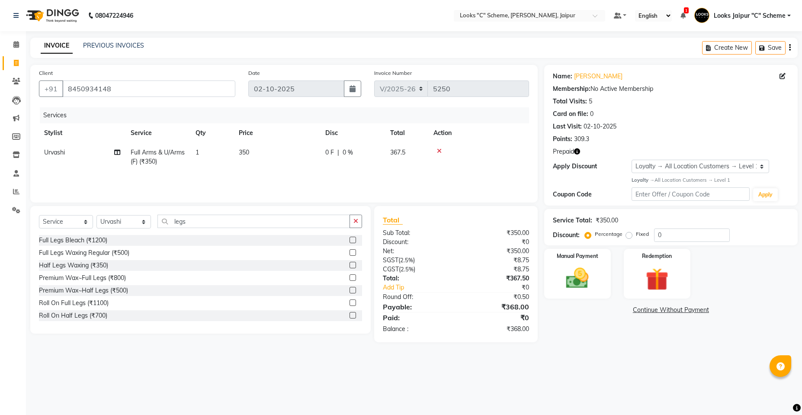
click at [349, 251] on input "checkbox" at bounding box center [352, 253] width 6 height 6
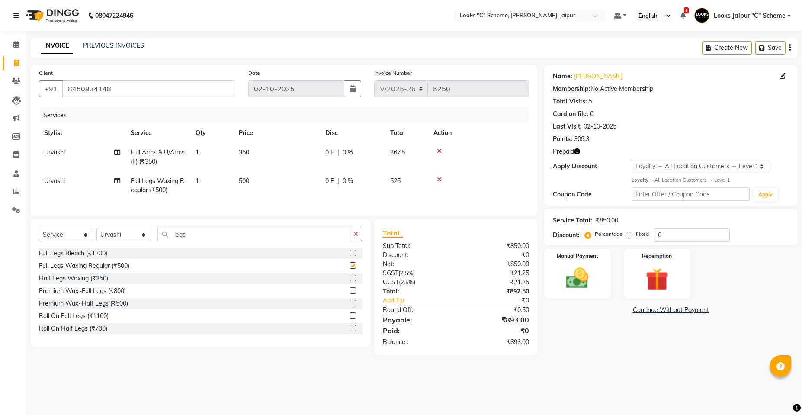
checkbox input "false"
click at [208, 238] on input "legs" at bounding box center [253, 233] width 192 height 13
type input "l"
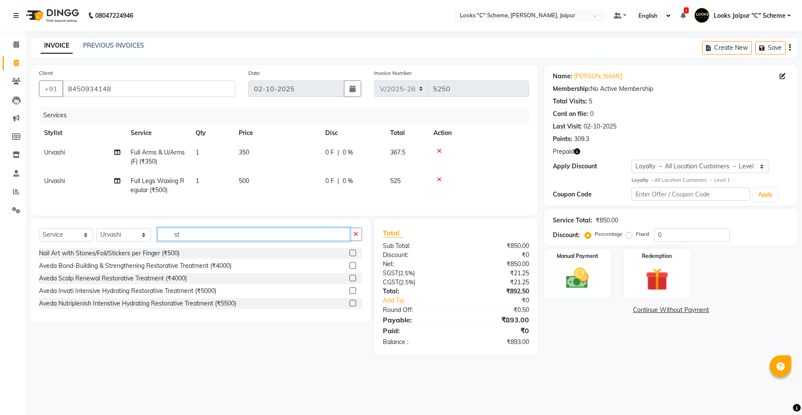
type input "s"
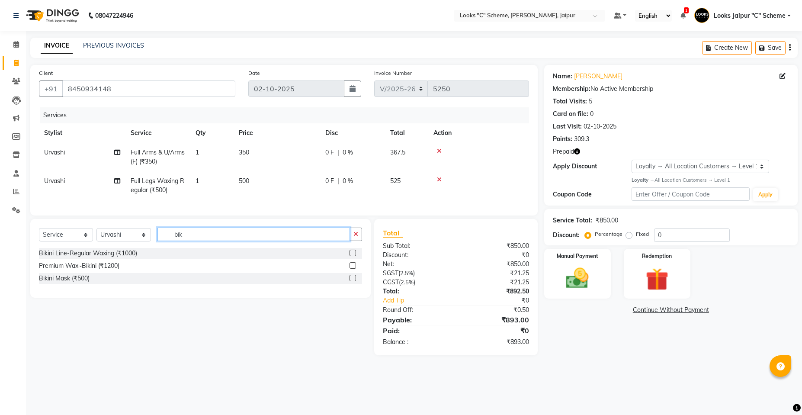
type input "bik"
click at [351, 256] on label at bounding box center [352, 252] width 6 height 6
click at [351, 256] on input "checkbox" at bounding box center [352, 253] width 6 height 6
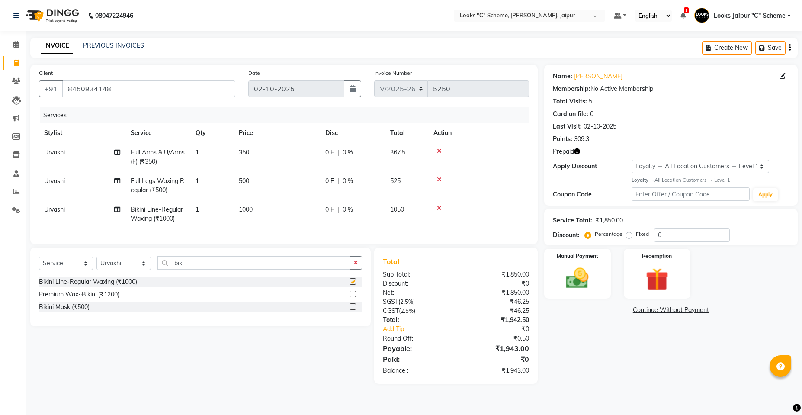
checkbox input "false"
click at [202, 269] on input "bik" at bounding box center [253, 262] width 192 height 13
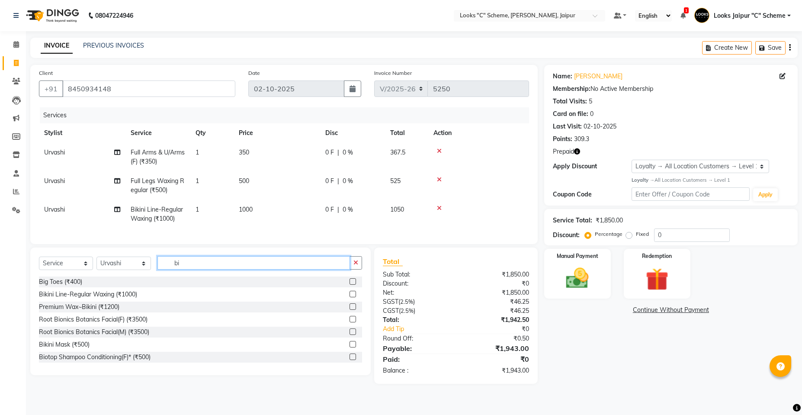
type input "b"
type input "l"
type input "s"
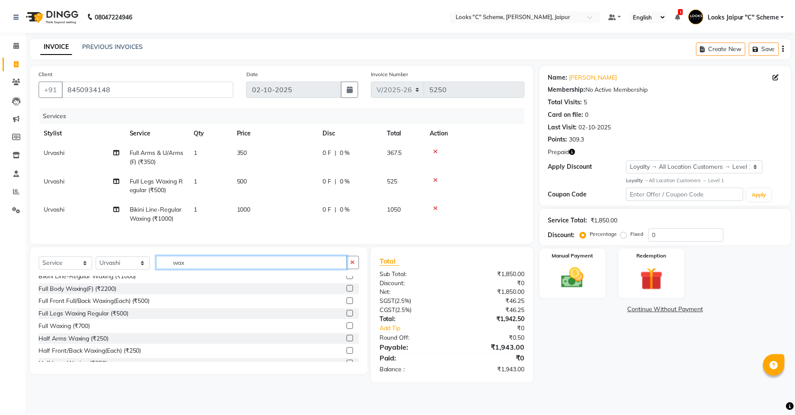
scroll to position [43, 0]
type input "wax"
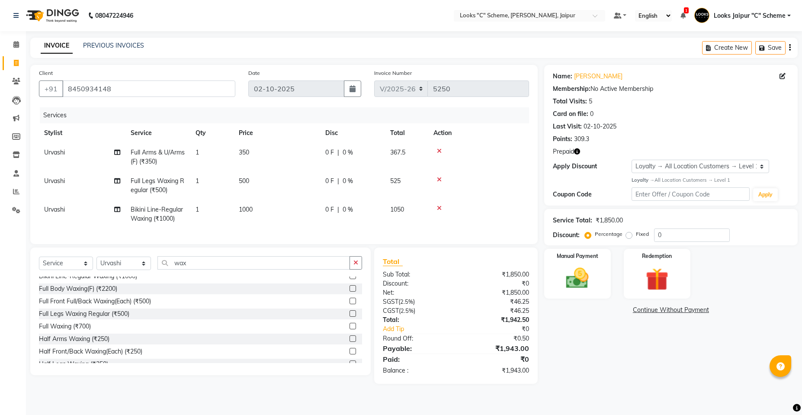
click at [349, 329] on label at bounding box center [352, 326] width 6 height 6
click at [349, 329] on input "checkbox" at bounding box center [352, 326] width 6 height 6
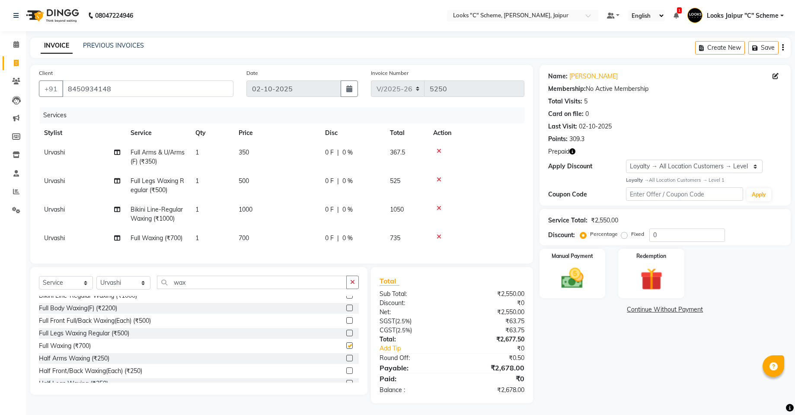
checkbox input "false"
click at [128, 289] on select "Select Stylist [PERSON_NAME] Akash_pdct [PERSON_NAME] [PERSON_NAME] Counter Sal…" at bounding box center [123, 282] width 54 height 13
click at [220, 289] on input "wax" at bounding box center [252, 281] width 190 height 13
type input "w"
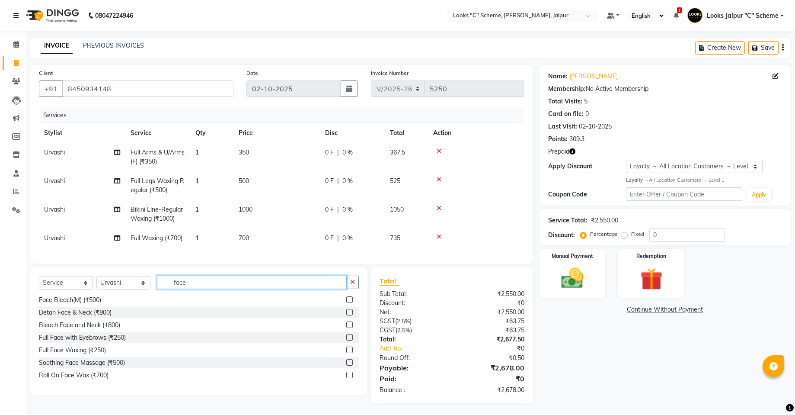
type input "face"
click at [346, 353] on label at bounding box center [349, 349] width 6 height 6
click at [346, 353] on input "checkbox" at bounding box center [349, 350] width 6 height 6
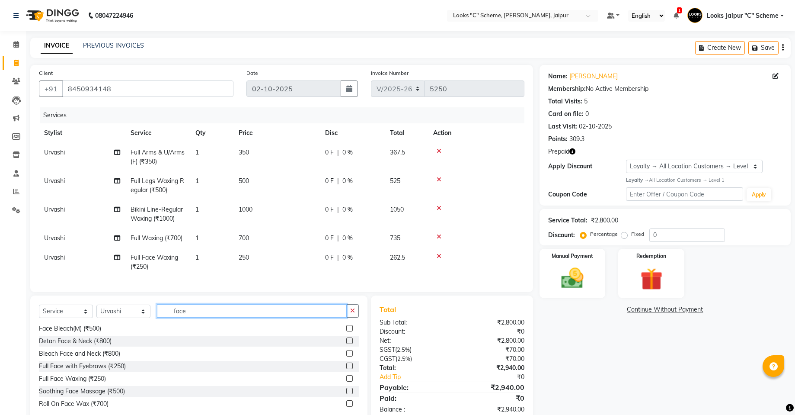
checkbox input "false"
click at [224, 317] on input "face" at bounding box center [252, 310] width 190 height 13
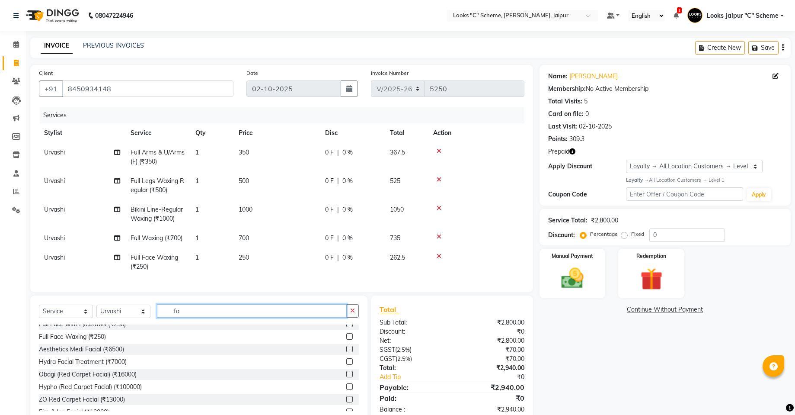
type input "f"
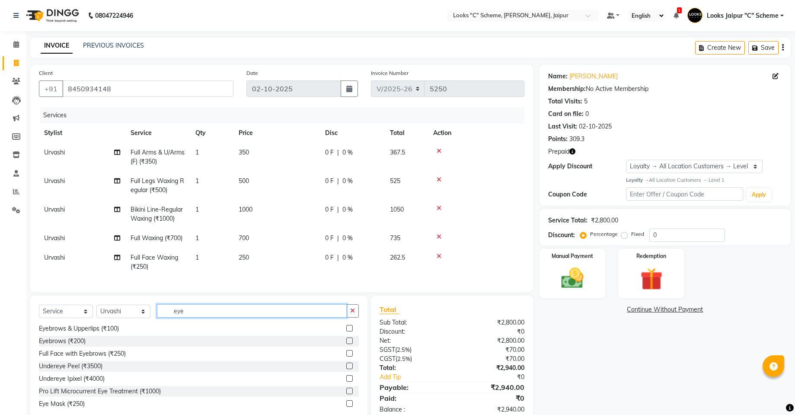
type input "eye"
click at [346, 342] on div at bounding box center [352, 340] width 13 height 11
click at [346, 344] on label at bounding box center [349, 340] width 6 height 6
click at [346, 344] on input "checkbox" at bounding box center [349, 341] width 6 height 6
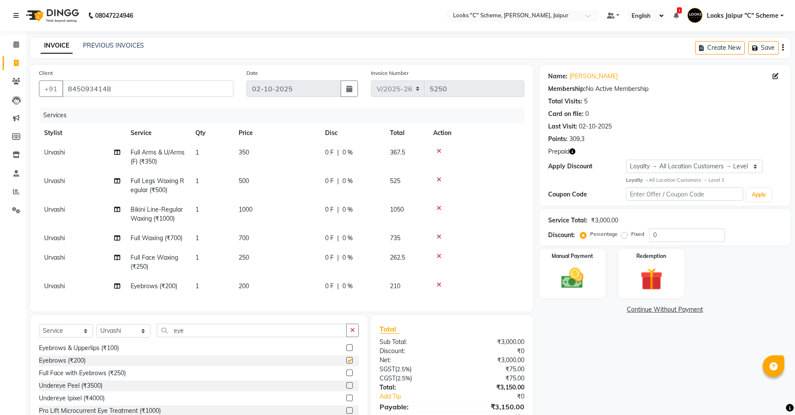
checkbox input "false"
click at [271, 154] on td "350" at bounding box center [276, 157] width 86 height 29
select select "39465"
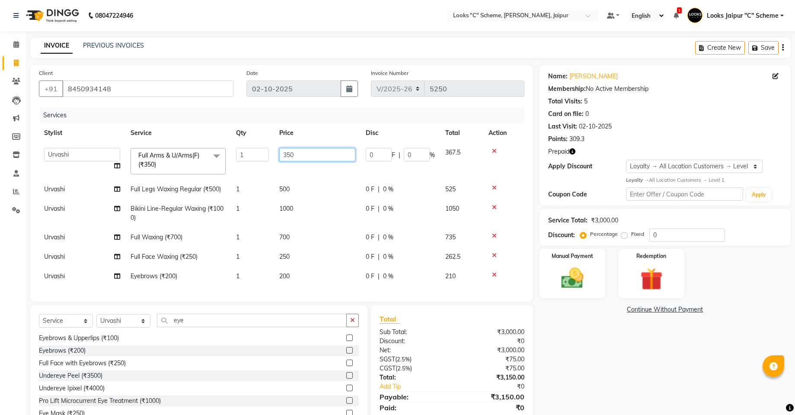
click at [290, 149] on input "350" at bounding box center [317, 154] width 76 height 13
click at [363, 164] on td "0 F | 0 %" at bounding box center [401, 161] width 80 height 37
select select "39465"
click at [318, 153] on input "350" at bounding box center [317, 154] width 76 height 13
type input "3"
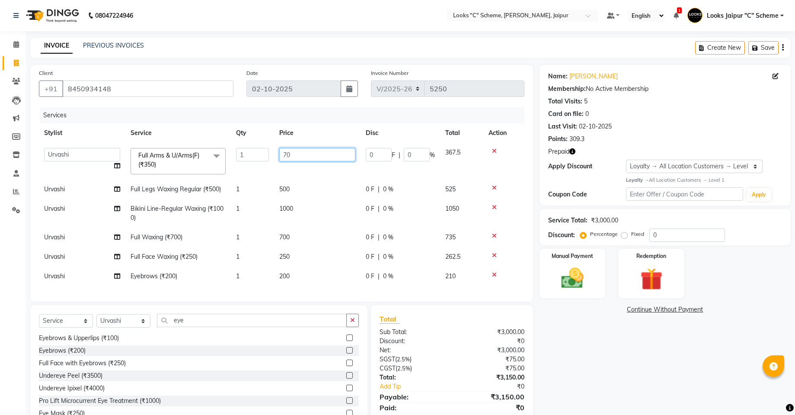
type input "700"
click at [332, 190] on tr "Urvashi Full Legs Waxing Regular (₹500) 1 500 0 F | 0 % 525" at bounding box center [281, 188] width 485 height 19
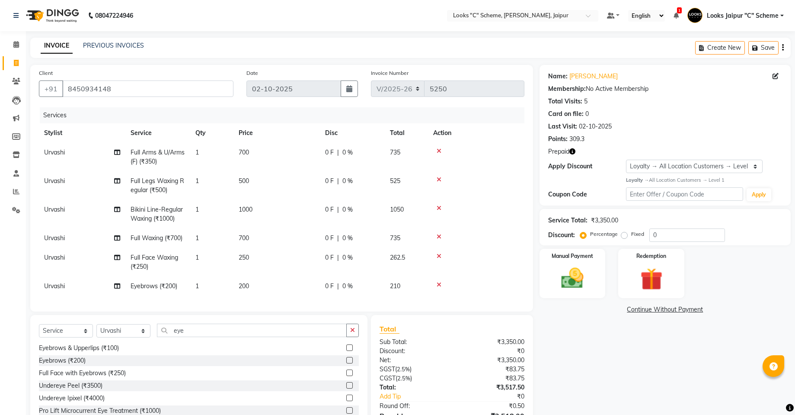
click at [73, 180] on td "Urvashi" at bounding box center [82, 185] width 86 height 29
select select "39465"
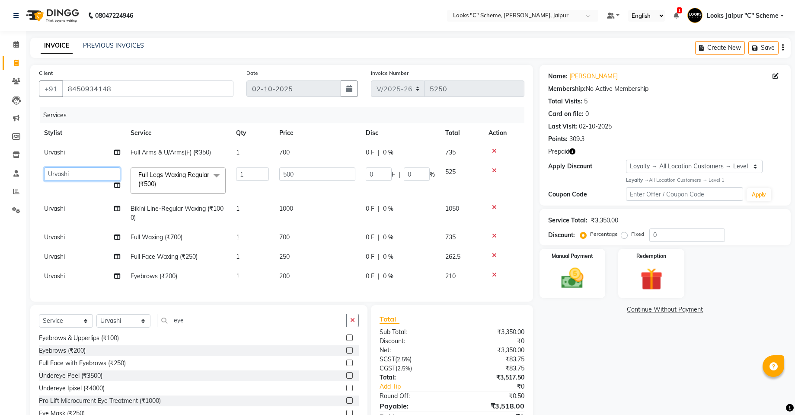
click at [73, 173] on select "[PERSON_NAME] Akash_pdct [PERSON_NAME] [PERSON_NAME] Counter Sales Jyoti Looks …" at bounding box center [82, 173] width 76 height 13
select select "52180"
click at [311, 174] on input "500" at bounding box center [317, 173] width 76 height 13
type input "5"
type input "800"
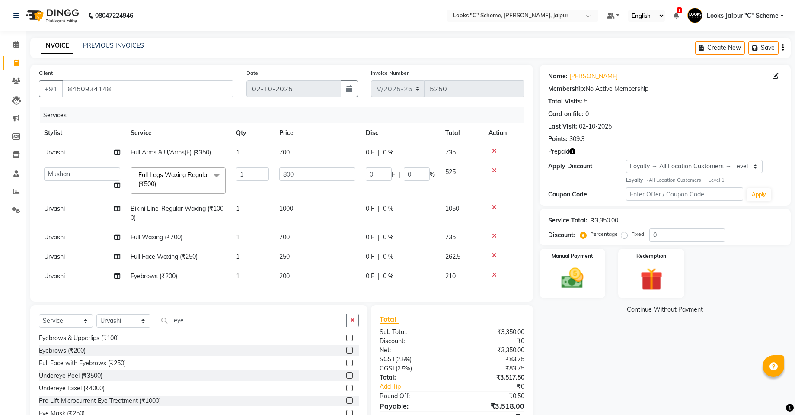
click at [210, 227] on tr "Urvashi Bikini Line-Regular Waxing (₹1000) 1 1000 0 F | 0 % 1050" at bounding box center [281, 213] width 485 height 29
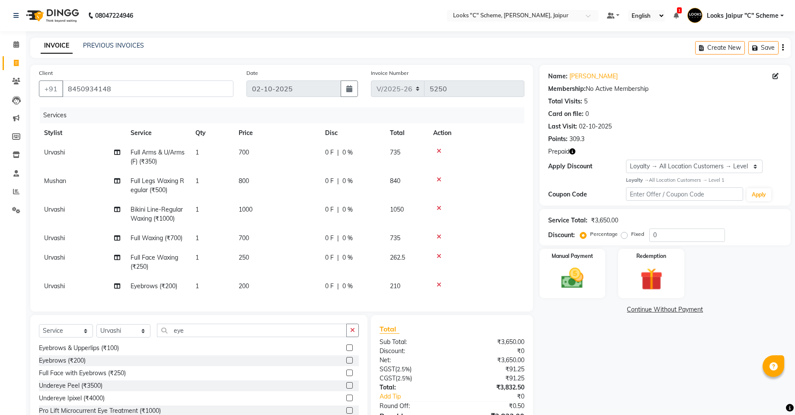
click at [66, 207] on td "Urvashi" at bounding box center [82, 214] width 86 height 29
select select "39465"
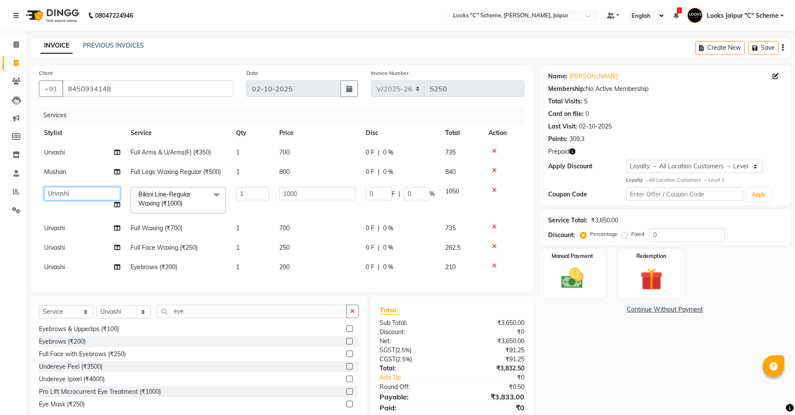
click at [73, 195] on select "[PERSON_NAME] Akash_pdct [PERSON_NAME] [PERSON_NAME] Counter Sales Jyoti Looks …" at bounding box center [82, 193] width 76 height 13
click at [316, 197] on input "1000" at bounding box center [317, 193] width 76 height 13
click at [303, 220] on tbody "Urvashi Full Arms & U/Arms(F) (₹350) 1 700 0 F | 0 % 735 Mushan Full Legs Waxin…" at bounding box center [281, 210] width 485 height 134
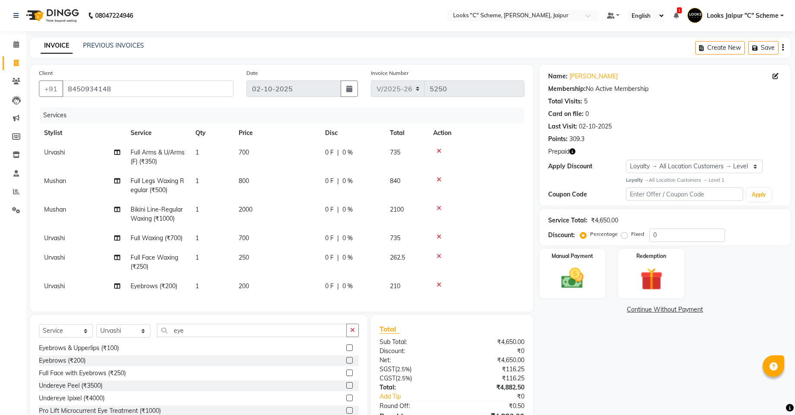
click at [298, 231] on td "700" at bounding box center [276, 237] width 86 height 19
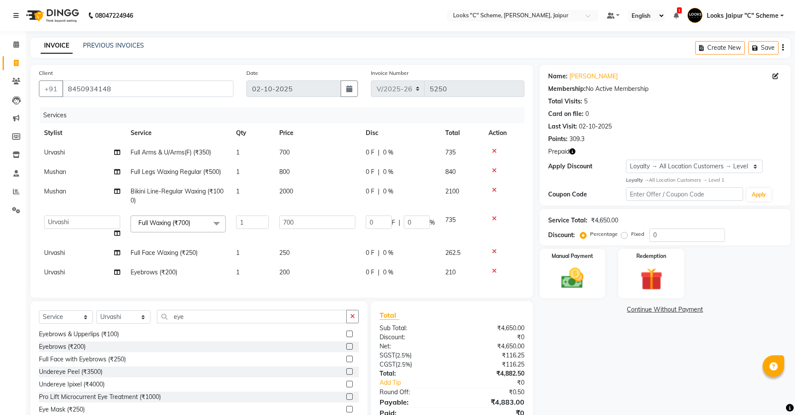
click at [304, 230] on td "700" at bounding box center [317, 226] width 86 height 33
click at [305, 223] on input "700" at bounding box center [317, 221] width 76 height 13
click at [305, 253] on td "250" at bounding box center [317, 252] width 86 height 19
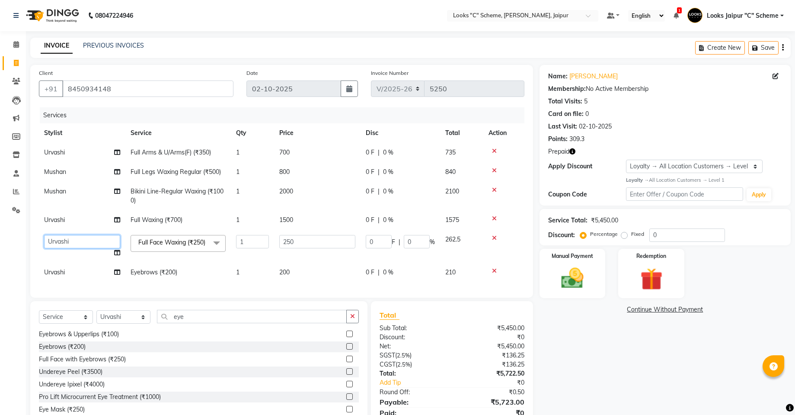
click at [73, 244] on select "[PERSON_NAME] Akash_pdct [PERSON_NAME] [PERSON_NAME] Counter Sales Jyoti Looks …" at bounding box center [82, 241] width 76 height 13
click at [326, 241] on input "250" at bounding box center [317, 241] width 76 height 13
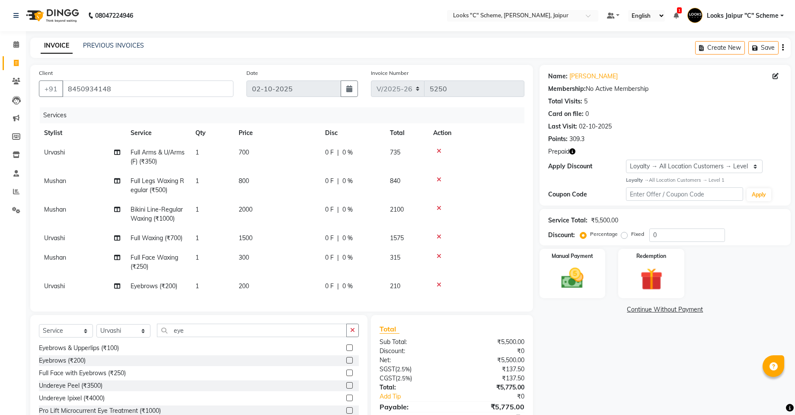
click at [311, 272] on tbody "Urvashi Full Arms & U/Arms(F) (₹350) 1 700 0 F | 0 % 735 Mushan Full Legs Waxin…" at bounding box center [281, 219] width 485 height 153
click at [79, 284] on td "Urvashi" at bounding box center [82, 285] width 86 height 19
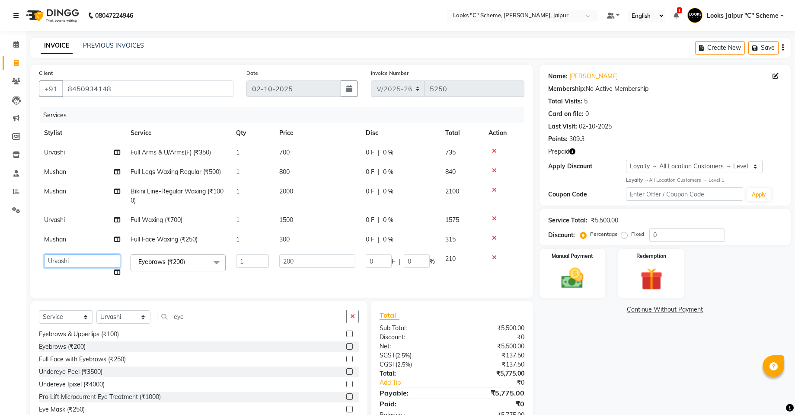
click at [99, 265] on select "[PERSON_NAME] Akash_pdct [PERSON_NAME] [PERSON_NAME] Counter Sales Jyoti Looks …" at bounding box center [82, 260] width 76 height 13
click at [329, 264] on input "200" at bounding box center [317, 260] width 76 height 13
click at [309, 282] on div "Services Stylist Service Qty Price Disc Total Action Urvashi Full Arms & U/Arms…" at bounding box center [281, 198] width 485 height 182
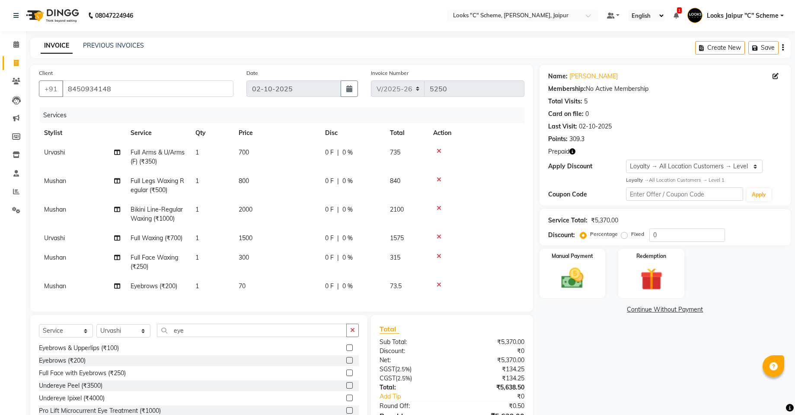
scroll to position [56, 0]
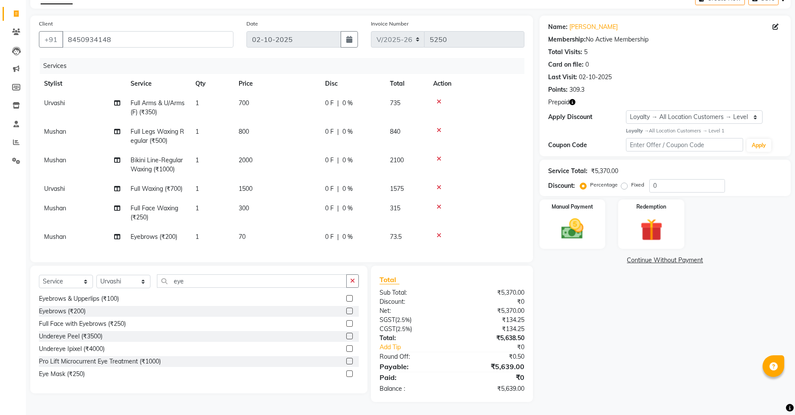
click at [265, 233] on td "70" at bounding box center [276, 236] width 86 height 19
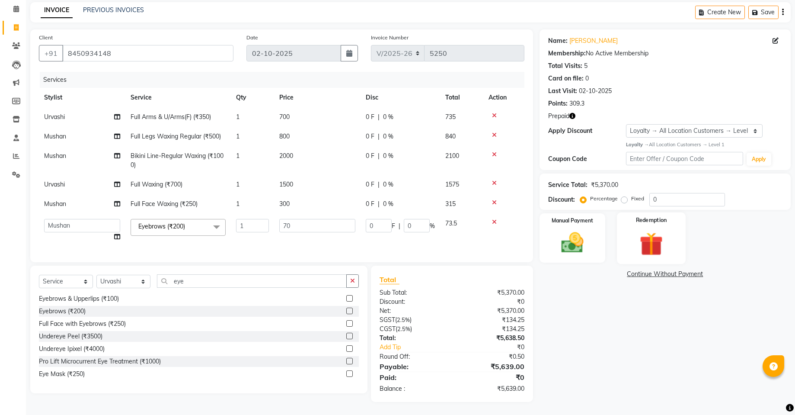
click at [653, 230] on img at bounding box center [651, 243] width 38 height 29
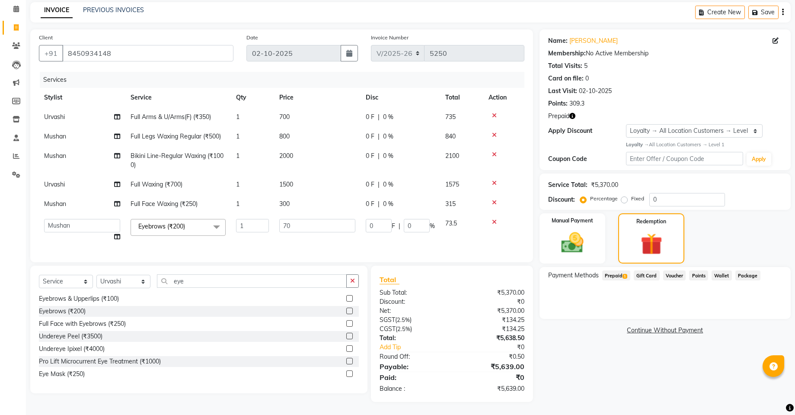
click at [618, 270] on span "Prepaid 1" at bounding box center [616, 275] width 28 height 10
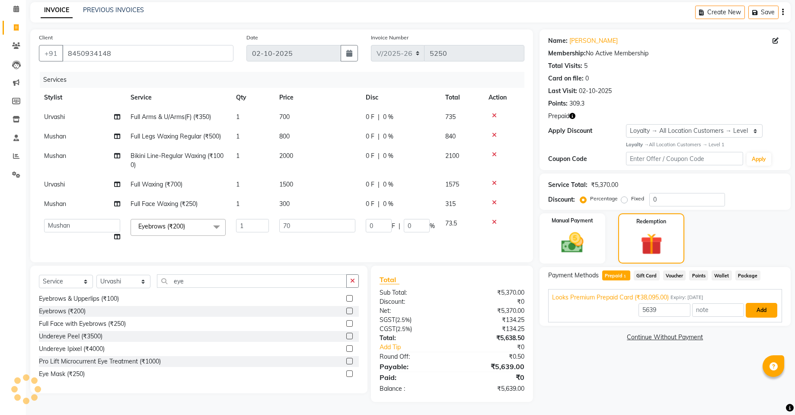
click at [753, 303] on button "Add" at bounding box center [762, 310] width 32 height 15
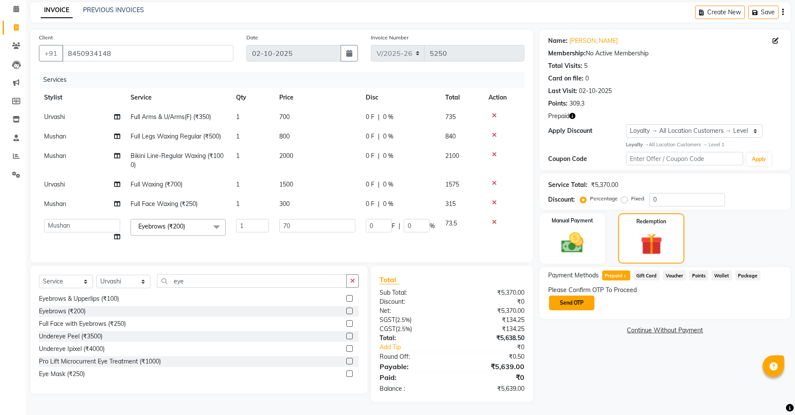
click at [568, 295] on button "Send OTP" at bounding box center [571, 302] width 45 height 15
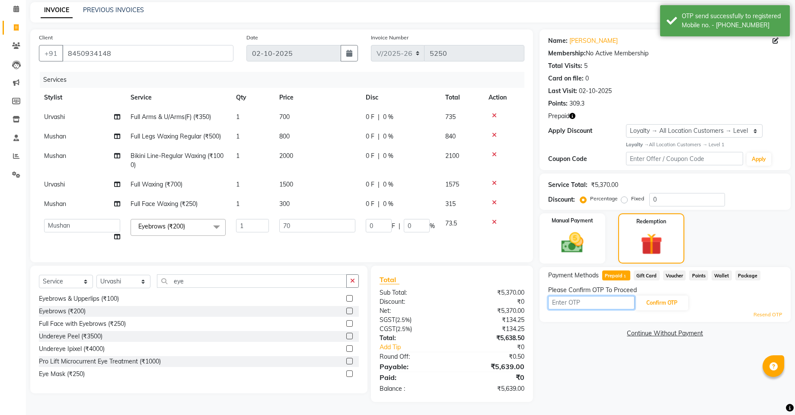
click at [599, 299] on input "text" at bounding box center [591, 302] width 86 height 13
click at [670, 295] on button "Confirm OTP" at bounding box center [661, 302] width 53 height 15
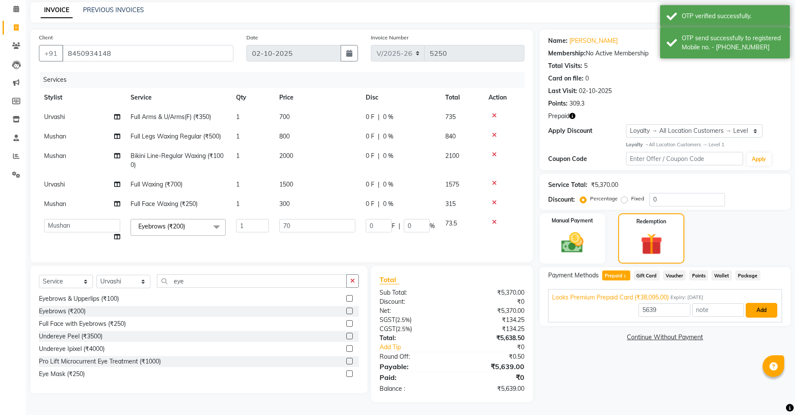
click at [760, 303] on button "Add" at bounding box center [762, 310] width 32 height 15
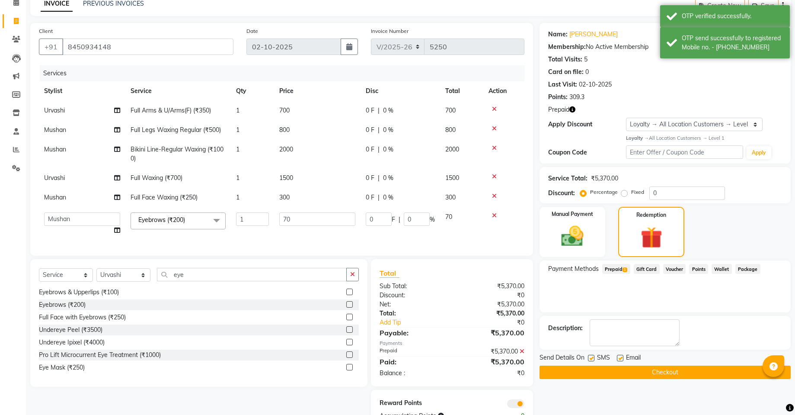
click at [642, 376] on button "Checkout" at bounding box center [665, 371] width 251 height 13
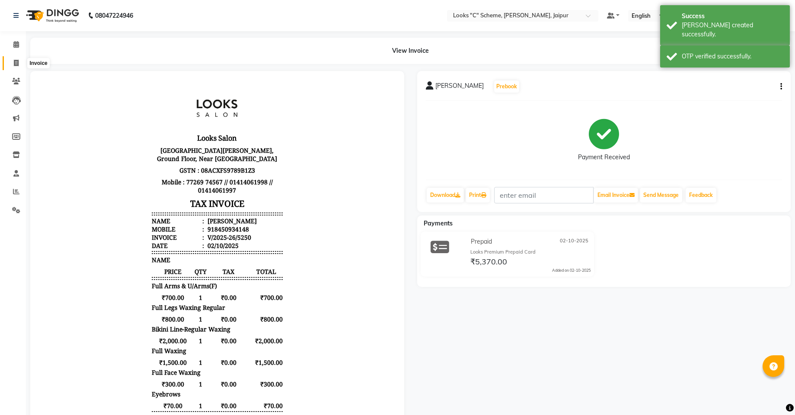
click at [16, 63] on icon at bounding box center [16, 63] width 5 height 6
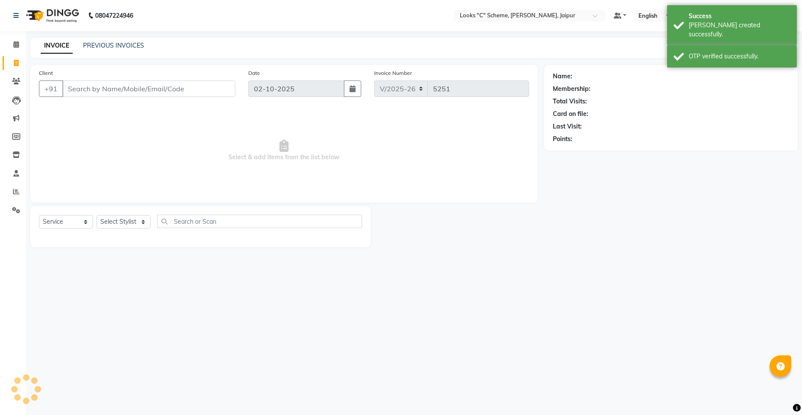
click at [101, 82] on input "Client" at bounding box center [148, 88] width 173 height 16
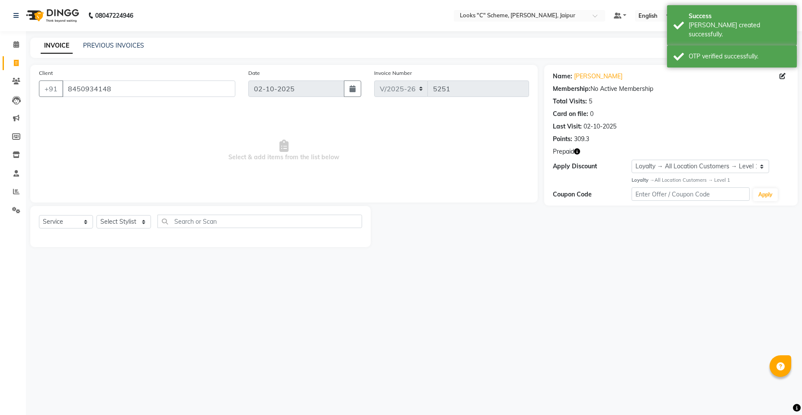
click at [577, 153] on icon "button" at bounding box center [577, 151] width 6 height 6
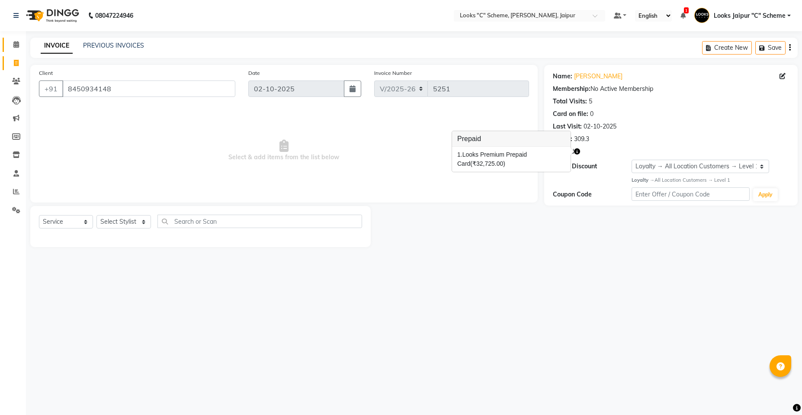
click at [6, 49] on link "Calendar" at bounding box center [13, 45] width 21 height 14
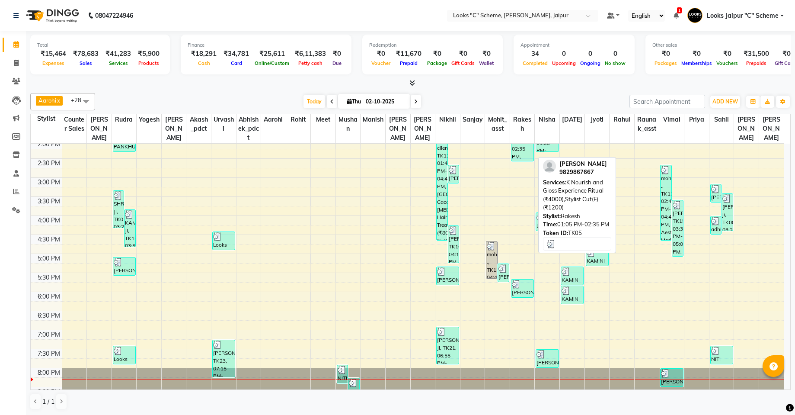
scroll to position [0, 0]
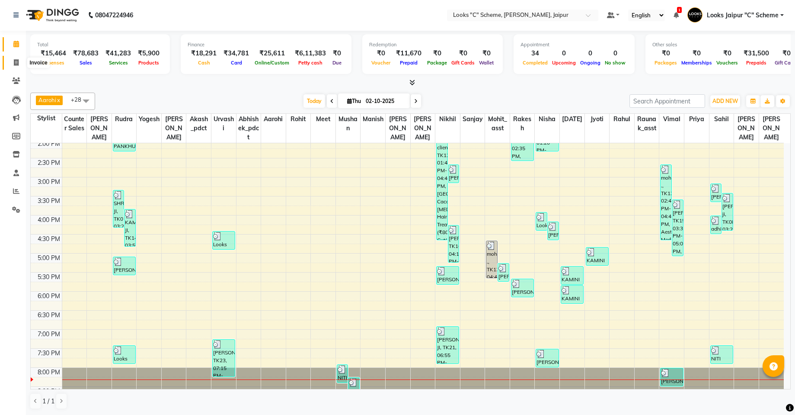
drag, startPoint x: 19, startPoint y: 60, endPoint x: 14, endPoint y: 60, distance: 5.2
click at [14, 62] on icon at bounding box center [16, 62] width 5 height 6
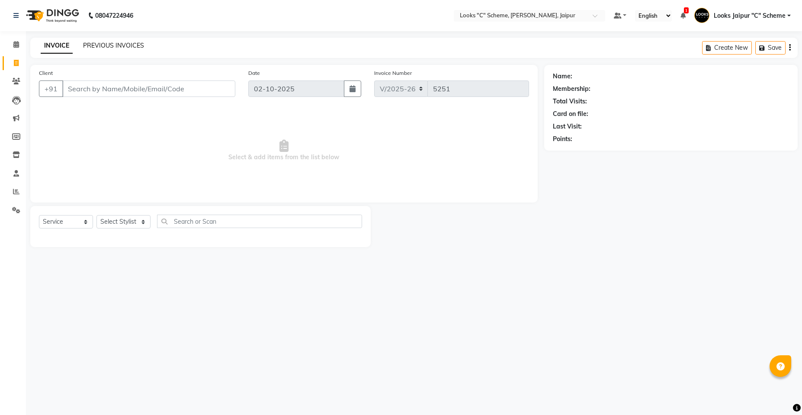
click at [122, 47] on link "PREVIOUS INVOICES" at bounding box center [113, 46] width 61 height 8
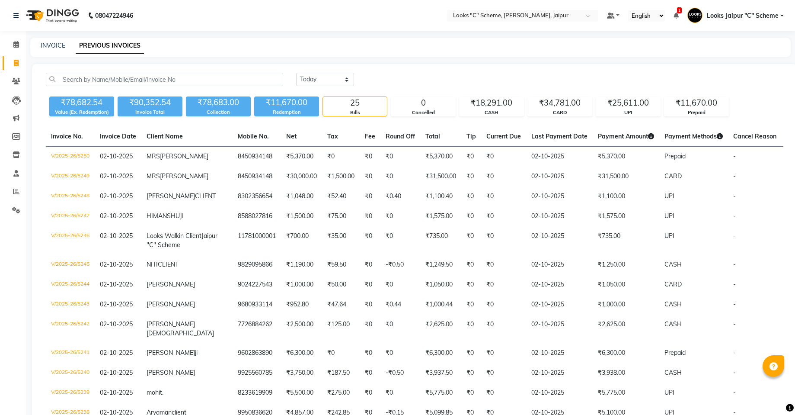
click at [13, 37] on li "Calendar" at bounding box center [13, 44] width 26 height 19
click at [24, 45] on li "Calendar" at bounding box center [13, 44] width 26 height 19
click at [19, 46] on icon at bounding box center [16, 44] width 6 height 6
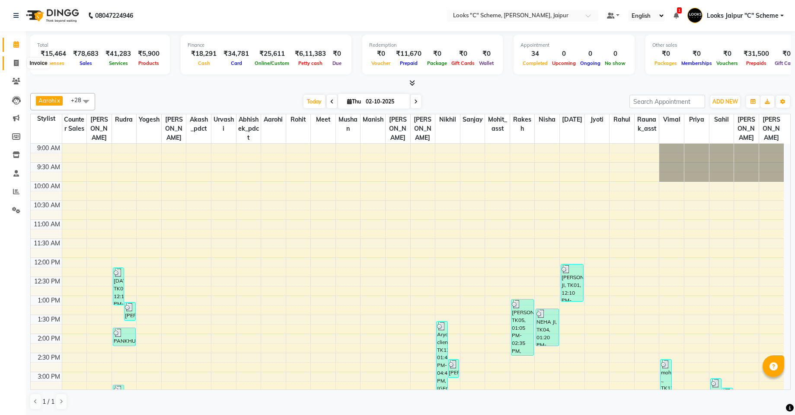
click at [17, 64] on icon at bounding box center [16, 63] width 5 height 6
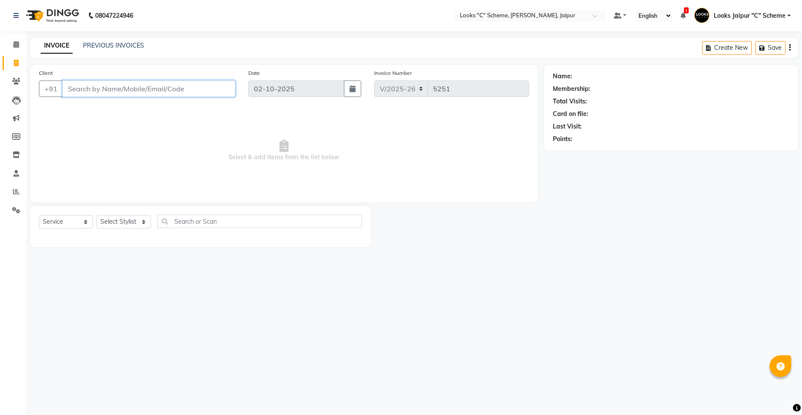
click at [104, 83] on input "Client" at bounding box center [148, 88] width 173 height 16
click at [130, 87] on input "jaipur" at bounding box center [126, 88] width 129 height 16
click at [122, 86] on input "Client" at bounding box center [148, 88] width 173 height 16
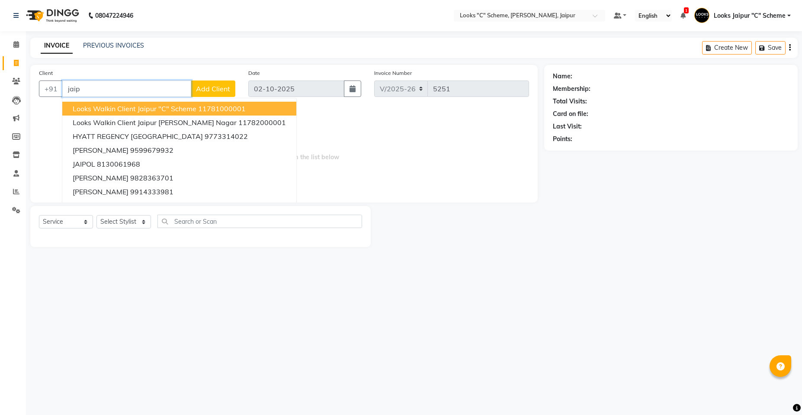
click at [187, 106] on span "Looks Walkin Client Jaipur "C" Scheme" at bounding box center [135, 108] width 124 height 9
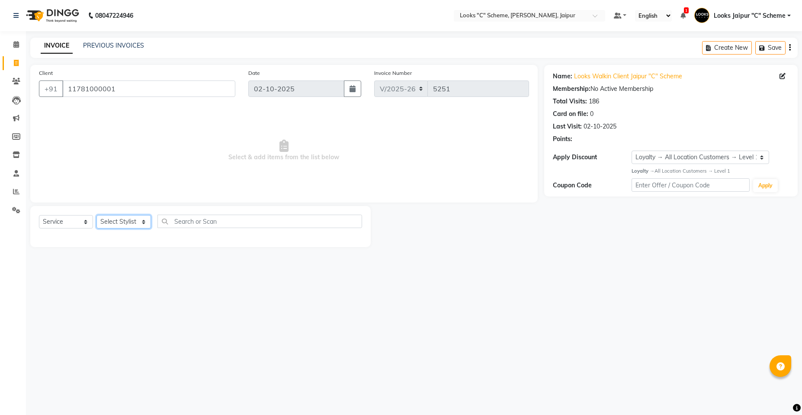
click at [122, 218] on select "Select Stylist [PERSON_NAME] Akash_pdct [PERSON_NAME] [PERSON_NAME] Counter Sal…" at bounding box center [123, 221] width 54 height 13
click at [96, 215] on select "Select Stylist [PERSON_NAME] Akash_pdct [PERSON_NAME] [PERSON_NAME] Counter Sal…" at bounding box center [123, 221] width 54 height 13
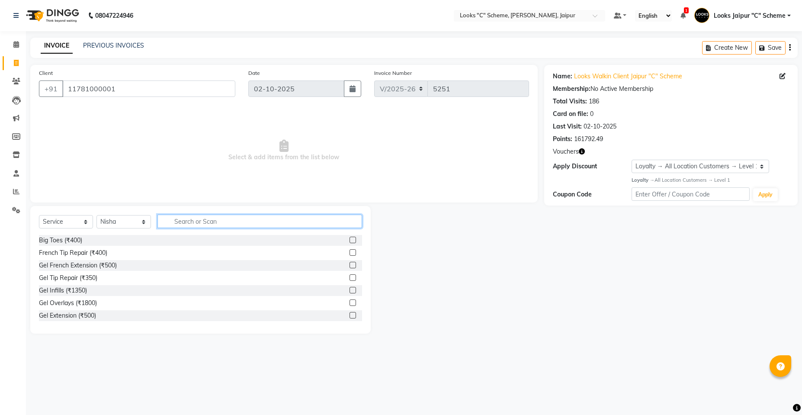
click at [188, 223] on input "text" at bounding box center [259, 220] width 204 height 13
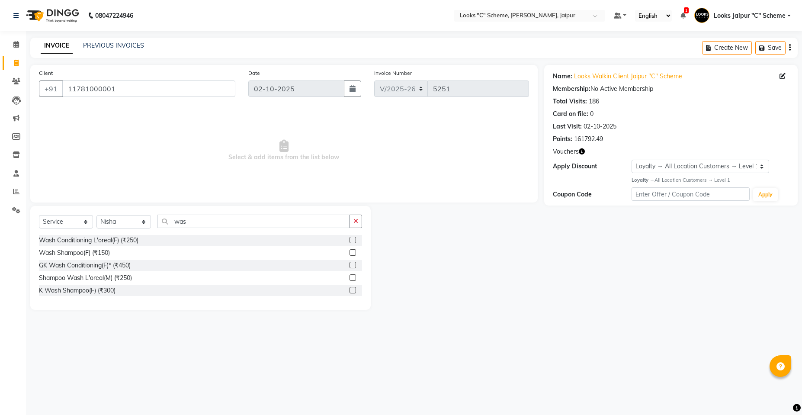
click at [349, 249] on div at bounding box center [352, 253] width 6 height 9
click at [354, 252] on label at bounding box center [352, 252] width 6 height 6
click at [354, 252] on input "checkbox" at bounding box center [352, 253] width 6 height 6
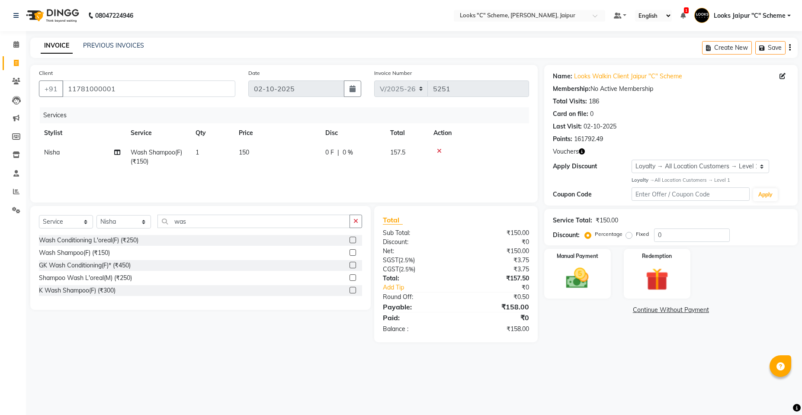
click at [354, 252] on label at bounding box center [352, 252] width 6 height 6
click at [354, 252] on input "checkbox" at bounding box center [352, 253] width 6 height 6
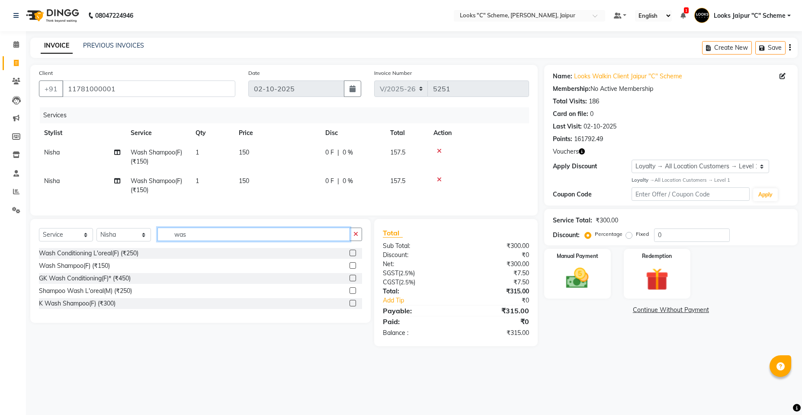
click at [230, 237] on input "was" at bounding box center [253, 233] width 192 height 13
click at [106, 238] on select "Select Stylist [PERSON_NAME] Akash_pdct [PERSON_NAME] [PERSON_NAME] Counter Sal…" at bounding box center [123, 234] width 54 height 13
click at [96, 234] on select "Select Stylist [PERSON_NAME] Akash_pdct [PERSON_NAME] [PERSON_NAME] Counter Sal…" at bounding box center [123, 234] width 54 height 13
click at [230, 239] on input "was" at bounding box center [253, 233] width 192 height 13
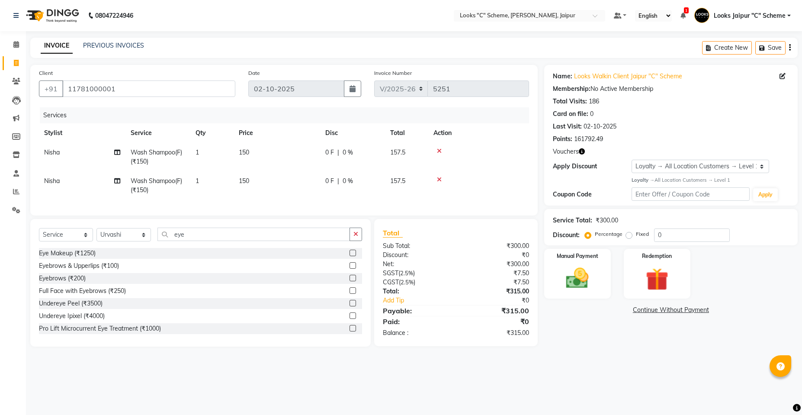
drag, startPoint x: 345, startPoint y: 273, endPoint x: 320, endPoint y: 244, distance: 37.7
click at [349, 268] on label at bounding box center [352, 265] width 6 height 6
click at [349, 268] on input "checkbox" at bounding box center [352, 266] width 6 height 6
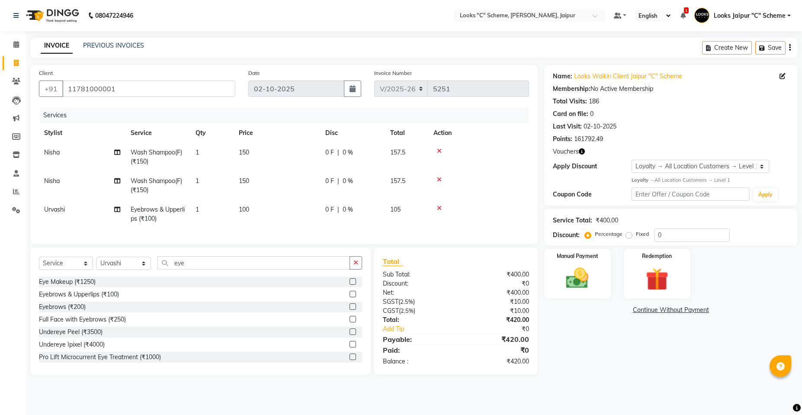
click at [248, 150] on span "150" at bounding box center [244, 152] width 10 height 8
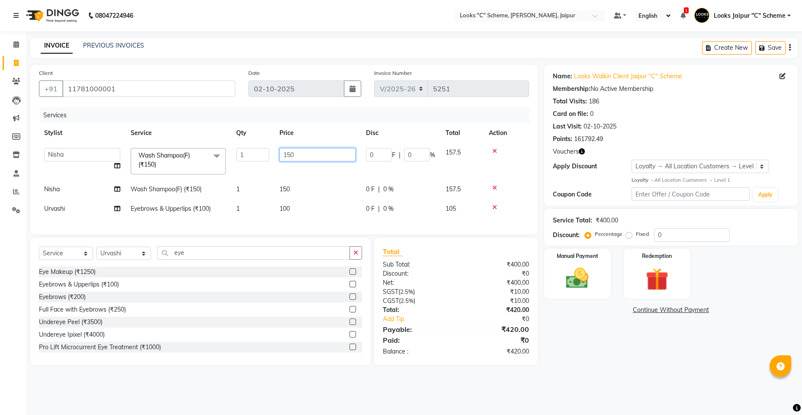
click at [292, 152] on input "150" at bounding box center [317, 154] width 76 height 13
click at [298, 154] on input "150" at bounding box center [317, 154] width 76 height 13
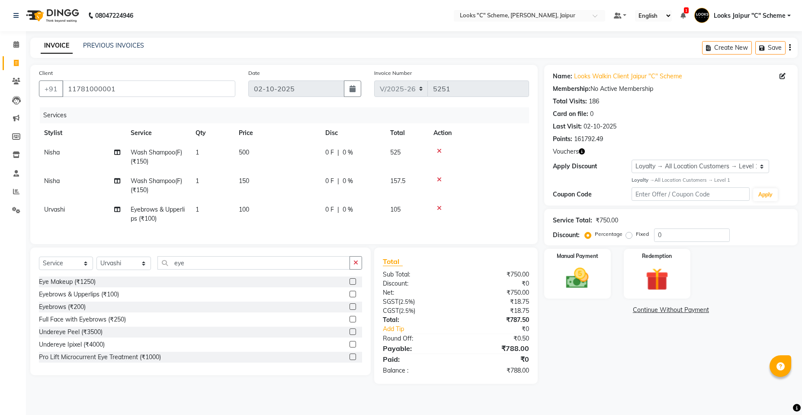
click at [299, 185] on td "150" at bounding box center [276, 185] width 86 height 29
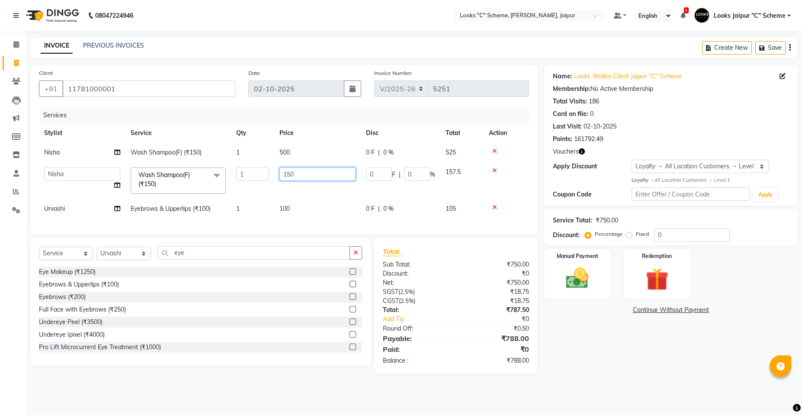
click at [304, 175] on input "150" at bounding box center [317, 173] width 76 height 13
drag, startPoint x: 291, startPoint y: 206, endPoint x: 312, endPoint y: 201, distance: 20.9
click at [293, 206] on td "100" at bounding box center [317, 208] width 86 height 19
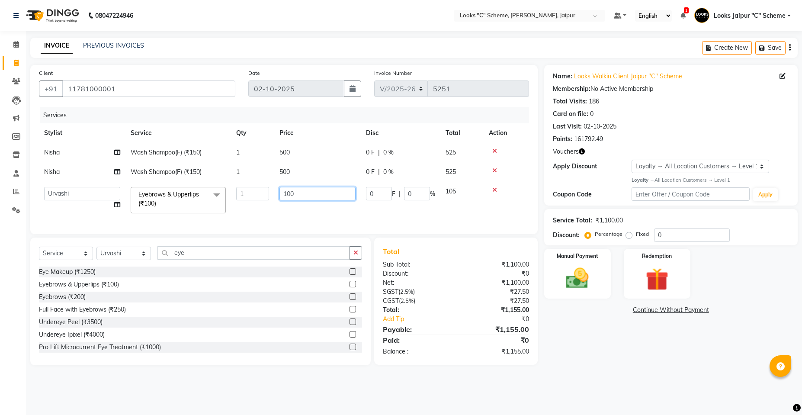
click at [317, 199] on input "100" at bounding box center [317, 193] width 76 height 13
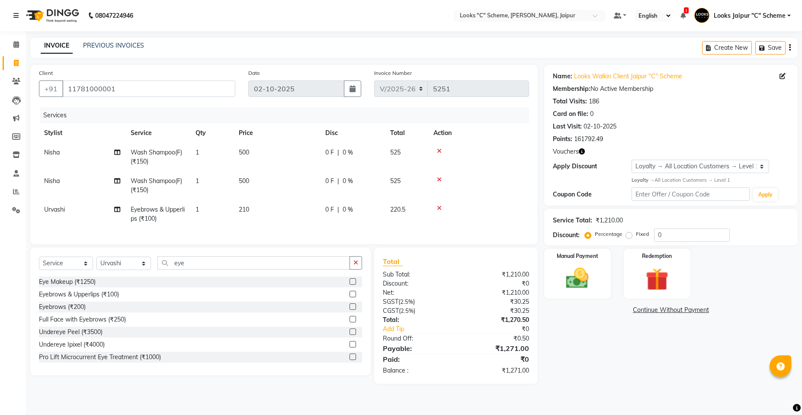
click at [306, 213] on td "210" at bounding box center [276, 214] width 86 height 29
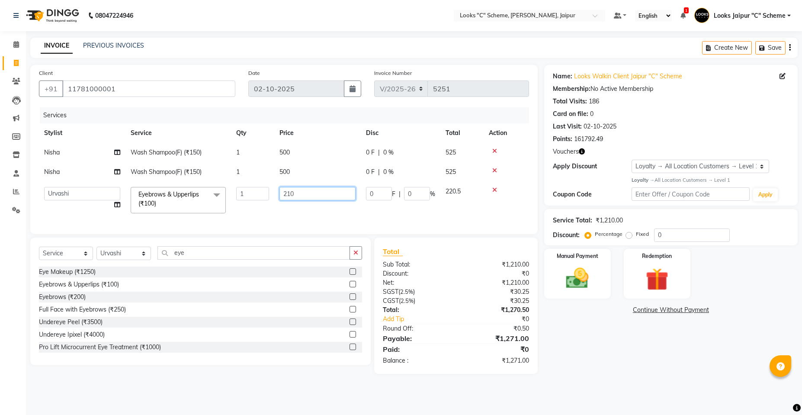
click at [304, 191] on input "210" at bounding box center [317, 193] width 76 height 13
click at [316, 213] on td "209" at bounding box center [317, 200] width 86 height 37
click at [310, 194] on input "209" at bounding box center [317, 193] width 76 height 13
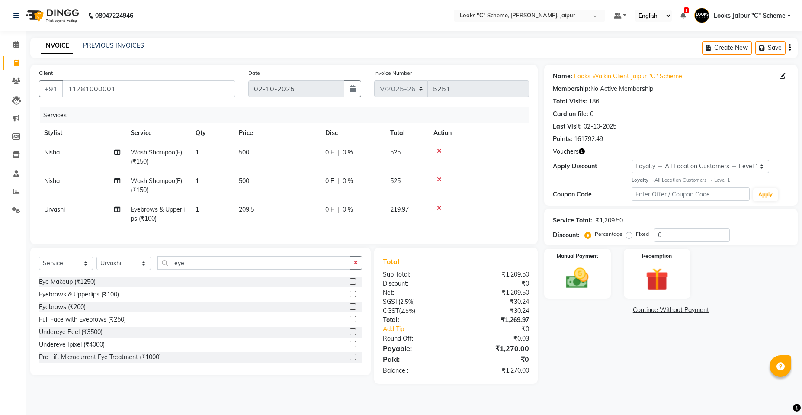
click at [313, 208] on td "209.5" at bounding box center [276, 214] width 86 height 29
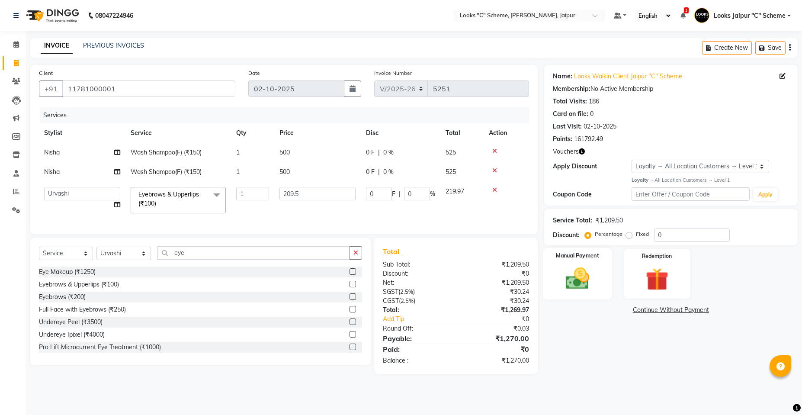
click at [575, 262] on div "Manual Payment" at bounding box center [577, 273] width 69 height 52
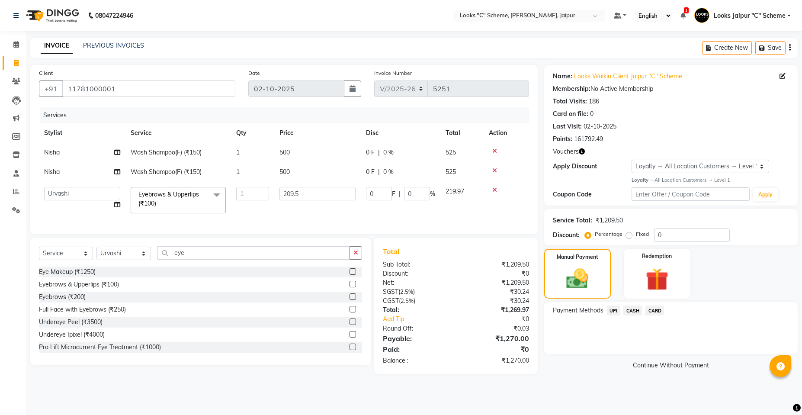
click at [613, 312] on span "UPI" at bounding box center [613, 310] width 13 height 10
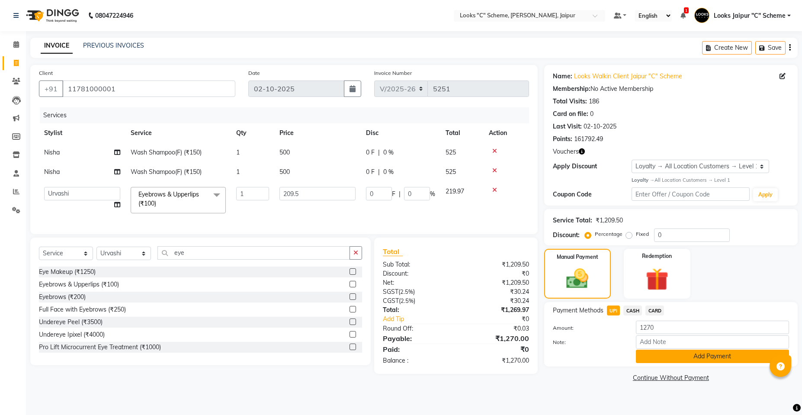
click at [673, 359] on button "Add Payment" at bounding box center [711, 355] width 153 height 13
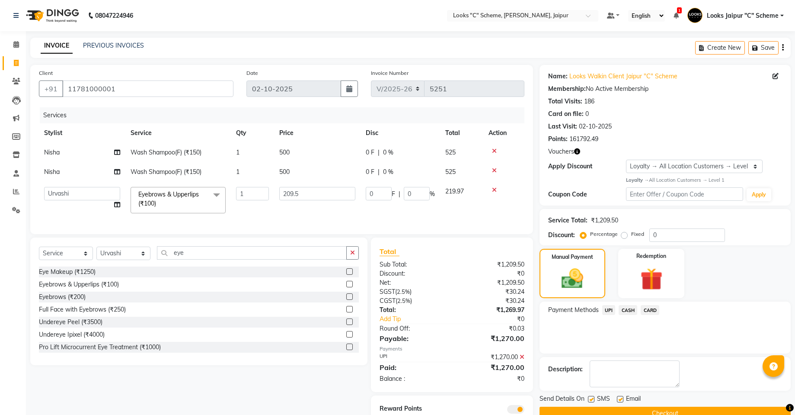
click at [81, 175] on td "Nisha" at bounding box center [82, 171] width 86 height 19
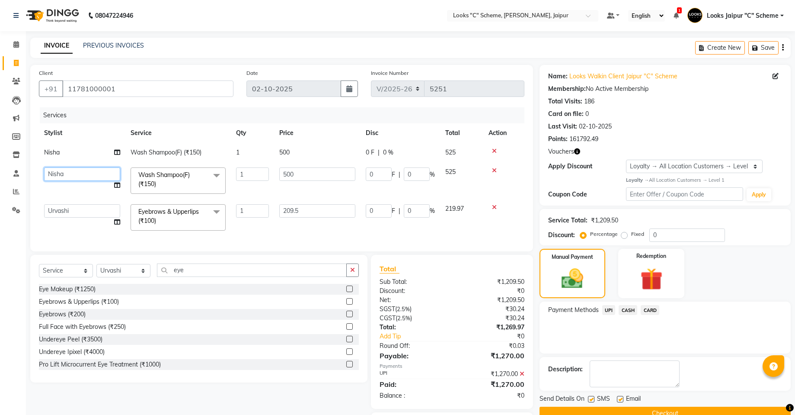
drag, startPoint x: 81, startPoint y: 175, endPoint x: 84, endPoint y: 171, distance: 5.0
click at [84, 171] on select "[PERSON_NAME] Akash_pdct [PERSON_NAME] [PERSON_NAME] Counter Sales Jyoti Looks …" at bounding box center [82, 173] width 76 height 13
click at [326, 236] on div "Services Stylist Service Qty Price Disc Total Action Nisha Wash Shampoo(F) (₹15…" at bounding box center [281, 174] width 485 height 135
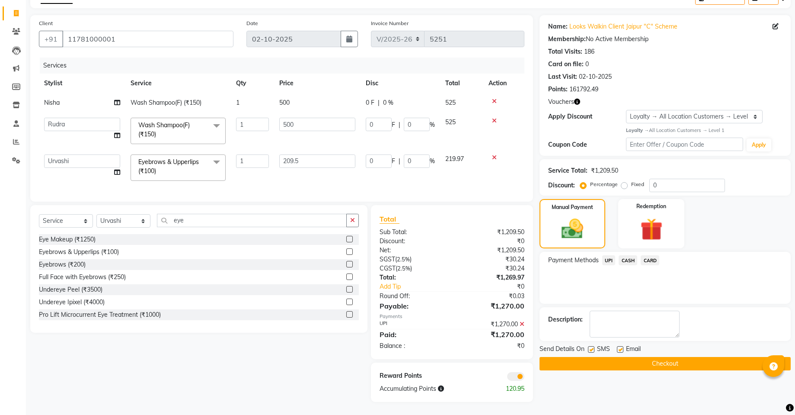
click at [649, 358] on button "Checkout" at bounding box center [665, 363] width 251 height 13
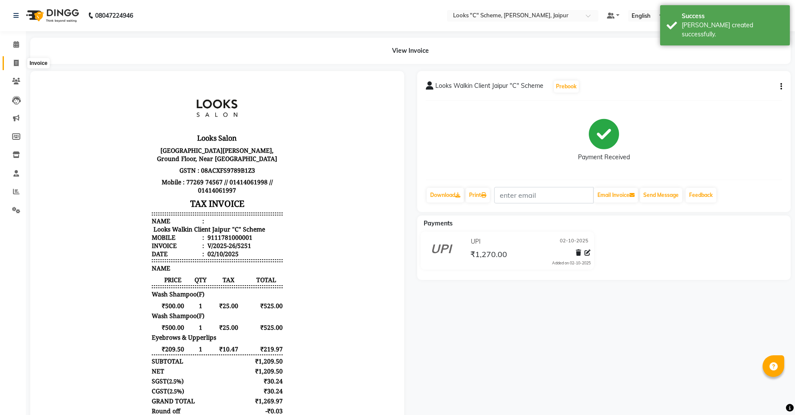
click at [14, 62] on icon at bounding box center [16, 63] width 5 height 6
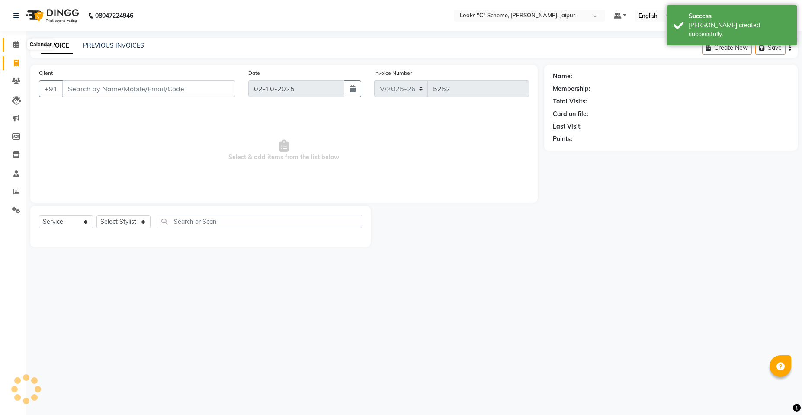
click at [18, 48] on span at bounding box center [16, 45] width 15 height 10
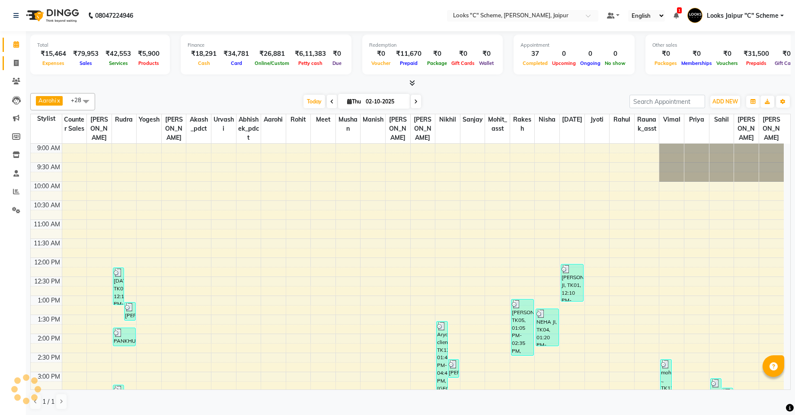
click at [14, 57] on link "Invoice" at bounding box center [13, 63] width 21 height 14
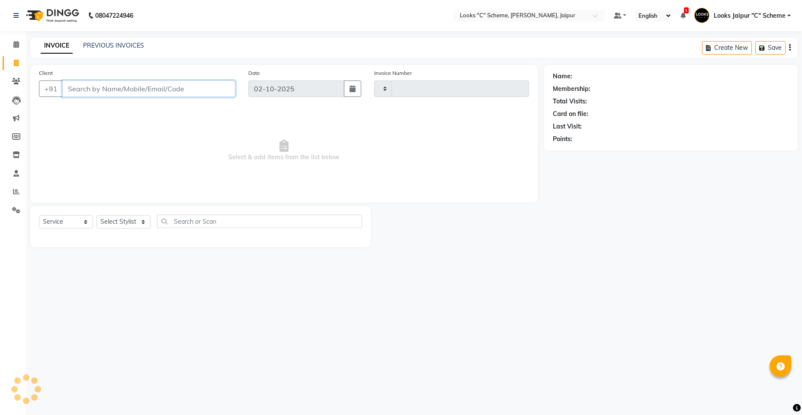
click at [79, 87] on input "Client" at bounding box center [148, 88] width 173 height 16
click at [124, 224] on select "Select Stylist" at bounding box center [123, 224] width 54 height 13
click at [128, 220] on select "Select Stylist" at bounding box center [123, 224] width 54 height 13
click at [125, 227] on select "Select Stylist" at bounding box center [123, 224] width 54 height 13
click at [124, 220] on select "Select Stylist" at bounding box center [123, 224] width 54 height 13
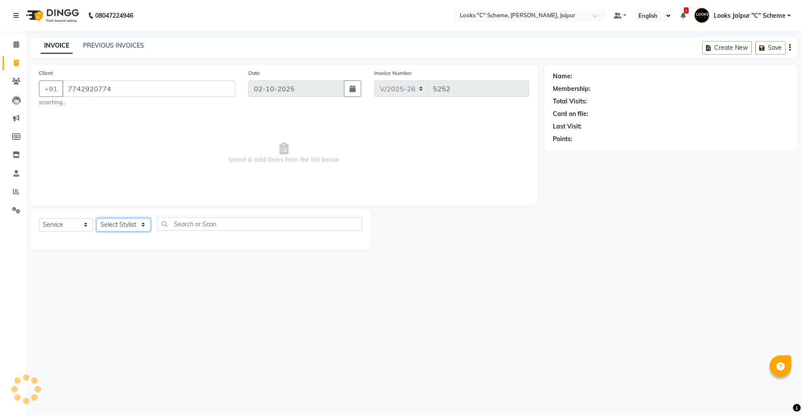
drag, startPoint x: 125, startPoint y: 218, endPoint x: 125, endPoint y: 223, distance: 4.8
click at [125, 223] on select "Select Stylist" at bounding box center [123, 224] width 54 height 13
click at [127, 225] on select "Select Stylist" at bounding box center [123, 224] width 54 height 13
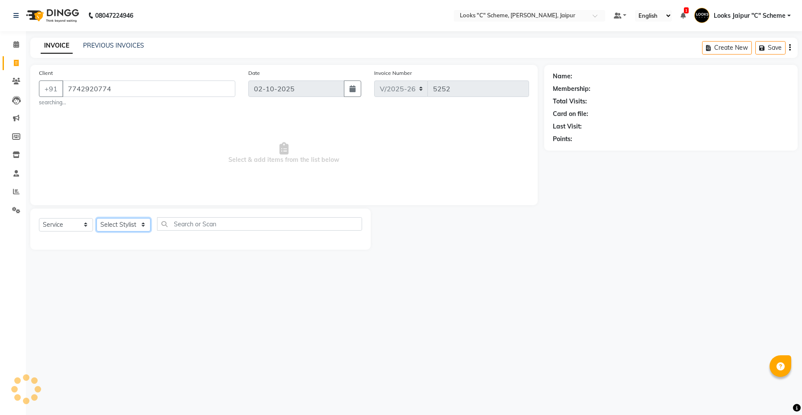
click at [128, 227] on select "Select Stylist" at bounding box center [123, 224] width 54 height 13
click at [152, 219] on div "Select Service Product Membership Package Voucher Prepaid Gift Card Select Styl…" at bounding box center [200, 227] width 323 height 20
click at [180, 220] on input "text" at bounding box center [259, 223] width 205 height 13
click at [117, 224] on select "Select Stylist" at bounding box center [123, 224] width 54 height 13
click at [288, 337] on div "08047224946 Select Location × Looks "C" Scheme, Jaipur, Jaipur Default Panel My…" at bounding box center [401, 207] width 802 height 415
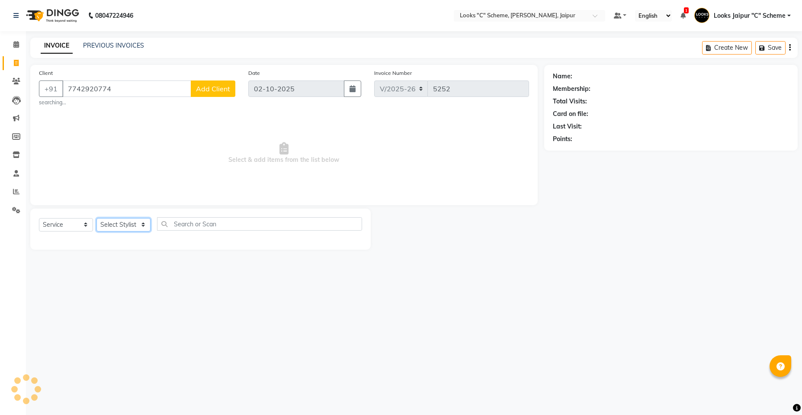
click at [127, 226] on select "Select Stylist" at bounding box center [123, 224] width 54 height 13
click at [127, 220] on select "Select Stylist" at bounding box center [123, 224] width 54 height 13
click at [128, 226] on select "Select Stylist" at bounding box center [123, 224] width 54 height 13
click at [310, 287] on div "08047224946 Select Location × Looks "C" Scheme, Jaipur, Jaipur Default Panel My…" at bounding box center [401, 207] width 802 height 415
click at [239, 170] on span "Select & add items from the list below" at bounding box center [284, 153] width 490 height 86
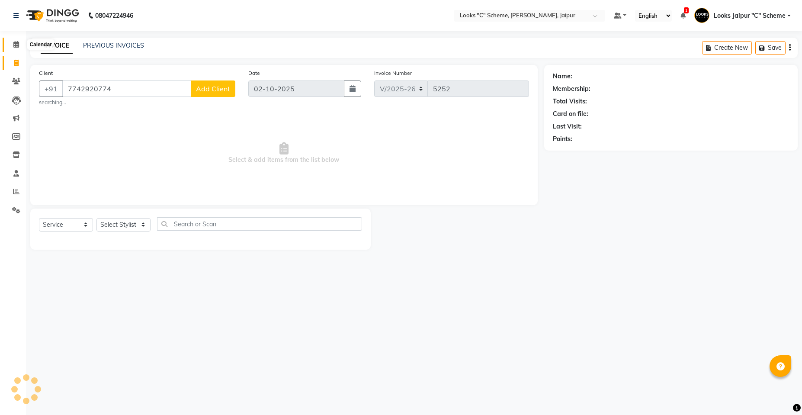
click at [17, 48] on span at bounding box center [16, 45] width 15 height 10
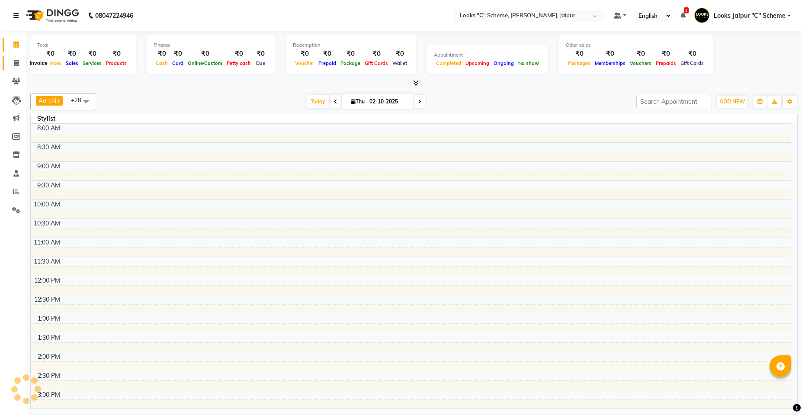
click at [20, 63] on span at bounding box center [16, 63] width 15 height 10
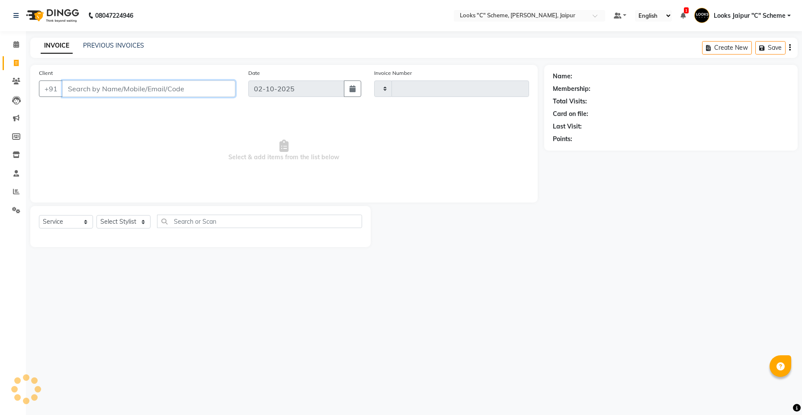
click at [115, 92] on input "Client" at bounding box center [148, 88] width 173 height 16
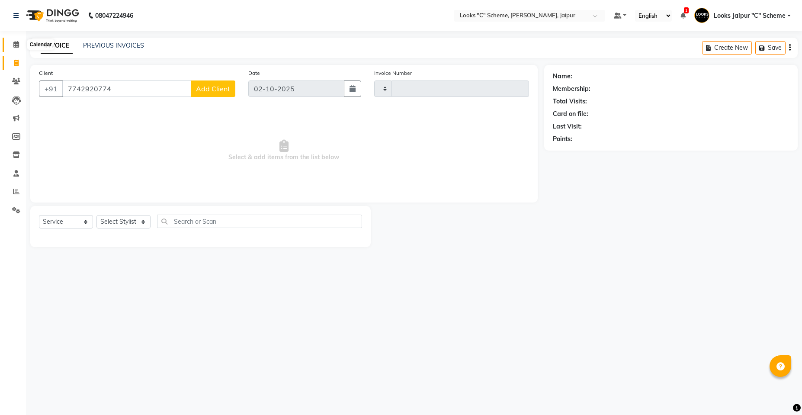
click at [16, 47] on icon at bounding box center [16, 44] width 6 height 6
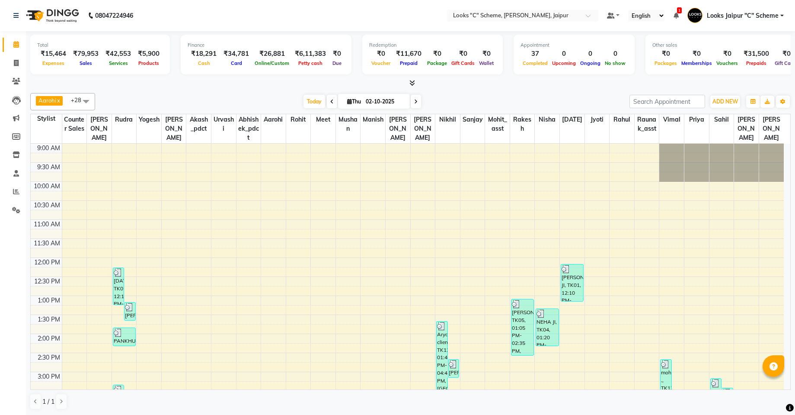
click at [0, 205] on li "Settings" at bounding box center [13, 210] width 26 height 19
click at [19, 60] on span at bounding box center [16, 63] width 15 height 10
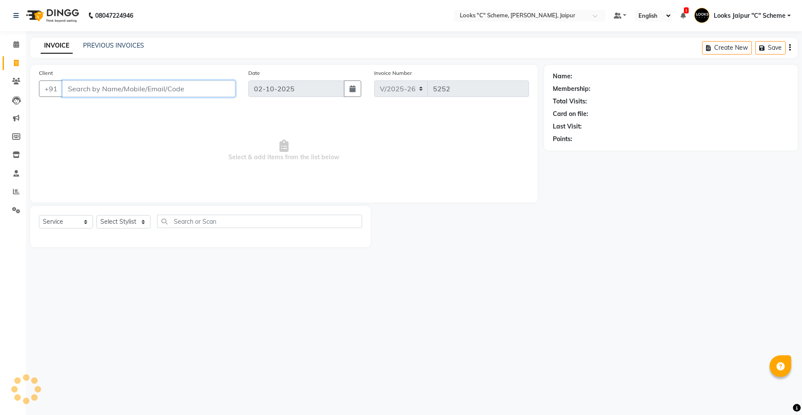
click at [140, 83] on input "Client" at bounding box center [148, 88] width 173 height 16
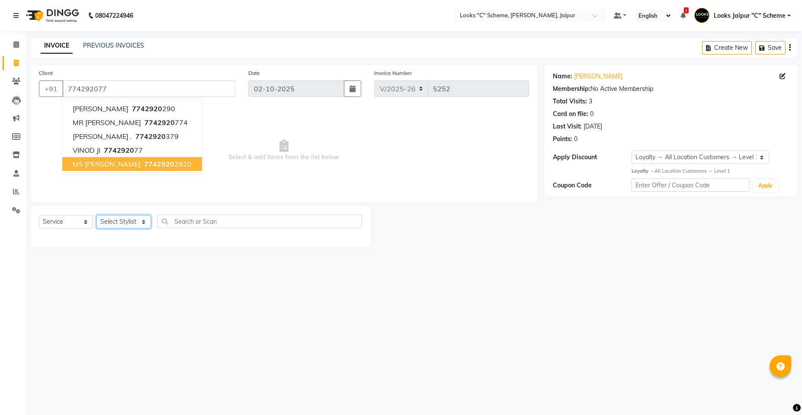
click at [119, 222] on select "Select Stylist [PERSON_NAME] Akash_pdct [PERSON_NAME] [PERSON_NAME] Counter Sal…" at bounding box center [123, 221] width 54 height 13
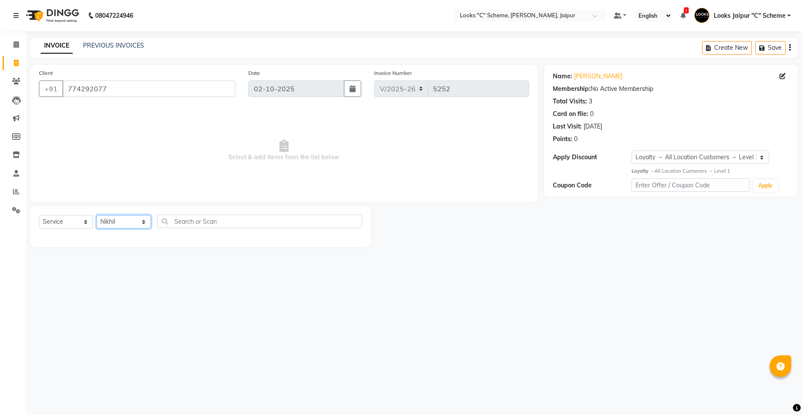
click at [96, 215] on select "Select Stylist [PERSON_NAME] Akash_pdct [PERSON_NAME] [PERSON_NAME] Counter Sal…" at bounding box center [123, 221] width 54 height 13
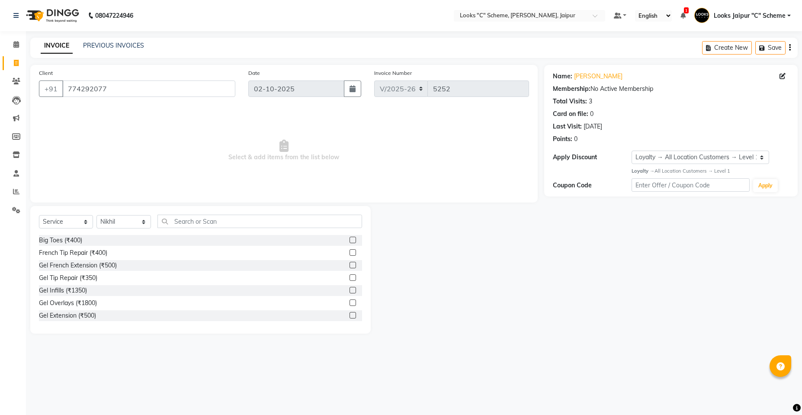
click at [190, 231] on div "Select Service Product Membership Package Voucher Prepaid Gift Card Select Styl…" at bounding box center [200, 224] width 323 height 20
click at [190, 220] on input "text" at bounding box center [259, 220] width 204 height 13
click at [349, 252] on label at bounding box center [352, 252] width 6 height 6
click at [349, 252] on input "checkbox" at bounding box center [352, 253] width 6 height 6
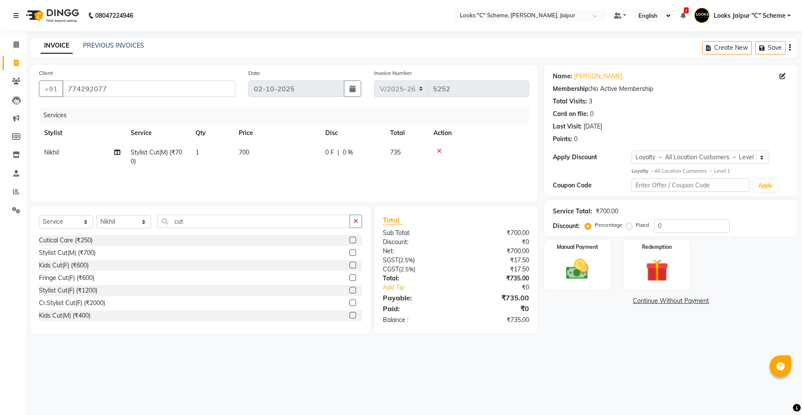
click at [269, 148] on td "700" at bounding box center [276, 157] width 86 height 29
click at [301, 147] on td "700" at bounding box center [317, 159] width 86 height 33
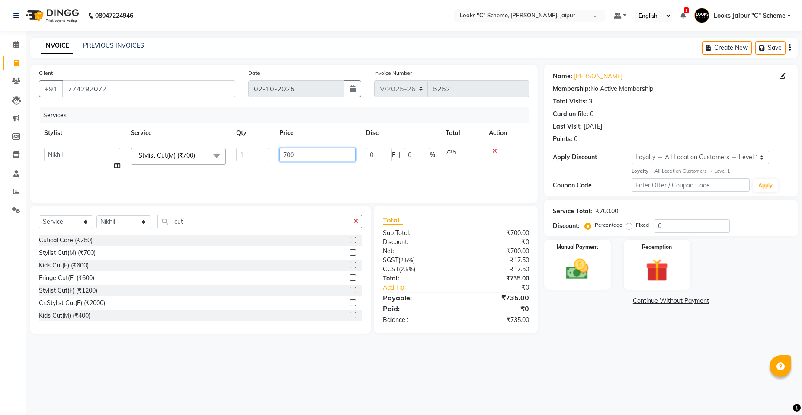
click at [304, 160] on input "700" at bounding box center [317, 154] width 76 height 13
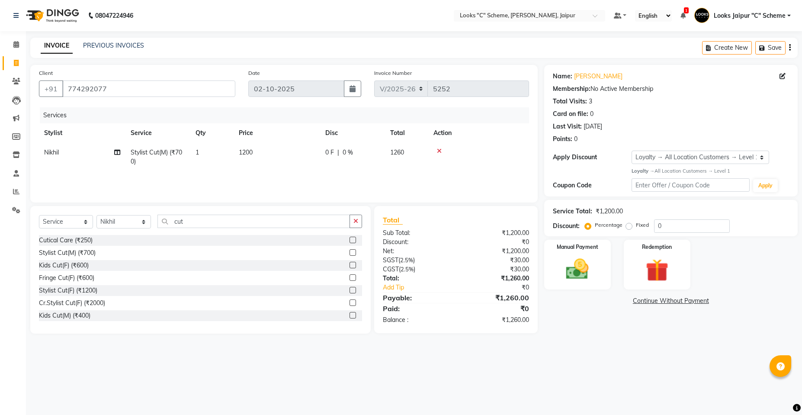
click at [301, 173] on div "Services Stylist Service Qty Price Disc Total Action Nikhil Stylist Cut(M) (₹70…" at bounding box center [284, 150] width 490 height 86
click at [581, 268] on img at bounding box center [577, 268] width 38 height 27
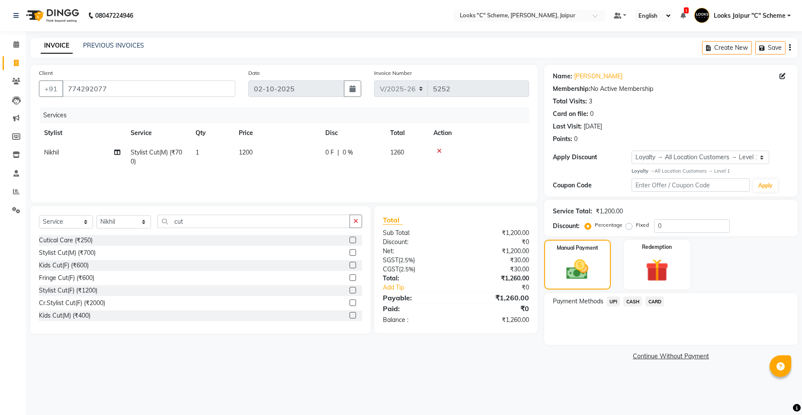
click at [651, 301] on span "CARD" at bounding box center [654, 301] width 19 height 10
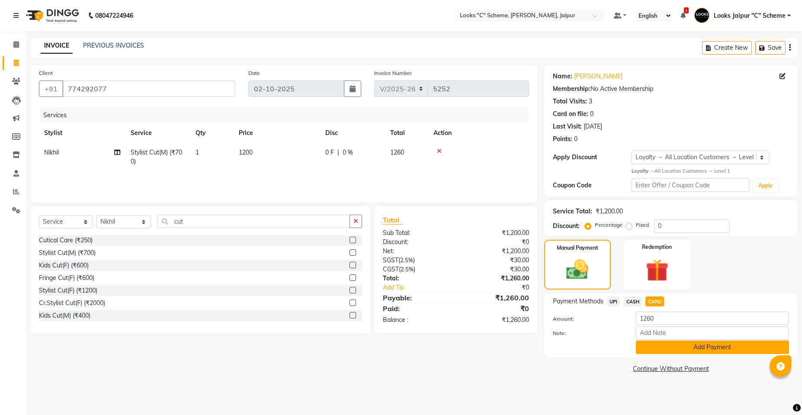
click at [671, 345] on button "Add Payment" at bounding box center [711, 346] width 153 height 13
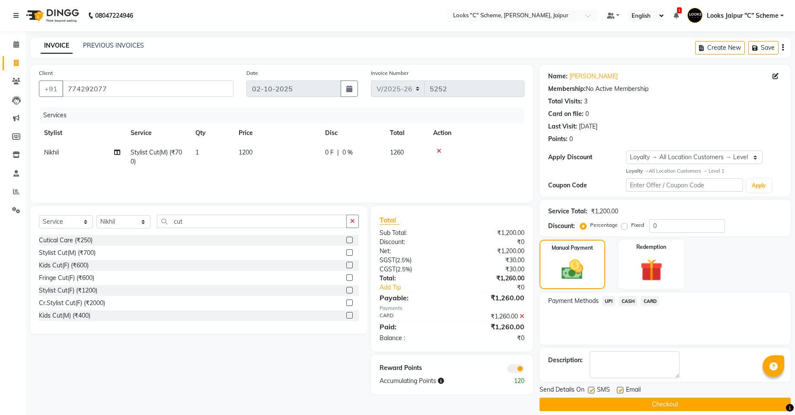
click at [656, 399] on button "Checkout" at bounding box center [665, 403] width 251 height 13
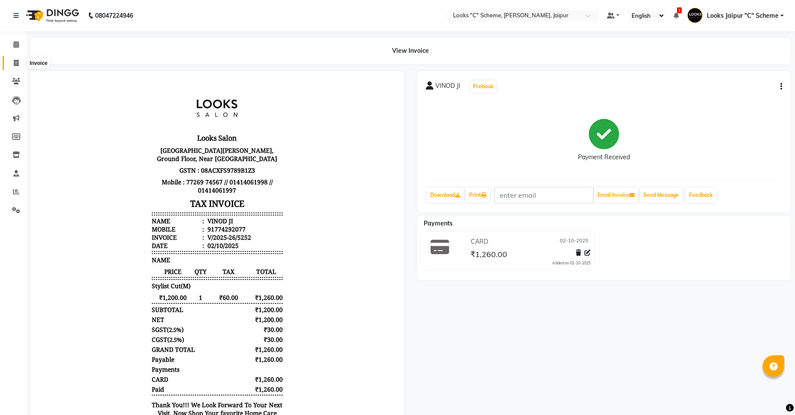
click at [17, 60] on icon at bounding box center [16, 63] width 5 height 6
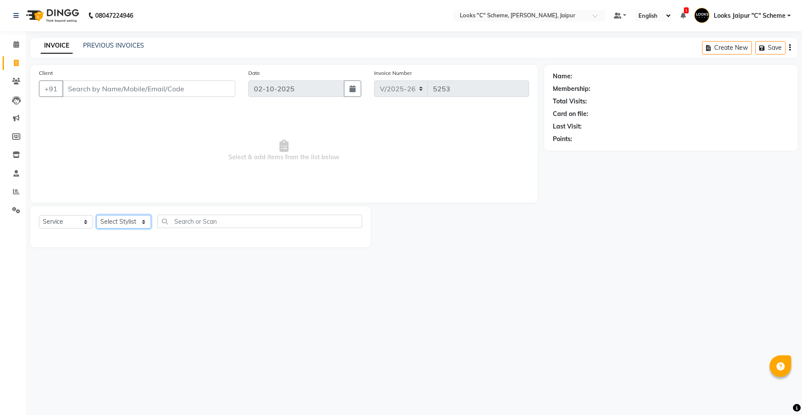
click at [112, 223] on select "Select Stylist [PERSON_NAME] Akash_pdct [PERSON_NAME] [PERSON_NAME] Counter Sal…" at bounding box center [123, 221] width 54 height 13
click at [96, 215] on select "Select Stylist [PERSON_NAME] Akash_pdct [PERSON_NAME] [PERSON_NAME] Counter Sal…" at bounding box center [123, 221] width 54 height 13
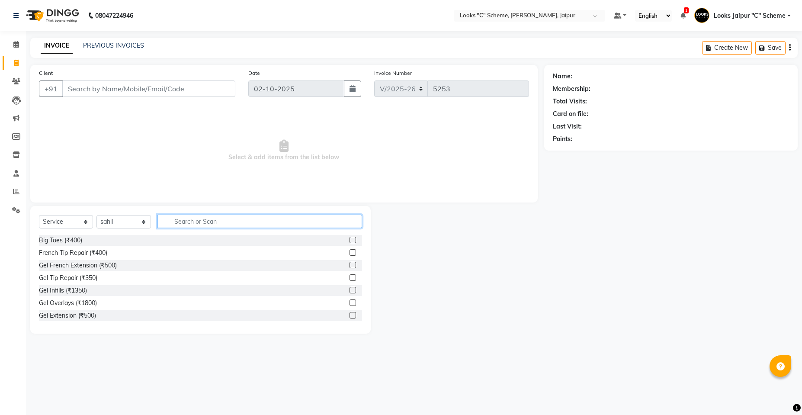
click at [220, 218] on input "text" at bounding box center [259, 220] width 204 height 13
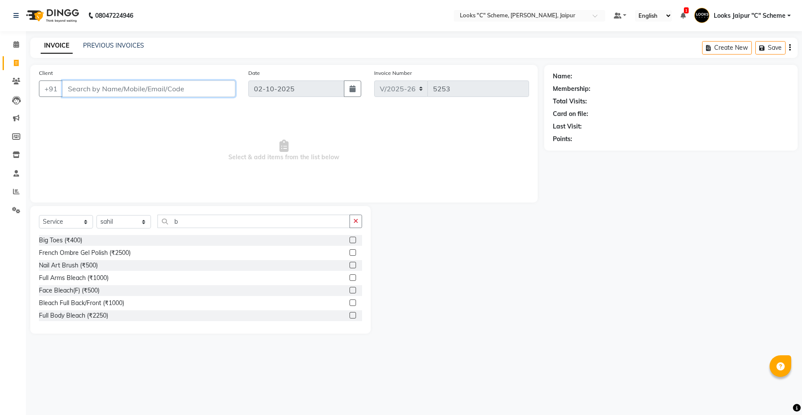
click at [151, 90] on input "Client" at bounding box center [148, 88] width 173 height 16
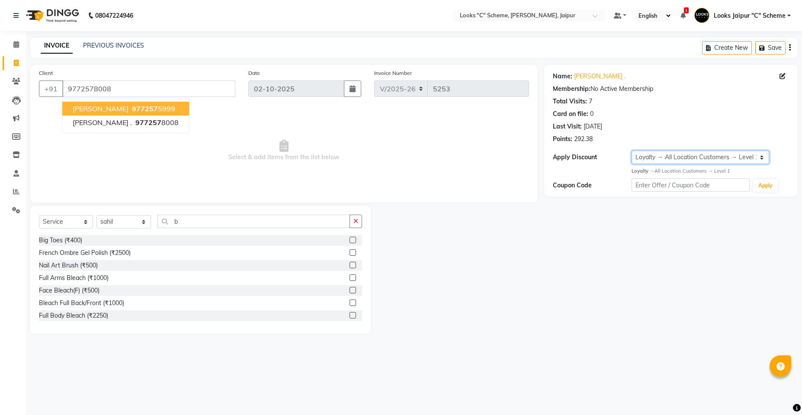
click at [719, 160] on select "Select Loyalty → All Location Customers → Level 1" at bounding box center [700, 156] width 138 height 13
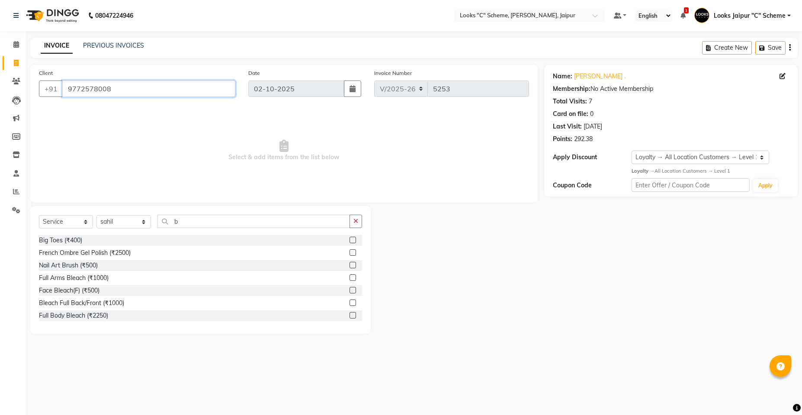
drag, startPoint x: 64, startPoint y: 84, endPoint x: 185, endPoint y: 109, distance: 124.0
click at [185, 109] on div "Client [PHONE_NUMBER] Date [DATE] Invoice Number V/2025 V/[PHONE_NUMBER] Select…" at bounding box center [283, 133] width 507 height 137
drag, startPoint x: 476, startPoint y: 309, endPoint x: 460, endPoint y: 280, distance: 33.3
click at [476, 309] on div at bounding box center [456, 270] width 173 height 128
click at [15, 41] on span at bounding box center [16, 45] width 15 height 10
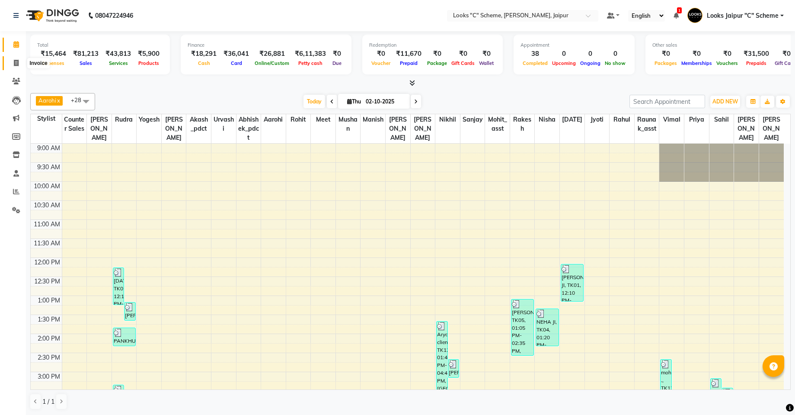
click at [16, 63] on icon at bounding box center [16, 63] width 5 height 6
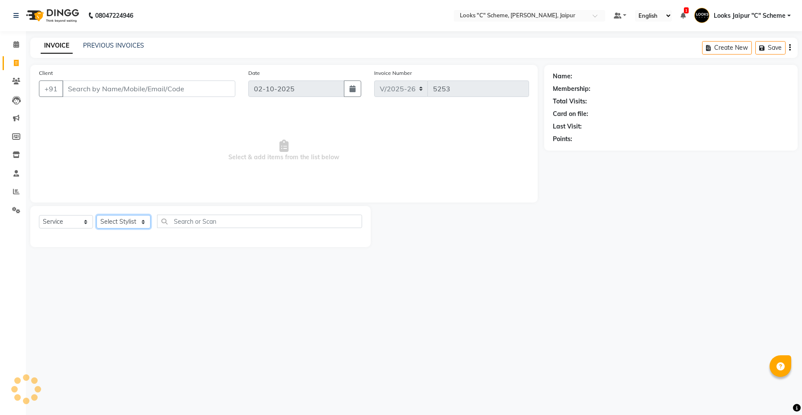
click at [116, 224] on select "Select Stylist" at bounding box center [123, 221] width 54 height 13
click at [96, 215] on select "Select Stylist [PERSON_NAME] Akash_pdct [PERSON_NAME] [PERSON_NAME] Counter Sal…" at bounding box center [123, 221] width 54 height 13
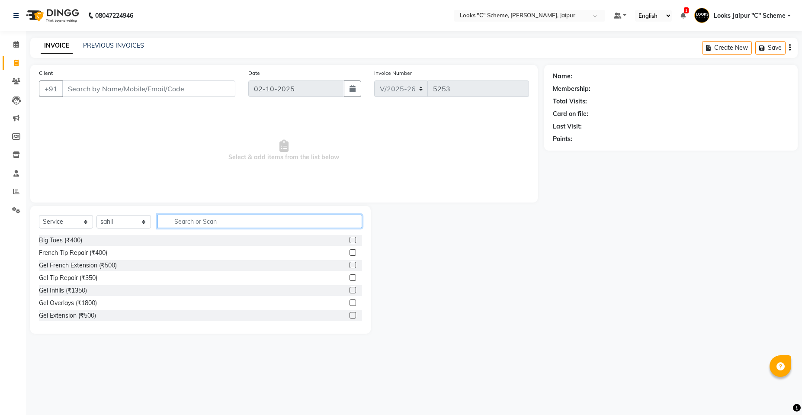
click at [215, 222] on input "text" at bounding box center [259, 220] width 204 height 13
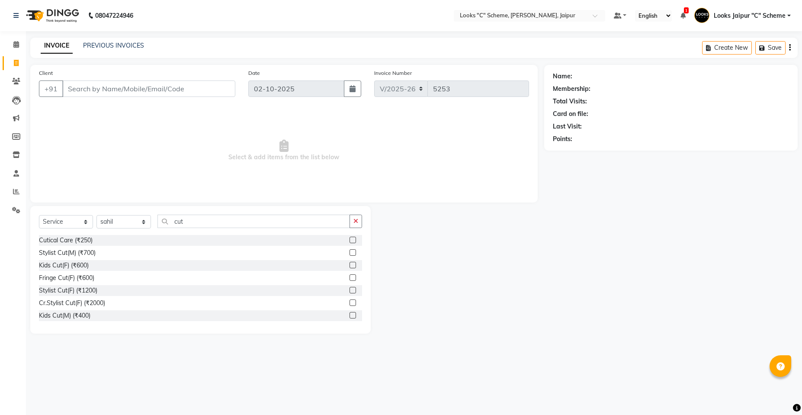
click at [349, 251] on label at bounding box center [352, 252] width 6 height 6
click at [349, 251] on input "checkbox" at bounding box center [352, 253] width 6 height 6
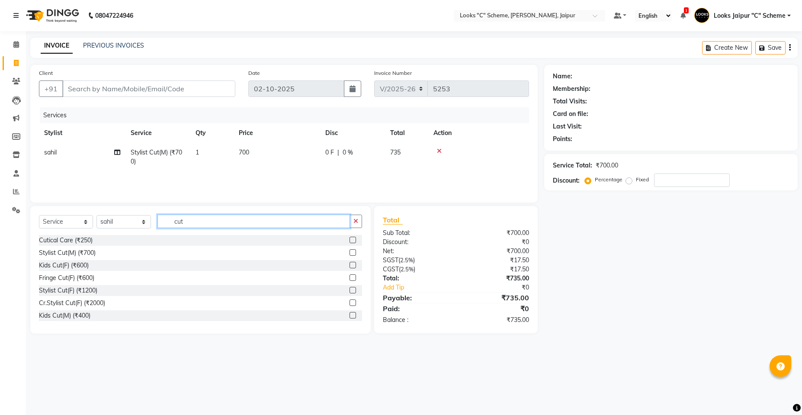
click at [249, 219] on input "cut" at bounding box center [253, 220] width 192 height 13
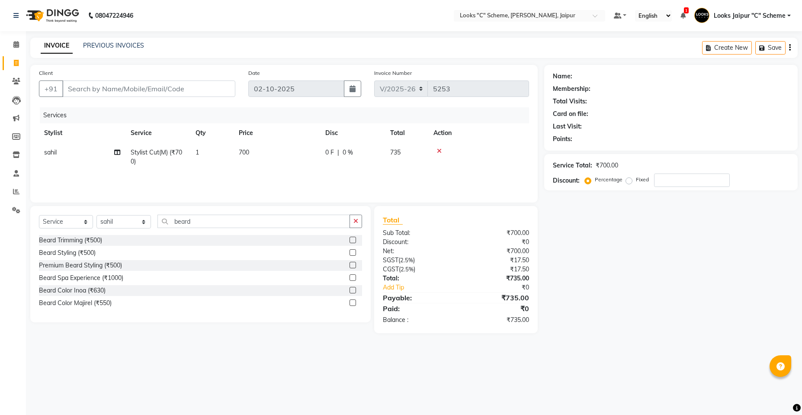
click at [350, 240] on label at bounding box center [352, 239] width 6 height 6
click at [350, 240] on input "checkbox" at bounding box center [352, 240] width 6 height 6
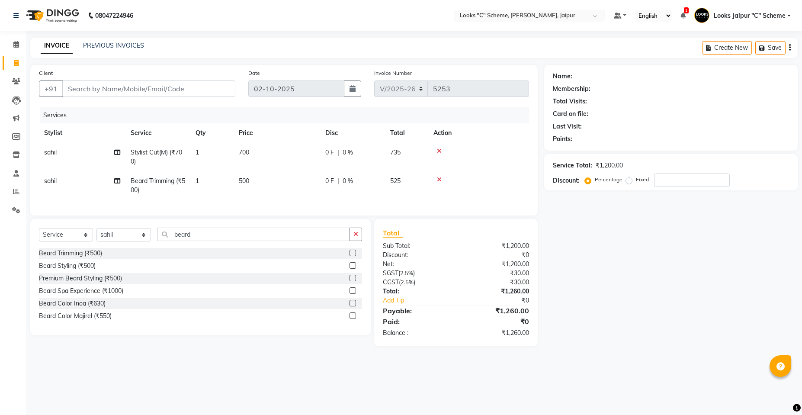
click at [241, 181] on span "500" at bounding box center [244, 181] width 10 height 8
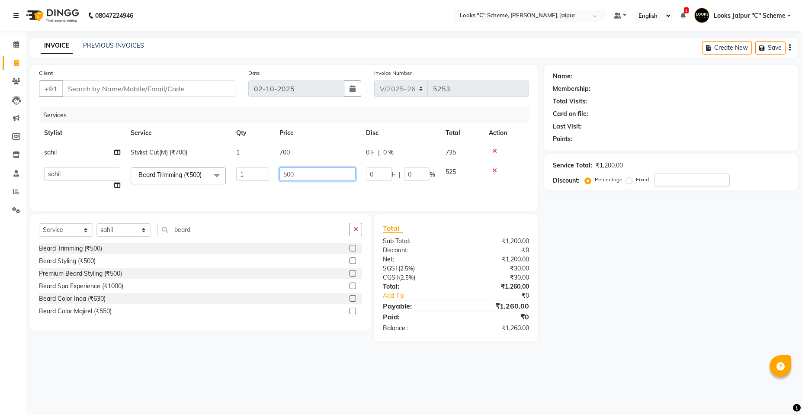
click at [288, 176] on input "500" at bounding box center [317, 173] width 76 height 13
click at [243, 190] on tr "Aarohi [PERSON_NAME] Abhishek_pdct Akash_pdct [PERSON_NAME] [PERSON_NAME] Count…" at bounding box center [284, 178] width 490 height 33
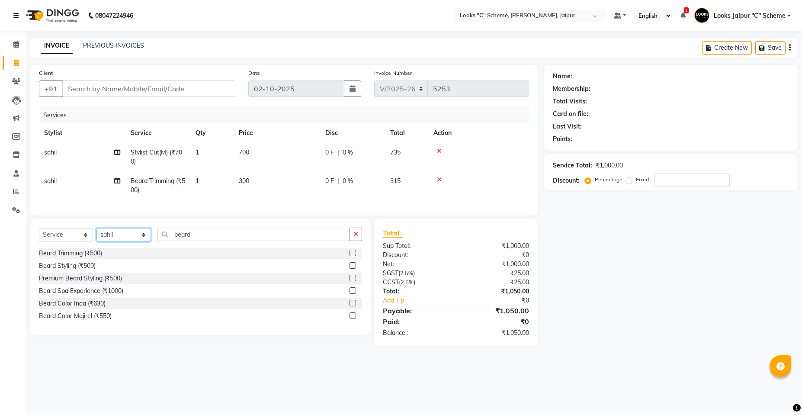
click at [126, 241] on select "Select Stylist [PERSON_NAME] Akash_pdct [PERSON_NAME] [PERSON_NAME] Counter Sal…" at bounding box center [123, 234] width 54 height 13
click at [96, 234] on select "Select Stylist [PERSON_NAME] Akash_pdct [PERSON_NAME] [PERSON_NAME] Counter Sal…" at bounding box center [123, 234] width 54 height 13
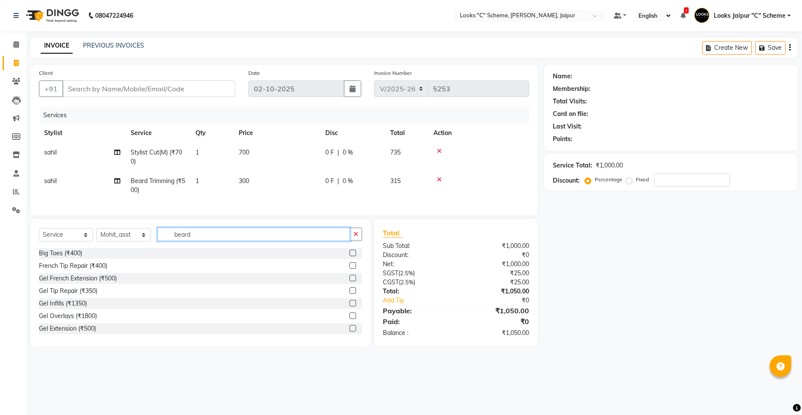
click at [243, 241] on input "beard" at bounding box center [253, 233] width 192 height 13
click at [349, 306] on label at bounding box center [352, 303] width 6 height 6
click at [349, 306] on input "checkbox" at bounding box center [352, 303] width 6 height 6
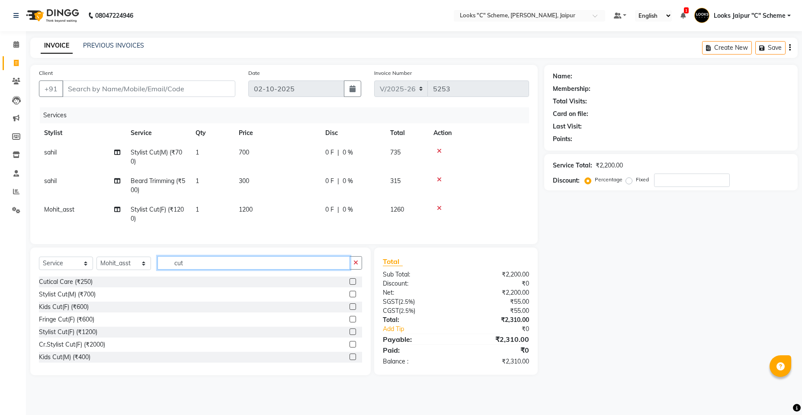
click at [208, 266] on input "cut" at bounding box center [253, 262] width 192 height 13
click at [121, 270] on select "Select Stylist [PERSON_NAME] Akash_pdct [PERSON_NAME] [PERSON_NAME] Counter Sal…" at bounding box center [123, 262] width 54 height 13
click at [96, 263] on select "Select Stylist [PERSON_NAME] Akash_pdct [PERSON_NAME] [PERSON_NAME] Counter Sal…" at bounding box center [123, 262] width 54 height 13
click at [197, 269] on input "cut" at bounding box center [253, 262] width 192 height 13
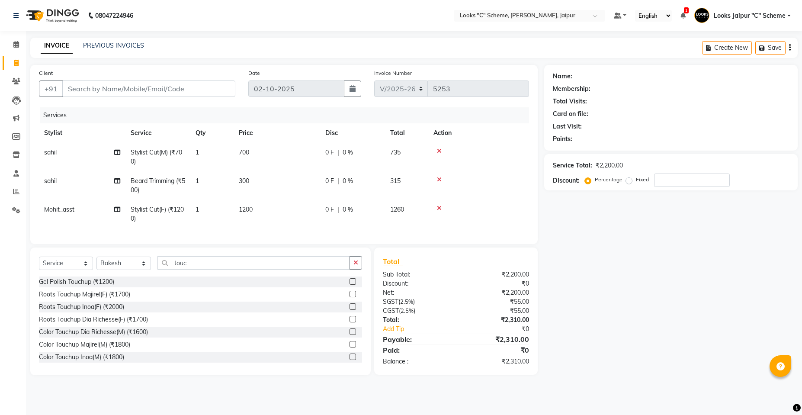
click at [349, 297] on label at bounding box center [352, 294] width 6 height 6
click at [349, 297] on input "checkbox" at bounding box center [352, 294] width 6 height 6
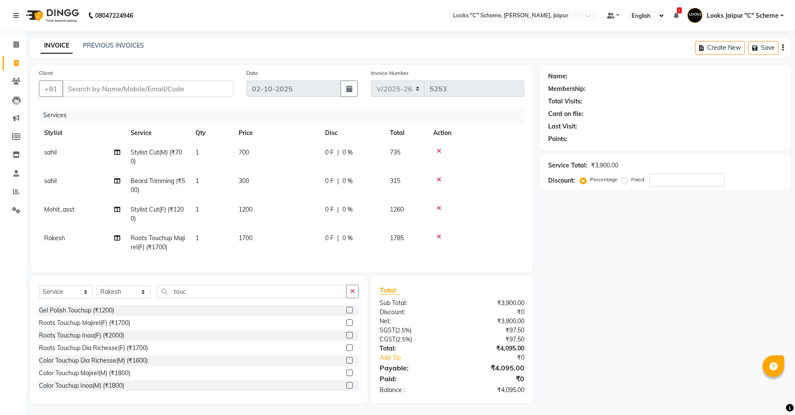
drag, startPoint x: 256, startPoint y: 230, endPoint x: 262, endPoint y: 233, distance: 6.4
click at [256, 231] on td "1700" at bounding box center [276, 242] width 86 height 29
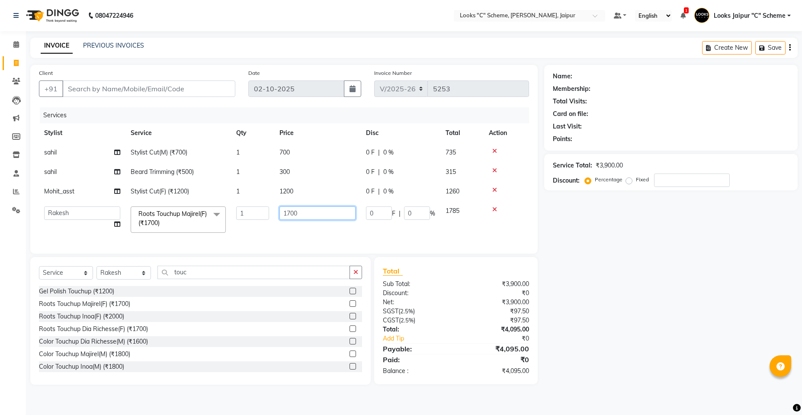
click at [290, 211] on input "1700" at bounding box center [317, 212] width 76 height 13
drag, startPoint x: 375, startPoint y: 204, endPoint x: 380, endPoint y: 221, distance: 17.2
click at [377, 207] on tbody "[PERSON_NAME] Stylist Cut(M) (₹700) 1 700 0 F | 0 % 735 [PERSON_NAME] Trimming …" at bounding box center [281, 190] width 485 height 95
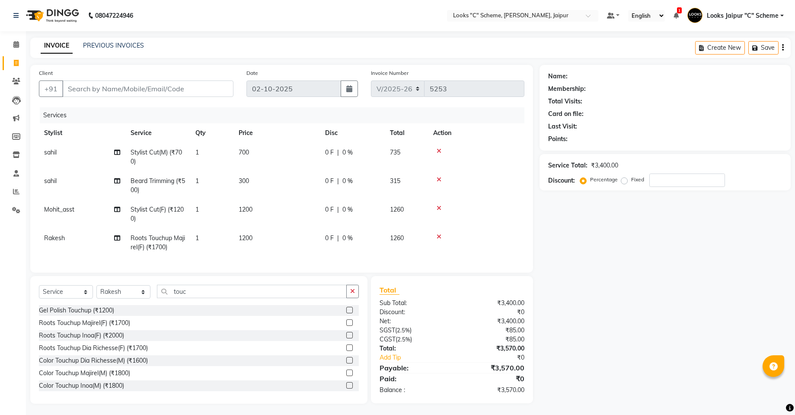
drag, startPoint x: 661, startPoint y: 338, endPoint x: 612, endPoint y: 266, distance: 87.4
click at [612, 266] on div "Name: Membership: Total Visits: Card on file: Last Visit: Points: Service Total…" at bounding box center [669, 234] width 258 height 338
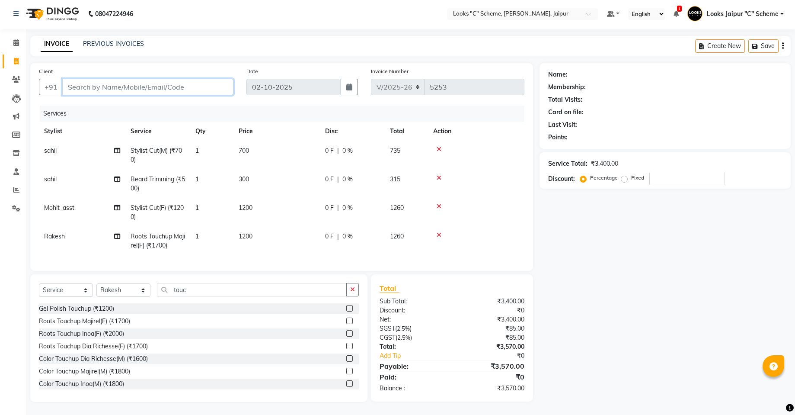
click at [130, 83] on input "Client" at bounding box center [147, 87] width 171 height 16
click at [209, 83] on span "Add Client" at bounding box center [211, 87] width 34 height 9
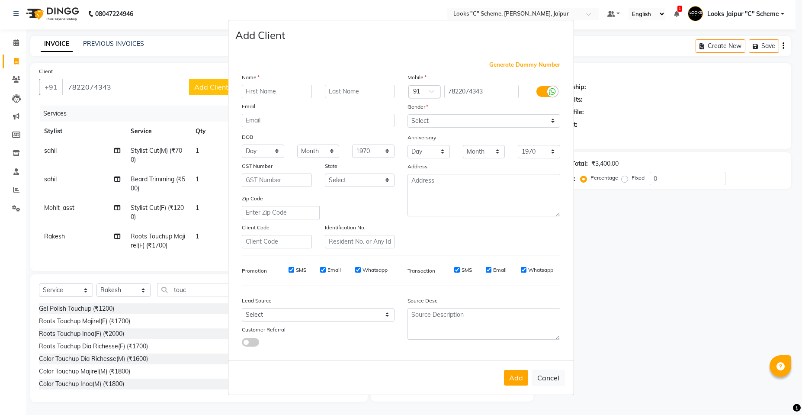
click at [275, 86] on input "text" at bounding box center [277, 91] width 70 height 13
click at [356, 91] on input "text" at bounding box center [360, 91] width 70 height 13
click at [431, 121] on select "Select [DEMOGRAPHIC_DATA] [DEMOGRAPHIC_DATA] Other Prefer Not To Say" at bounding box center [483, 120] width 153 height 13
click at [407, 114] on select "Select [DEMOGRAPHIC_DATA] [DEMOGRAPHIC_DATA] Other Prefer Not To Say" at bounding box center [483, 120] width 153 height 13
click at [515, 382] on button "Add" at bounding box center [516, 378] width 24 height 16
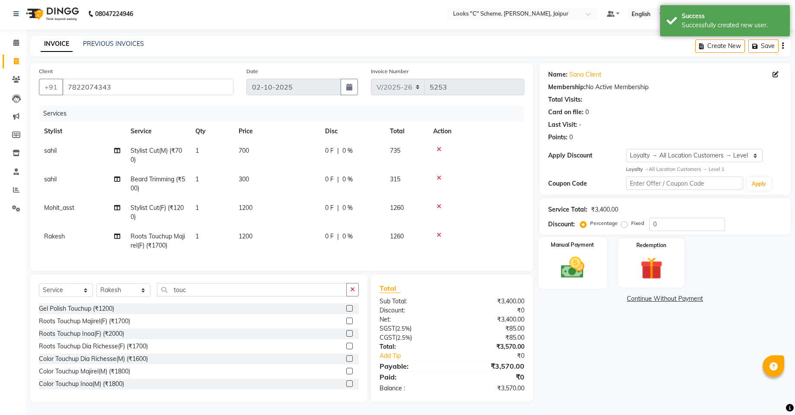
click at [580, 267] on img at bounding box center [572, 267] width 38 height 27
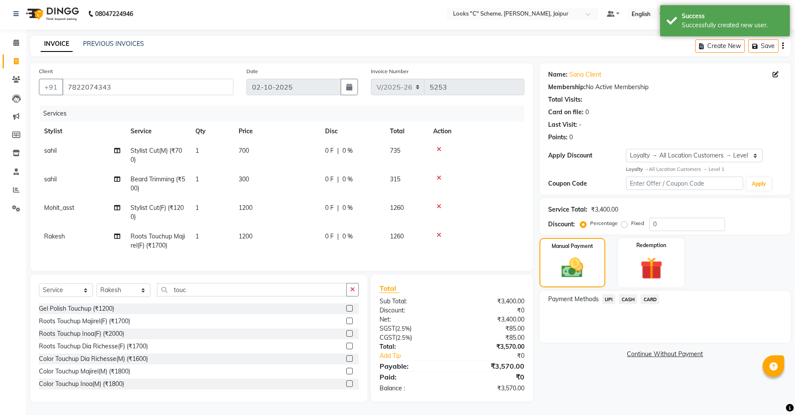
click at [658, 294] on span "CARD" at bounding box center [650, 299] width 19 height 10
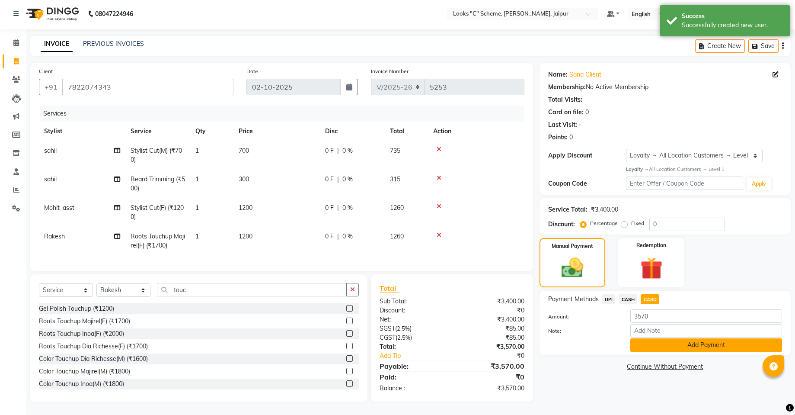
click at [657, 338] on button "Add Payment" at bounding box center [706, 344] width 152 height 13
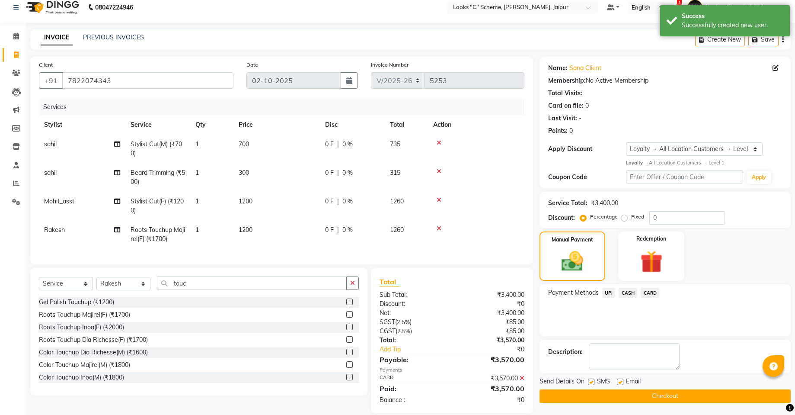
click at [668, 398] on button "Checkout" at bounding box center [665, 395] width 251 height 13
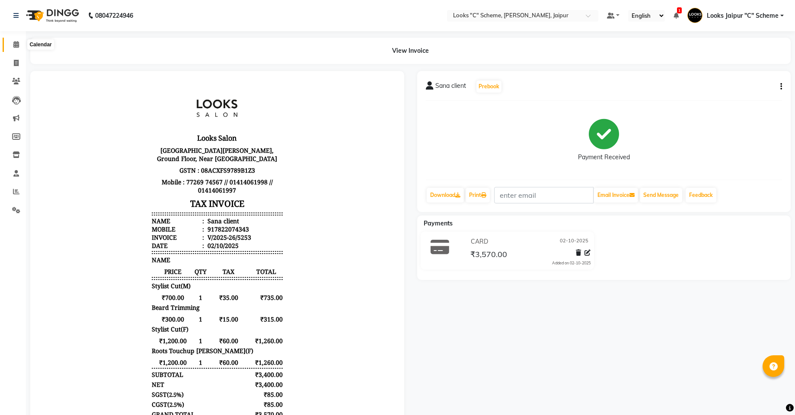
click at [9, 45] on span at bounding box center [16, 45] width 15 height 10
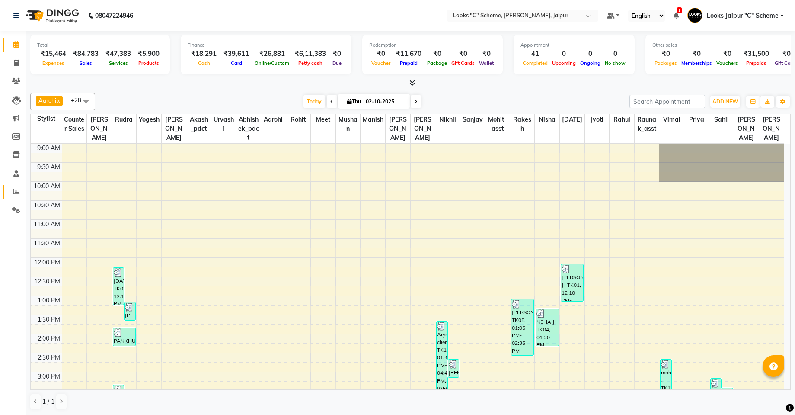
click at [13, 186] on link "Reports" at bounding box center [13, 192] width 21 height 14
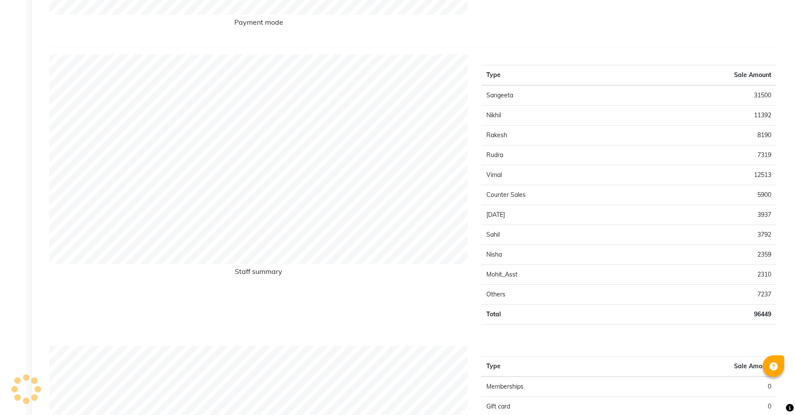
scroll to position [130, 0]
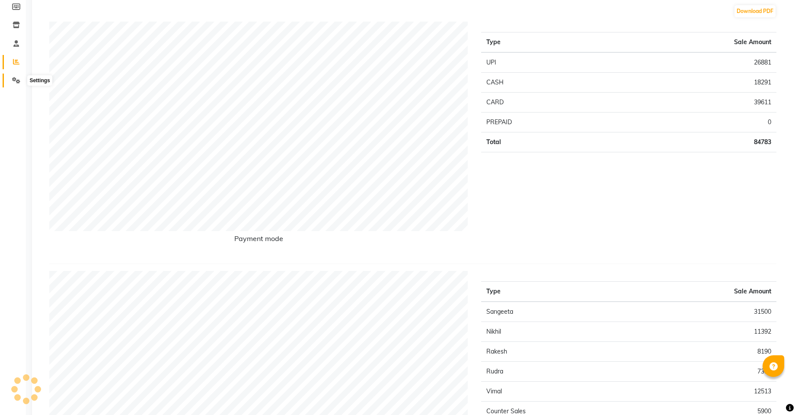
click at [16, 81] on icon at bounding box center [16, 80] width 8 height 6
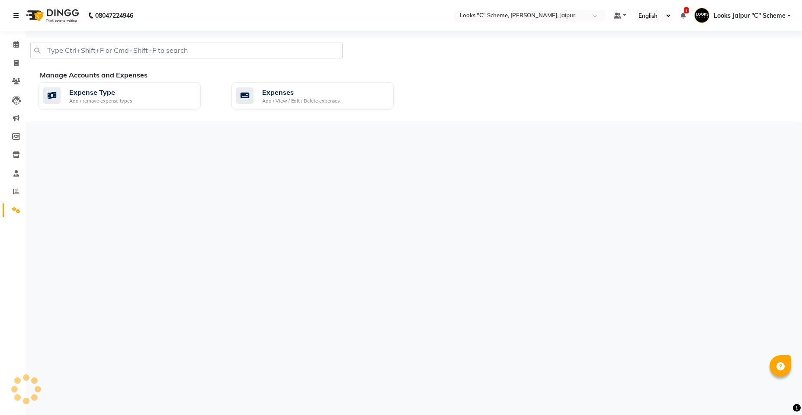
click at [304, 115] on div "Manage Accounts and Expenses Expense Type Add / remove expense types Expenses A…" at bounding box center [413, 96] width 767 height 52
click at [308, 100] on div "Add / View / Edit / Delete expenses" at bounding box center [300, 100] width 77 height 7
